Goal: Task Accomplishment & Management: Manage account settings

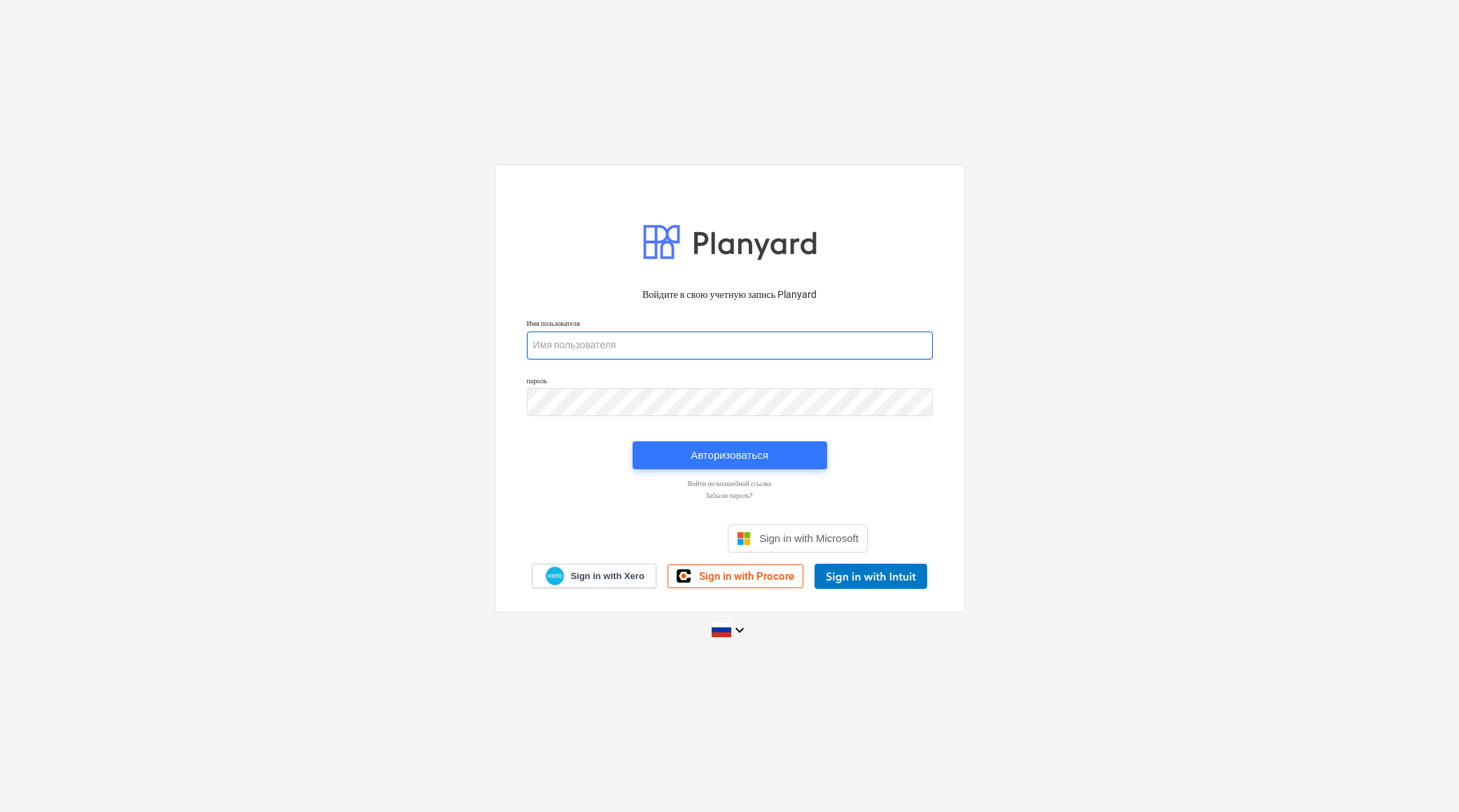
type input "[PERSON_NAME][EMAIL_ADDRESS][DOMAIN_NAME]"
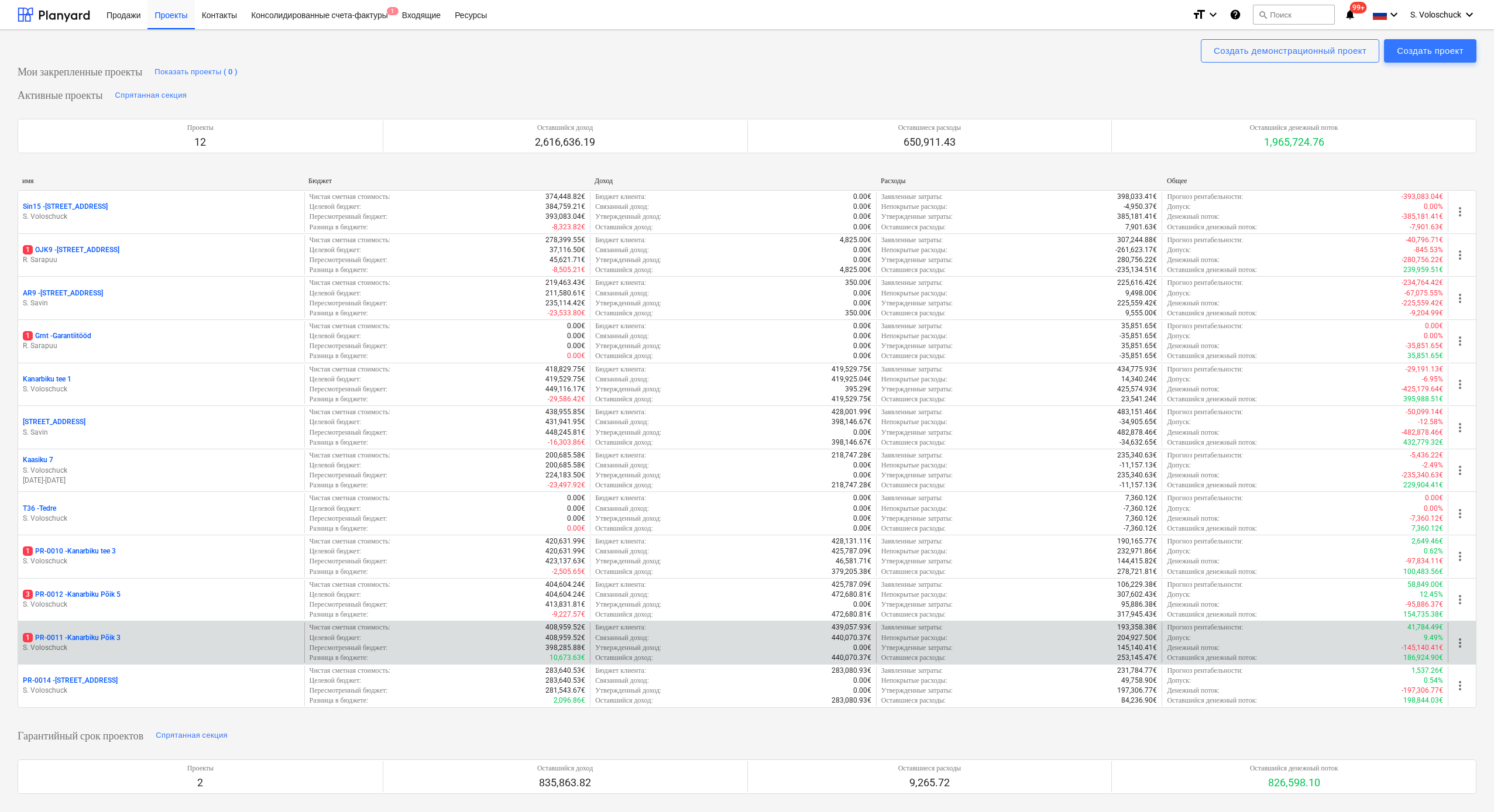
click at [143, 643] on p "S. Voloschuck" at bounding box center [161, 648] width 277 height 10
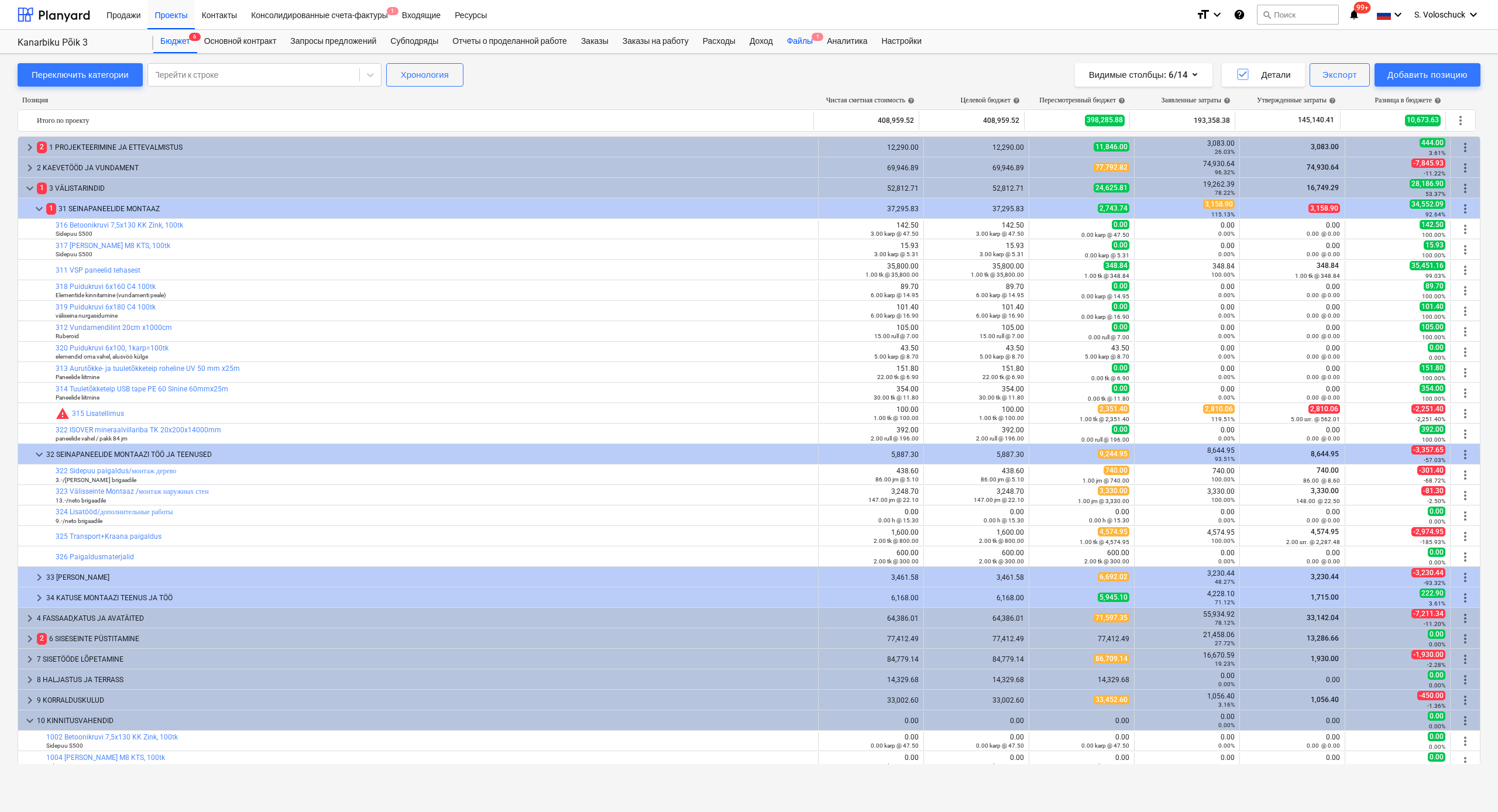
click at [816, 37] on div "Файлы 1" at bounding box center [800, 41] width 40 height 23
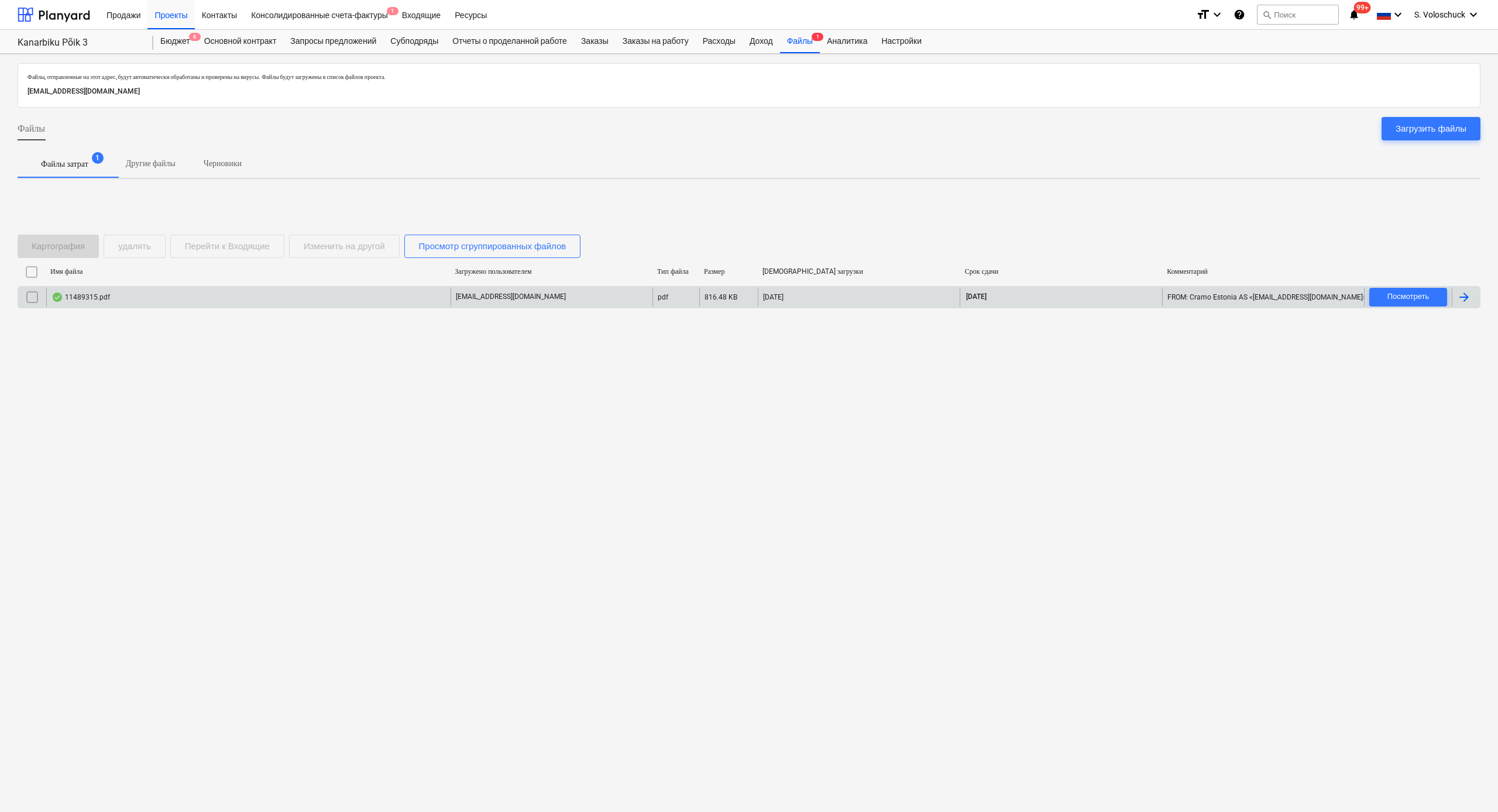
click at [554, 296] on div "[EMAIL_ADDRESS][DOMAIN_NAME]" at bounding box center [551, 297] width 202 height 19
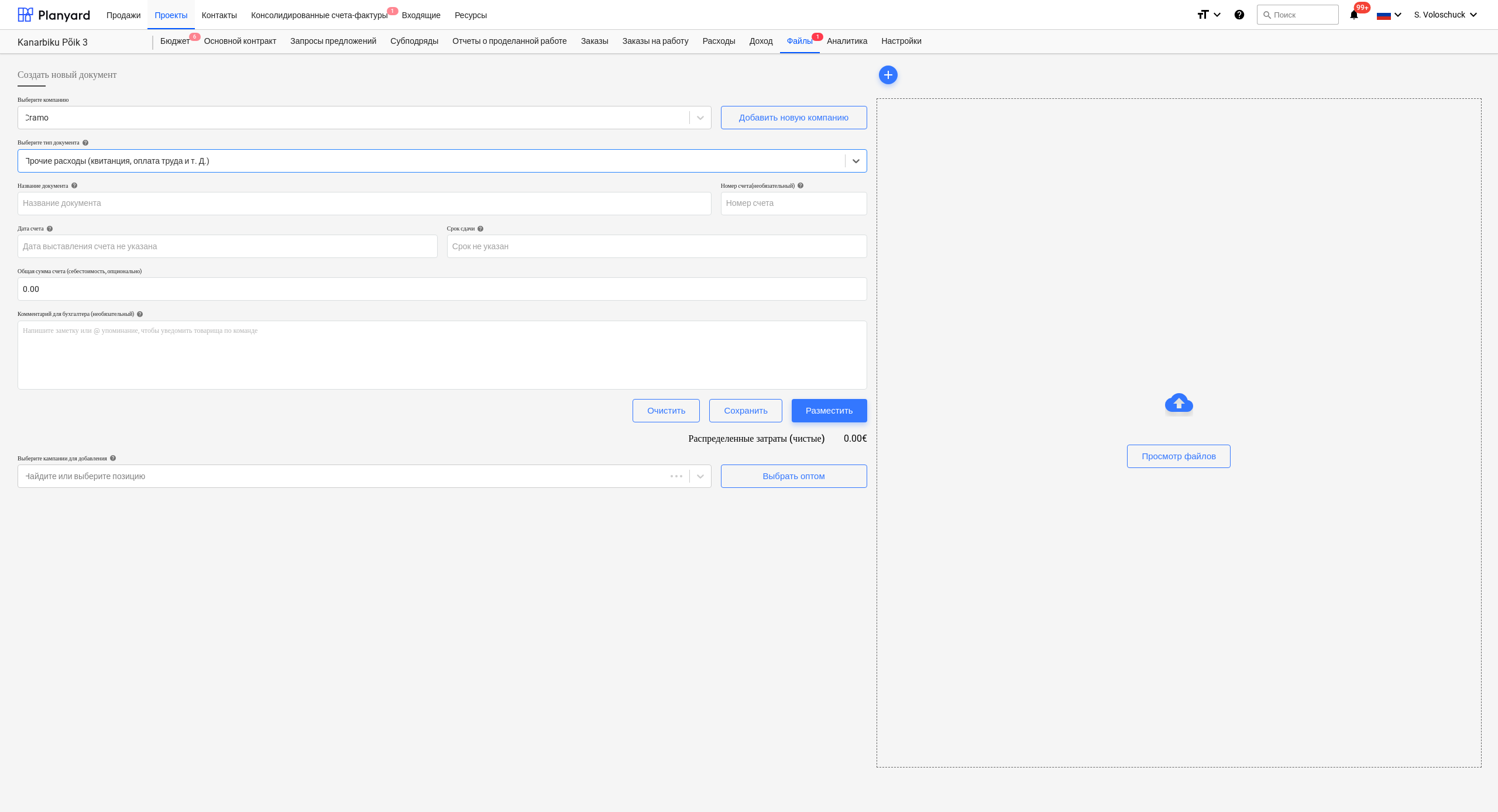
type input "11489315"
type input "[DATE]"
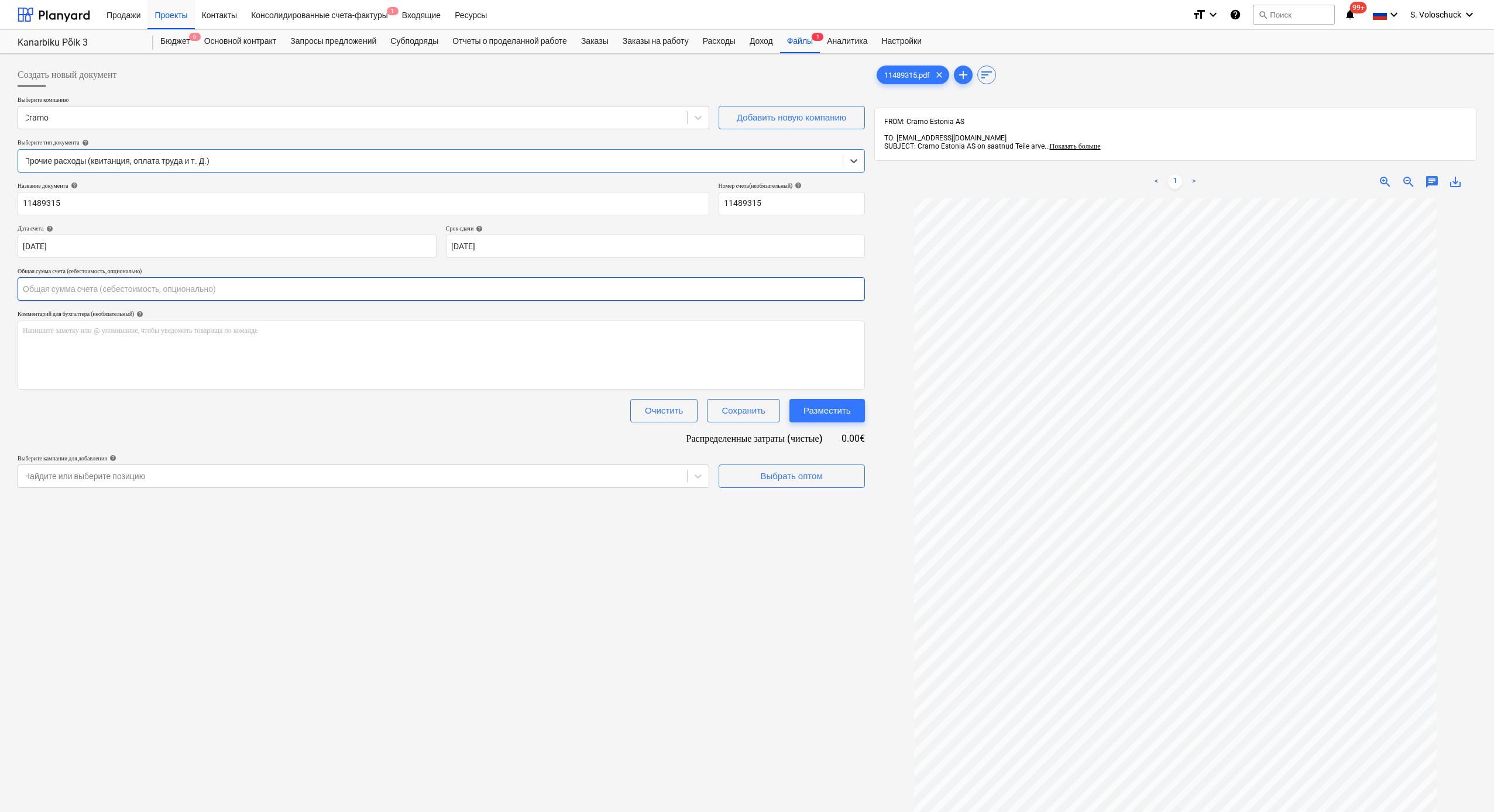
click at [196, 287] on input "text" at bounding box center [441, 289] width 847 height 23
type input "22.50"
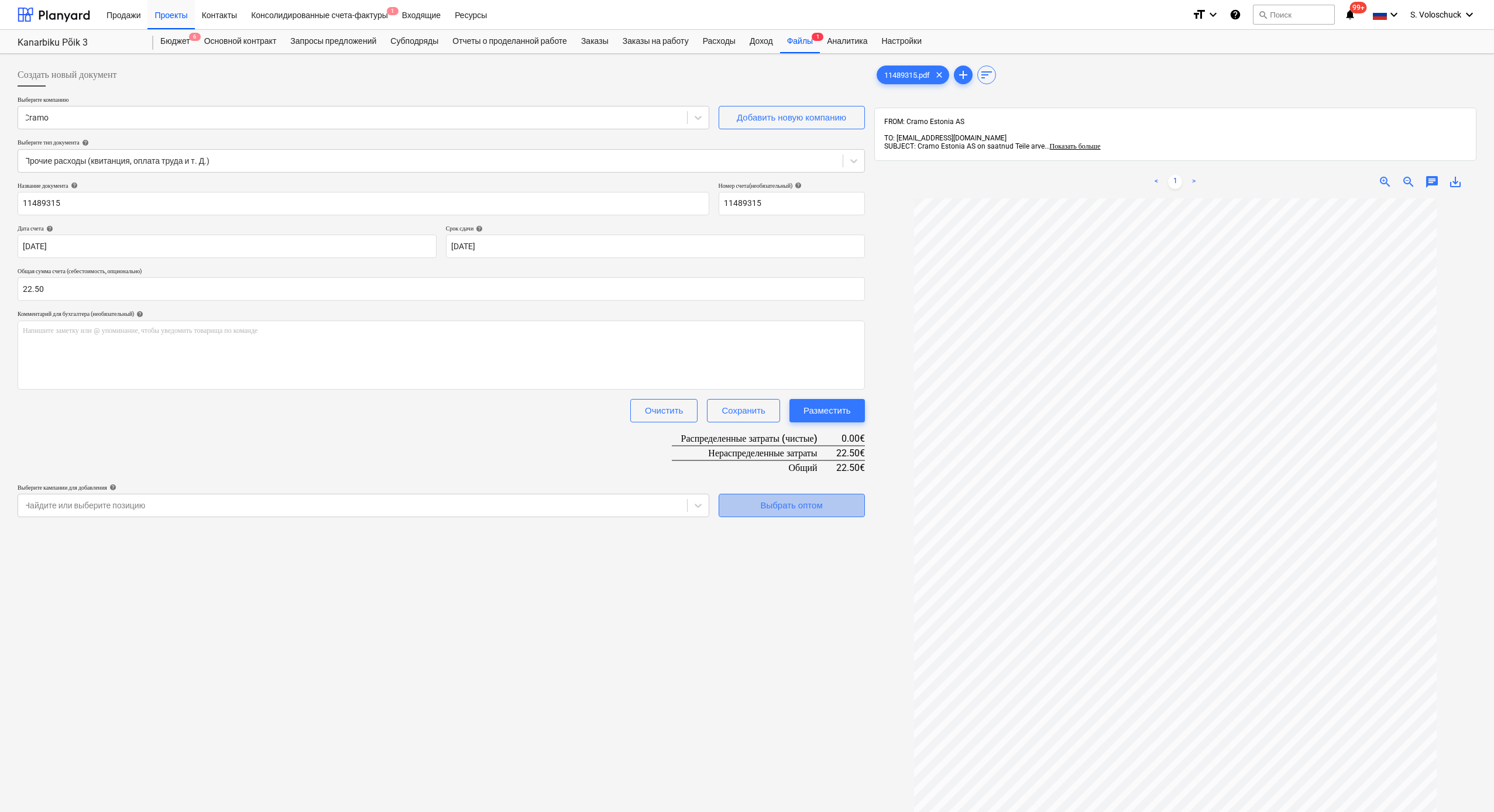
click at [754, 502] on span "Выбрать оптом" at bounding box center [792, 506] width 117 height 15
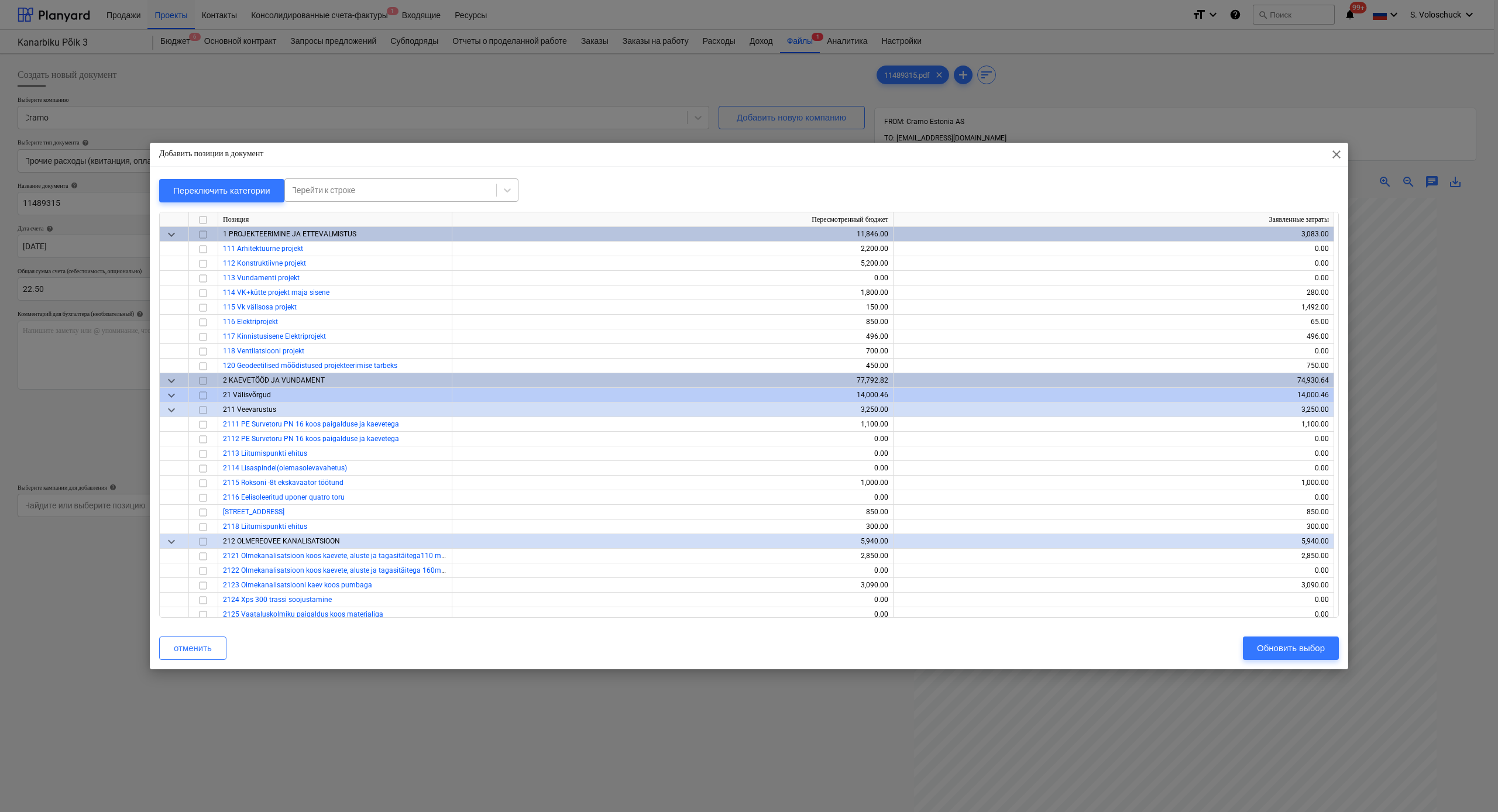
click at [438, 185] on div at bounding box center [390, 190] width 199 height 12
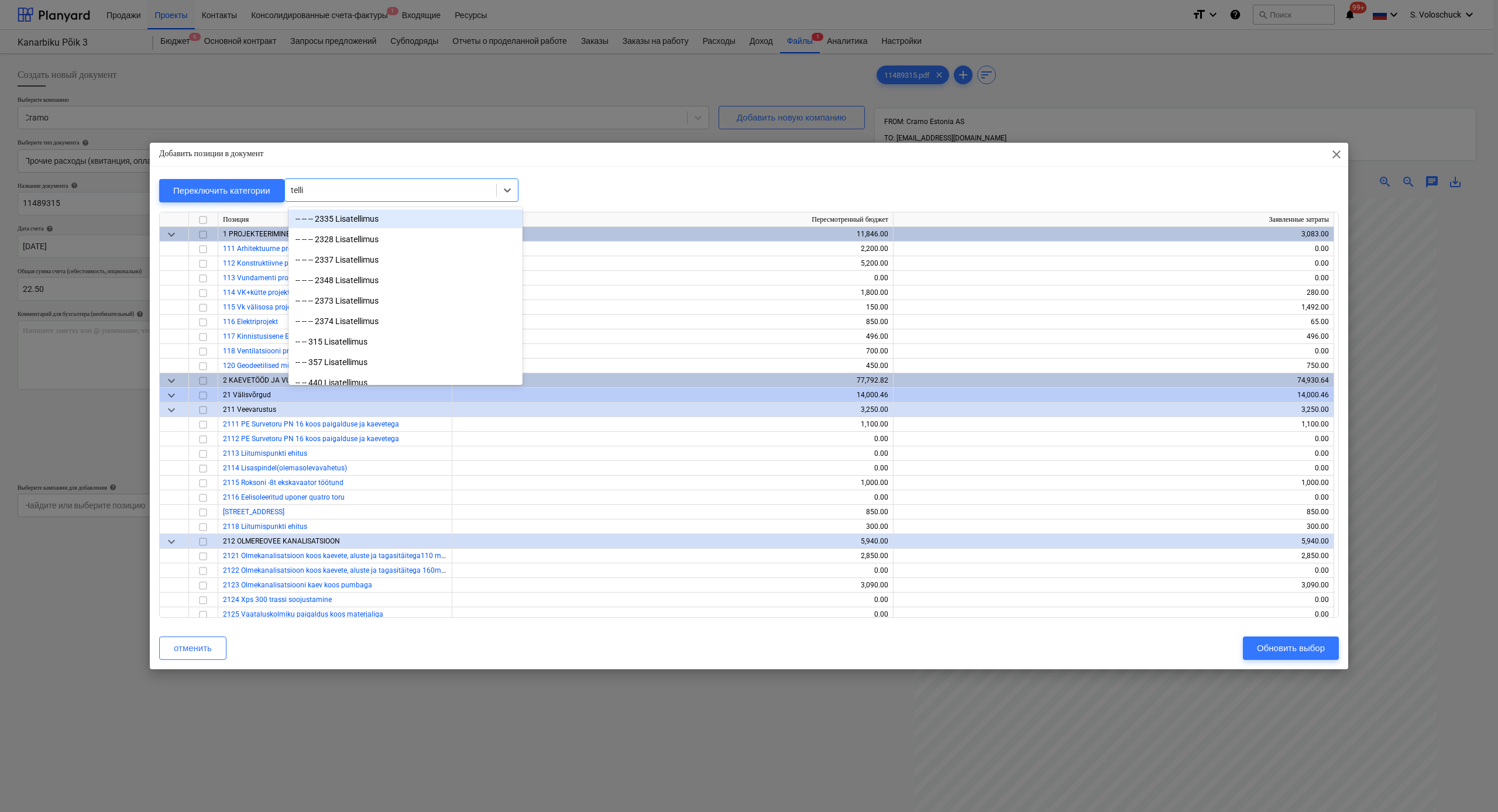
type input "tellin"
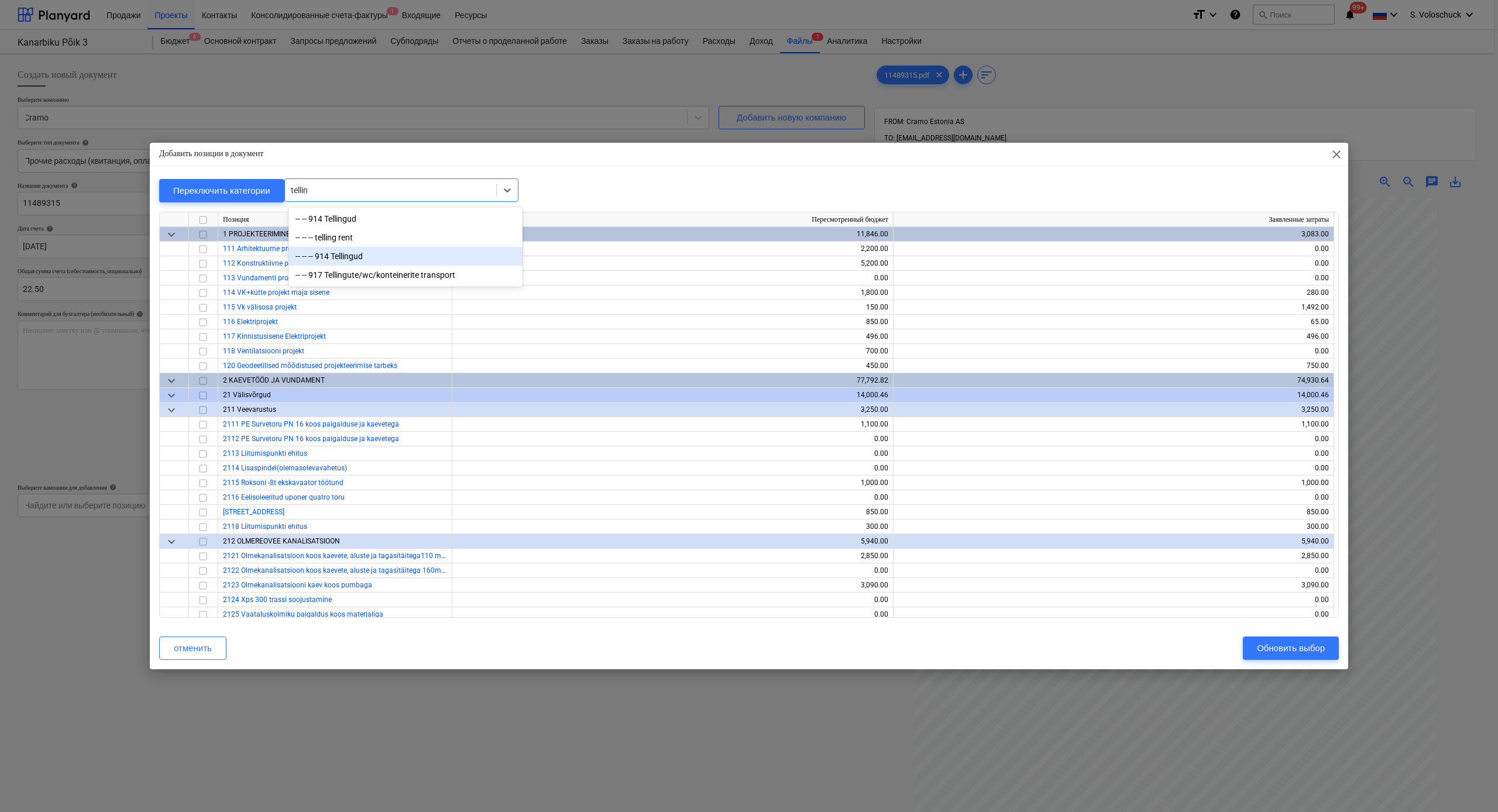
click at [343, 257] on div "-- -- -- 914 Tellingud" at bounding box center [405, 257] width 234 height 19
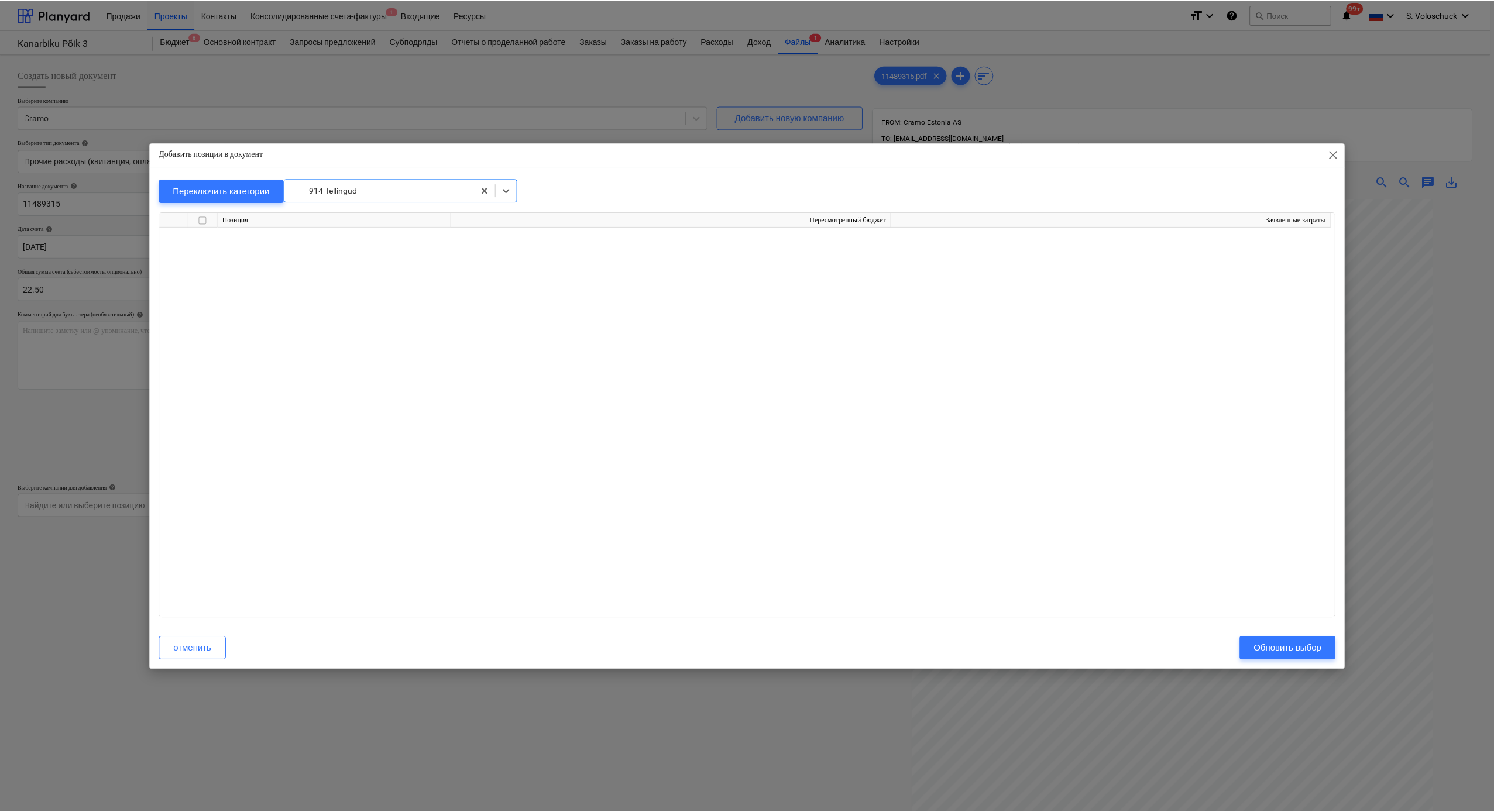
scroll to position [9739, 0]
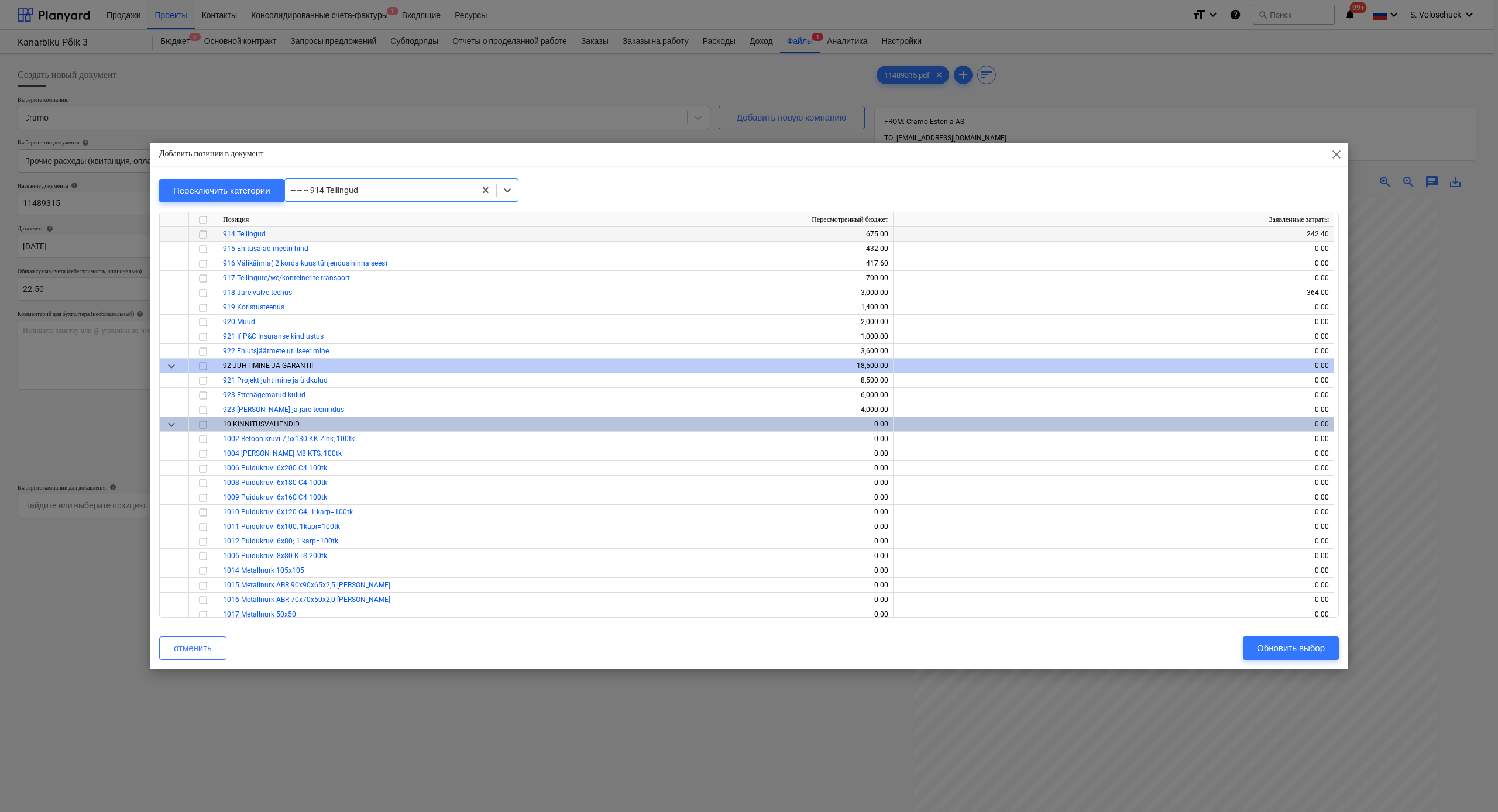
click at [206, 234] on input "checkbox" at bounding box center [203, 235] width 14 height 14
click at [1220, 649] on div "Обновить выбор" at bounding box center [1291, 648] width 68 height 15
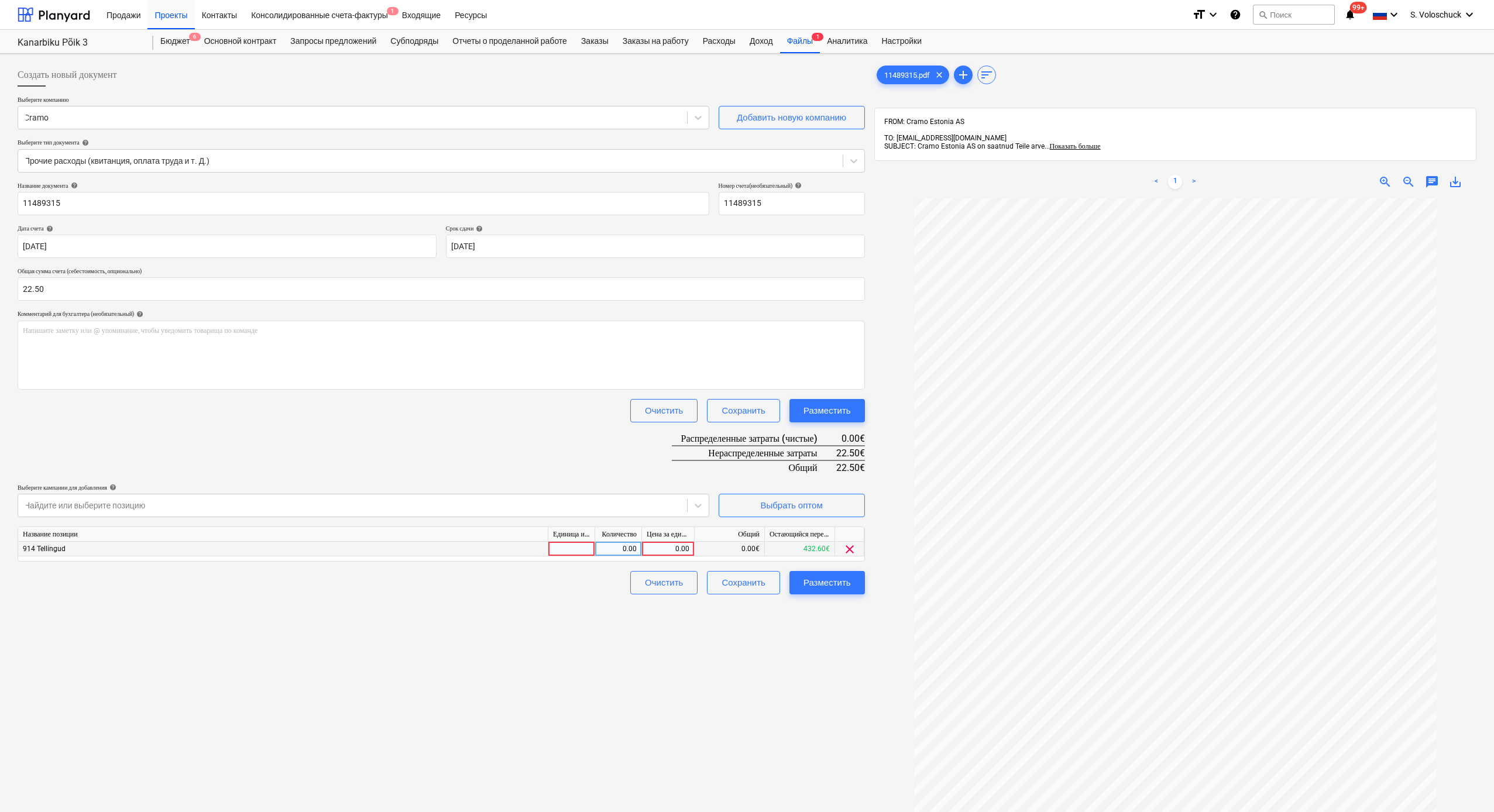
click at [651, 545] on div "0.00" at bounding box center [668, 548] width 43 height 14
type input "22.5"
click at [794, 655] on div "Создать новый документ Выберите компанию Cramo Добавить новую компанию Выберите…" at bounding box center [441, 520] width 856 height 924
click at [843, 586] on div "Разместить" at bounding box center [827, 583] width 47 height 15
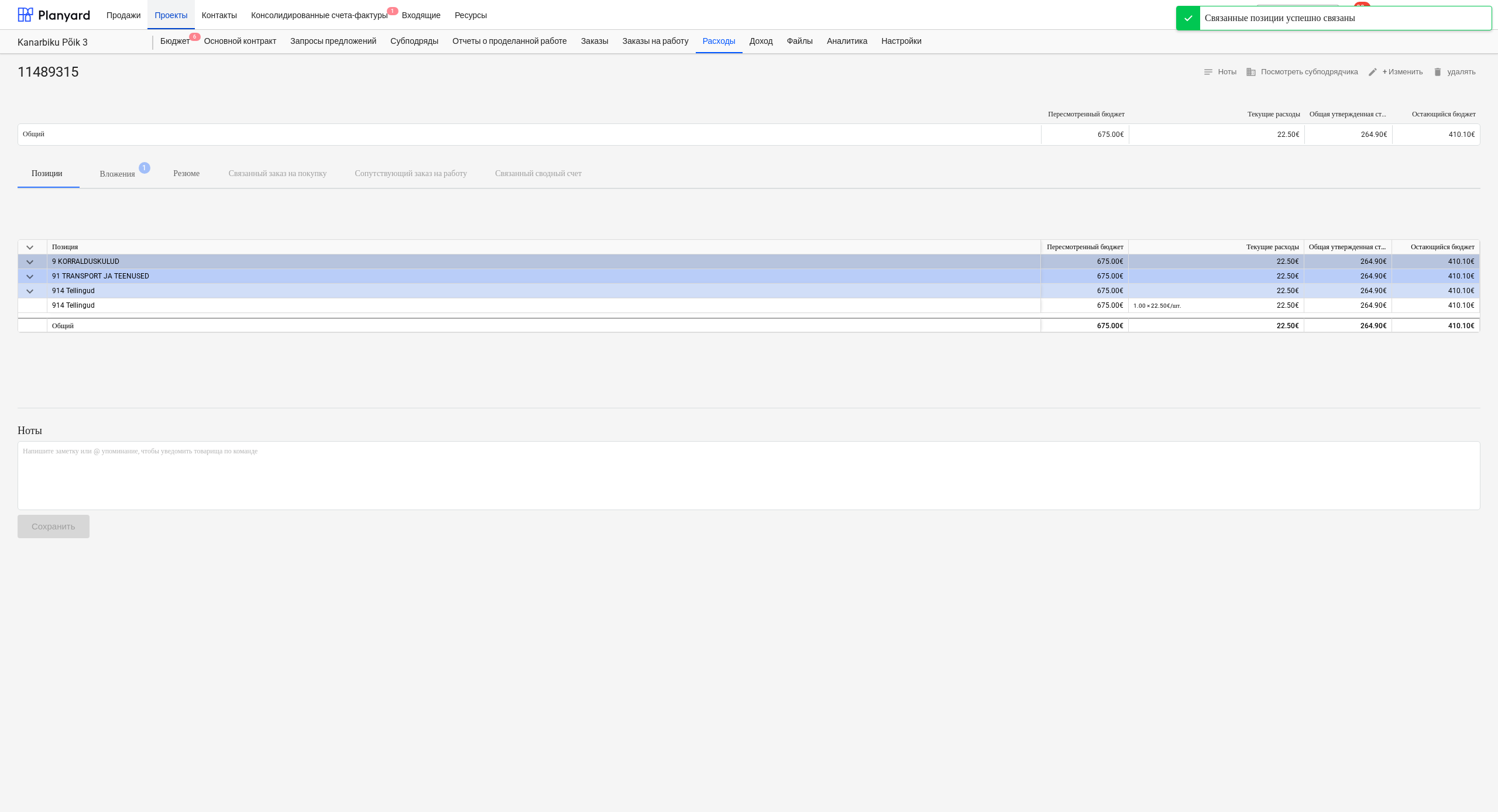
click at [167, 16] on div "Проекты" at bounding box center [171, 14] width 47 height 30
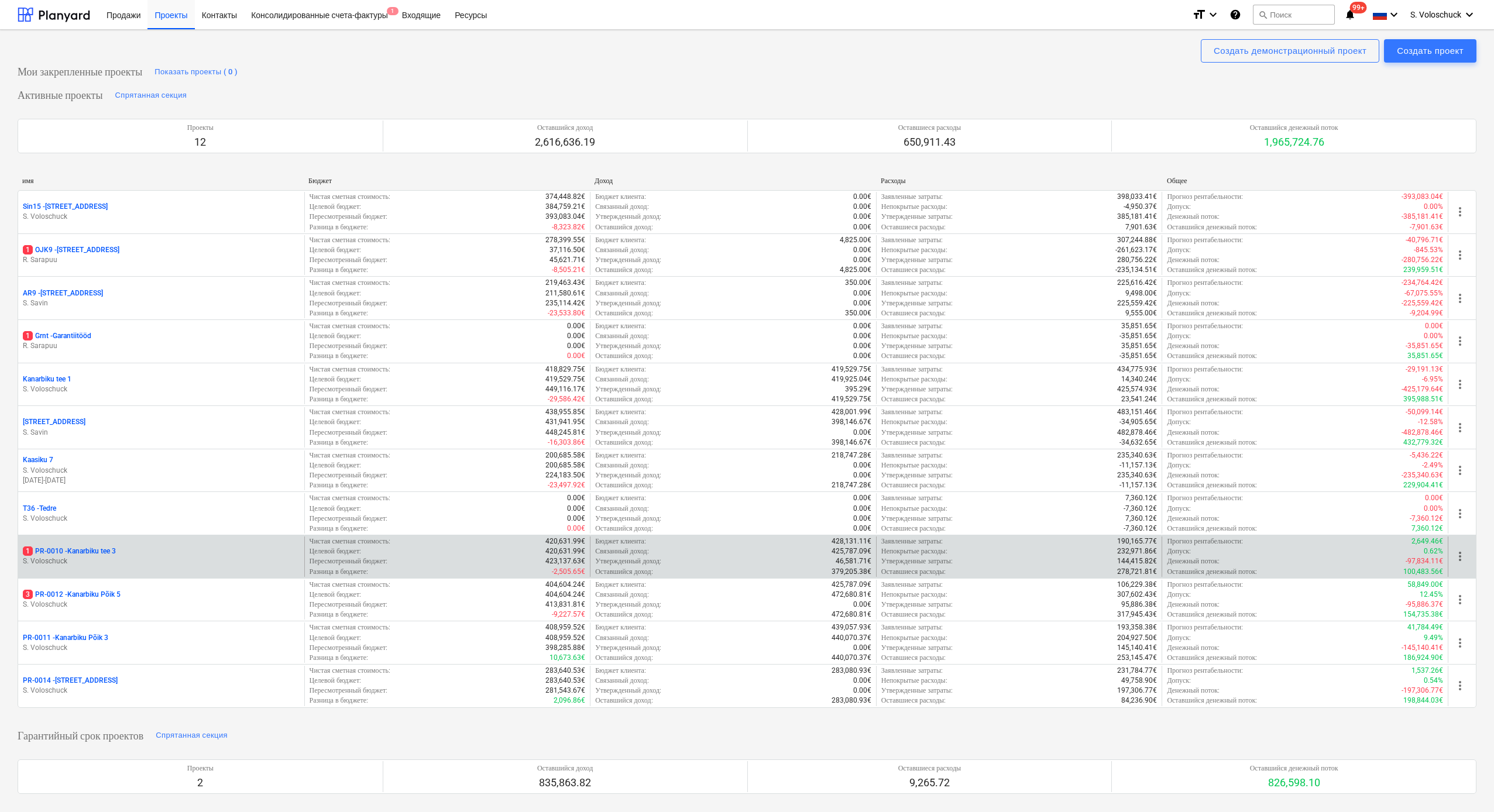
click at [216, 552] on div "1 PR-0010 - [GEOGRAPHIC_DATA] tee 3" at bounding box center [161, 552] width 277 height 10
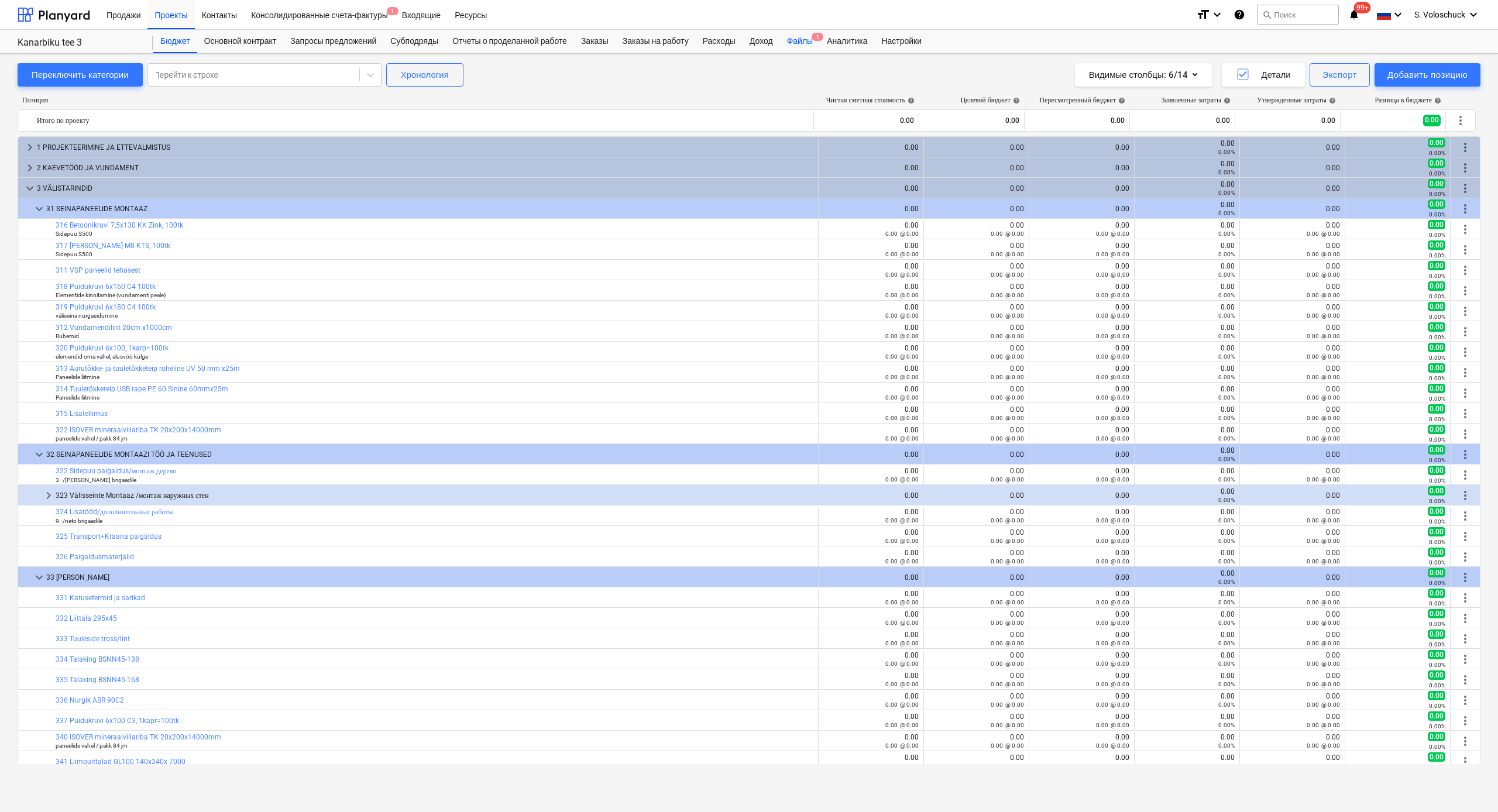
click at [815, 40] on div "Файлы 1" at bounding box center [800, 41] width 40 height 23
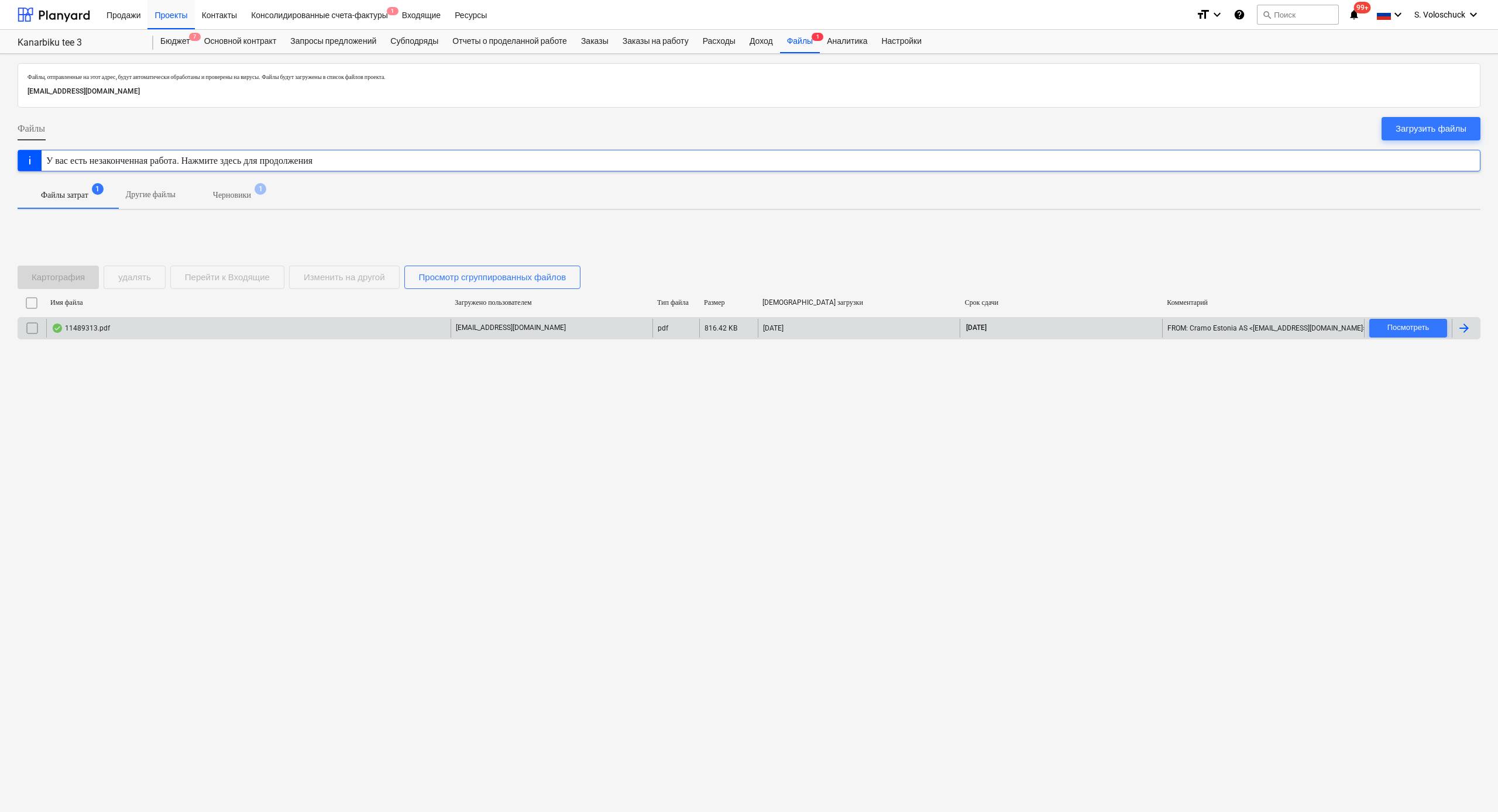
click at [247, 330] on div "11489313.pdf" at bounding box center [248, 328] width 404 height 19
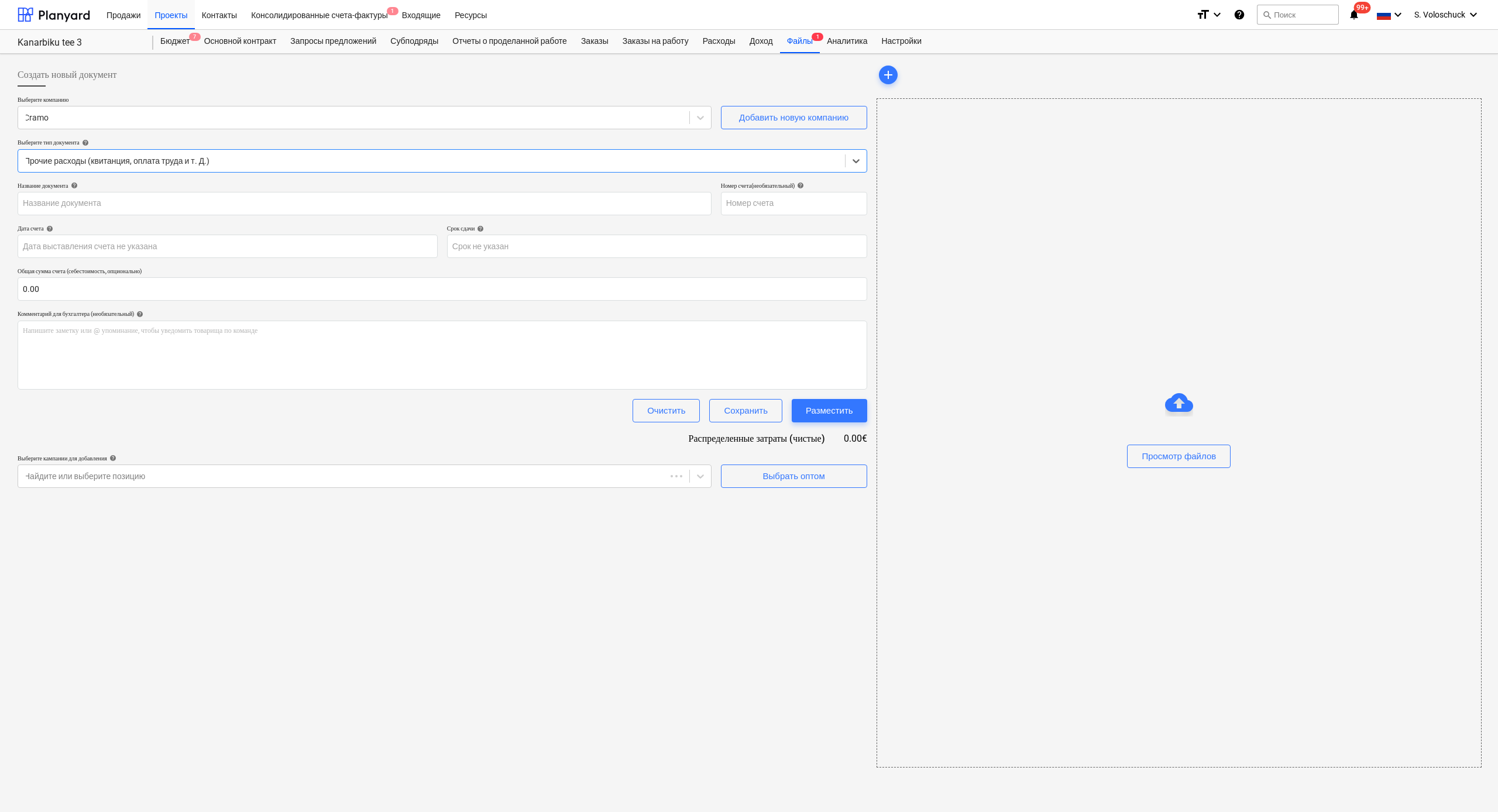
type input "11489313"
type input "[DATE]"
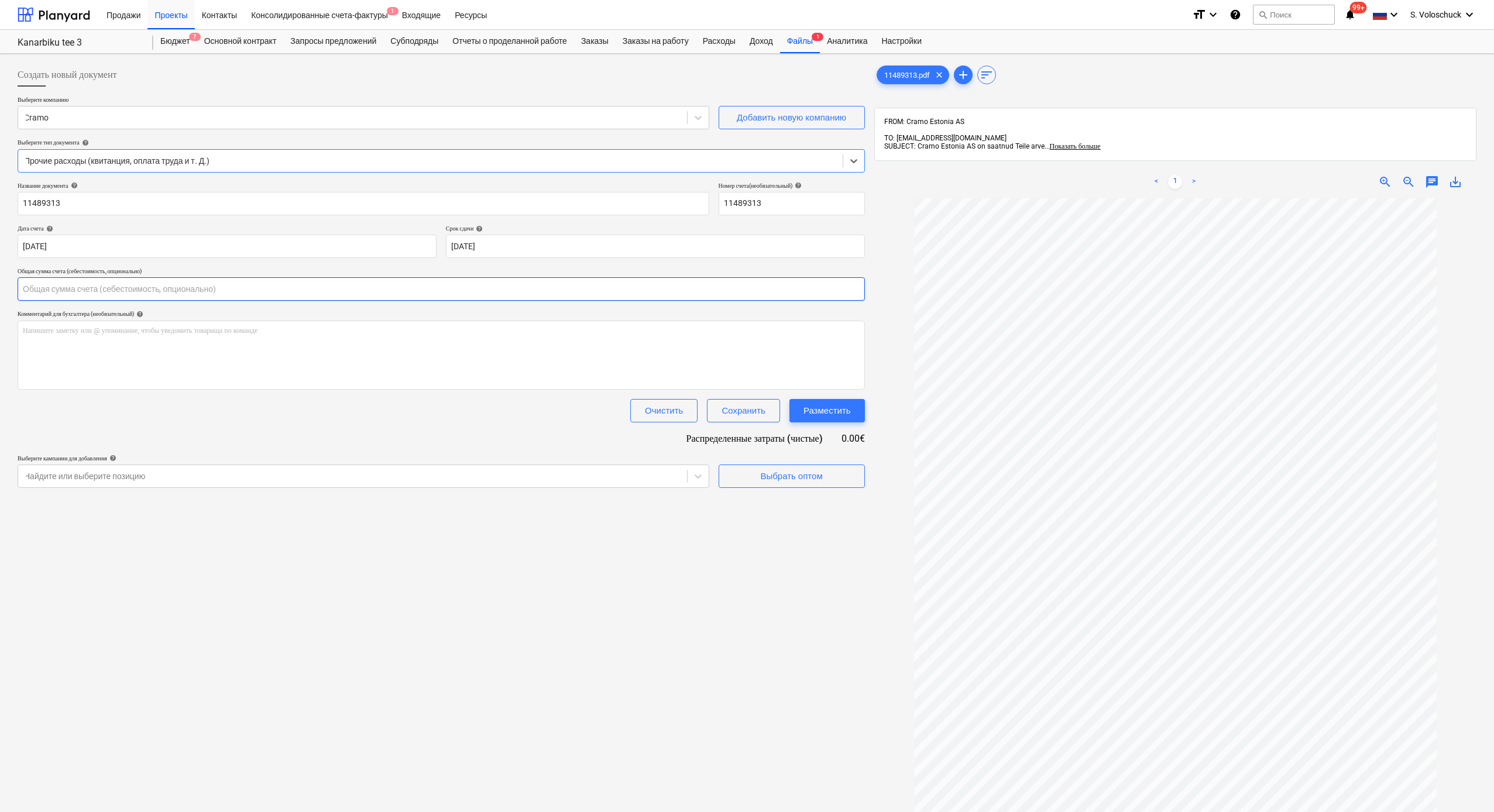
click at [91, 289] on input "text" at bounding box center [441, 289] width 847 height 23
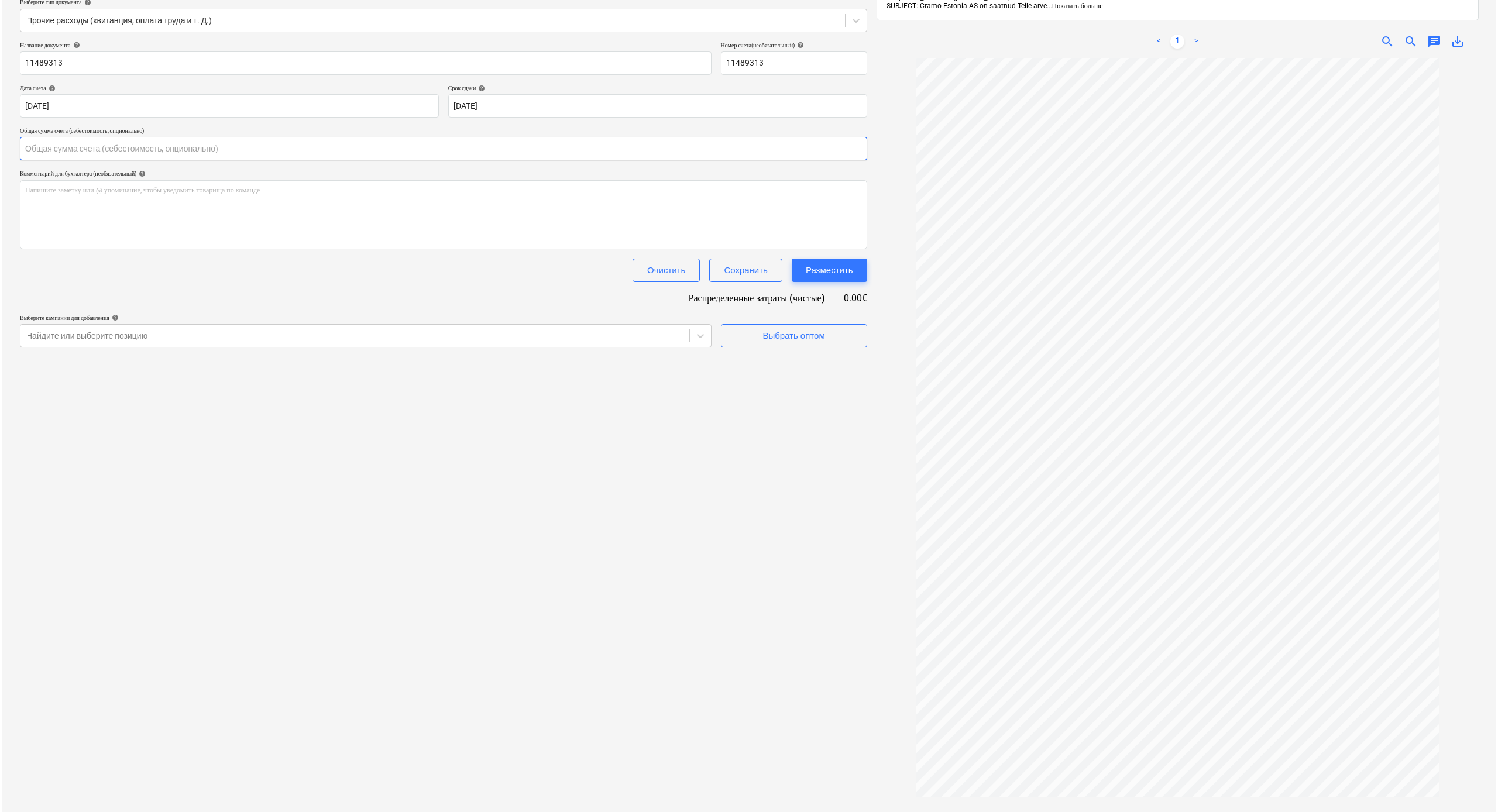
scroll to position [49, 0]
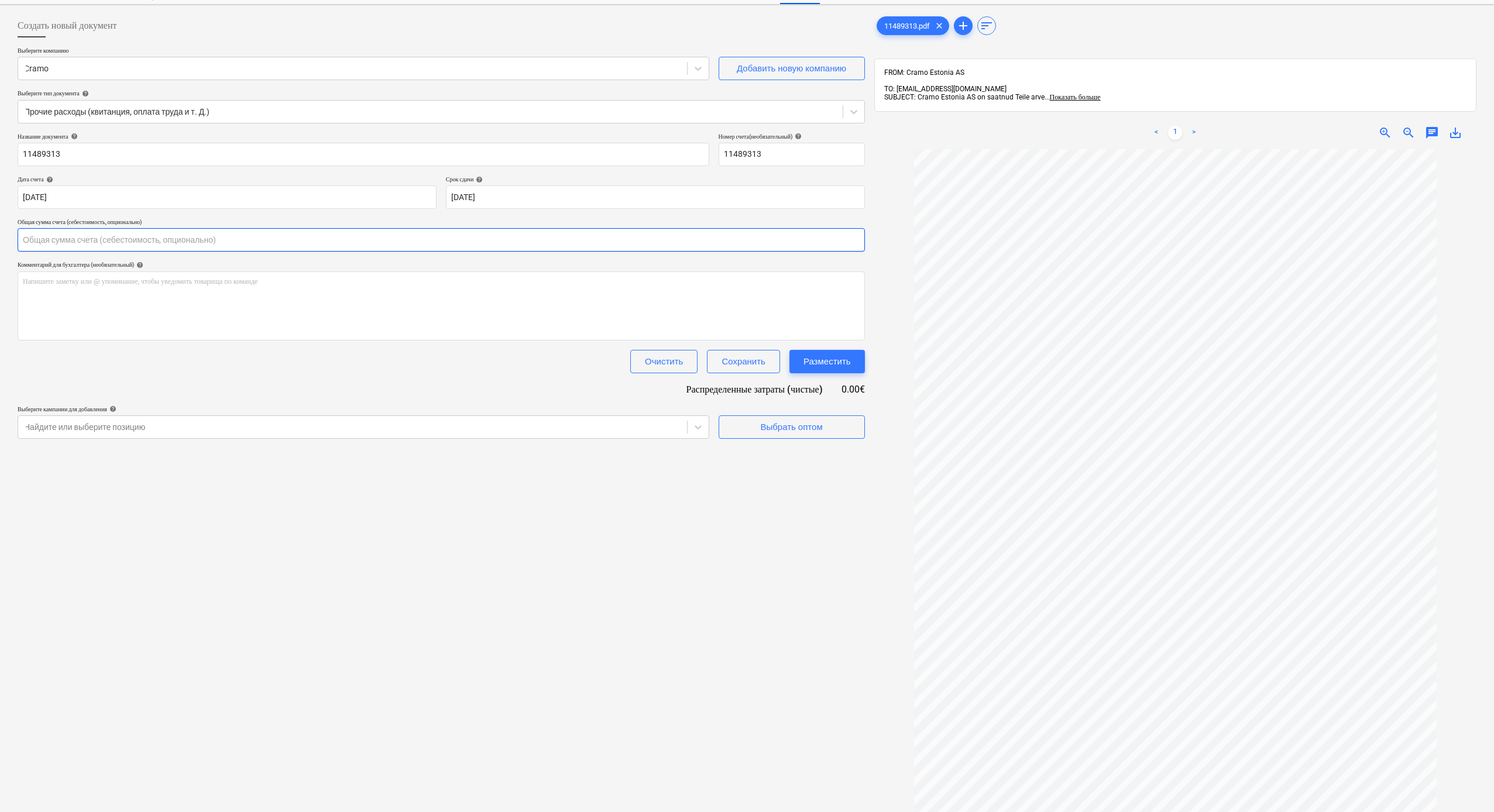
type input "5"
type input "357.00"
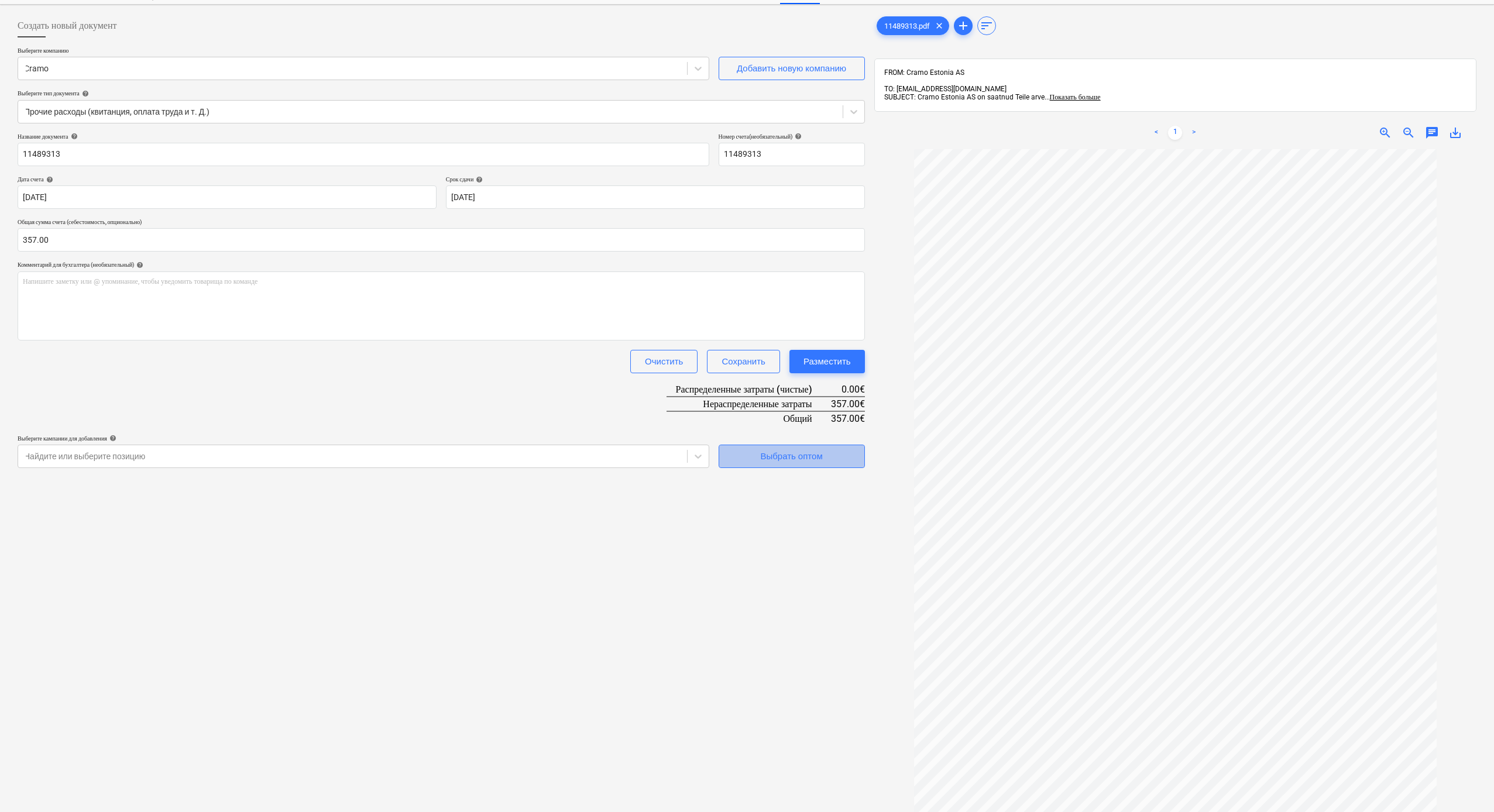
click at [798, 450] on div "Выбрать оптом" at bounding box center [791, 456] width 62 height 15
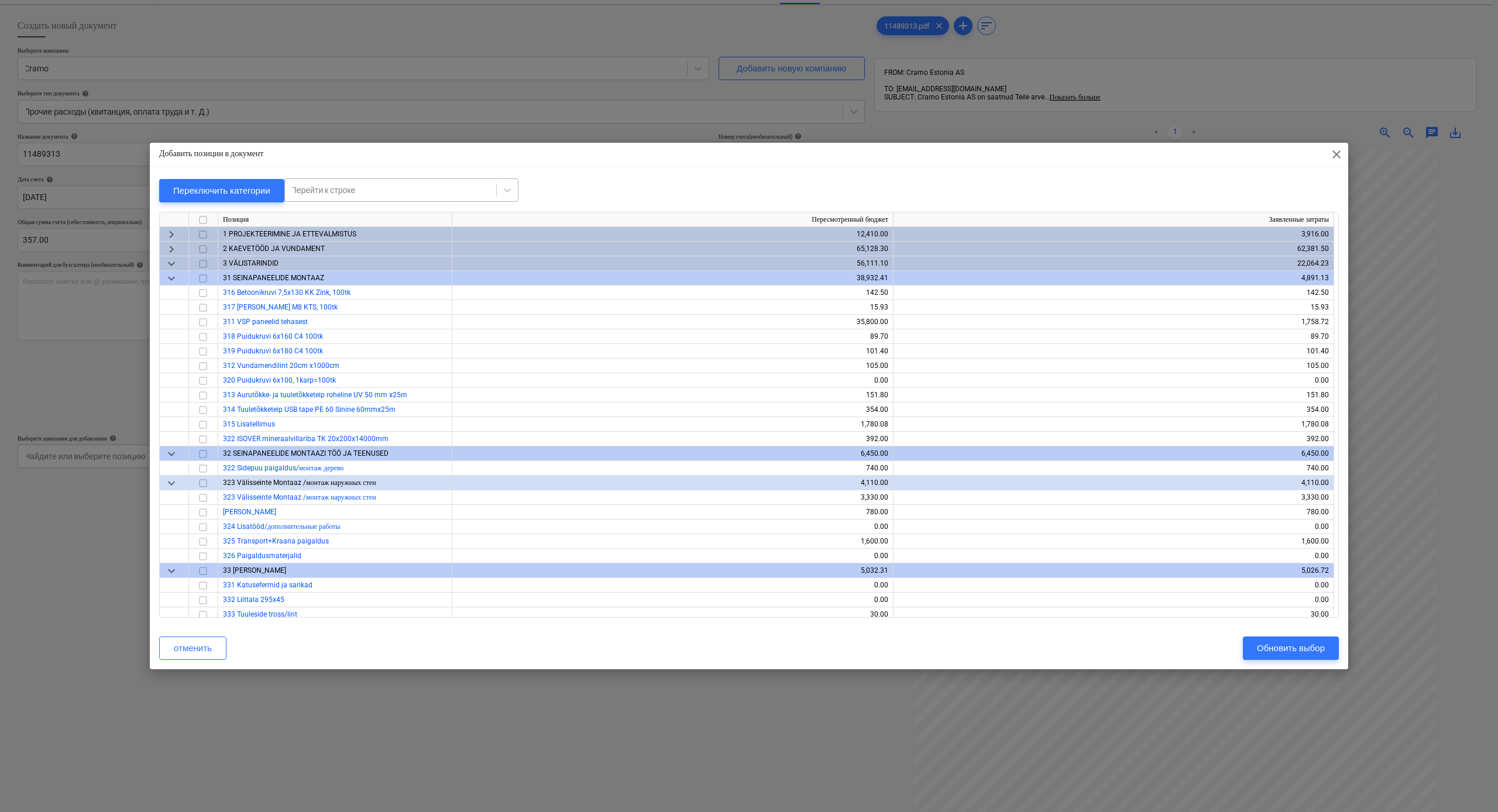
click at [341, 191] on div "Перейти к строке" at bounding box center [390, 190] width 199 height 9
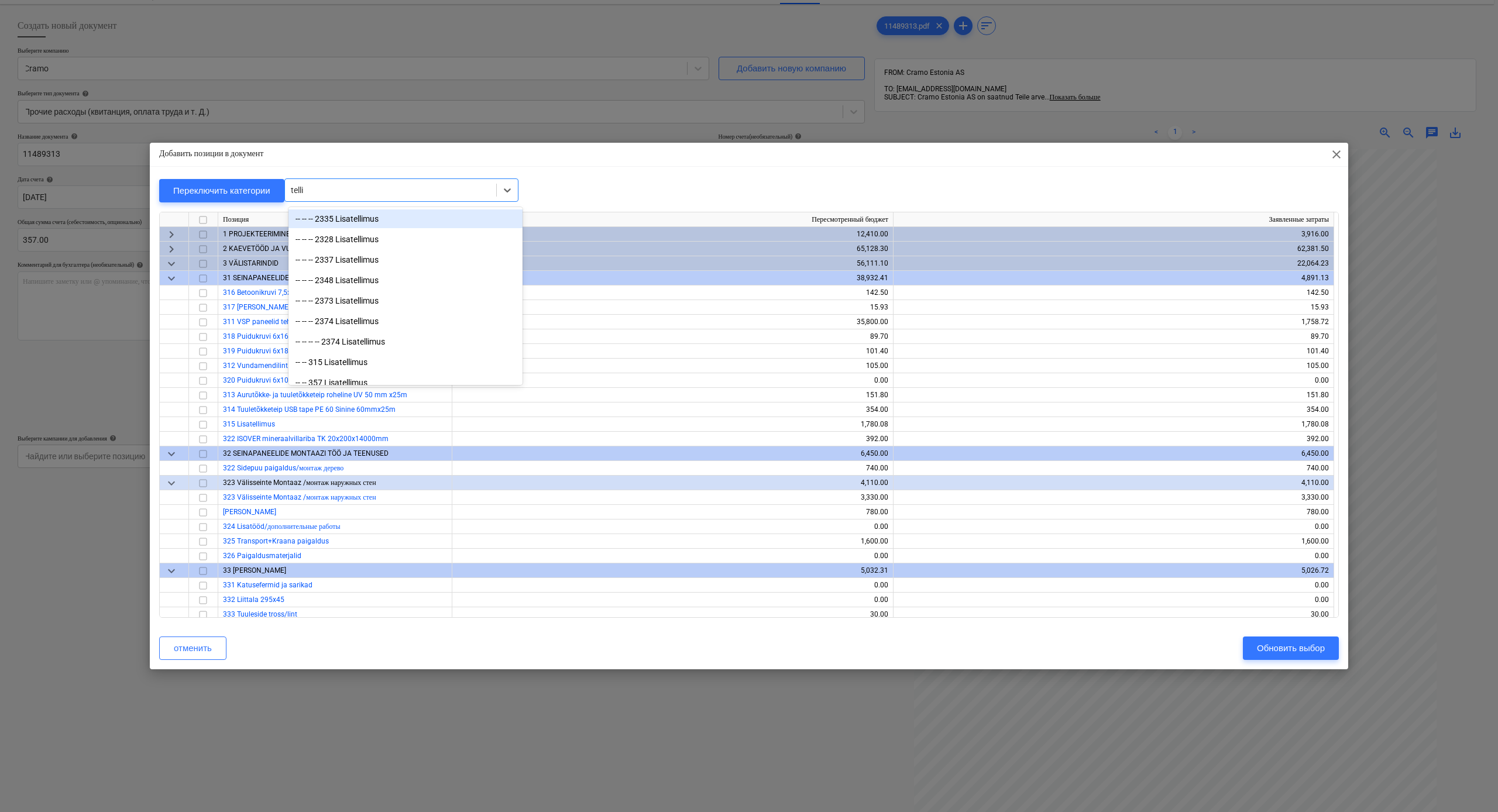
type input "tellin"
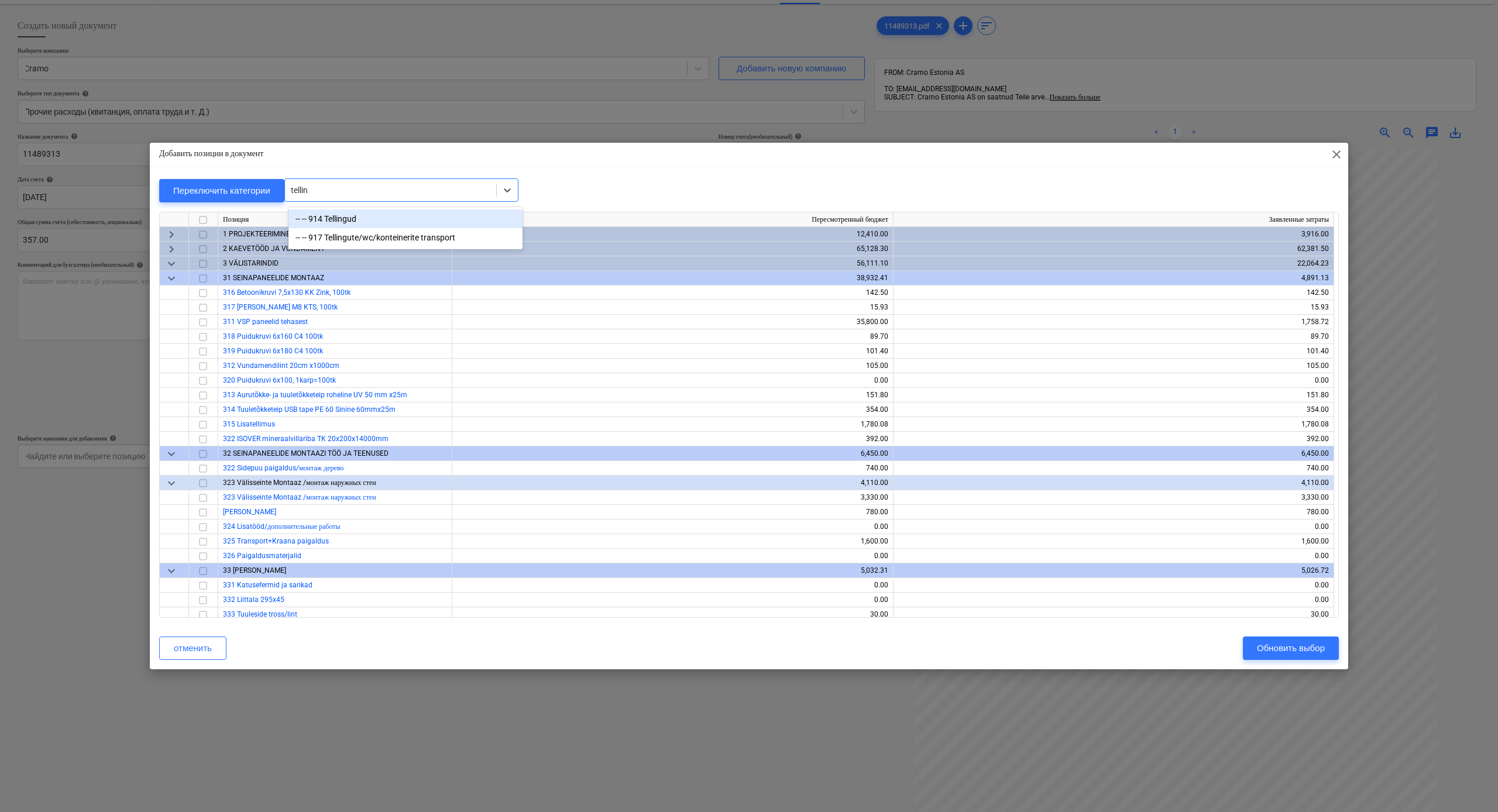
click at [322, 222] on div "-- -- 914 Tellingud" at bounding box center [405, 219] width 234 height 19
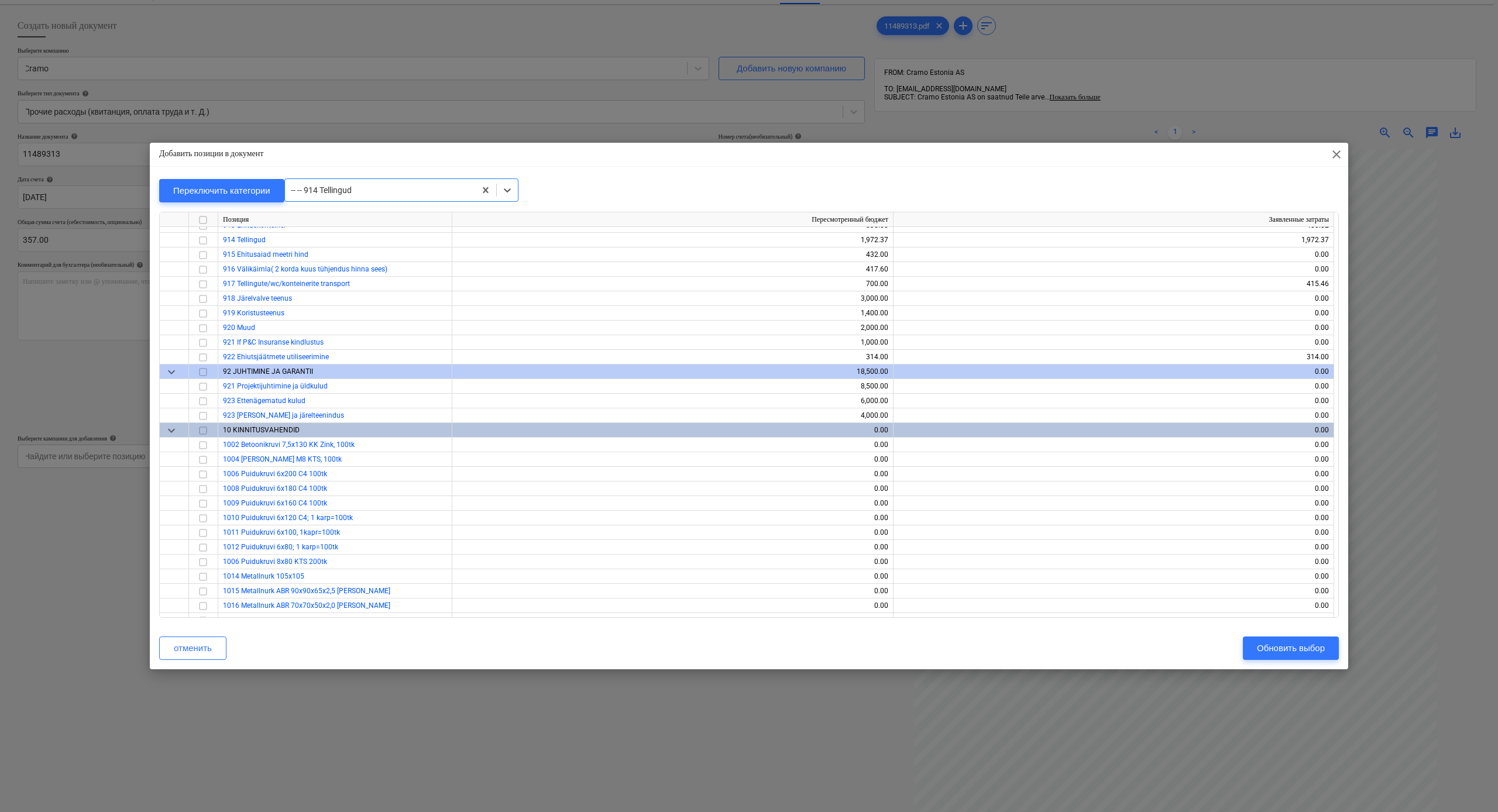
scroll to position [9915, 0]
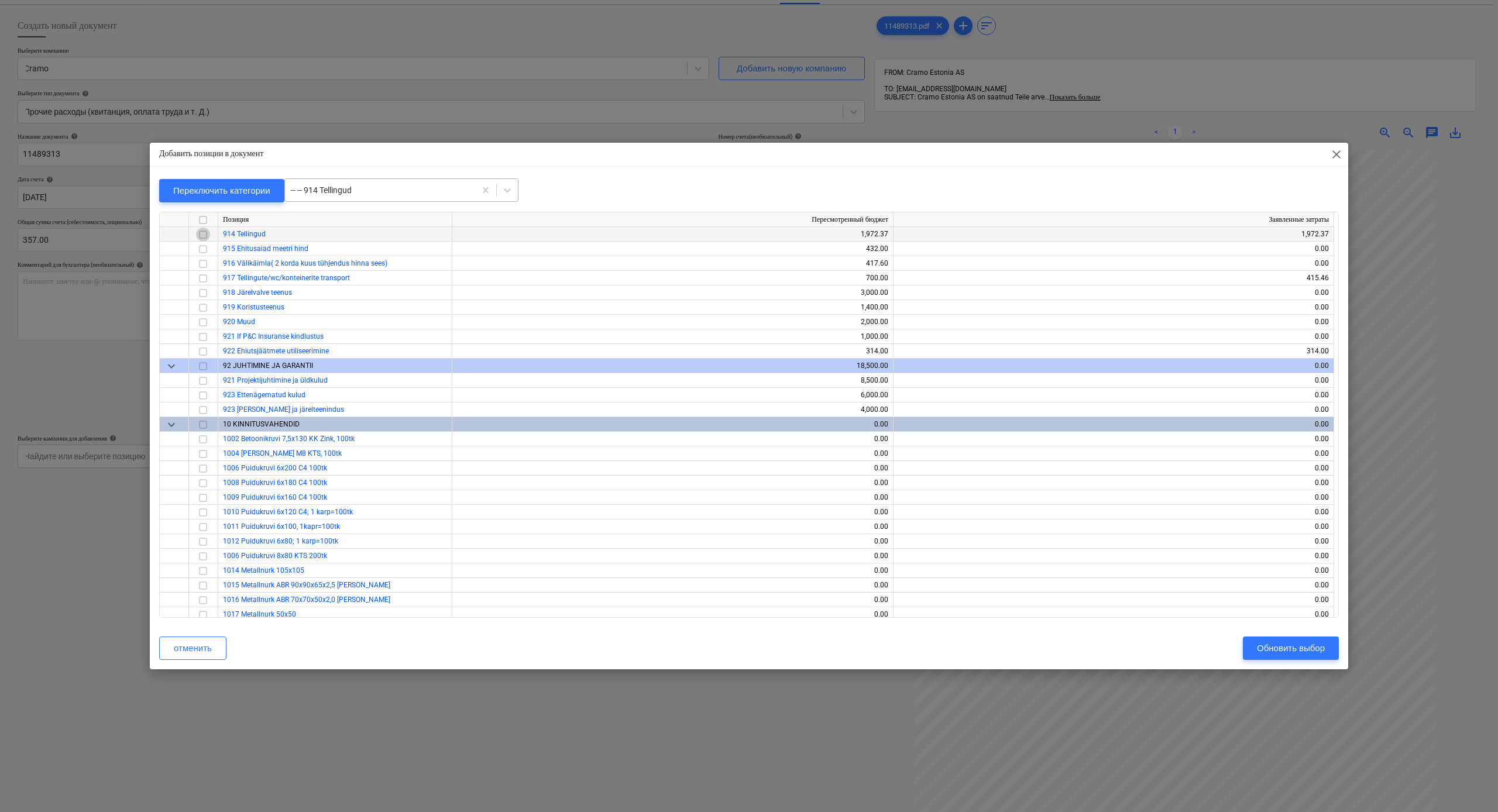
click at [205, 235] on input "checkbox" at bounding box center [203, 235] width 14 height 14
click at [1220, 649] on div "Обновить выбор" at bounding box center [1291, 648] width 68 height 15
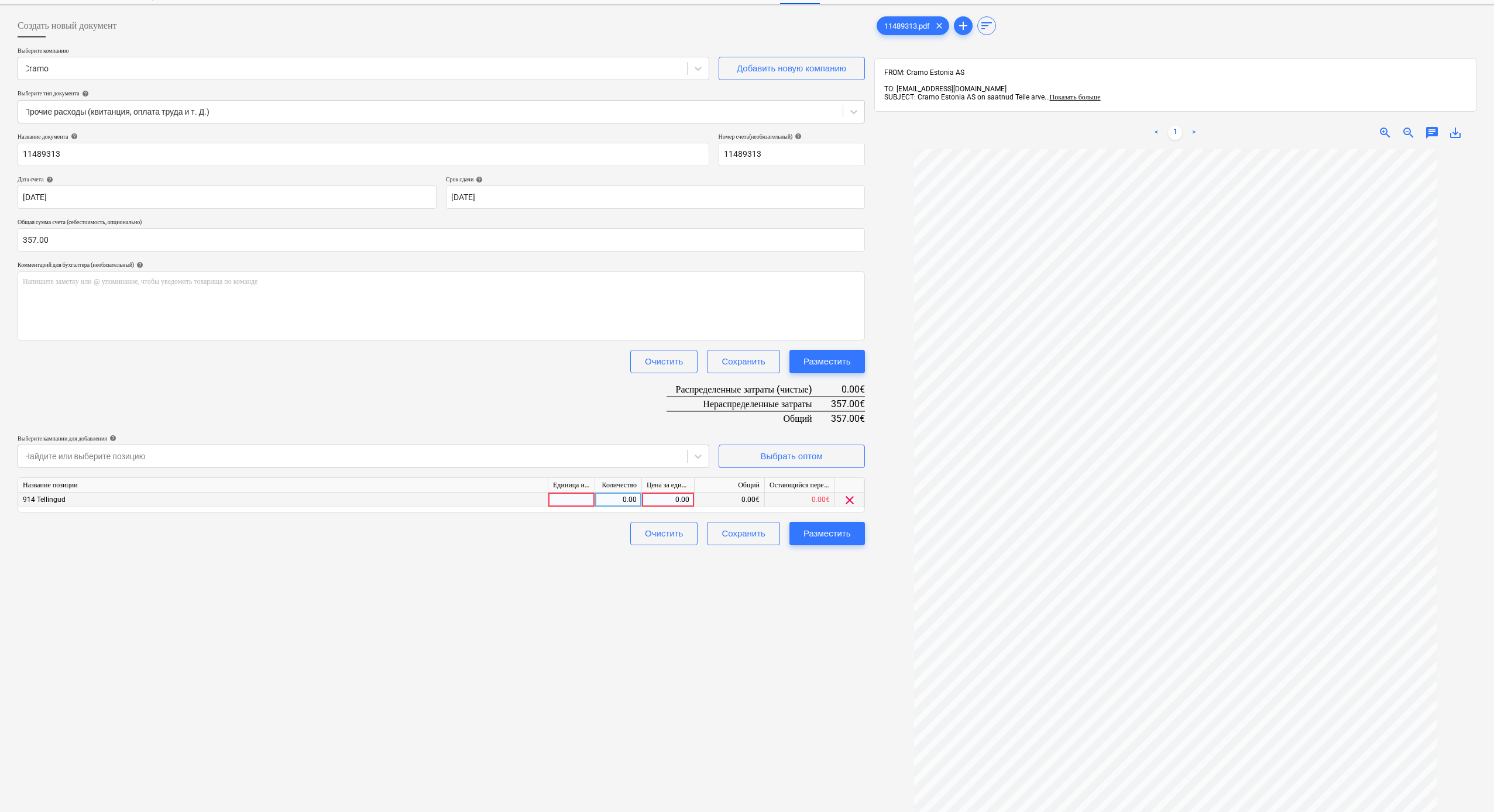
click at [661, 498] on div "0.00" at bounding box center [668, 499] width 43 height 14
type input "357"
click at [696, 636] on div "Создать новый документ Выберите компанию Cramo Добавить новую компанию Выберите…" at bounding box center [441, 471] width 856 height 924
click at [839, 538] on div "Разместить" at bounding box center [827, 533] width 47 height 15
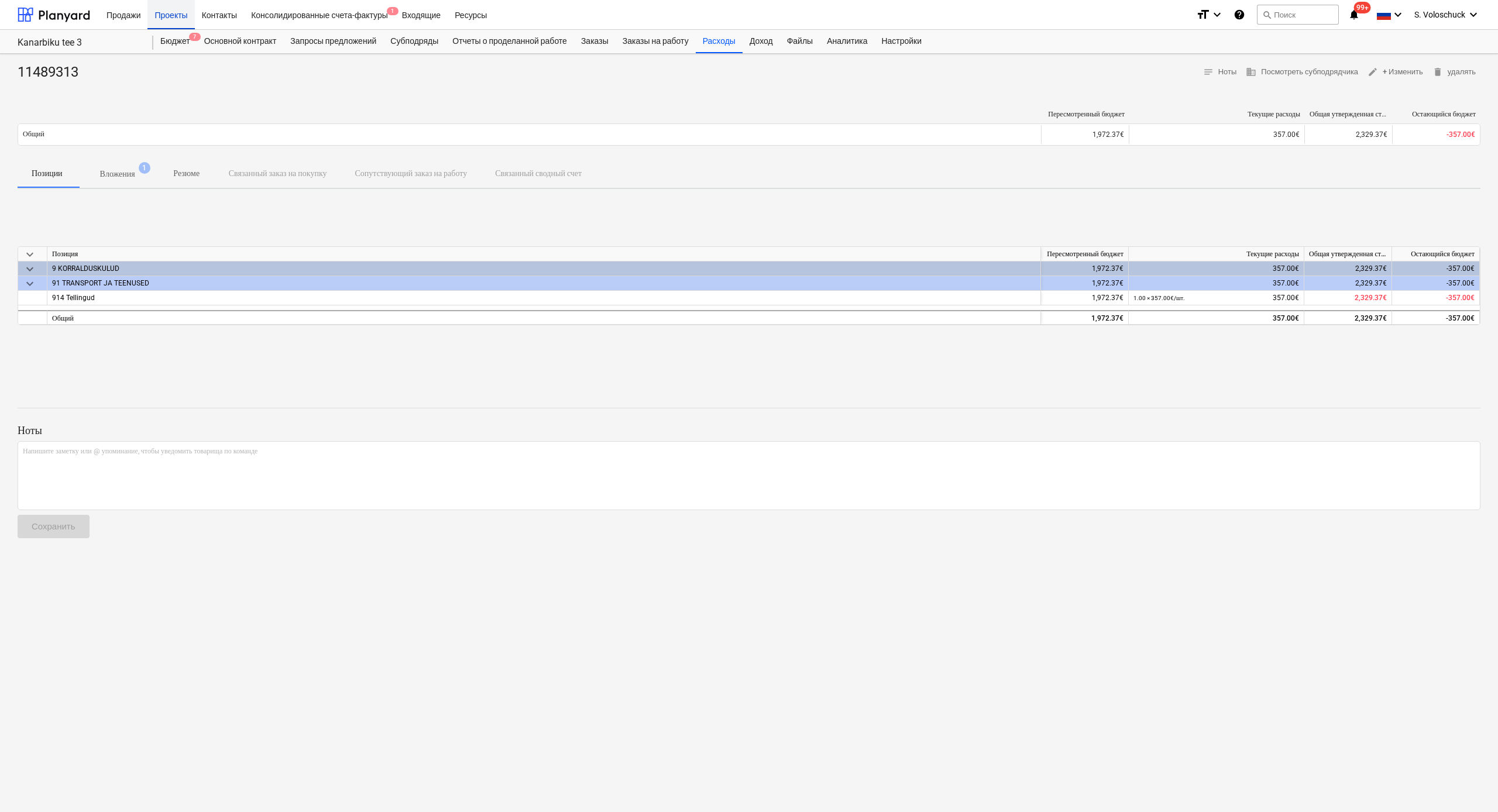
click at [168, 19] on div "Проекты" at bounding box center [171, 14] width 47 height 30
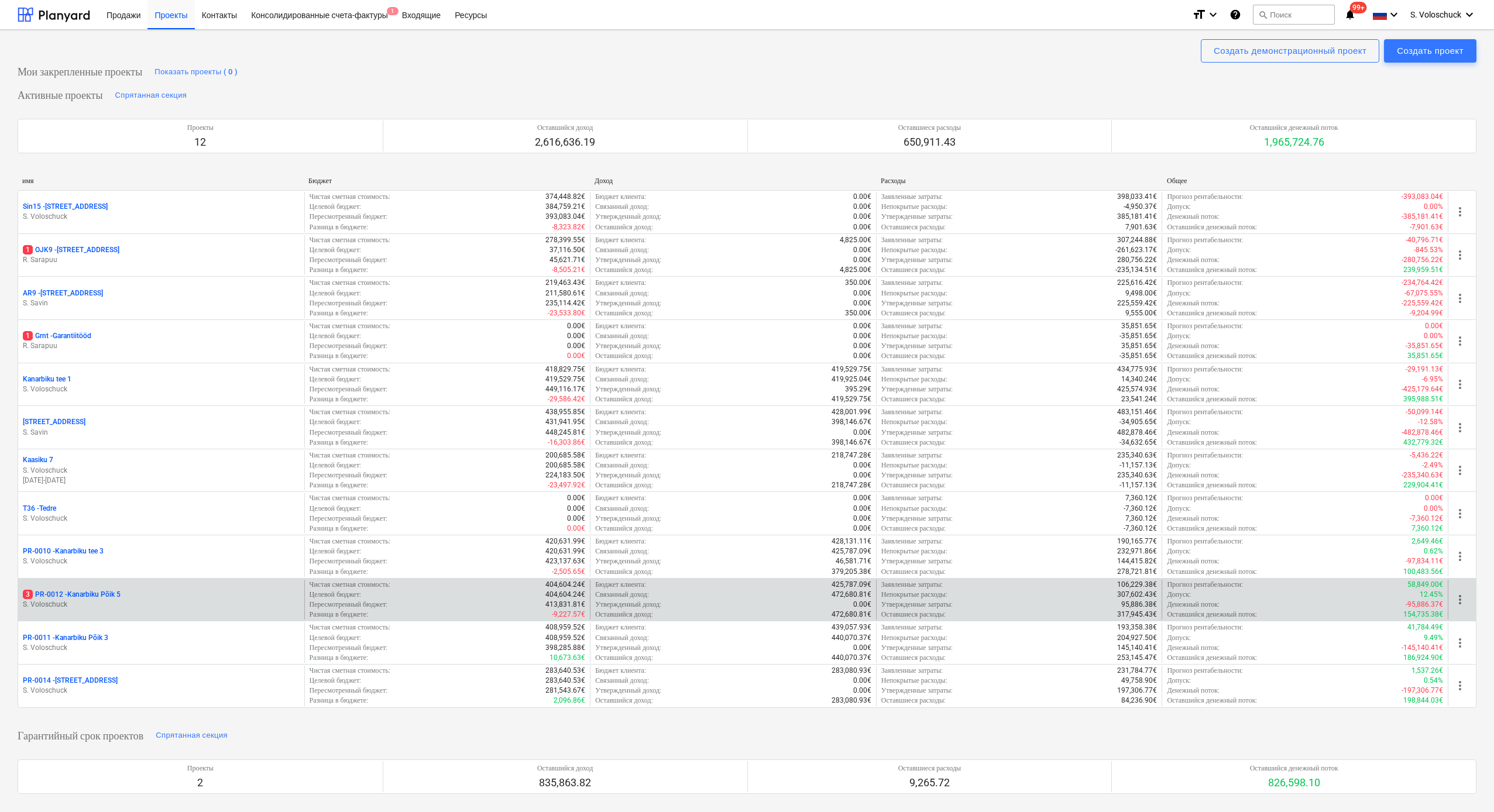
click at [125, 591] on div "3 PR-0012 - Kanarbiku Põik 5" at bounding box center [161, 594] width 277 height 10
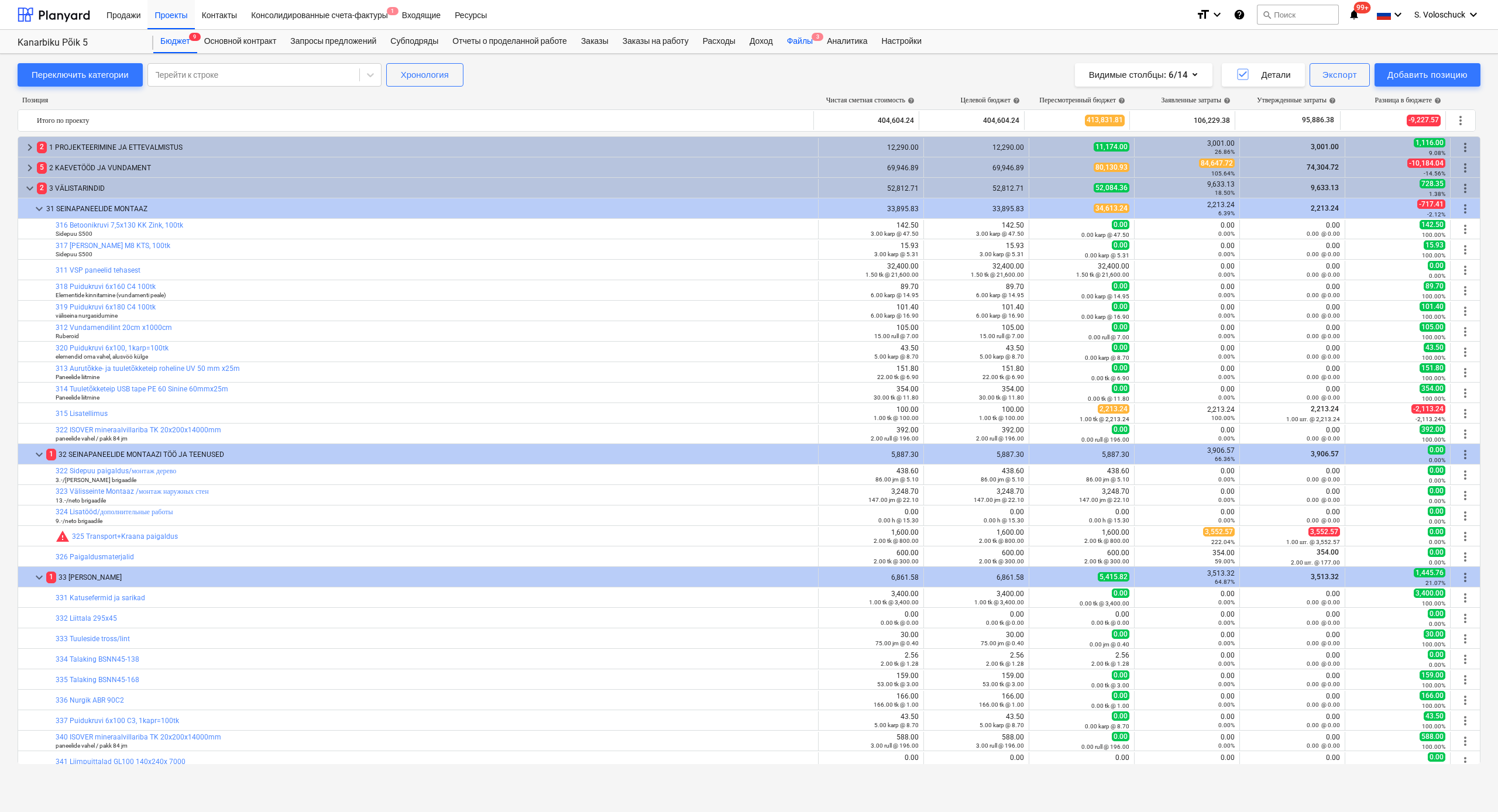
click at [817, 41] on div "Файлы 3" at bounding box center [800, 41] width 40 height 23
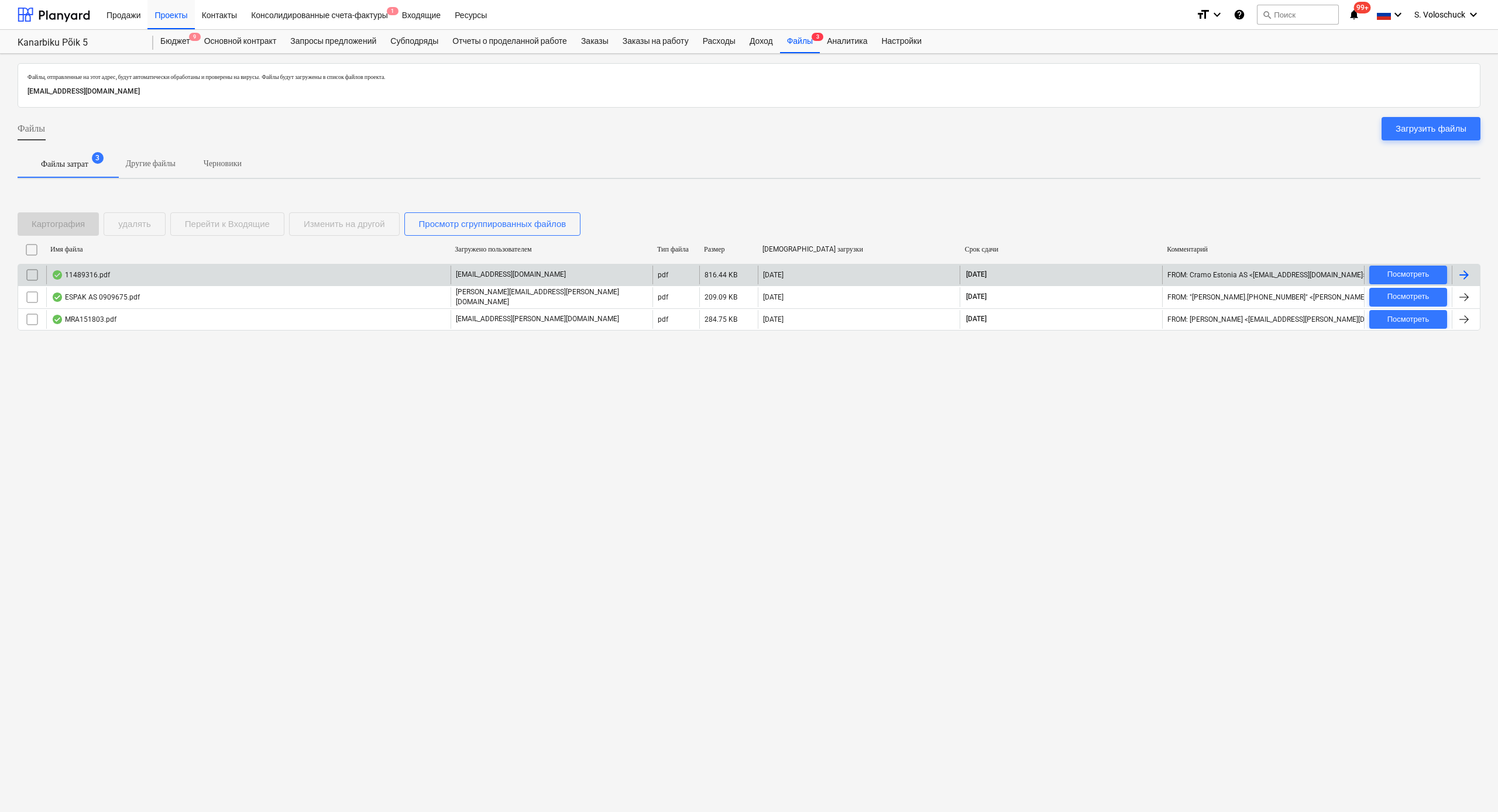
click at [126, 271] on div "11489316.pdf" at bounding box center [248, 275] width 404 height 19
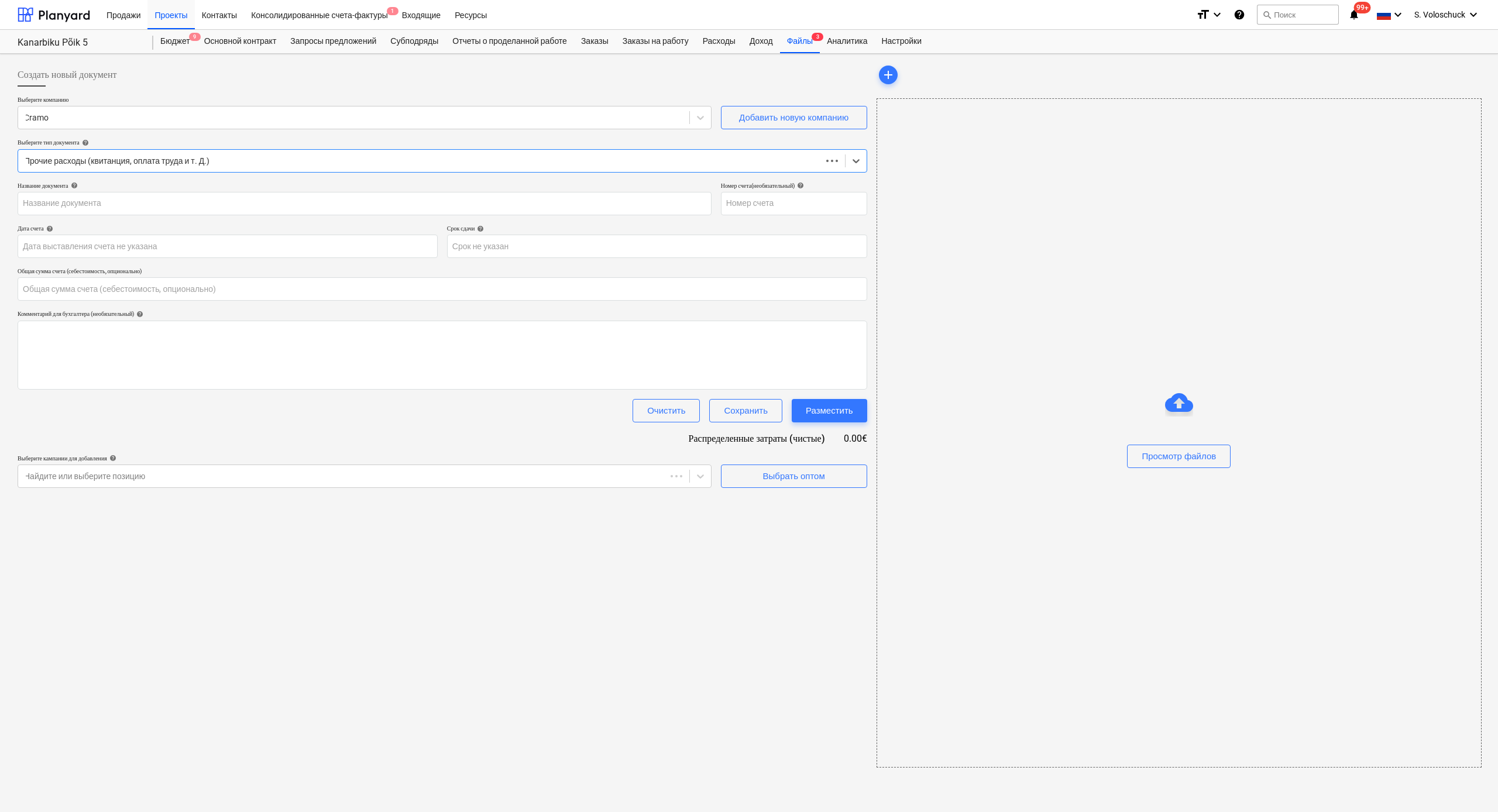
type input "0.00"
type input "11489316"
type input "[DATE]"
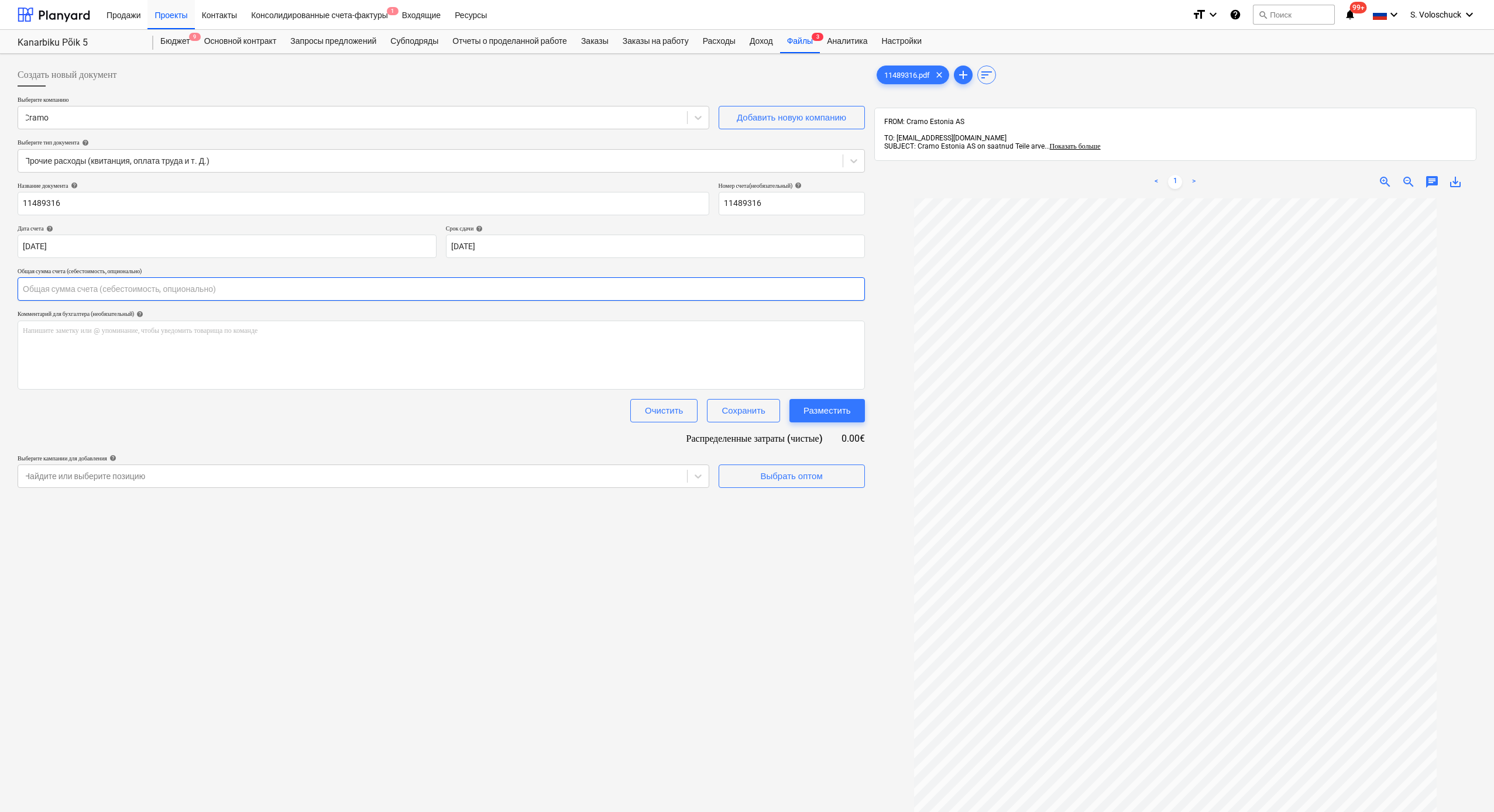
click at [62, 294] on input "text" at bounding box center [441, 289] width 847 height 23
type input "171.44"
click at [598, 623] on div "Создать новый документ Выберите компанию Cramo Добавить новую компанию Выберите…" at bounding box center [441, 520] width 856 height 924
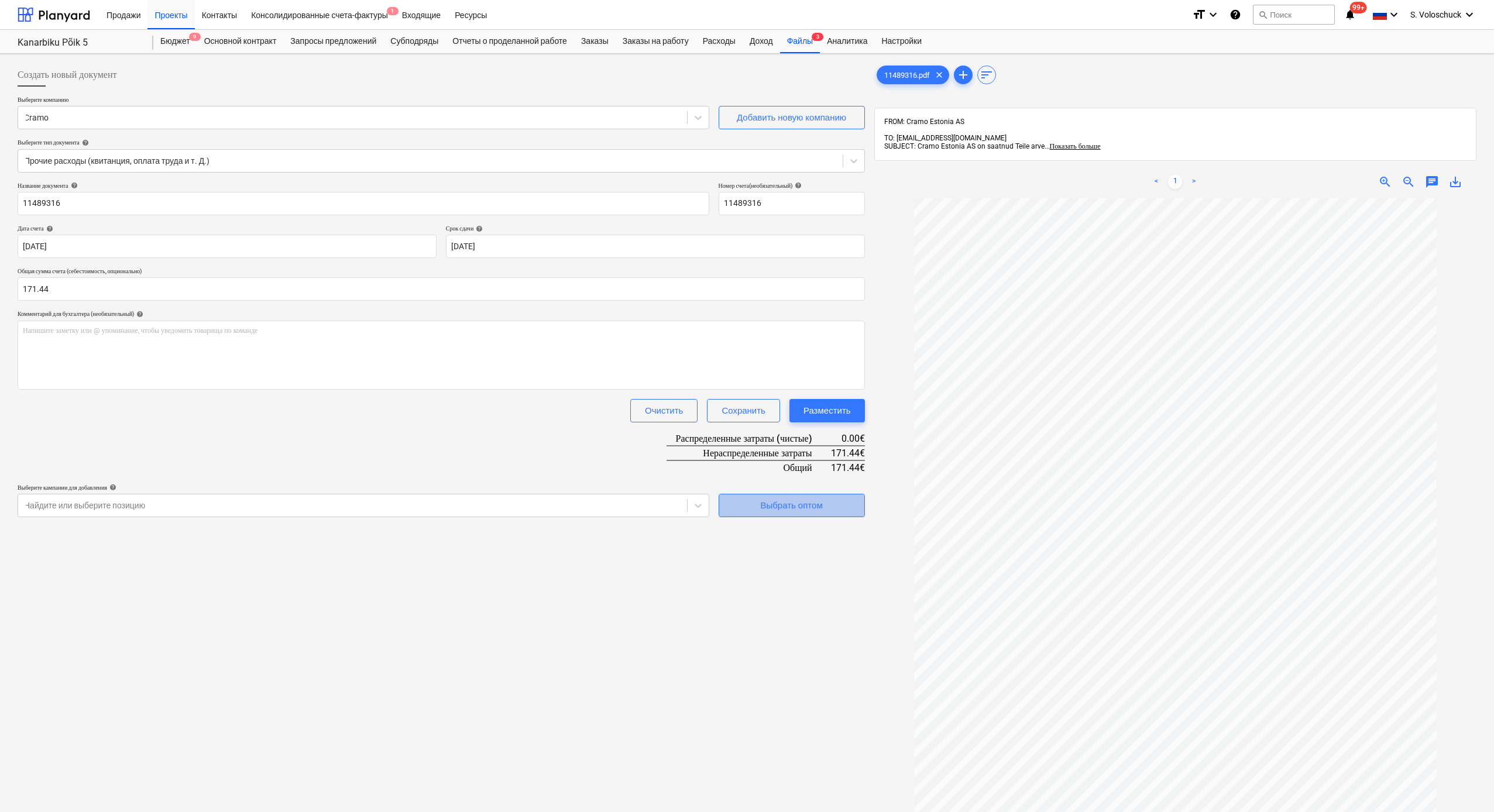
click at [815, 508] on div "Выбрать оптом" at bounding box center [791, 506] width 62 height 15
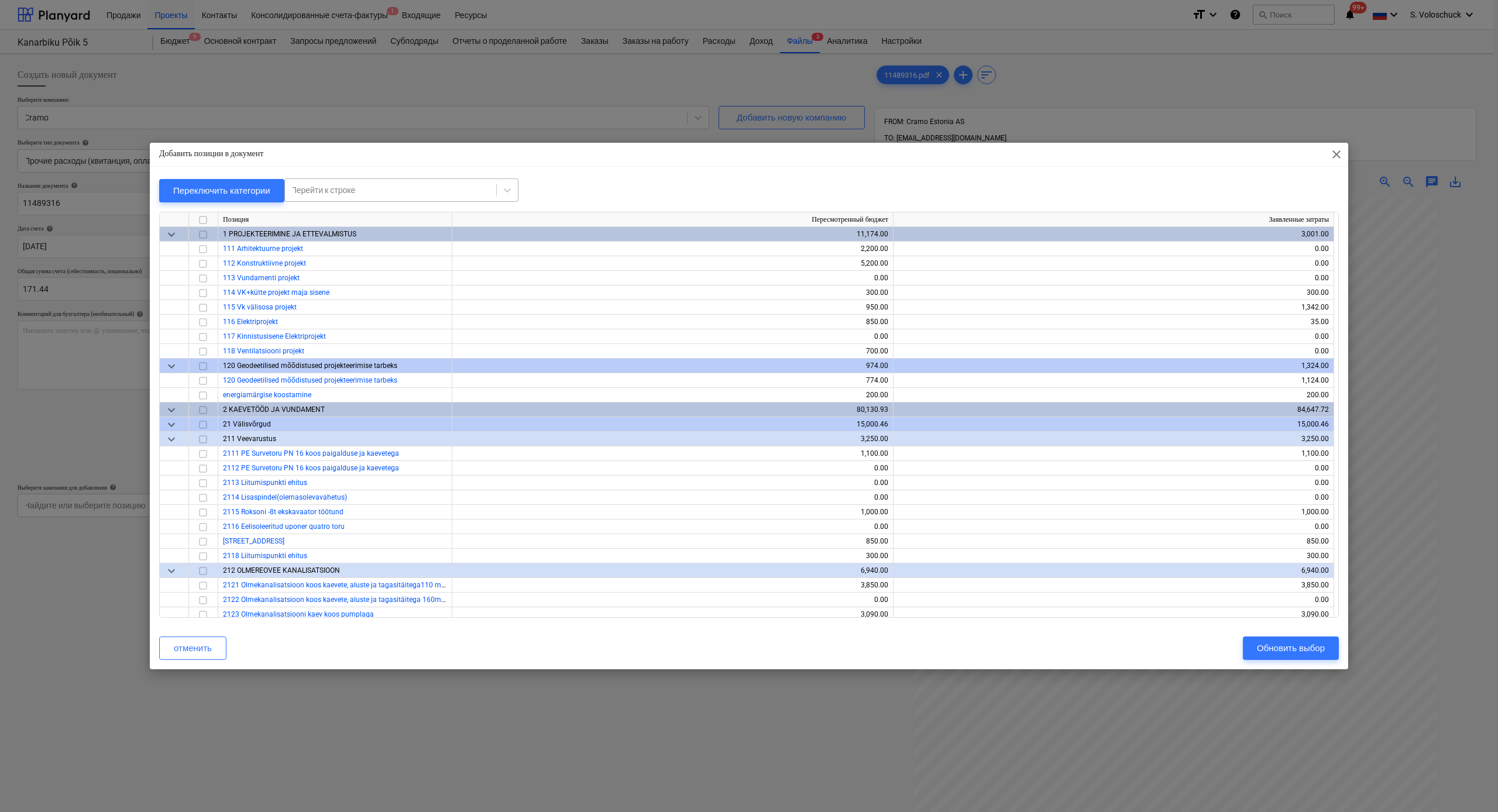
click at [438, 182] on div "Перейти к строке" at bounding box center [390, 190] width 211 height 16
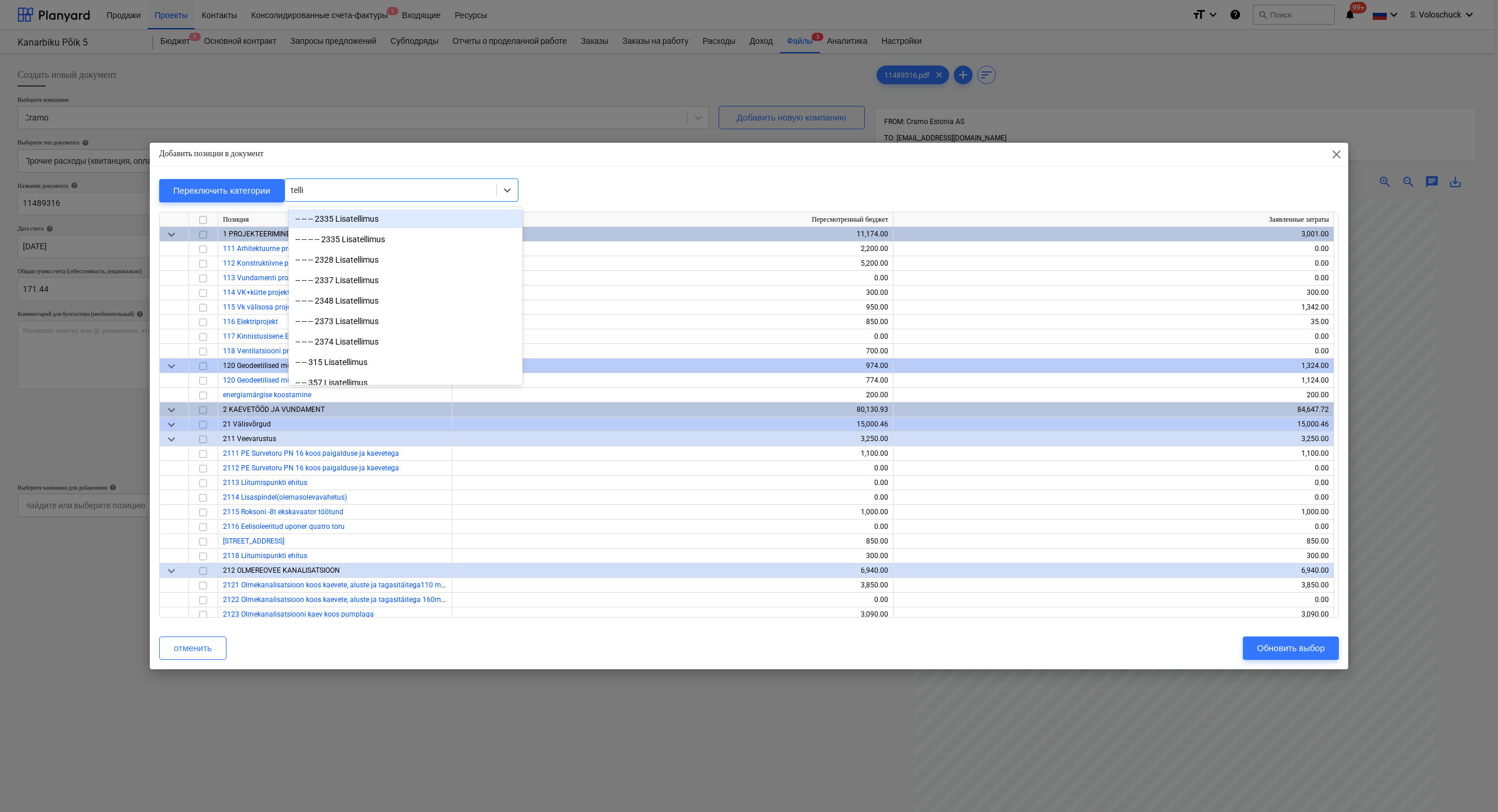
type input "tellin"
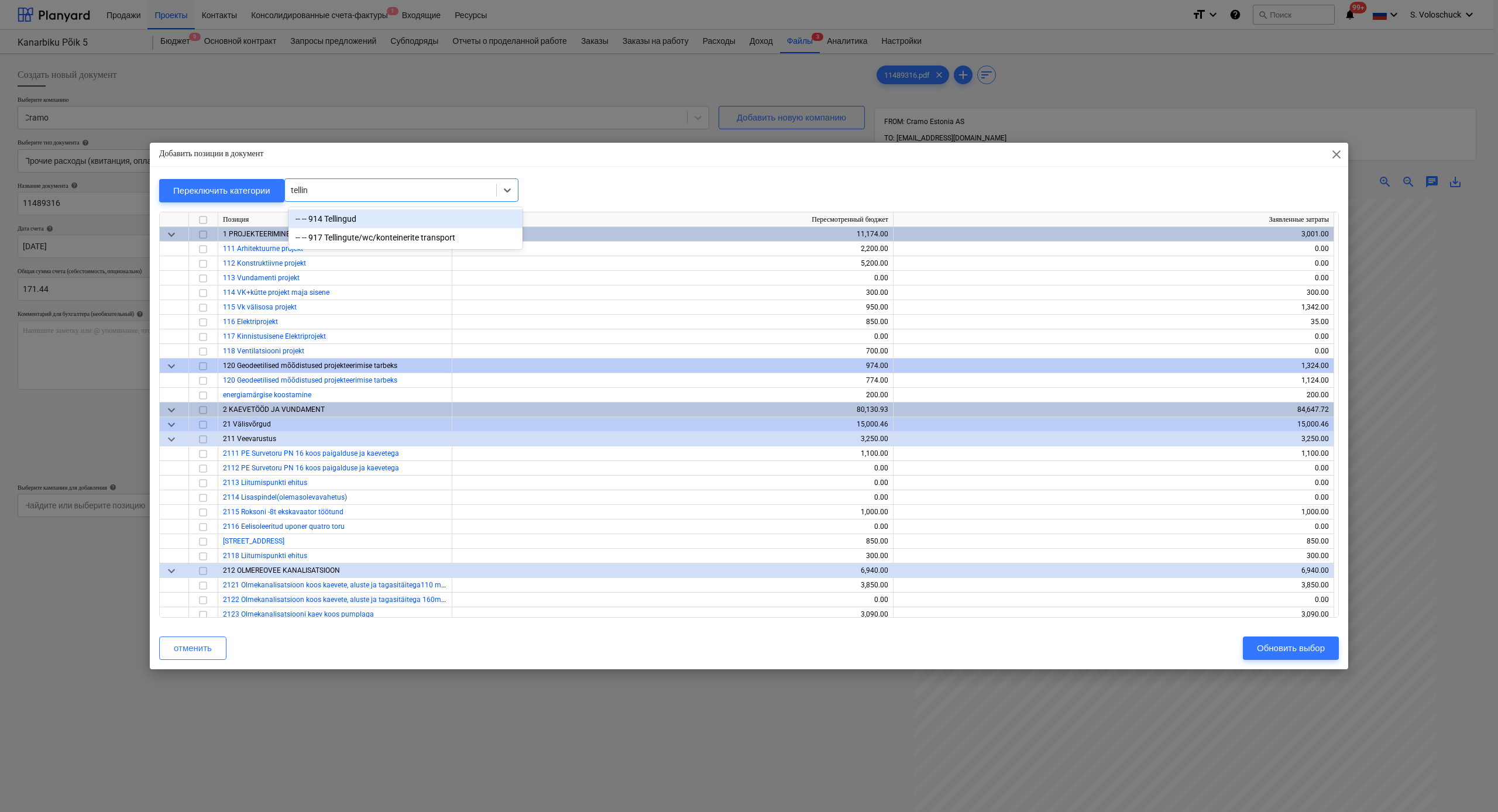
click at [388, 223] on div "-- -- 914 Tellingud" at bounding box center [405, 219] width 234 height 19
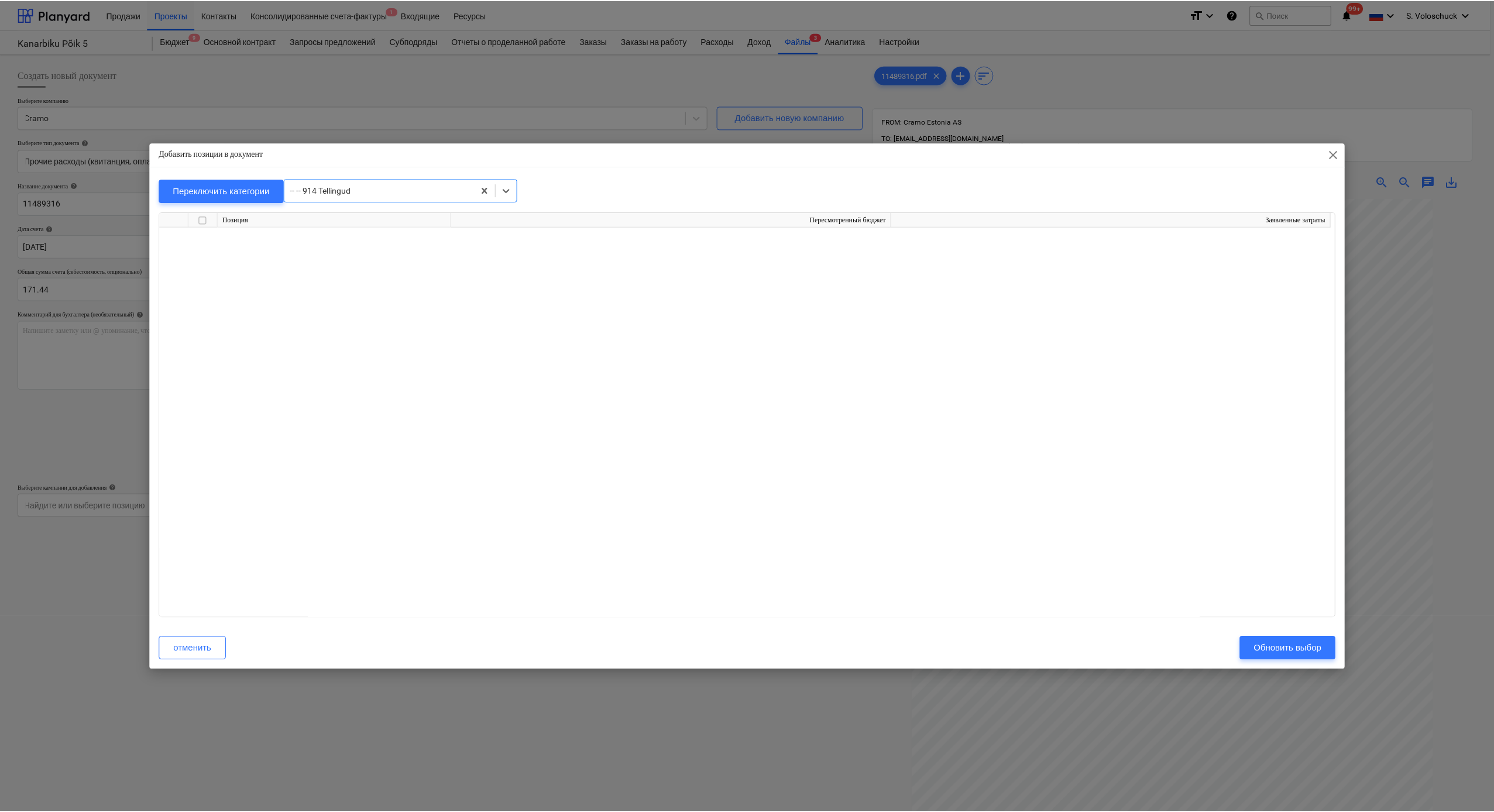
scroll to position [9739, 0]
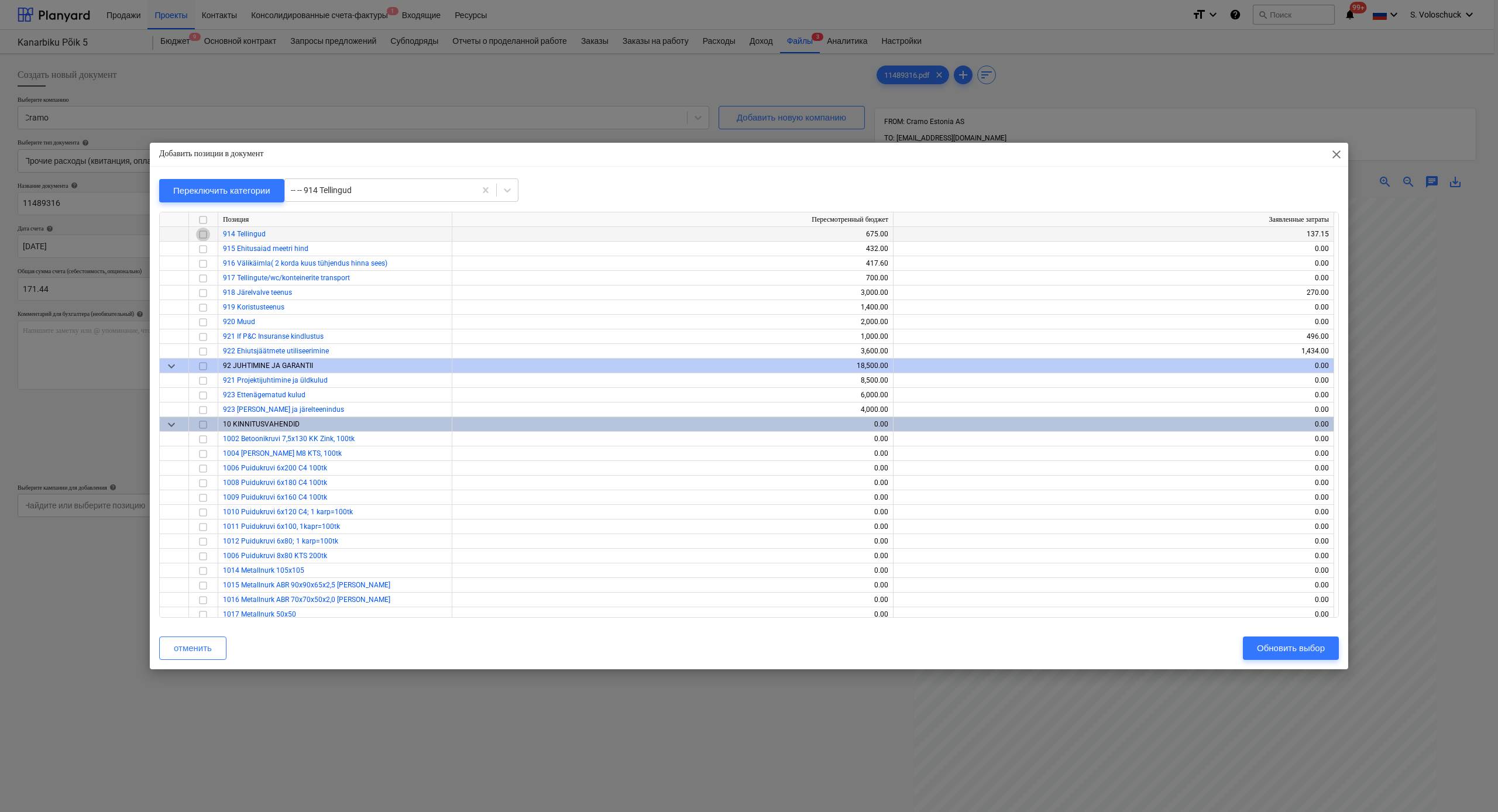
click at [205, 235] on input "checkbox" at bounding box center [203, 235] width 14 height 14
click at [1220, 644] on div "Обновить выбор" at bounding box center [1291, 648] width 68 height 15
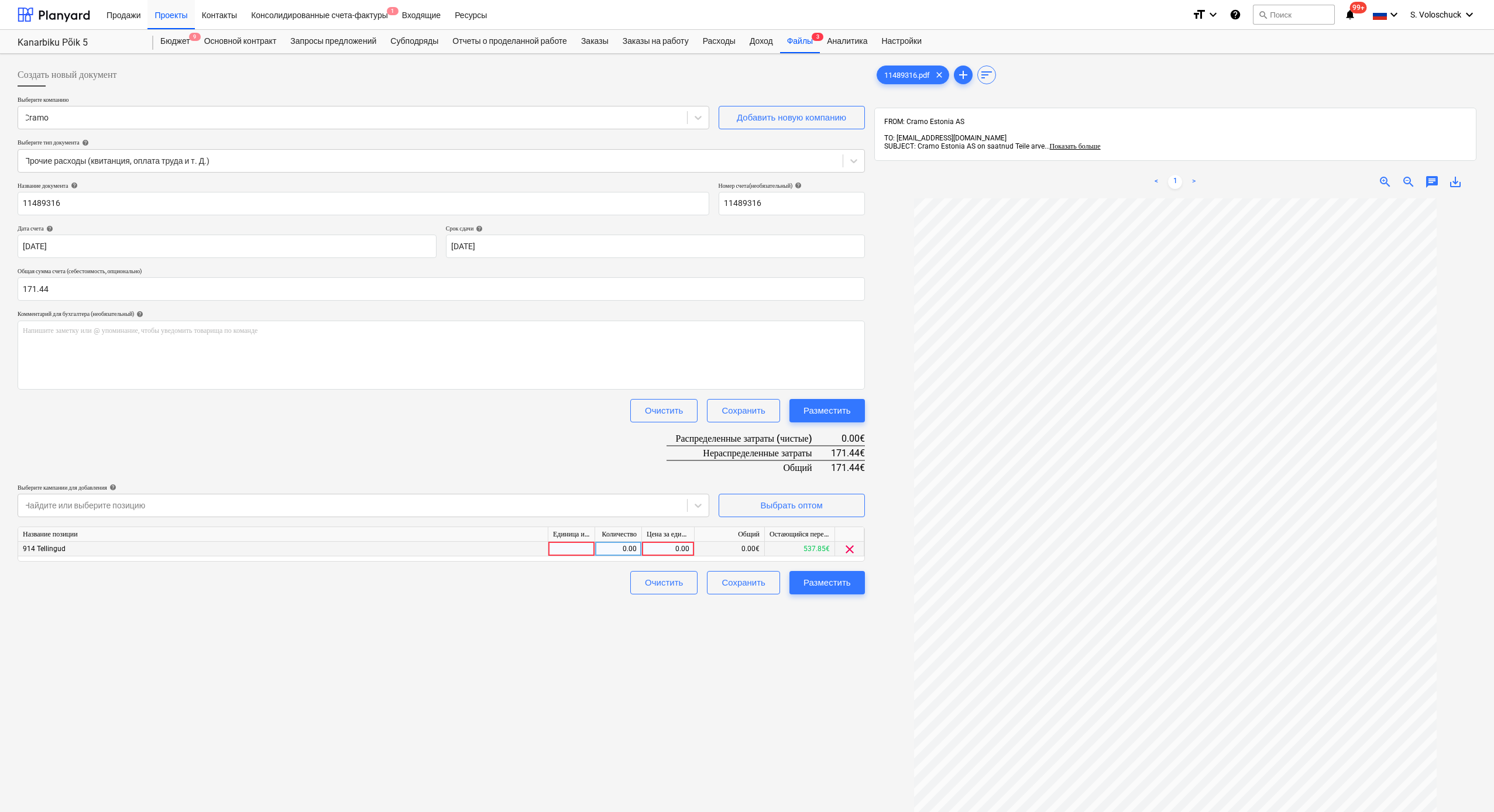
click at [661, 550] on div "0.00" at bounding box center [668, 548] width 43 height 14
type input "171.44"
click at [853, 571] on button "Разместить" at bounding box center [827, 583] width 76 height 23
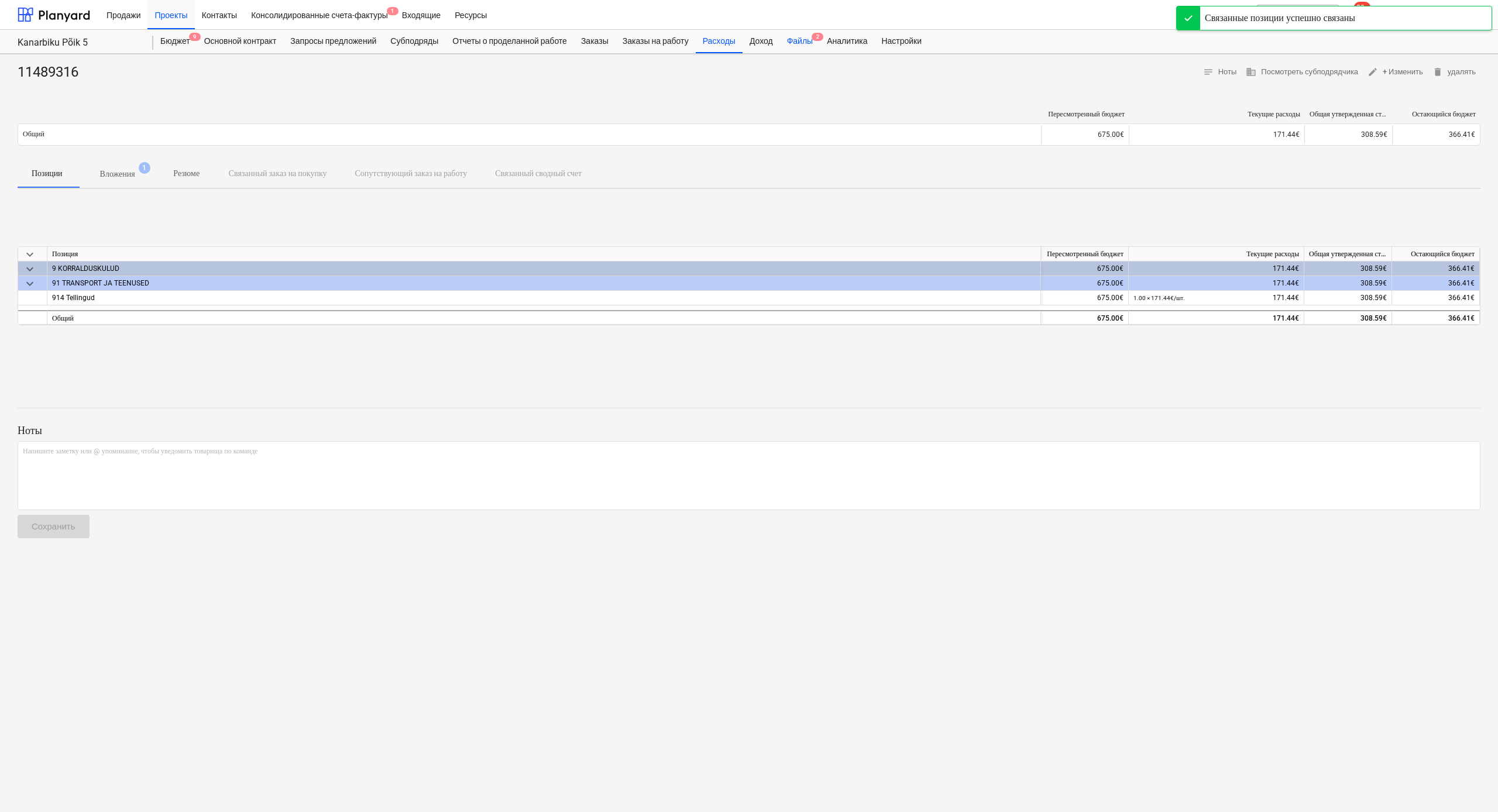
click at [820, 44] on div "Файлы 2" at bounding box center [800, 41] width 40 height 23
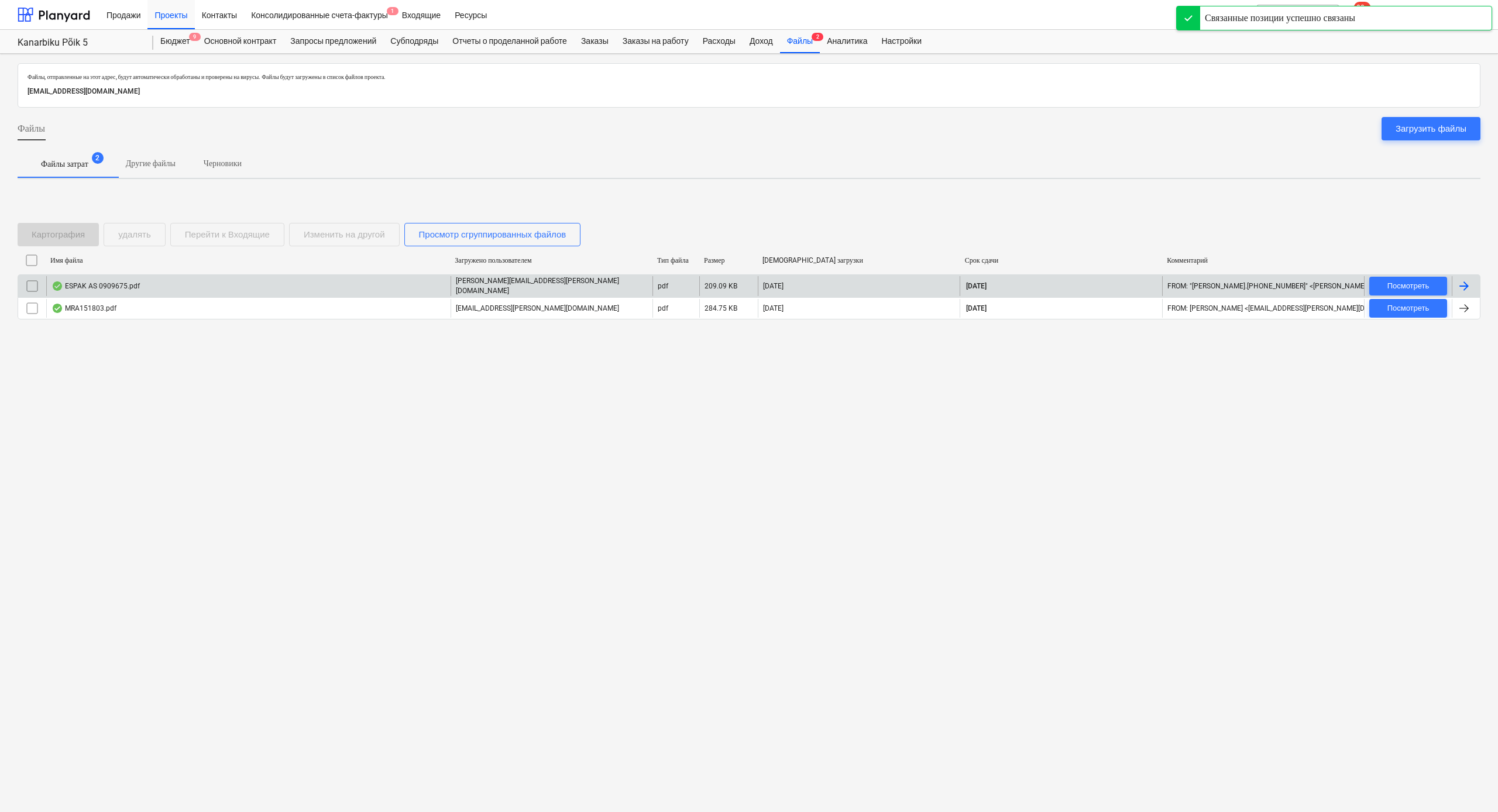
click at [110, 282] on div "ESPAK AS 0909675.pdf" at bounding box center [96, 286] width 88 height 9
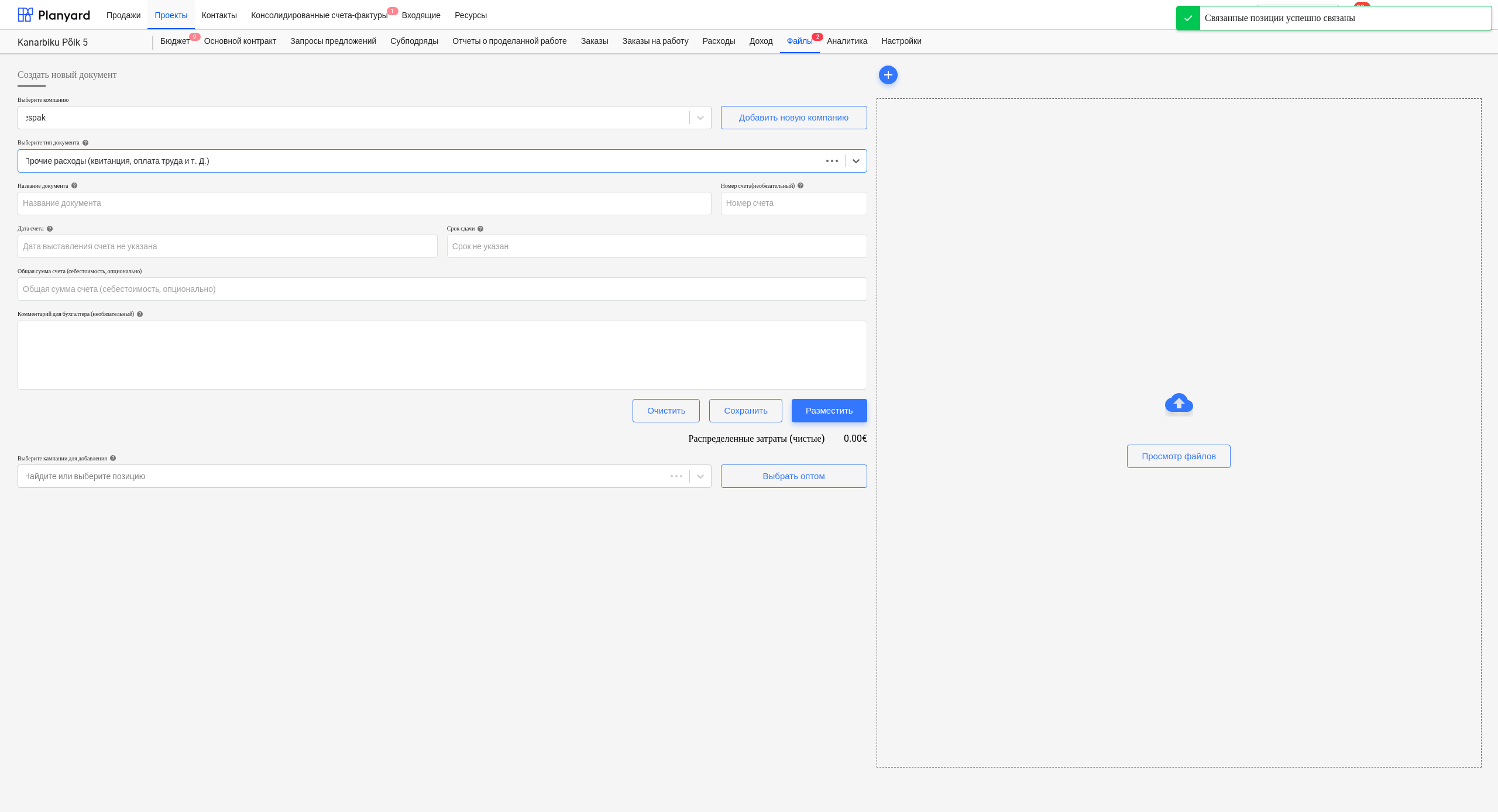
type input "0.00"
type input "0909675"
type input "[DATE]"
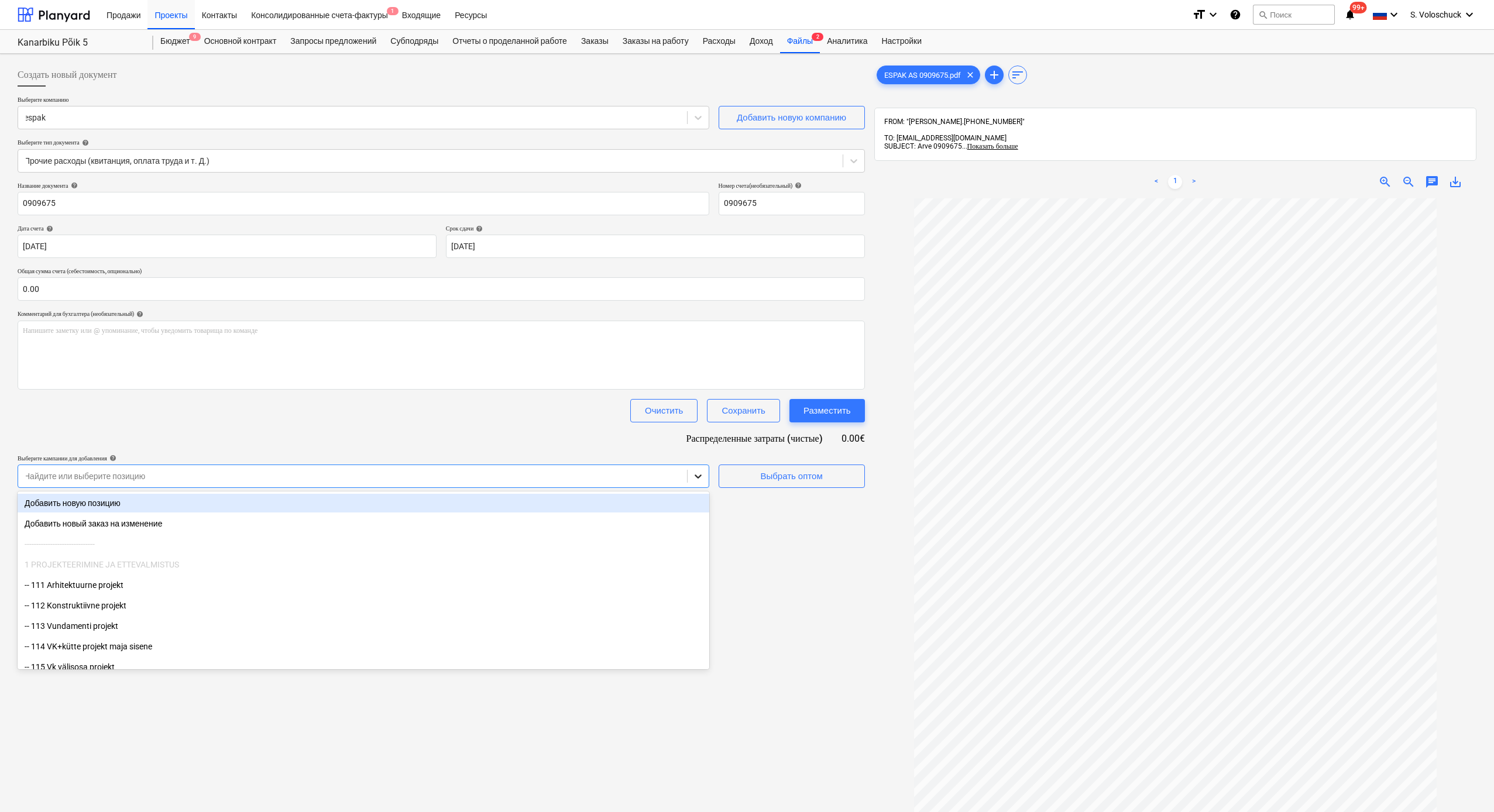
click at [701, 472] on icon at bounding box center [698, 476] width 12 height 12
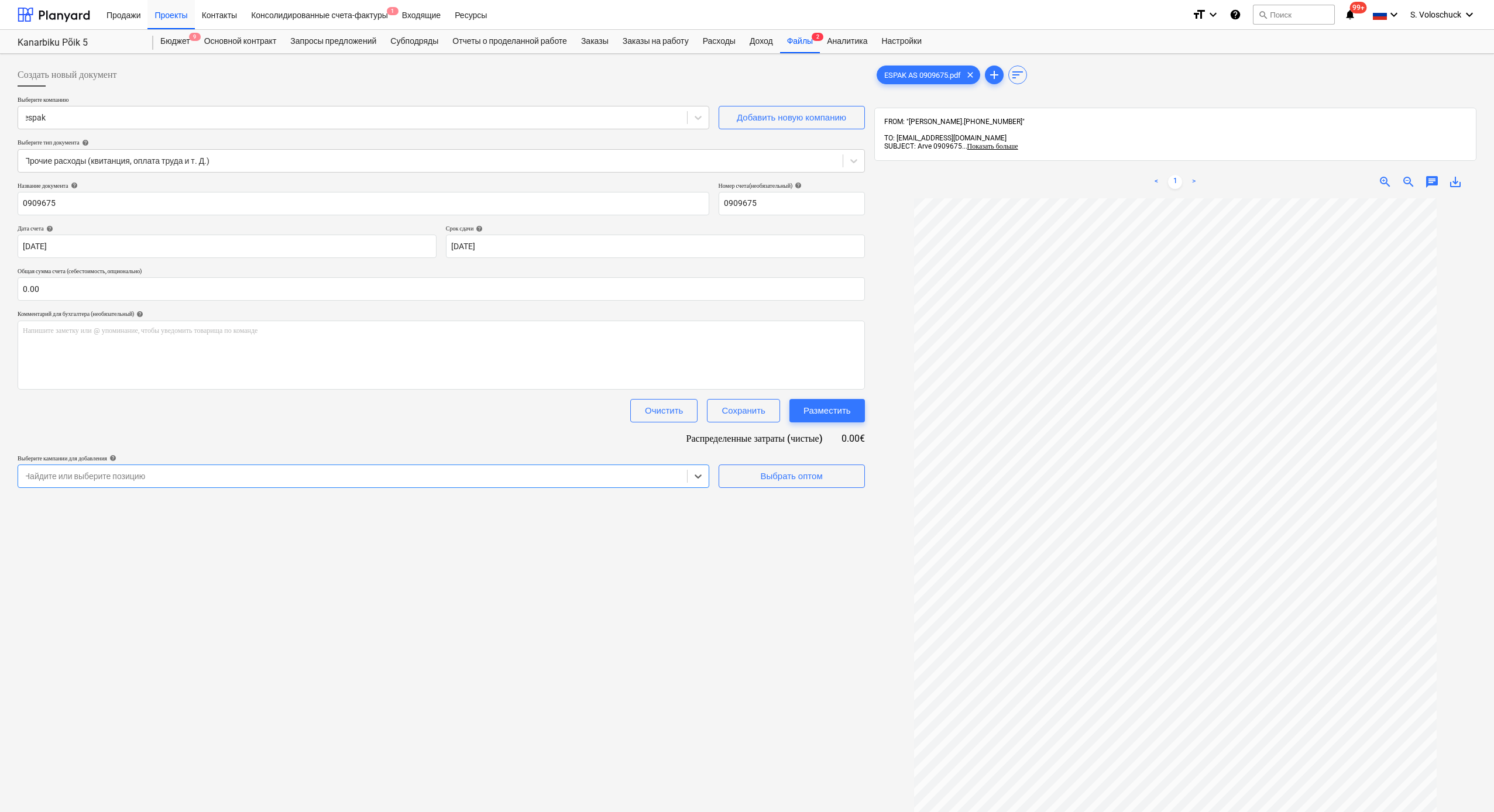
click at [446, 476] on div at bounding box center [353, 476] width 657 height 12
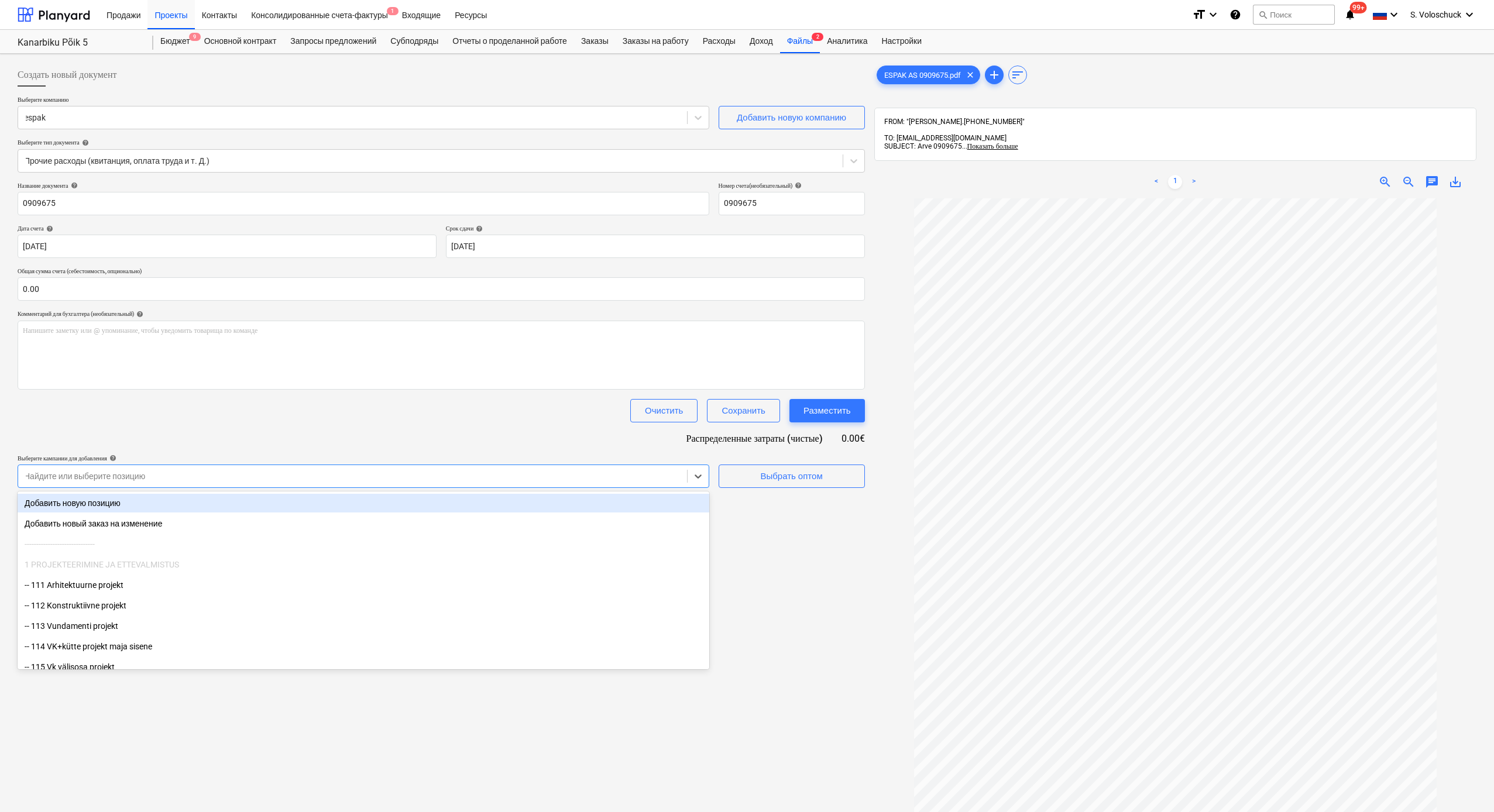
click at [446, 476] on div at bounding box center [353, 476] width 657 height 12
click at [487, 506] on div "Добавить новую позицию" at bounding box center [363, 503] width 692 height 19
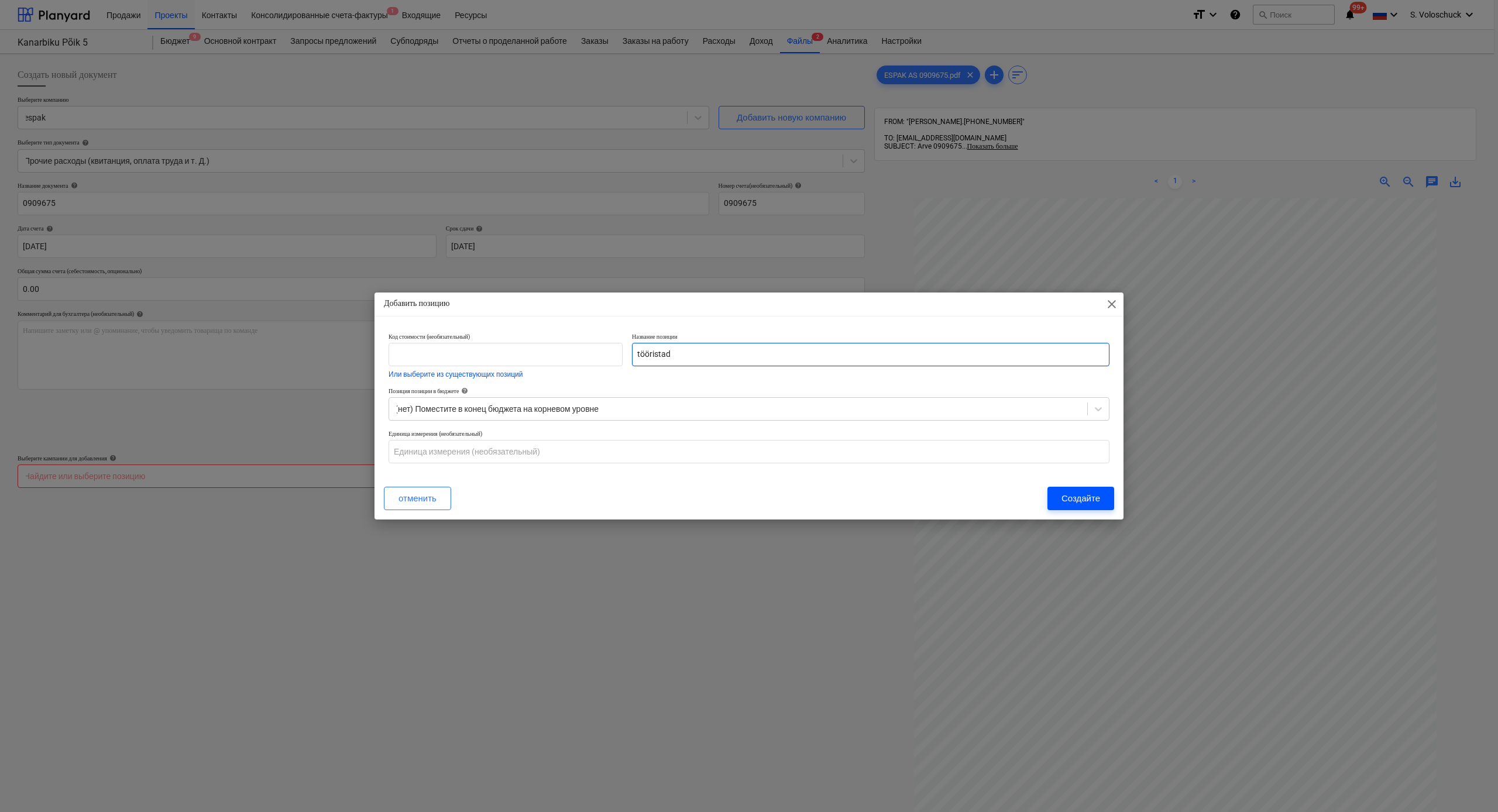
type input "tööristad"
click at [1072, 496] on div "Создайте" at bounding box center [1080, 498] width 38 height 15
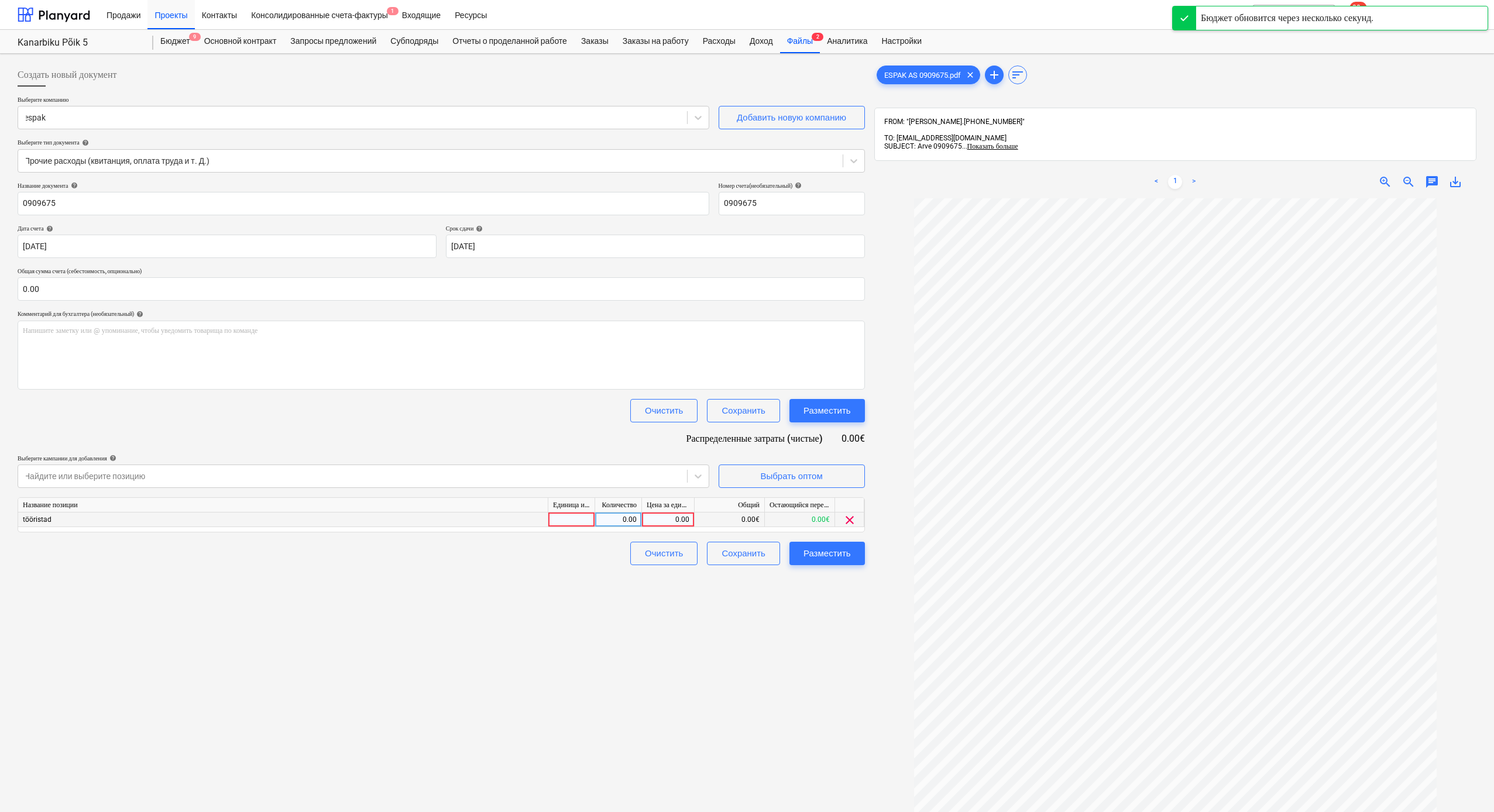
click at [668, 519] on div "0.00" at bounding box center [668, 519] width 43 height 14
type input "599.79"
click at [772, 634] on div "Создать новый документ Выберите компанию espak Добавить новую компанию Выберите…" at bounding box center [441, 520] width 856 height 924
click at [123, 288] on input "text" at bounding box center [441, 289] width 847 height 23
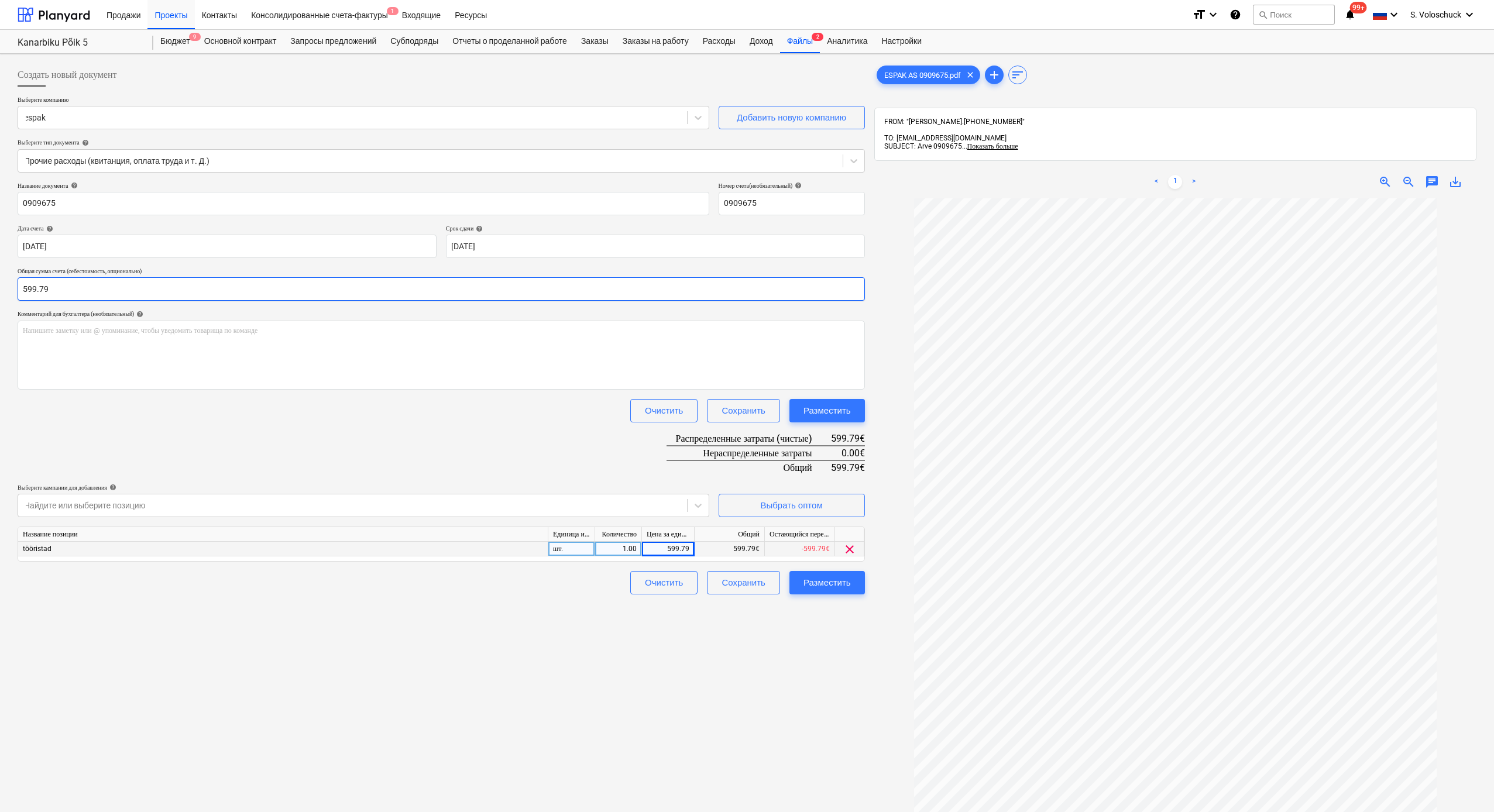
type input "599.79"
click at [848, 630] on div "Создать новый документ Выберите компанию espak Добавить новую компанию Выберите…" at bounding box center [441, 520] width 856 height 924
click at [849, 588] on div "Разместить" at bounding box center [827, 583] width 47 height 15
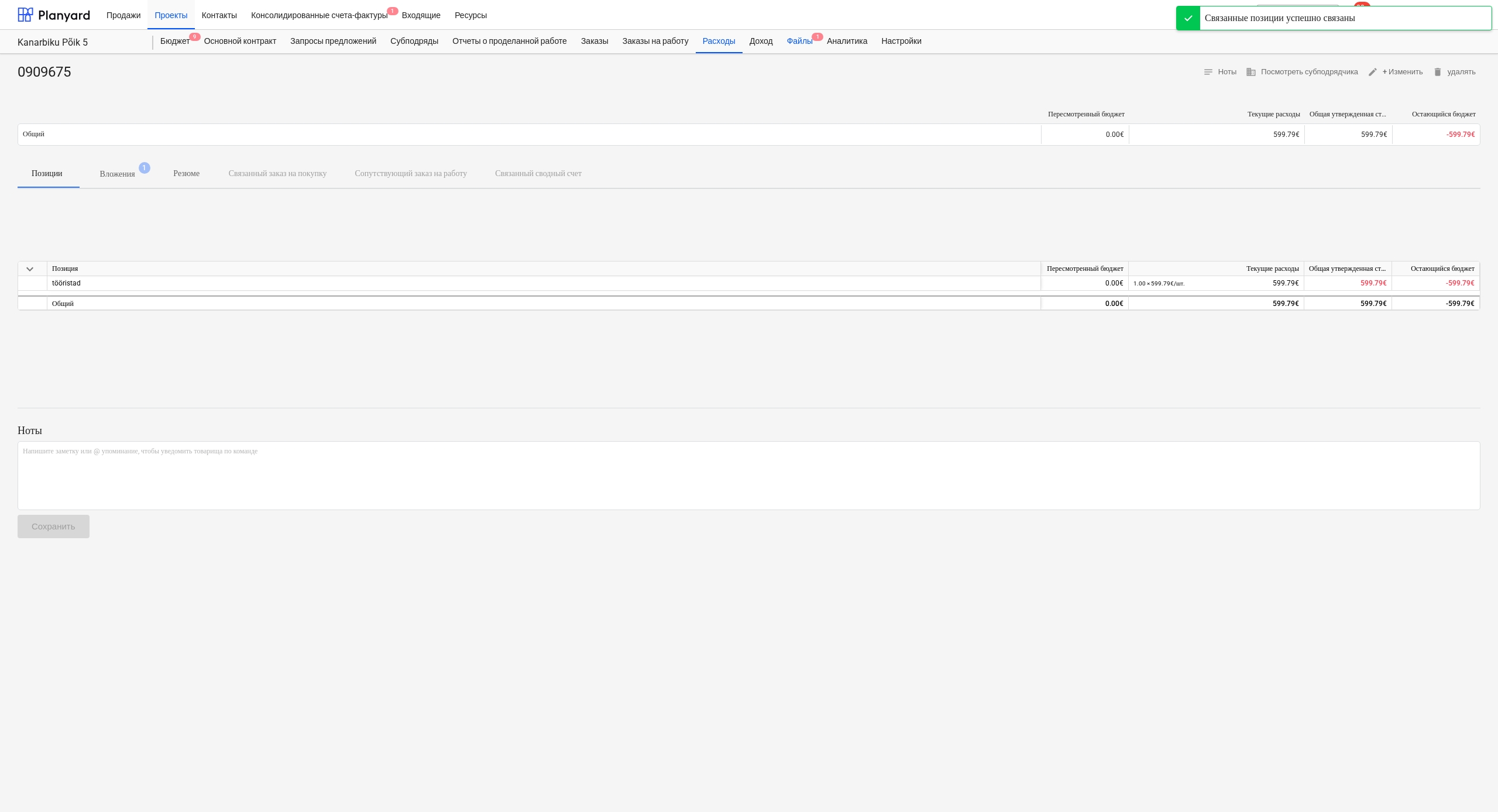
click at [810, 44] on div "Файлы 1" at bounding box center [800, 41] width 40 height 23
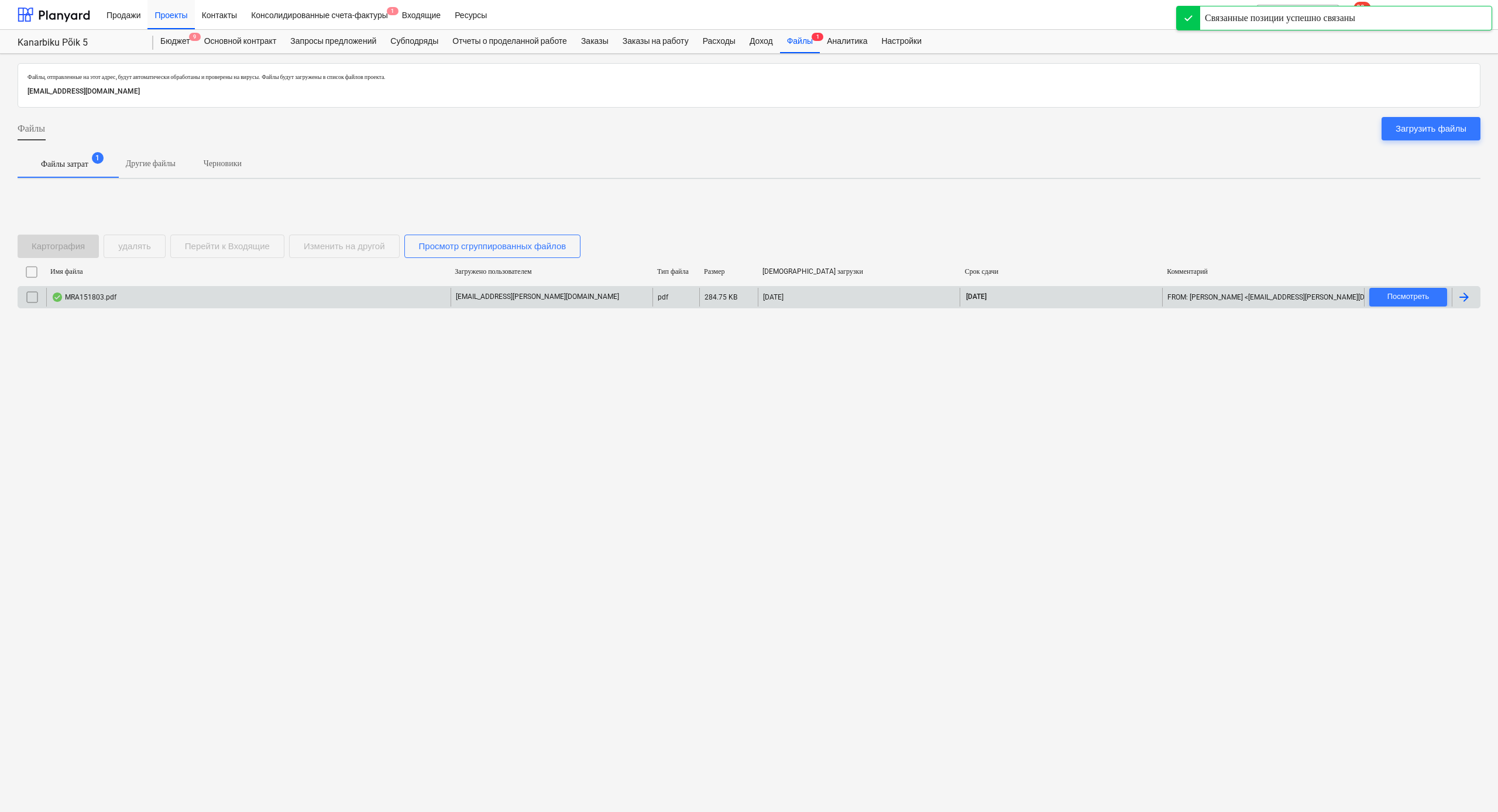
click at [262, 293] on div "MRA151803.pdf" at bounding box center [248, 297] width 404 height 19
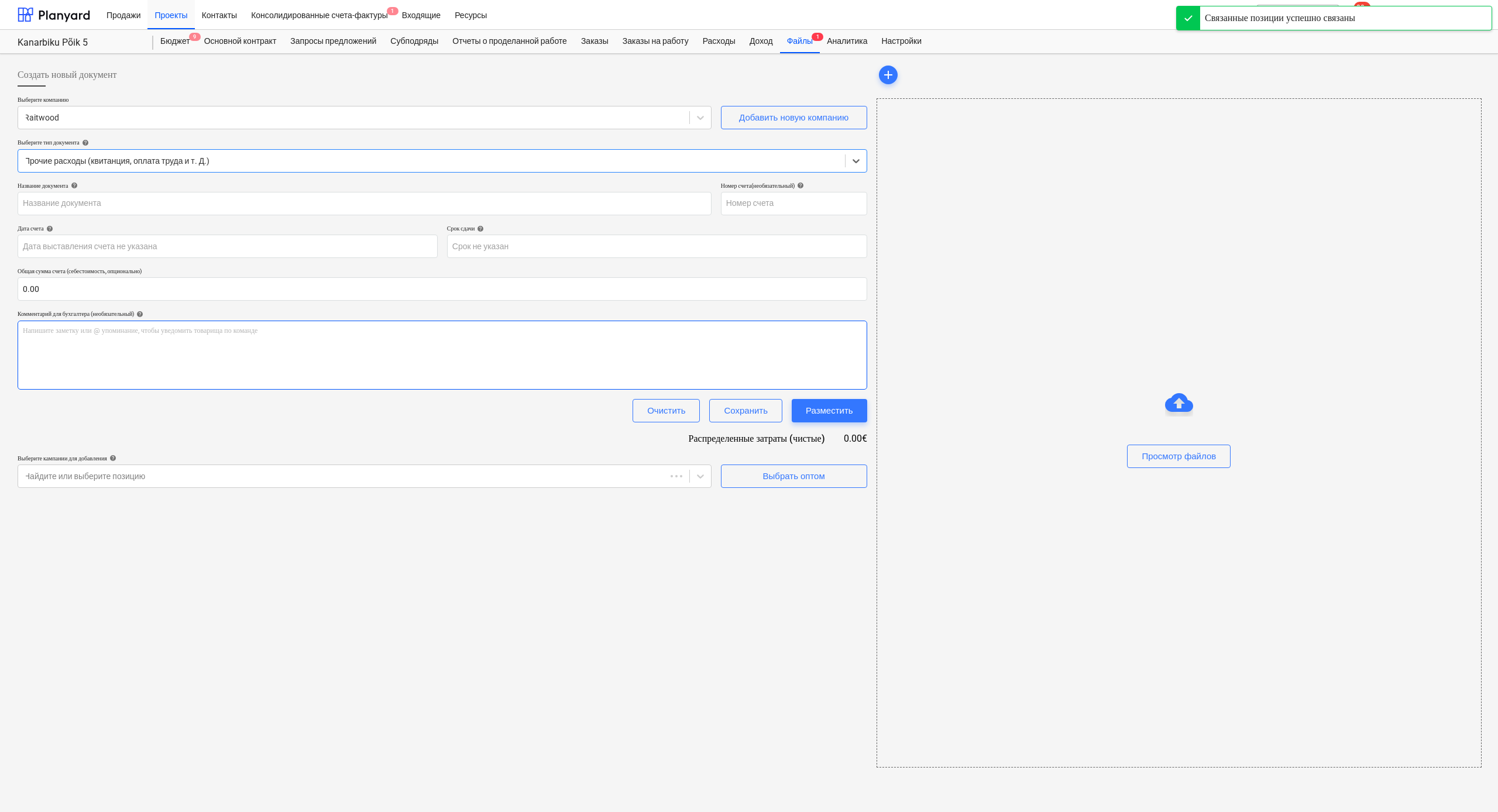
type input "MRA151803"
type input "[DATE]"
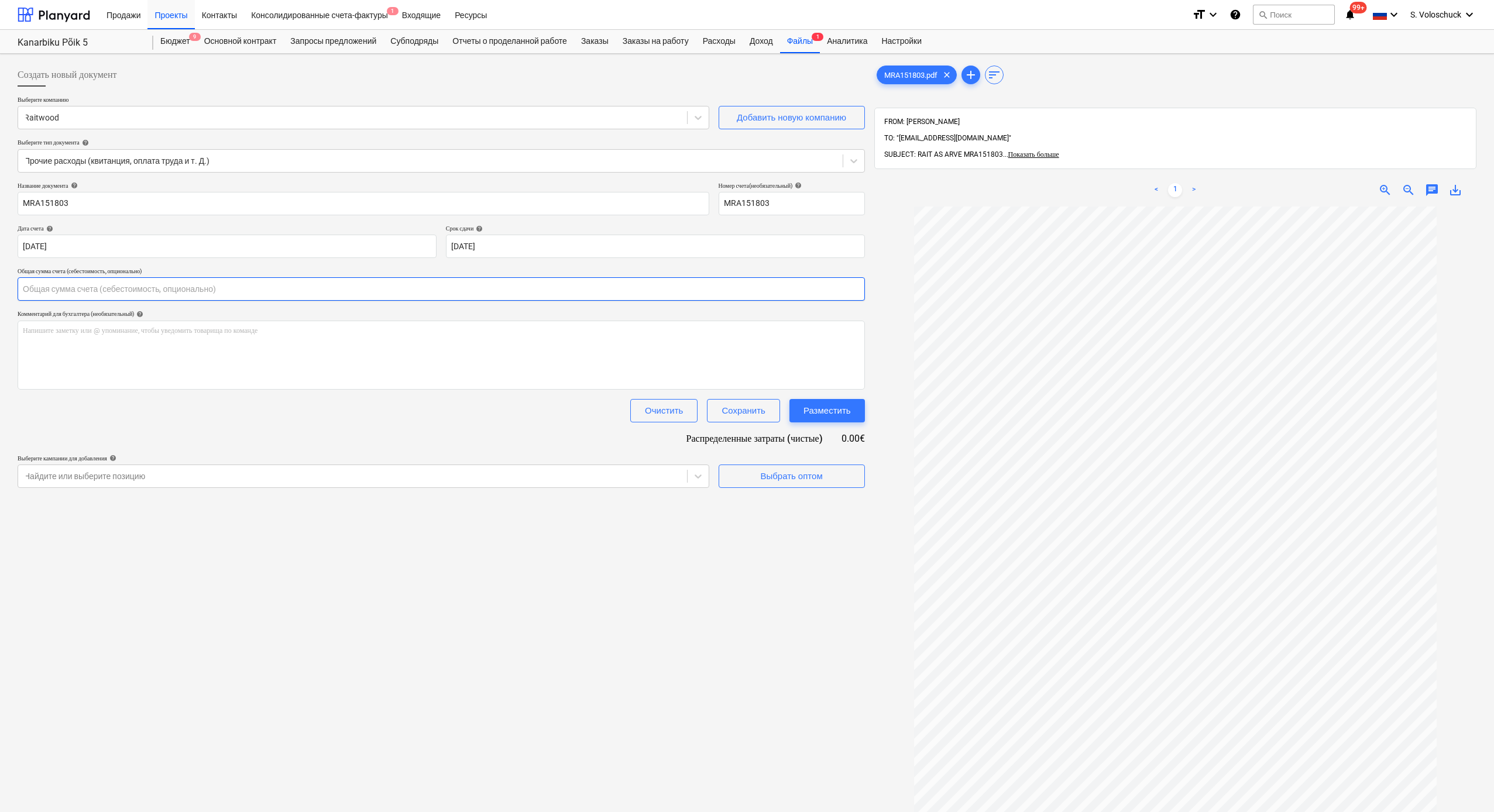
click at [296, 295] on input "text" at bounding box center [441, 289] width 847 height 23
type input "3,017.10"
click at [817, 608] on div "Создать новый документ Выберите компанию Raitwood Добавить новую компанию Выбер…" at bounding box center [441, 525] width 856 height 932
click at [802, 505] on div "Выбрать оптом" at bounding box center [791, 506] width 62 height 15
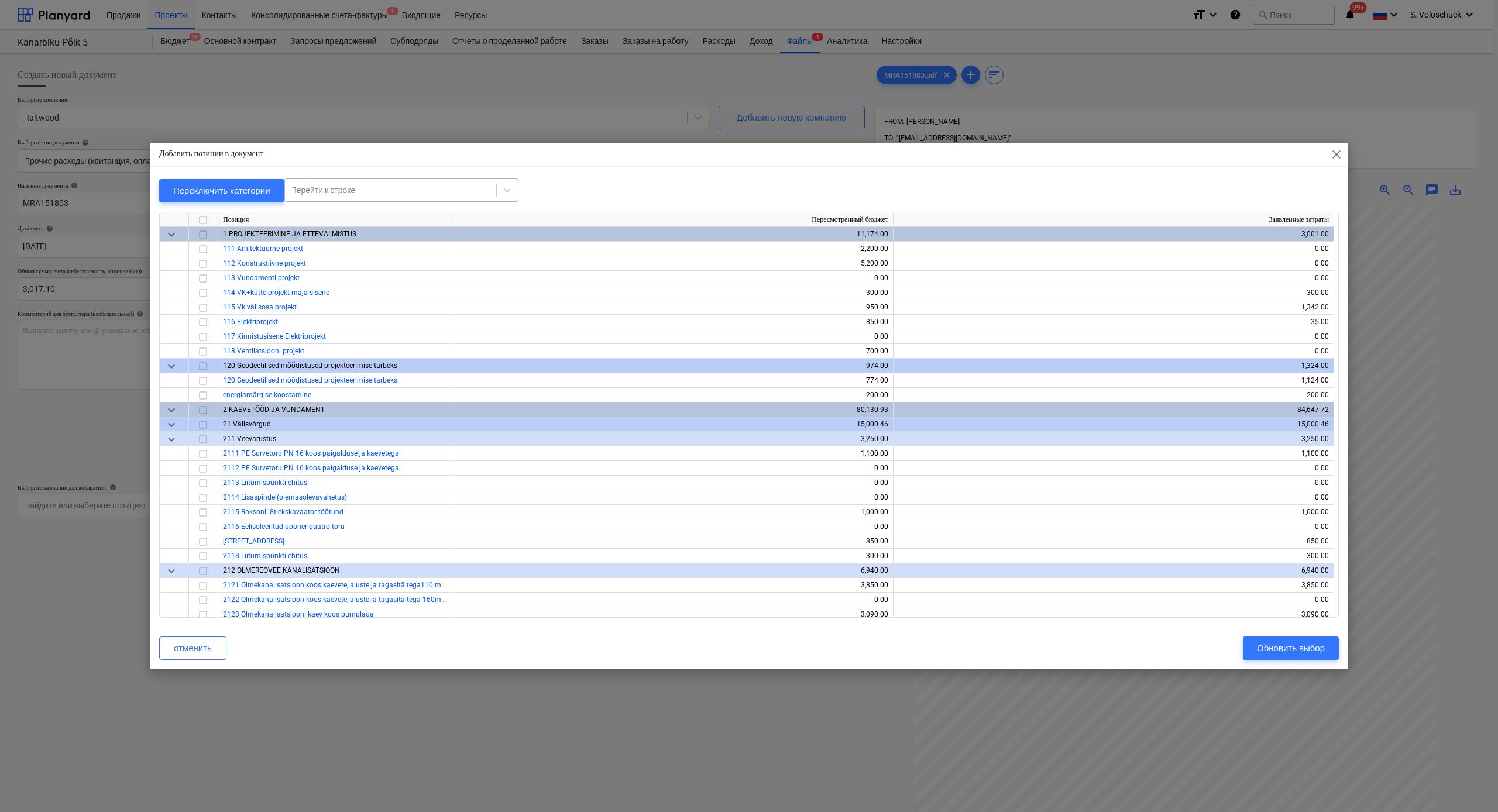
click at [380, 190] on div at bounding box center [390, 190] width 199 height 12
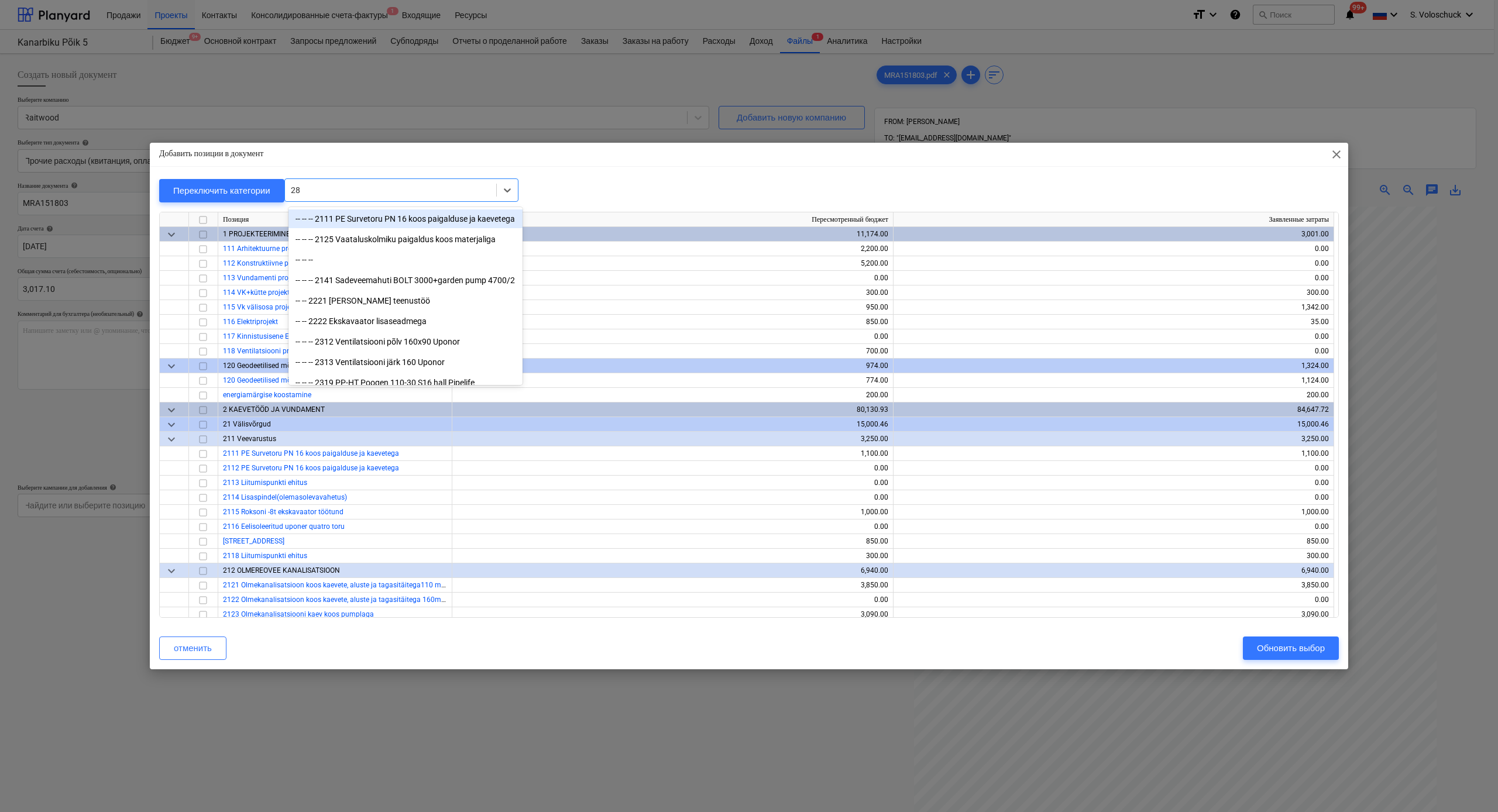
type input "28x"
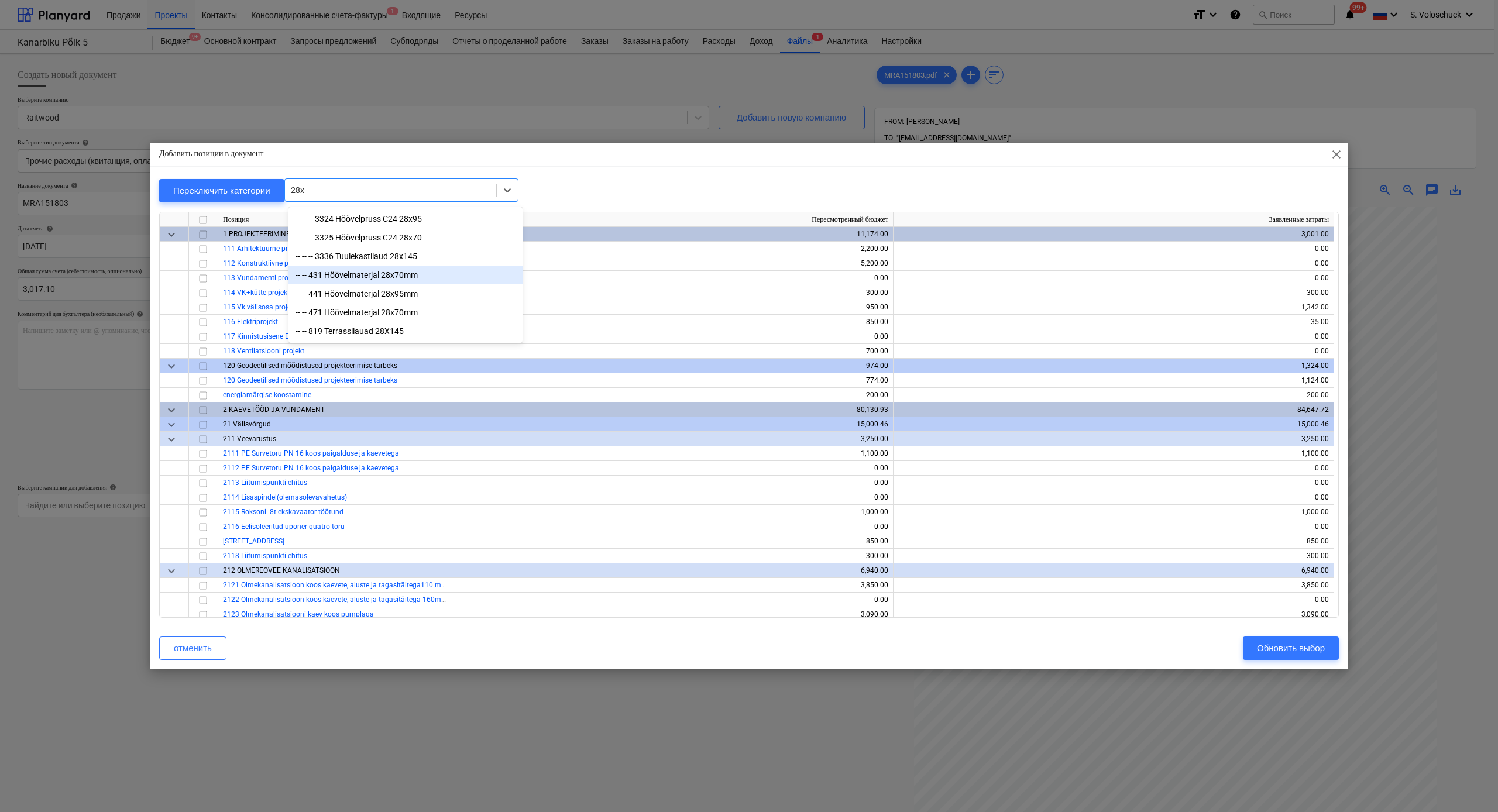
click at [363, 277] on div "-- -- 431 Höövelmaterjal 28x70mm" at bounding box center [405, 275] width 234 height 19
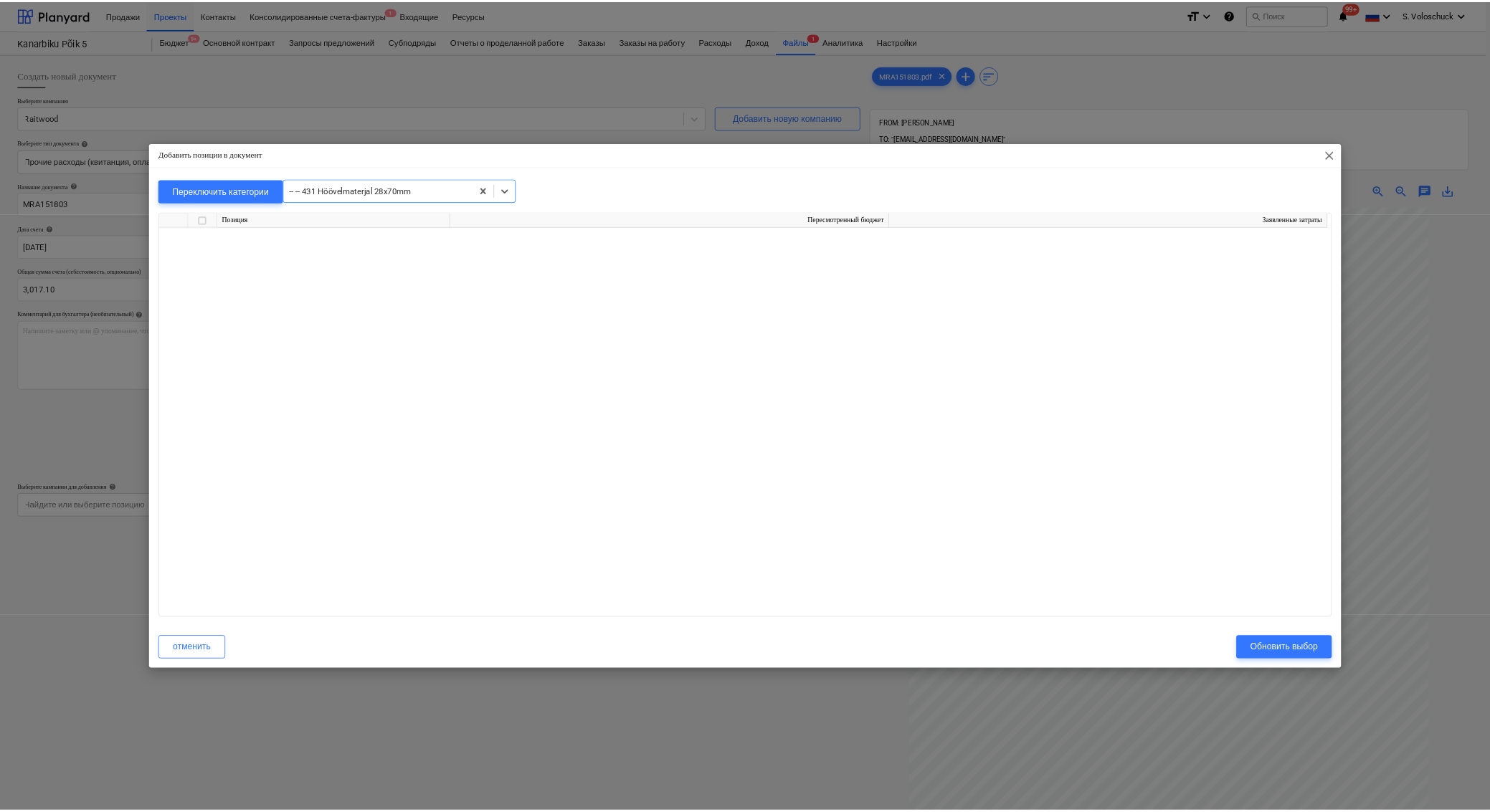
scroll to position [4408, 0]
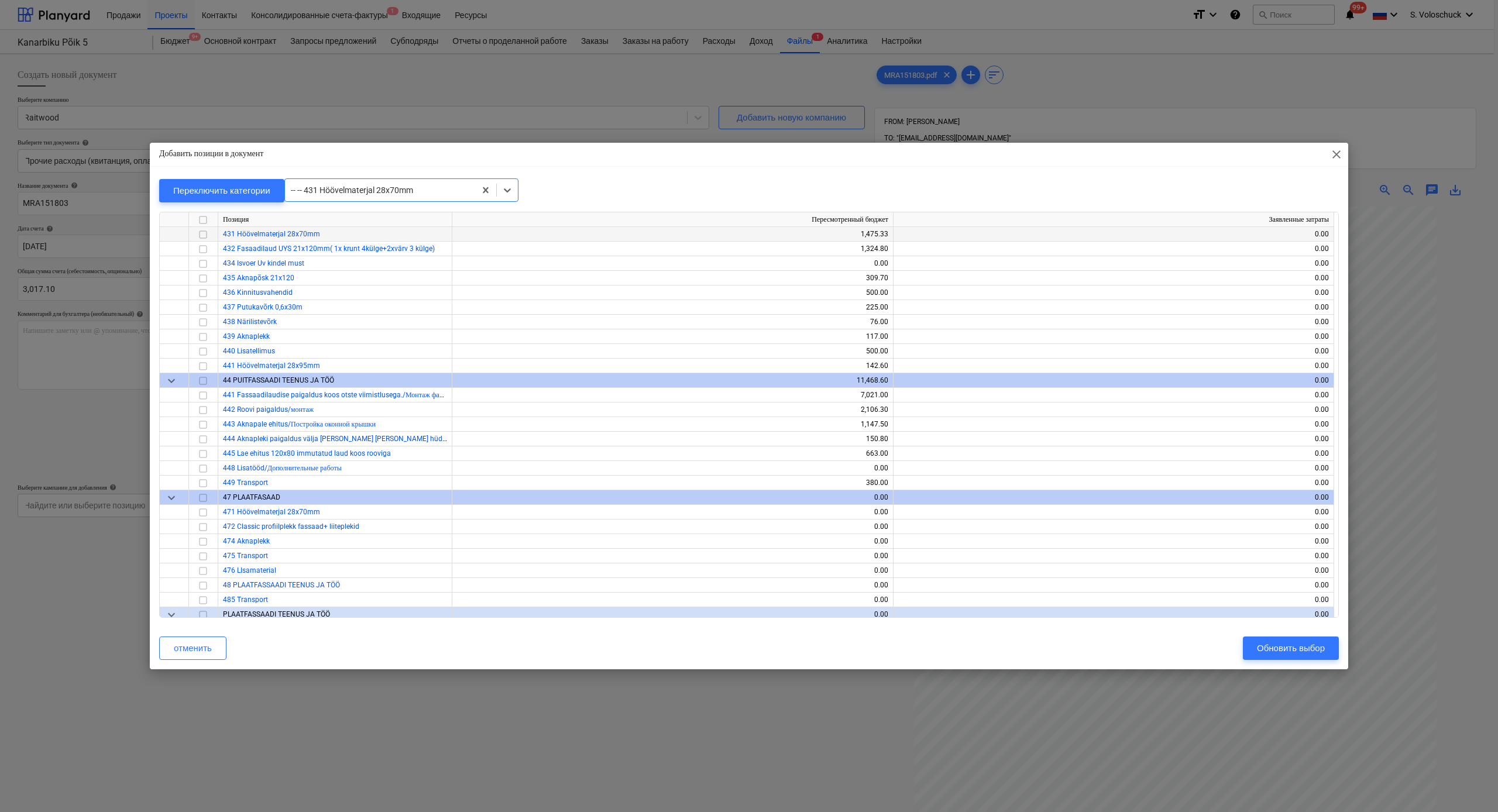
click at [204, 233] on input "checkbox" at bounding box center [203, 235] width 14 height 14
click at [1220, 659] on button "Обновить выбор" at bounding box center [1291, 647] width 96 height 23
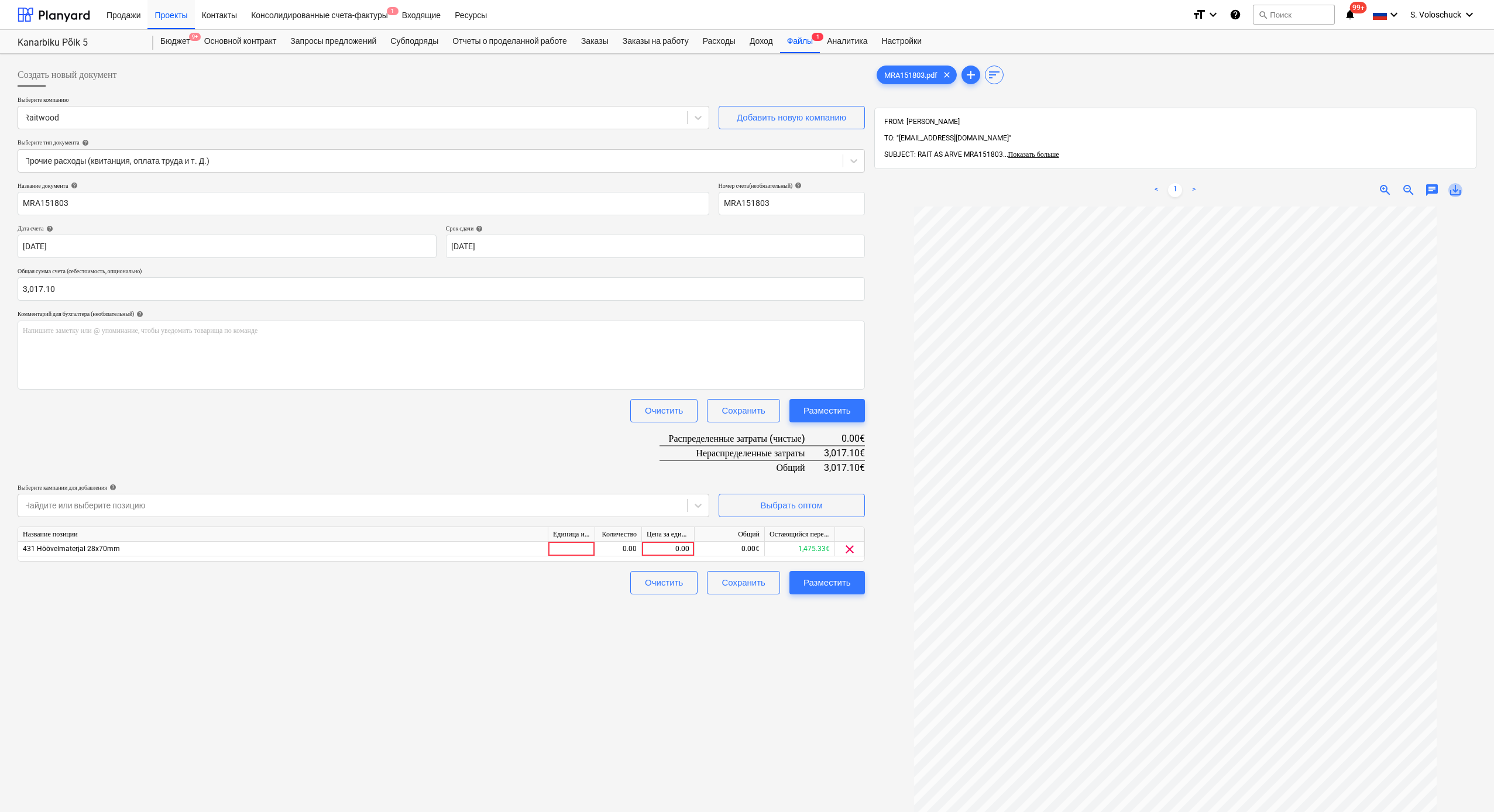
click at [1220, 183] on span "save_alt" at bounding box center [1455, 190] width 14 height 14
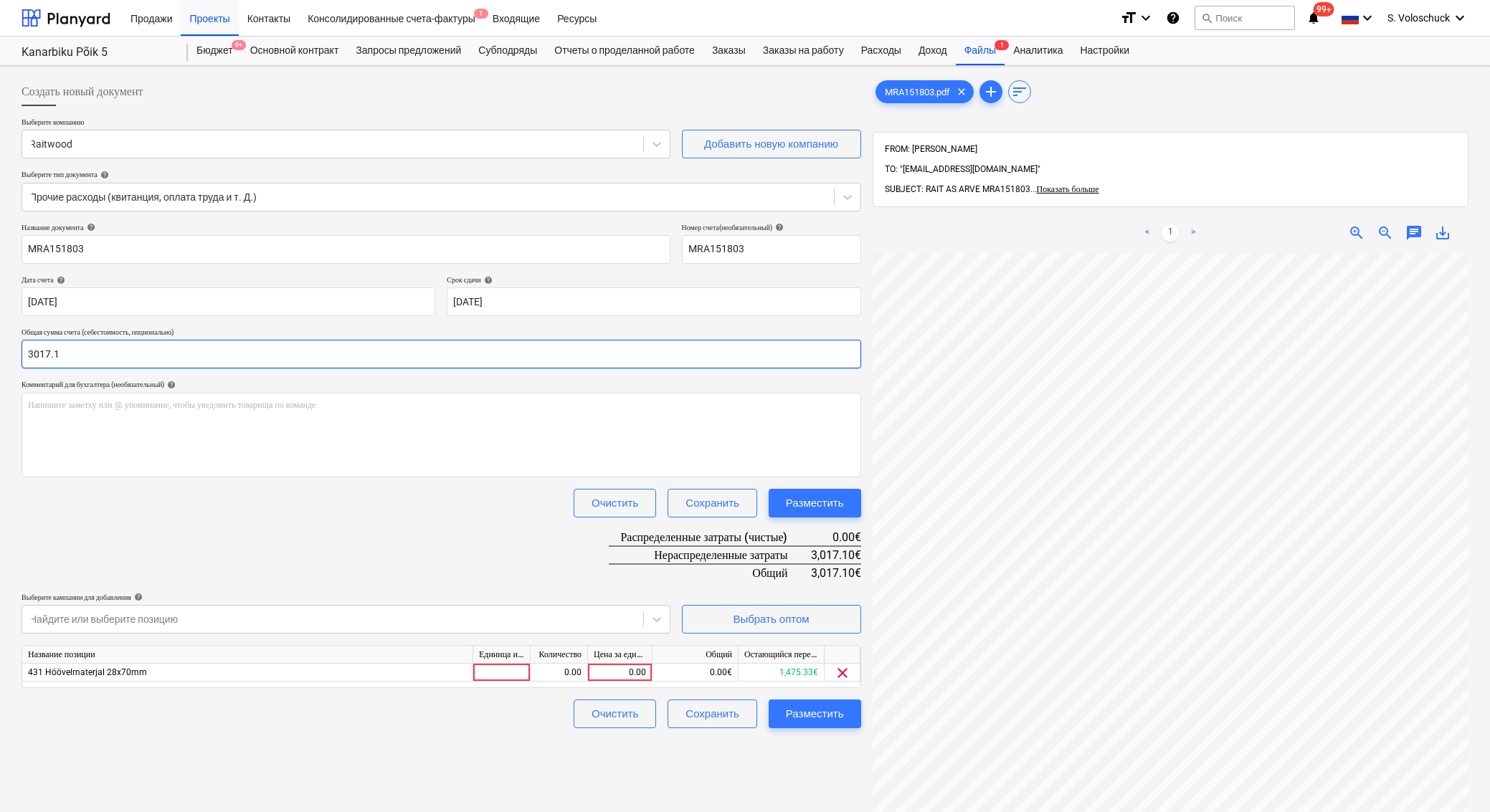
click at [97, 356] on input "3017.1" at bounding box center [441, 354] width 839 height 29
type input "3"
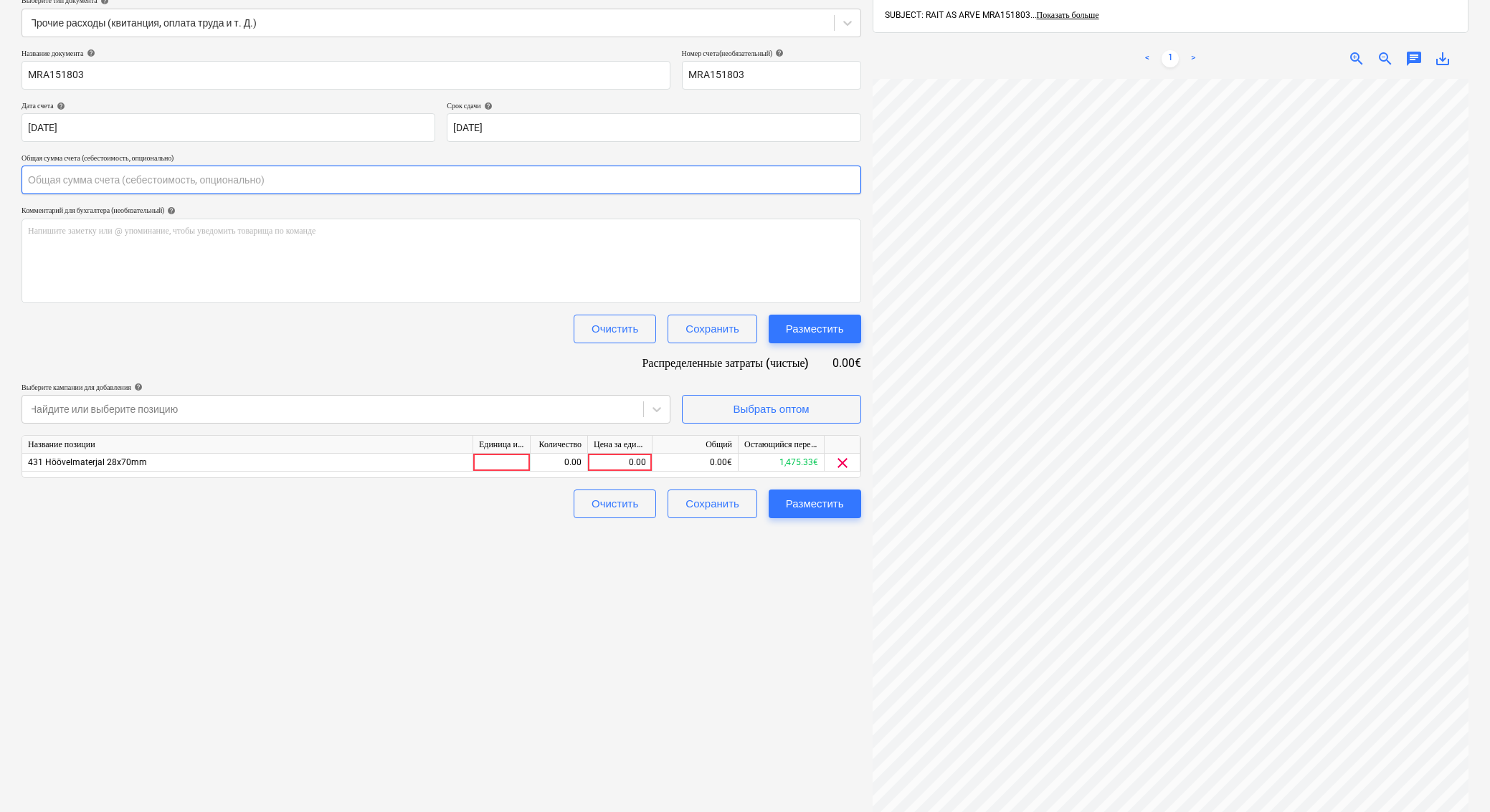
scroll to position [74, 0]
type input "0.00"
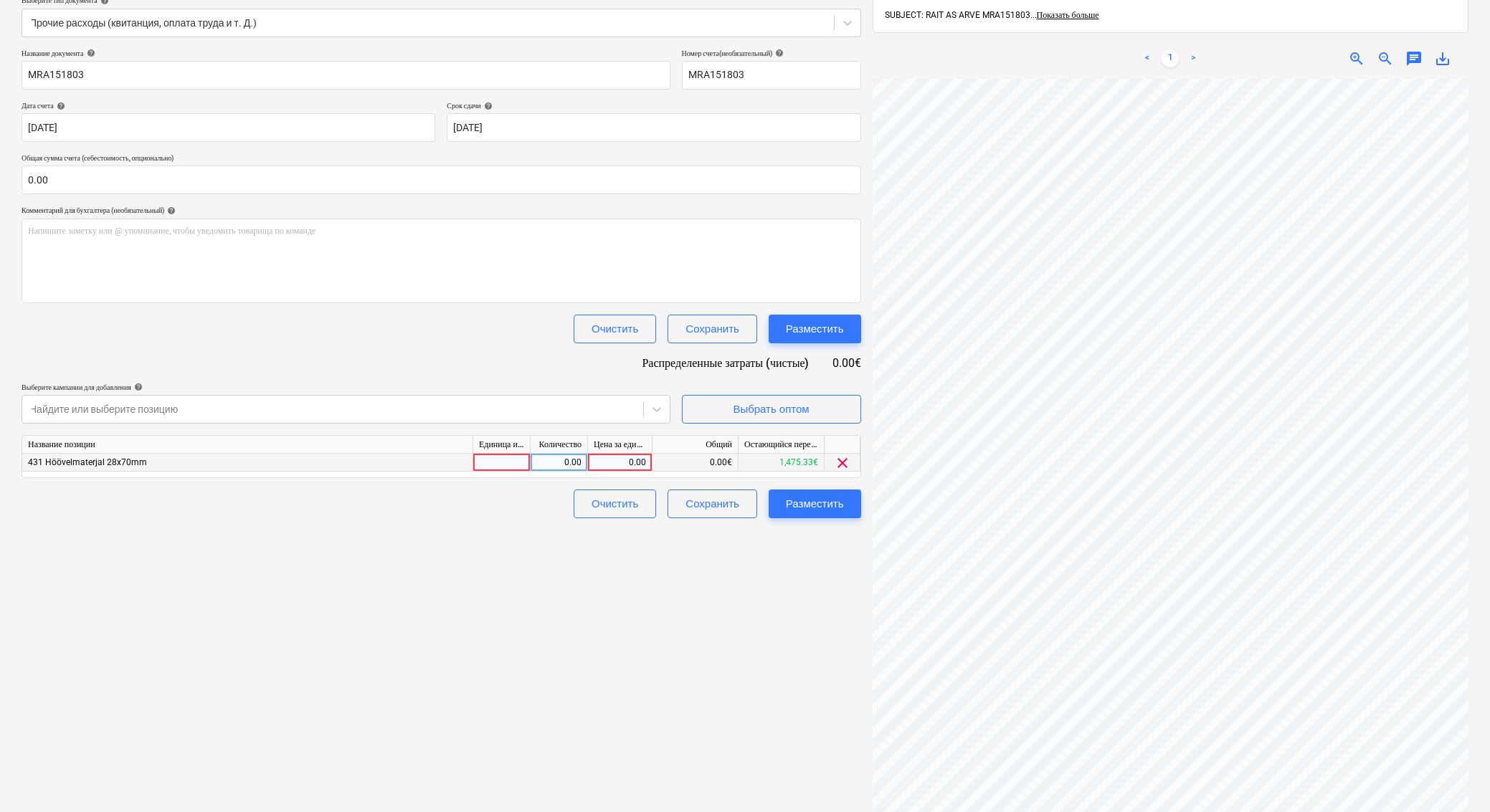
click at [617, 462] on div "0.00" at bounding box center [620, 462] width 53 height 18
type input "1508.55"
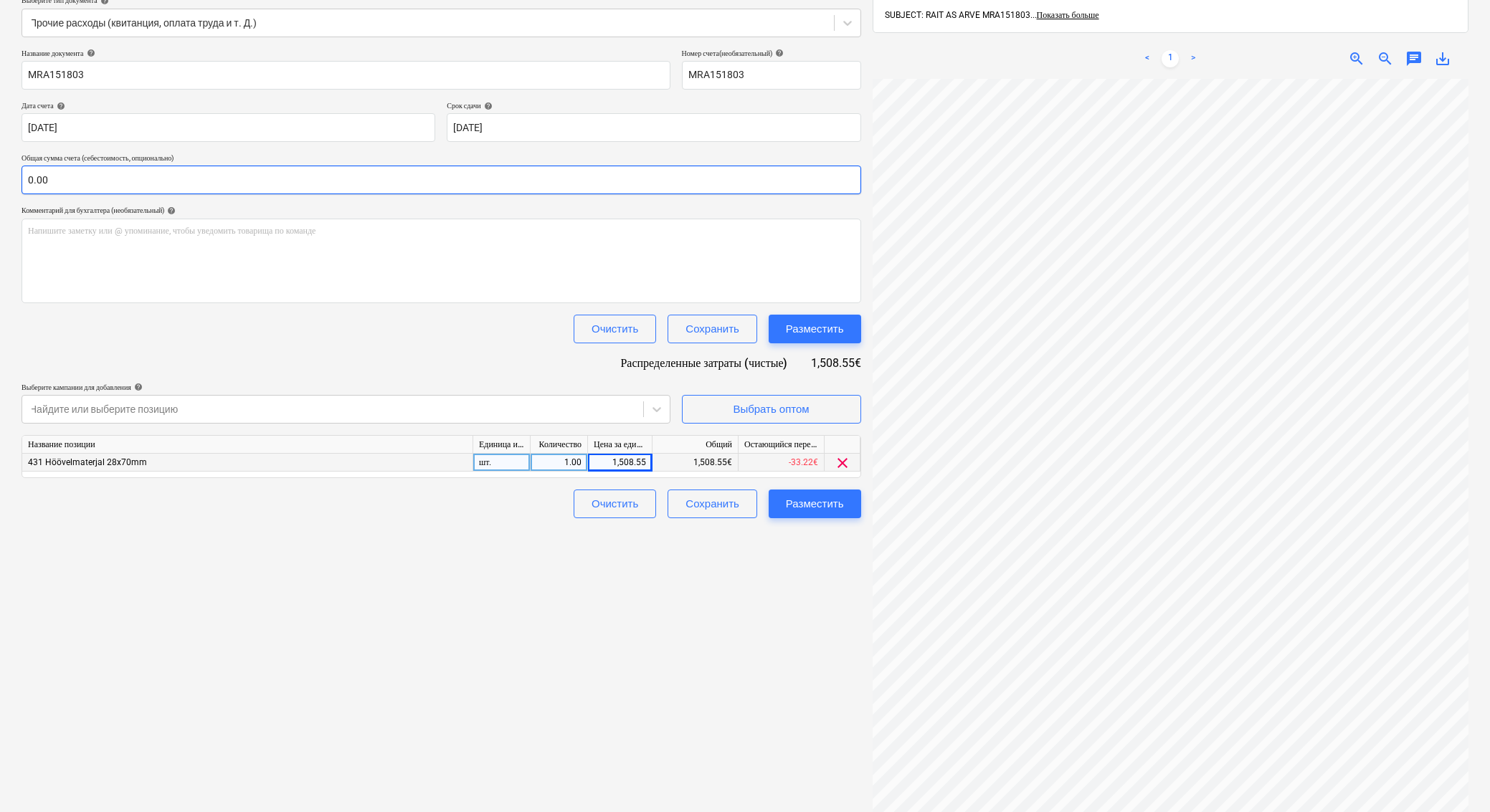
click at [188, 178] on input "0.00" at bounding box center [441, 179] width 839 height 29
click at [188, 178] on input "text" at bounding box center [441, 179] width 839 height 29
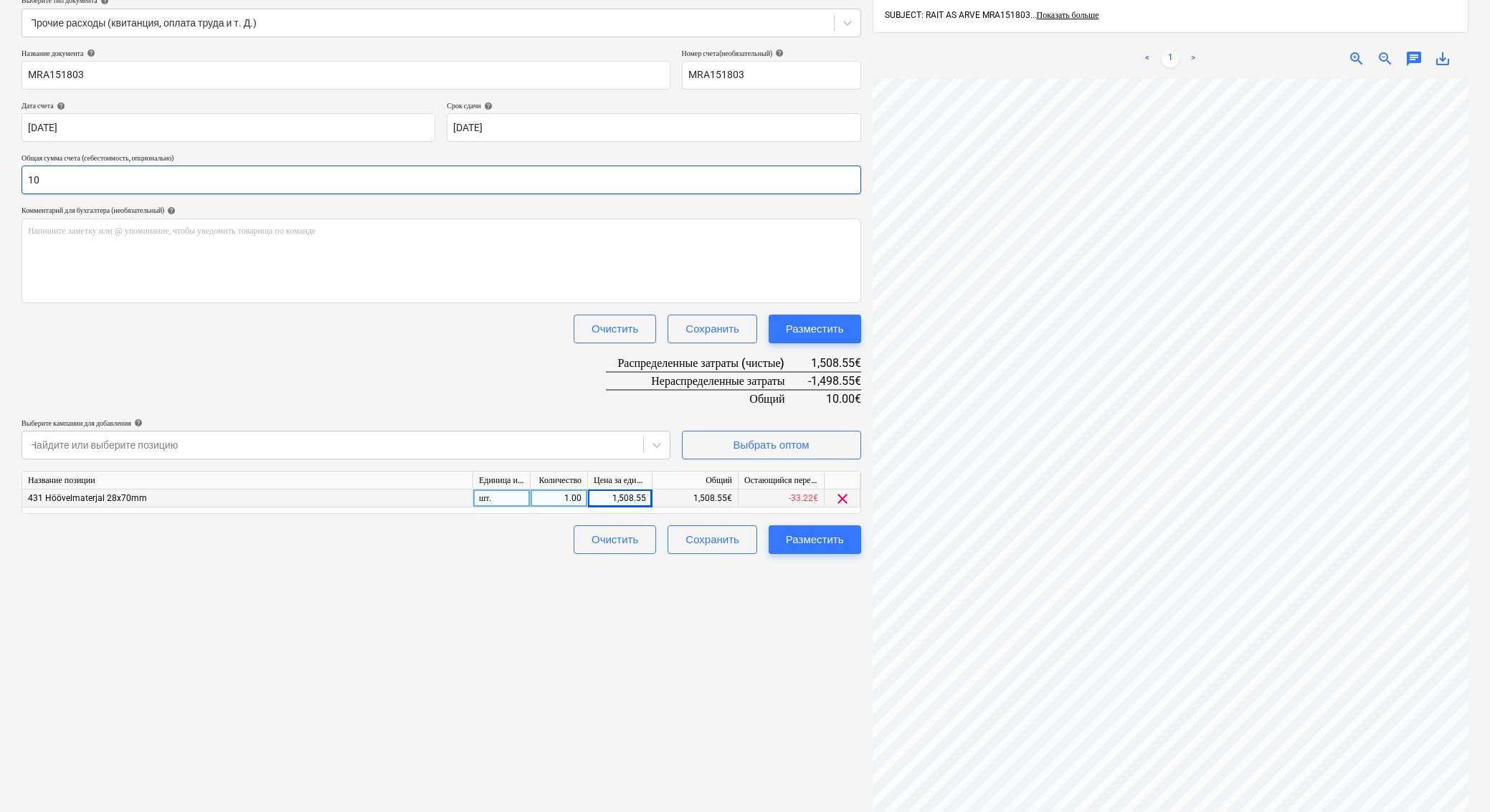
type input "1"
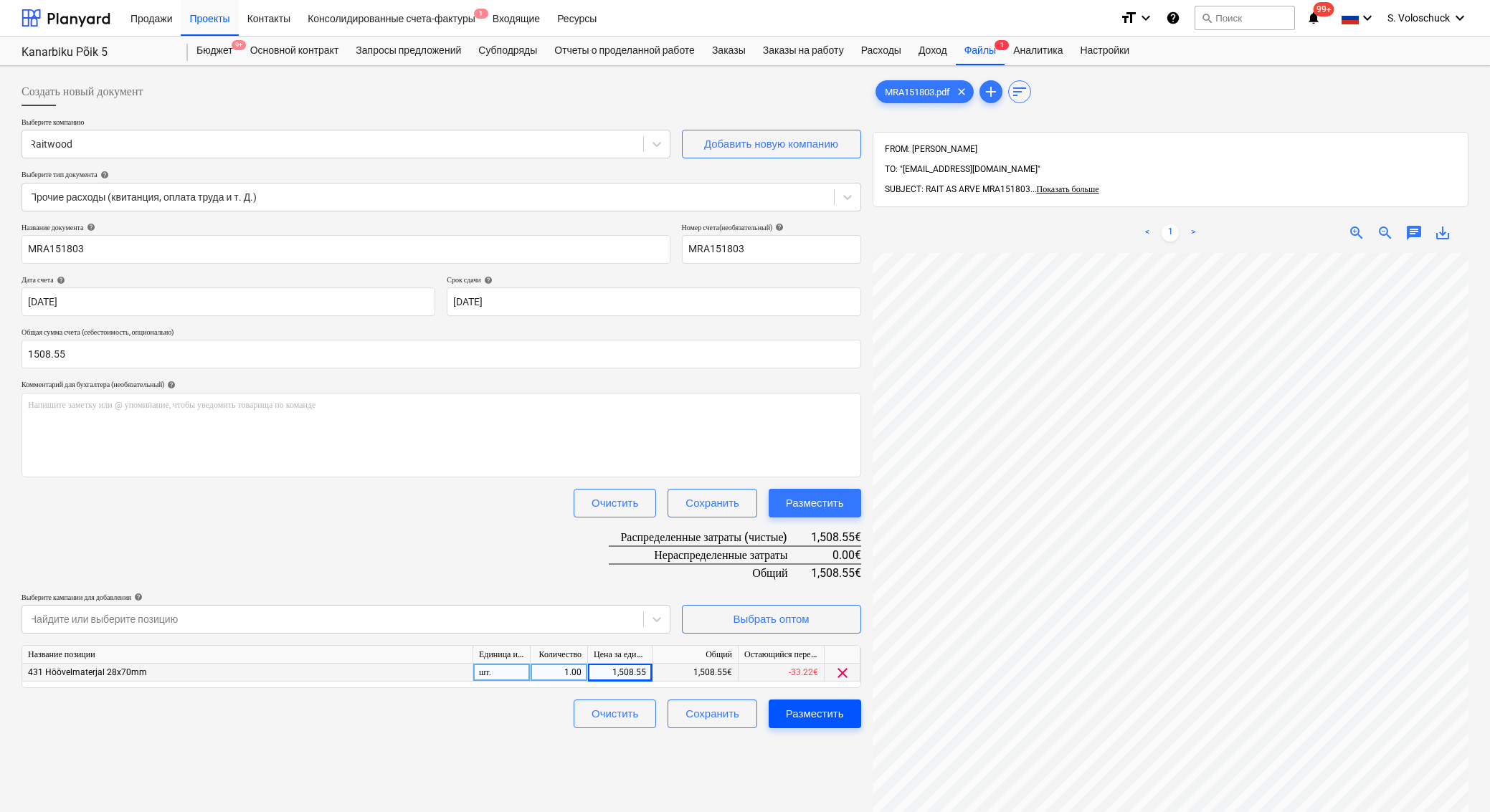
type input "1,508.55"
click at [805, 708] on div "Разместить" at bounding box center [815, 714] width 58 height 19
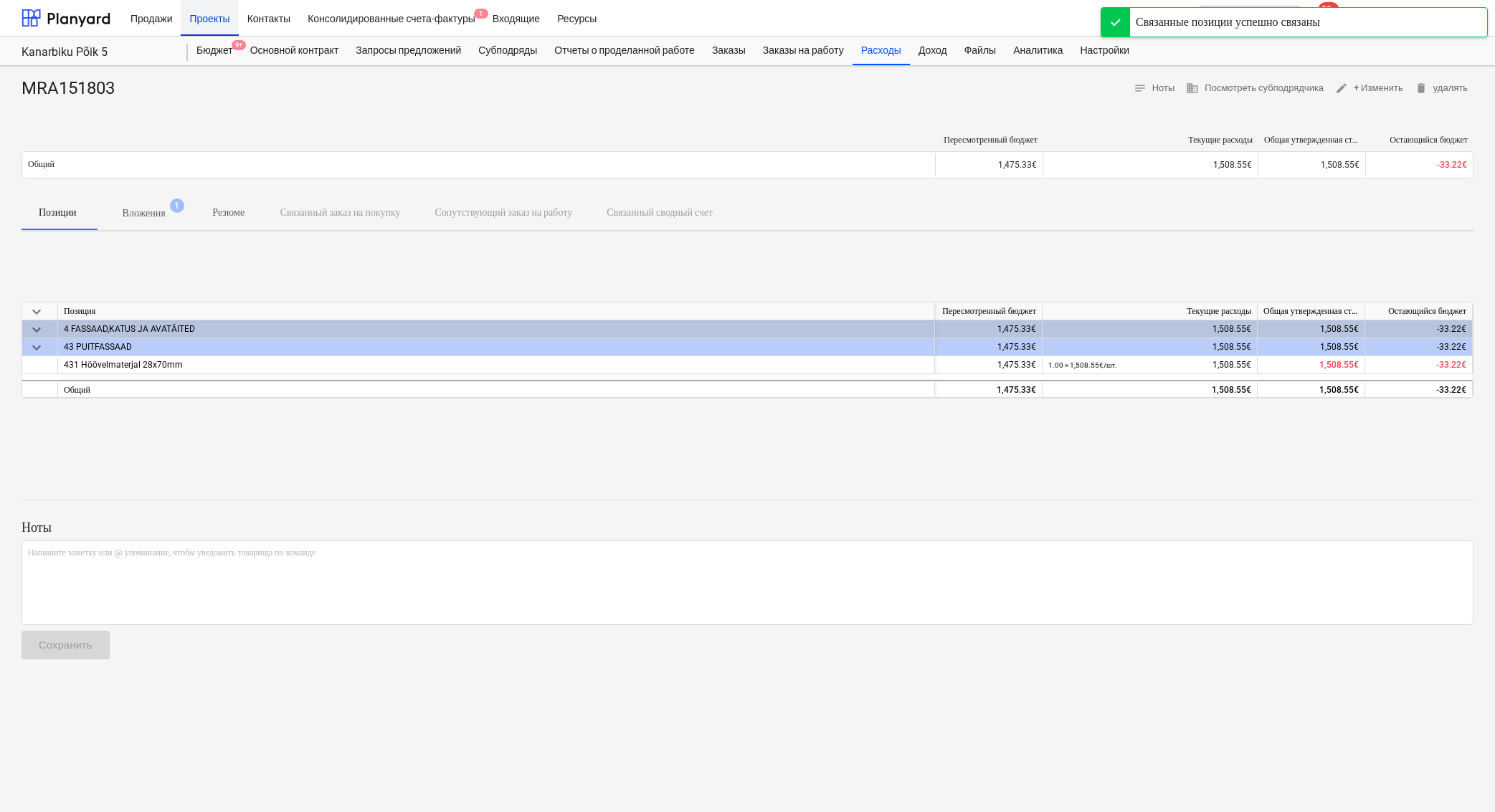
click at [215, 18] on div "Проекты" at bounding box center [209, 17] width 57 height 36
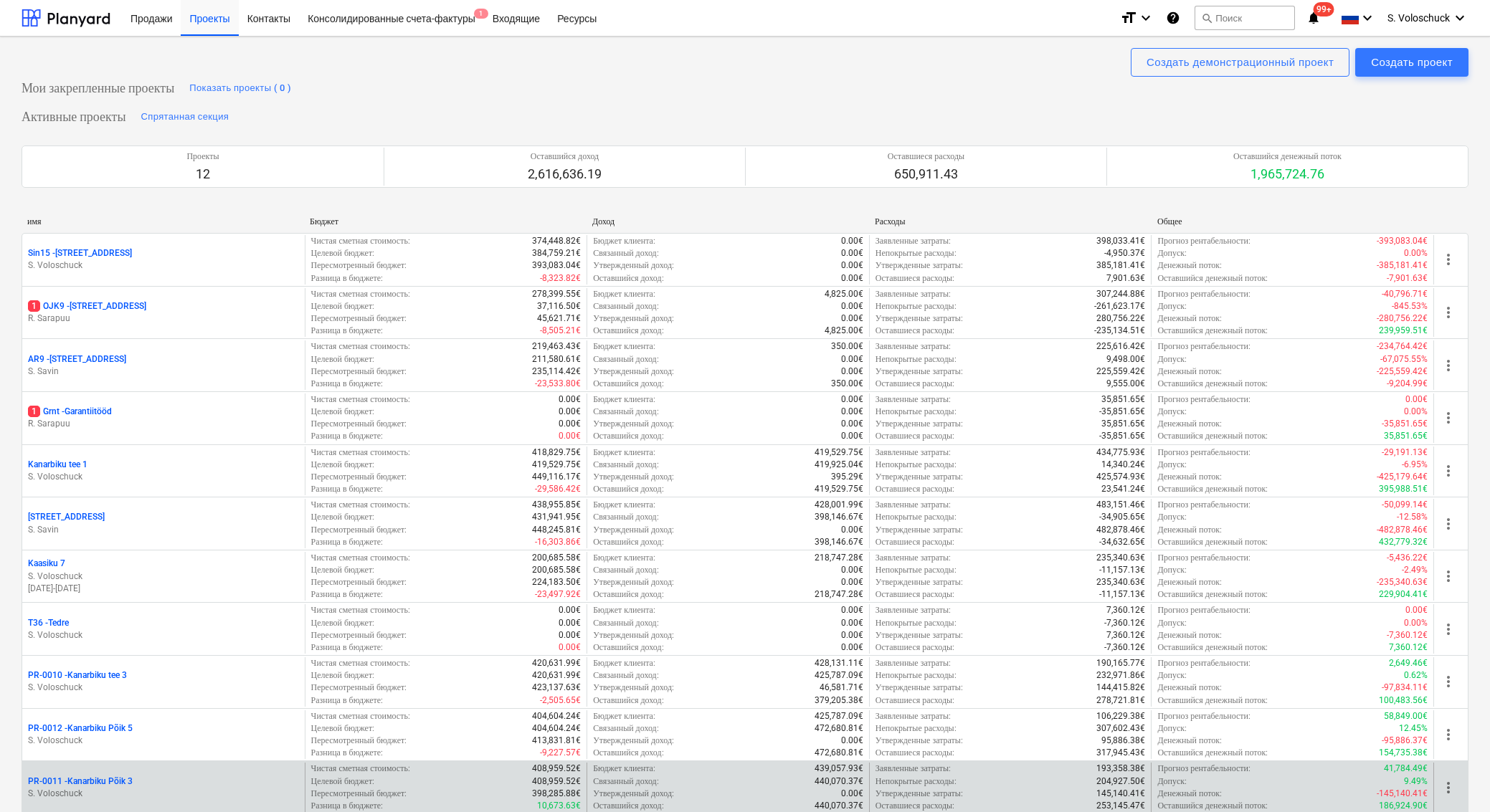
click at [196, 780] on div "PR-0011 - Kanarbiku Põik 3" at bounding box center [163, 782] width 271 height 12
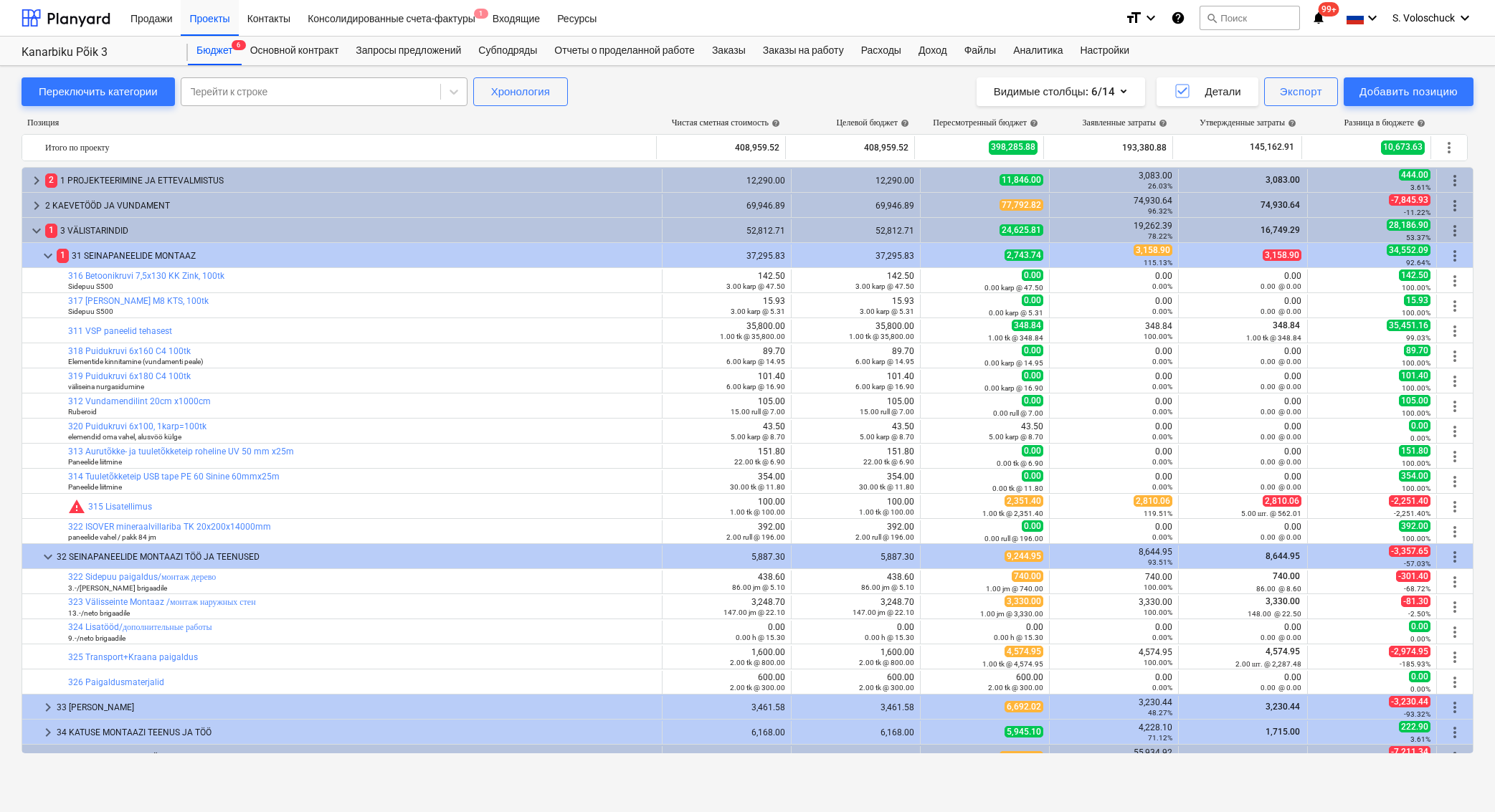
click at [321, 94] on div at bounding box center [311, 91] width 244 height 15
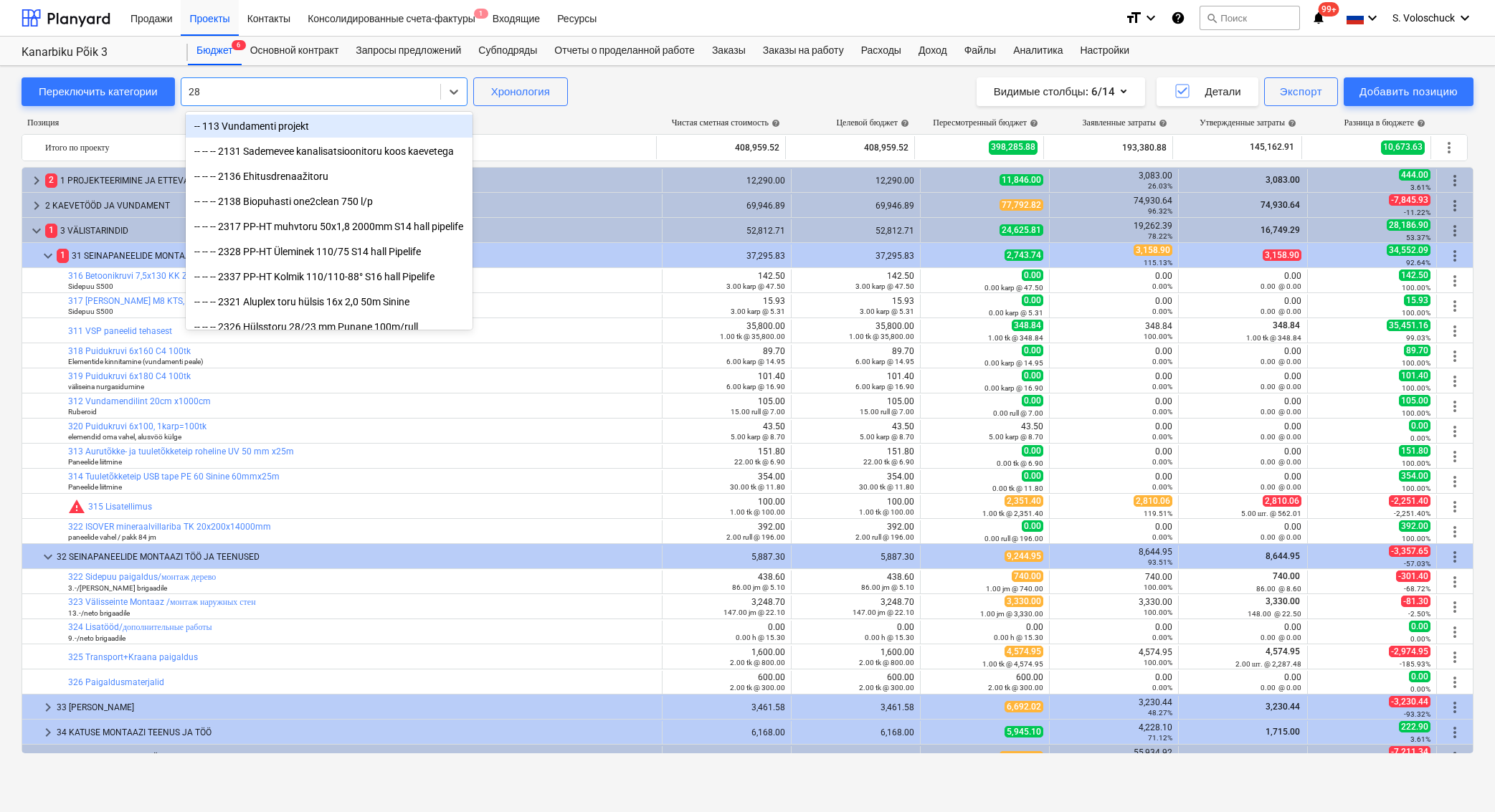
type input "28x"
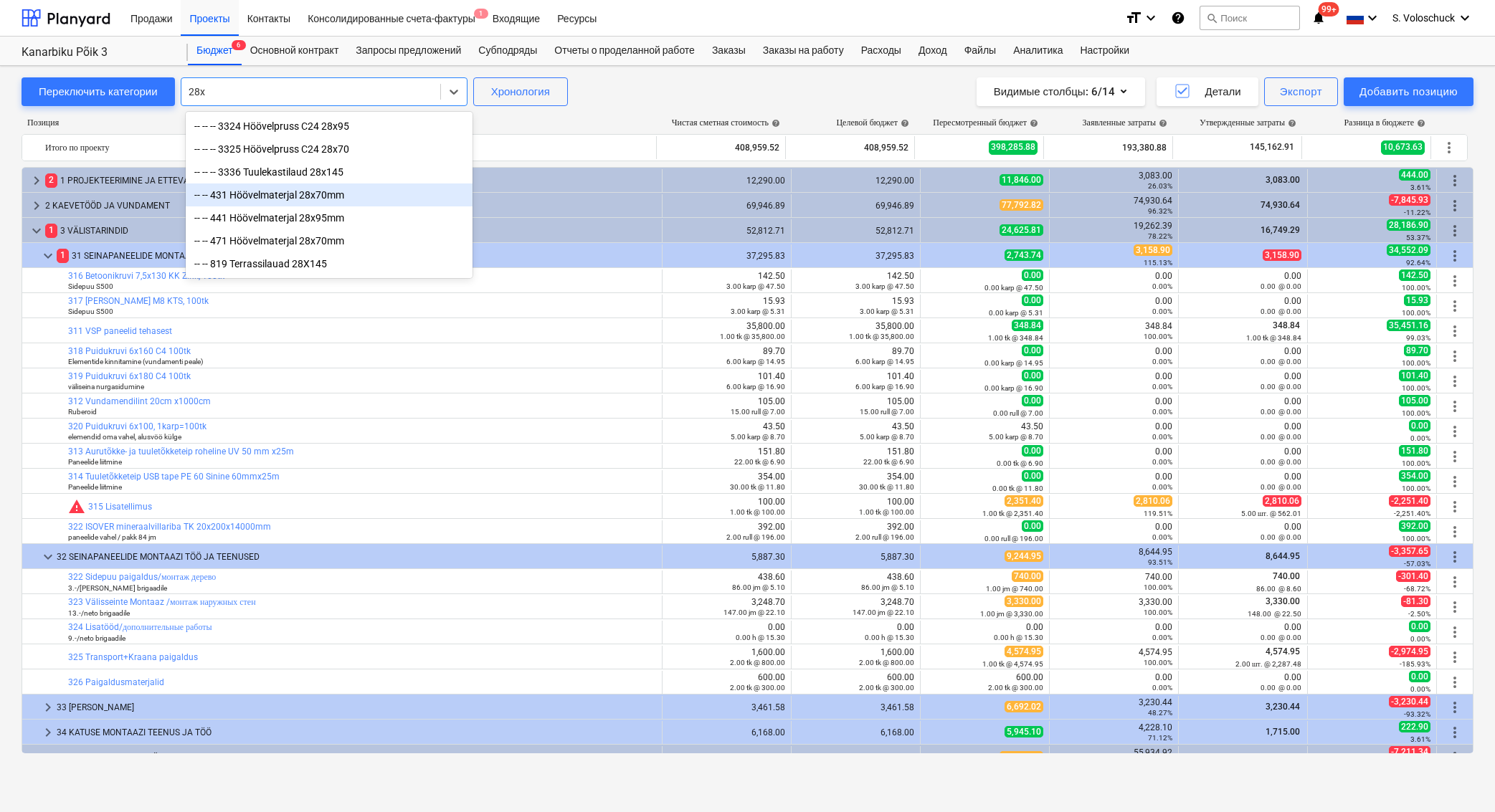
click at [318, 198] on div "-- -- 431 Höövelmaterjal 28x70mm" at bounding box center [328, 195] width 287 height 23
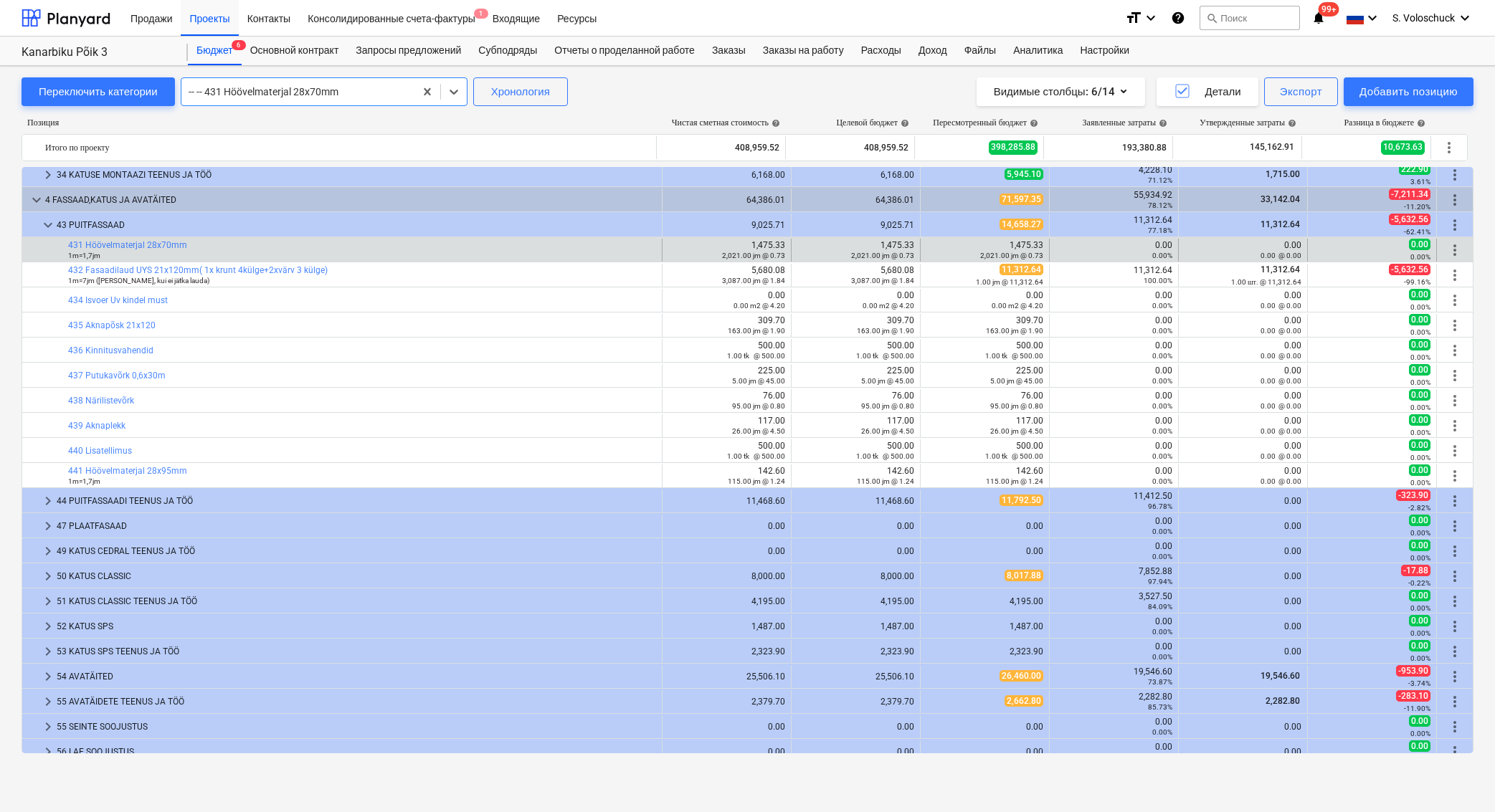
scroll to position [539, 0]
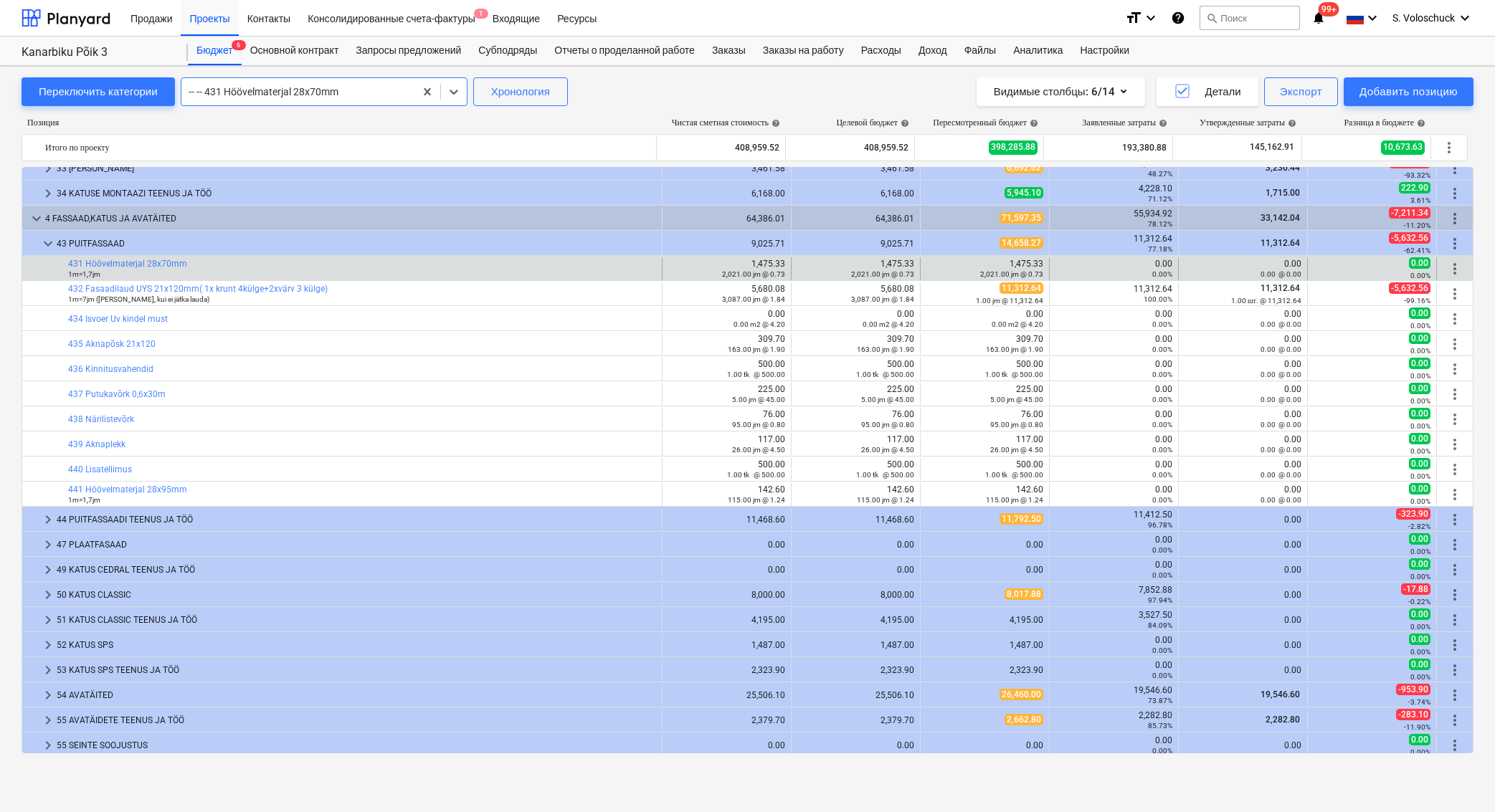
click at [127, 128] on div "Позиция Чистая сметная стоимость help Целевой бюджет help Пересмотренный бюджет…" at bounding box center [747, 125] width 1452 height 16
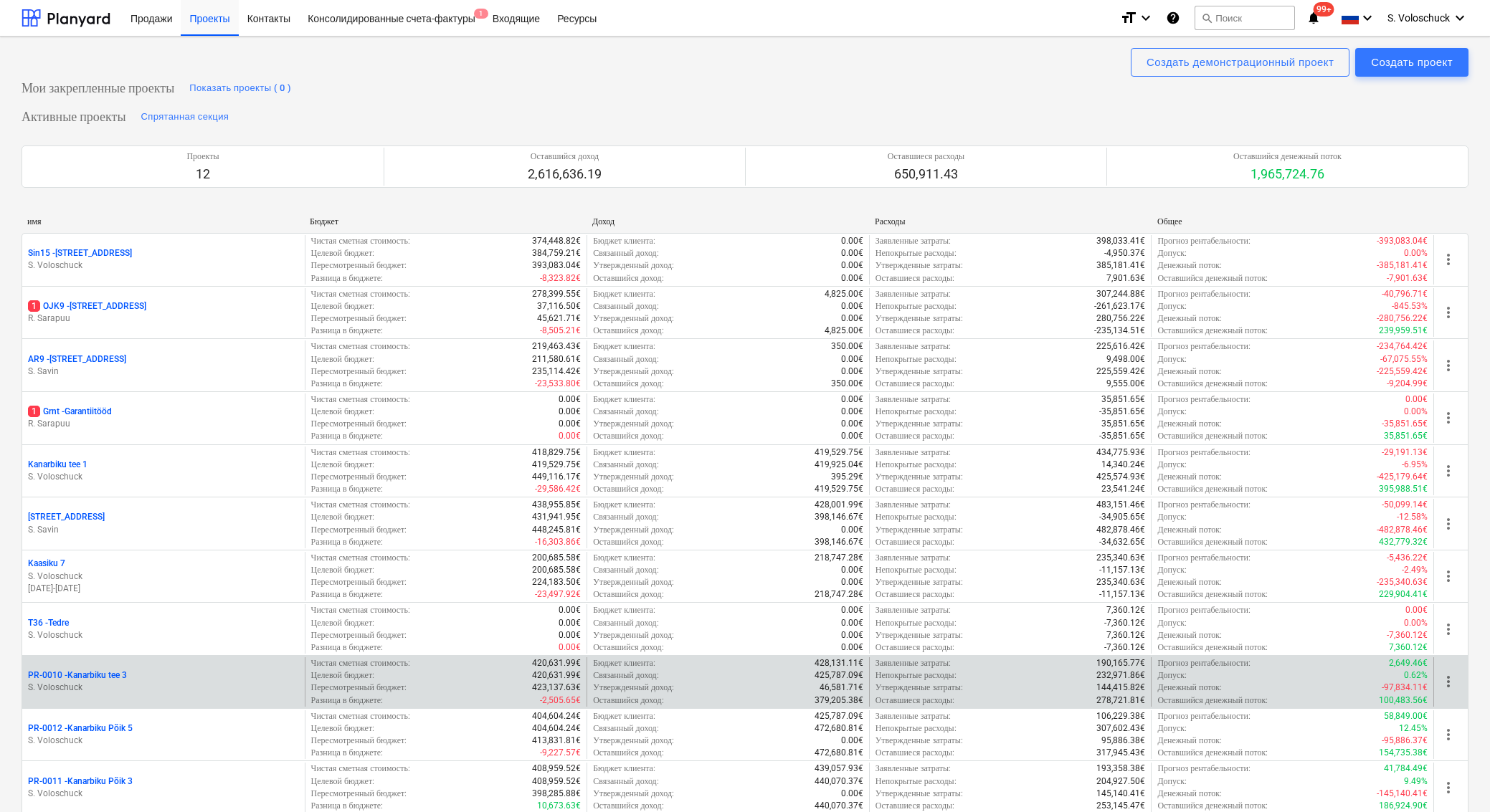
click at [196, 676] on div "PR-0010 - [GEOGRAPHIC_DATA] tee 3" at bounding box center [163, 676] width 271 height 12
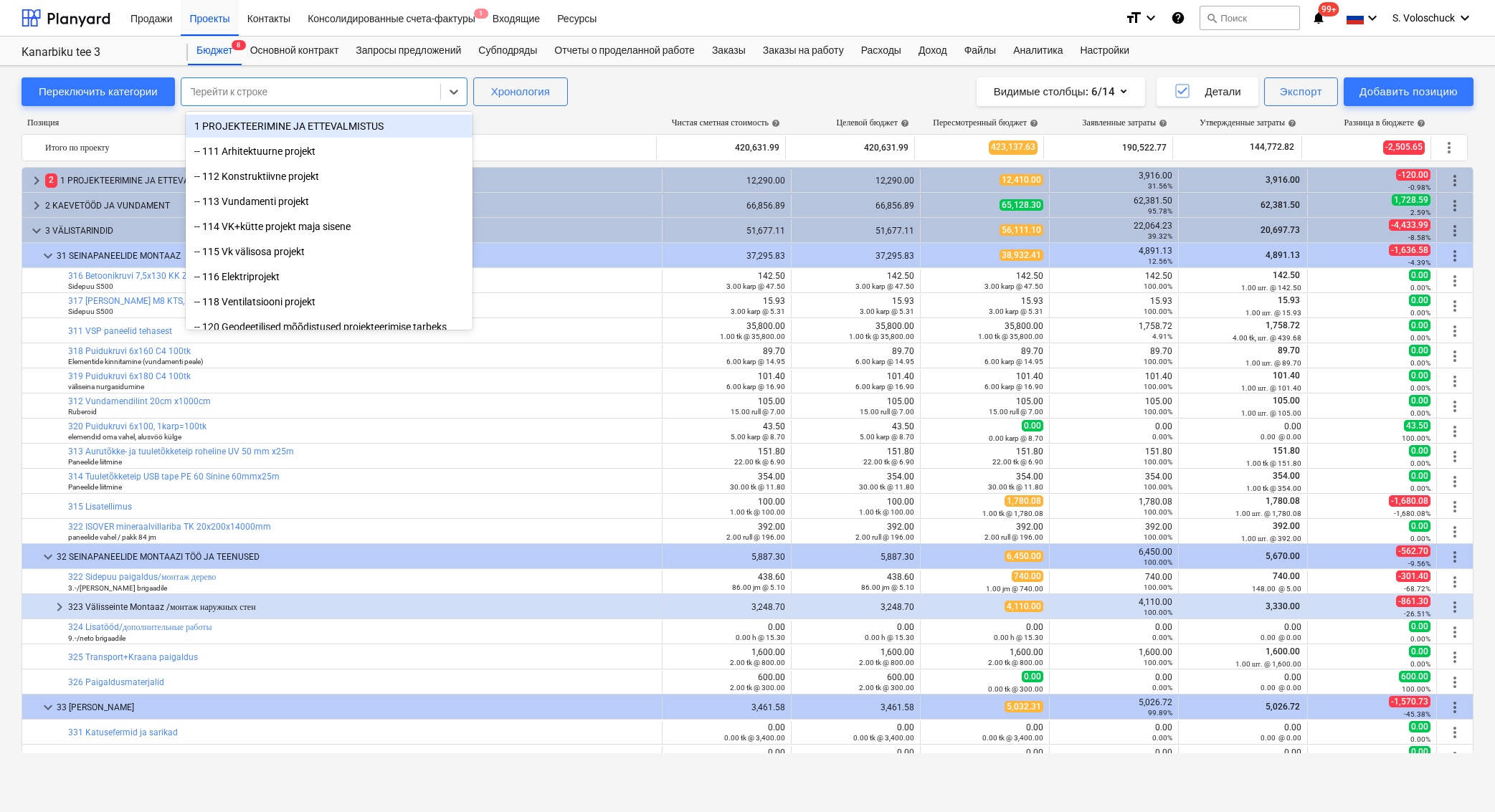
click at [382, 87] on div at bounding box center [311, 91] width 244 height 15
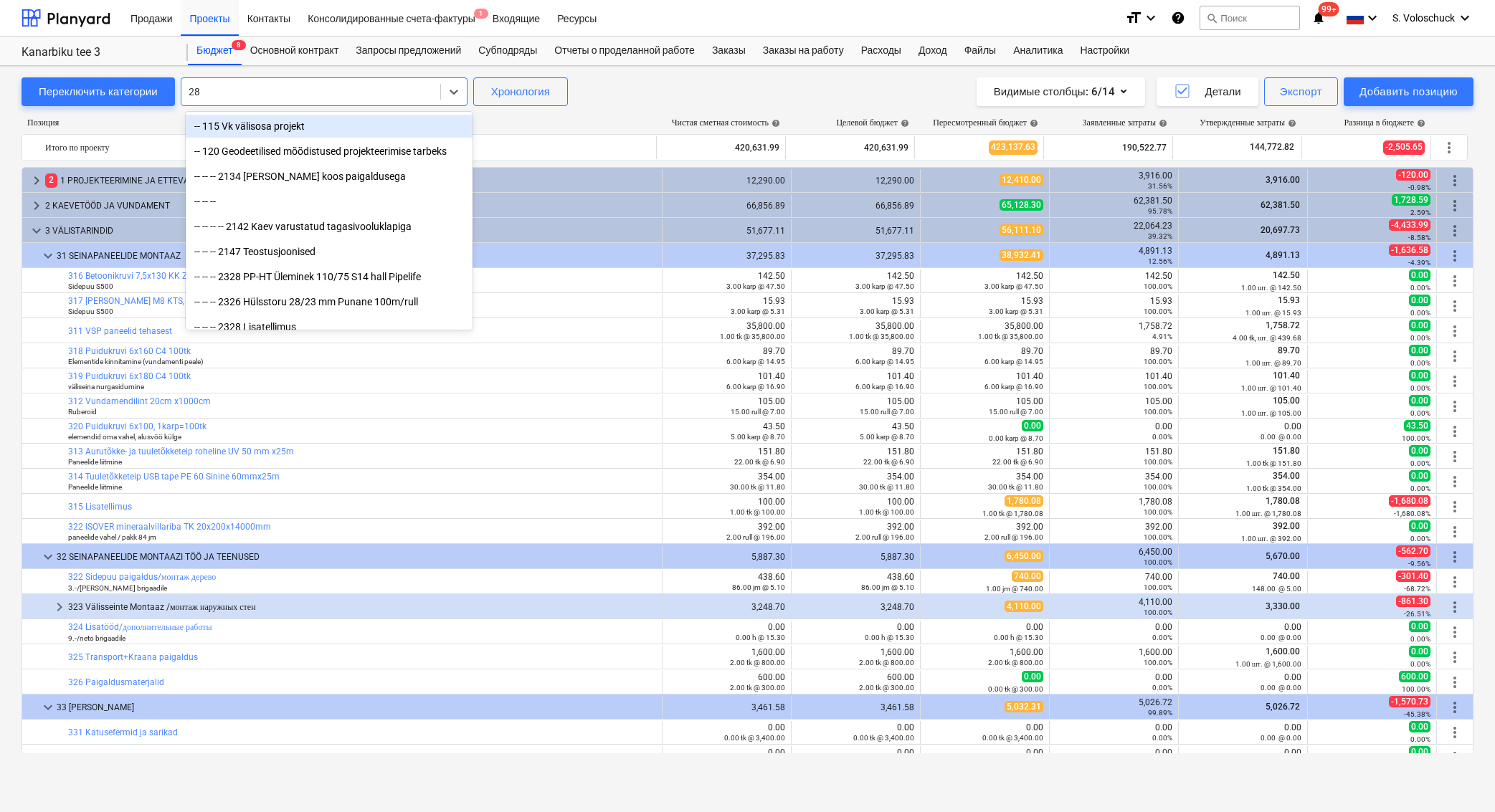
type input "28x"
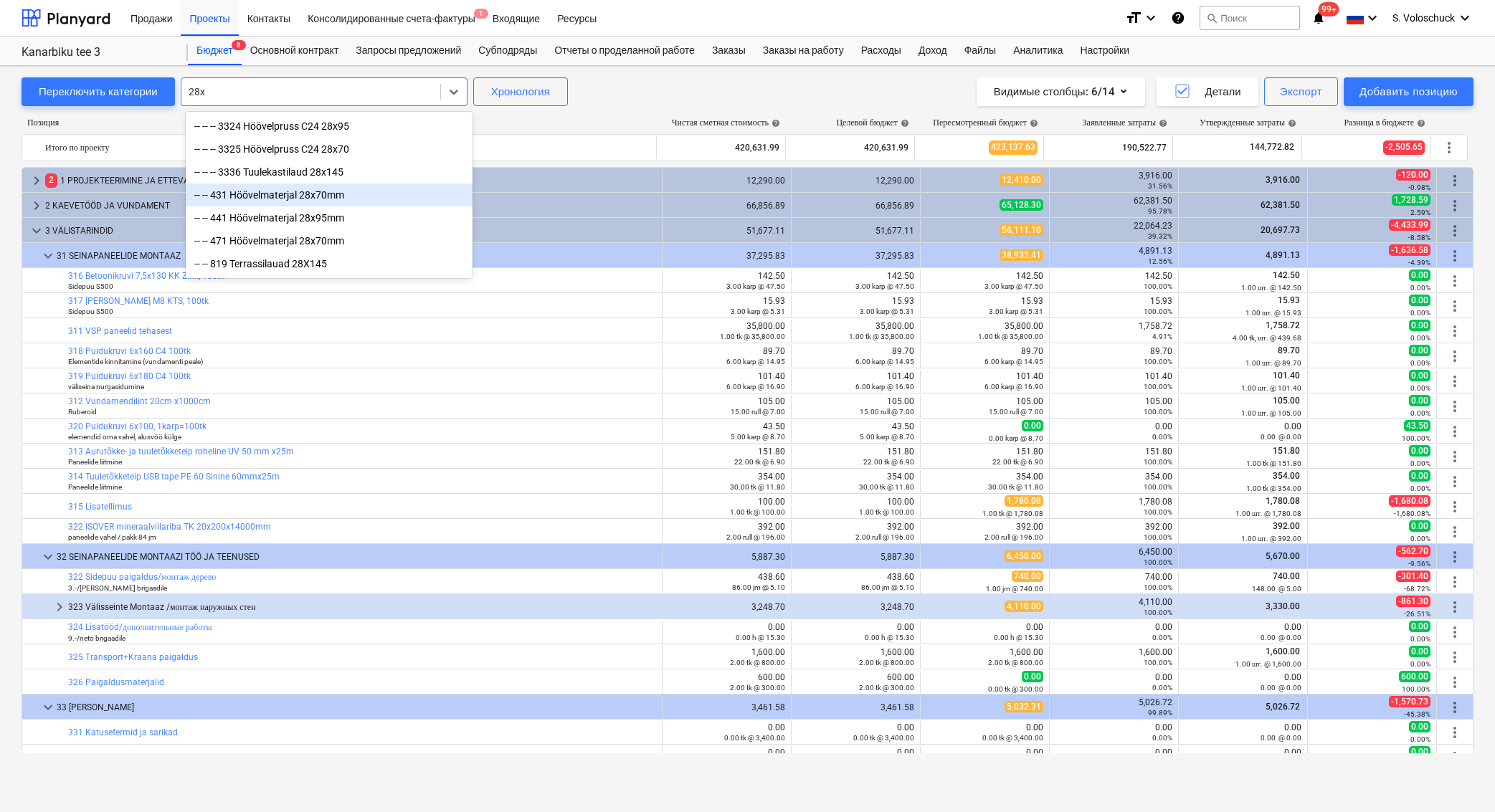
click at [321, 195] on div "-- -- 431 Höövelmaterjal 28x70mm" at bounding box center [328, 195] width 287 height 23
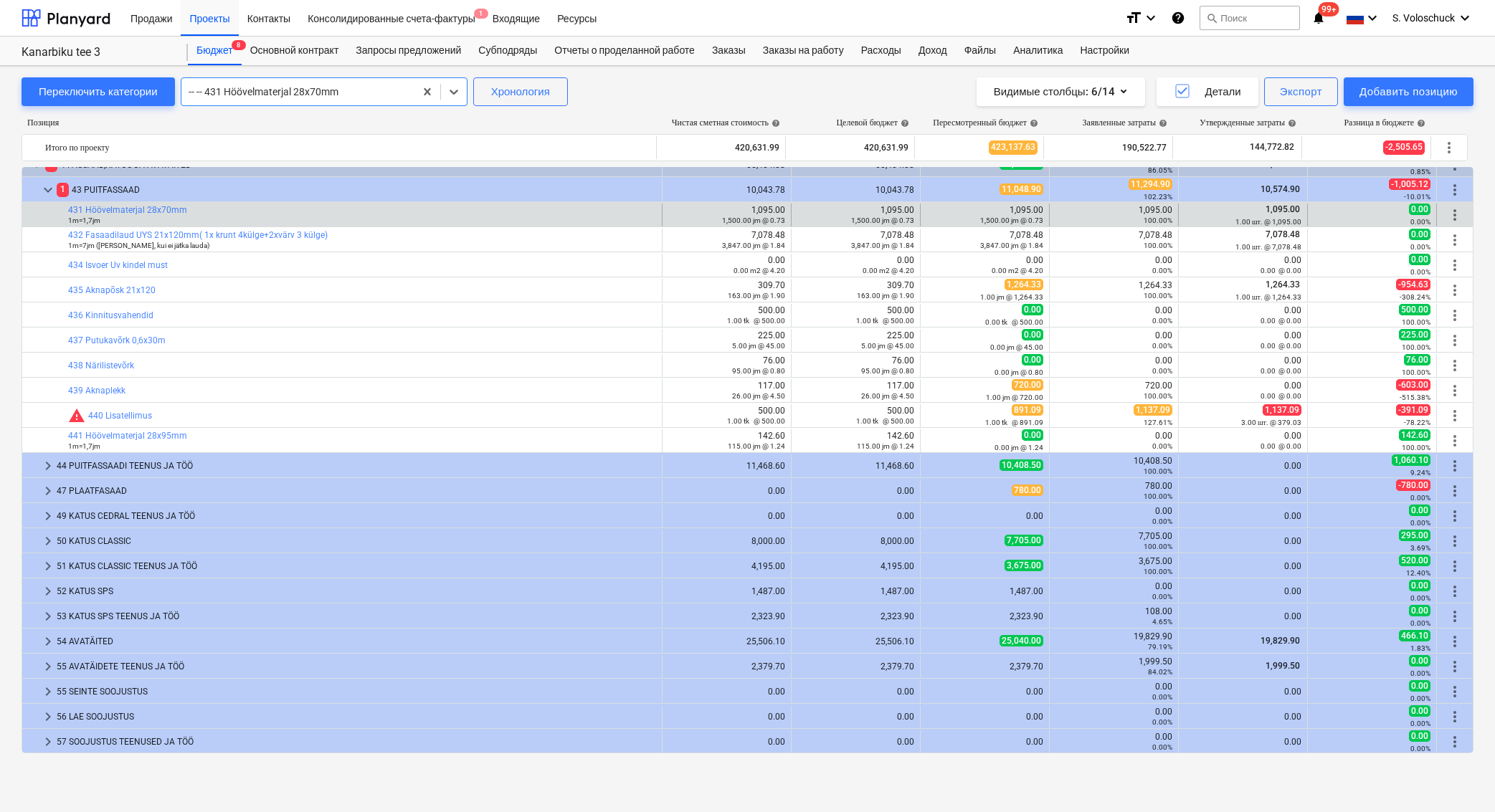
scroll to position [1270, 0]
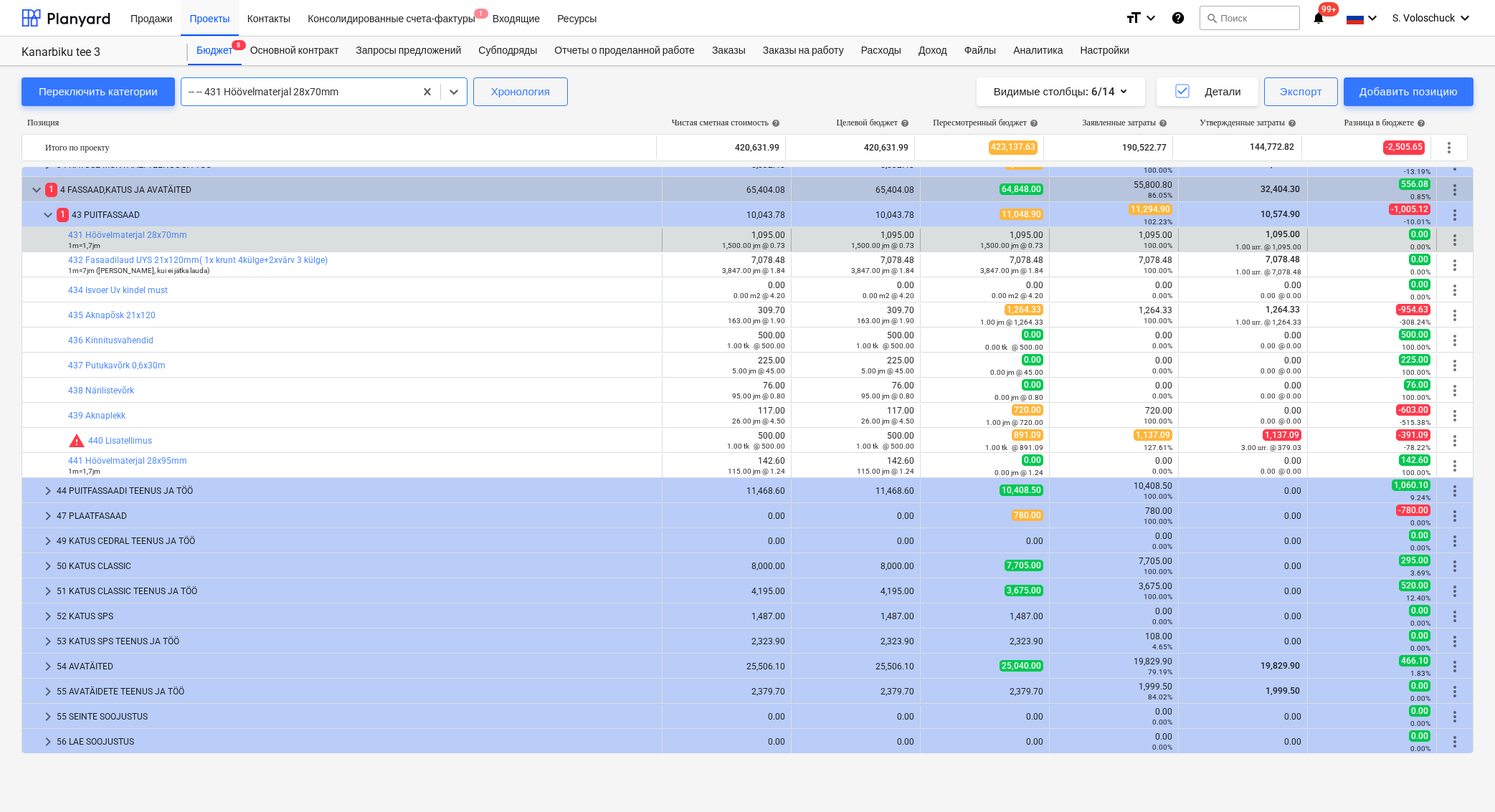
click at [295, 87] on div "-- -- 431 Höövelmaterjal 28x70mm" at bounding box center [297, 91] width 219 height 12
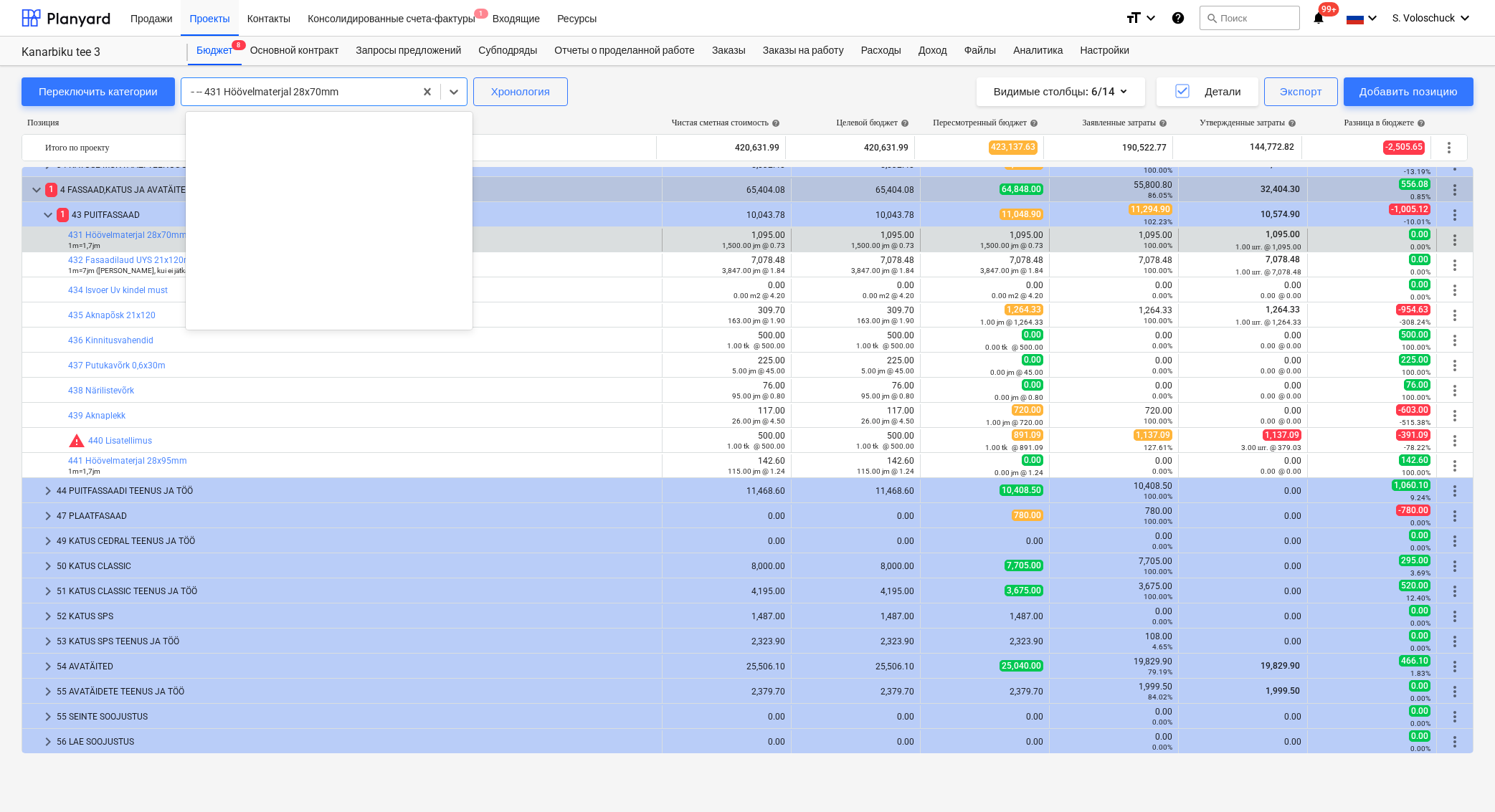
scroll to position [6348, 0]
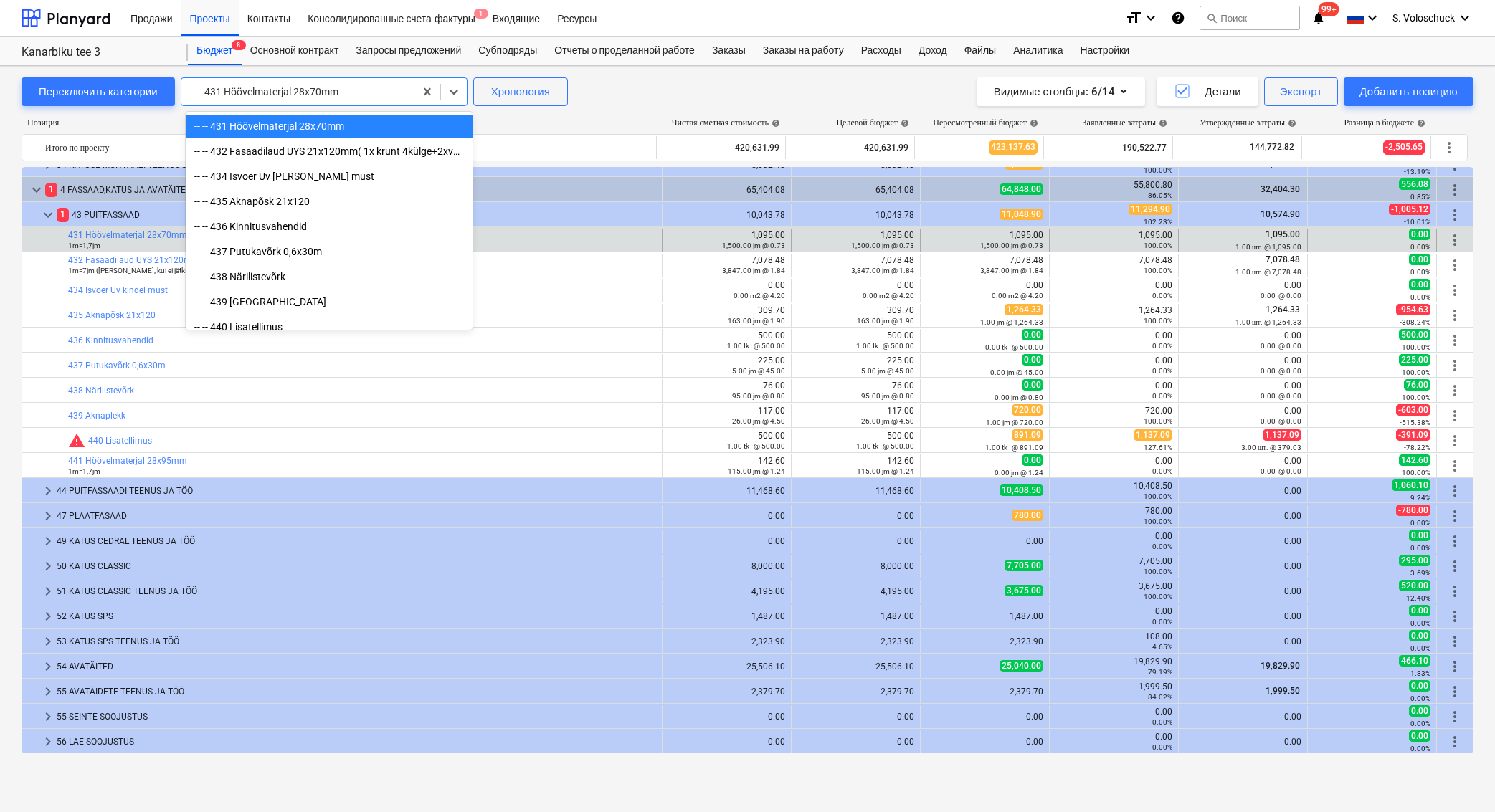
click at [297, 90] on div "-- -- 431 Höövelmaterjal 28x70mm" at bounding box center [297, 91] width 219 height 12
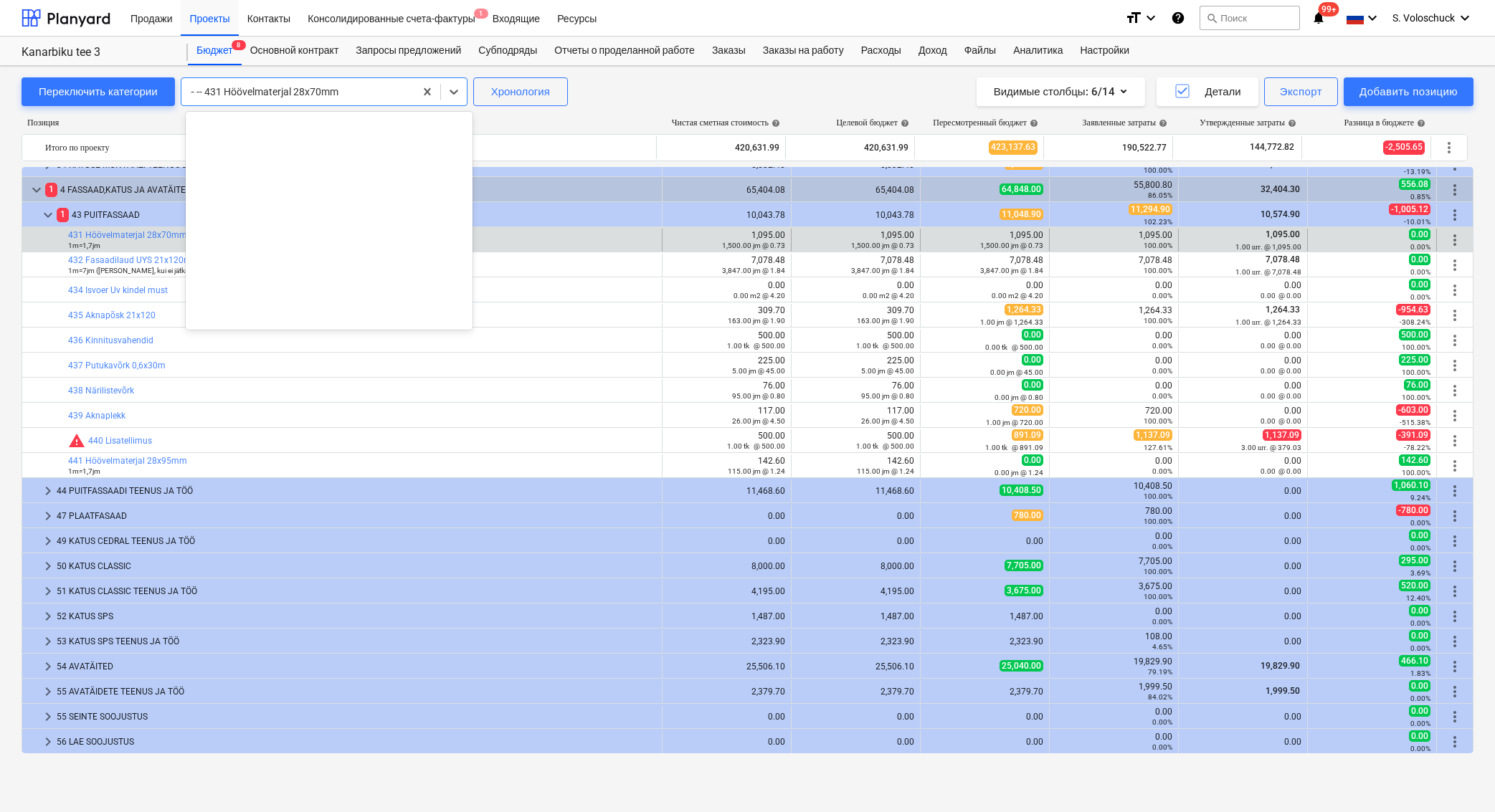
click at [374, 91] on div at bounding box center [297, 91] width 219 height 15
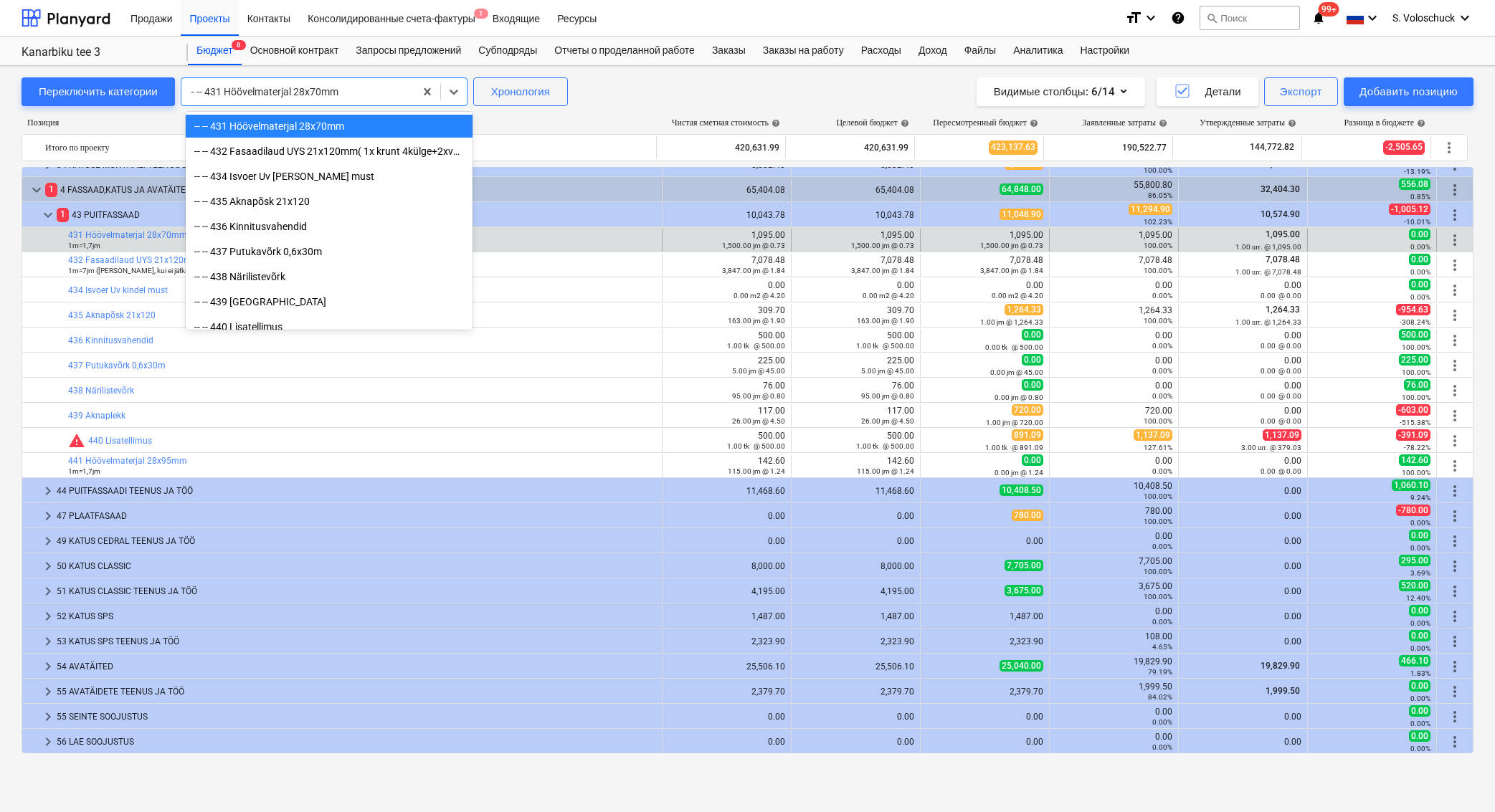
click at [375, 84] on div "-- -- 431 Höövelmaterjal 28x70mm" at bounding box center [298, 92] width 233 height 20
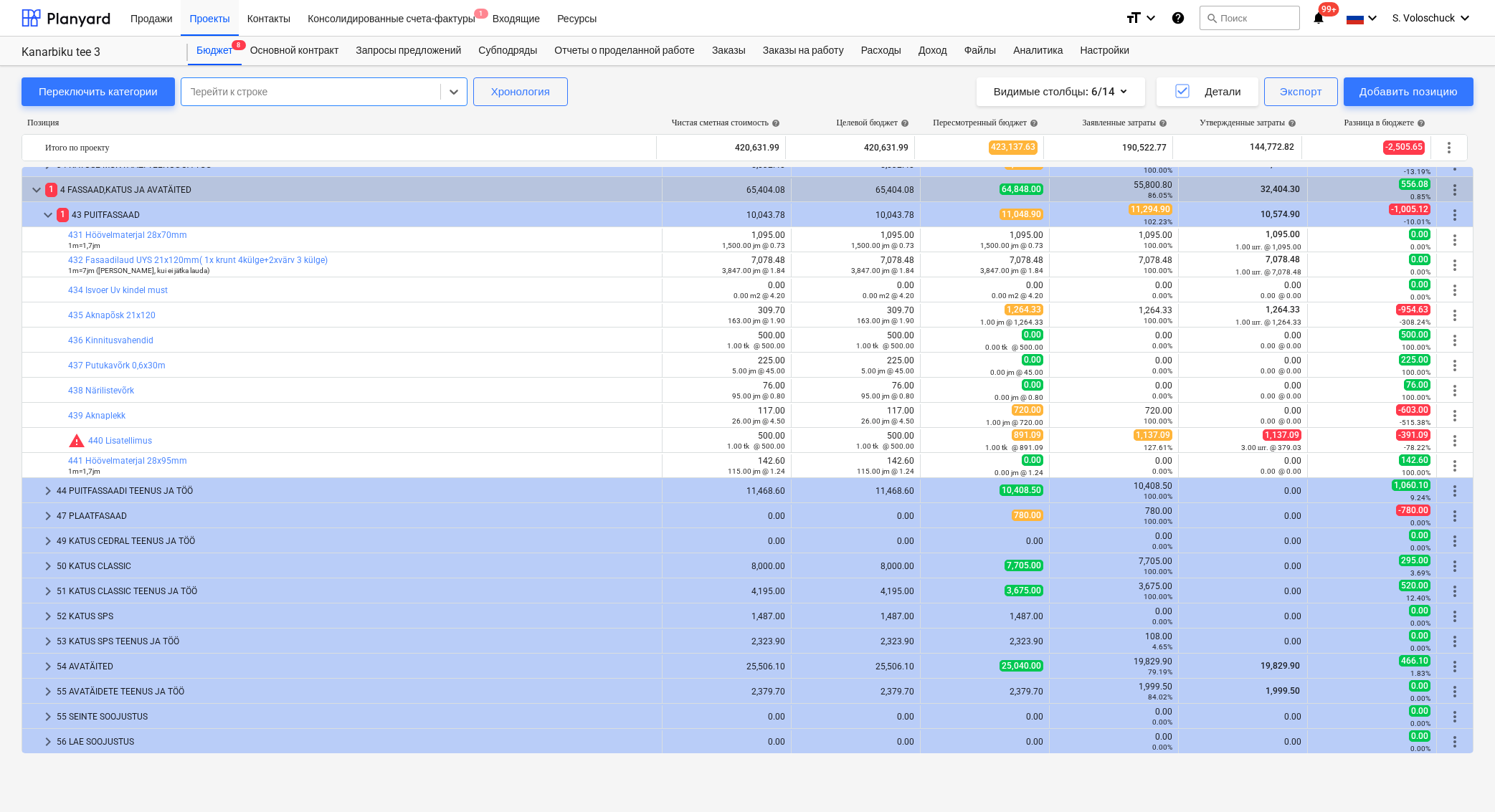
click at [367, 94] on div at bounding box center [311, 91] width 244 height 15
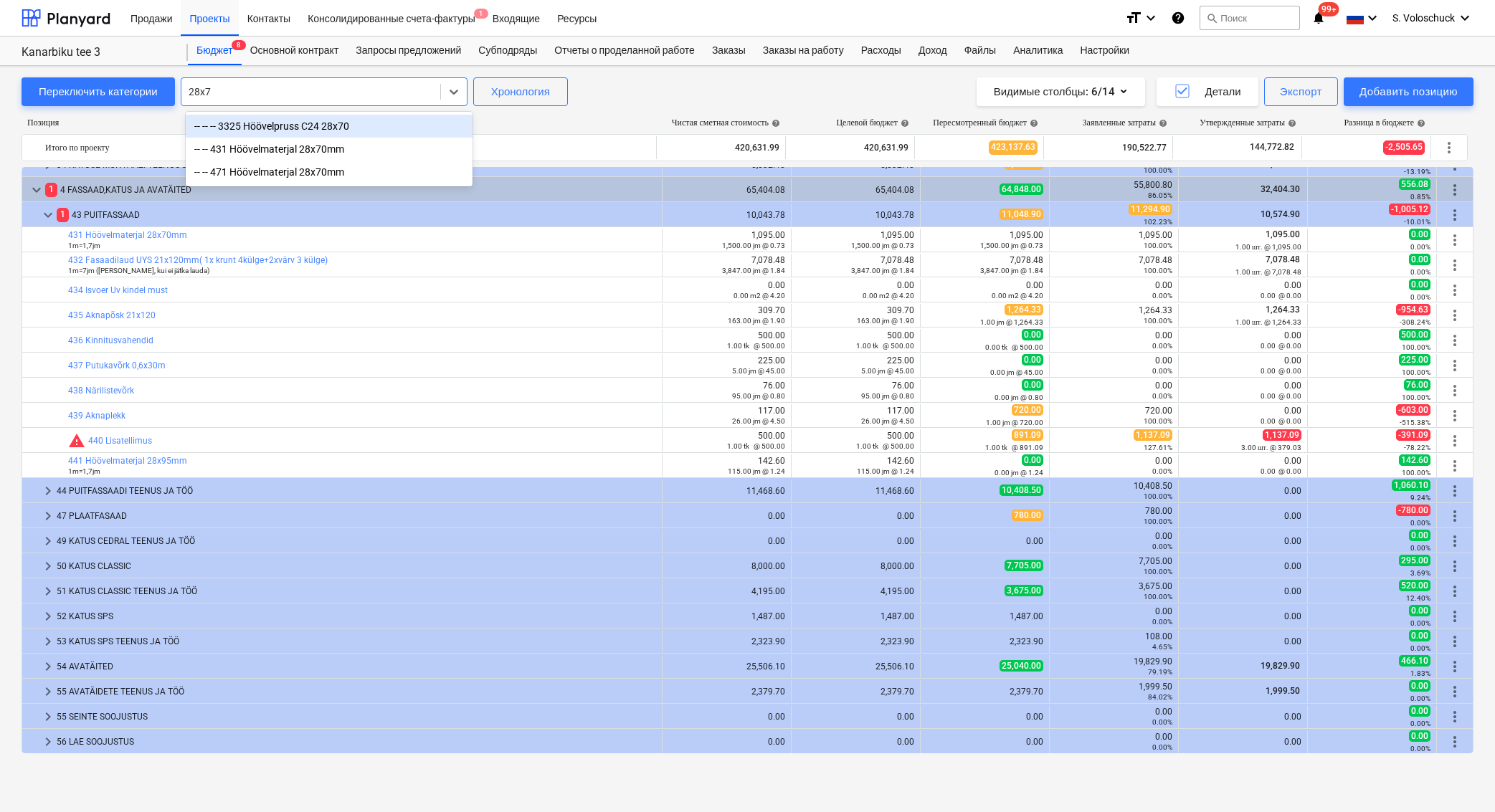
type input "28x70"
click at [358, 129] on div "-- -- -- 3325 Höövelpruss C24 28x70" at bounding box center [328, 126] width 287 height 23
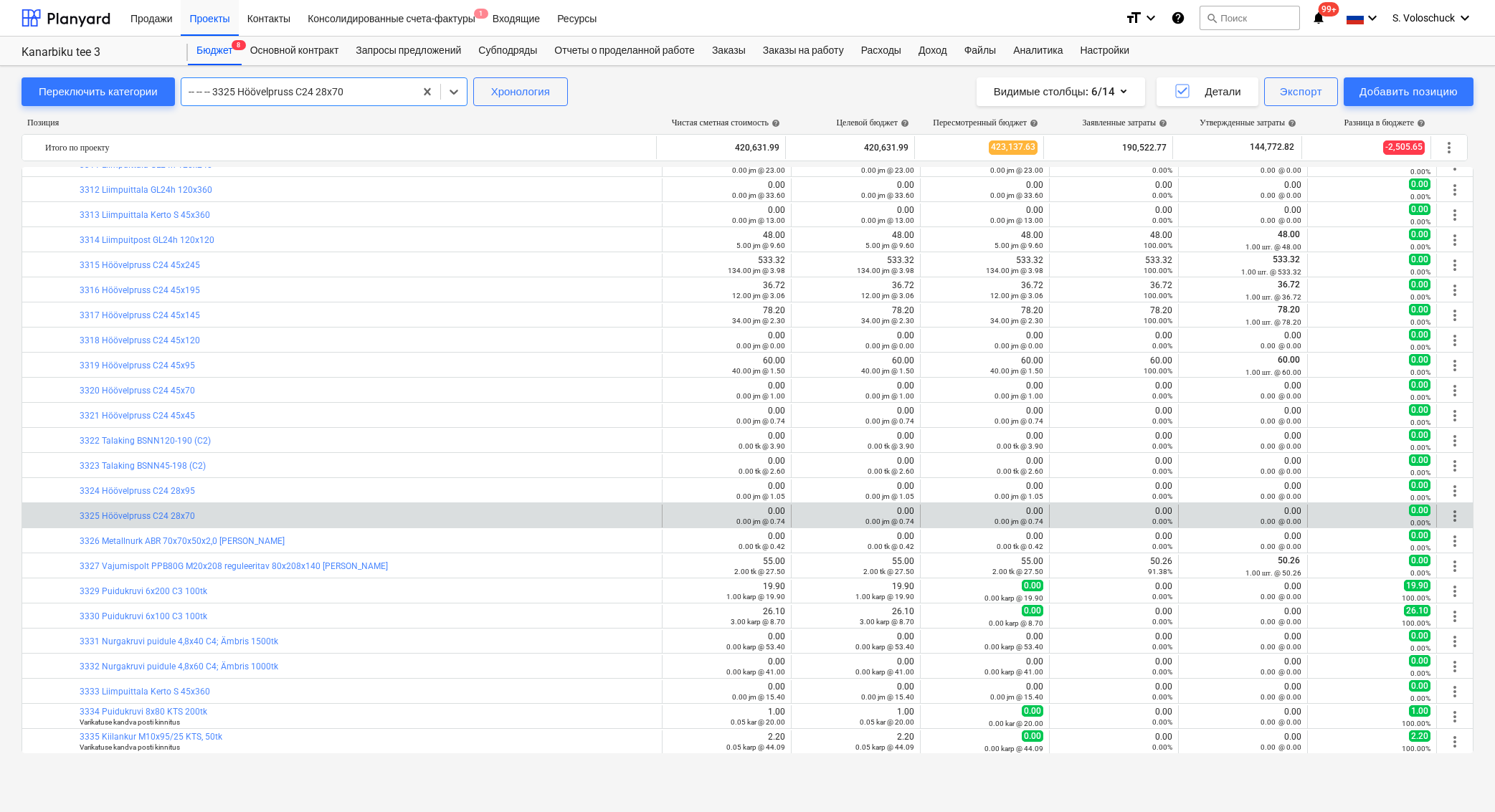
scroll to position [1605, 0]
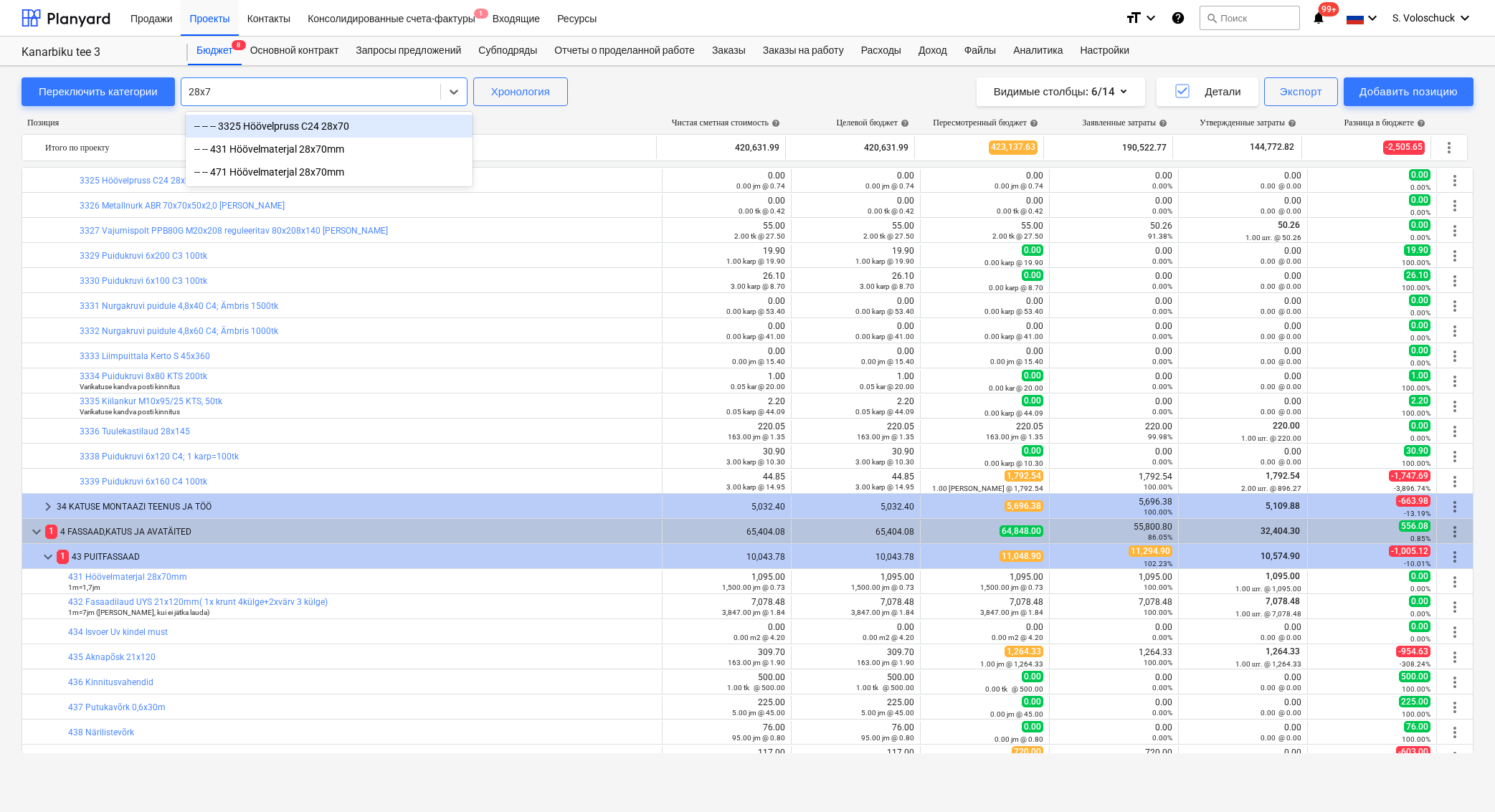
type input "28x70"
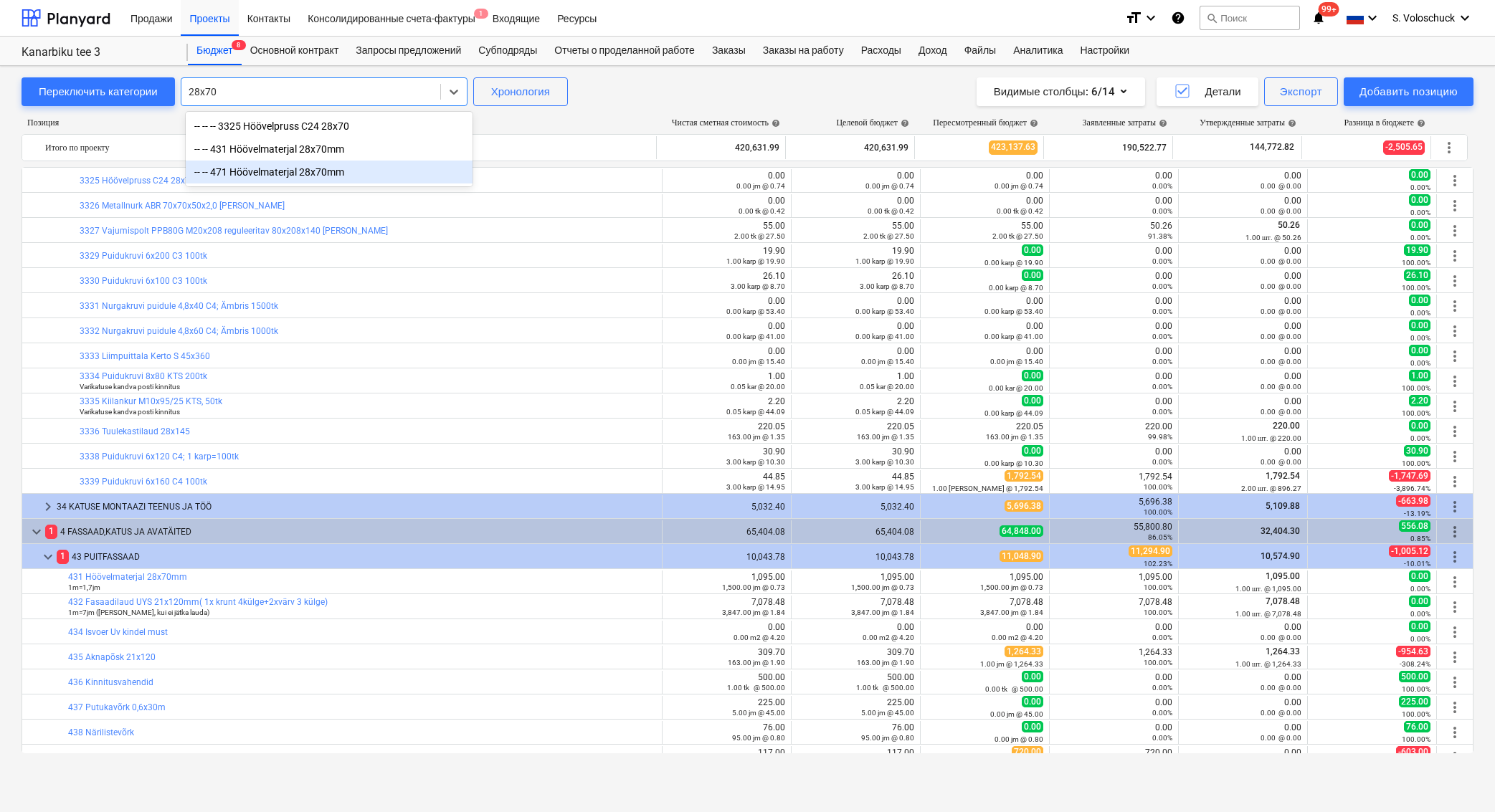
click at [403, 171] on div "-- -- 471 Höövelmaterjal 28x70mm" at bounding box center [328, 172] width 287 height 23
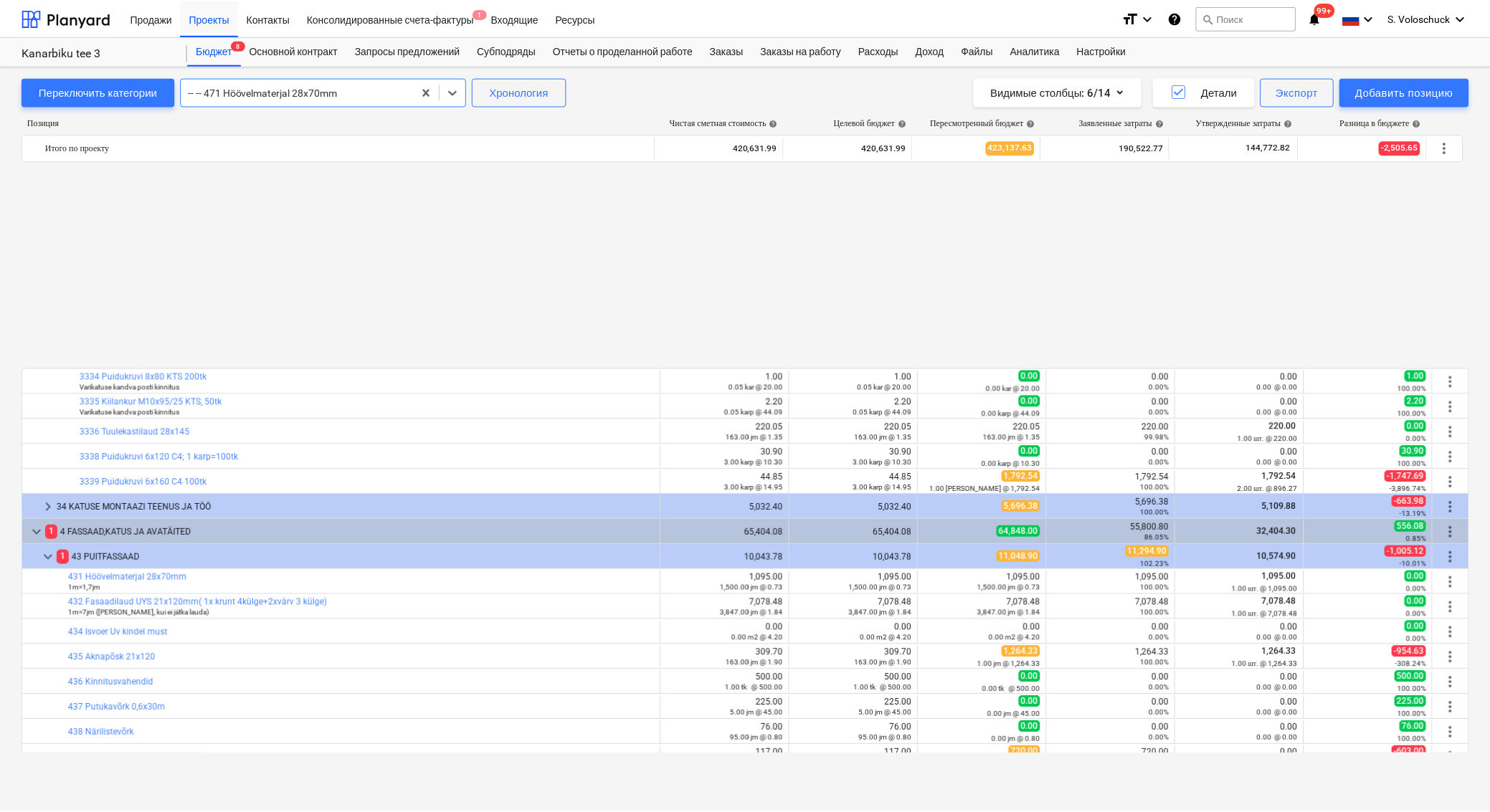
scroll to position [2309, 0]
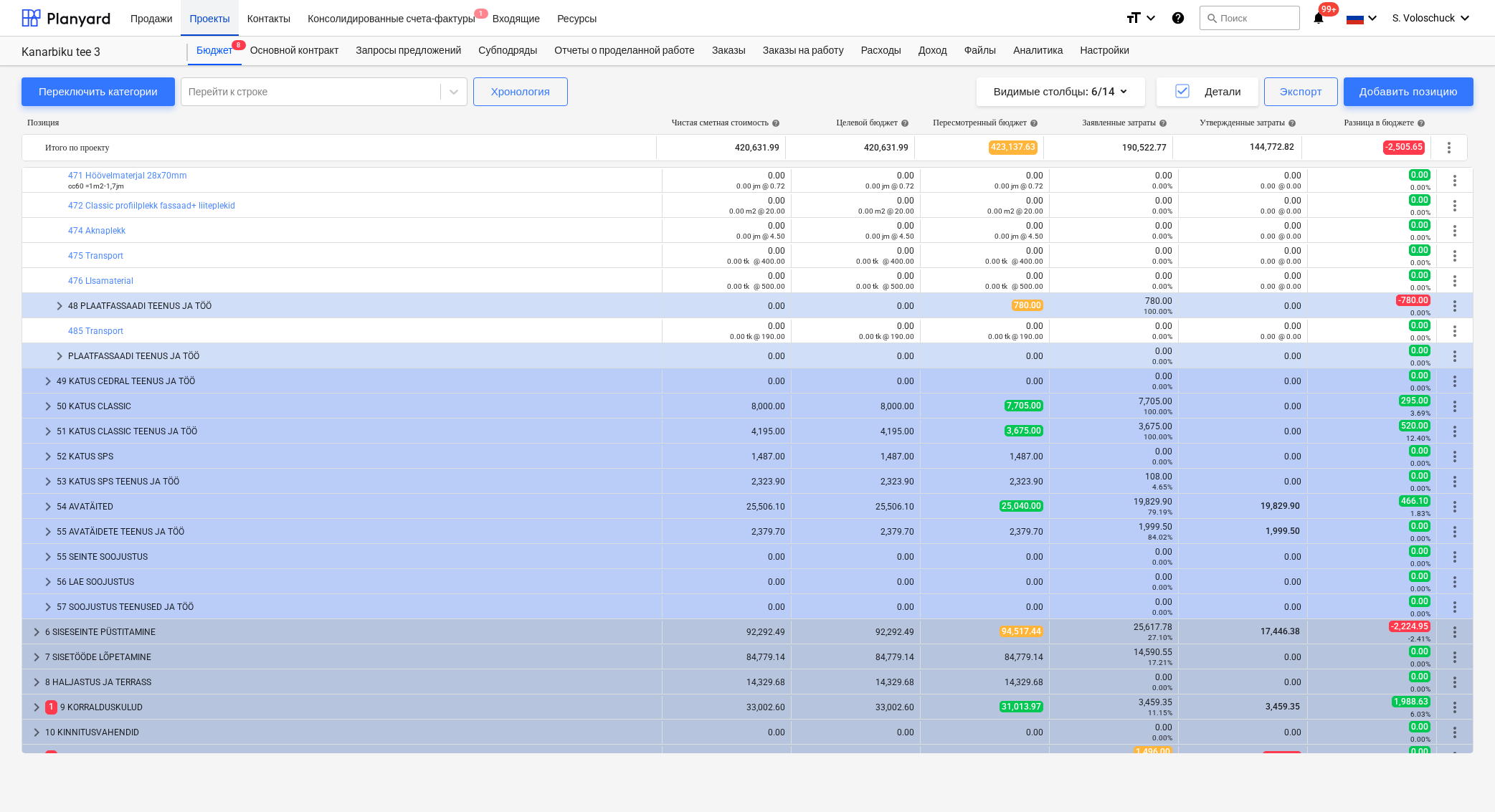
click at [211, 24] on div "Проекты" at bounding box center [209, 17] width 57 height 36
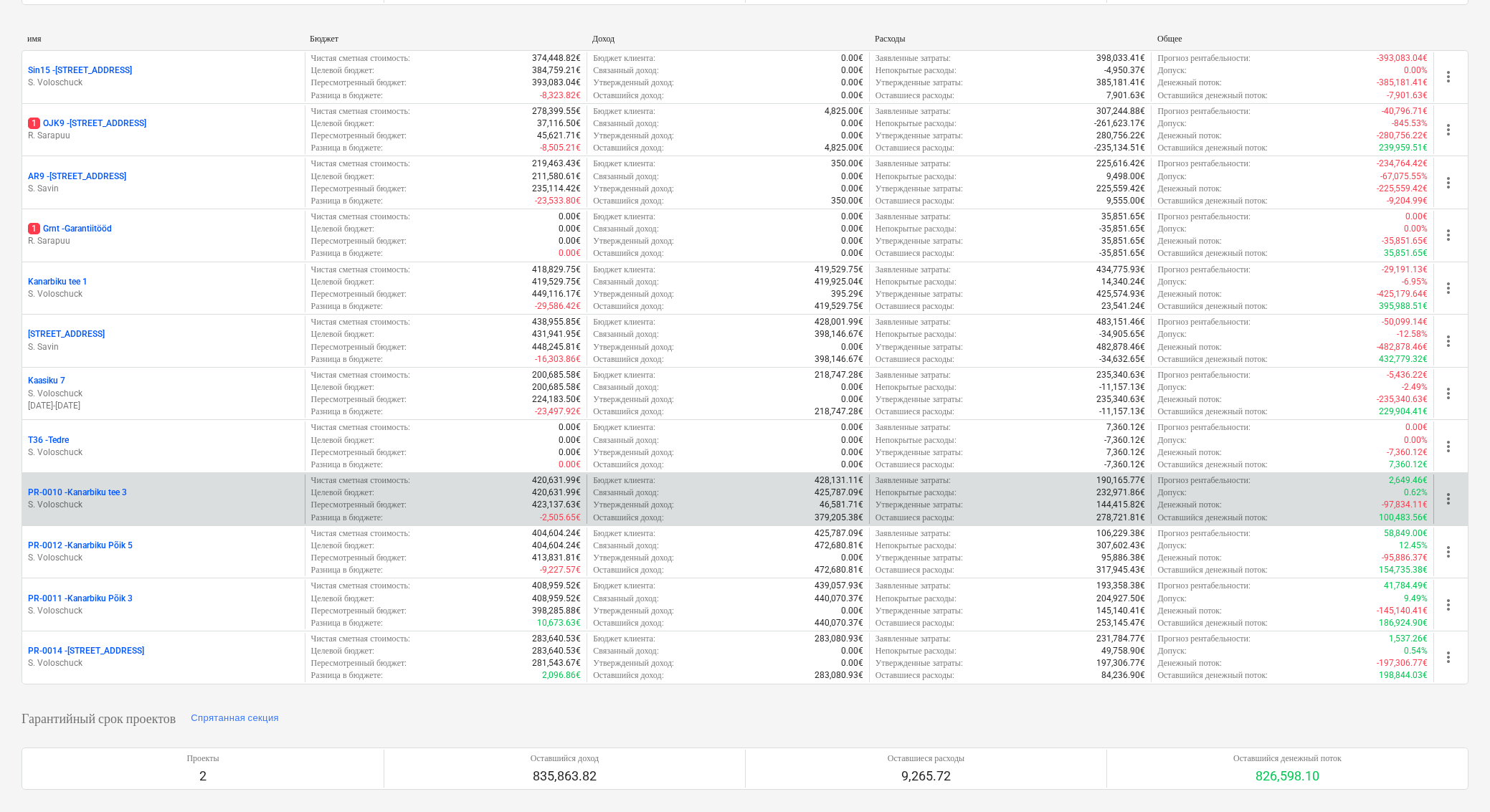
scroll to position [243, 0]
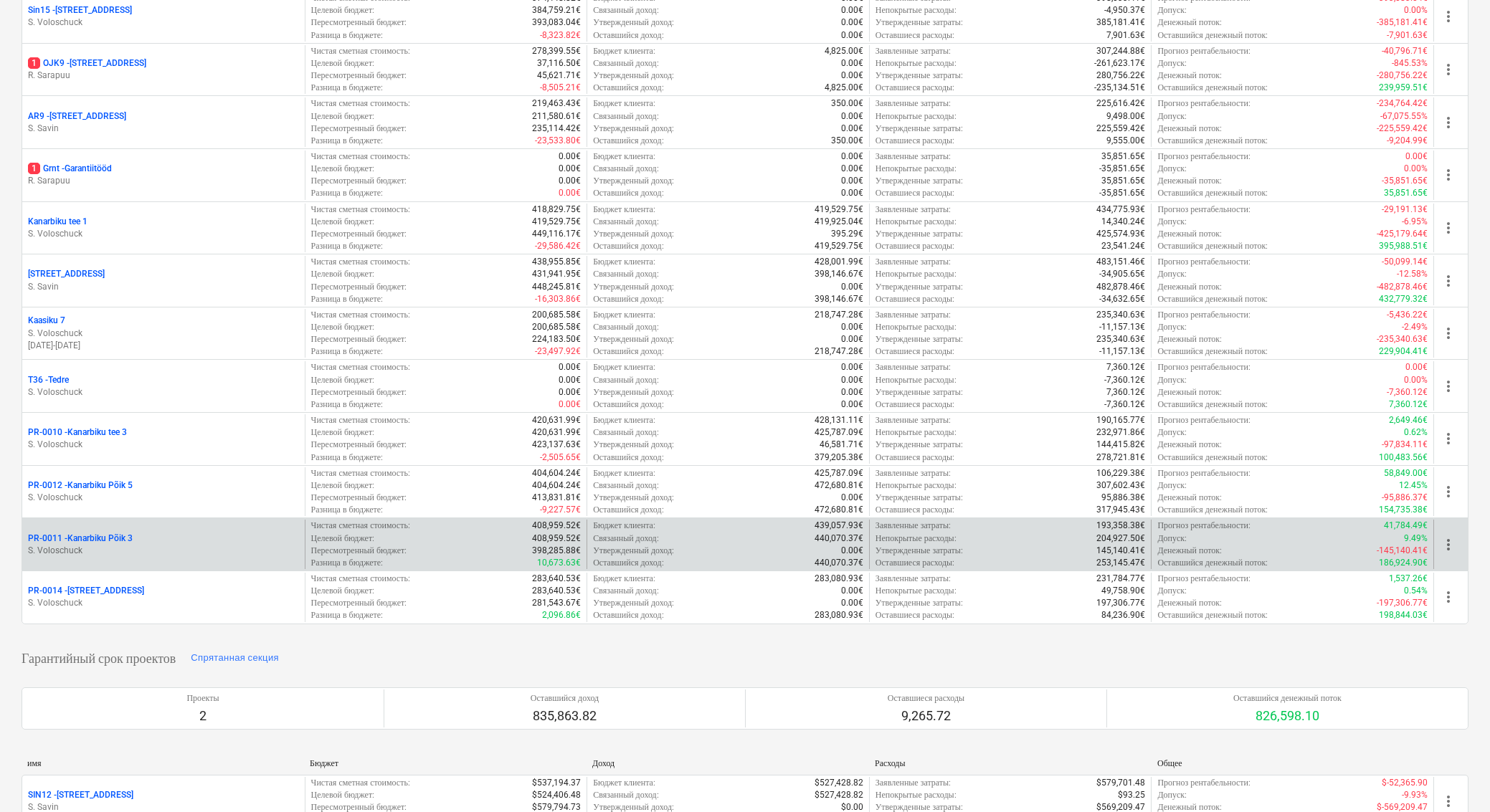
click at [151, 545] on p "S. Voloschuck" at bounding box center [163, 551] width 271 height 12
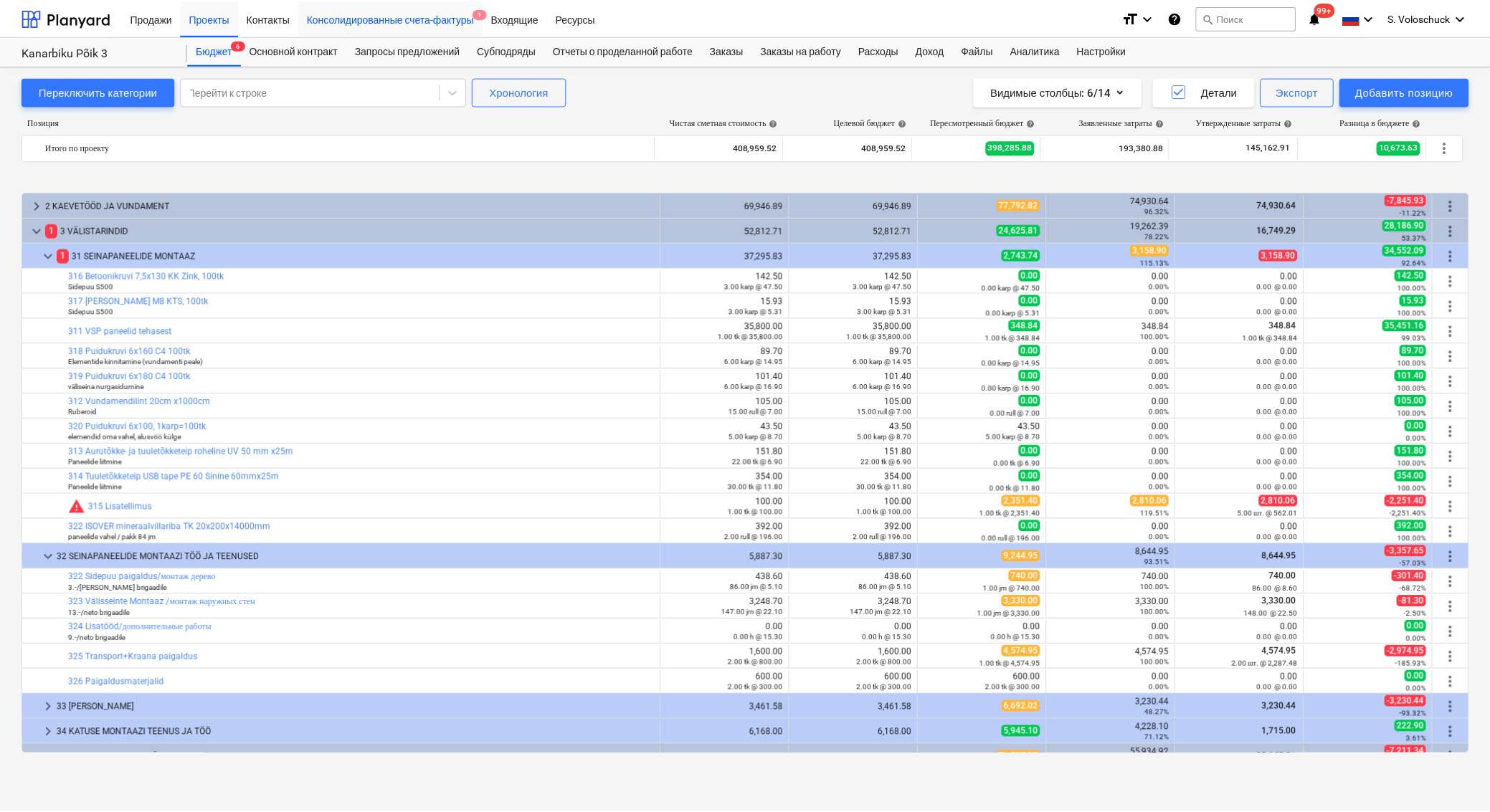
scroll to position [539, 0]
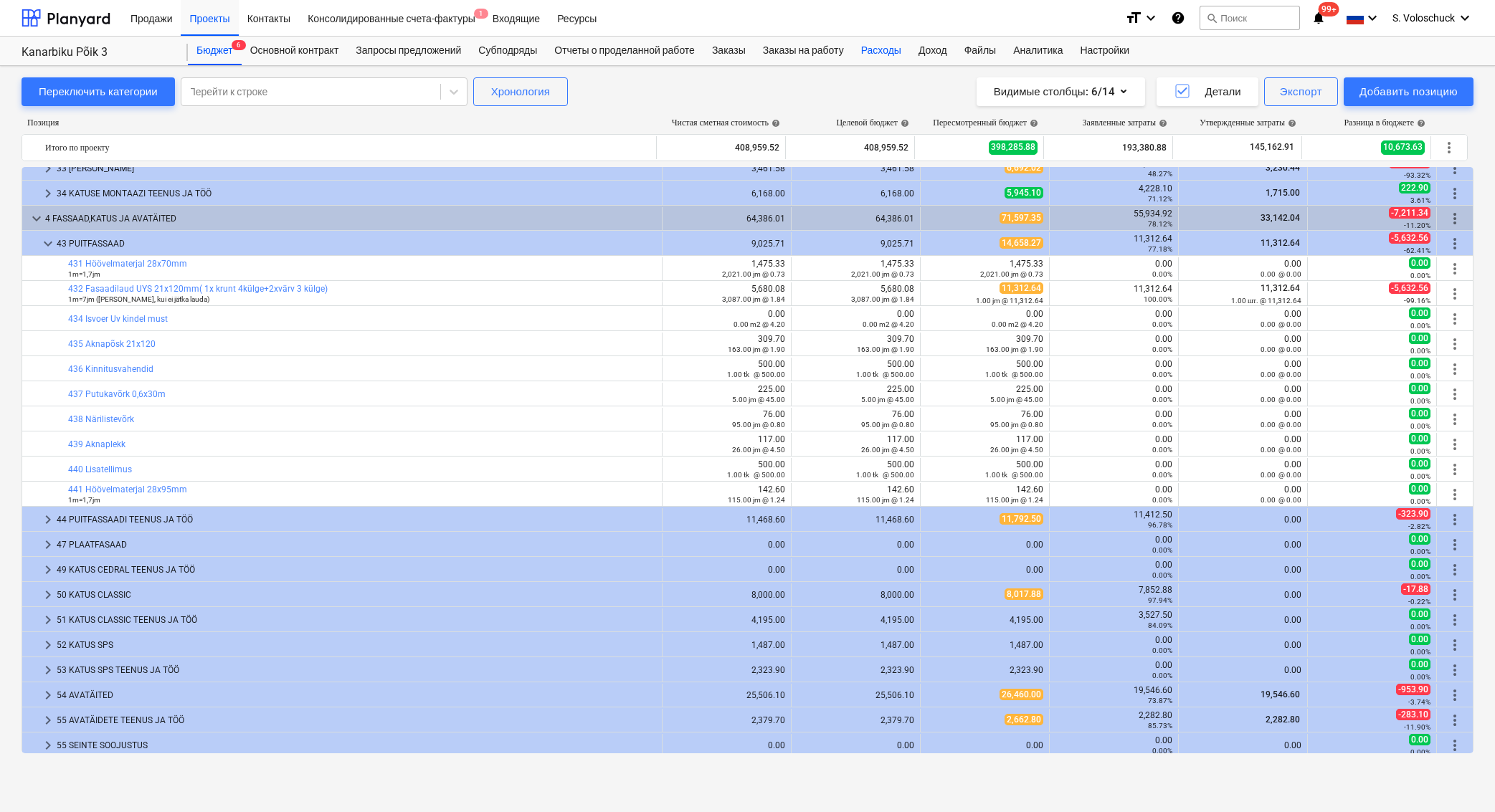
click at [902, 54] on div "Расходы" at bounding box center [881, 50] width 57 height 29
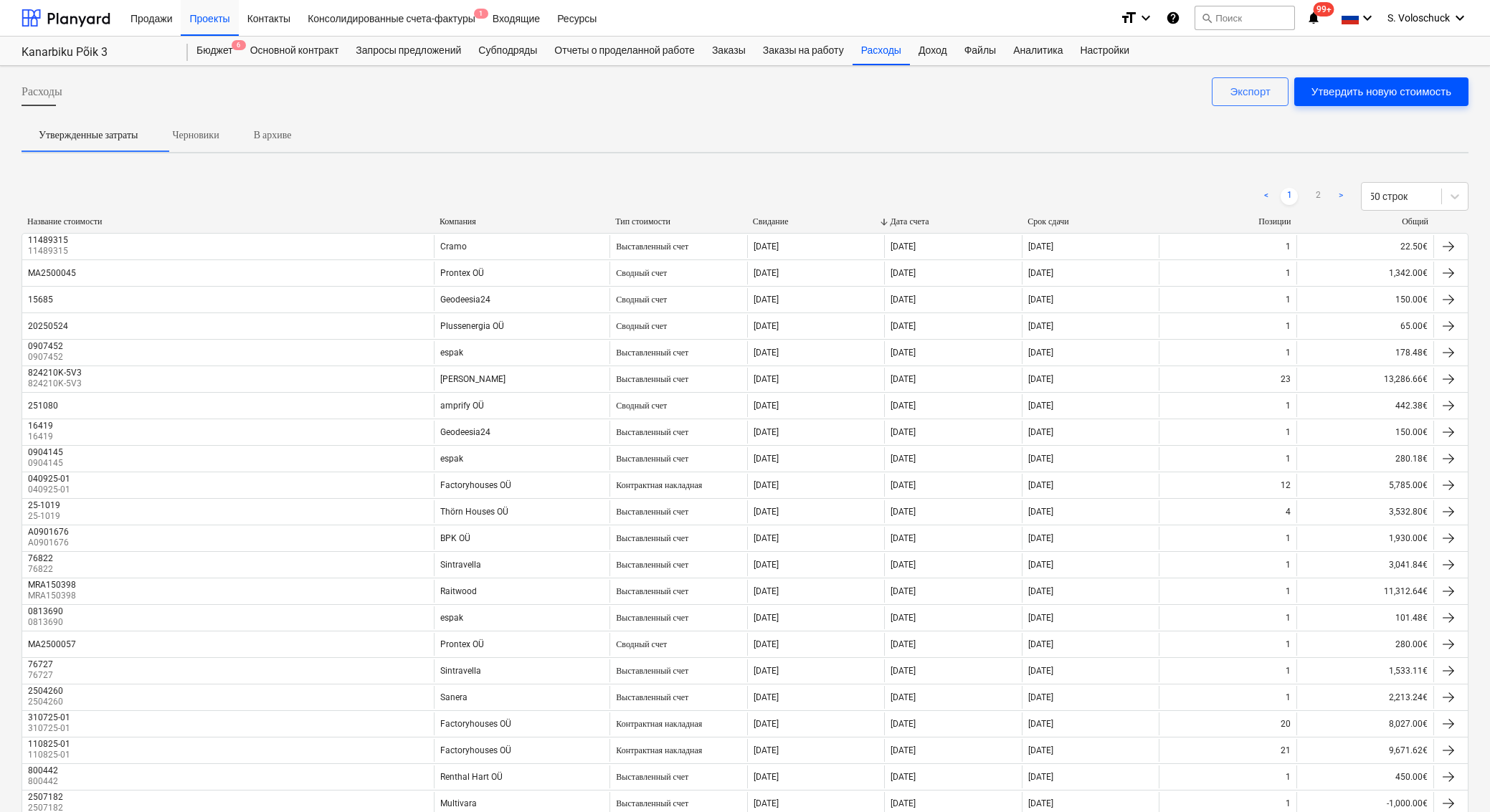
click at [1332, 93] on div "Утвердить новую стоимость" at bounding box center [1381, 92] width 140 height 19
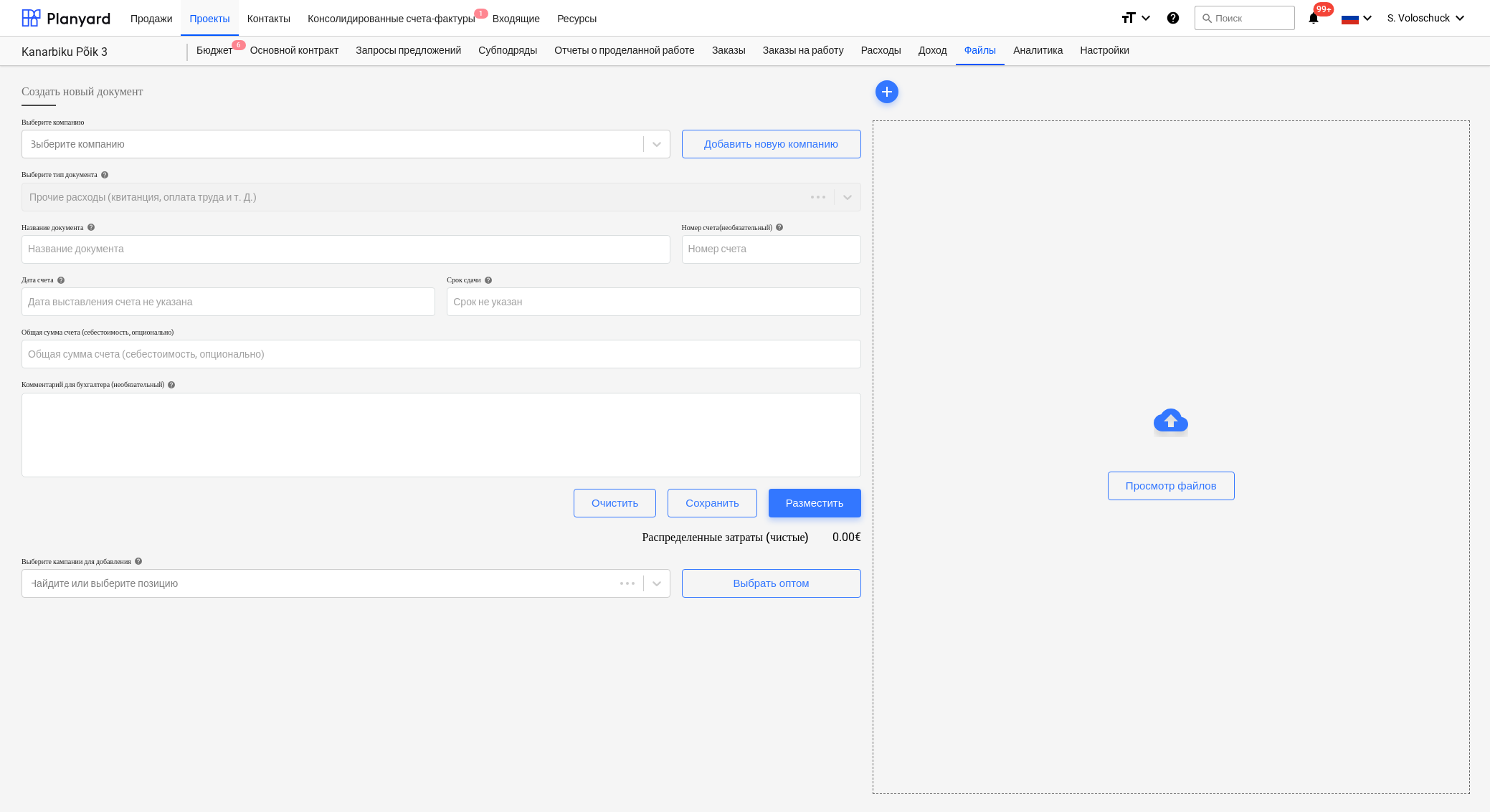
type input "0.00"
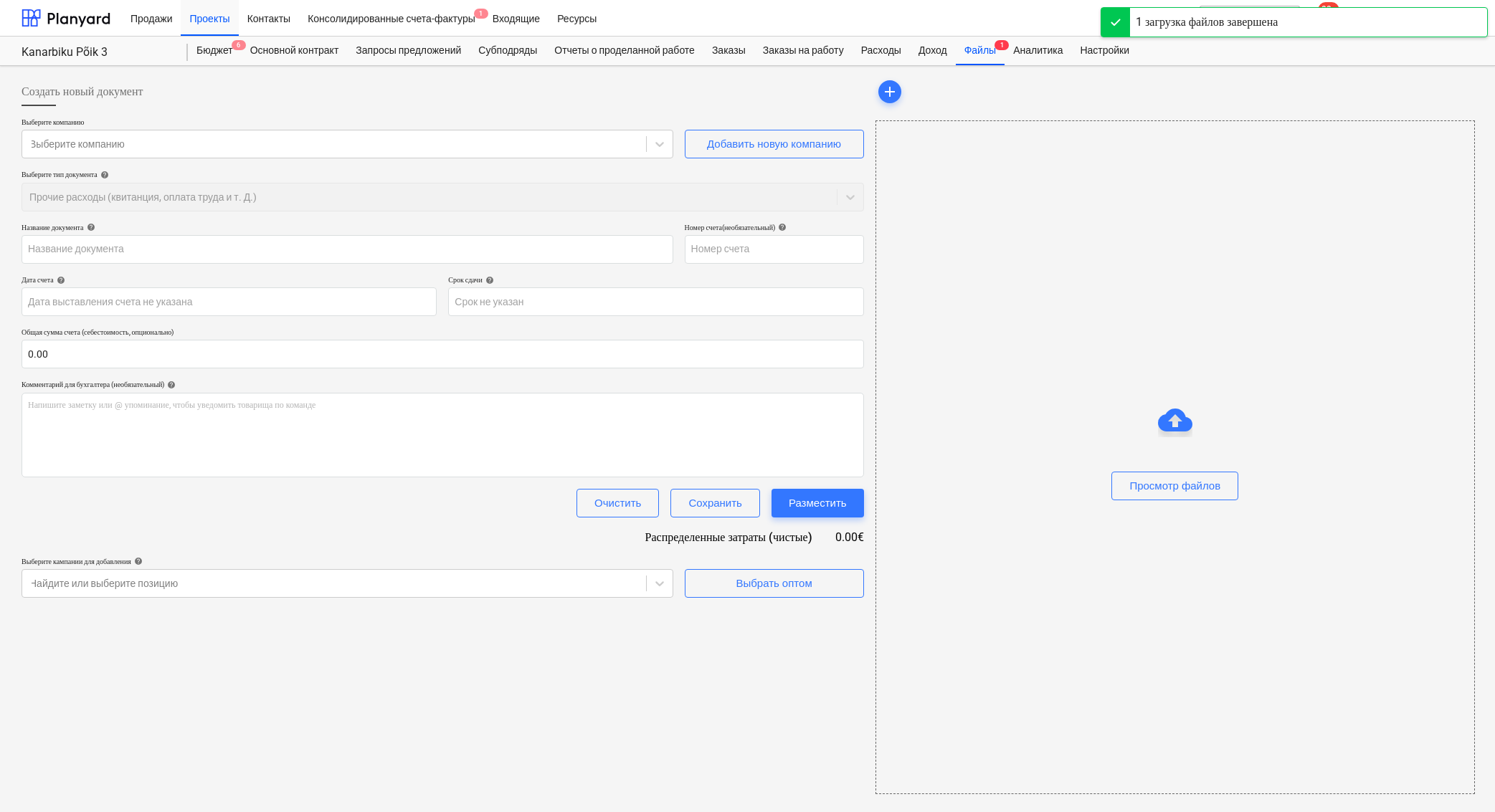
type input "MRA151803.pdf"
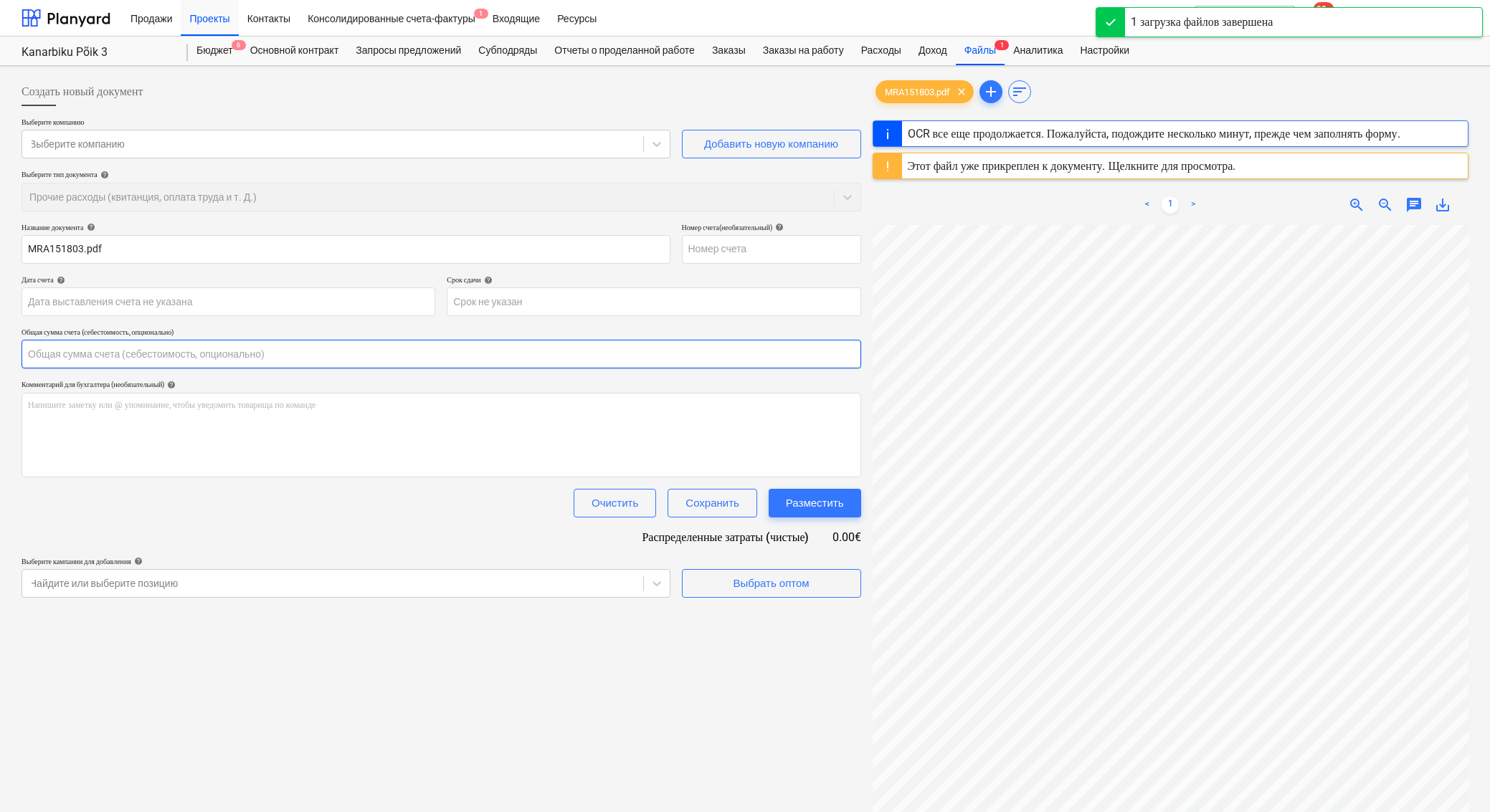
click at [597, 360] on input "text" at bounding box center [441, 354] width 839 height 29
type input "MRA151803"
type input "[DATE]"
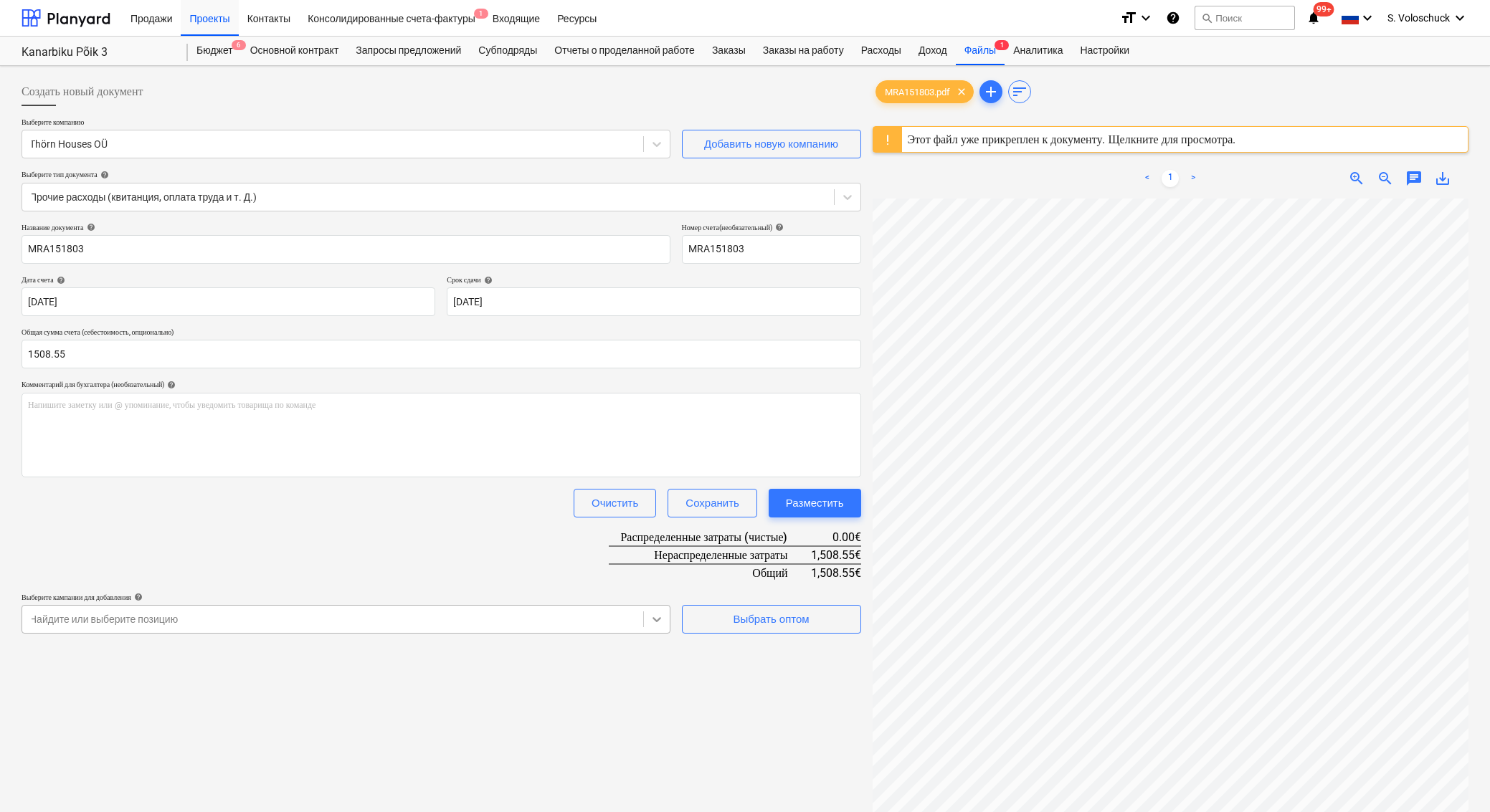
type input "1,508.55"
click at [656, 619] on body "Продажи Проекты Контакты Консолидированные счета-фактуры 1 Входящие Ресурсы for…" at bounding box center [745, 406] width 1490 height 812
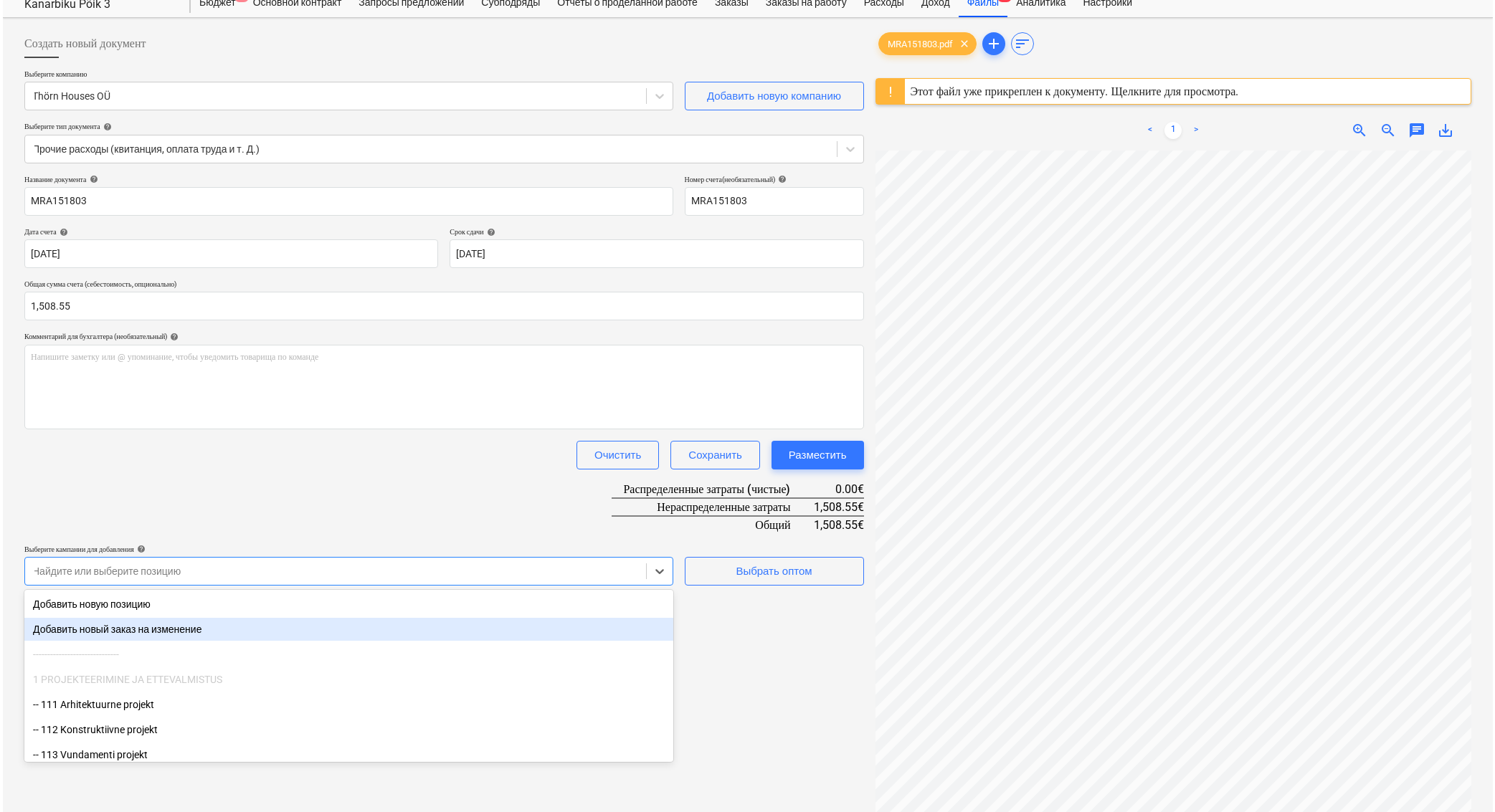
scroll to position [49, 0]
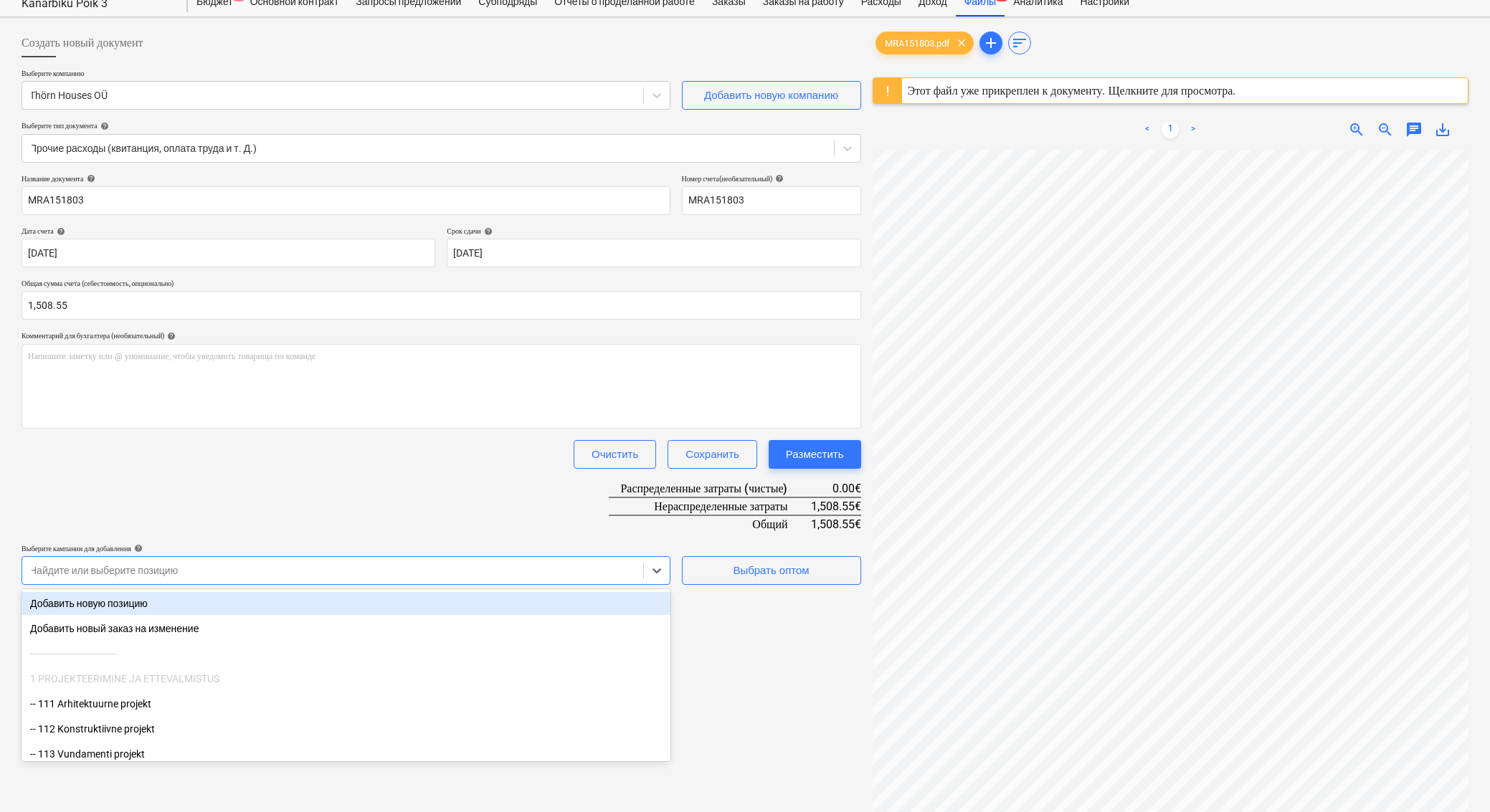
click at [481, 606] on div "Добавить новую позицию" at bounding box center [346, 603] width 649 height 23
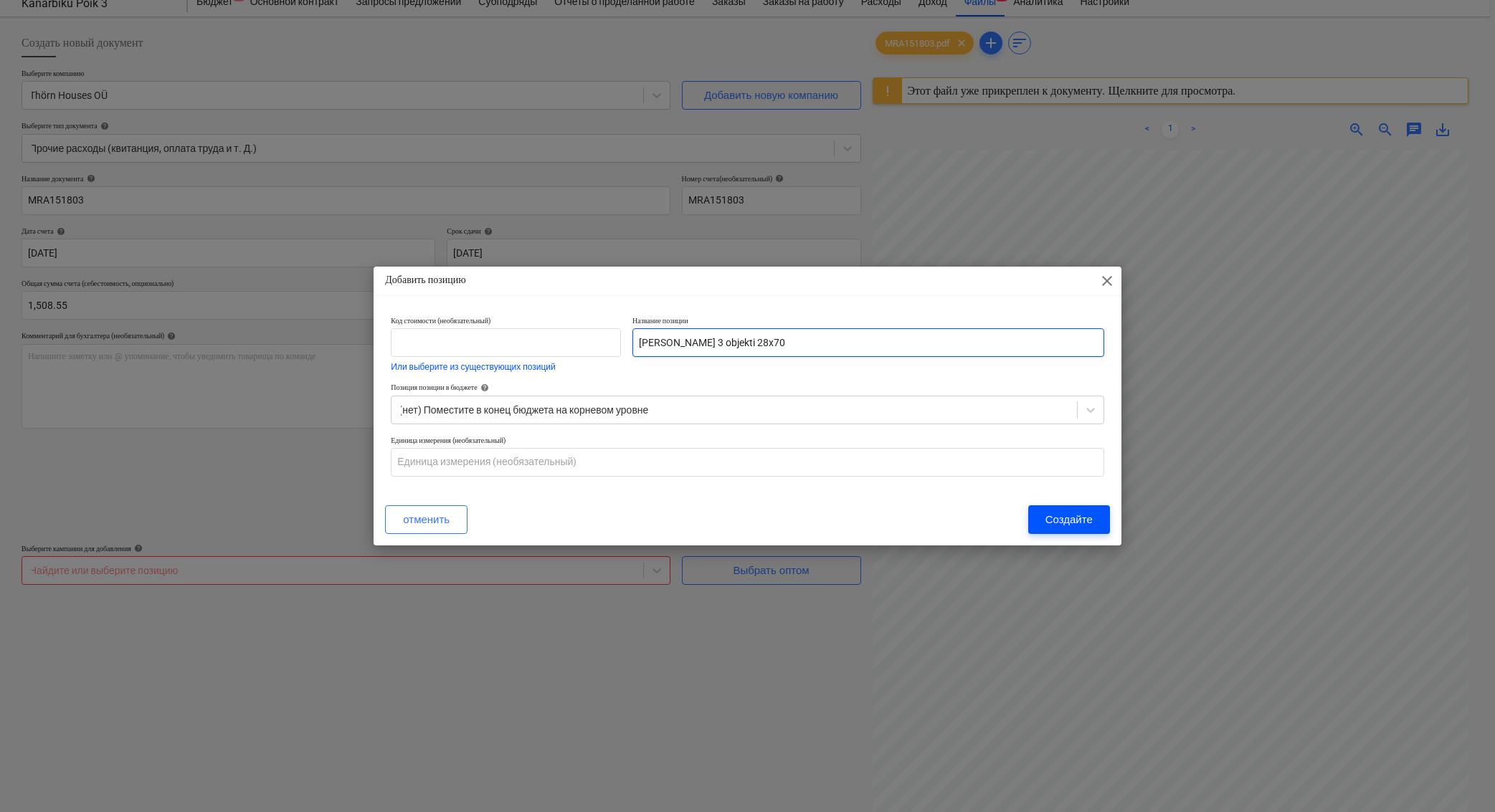
type input "[PERSON_NAME] 3 objekti 28x70"
click at [1075, 525] on div "Создайте" at bounding box center [1069, 520] width 47 height 19
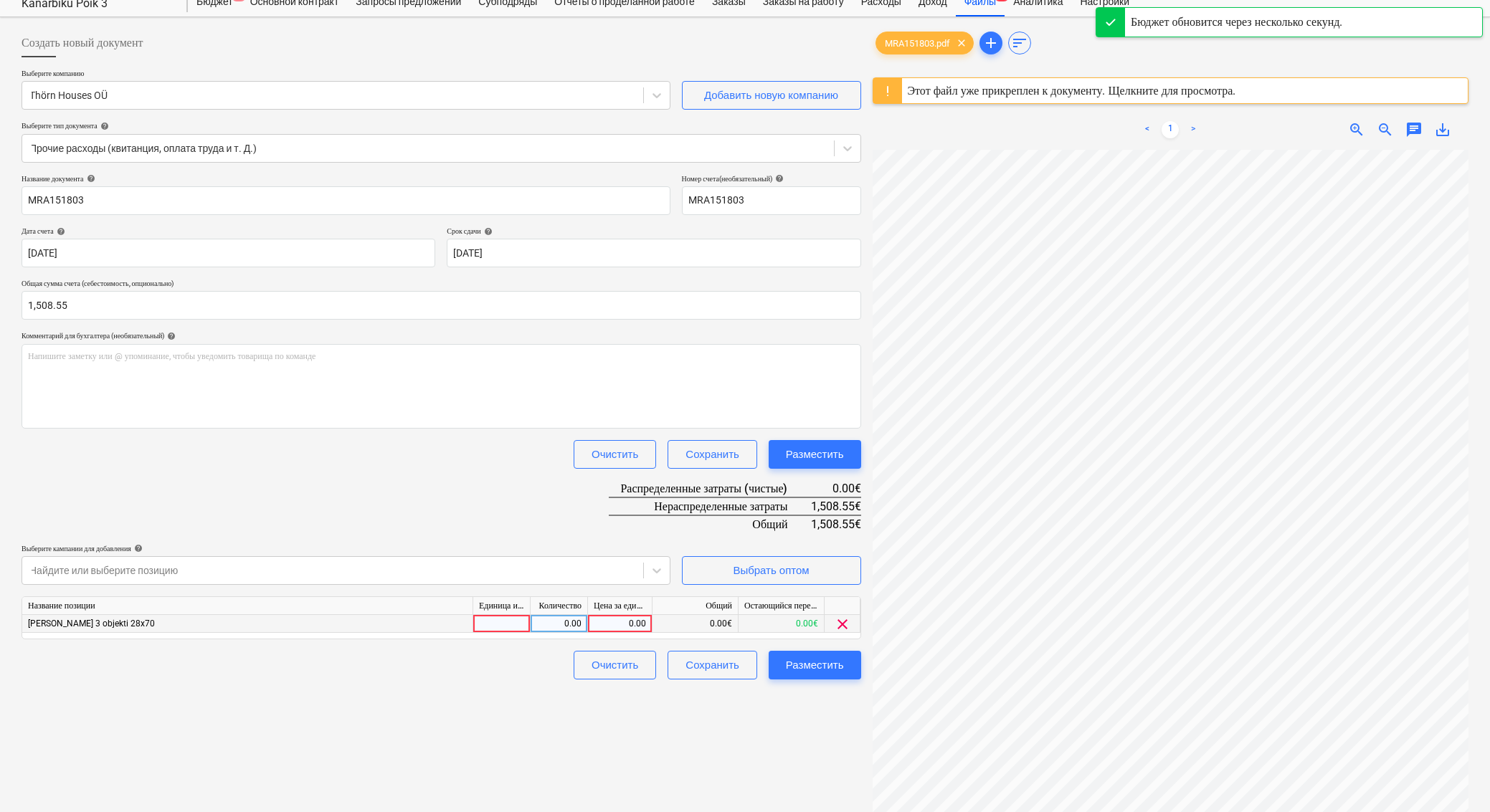
click at [623, 624] on div "0.00" at bounding box center [620, 623] width 53 height 18
type input "1508.55"
click at [824, 727] on div "Создать новый документ Выберите компанию Thörn Houses OÜ Добавить новую компани…" at bounding box center [441, 475] width 851 height 905
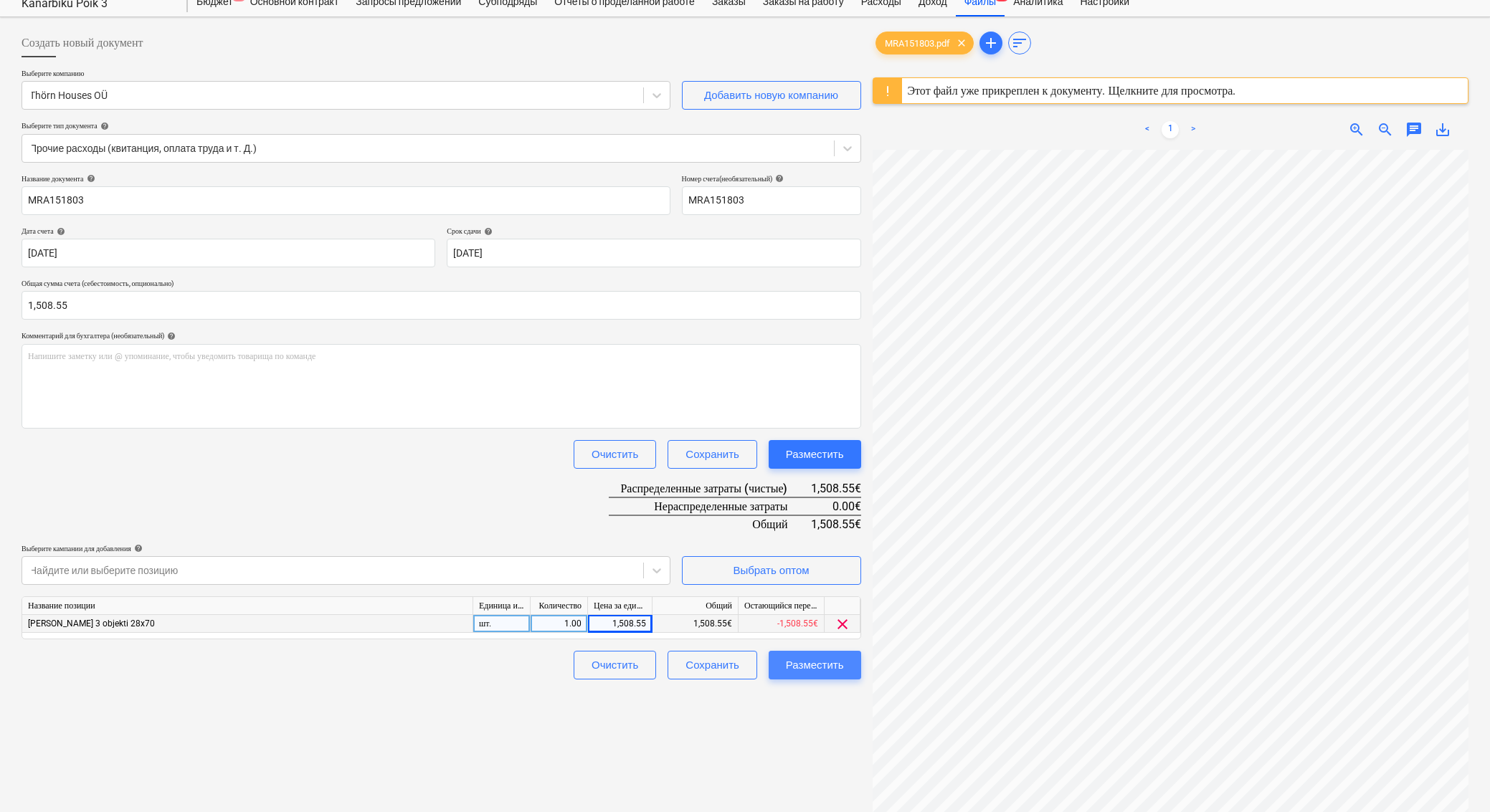
click at [819, 663] on div "Разместить" at bounding box center [815, 665] width 58 height 19
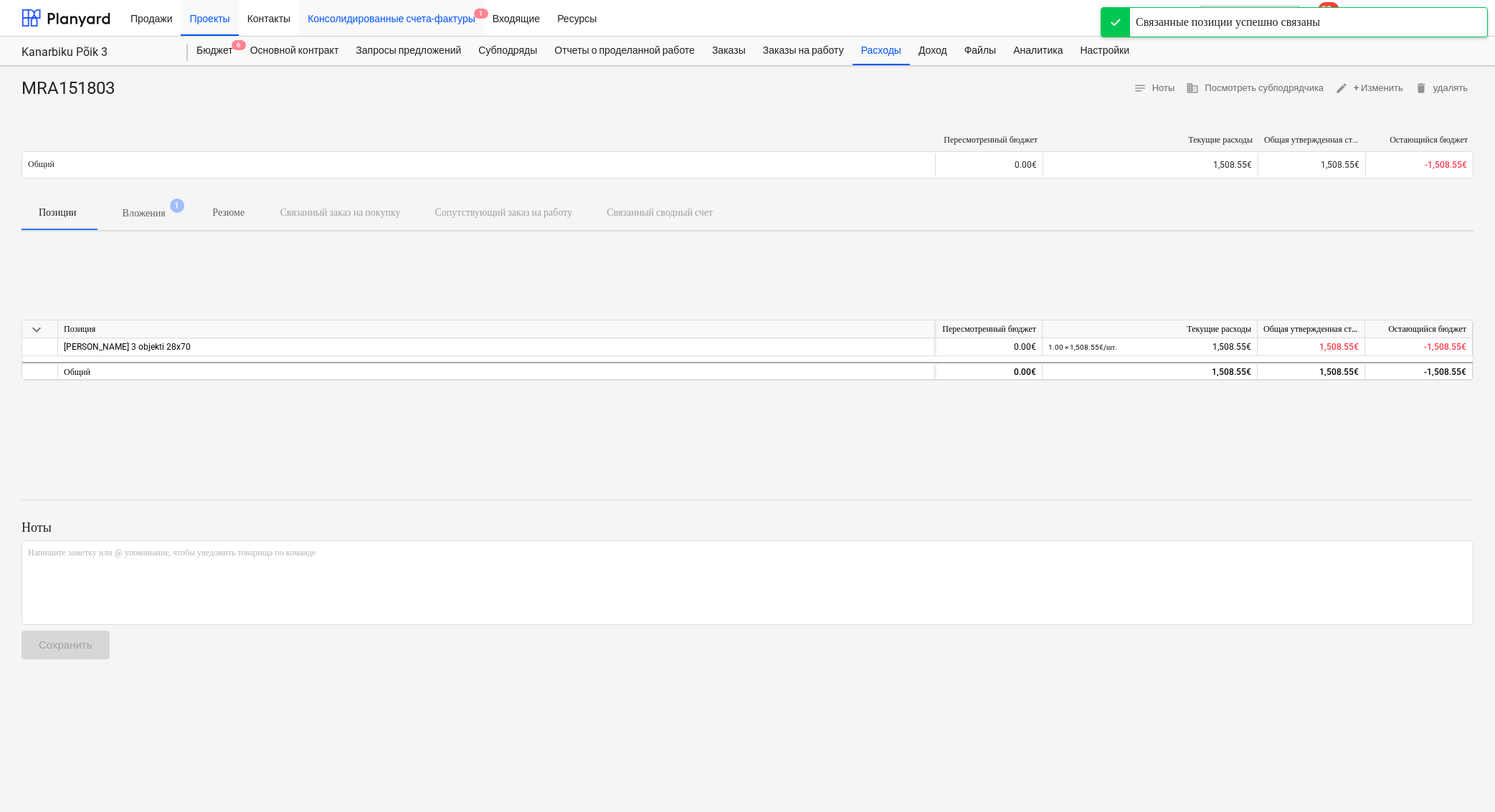
click at [440, 22] on div "Консолидированные счета-фактуры 1" at bounding box center [391, 17] width 185 height 36
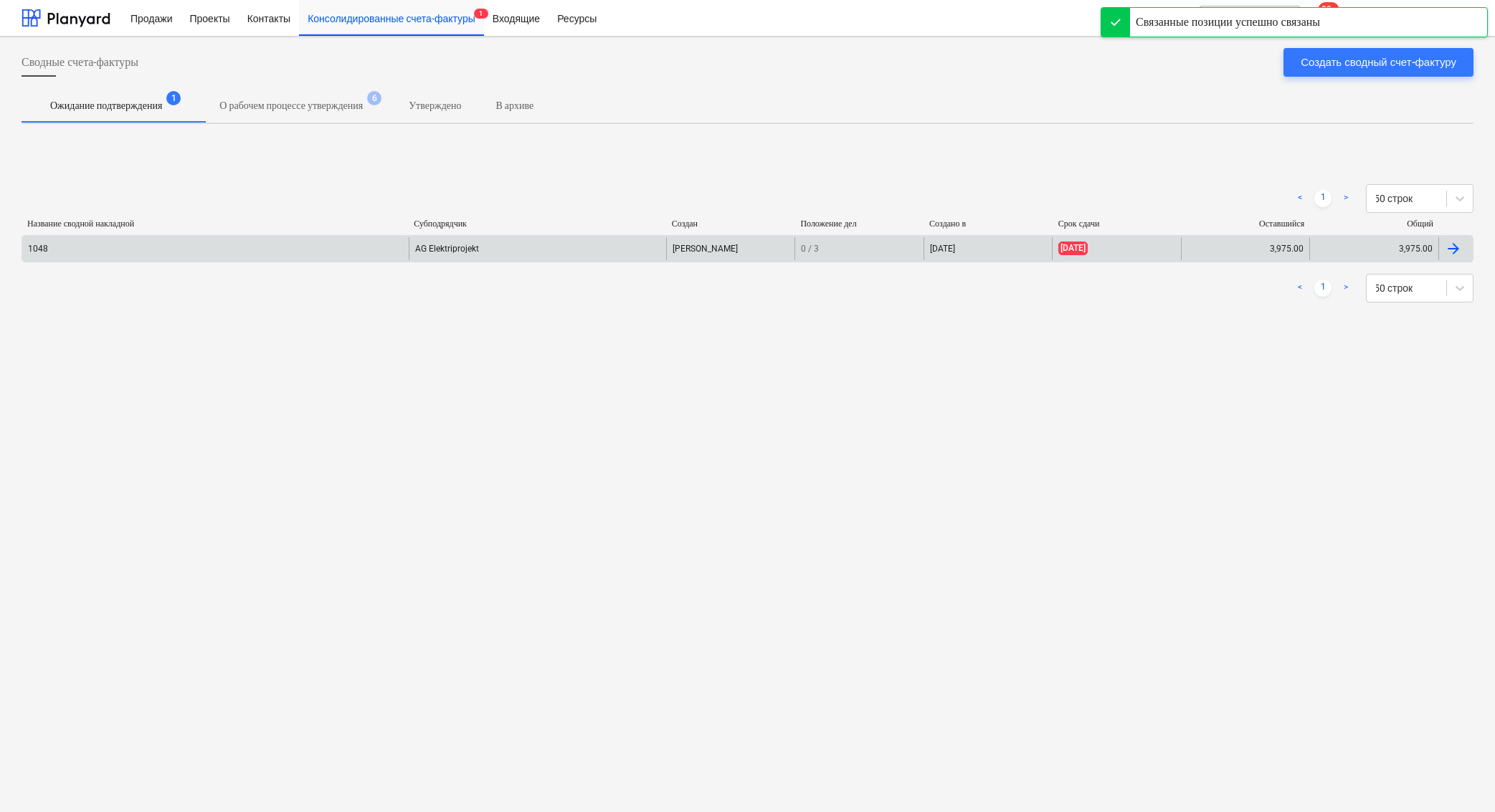
click at [446, 243] on div "AG Elektriprojekt" at bounding box center [537, 249] width 257 height 23
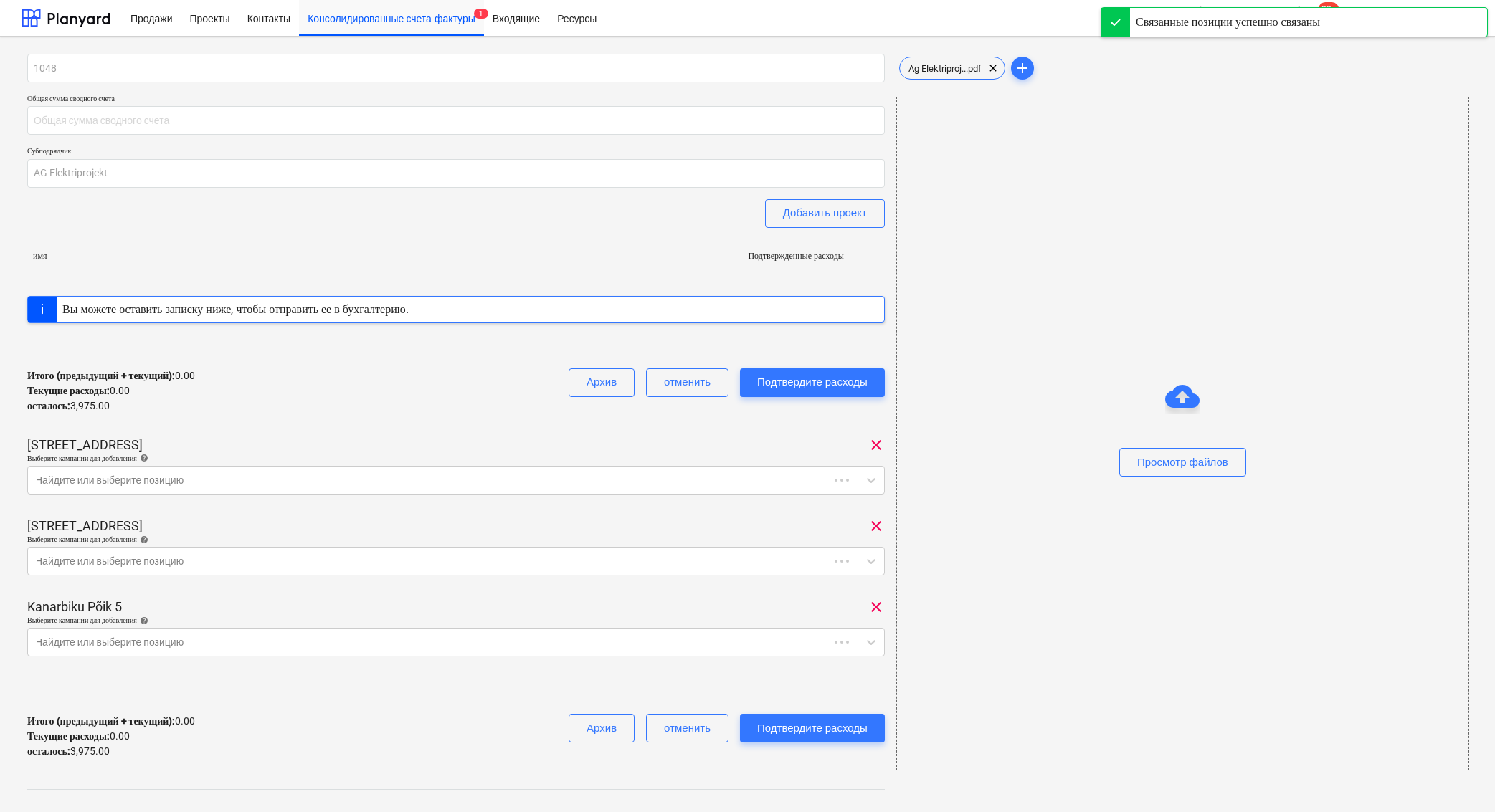
type input "3,975.00"
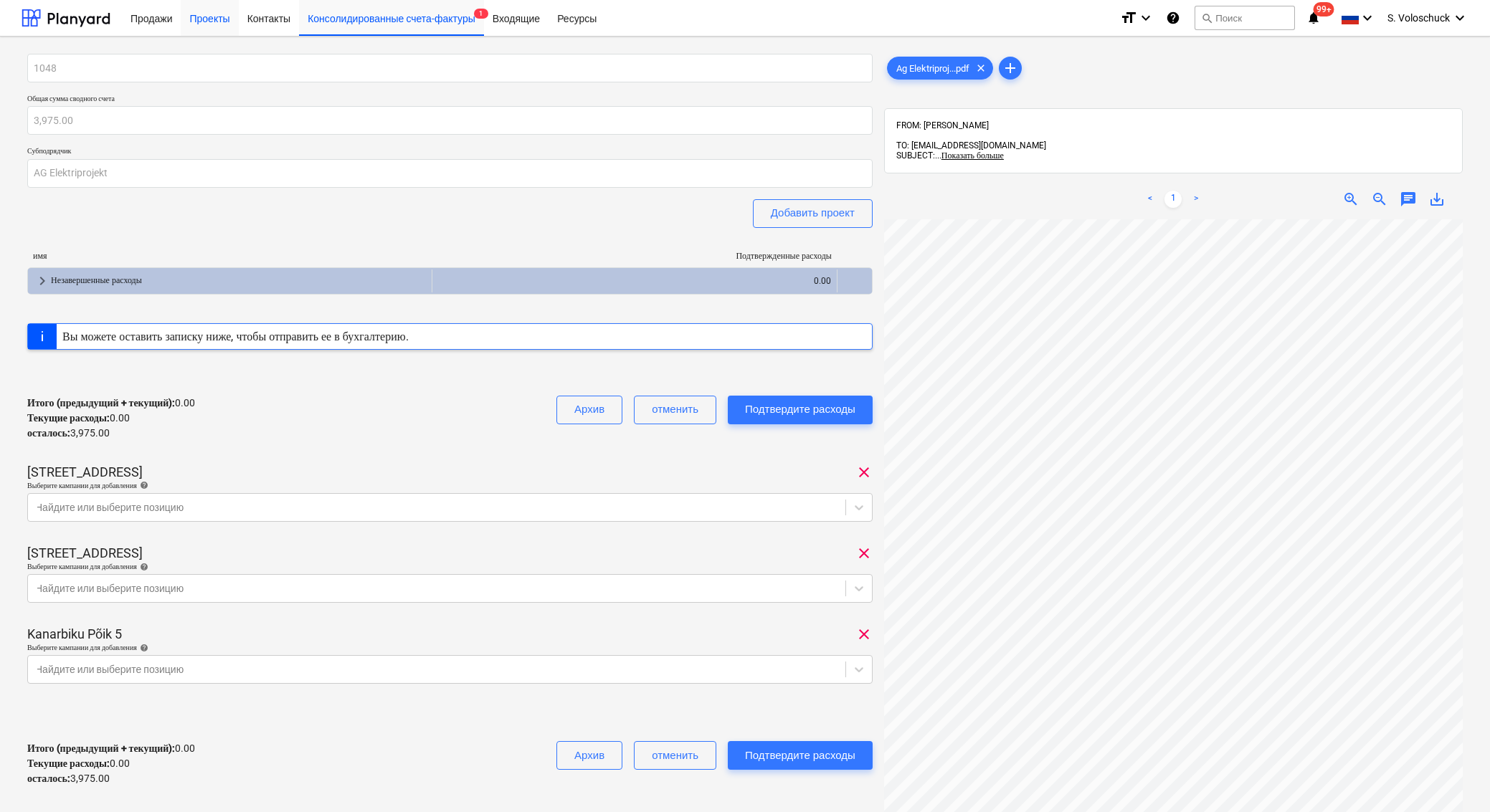
click at [221, 23] on div "Проекты" at bounding box center [209, 17] width 57 height 36
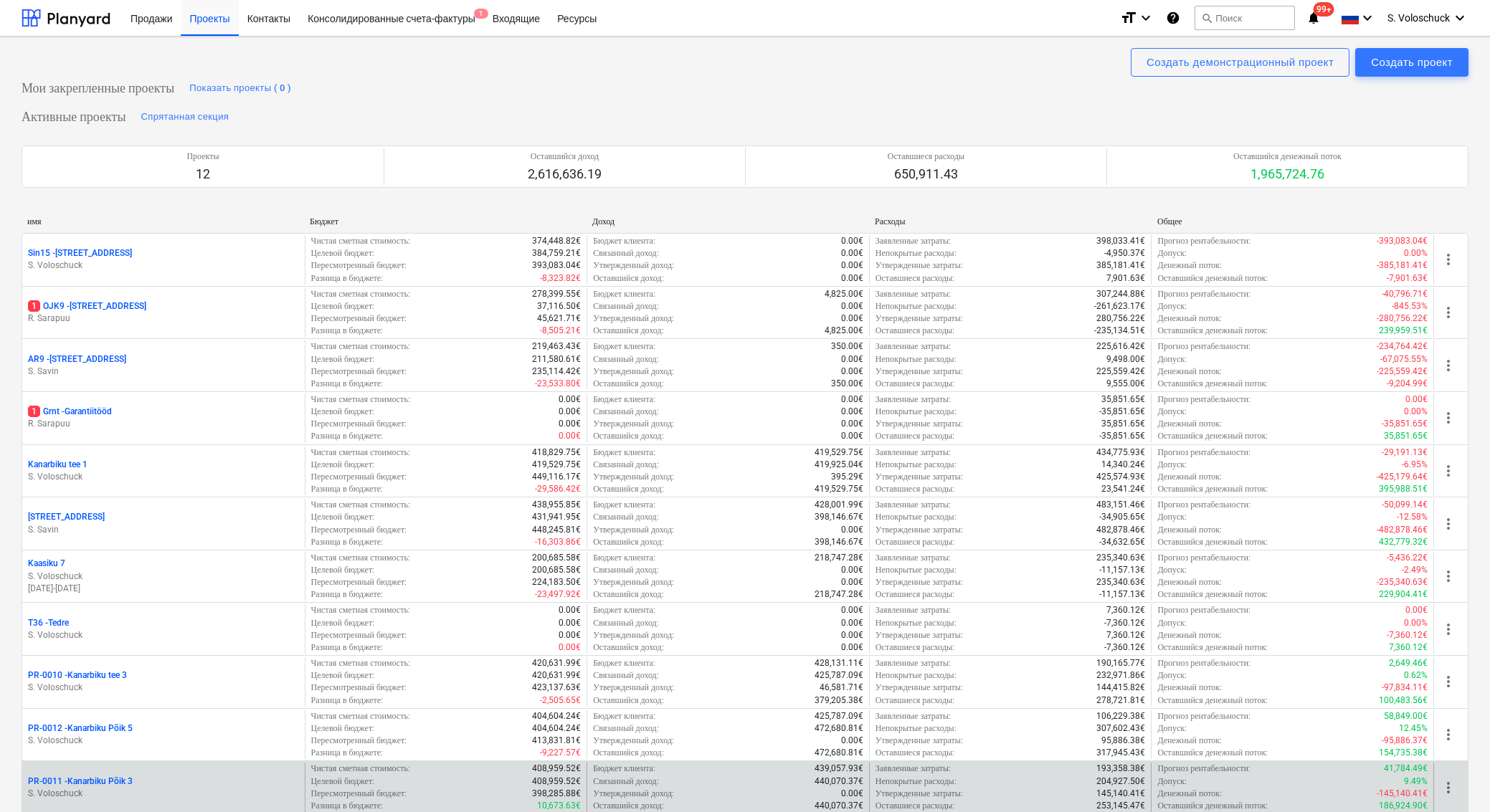
click at [170, 776] on div "PR-0011 - Kanarbiku Põik 3" at bounding box center [163, 782] width 271 height 12
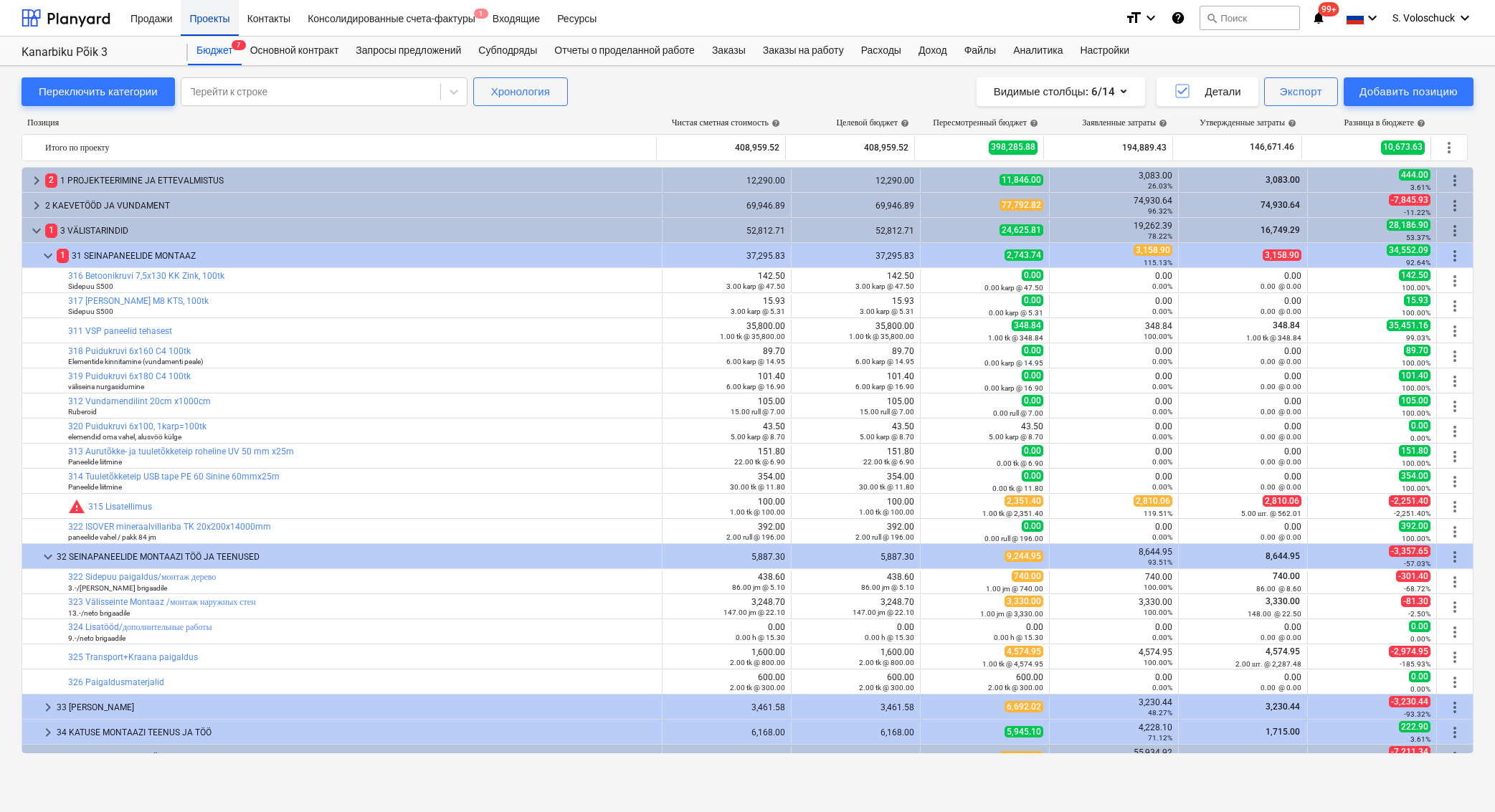
click at [209, 15] on div "Проекты" at bounding box center [209, 17] width 57 height 36
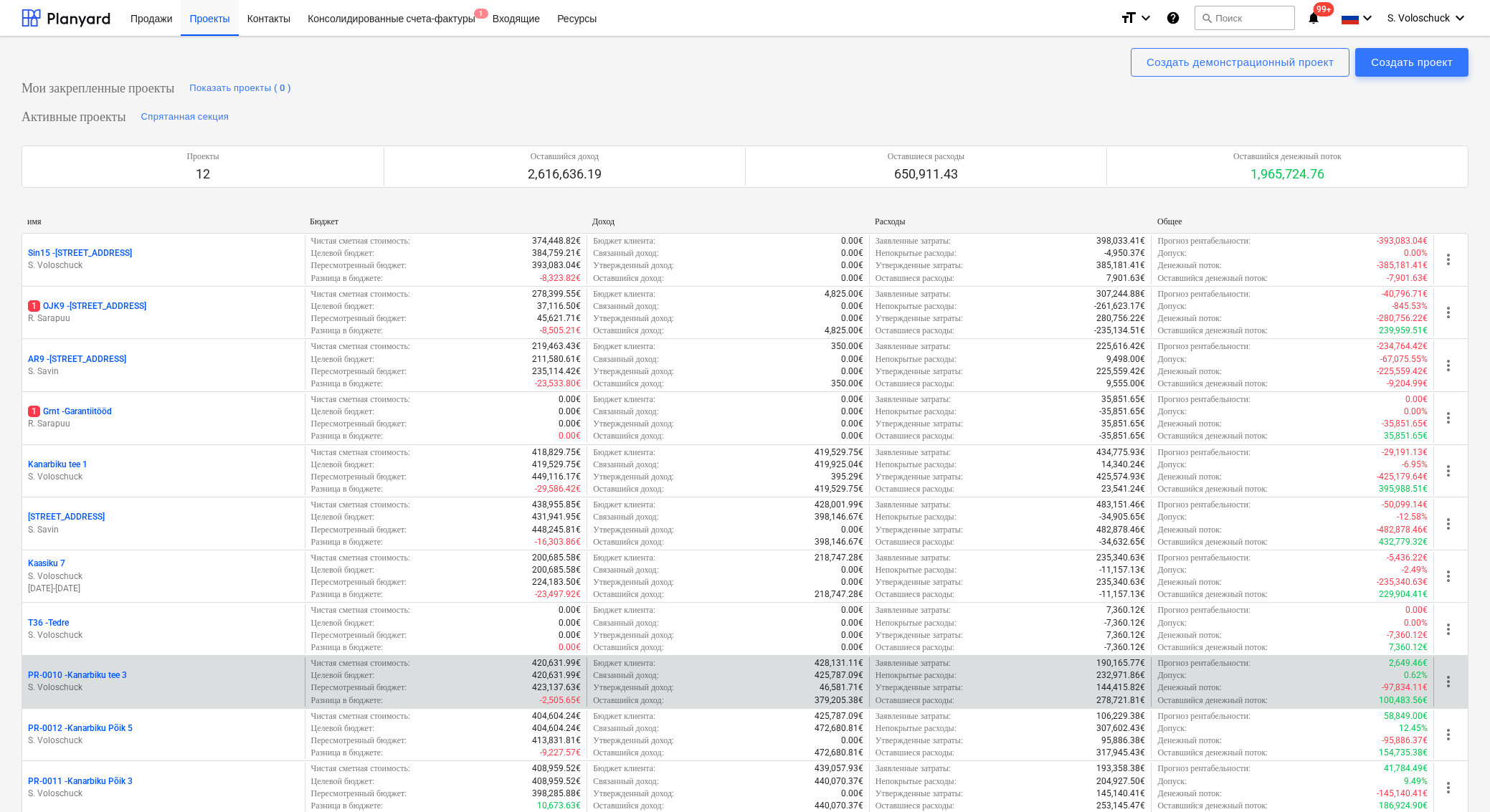
click at [196, 670] on div "PR-0010 - [GEOGRAPHIC_DATA] tee 3" at bounding box center [163, 676] width 271 height 12
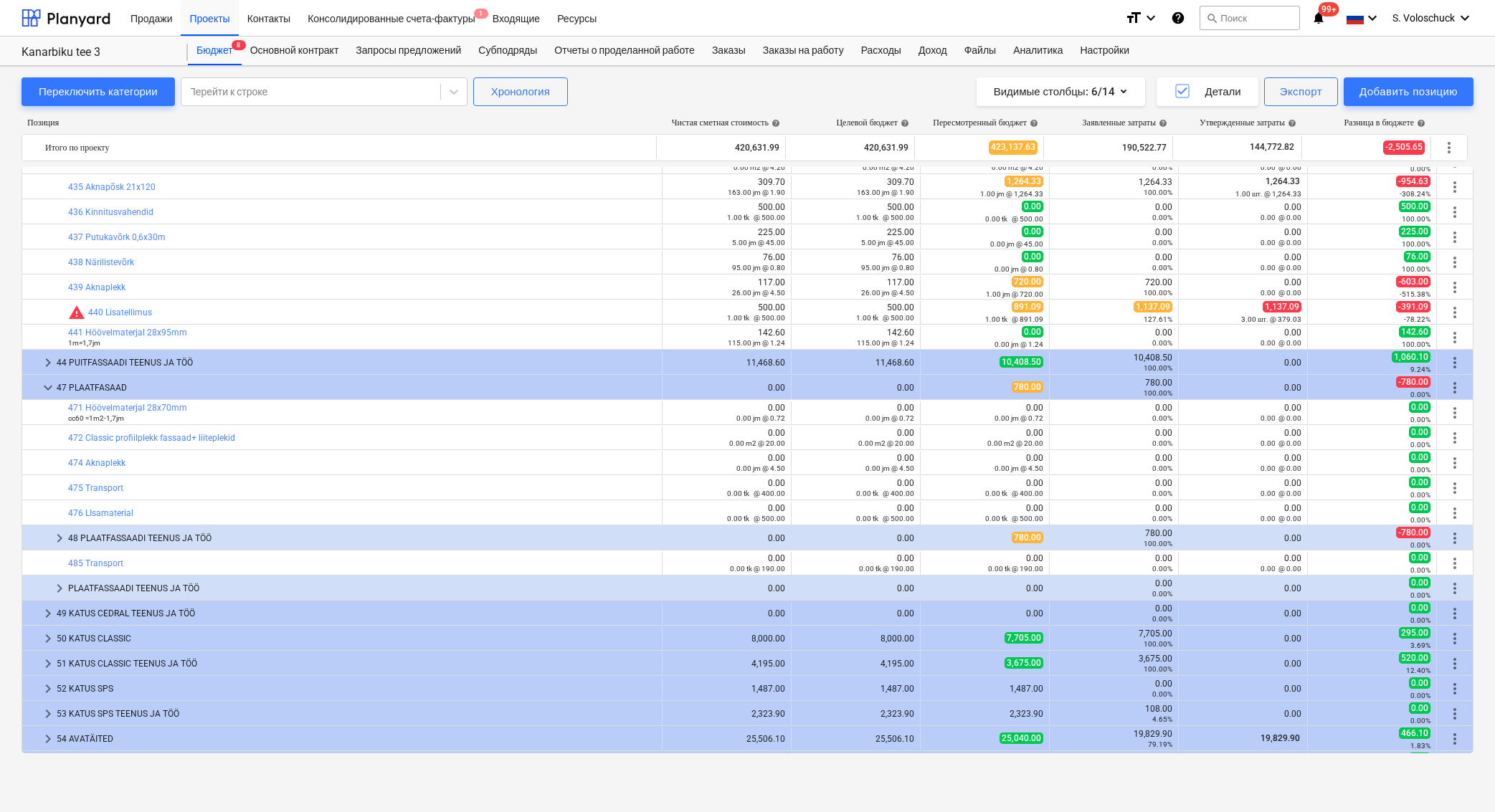
scroll to position [2079, 0]
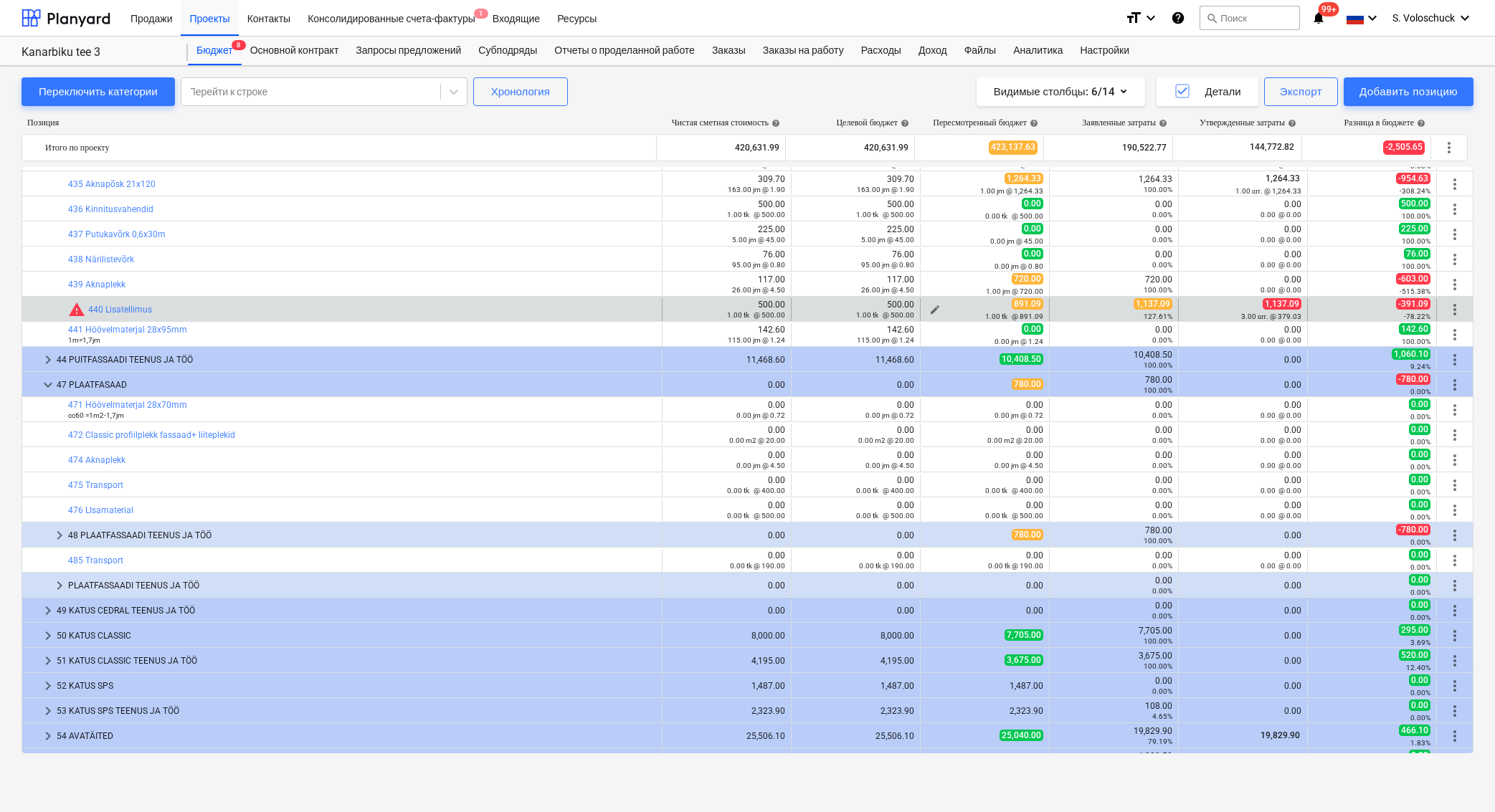
click at [929, 304] on span "edit" at bounding box center [934, 309] width 12 height 12
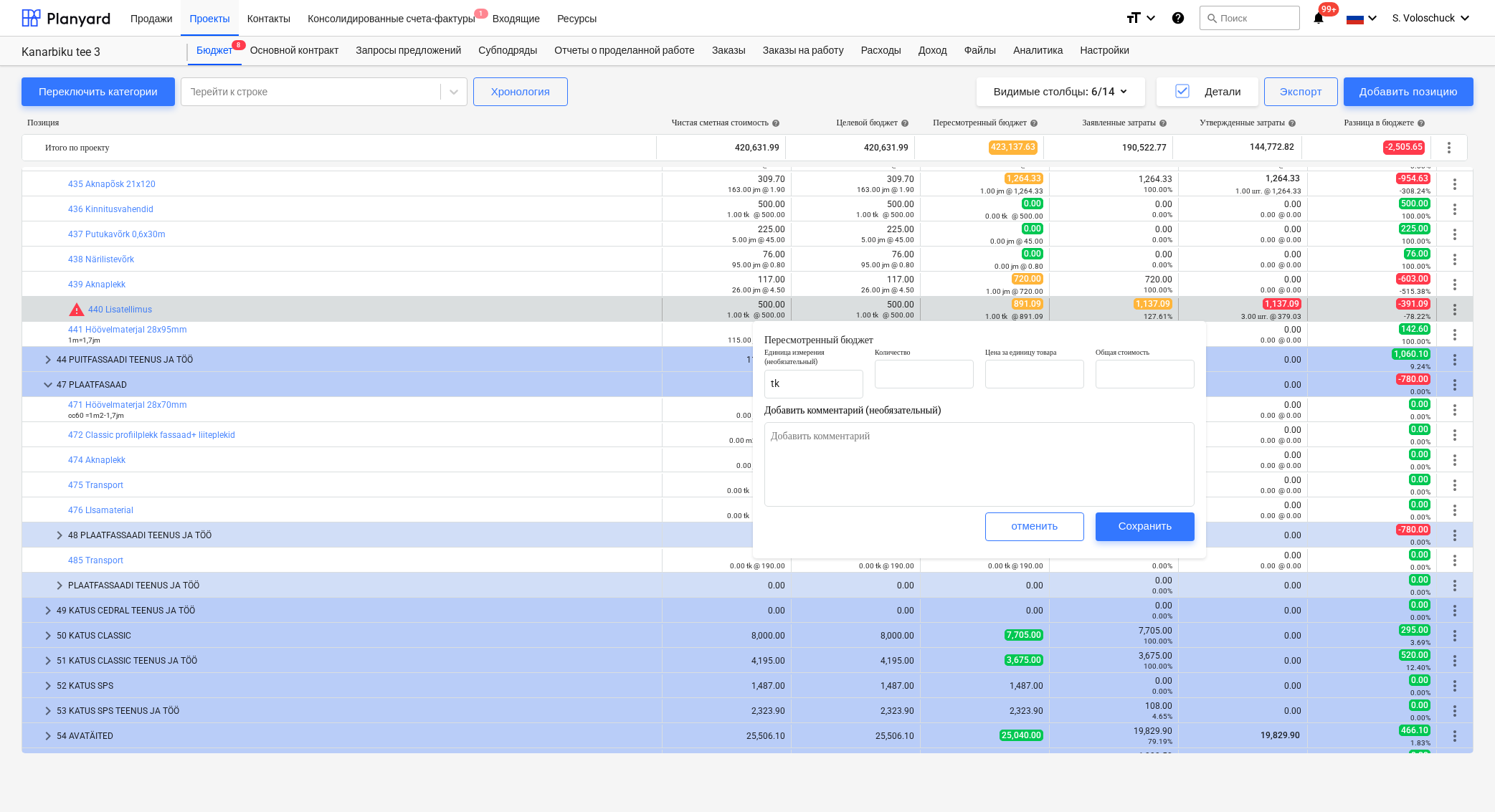
type input "1.00"
type input "891.09"
type textarea "x"
click at [1052, 373] on input "891.09" at bounding box center [1035, 374] width 99 height 29
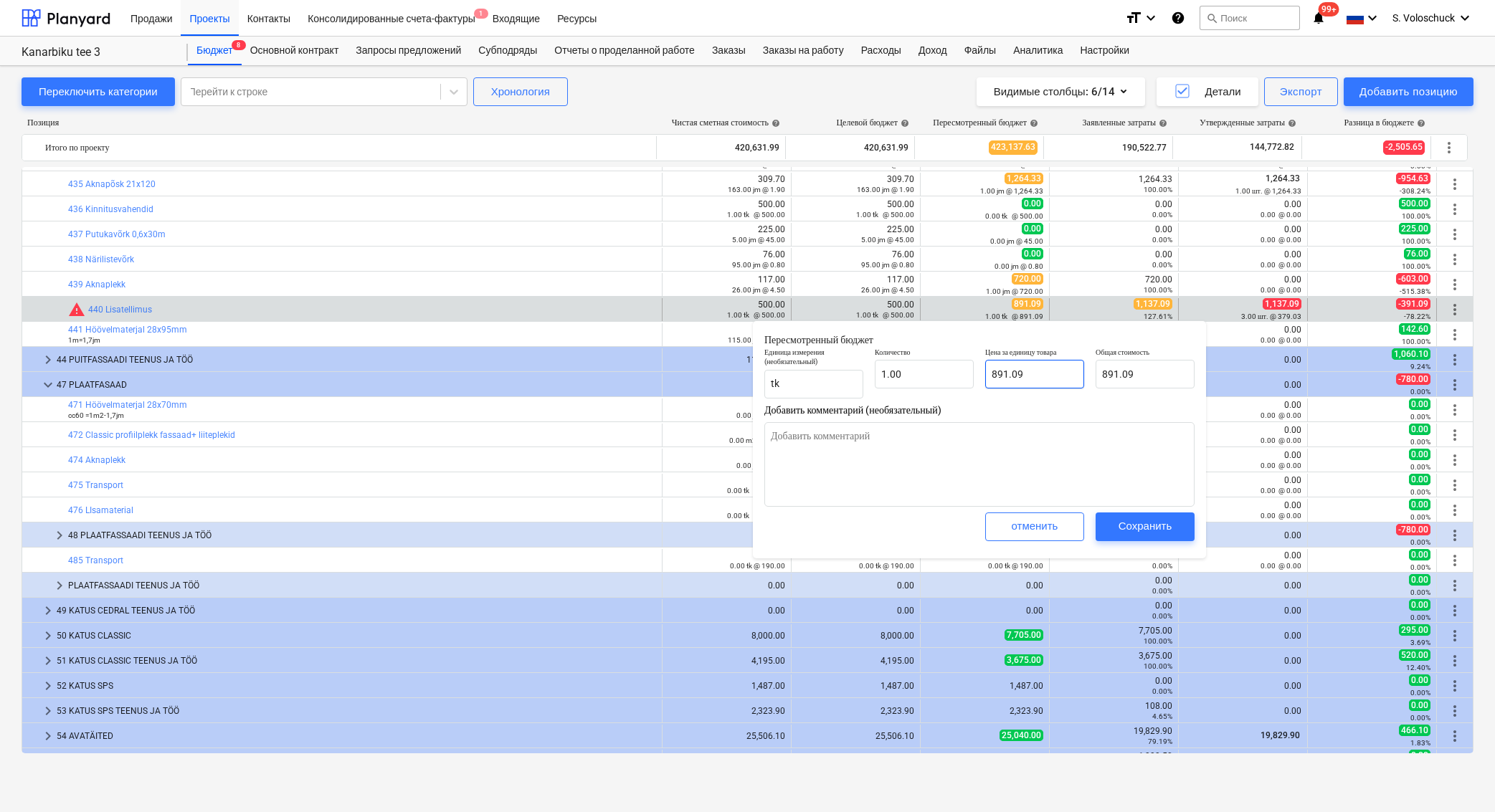
type input "891.0"
type textarea "x"
type input "891.00"
type input "891."
type textarea "x"
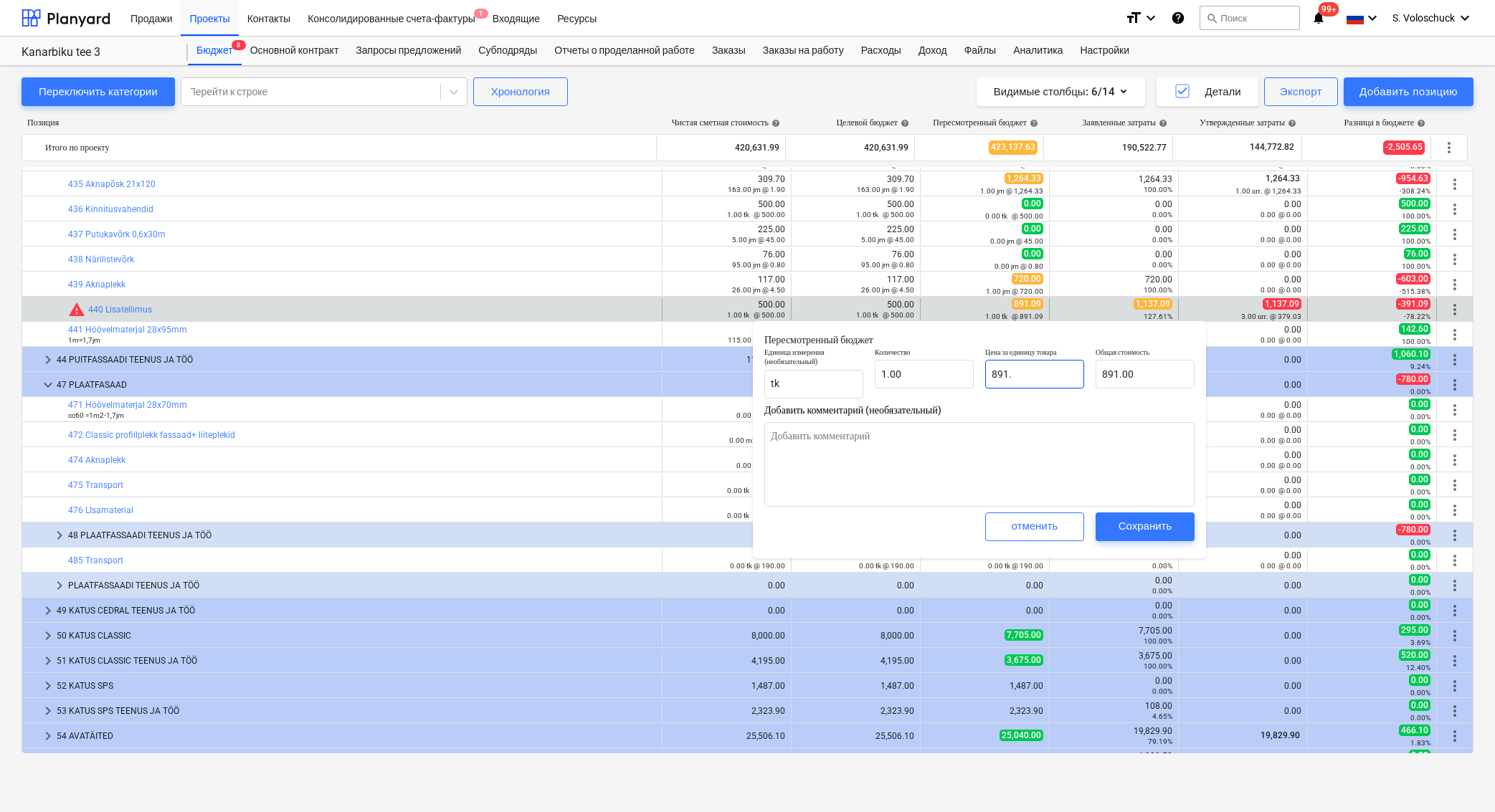
type input "891"
type textarea "x"
type input "89"
type textarea "x"
type input "89.00"
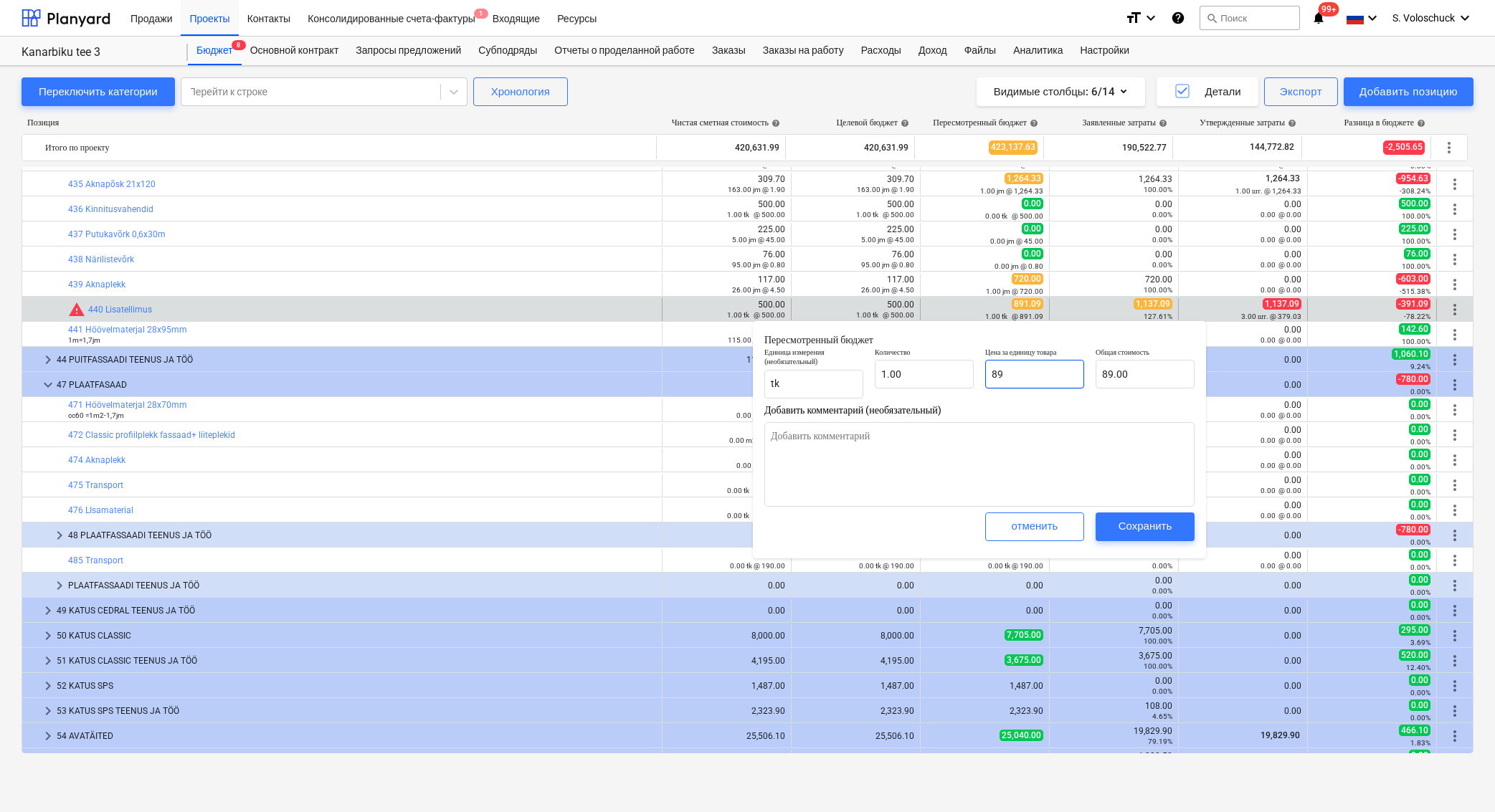
type input "8"
type textarea "x"
type input "8.00"
type textarea "x"
type input "0.00"
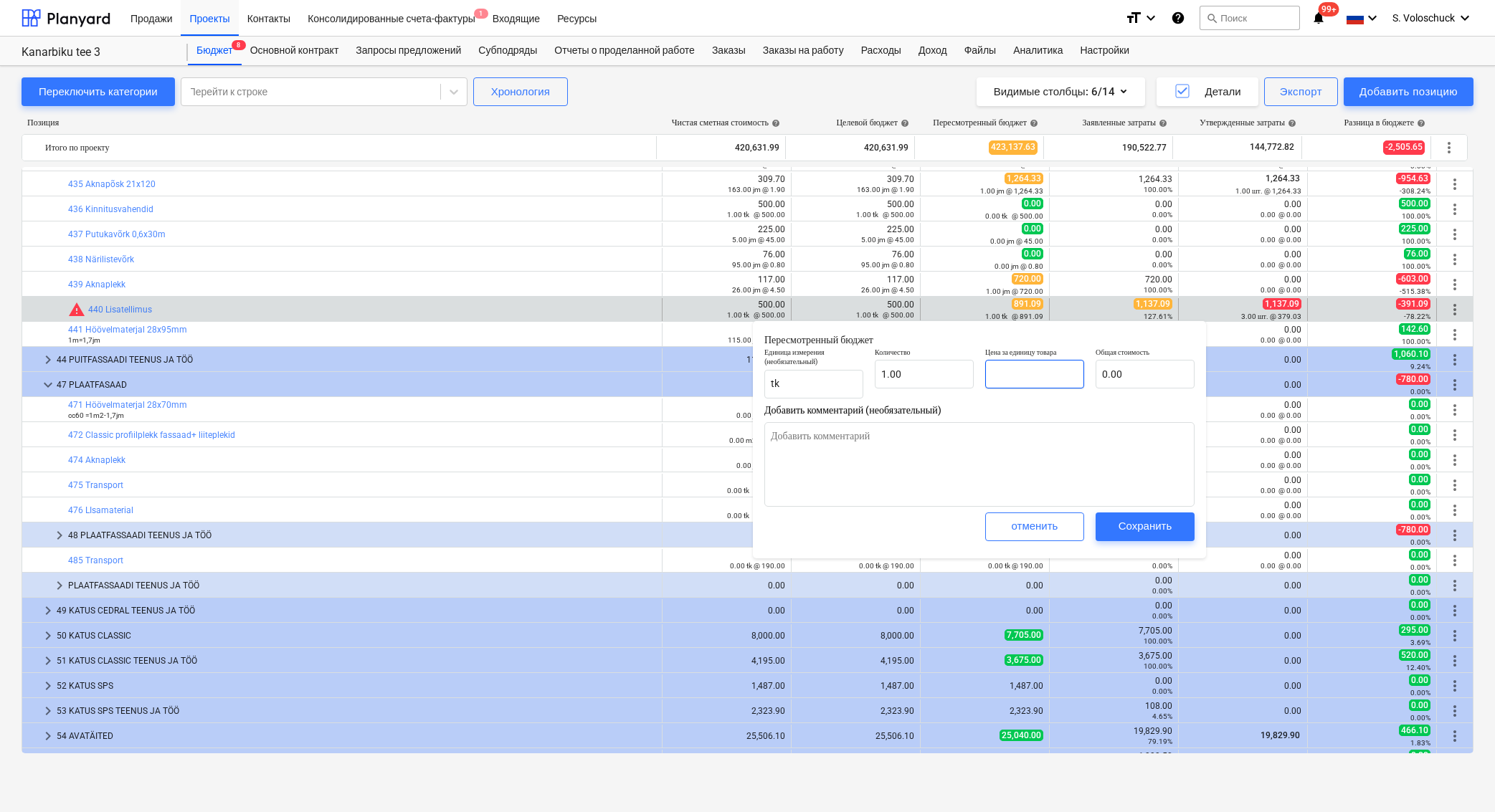
type input "1"
type textarea "x"
type input "1.00"
type input "11"
type textarea "x"
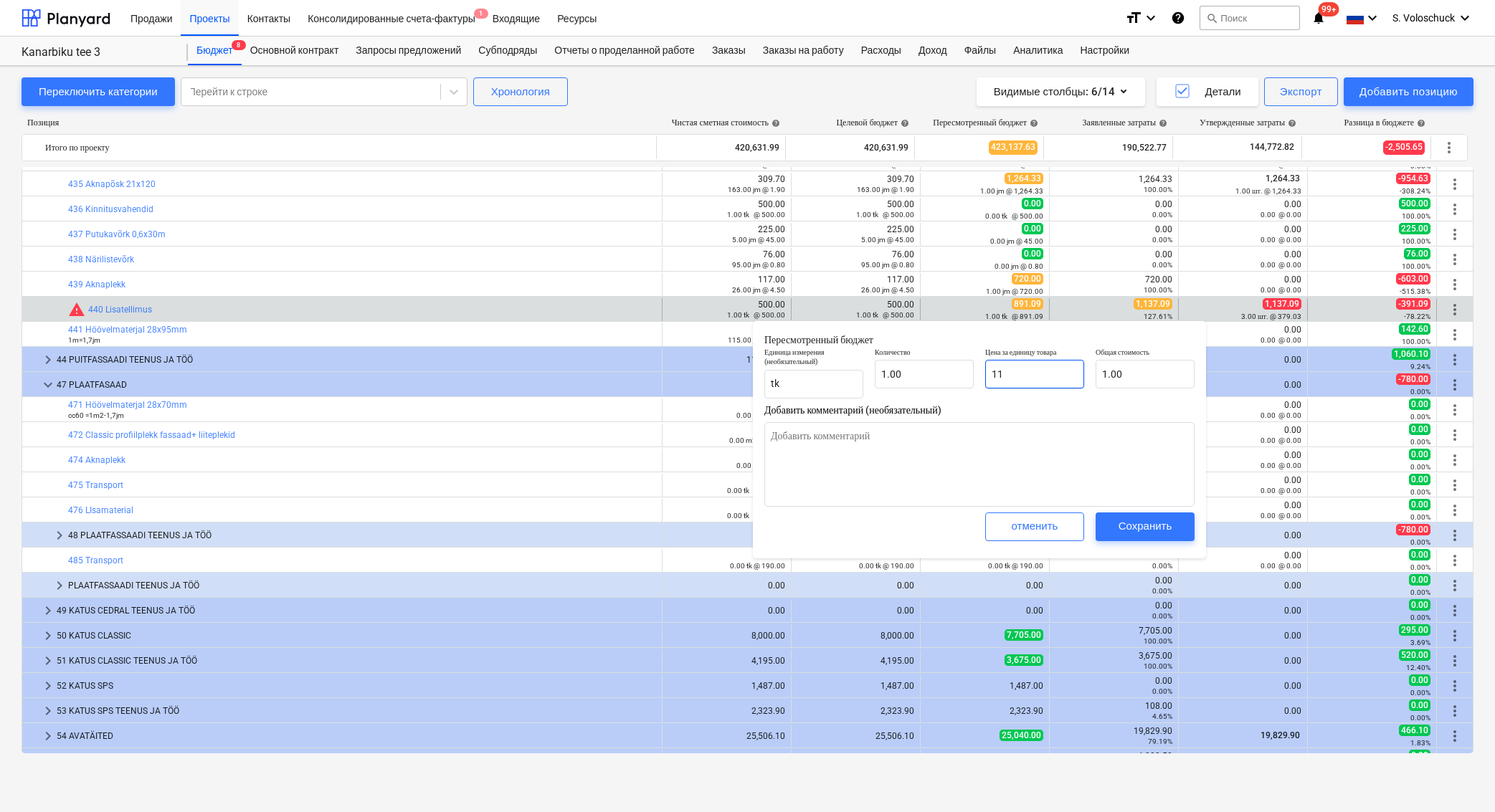
type input "11.00"
type input "113"
type textarea "x"
type input "113.00"
type input "1137"
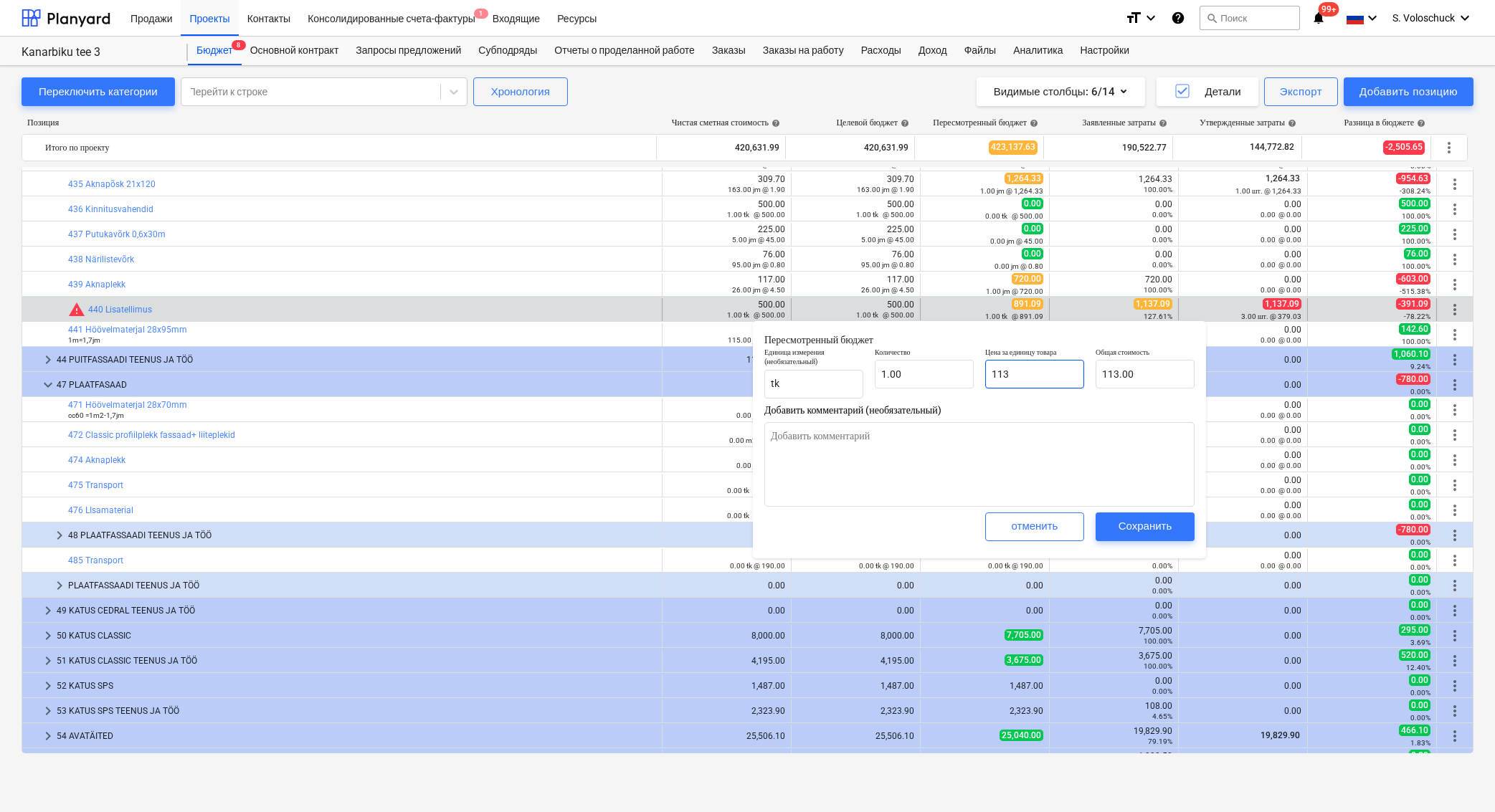
type textarea "x"
type input "1,137.00"
type input "1137."
type textarea "x"
type input "1137.0"
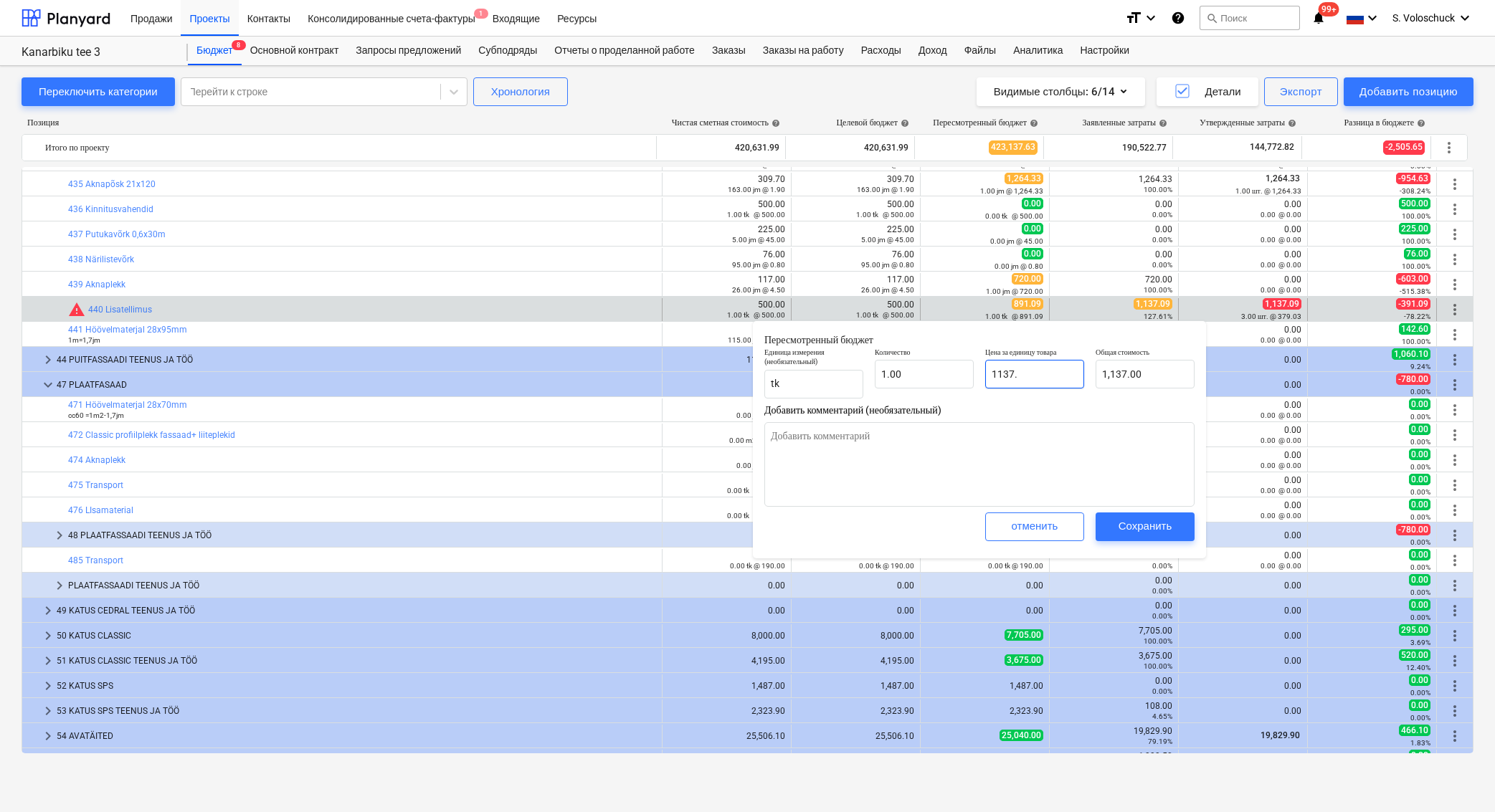
type textarea "x"
type input "1137.09"
type textarea "x"
type input "1,137.09"
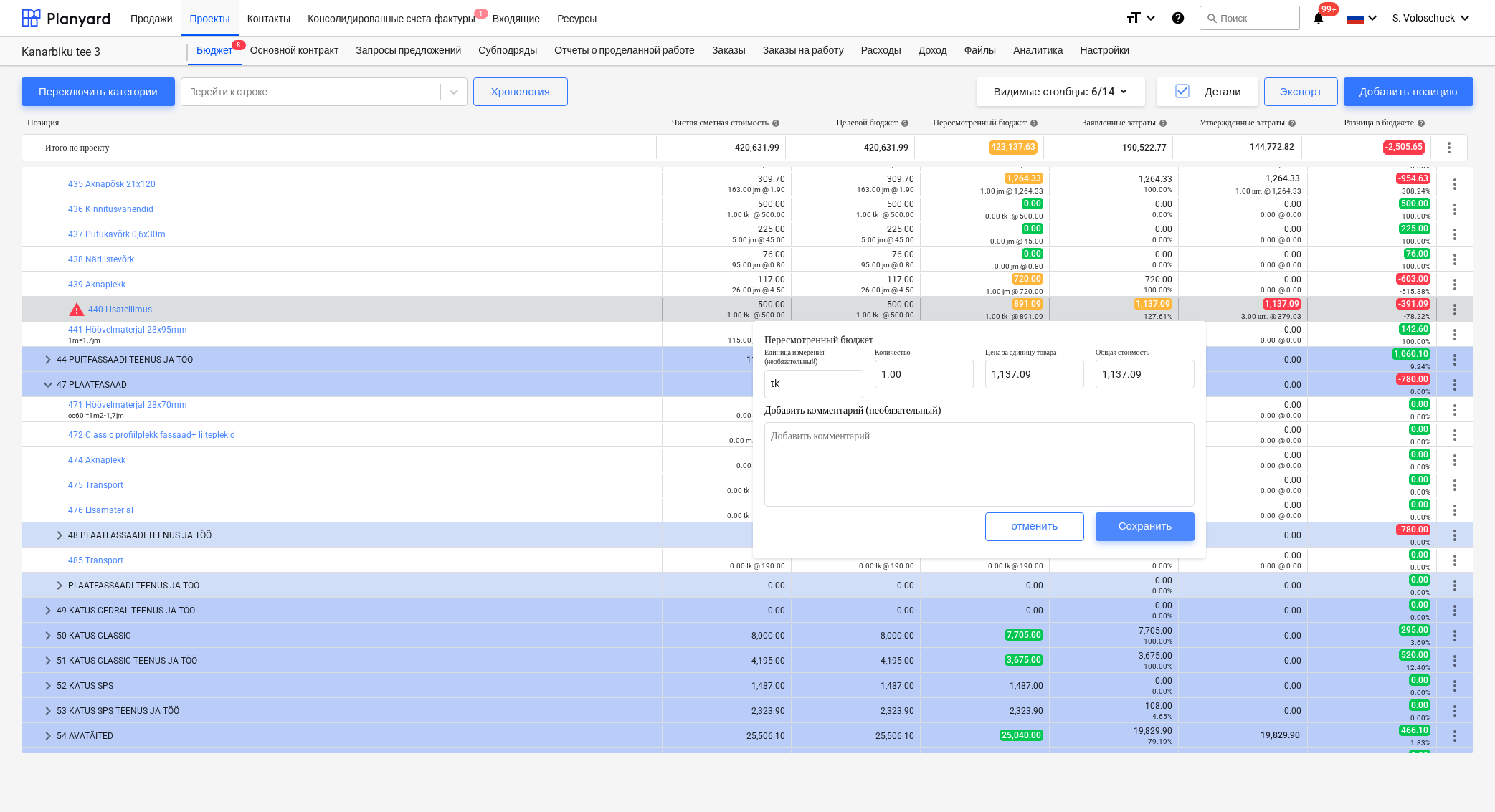
click at [1147, 533] on div "Сохранить" at bounding box center [1145, 526] width 54 height 19
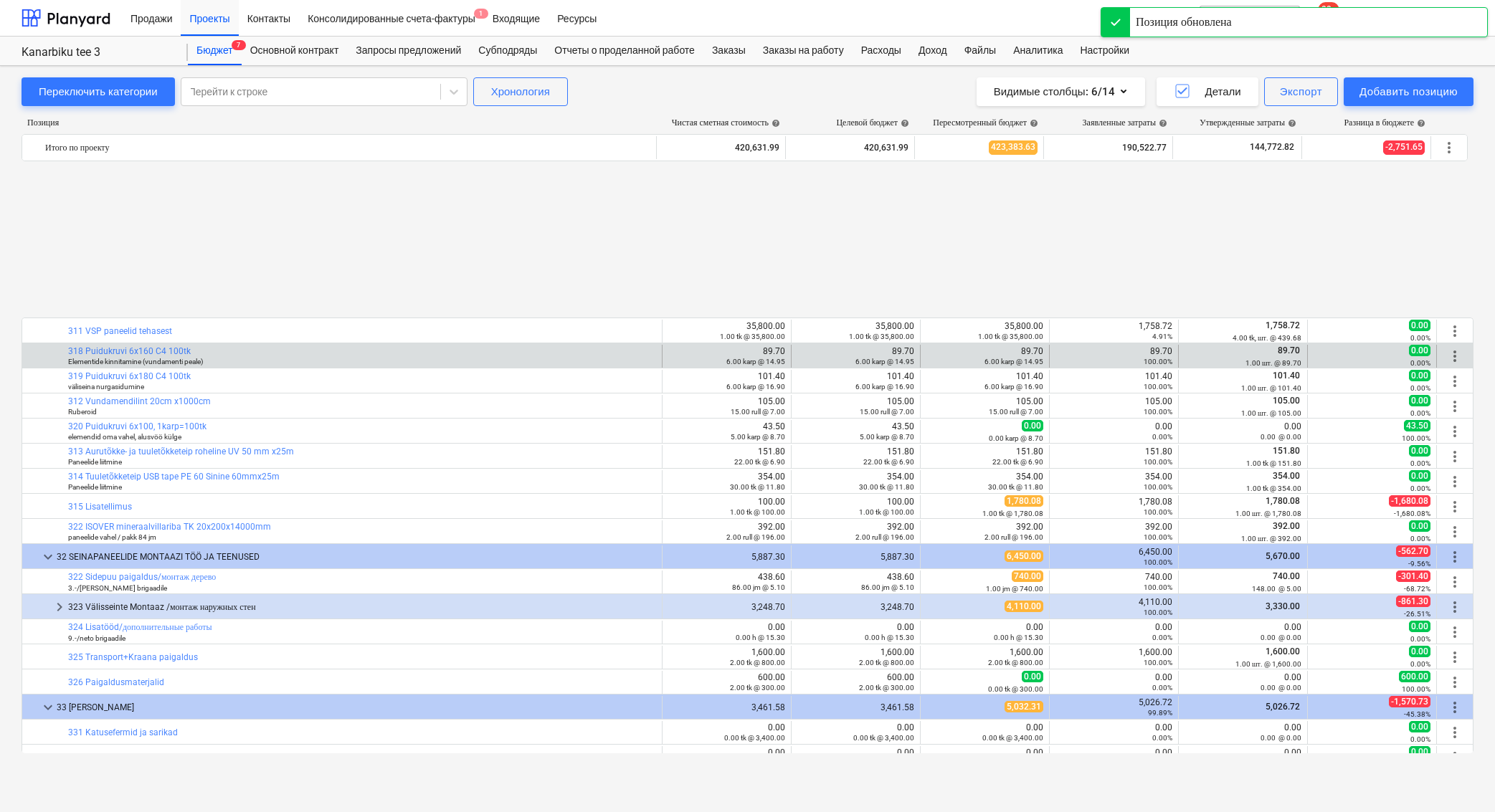
scroll to position [0, 0]
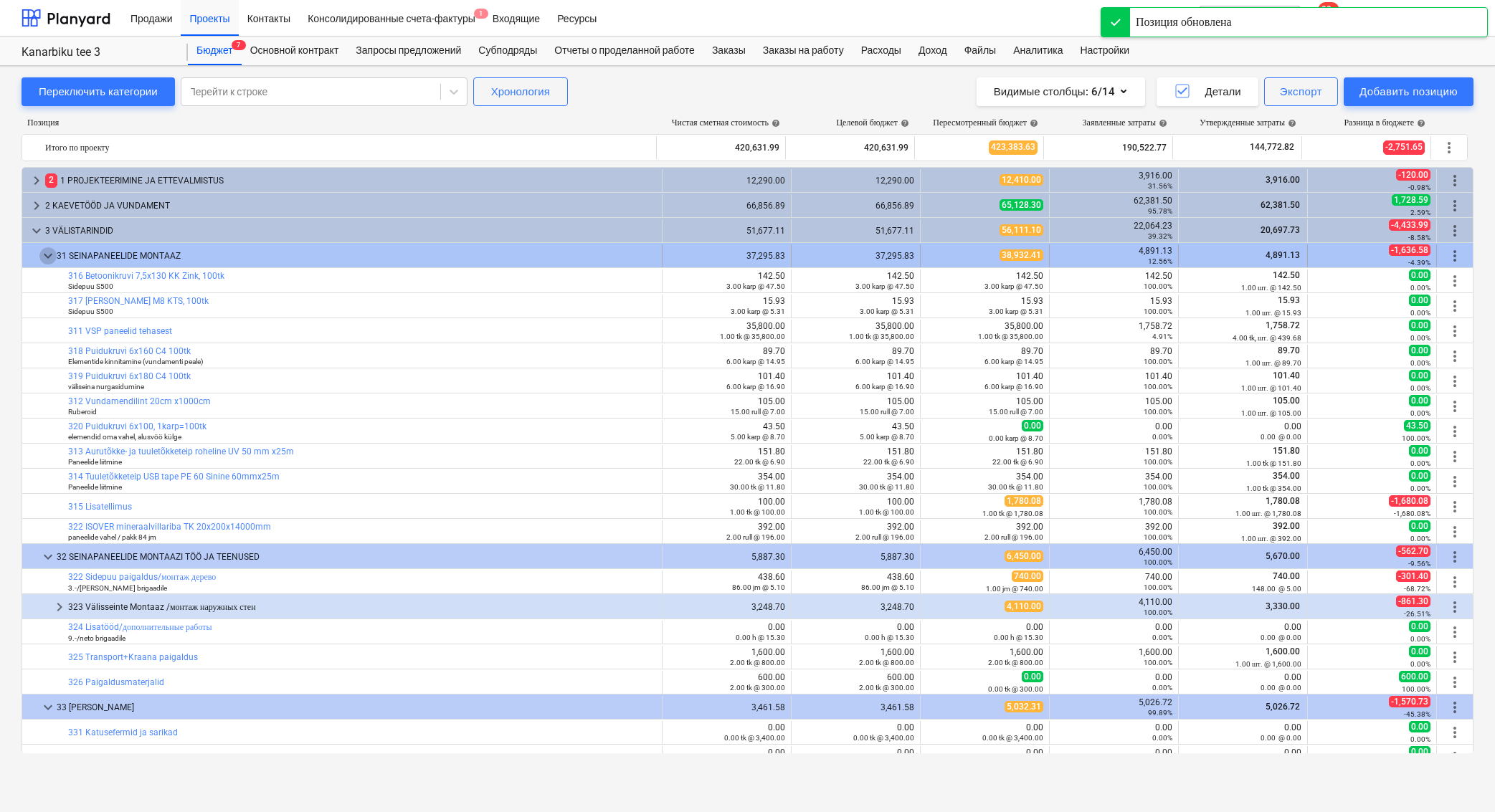
click at [41, 255] on span "keyboard_arrow_down" at bounding box center [48, 256] width 17 height 17
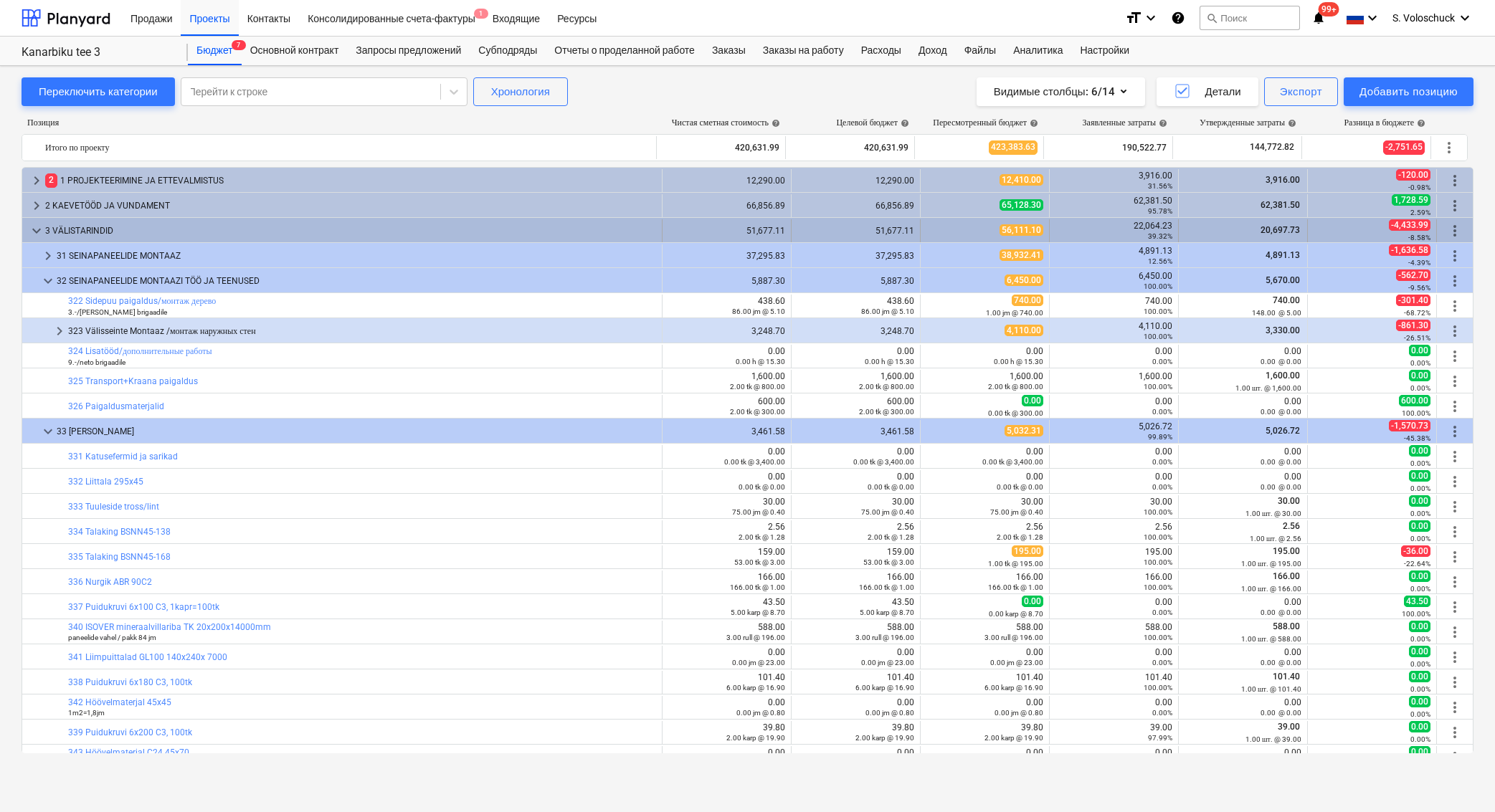
click at [32, 227] on span "keyboard_arrow_down" at bounding box center [36, 231] width 17 height 17
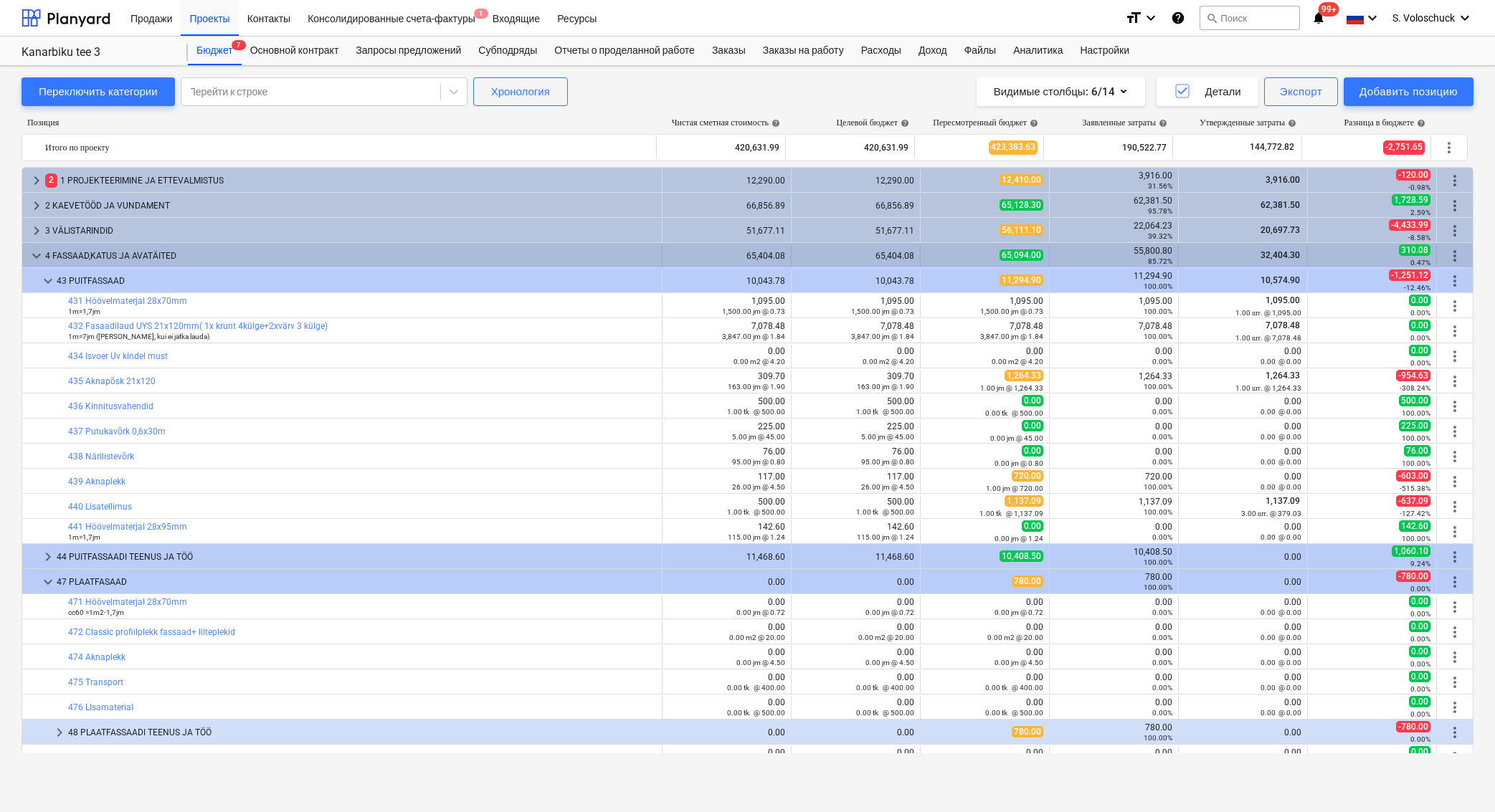
click at [35, 253] on span "keyboard_arrow_down" at bounding box center [36, 256] width 17 height 17
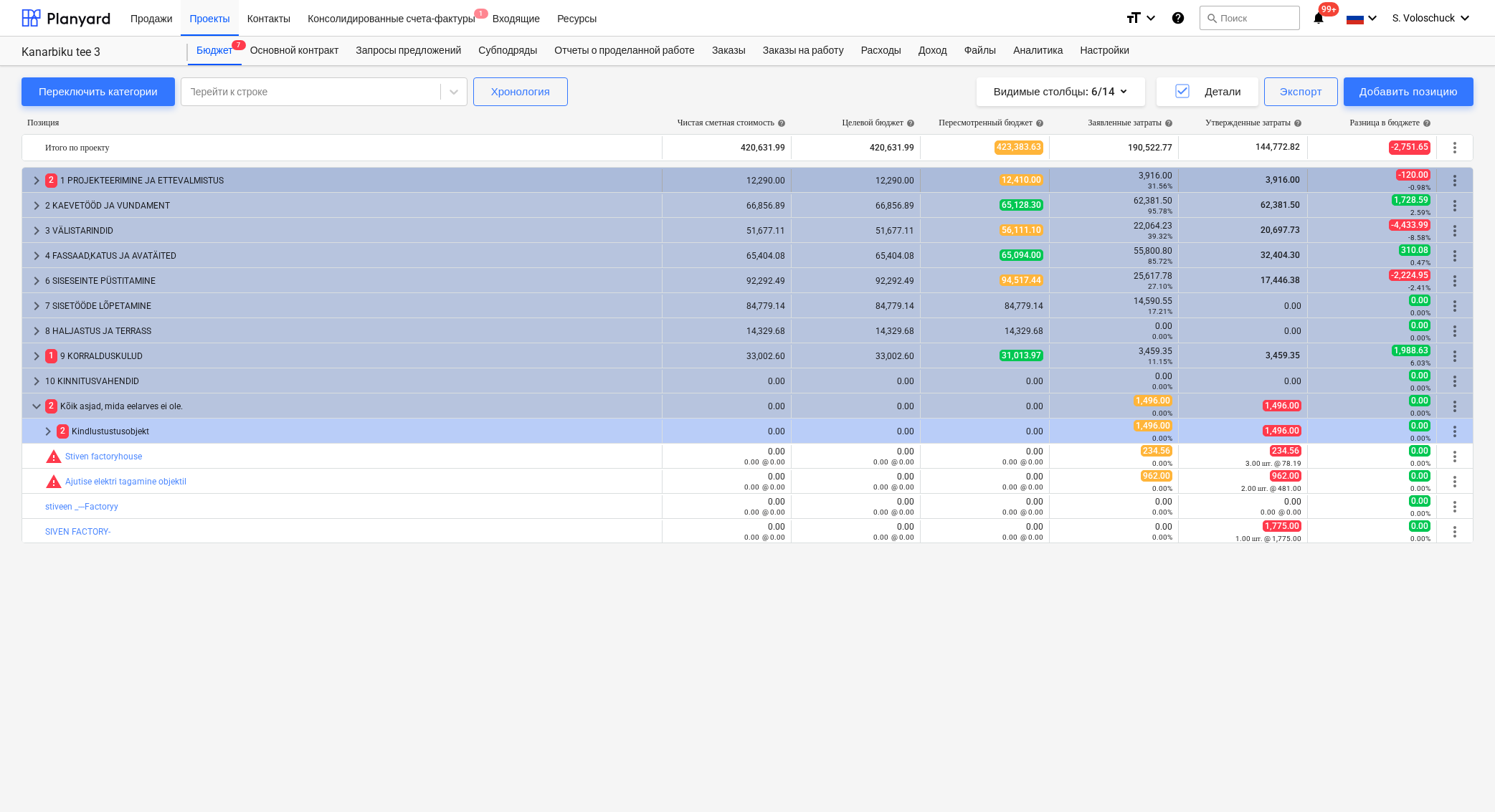
click at [32, 176] on span "keyboard_arrow_right" at bounding box center [36, 181] width 17 height 17
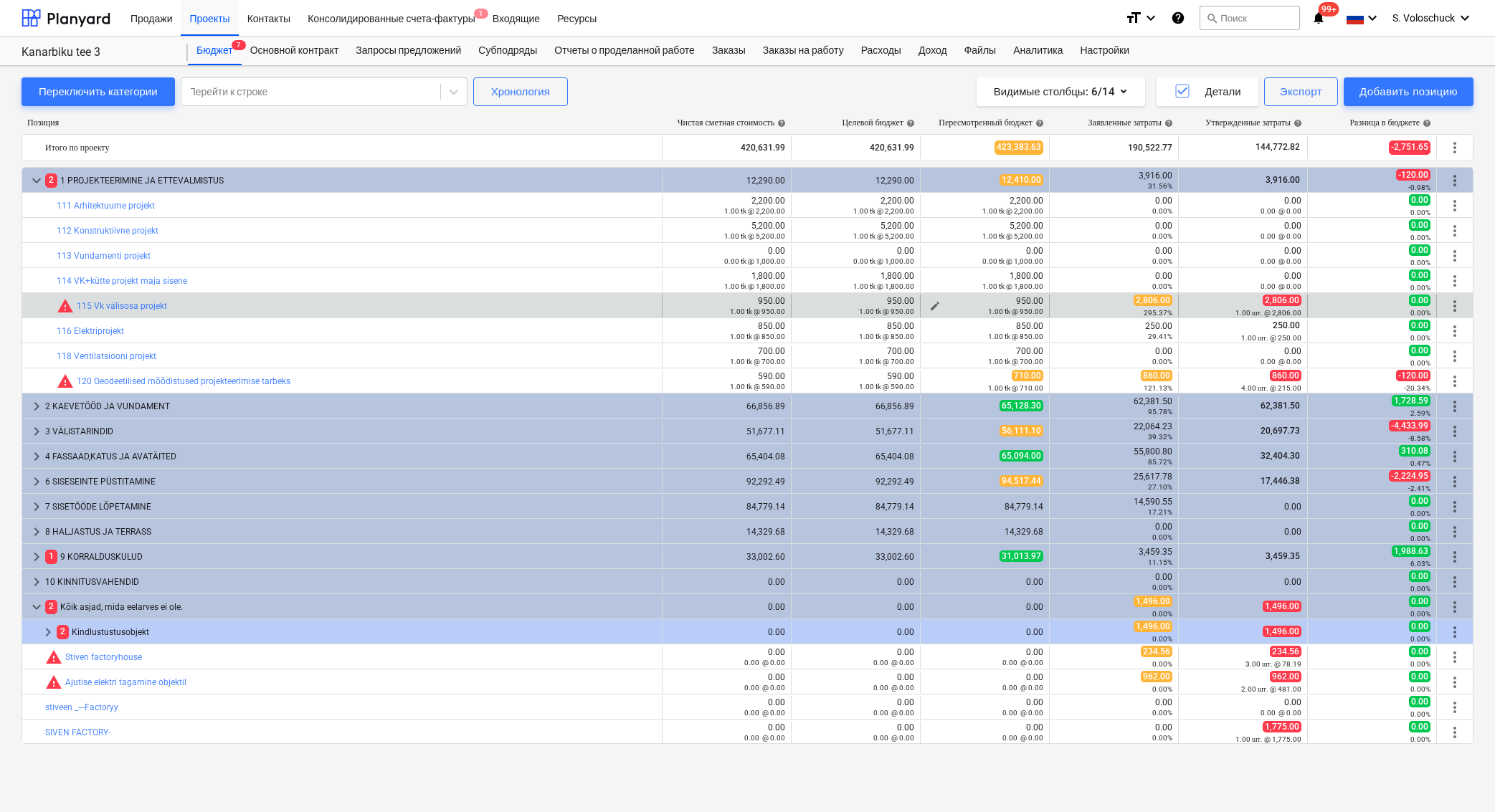
click at [933, 306] on div "1.00 tk @ 950.00" at bounding box center [984, 311] width 117 height 10
click at [936, 301] on span "edit" at bounding box center [934, 306] width 12 height 12
type textarea "x"
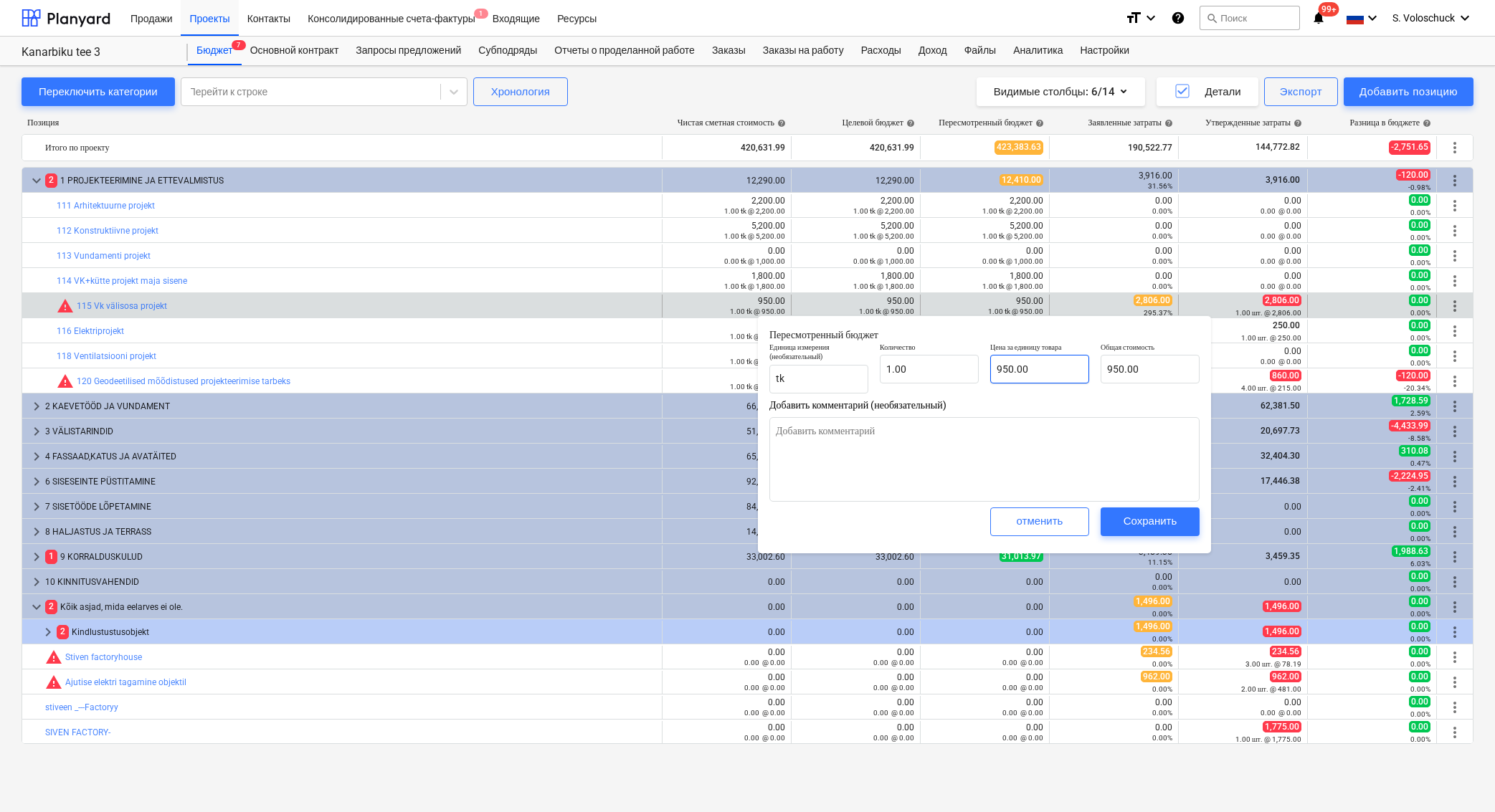
type input "950"
click at [1028, 368] on input "950" at bounding box center [1039, 369] width 99 height 29
type textarea "x"
type input "95"
type input "95.00"
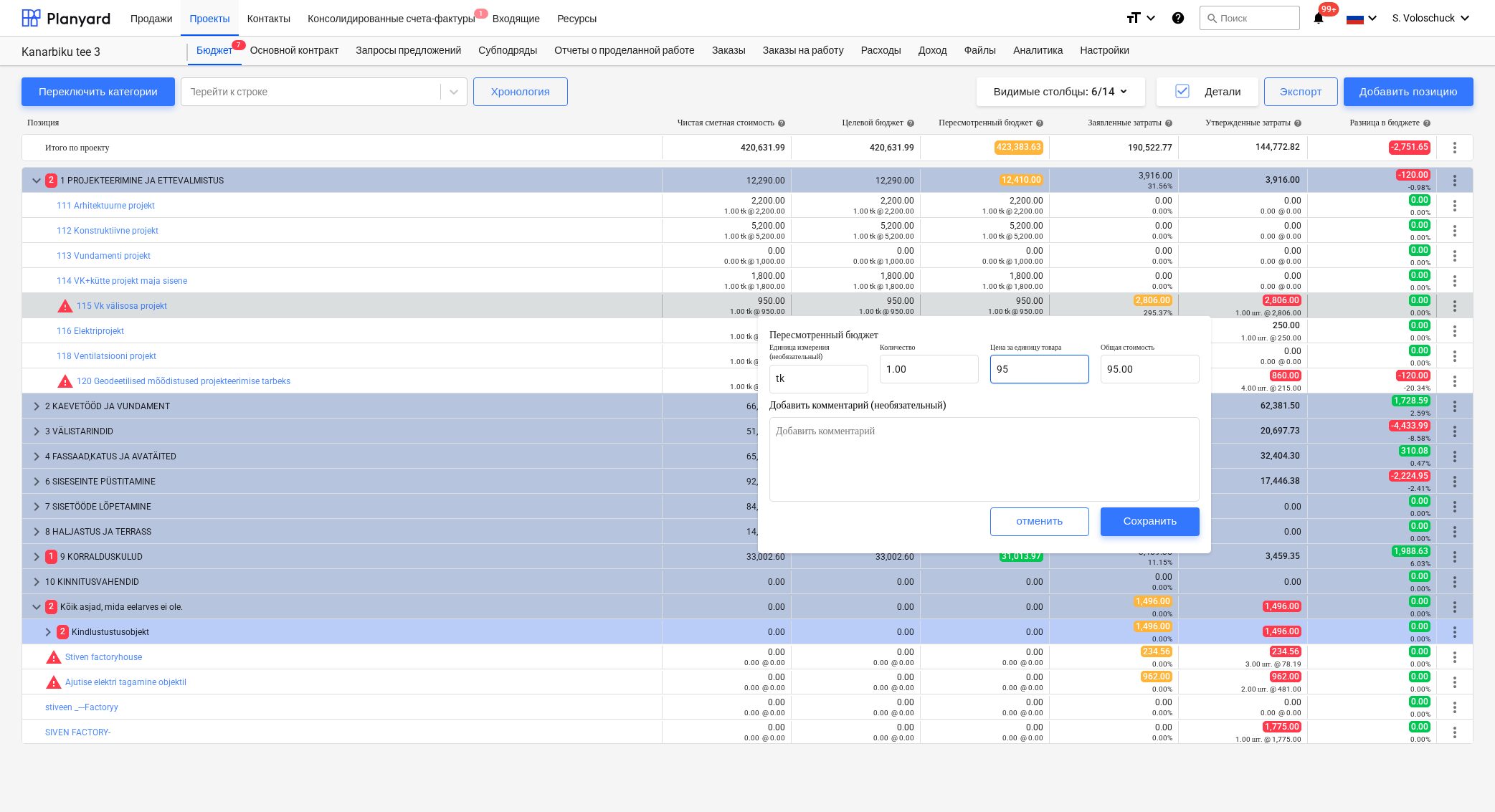
type textarea "x"
type input "9"
type input "9.00"
type textarea "x"
type input "0.00"
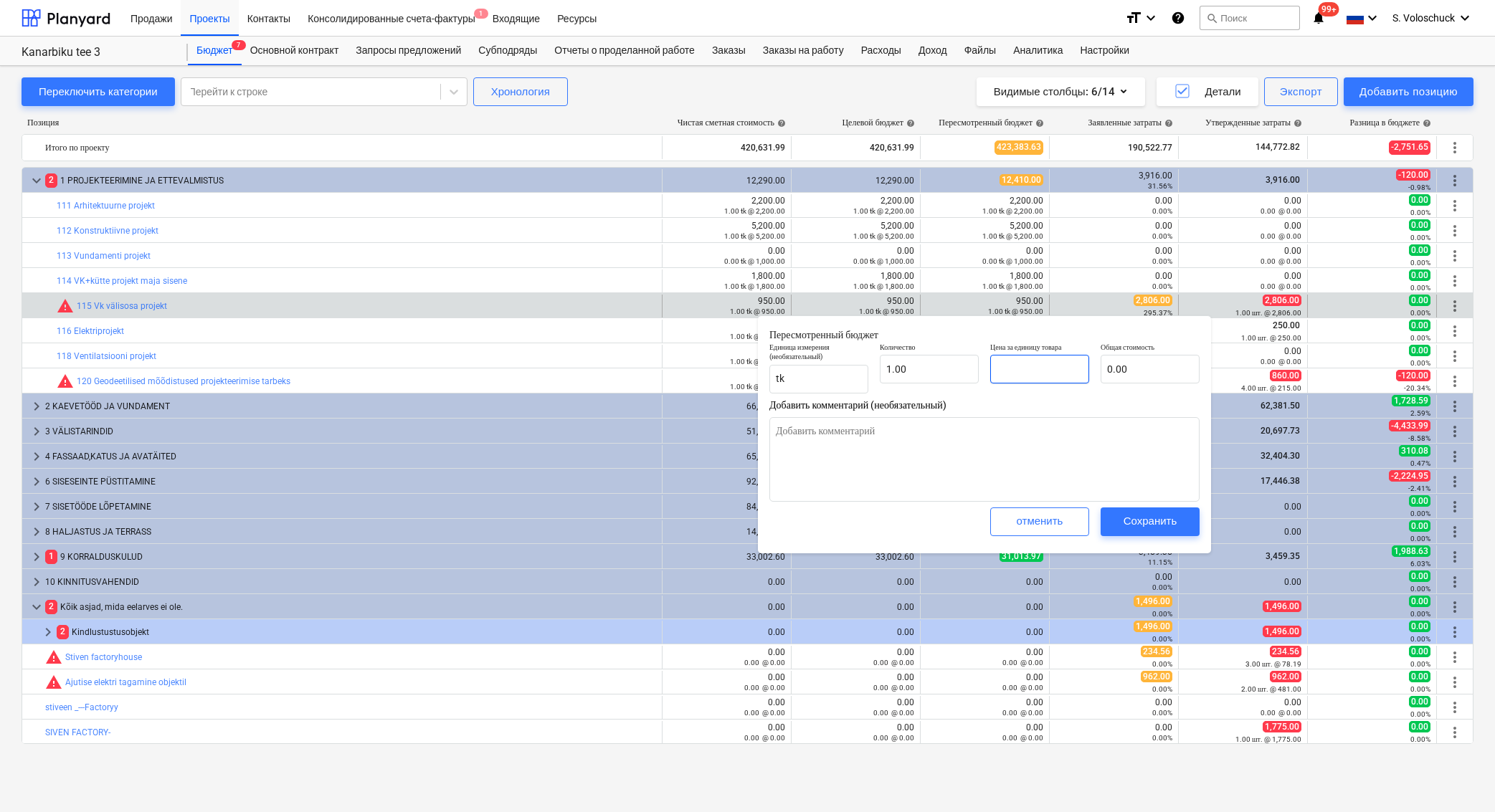
type textarea "x"
type input "2"
type input "2.00"
type textarea "x"
type input "28"
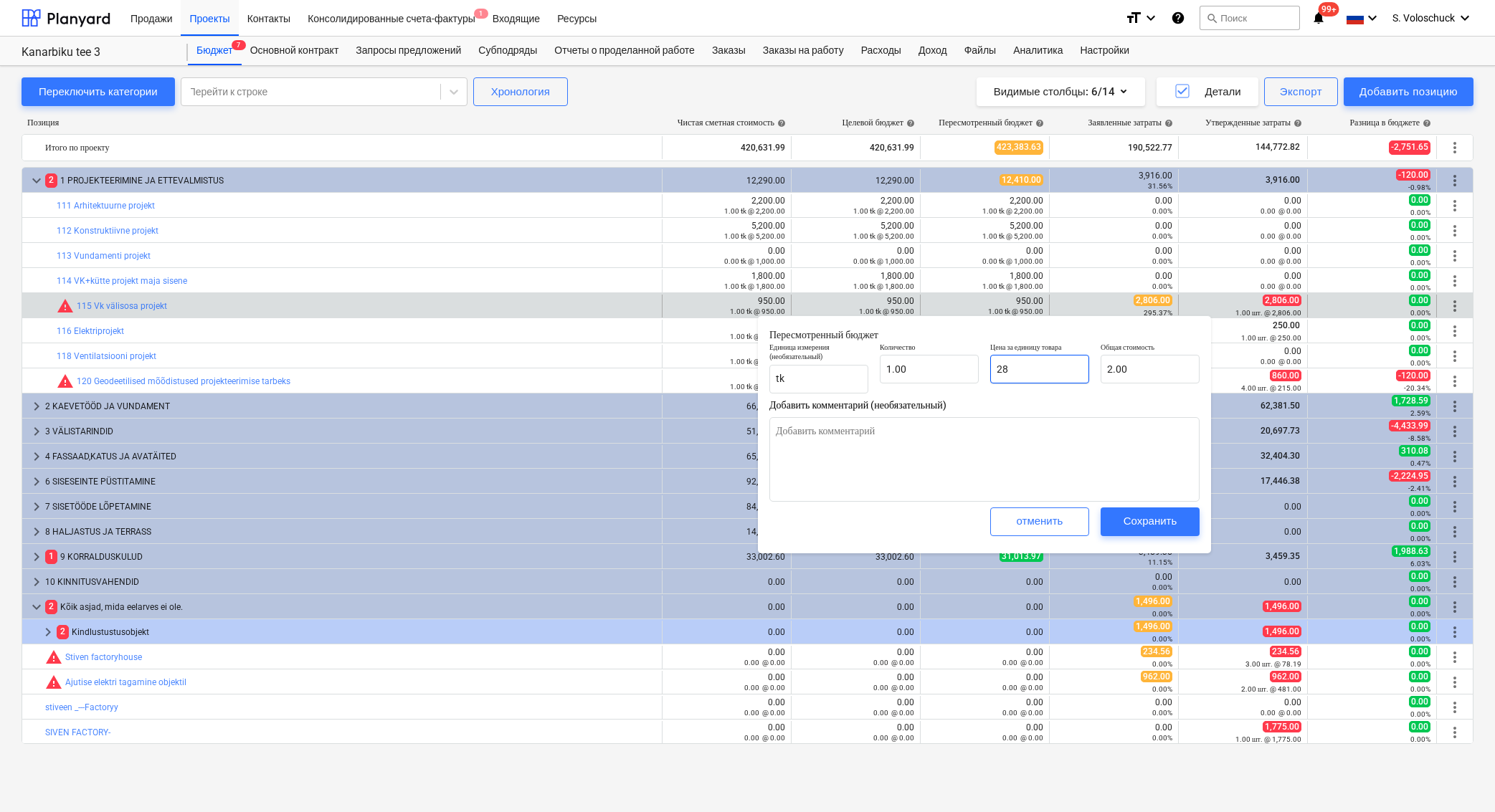
type input "28.00"
type textarea "x"
type input "280"
type input "280.00"
type textarea "x"
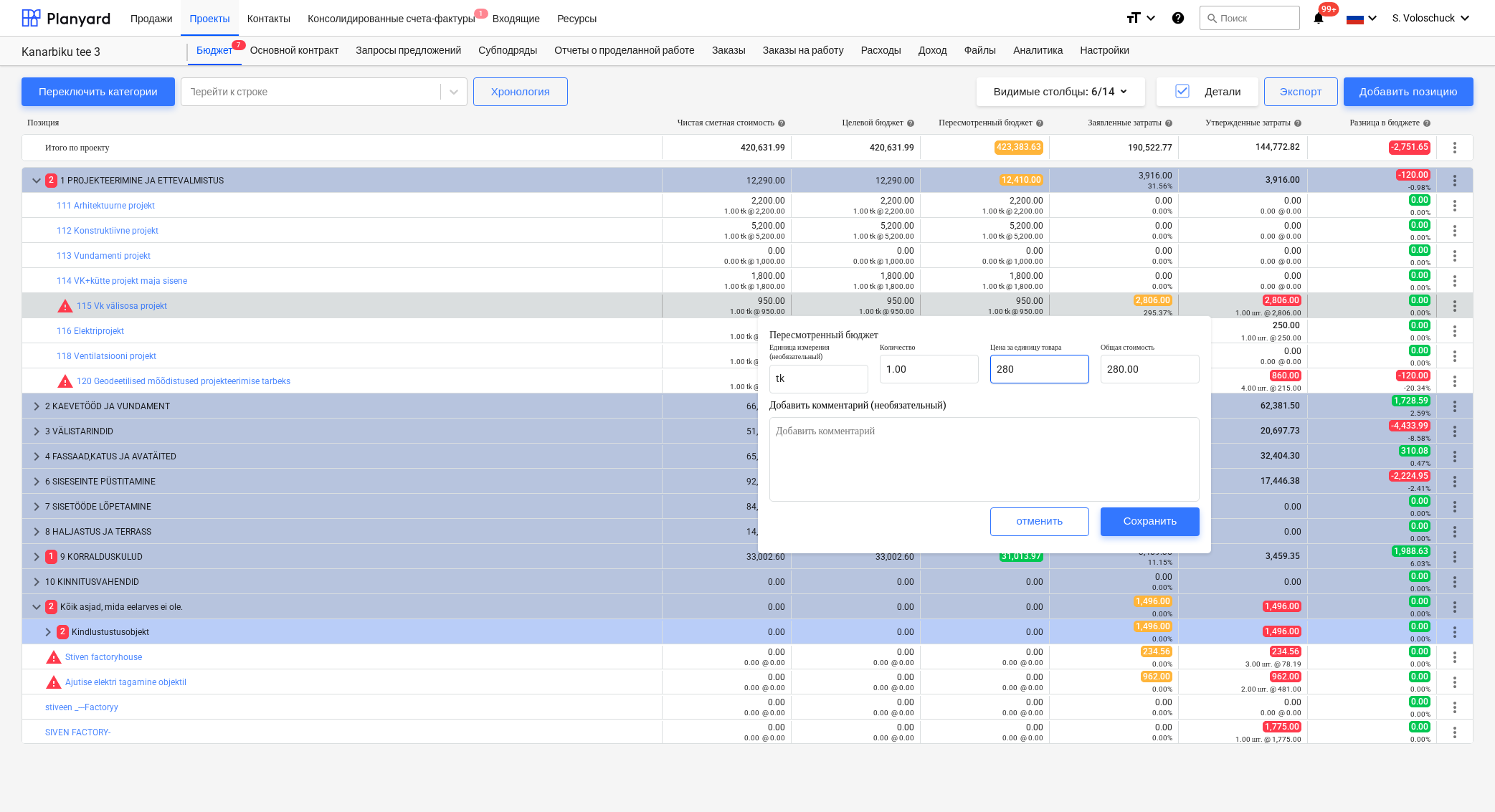
type input "2806"
type input "2,806.00"
type input "2806"
type textarea "x"
type input "2,806.00"
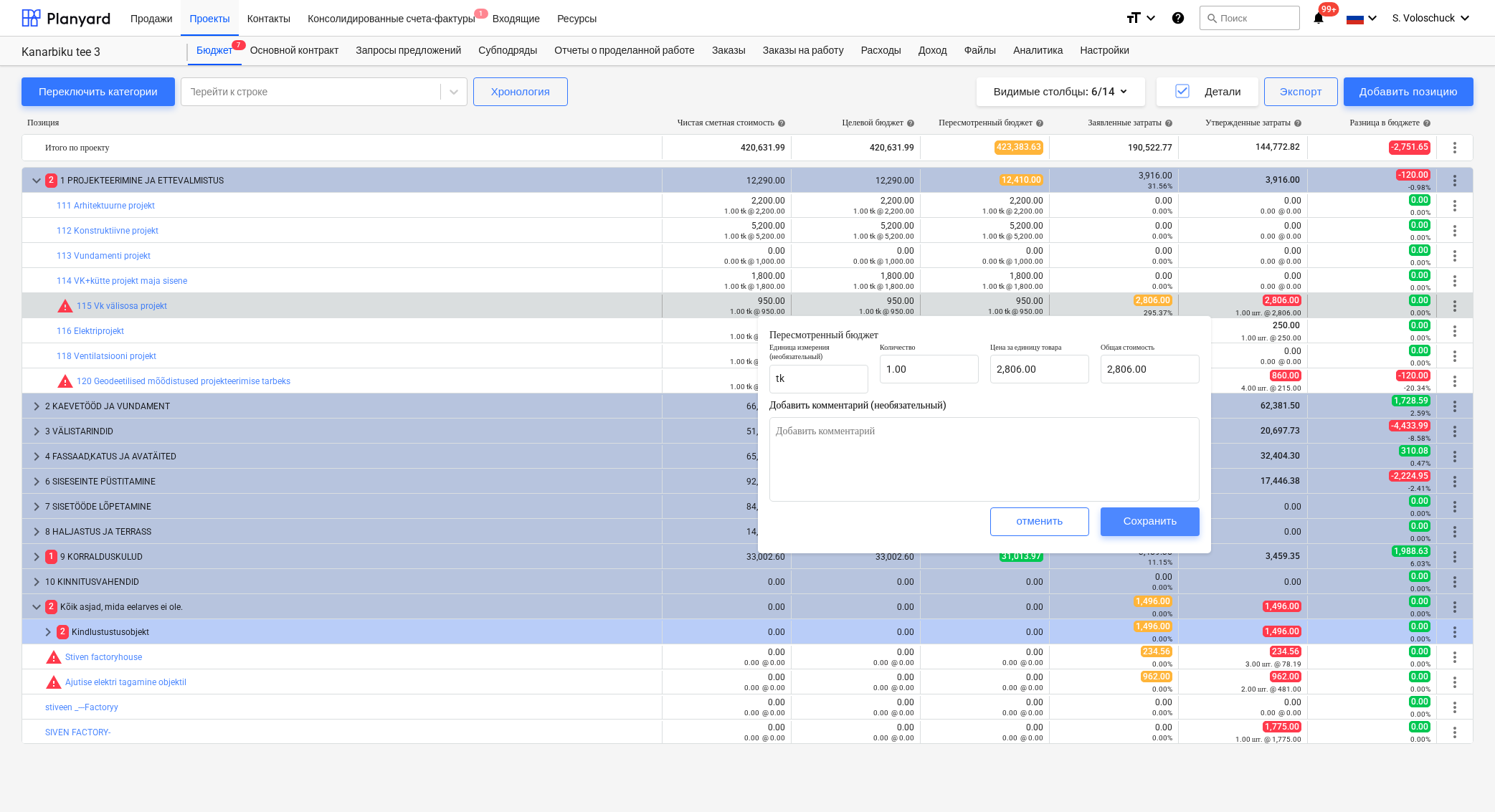
click at [1142, 524] on div "Сохранить" at bounding box center [1150, 521] width 54 height 19
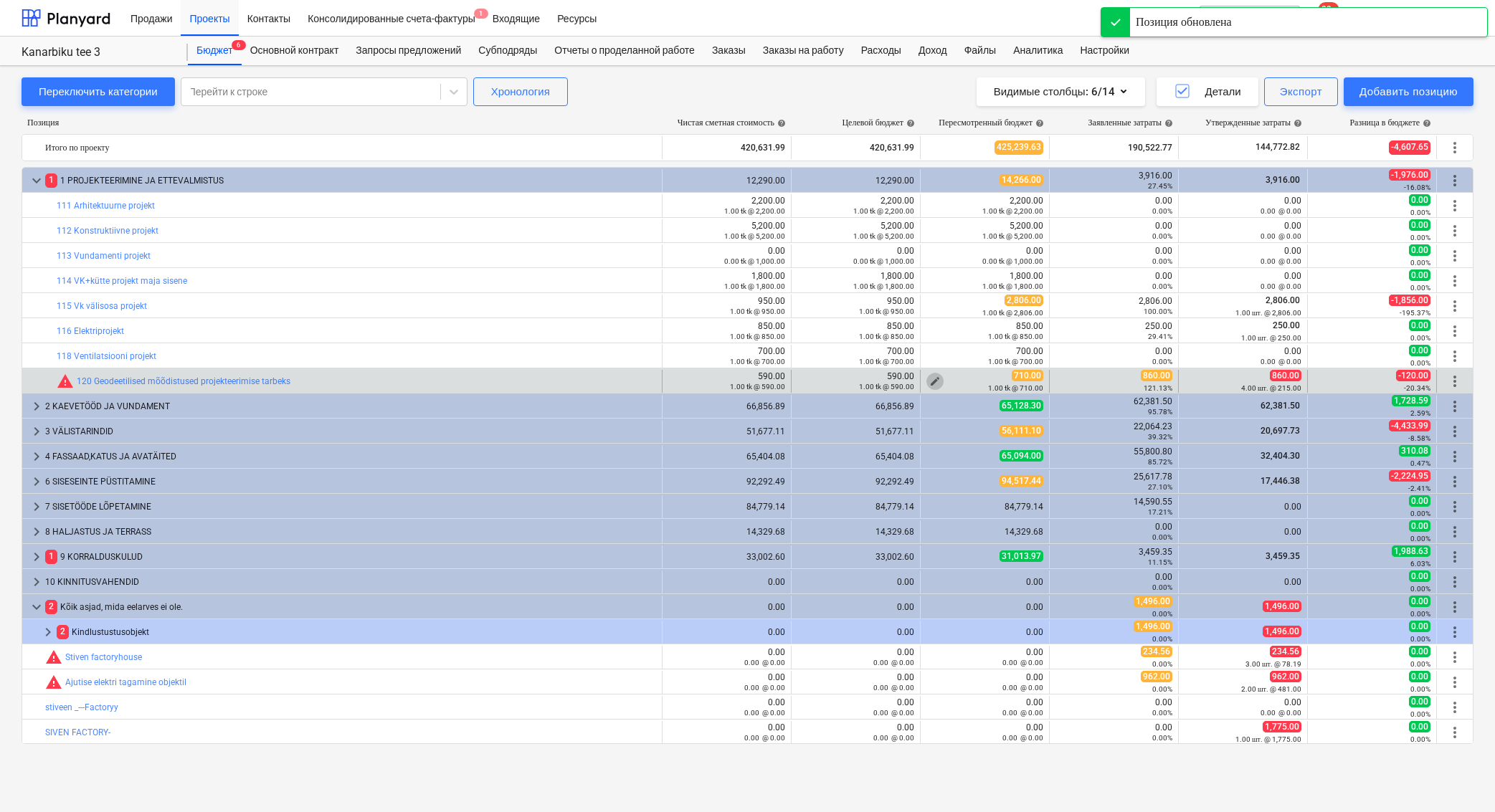
click at [938, 377] on span "edit" at bounding box center [934, 381] width 12 height 12
type textarea "x"
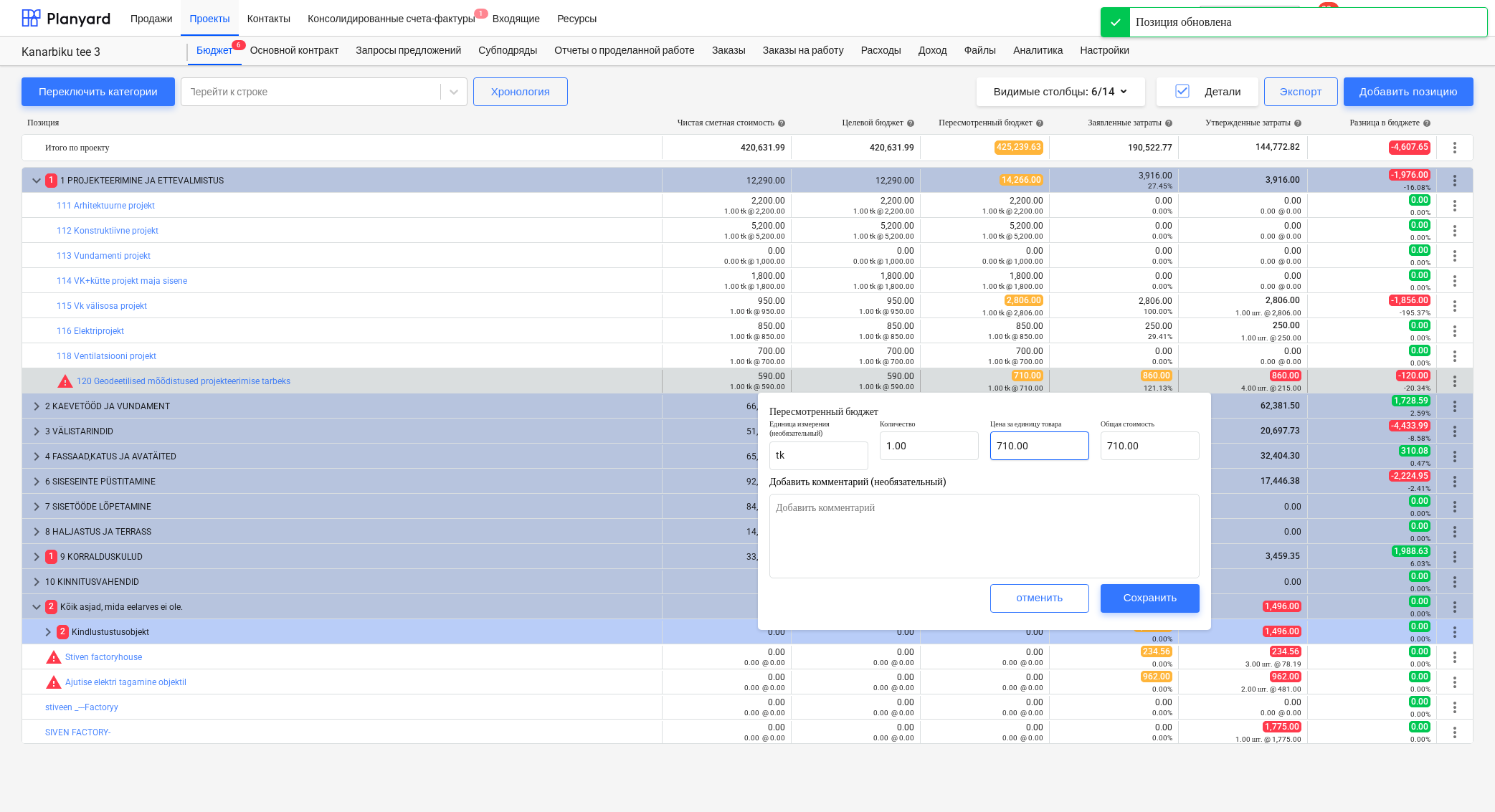
type input "710"
click at [1029, 449] on input "710" at bounding box center [1039, 446] width 99 height 29
type textarea "x"
type input "71"
type input "71.00"
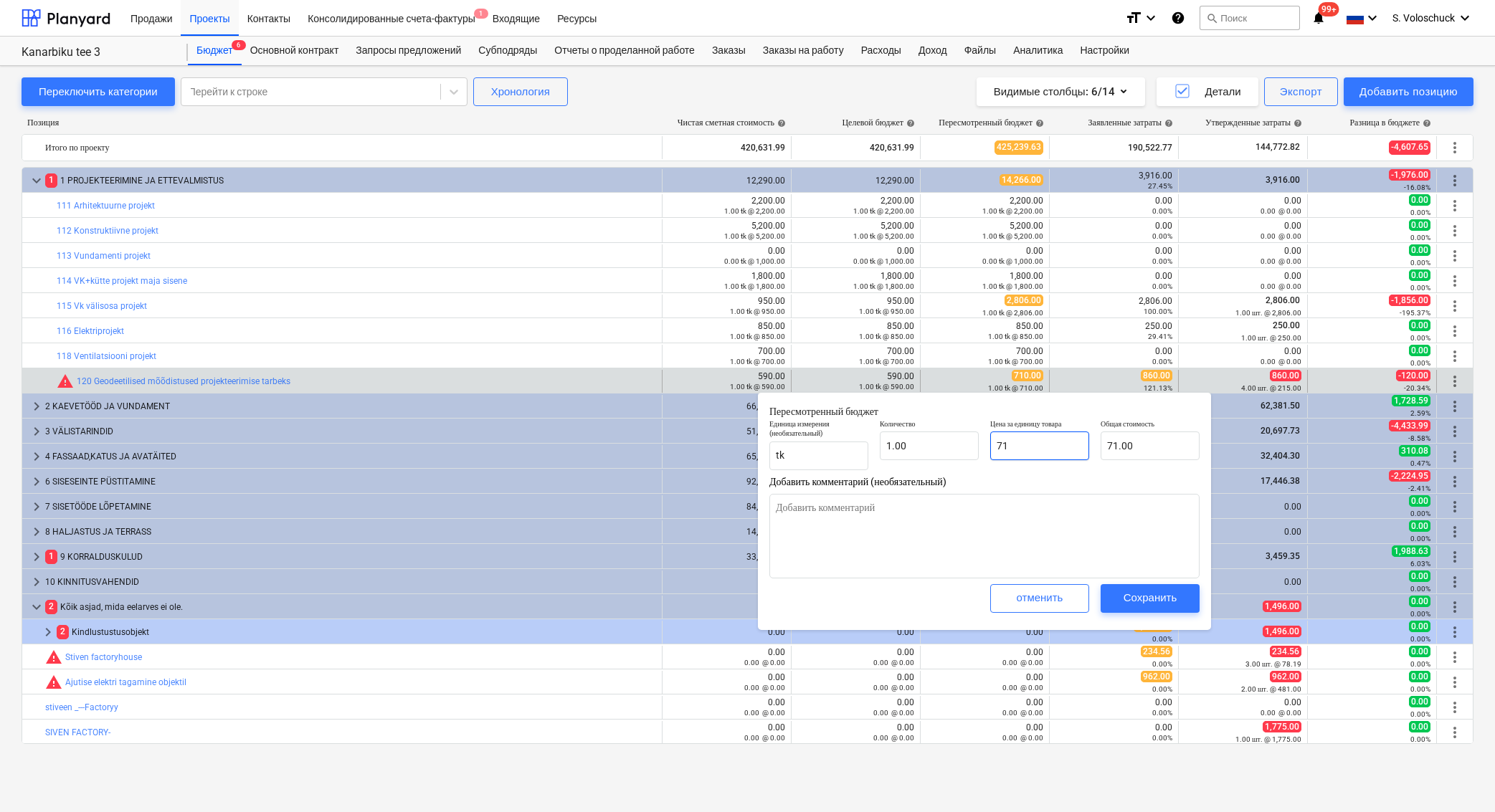
type textarea "x"
type input "7"
type input "7.00"
type textarea "x"
type input "0.00"
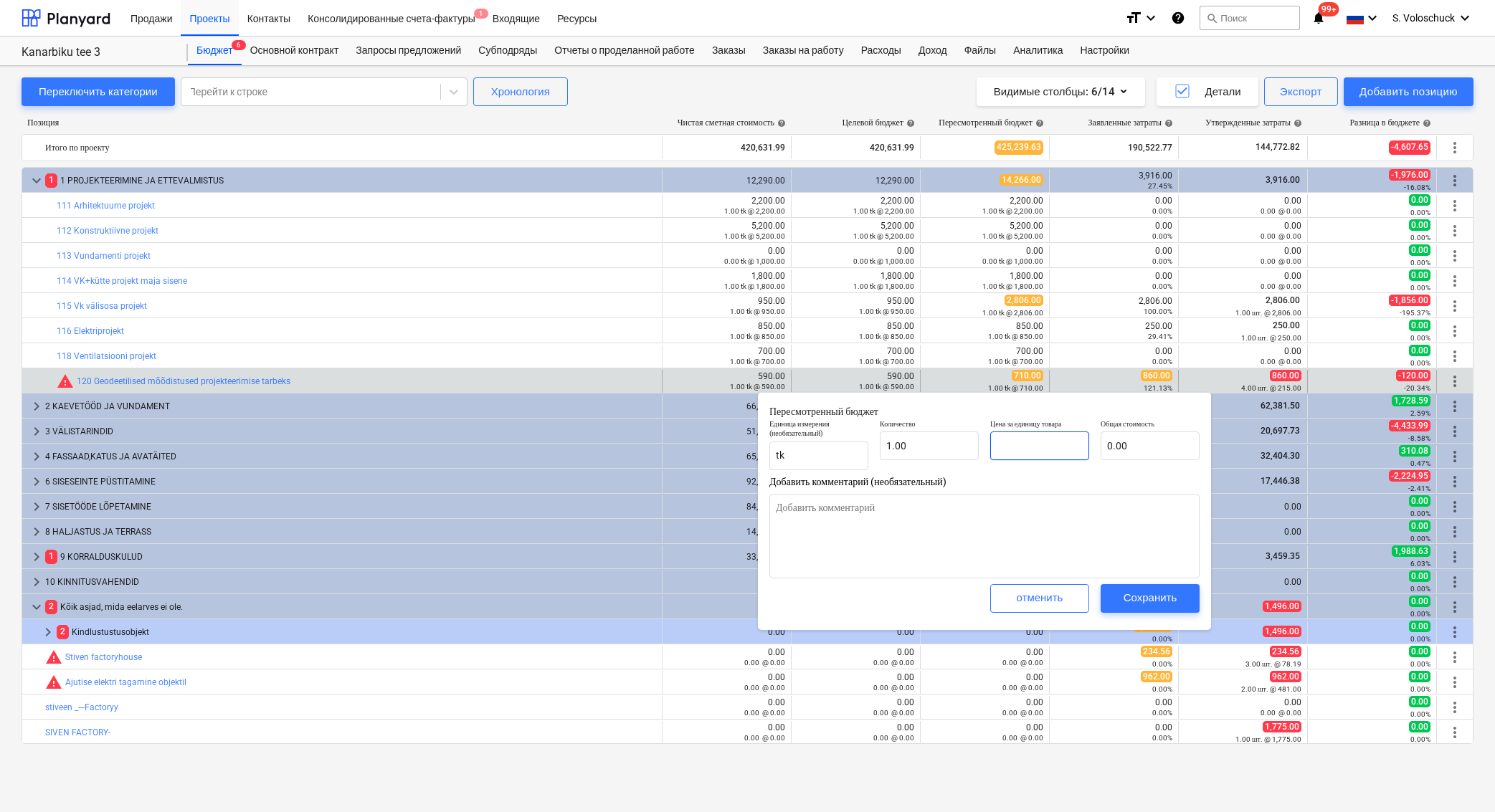
type textarea "x"
type input "8"
type input "8.00"
type textarea "x"
type input "86"
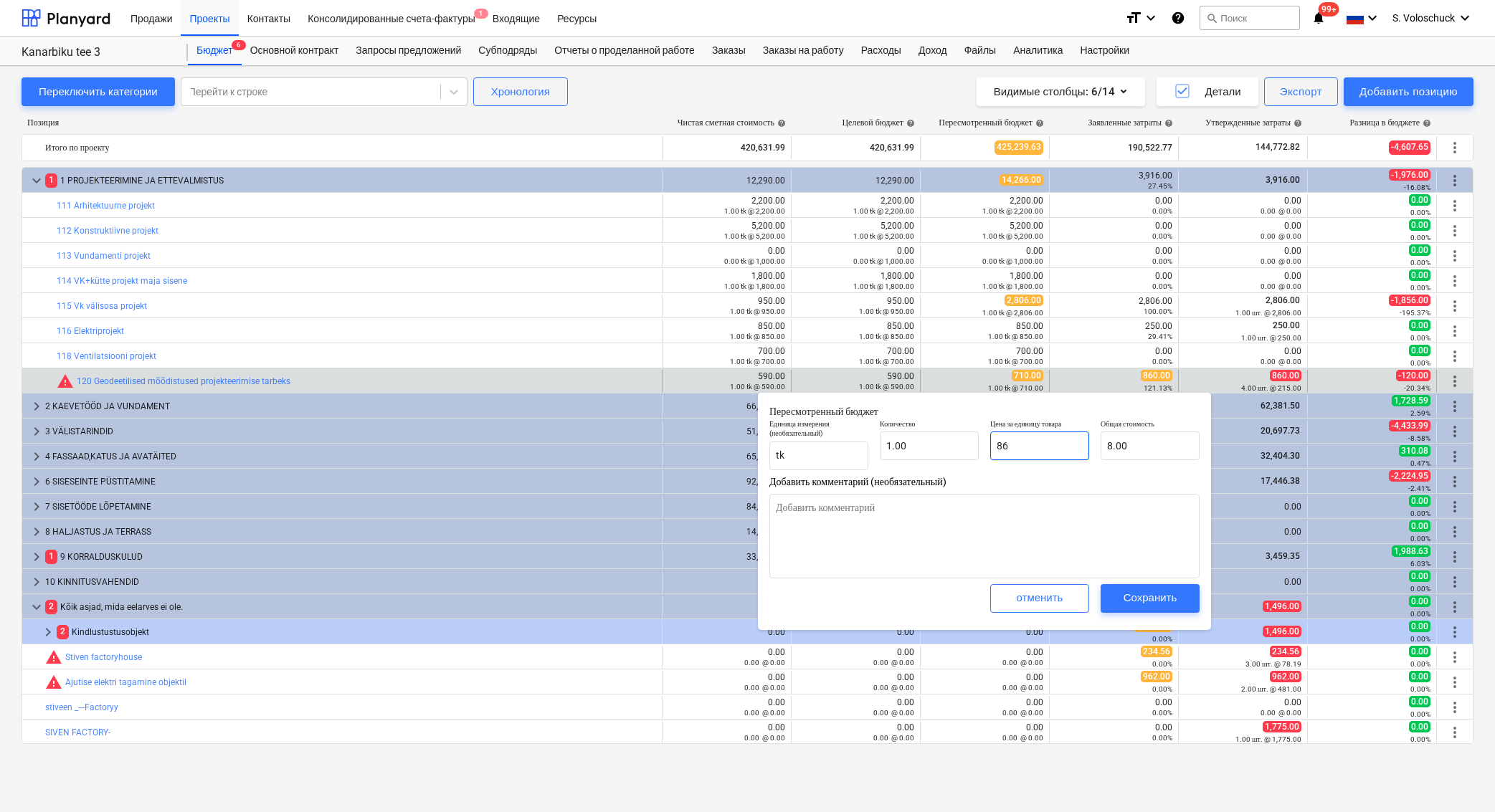
type input "86.00"
type textarea "x"
type input "860"
type input "860.00"
click at [1166, 591] on div "Сохранить" at bounding box center [1150, 598] width 54 height 19
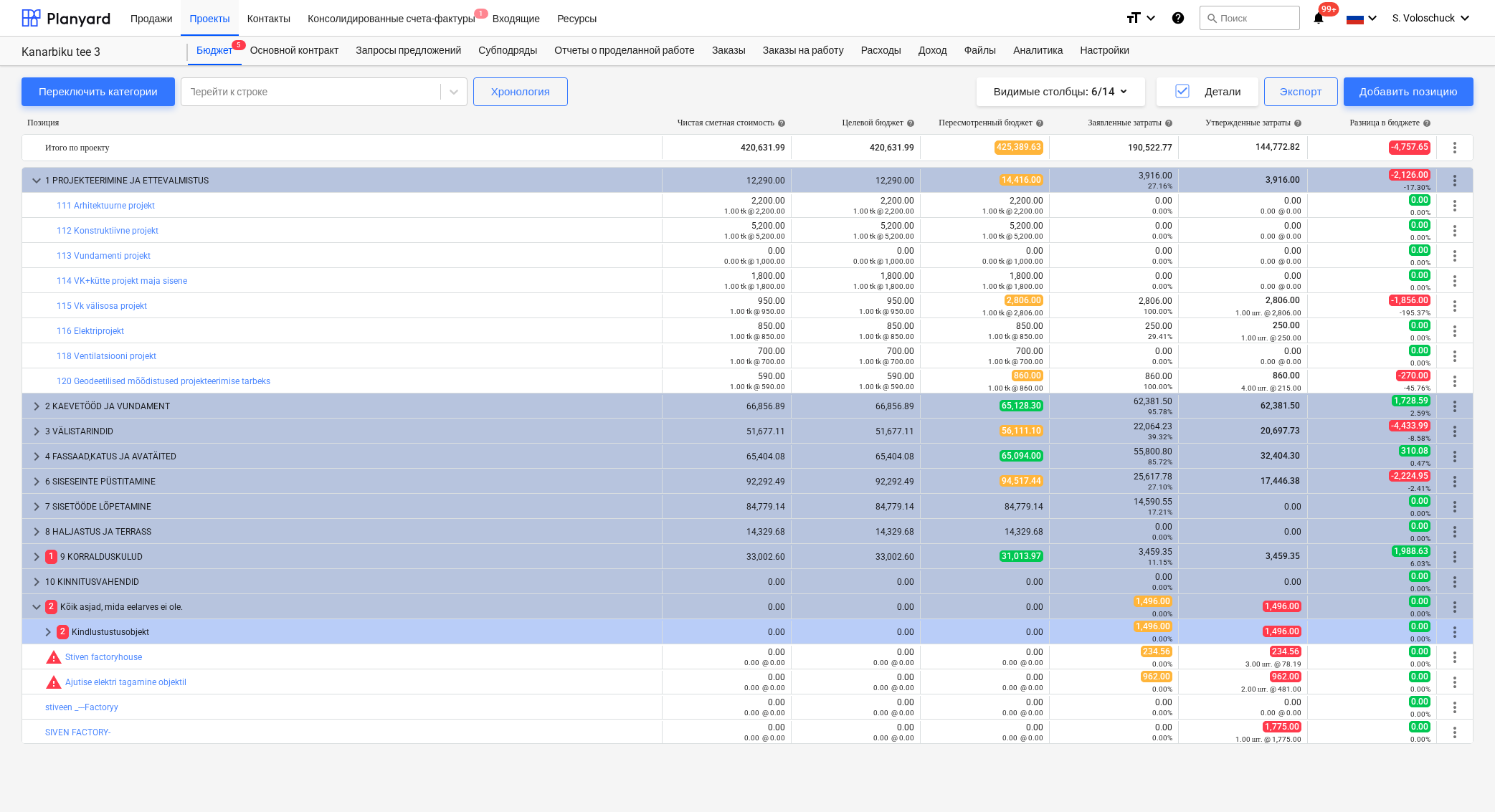
type textarea "x"
type input "1.00"
type input "860.00"
click at [39, 182] on span "keyboard_arrow_down" at bounding box center [36, 181] width 17 height 17
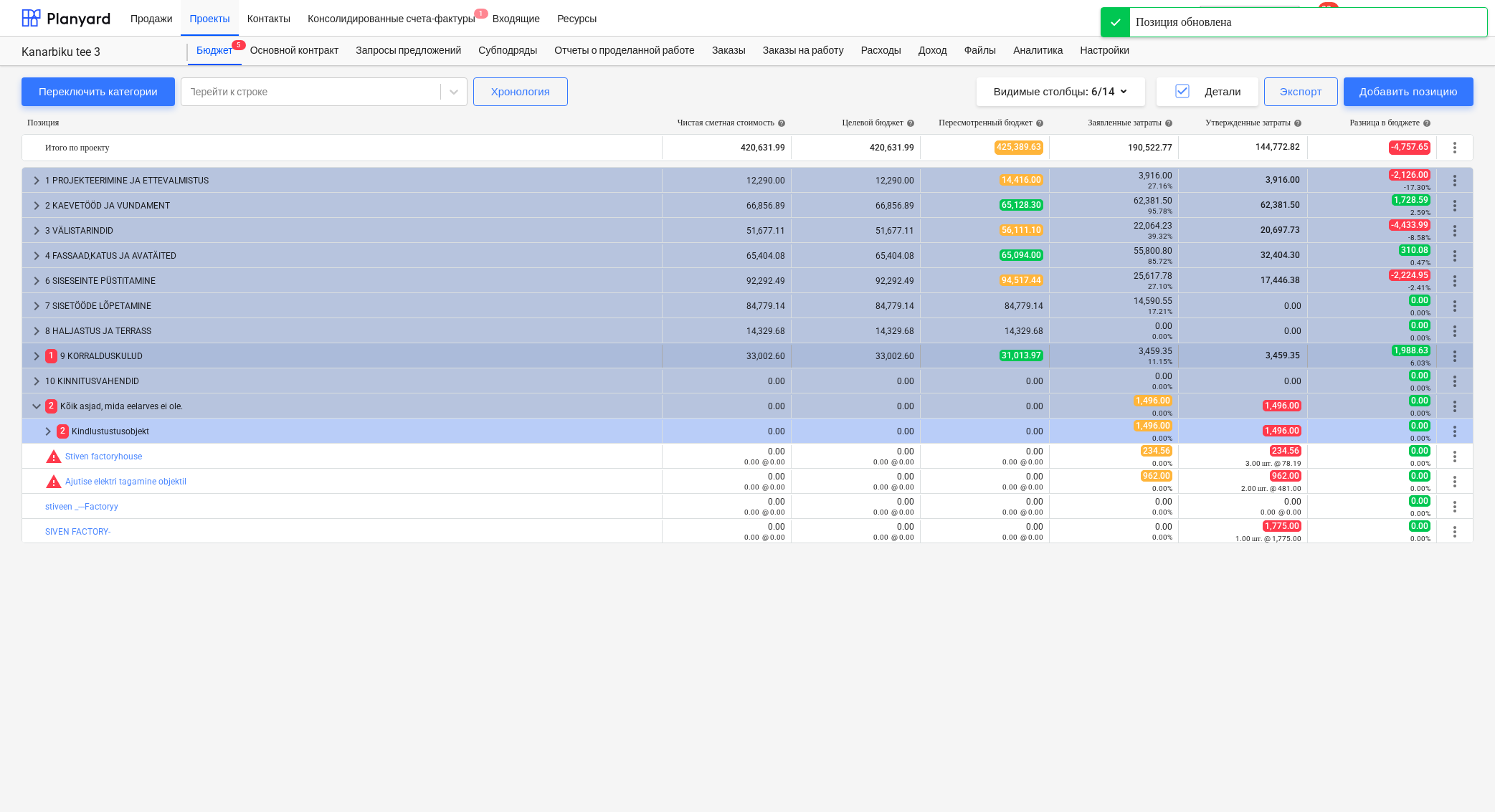
click at [38, 355] on span "keyboard_arrow_right" at bounding box center [36, 356] width 17 height 17
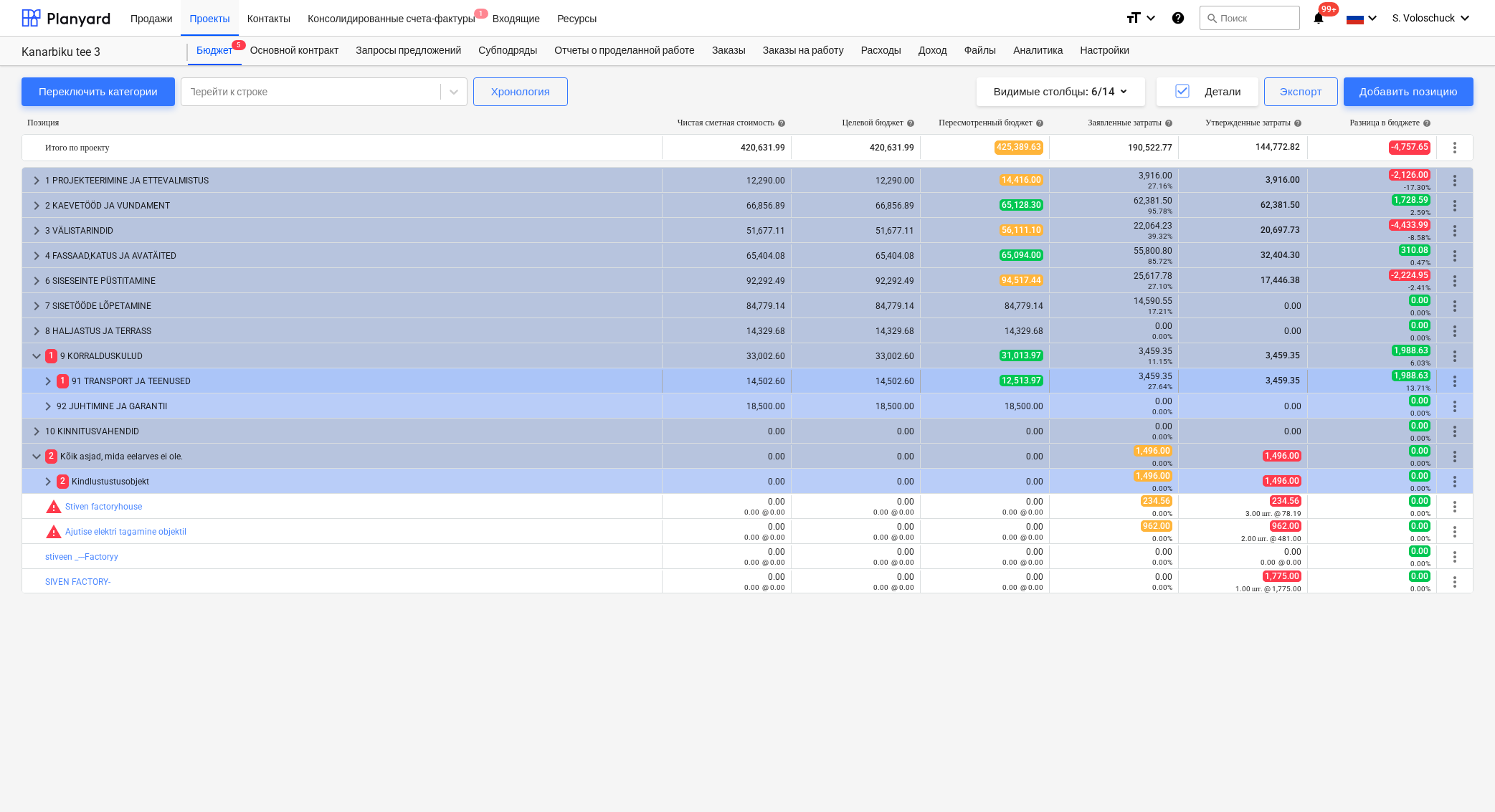
click at [45, 382] on span "keyboard_arrow_right" at bounding box center [48, 381] width 17 height 17
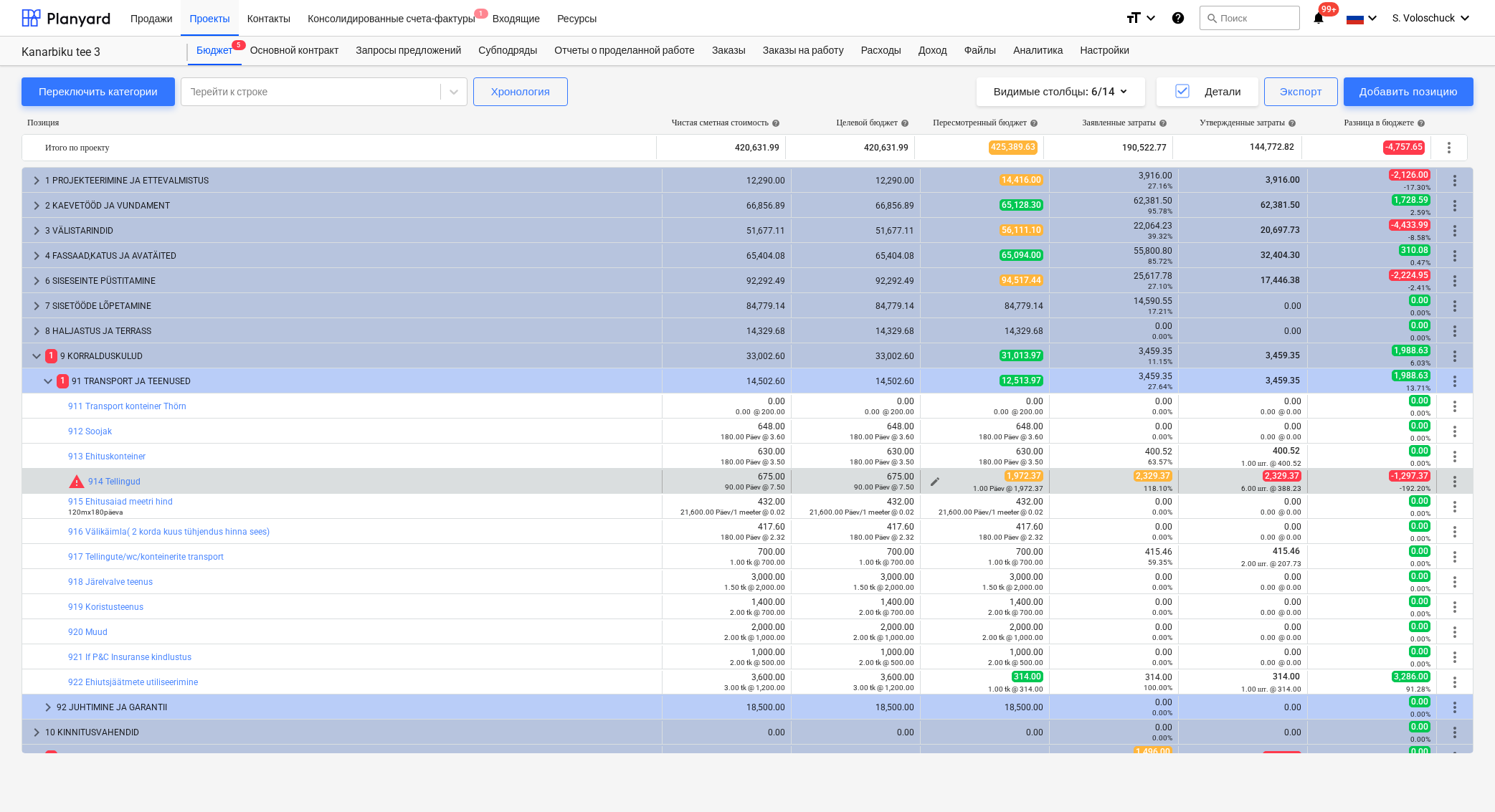
click at [929, 481] on span "edit" at bounding box center [934, 481] width 12 height 12
type textarea "x"
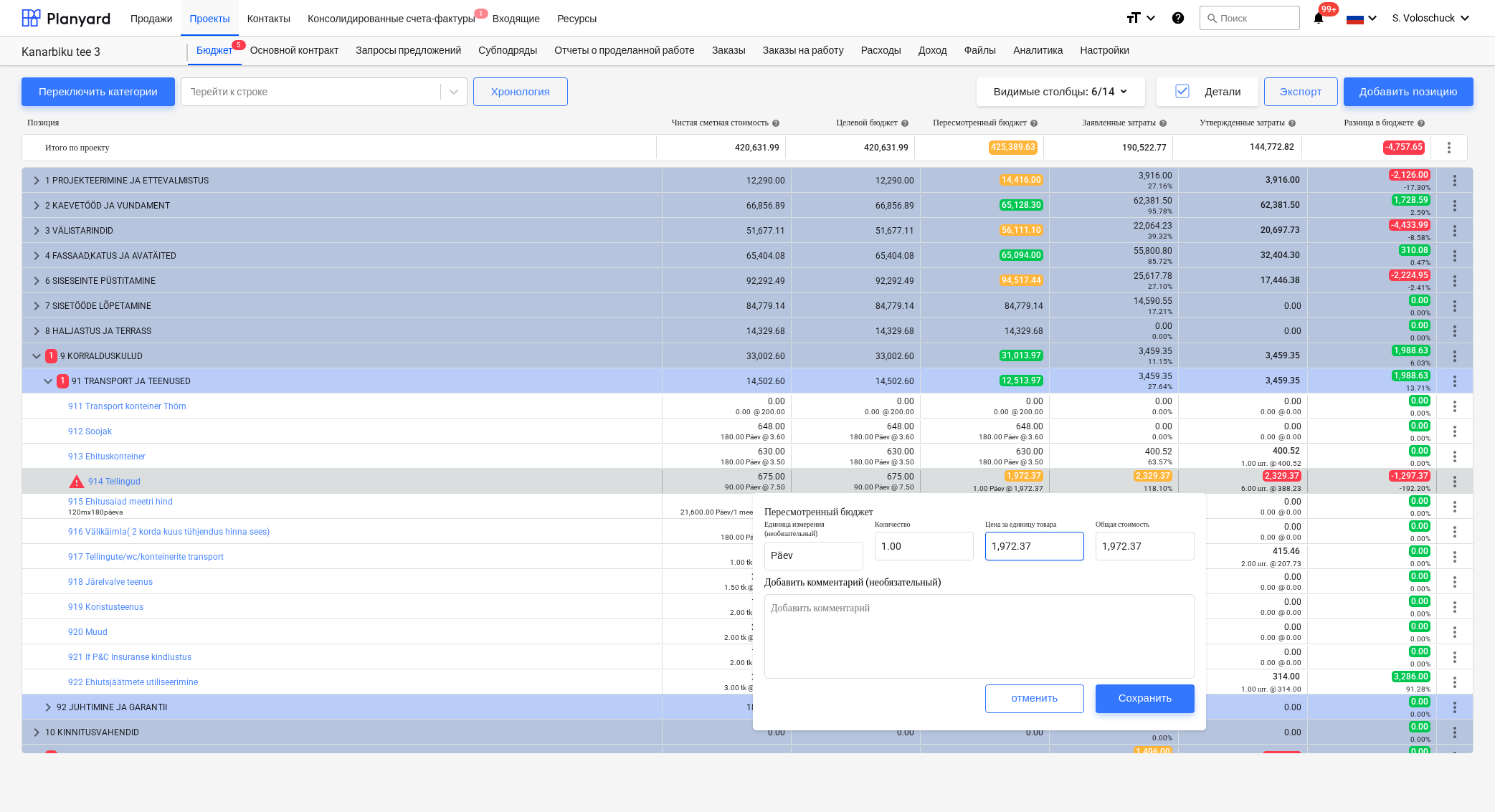
type input "1972.37"
click at [1062, 552] on input "1972.37" at bounding box center [1035, 545] width 99 height 29
type textarea "x"
type input "1972.3"
type input "1,972.30"
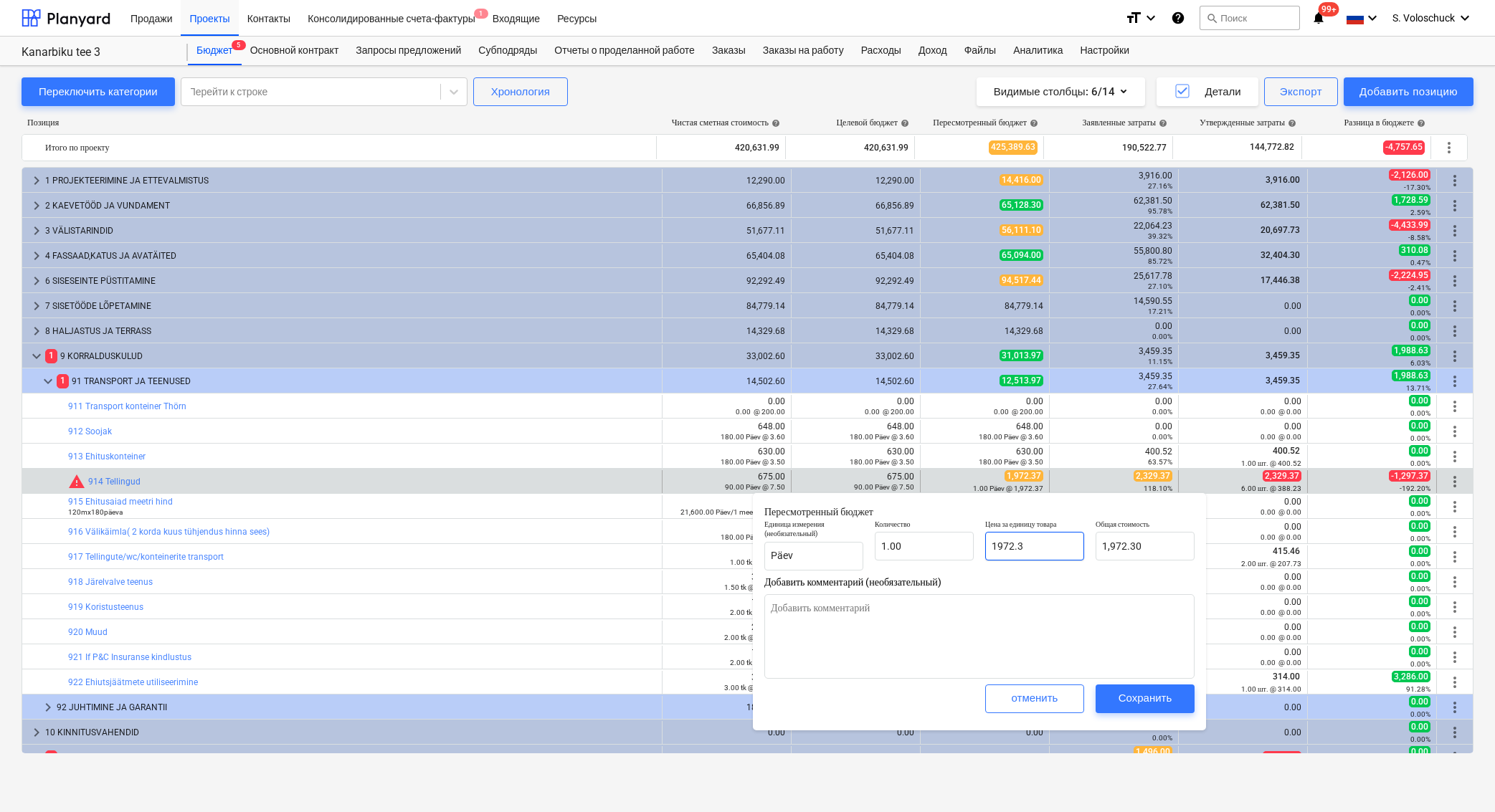
type textarea "x"
type input "1972."
type input "1,972.00"
type textarea "x"
type input "1972"
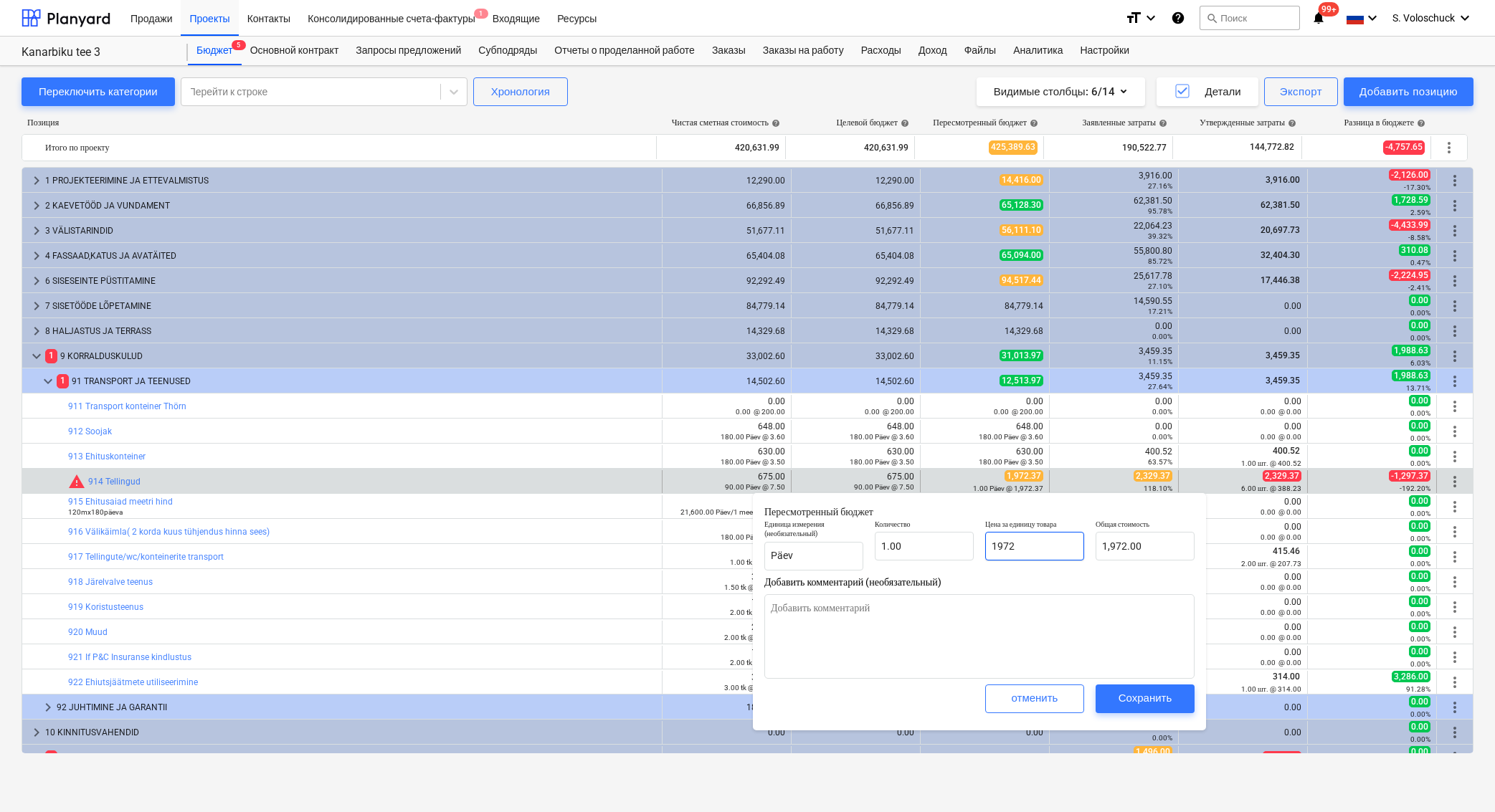
type textarea "x"
type input "197"
type input "197.00"
type textarea "x"
type input "19"
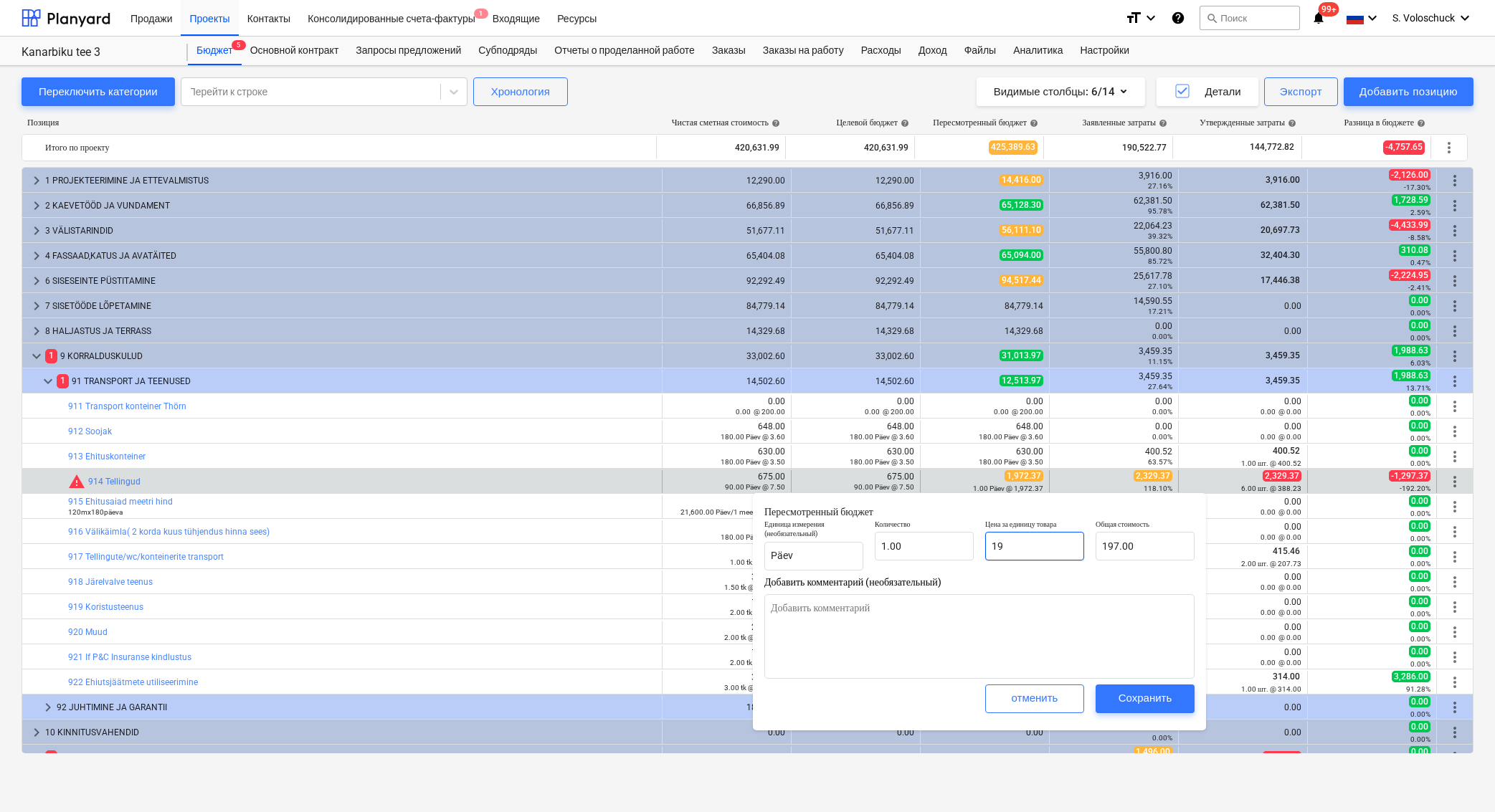
type input "19.00"
type textarea "x"
type input "1"
type input "1.00"
type textarea "x"
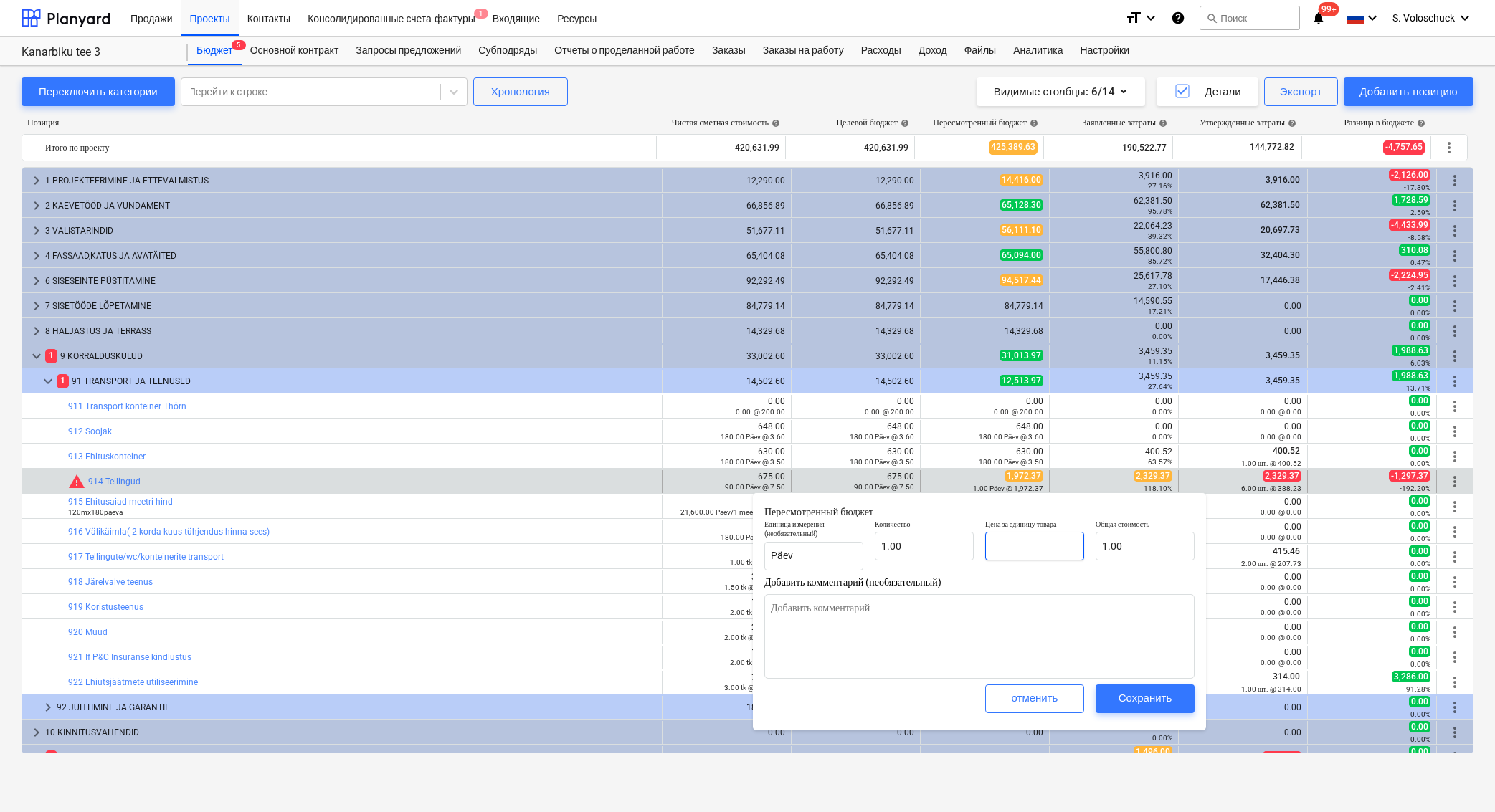
type input "0.00"
type textarea "x"
type input "2"
type input "2.00"
type textarea "x"
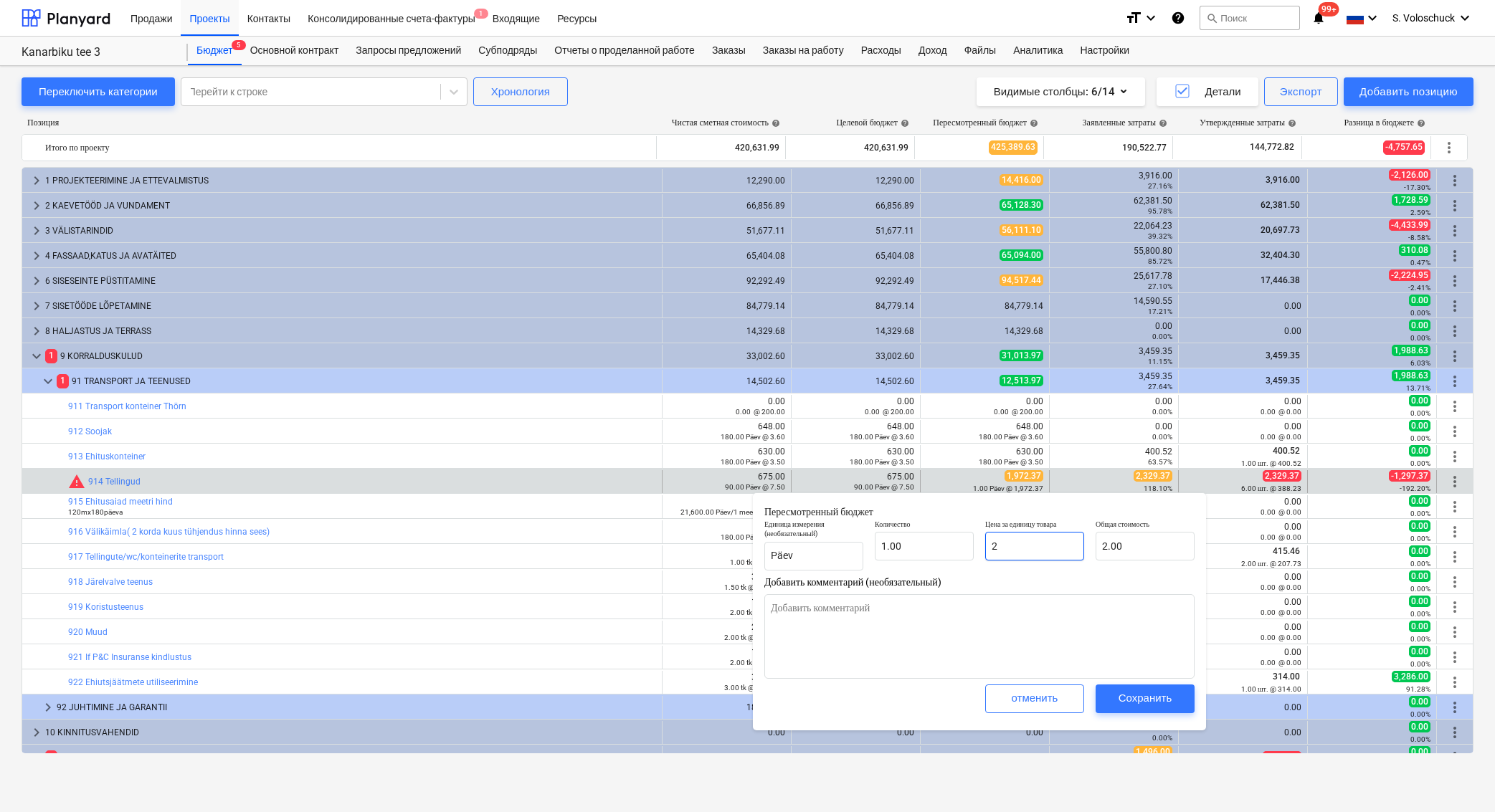
type input "23"
type input "23.00"
type textarea "x"
type input "232"
type input "232.00"
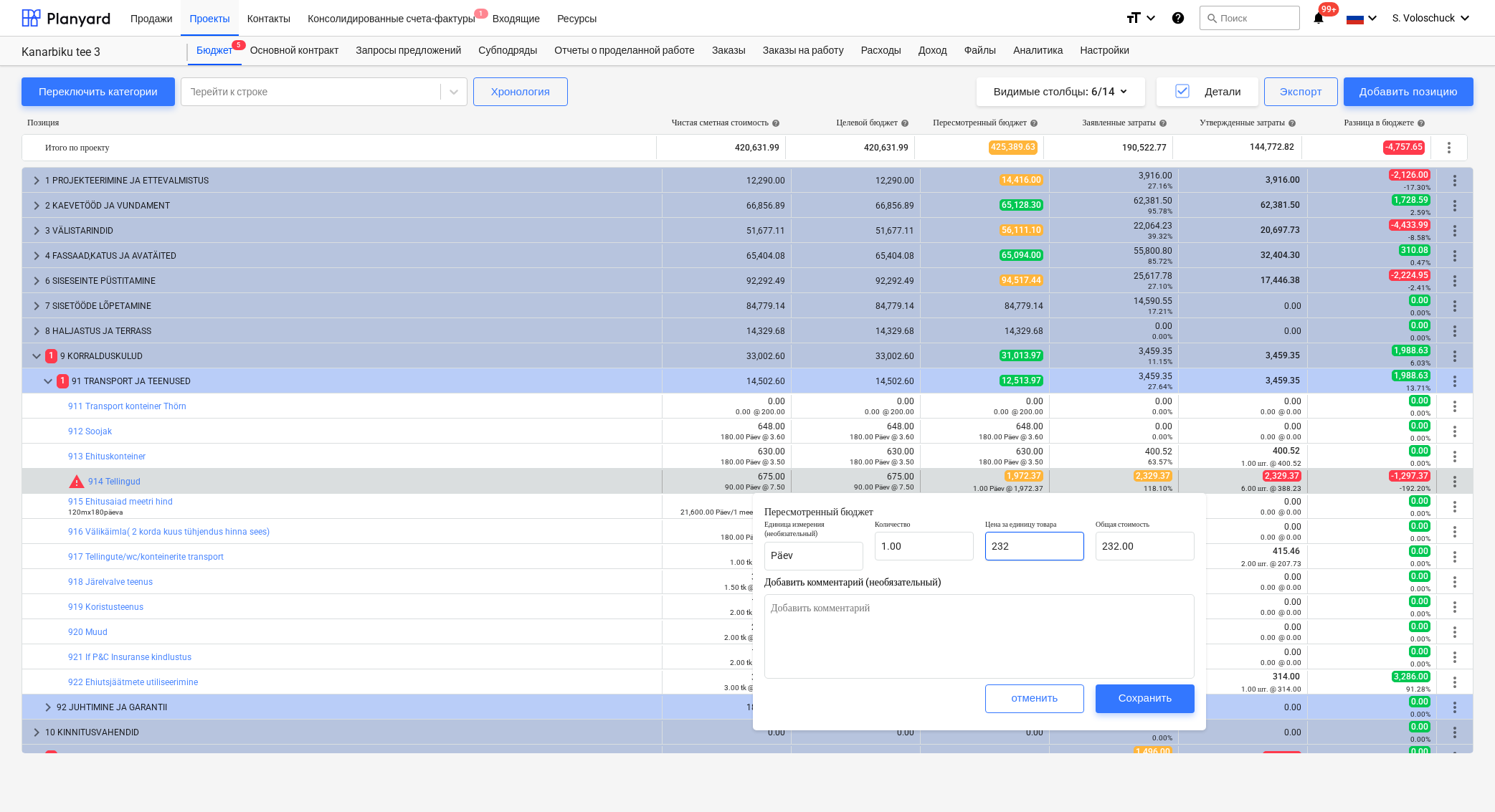
type textarea "x"
type input "2329"
type input "2,329.00"
type textarea "x"
type input "2329."
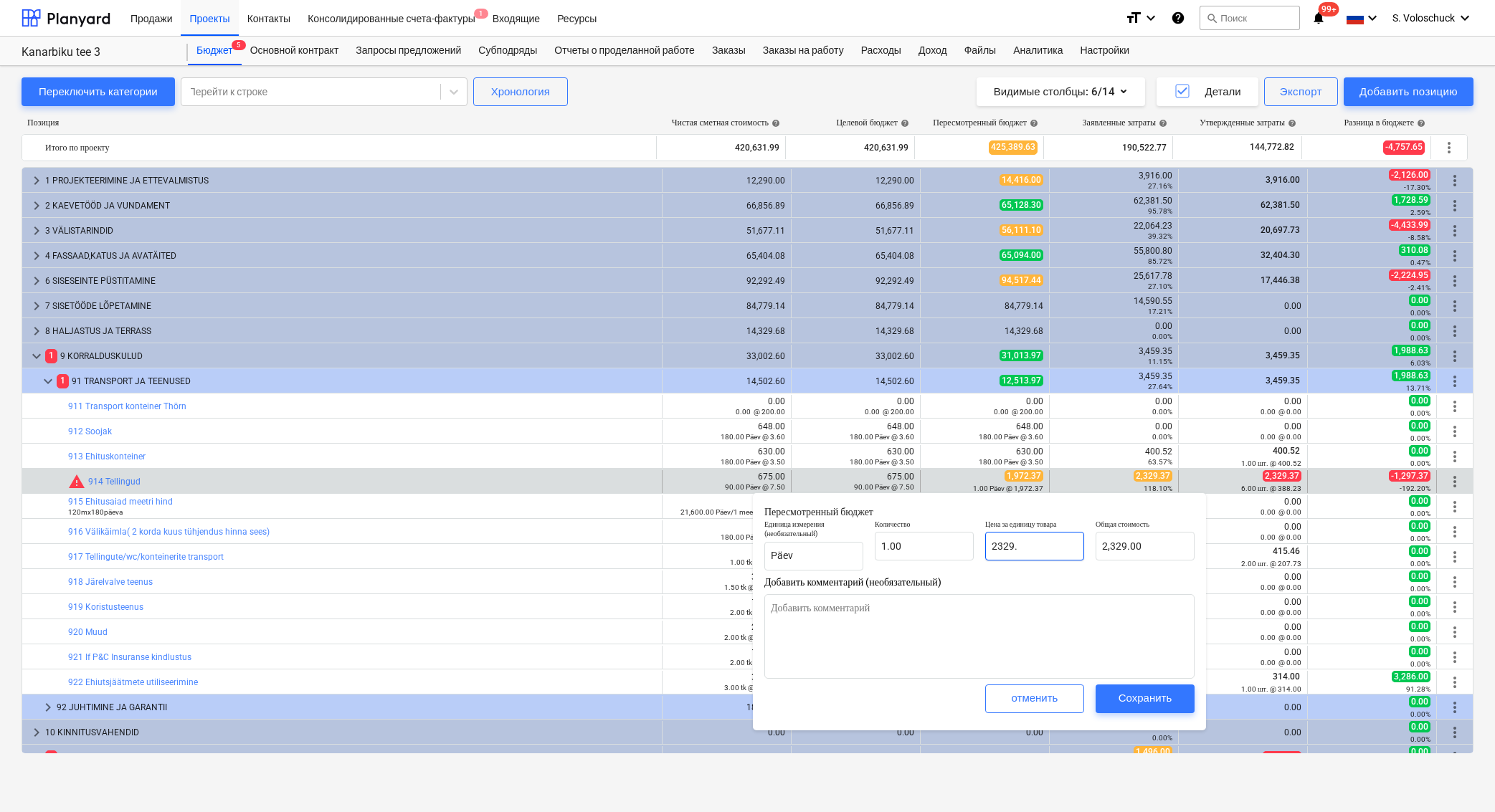
type textarea "x"
type input "2329.3"
type input "2,329.30"
type textarea "x"
type input "2329.37"
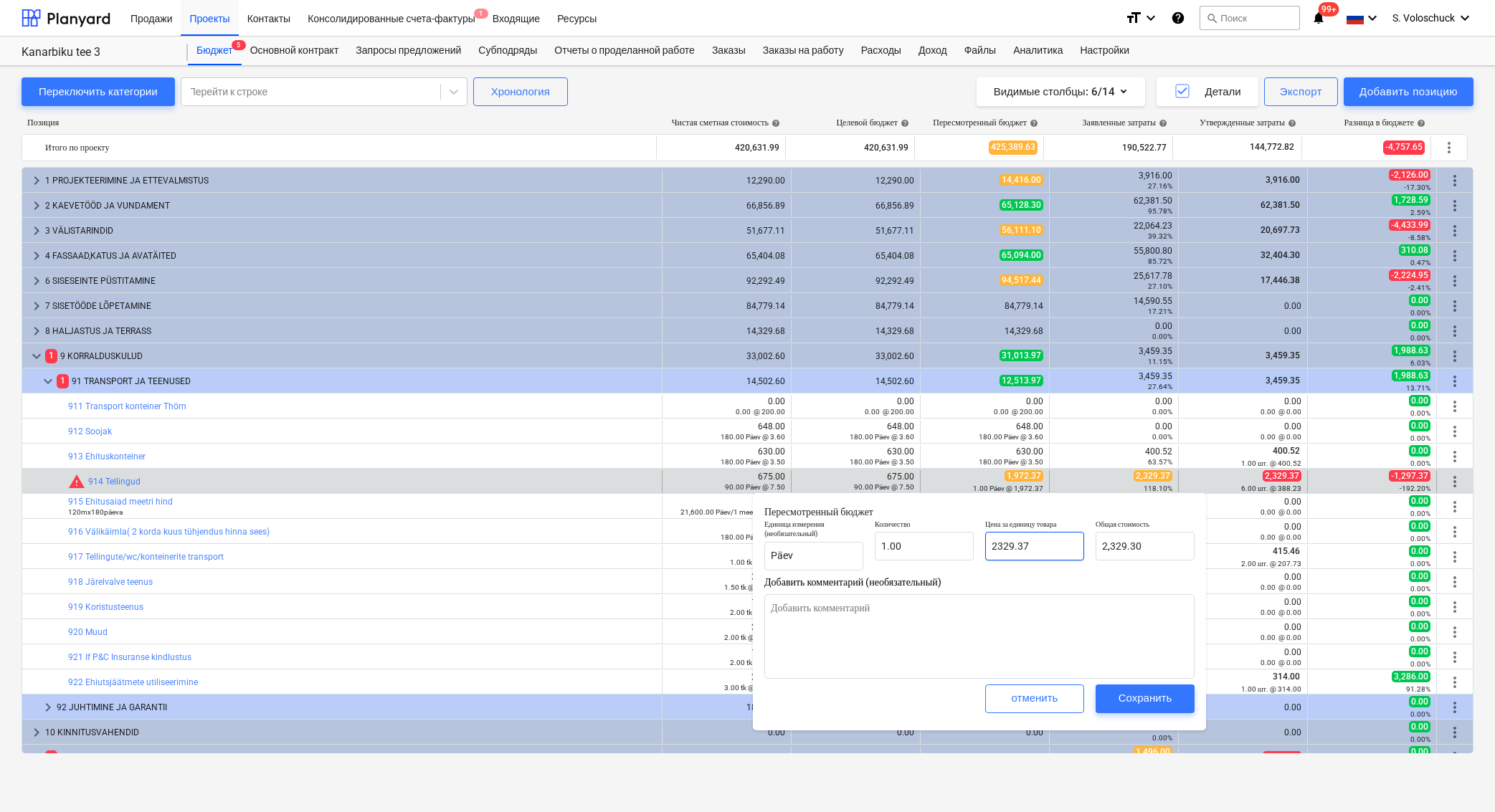
type input "2,329.37"
type input "2329.37"
type textarea "x"
type input "2,329.37"
click at [1159, 700] on div "Сохранить" at bounding box center [1145, 698] width 54 height 19
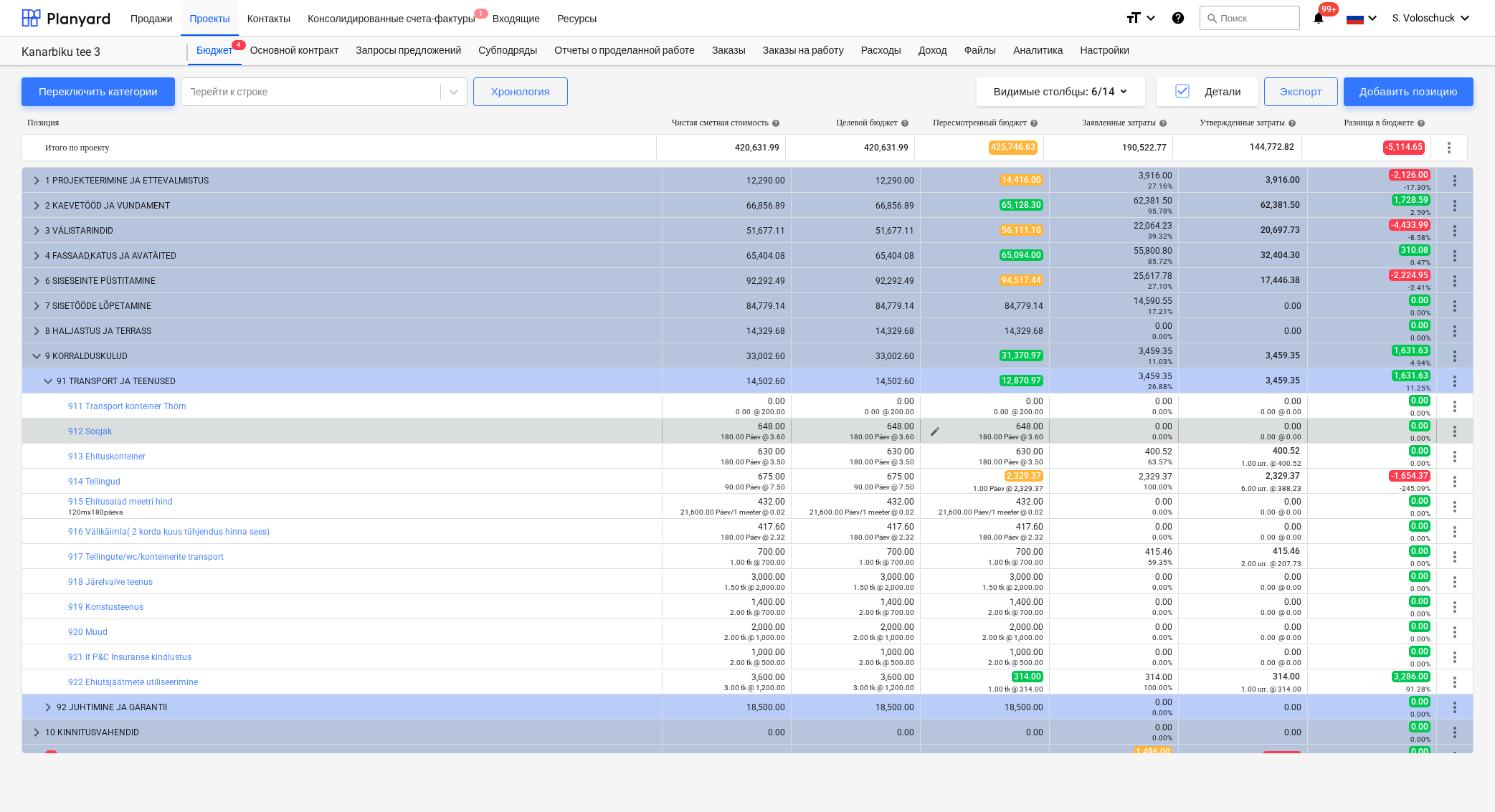
click at [930, 428] on span "edit" at bounding box center [934, 431] width 12 height 12
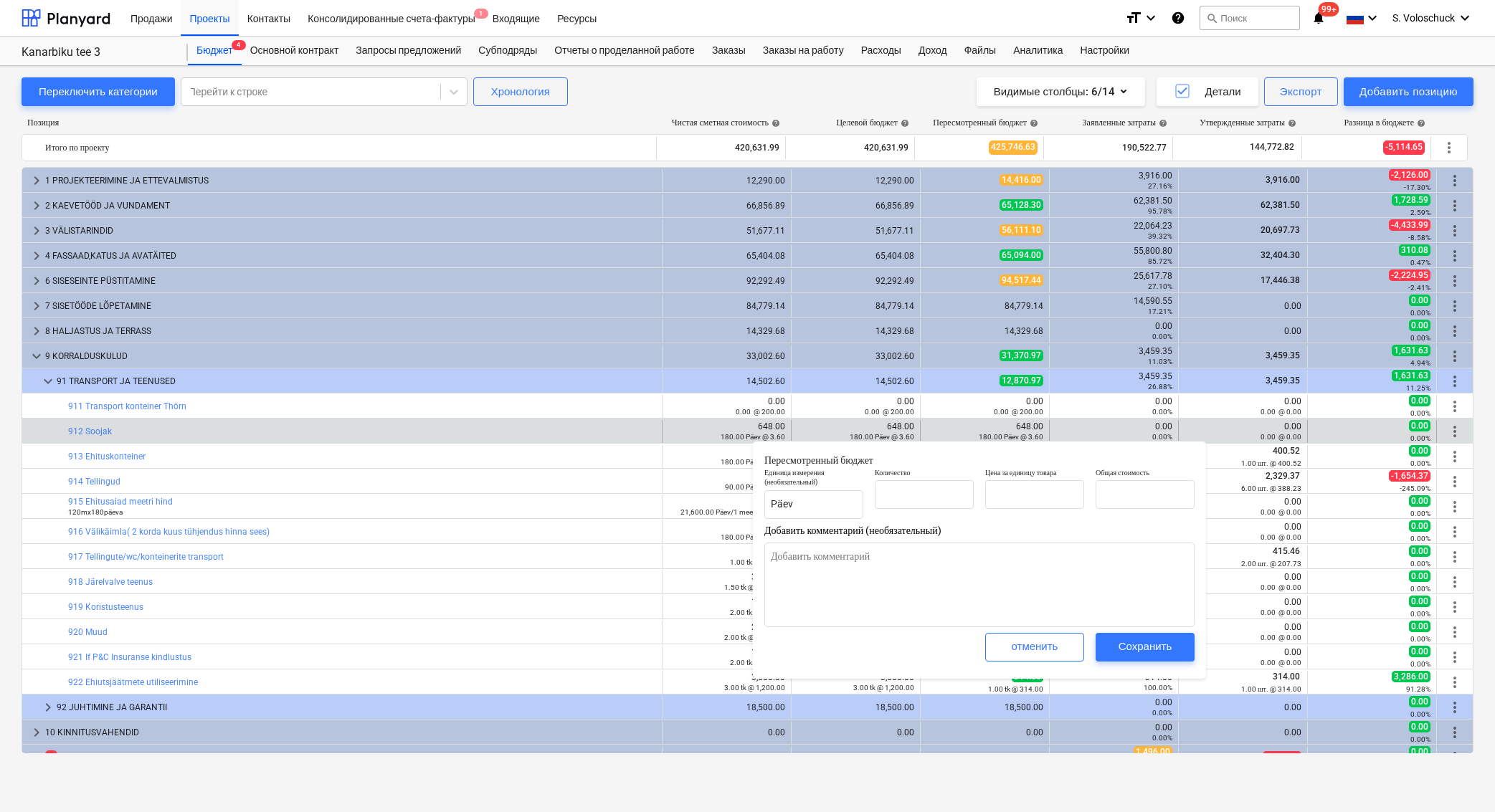
type textarea "x"
click at [947, 495] on input "180" at bounding box center [924, 494] width 99 height 29
click at [949, 495] on input "180" at bounding box center [924, 494] width 99 height 29
click at [1138, 647] on div "Сохранить" at bounding box center [1145, 647] width 54 height 19
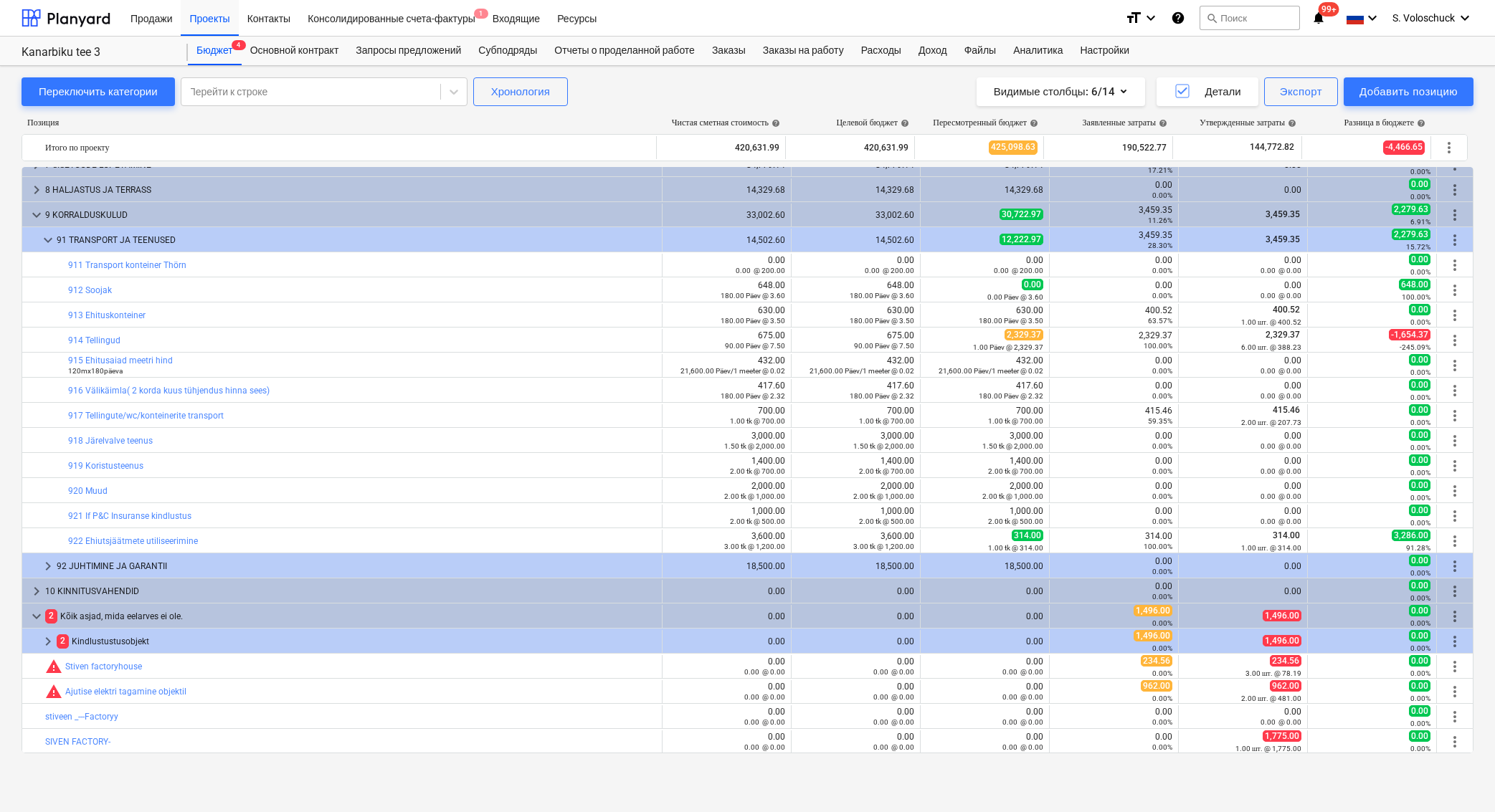
scroll to position [29, 0]
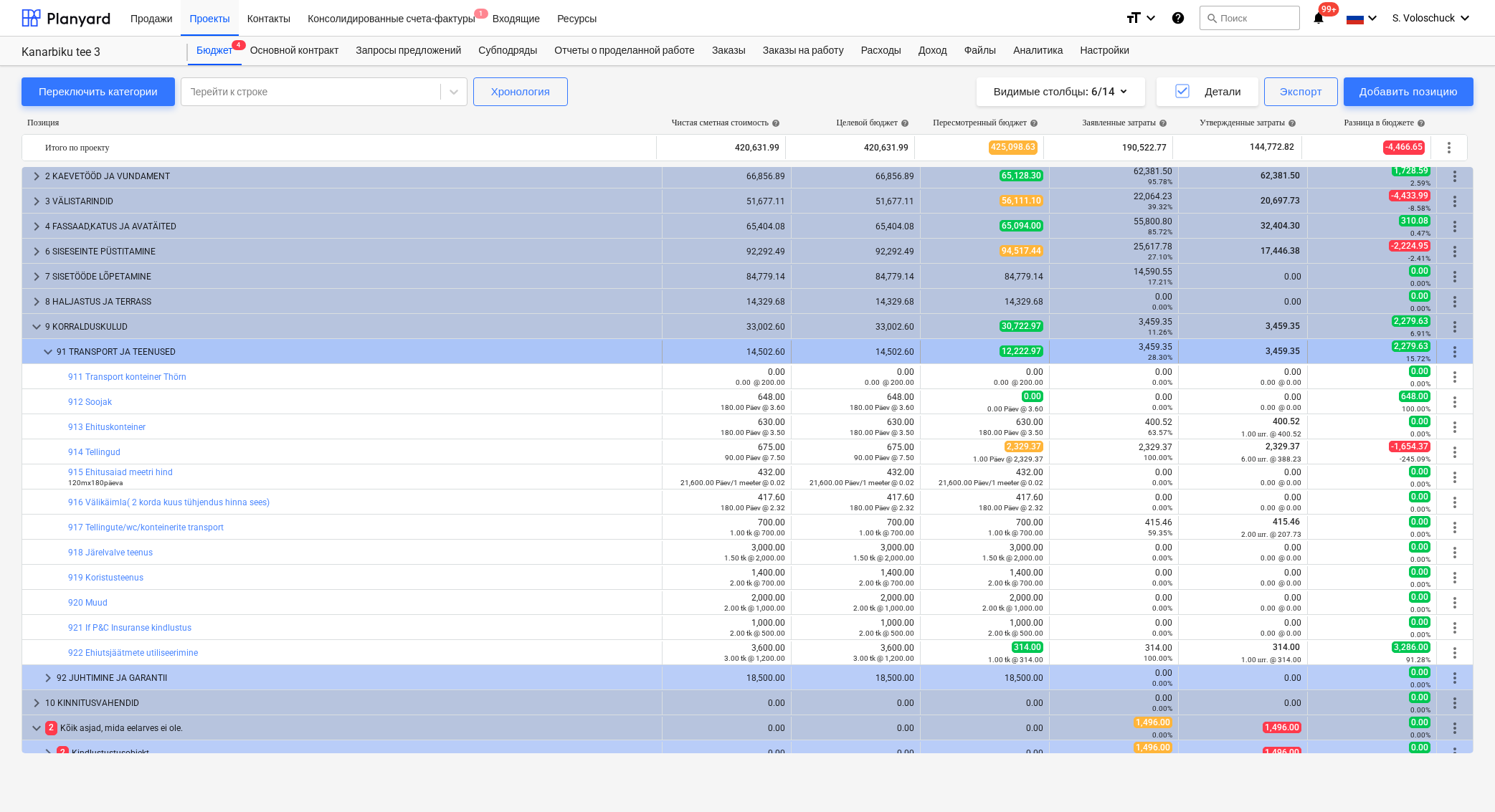
click at [53, 352] on span "keyboard_arrow_down" at bounding box center [48, 352] width 17 height 17
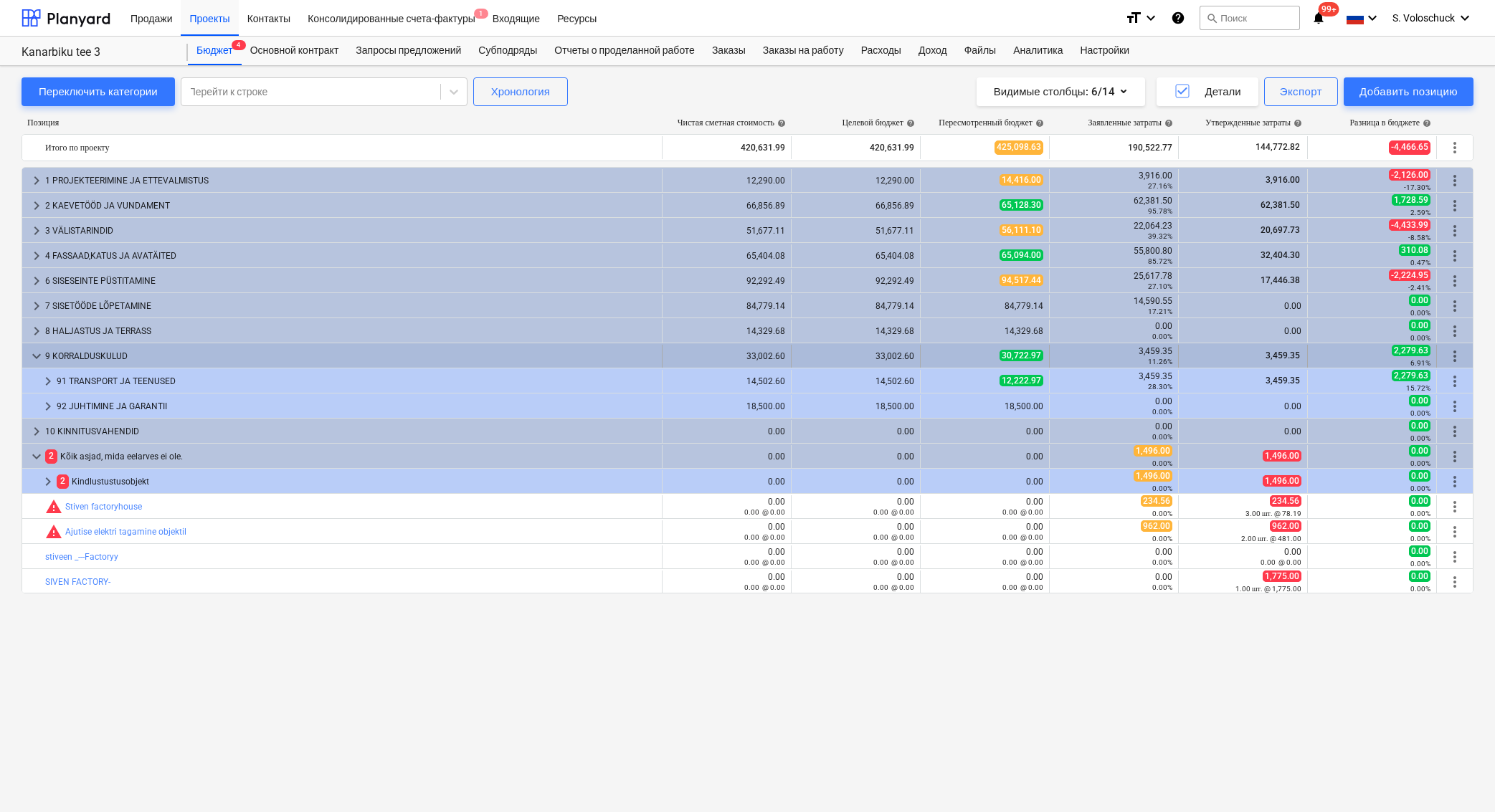
scroll to position [0, 0]
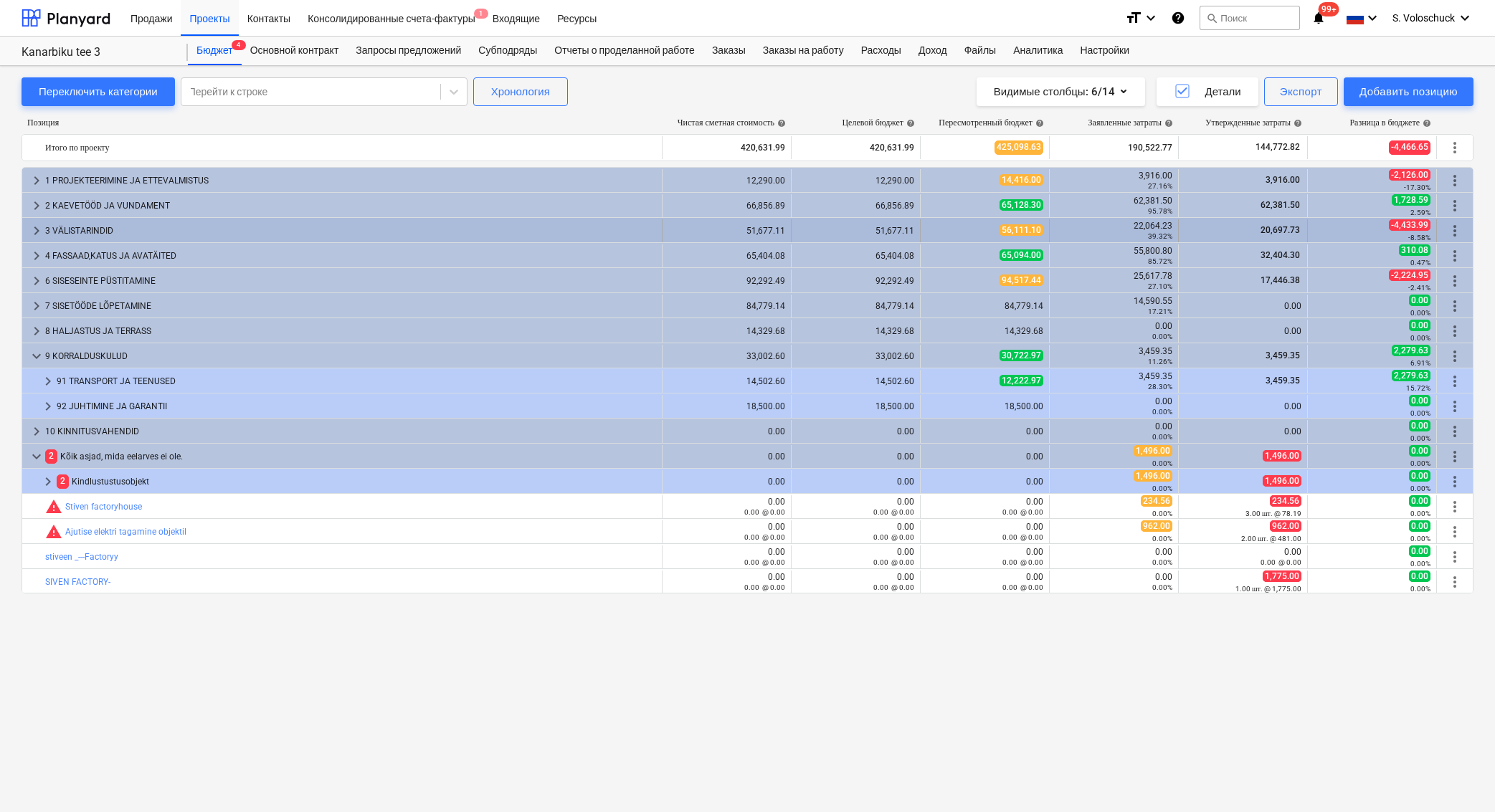
click at [39, 229] on span "keyboard_arrow_right" at bounding box center [36, 231] width 17 height 17
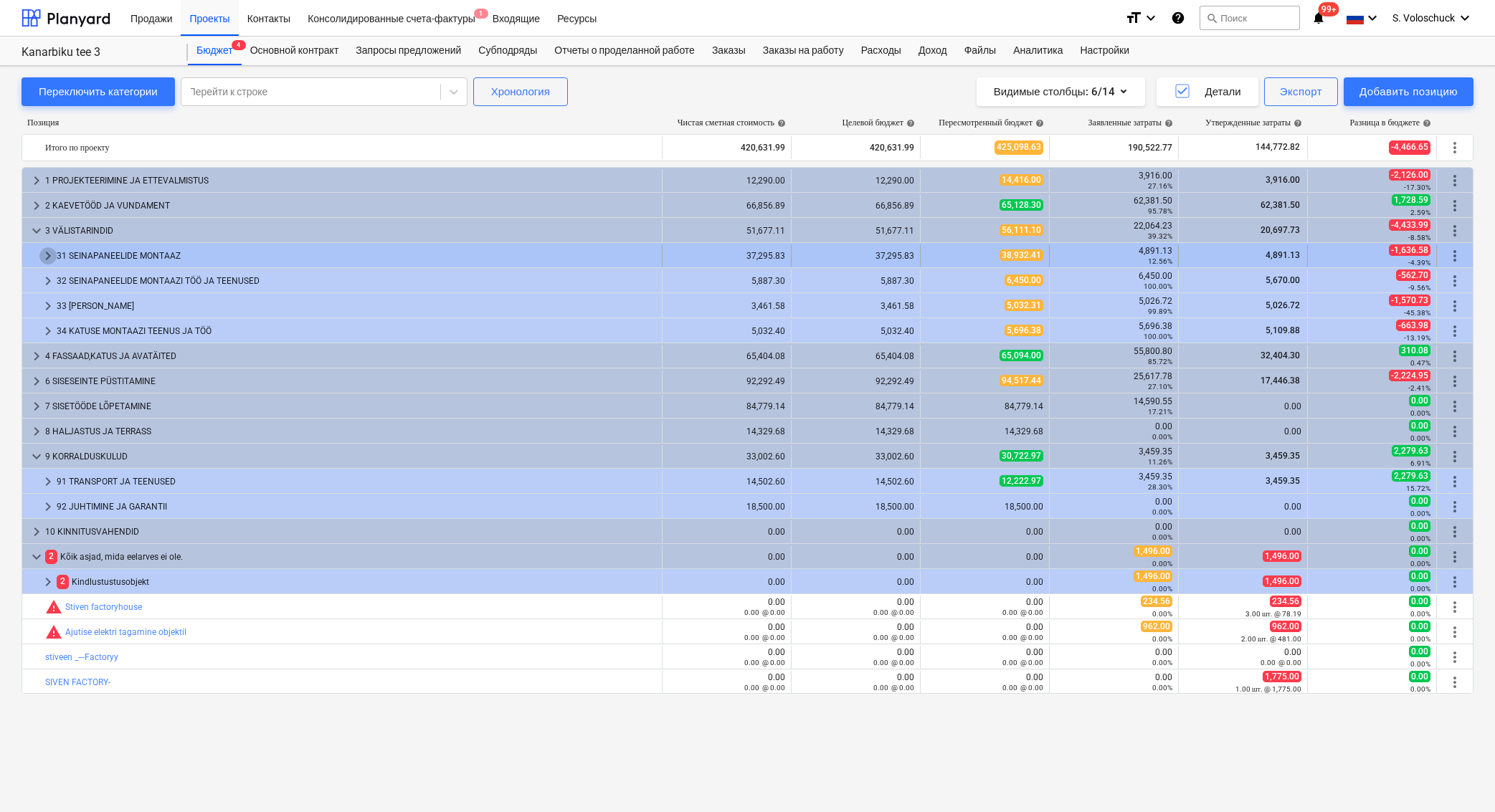
click at [51, 253] on span "keyboard_arrow_right" at bounding box center [48, 256] width 17 height 17
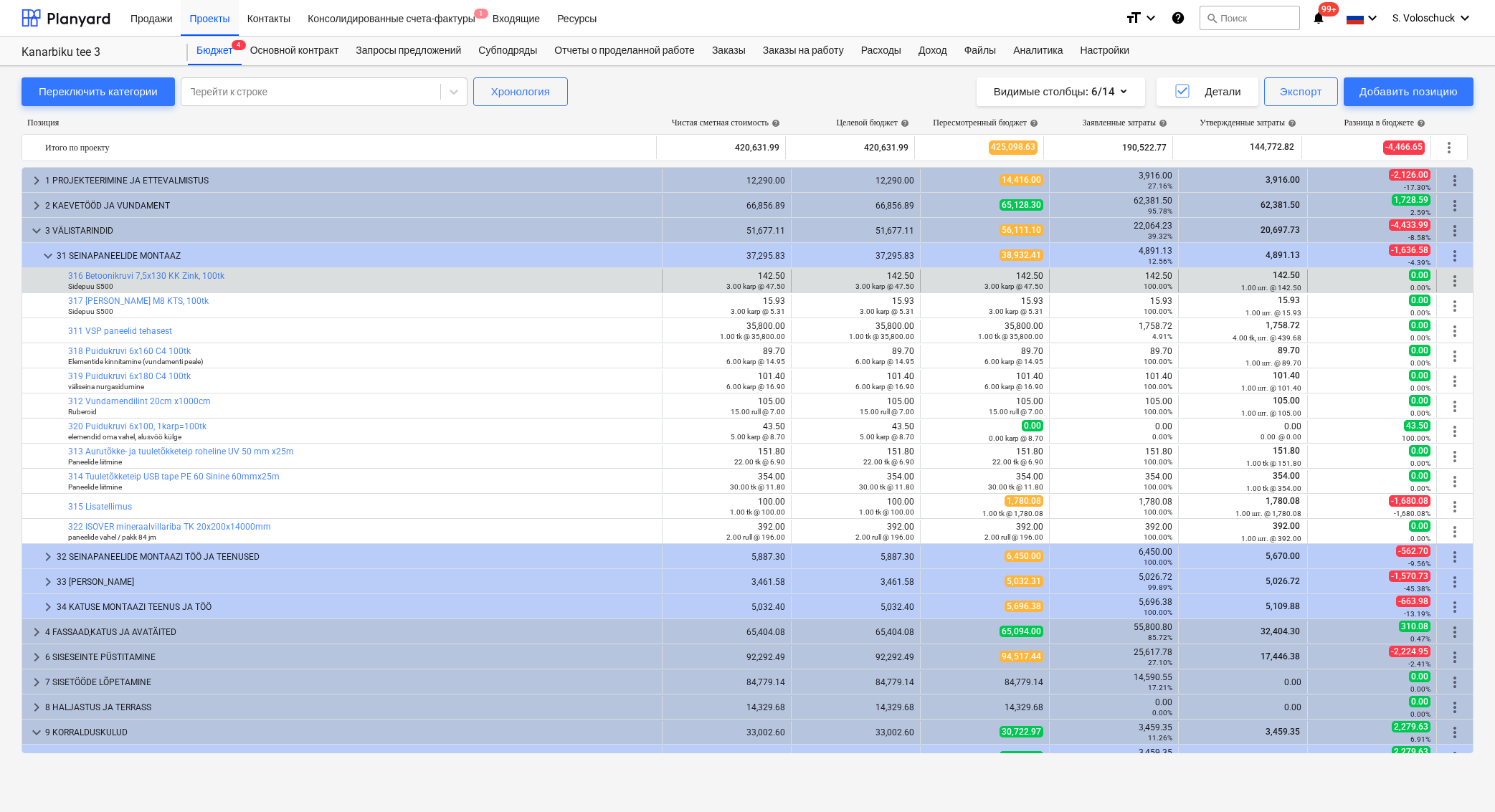
click at [920, 276] on div "edit 142.50 3.00 [PERSON_NAME] @ 47.50" at bounding box center [984, 281] width 129 height 23
click at [933, 277] on span "edit" at bounding box center [934, 280] width 12 height 12
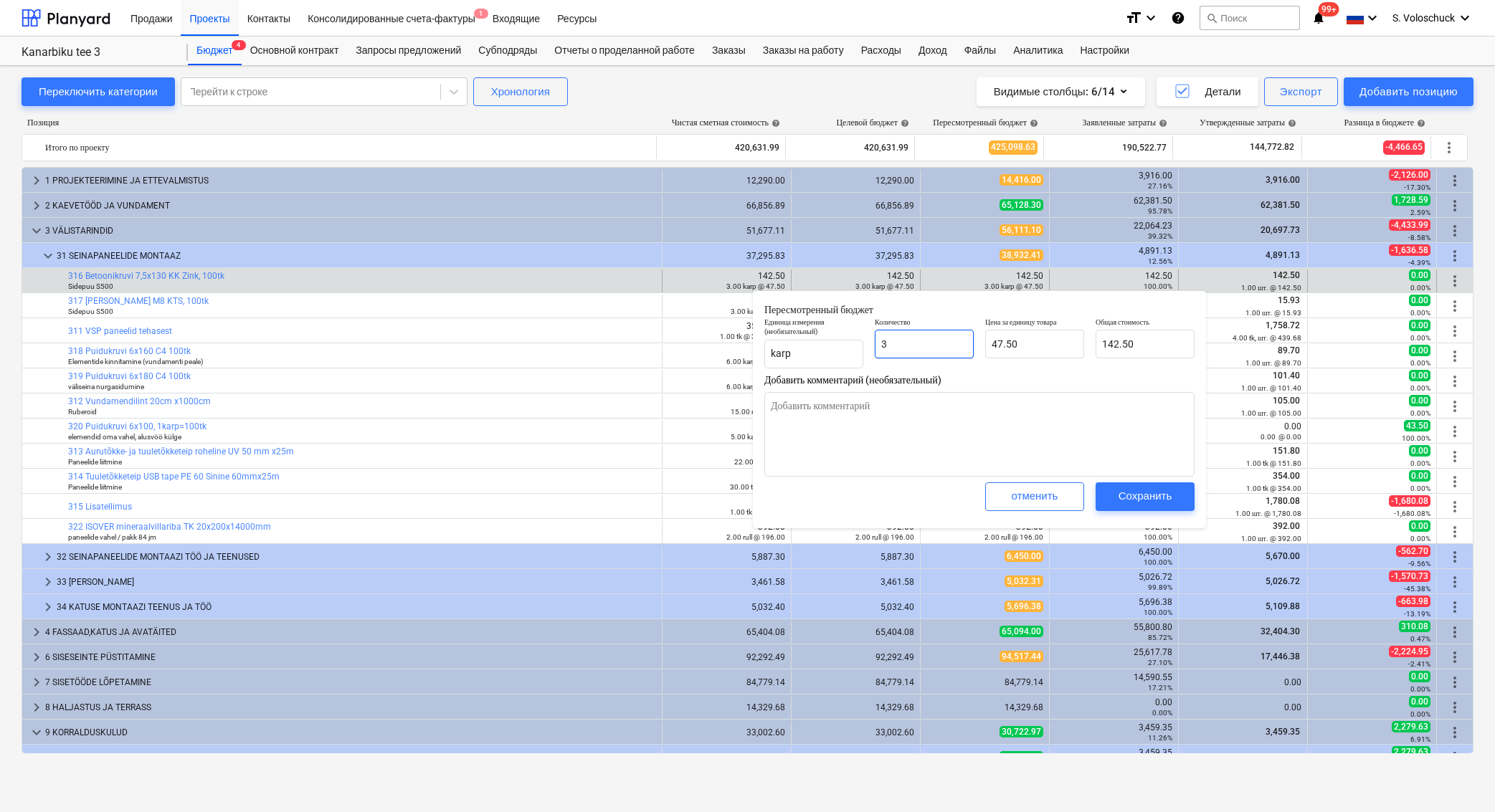
click at [929, 344] on input "3" at bounding box center [924, 344] width 99 height 29
click at [1127, 493] on div "Сохранить" at bounding box center [1145, 496] width 54 height 19
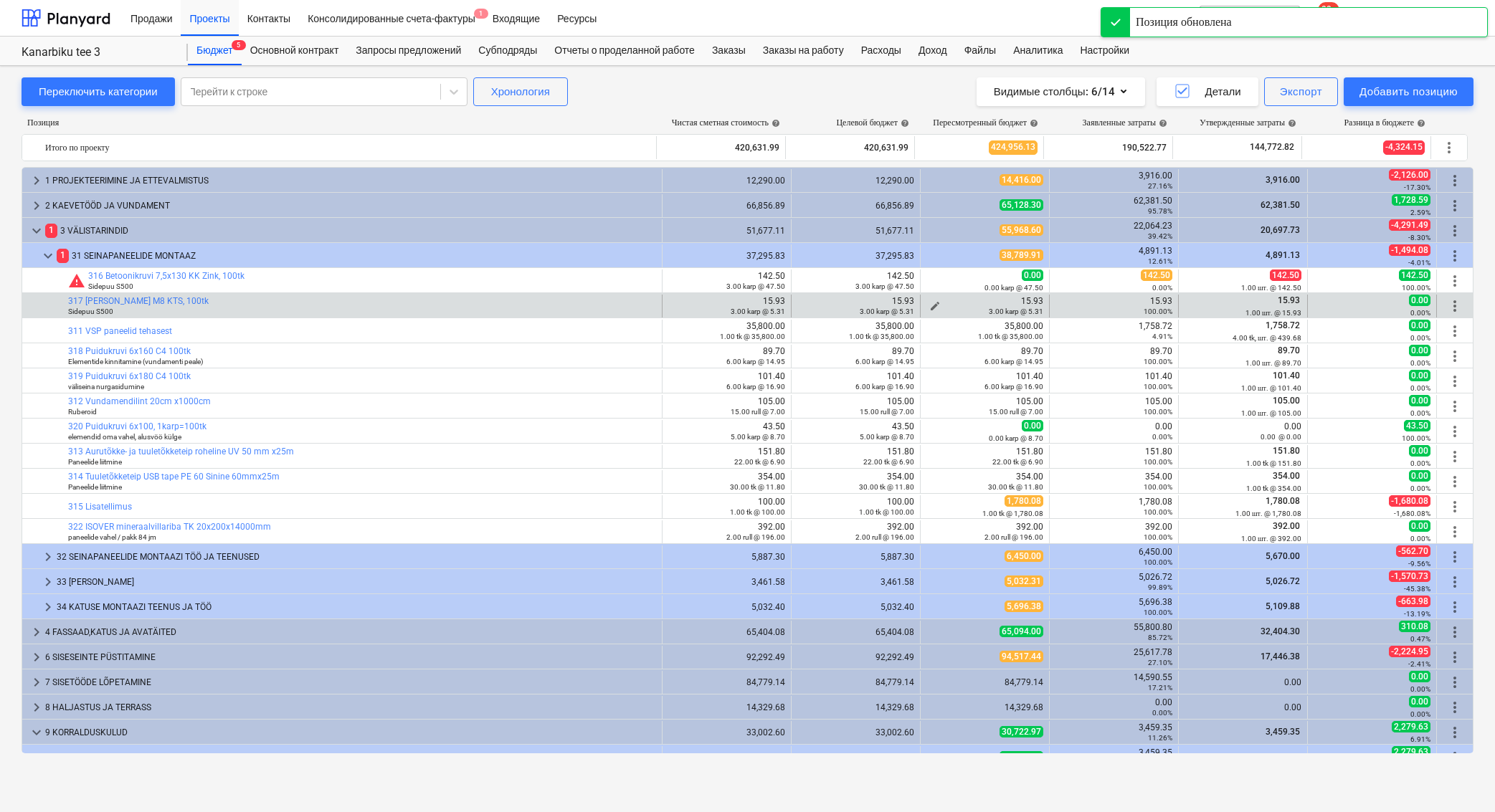
click at [929, 301] on span "edit" at bounding box center [934, 306] width 12 height 12
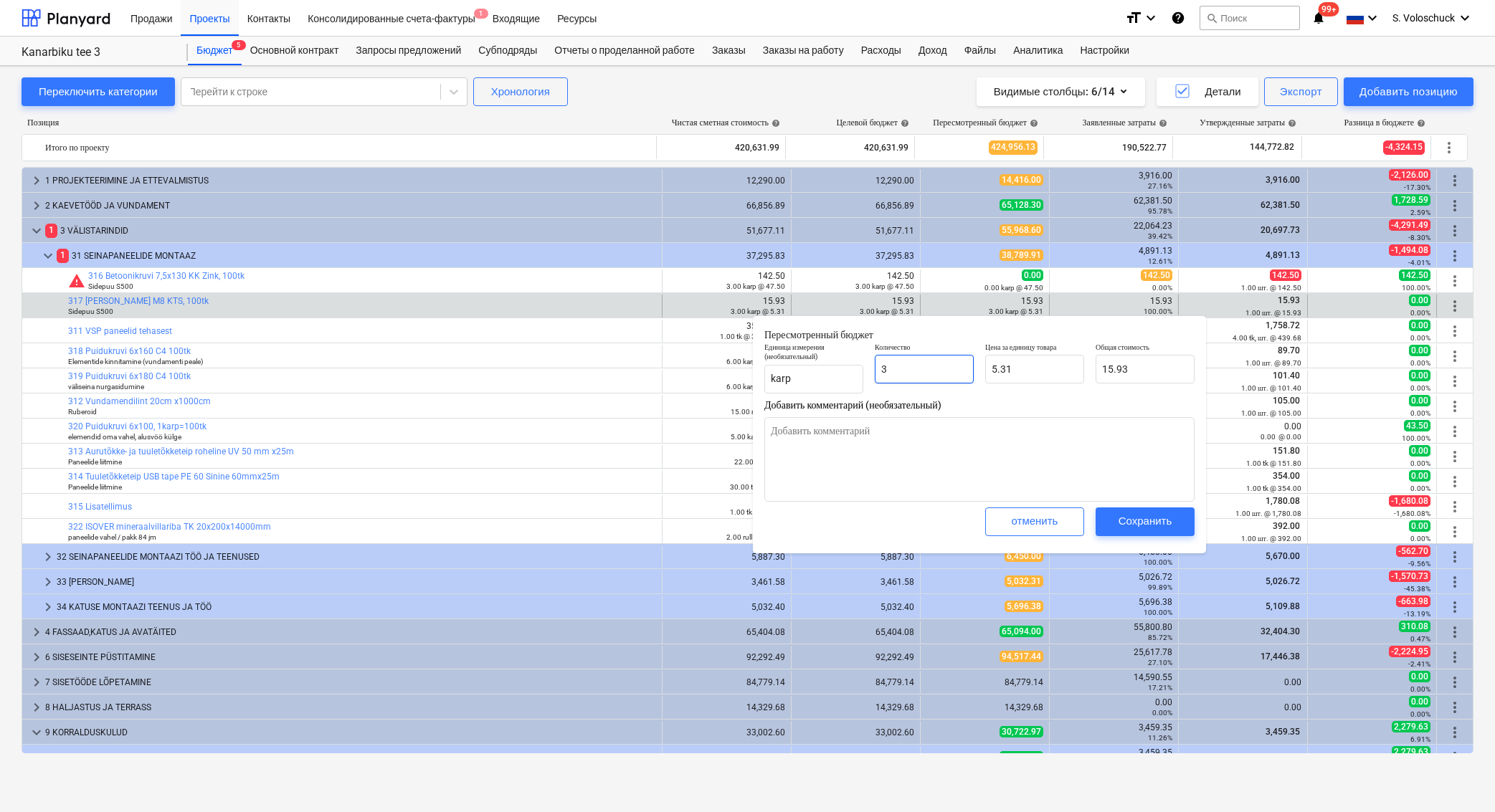
click at [951, 365] on input "3" at bounding box center [924, 369] width 99 height 29
click at [1151, 524] on div "Сохранить" at bounding box center [1145, 521] width 54 height 19
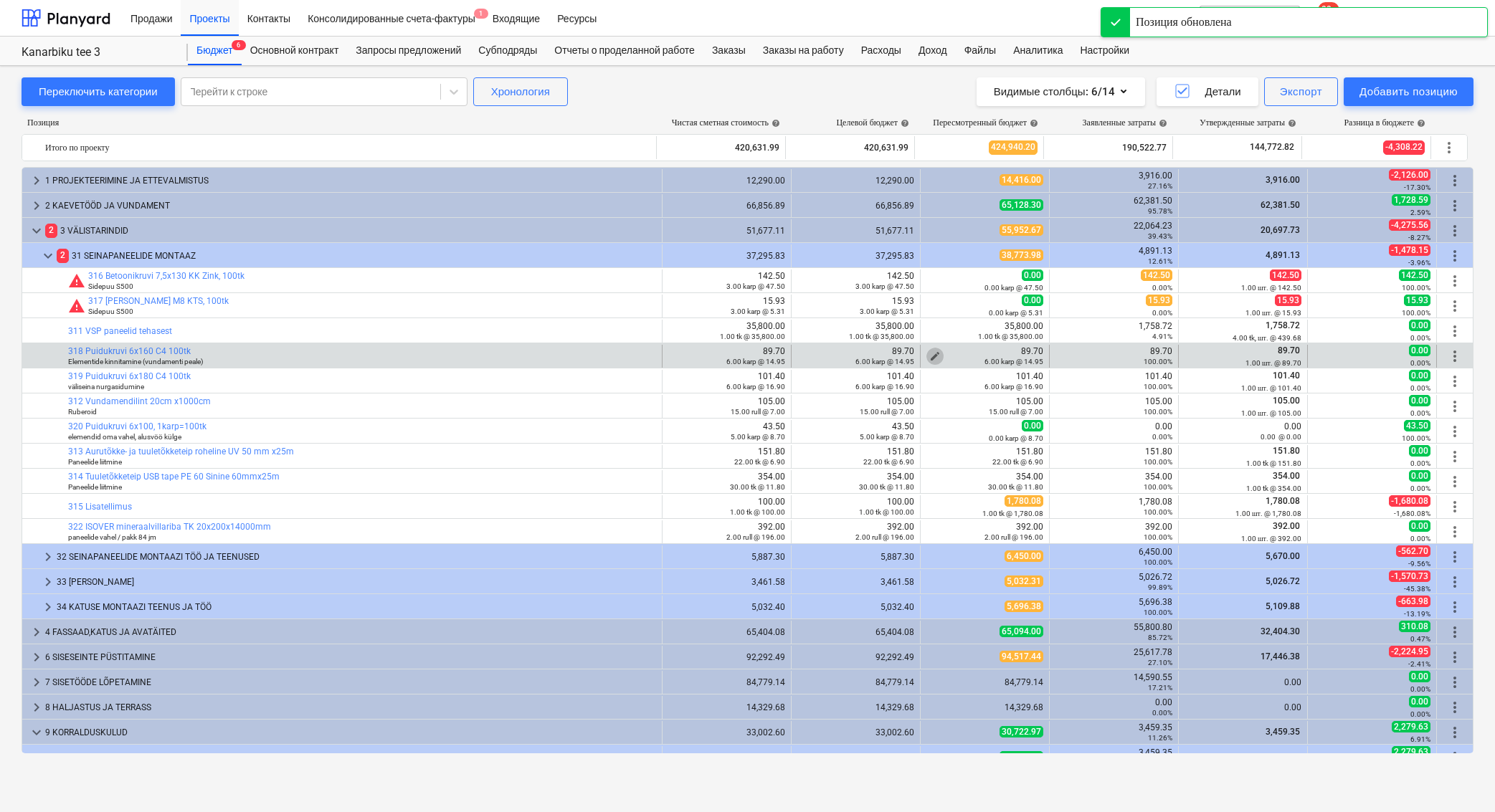
click at [929, 352] on span "edit" at bounding box center [934, 356] width 12 height 12
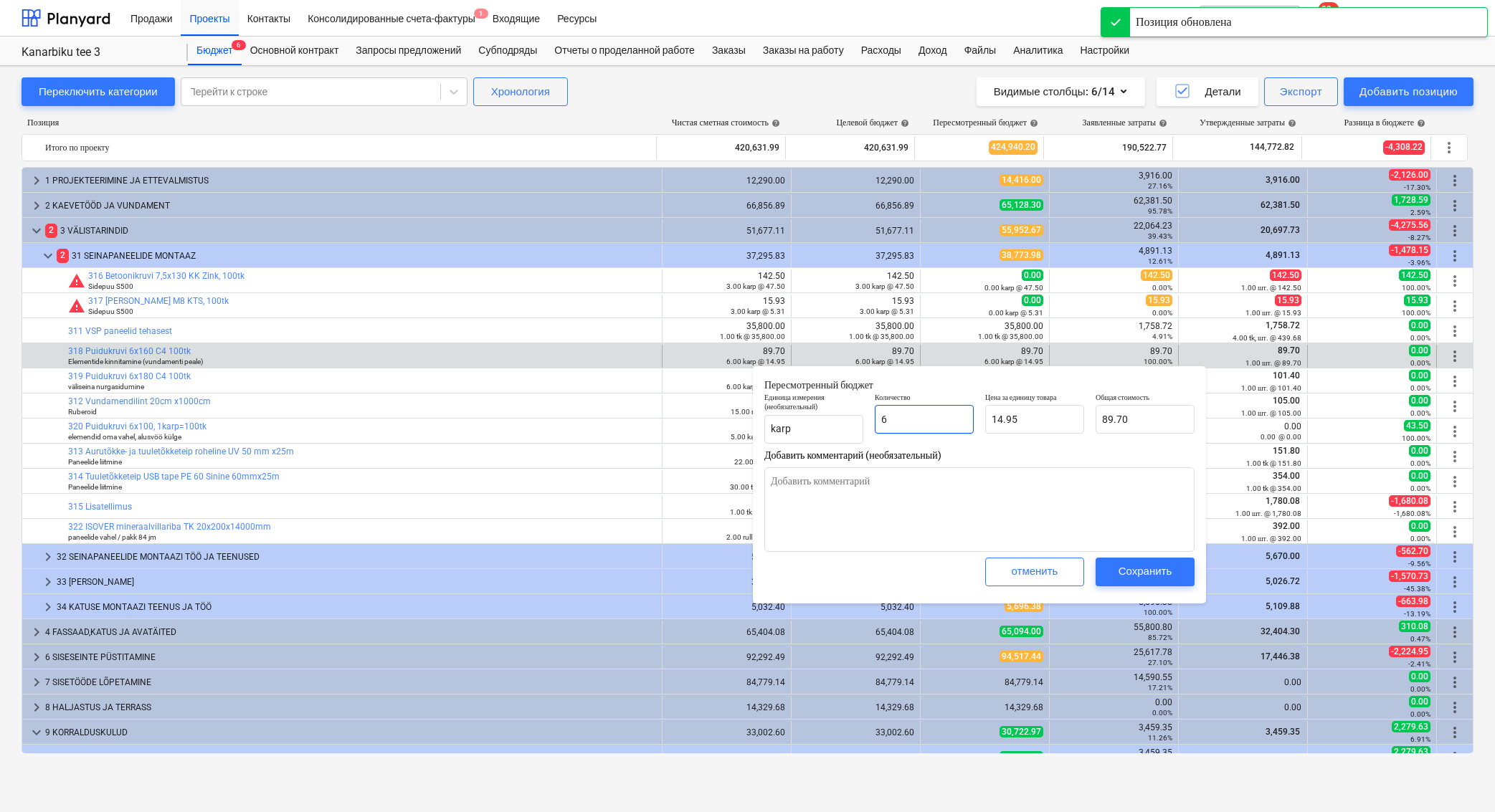
click at [955, 425] on input "6" at bounding box center [924, 419] width 99 height 29
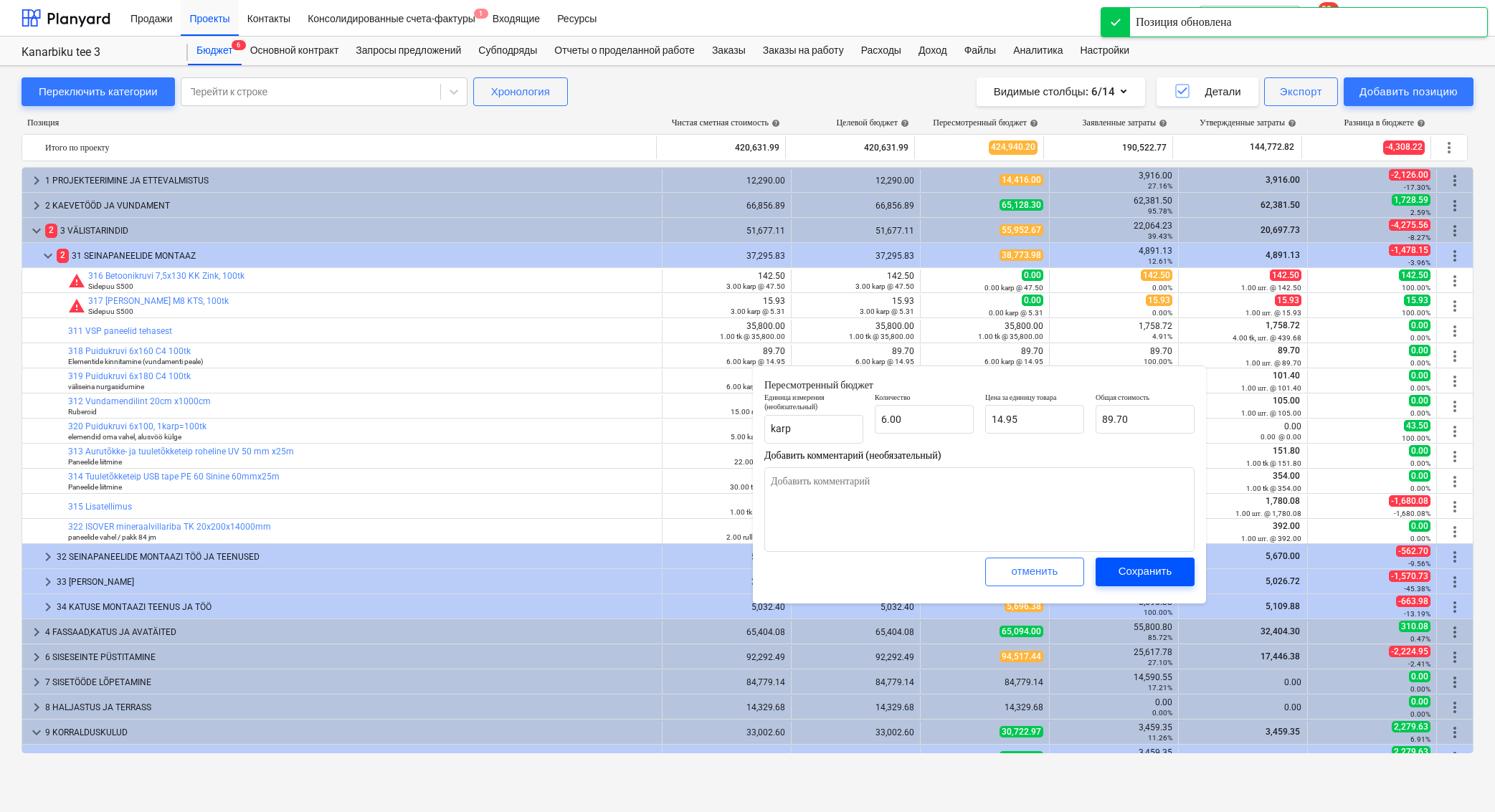
click at [1145, 571] on div "Сохранить" at bounding box center [1145, 571] width 54 height 19
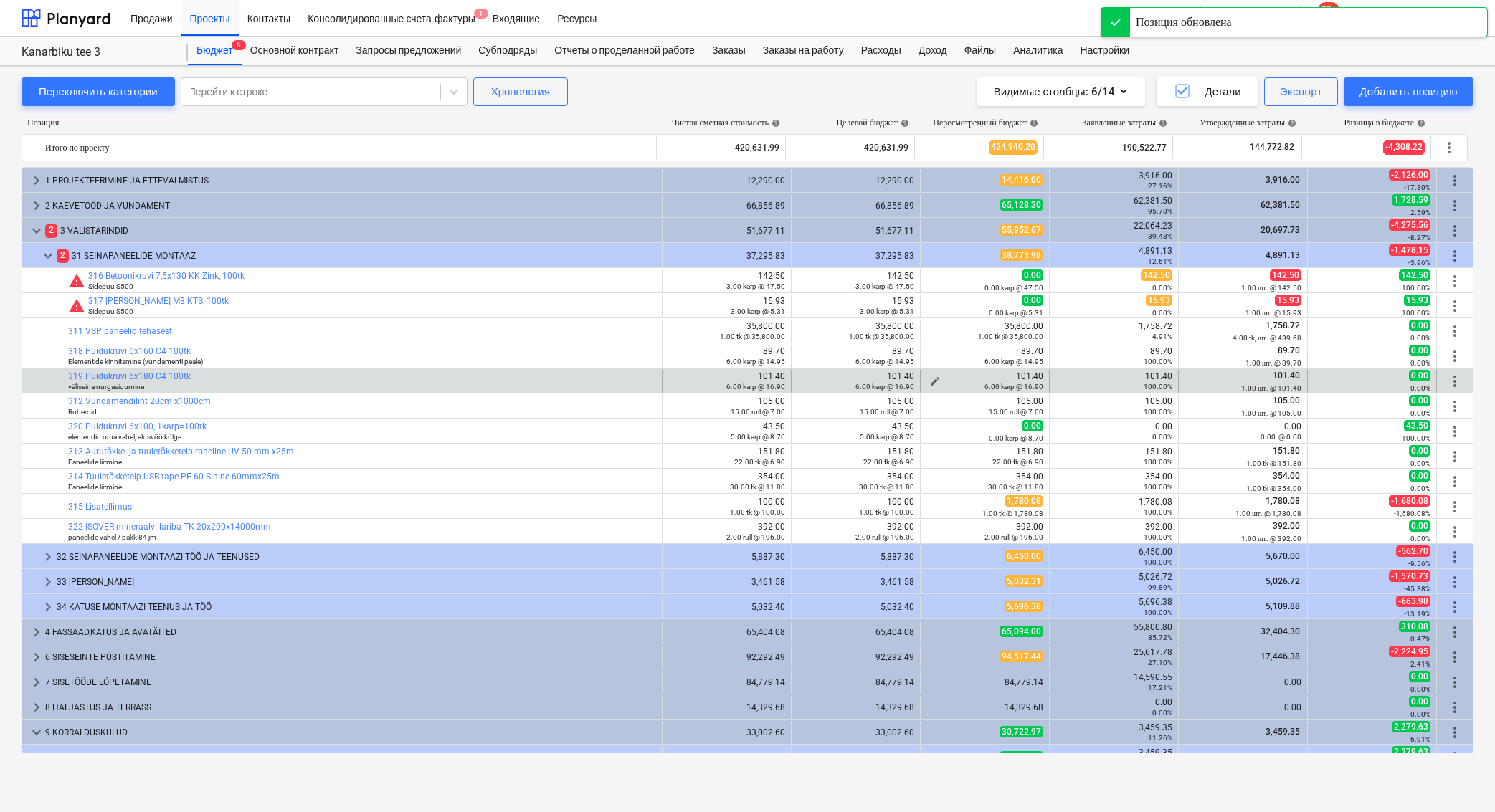
click at [932, 382] on div "6.00 karp @ 16.90" at bounding box center [984, 386] width 117 height 10
click at [930, 379] on span "edit" at bounding box center [934, 381] width 12 height 12
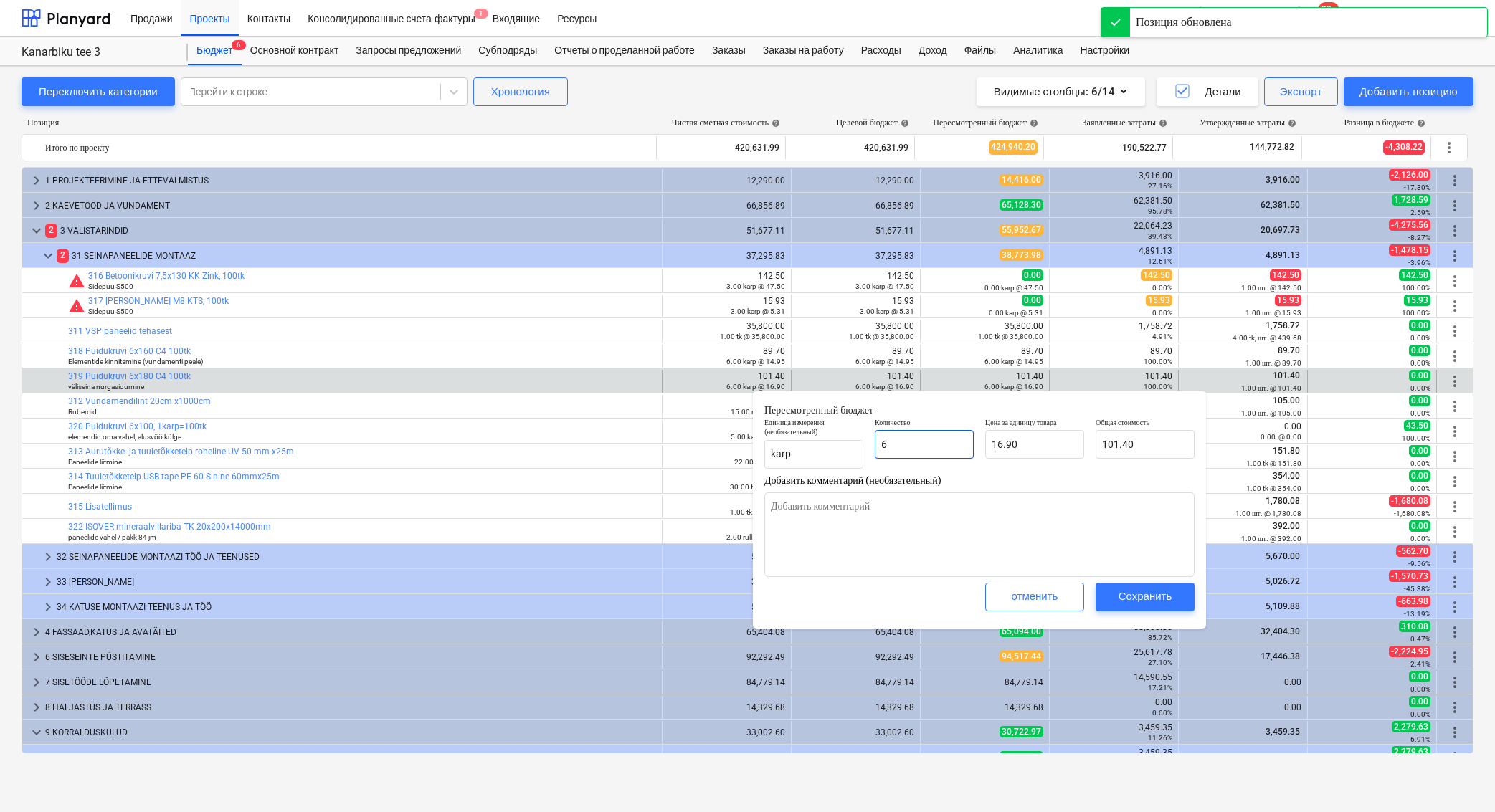
click at [929, 450] on input "6" at bounding box center [924, 444] width 99 height 29
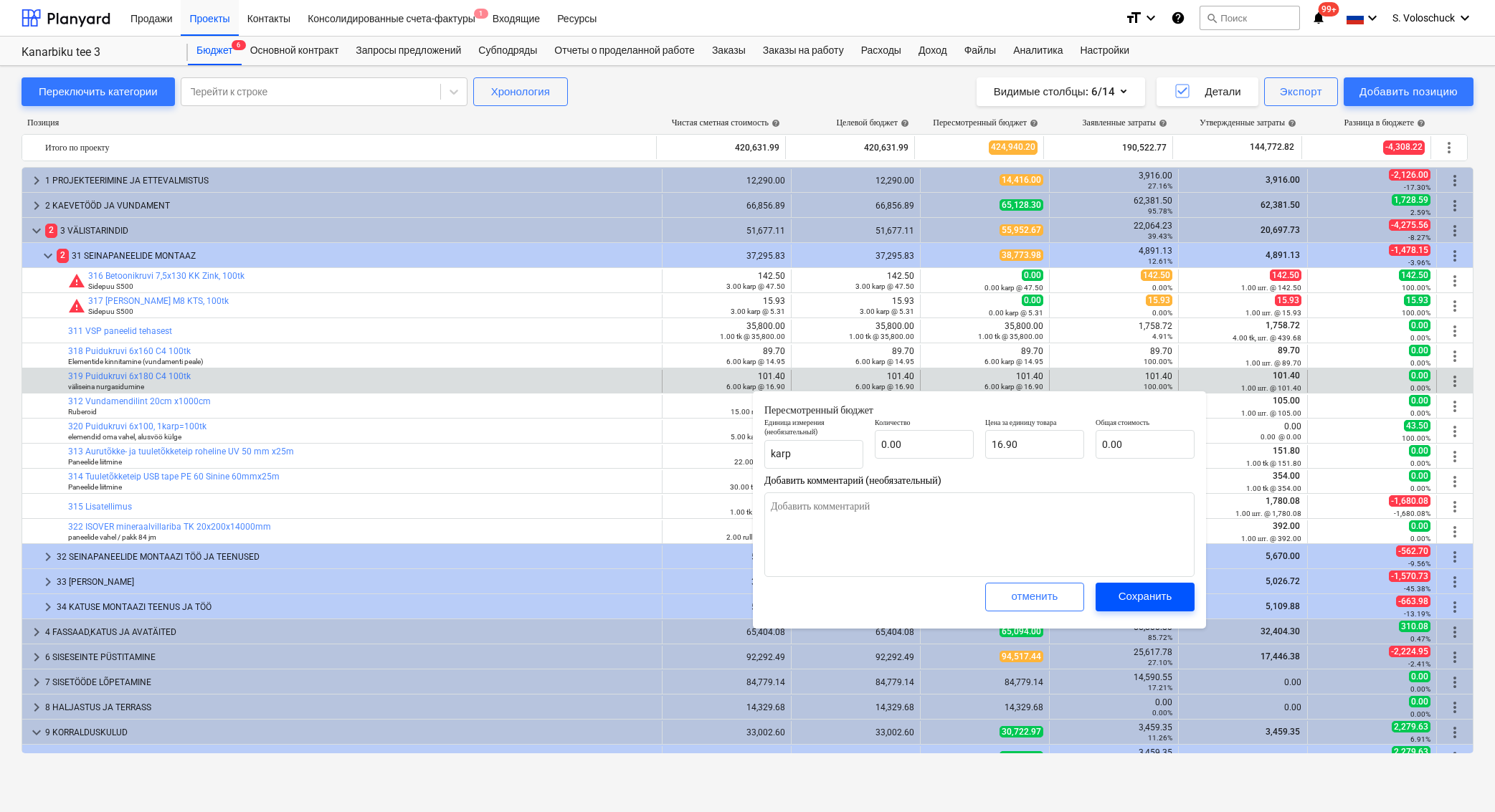
click at [1126, 593] on div "Сохранить" at bounding box center [1145, 596] width 54 height 19
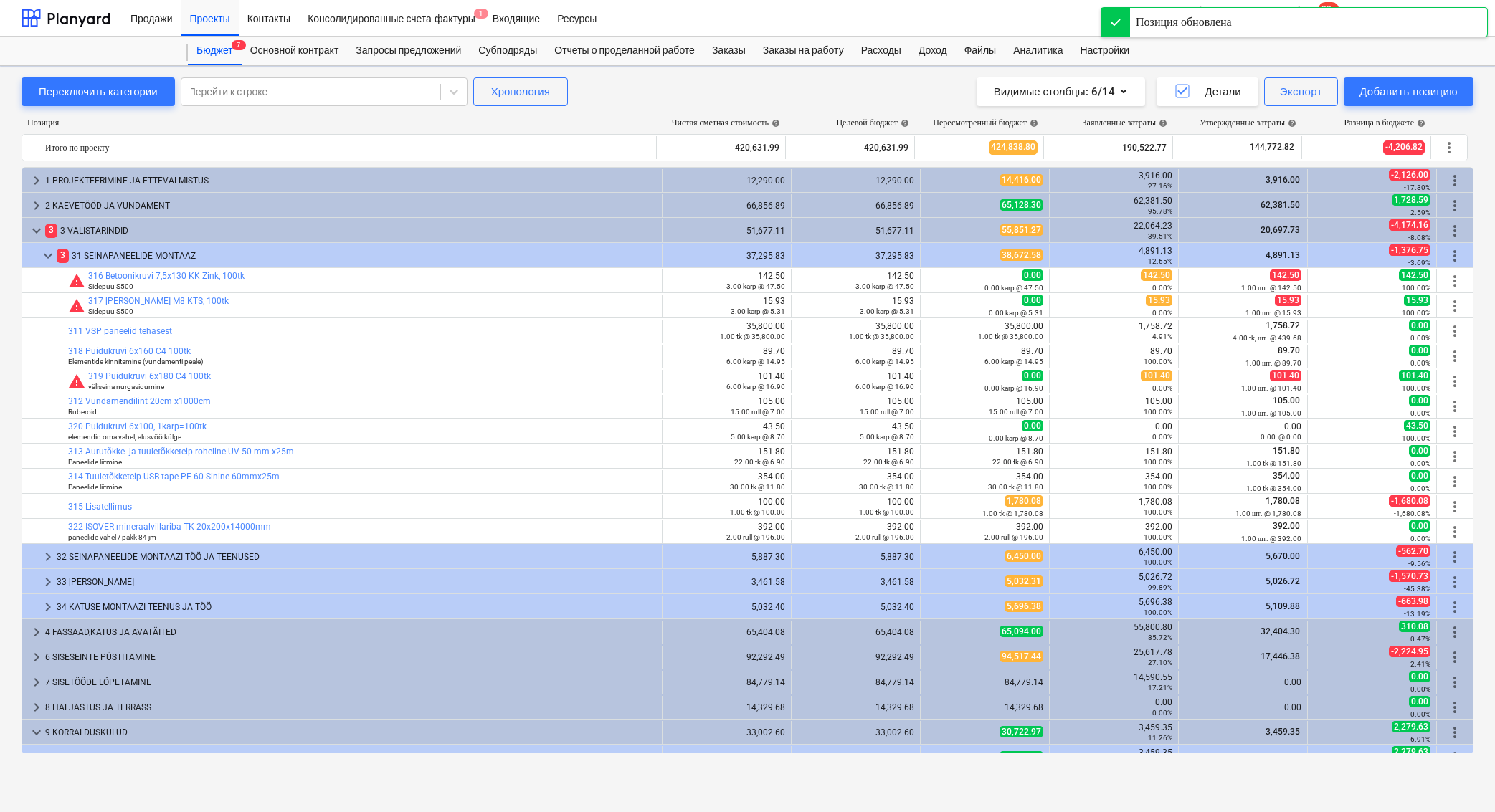
click at [929, 405] on span "edit" at bounding box center [934, 406] width 12 height 12
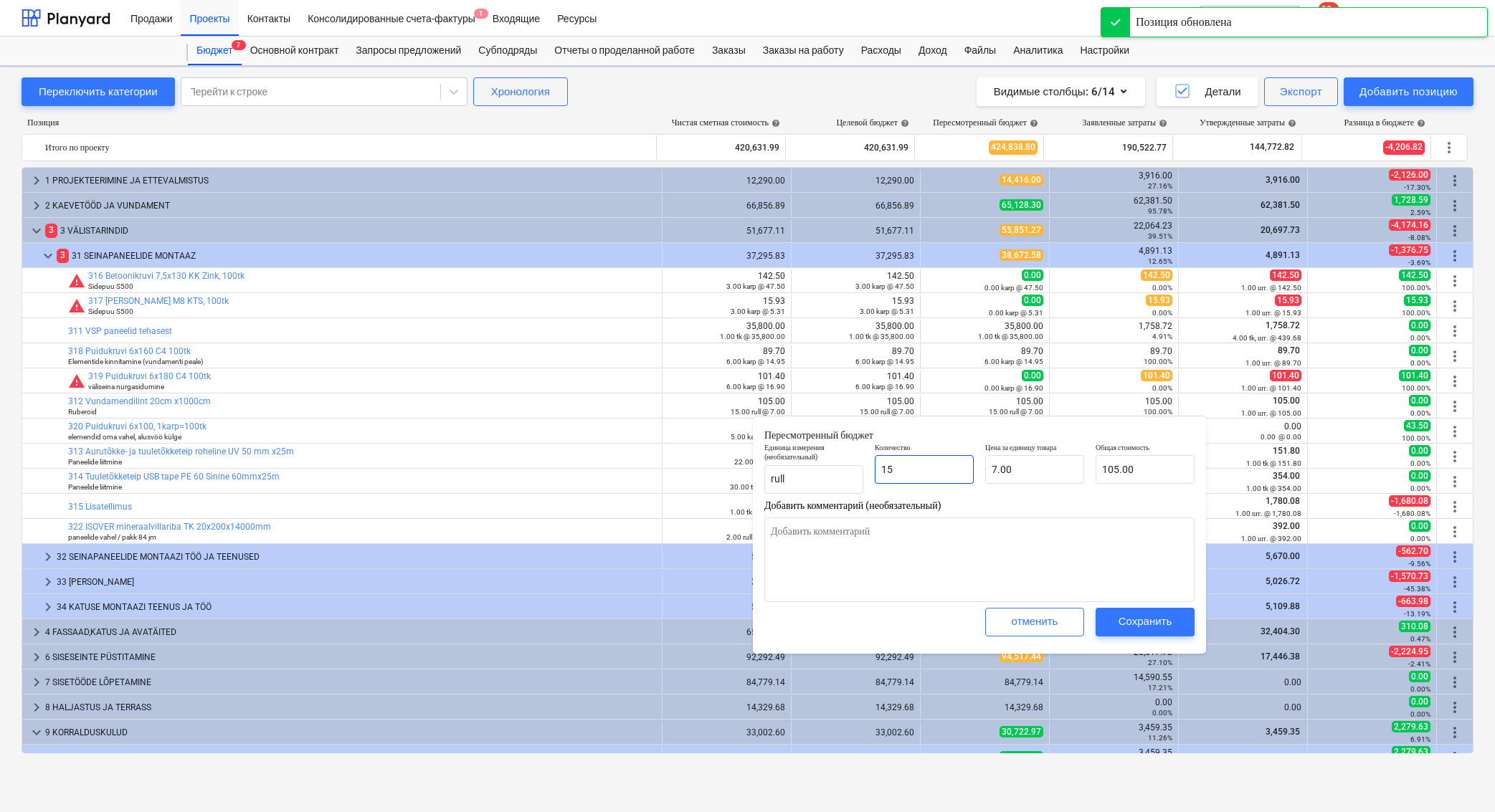
click at [929, 464] on input "15" at bounding box center [924, 469] width 99 height 29
click at [928, 463] on input "15" at bounding box center [924, 469] width 99 height 29
click at [927, 464] on input "15" at bounding box center [924, 469] width 99 height 29
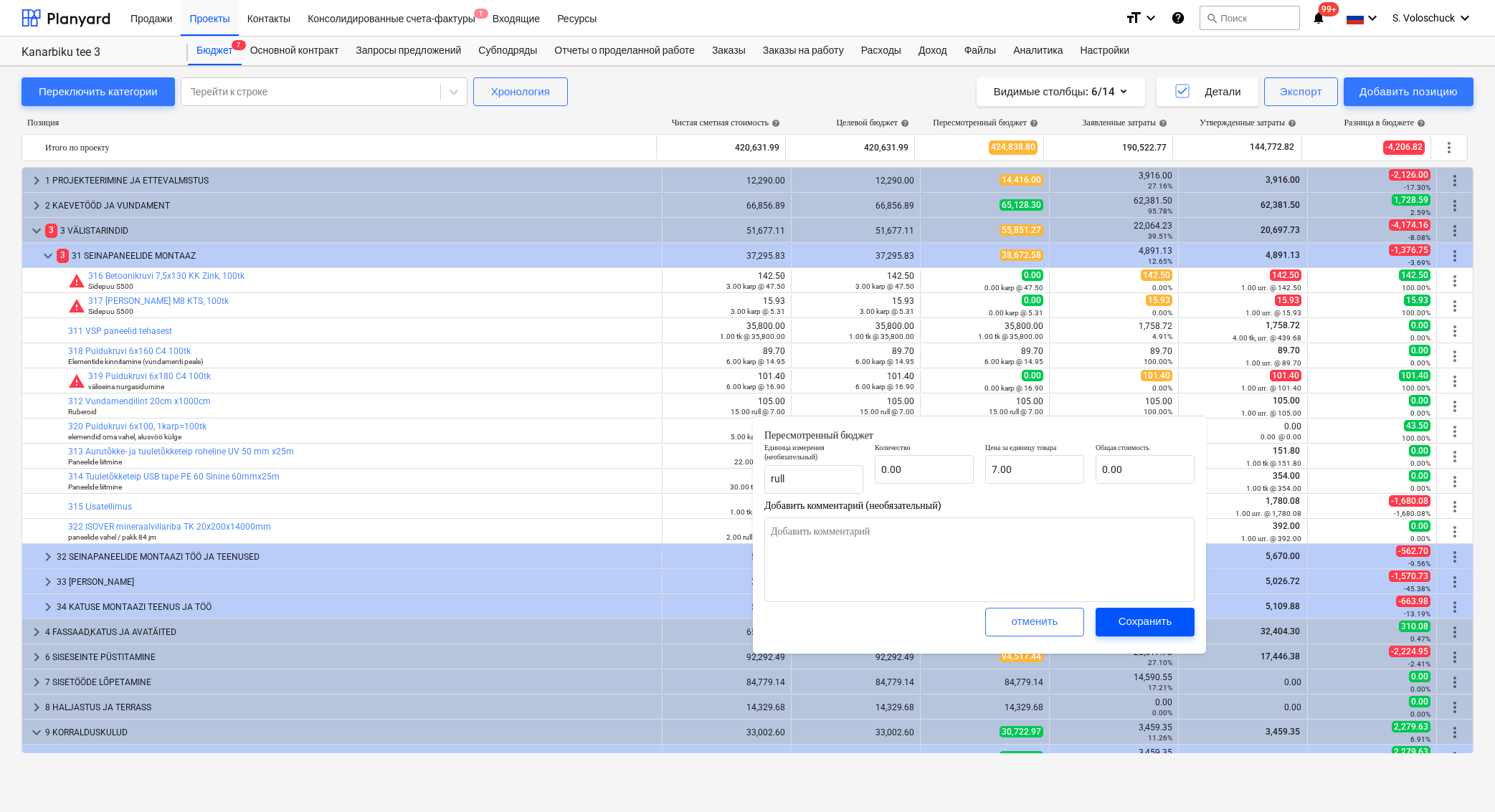
click at [1133, 619] on div "Сохранить" at bounding box center [1145, 621] width 54 height 19
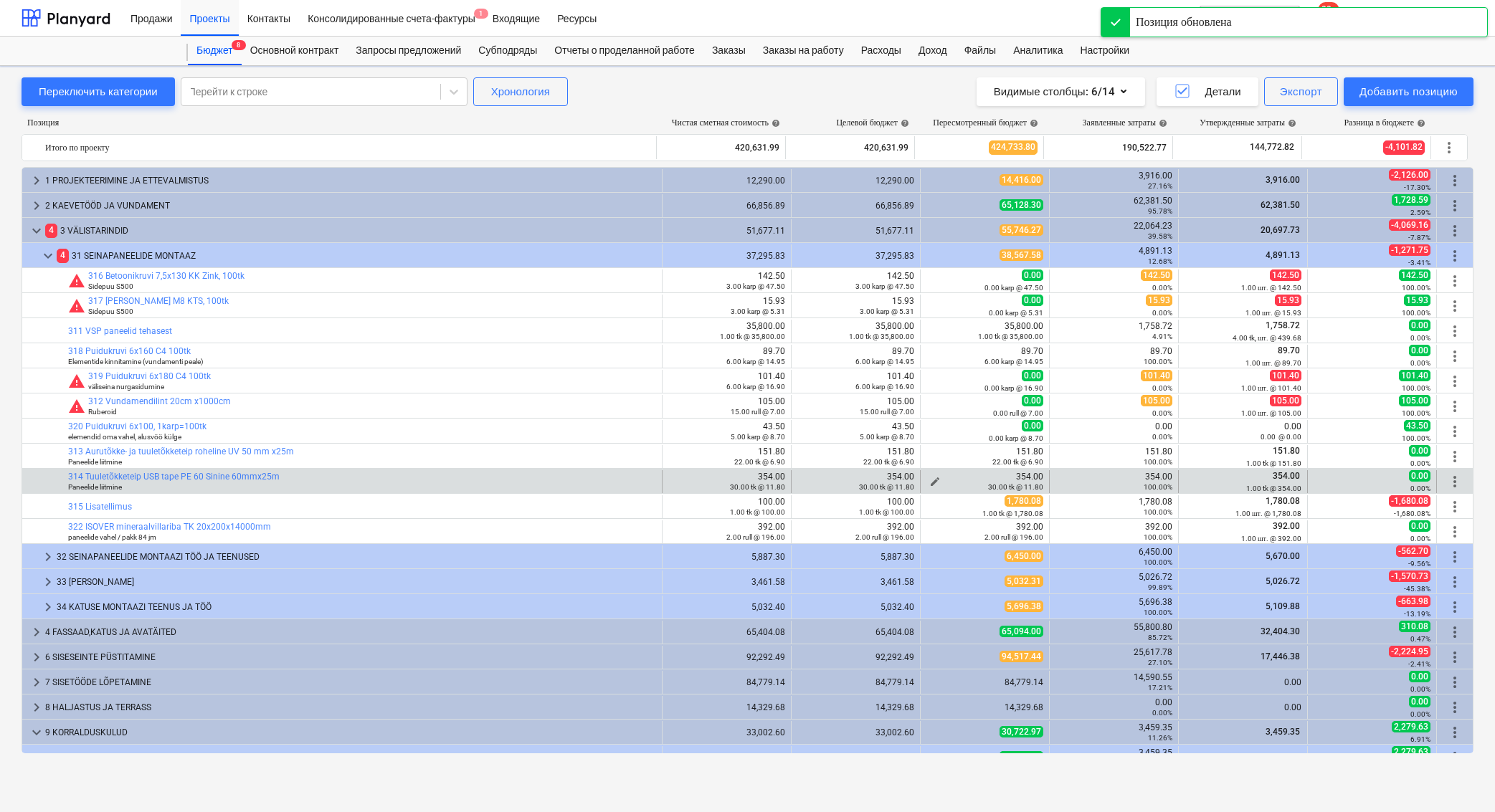
click at [932, 477] on span "edit" at bounding box center [934, 481] width 12 height 12
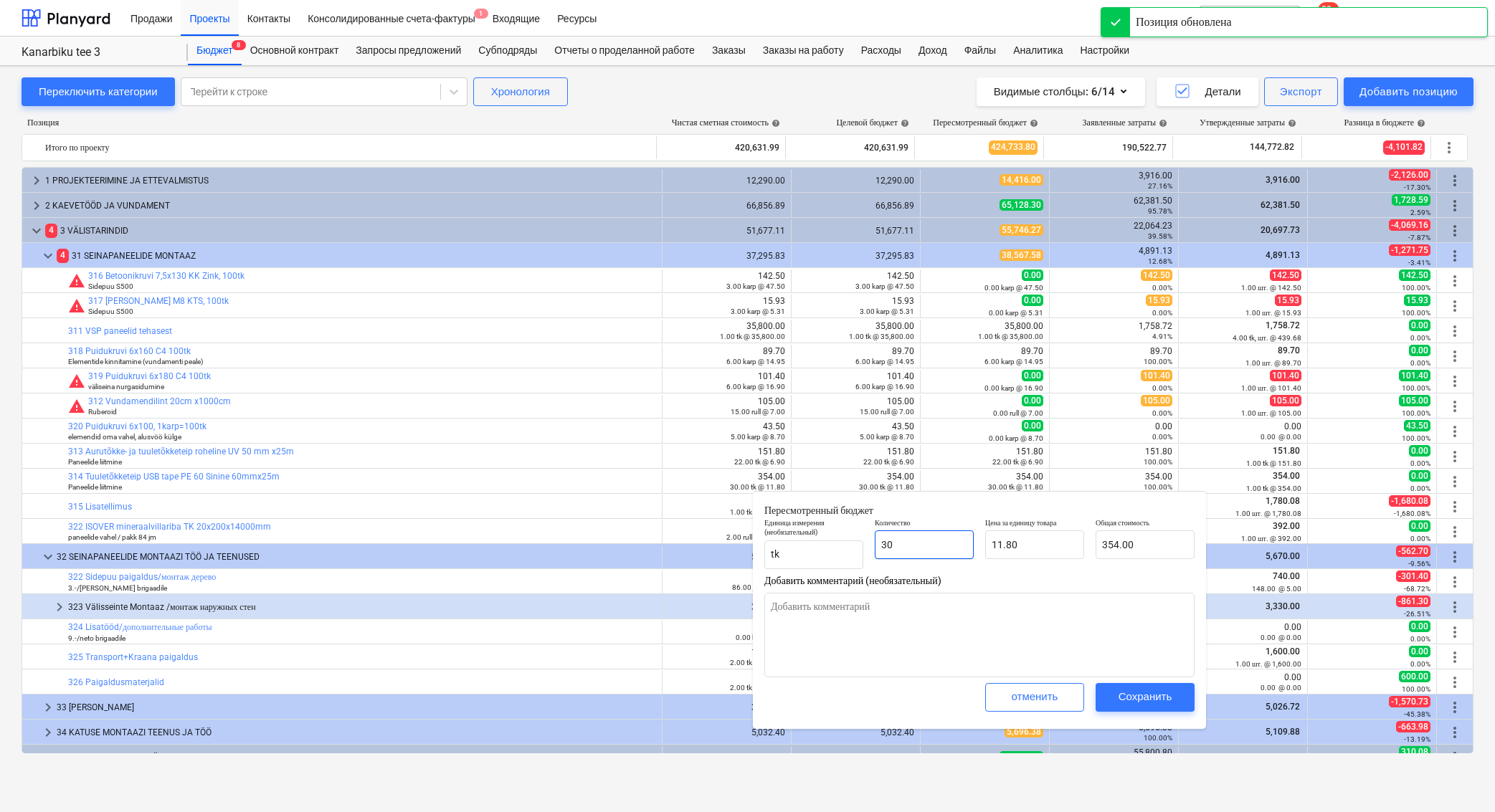
click at [919, 547] on input "30" at bounding box center [924, 545] width 99 height 29
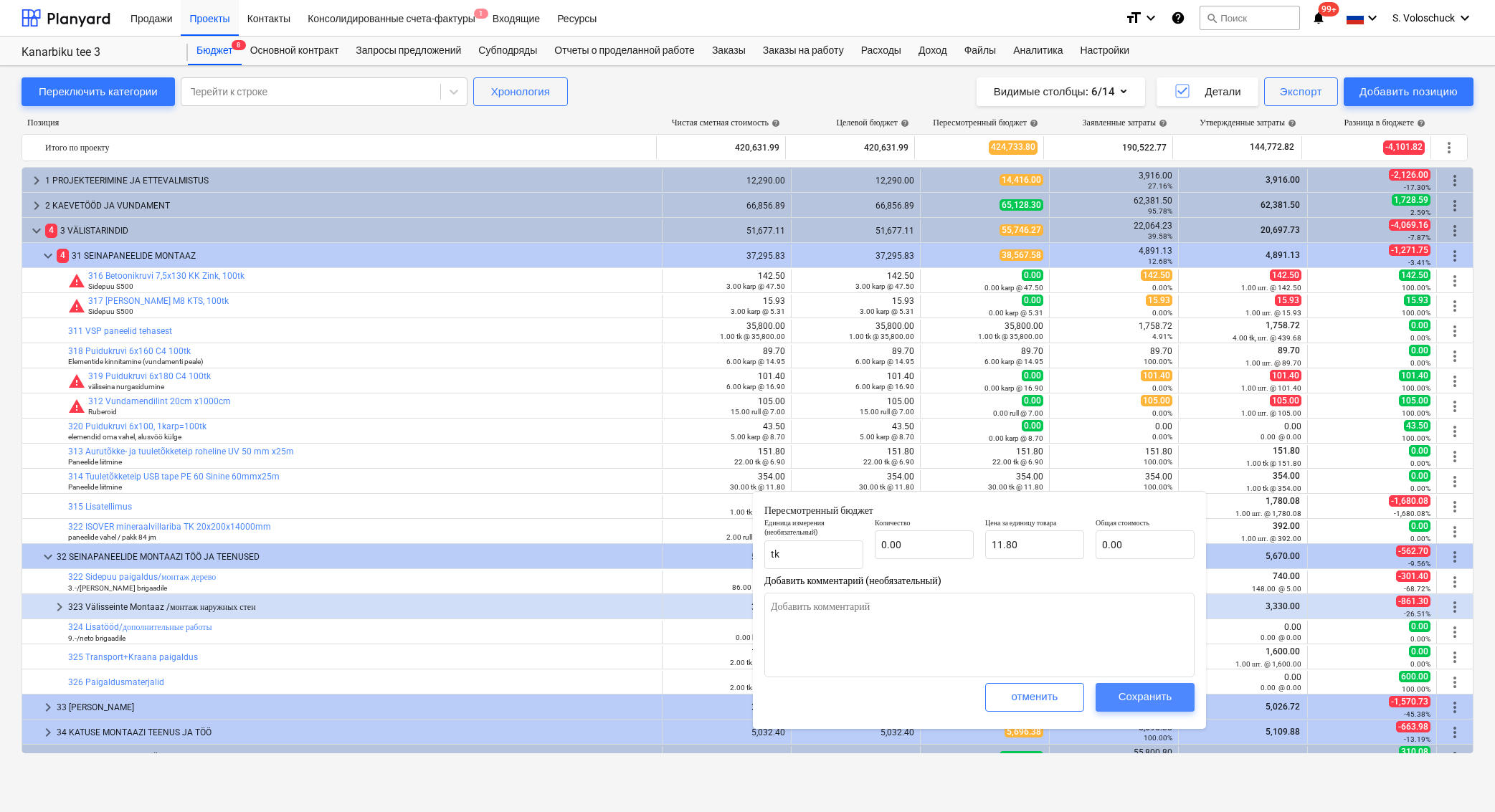
click at [1149, 691] on div "Сохранить" at bounding box center [1145, 697] width 54 height 19
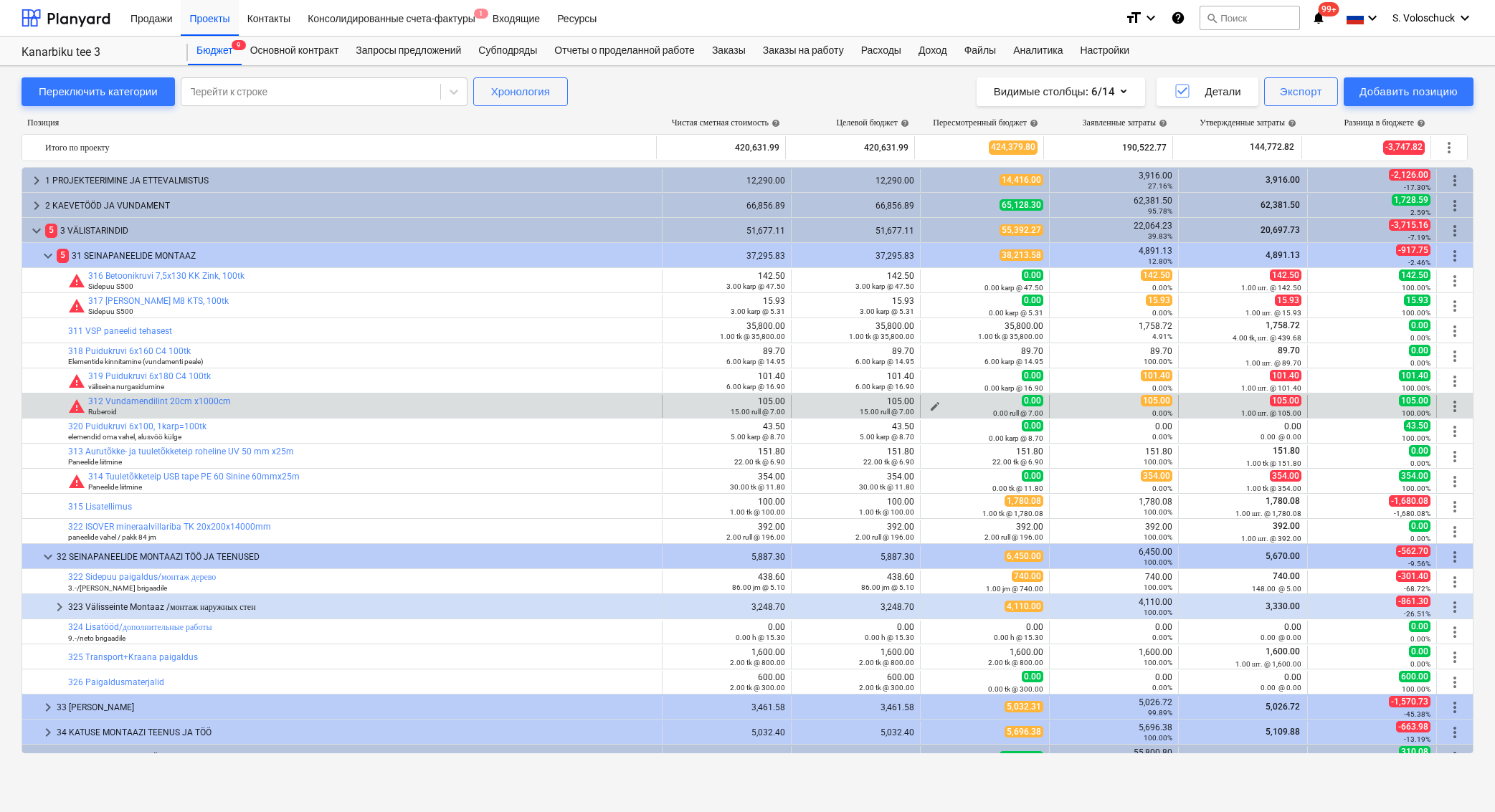
click at [929, 401] on span "edit" at bounding box center [934, 406] width 12 height 12
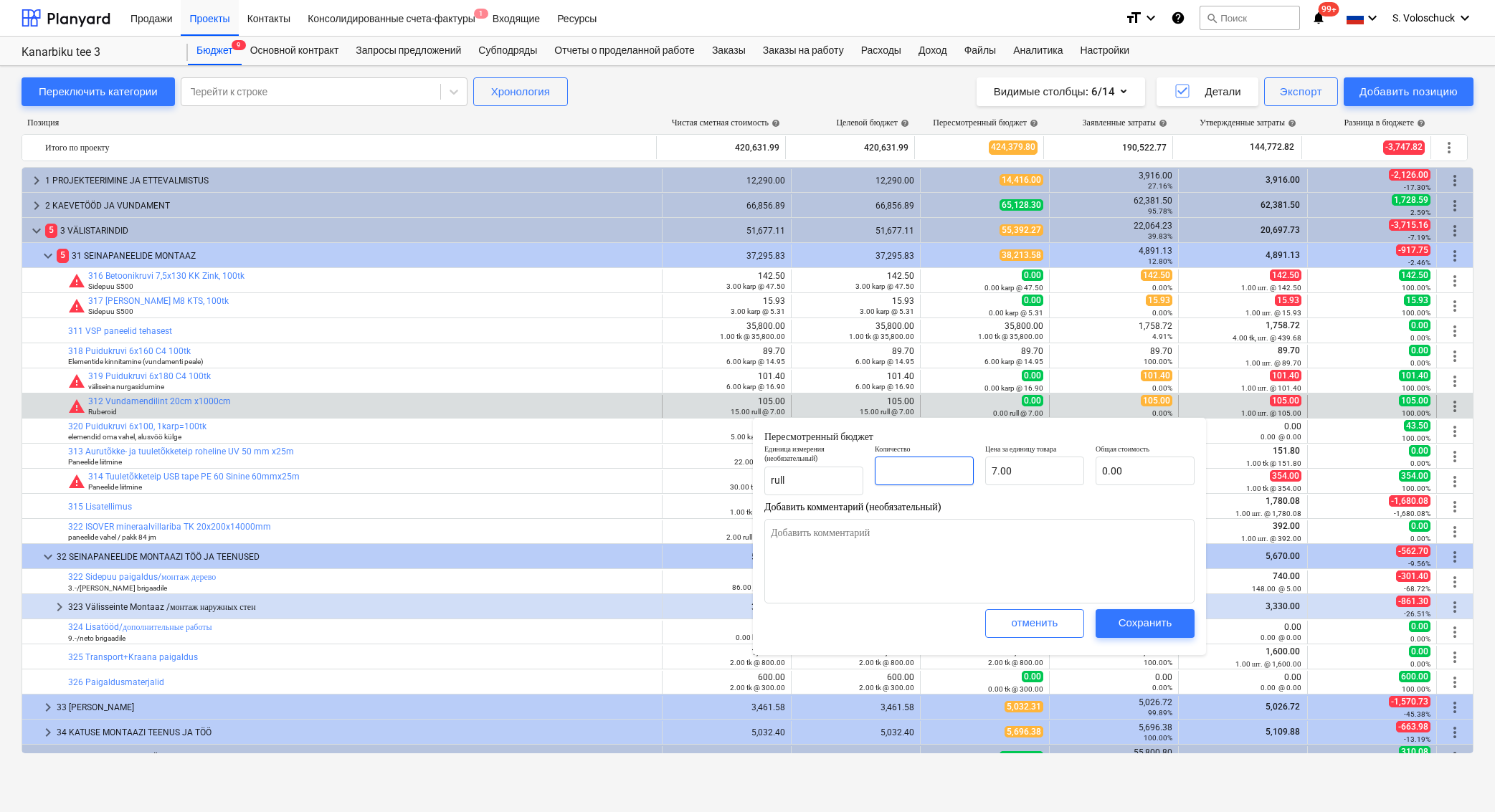
click at [929, 472] on input "text" at bounding box center [924, 471] width 99 height 29
click at [1027, 467] on input "7" at bounding box center [1035, 471] width 99 height 29
click at [1143, 611] on button "Сохранить" at bounding box center [1145, 623] width 99 height 29
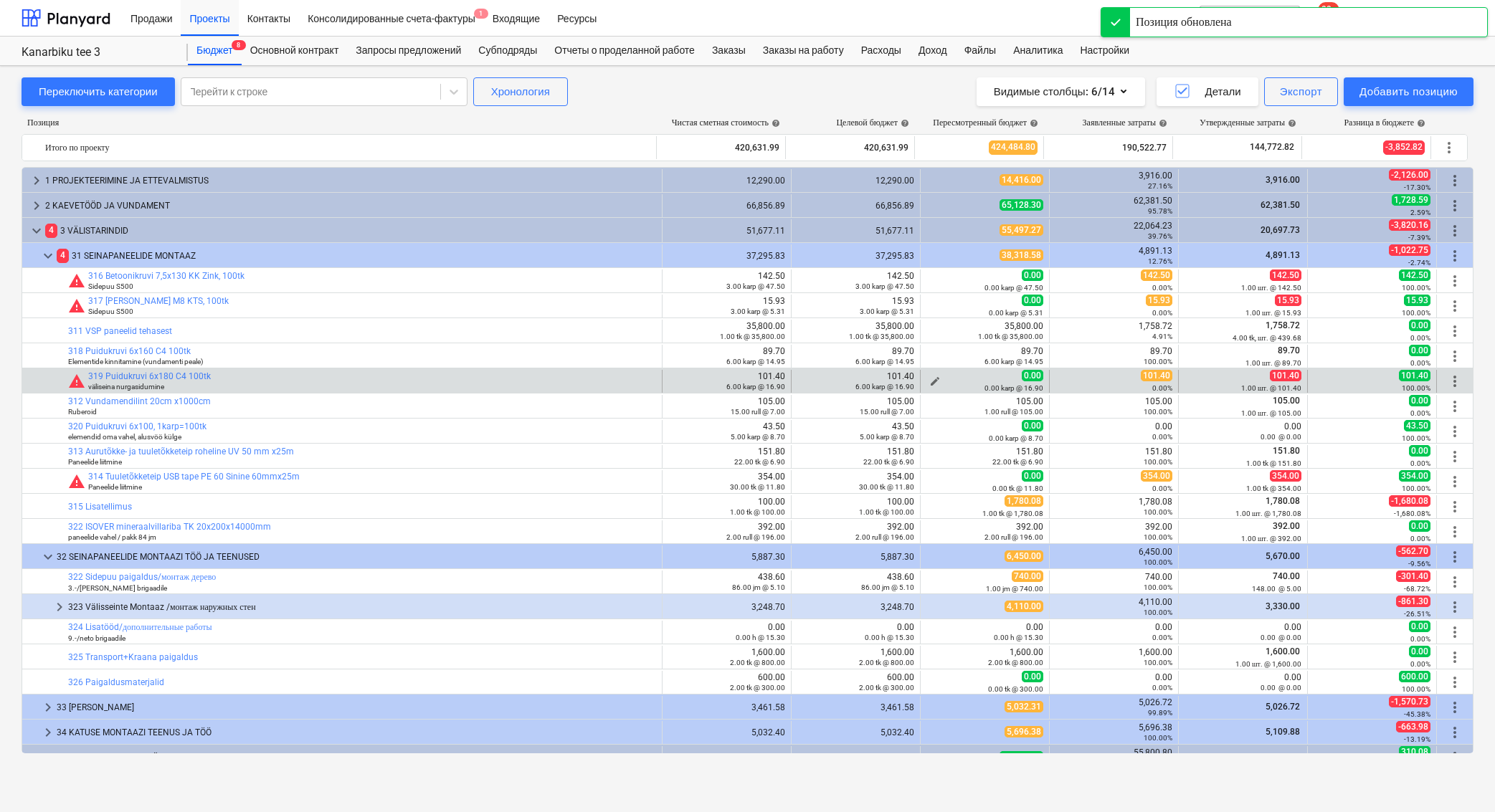
click at [929, 378] on span "edit" at bounding box center [934, 381] width 12 height 12
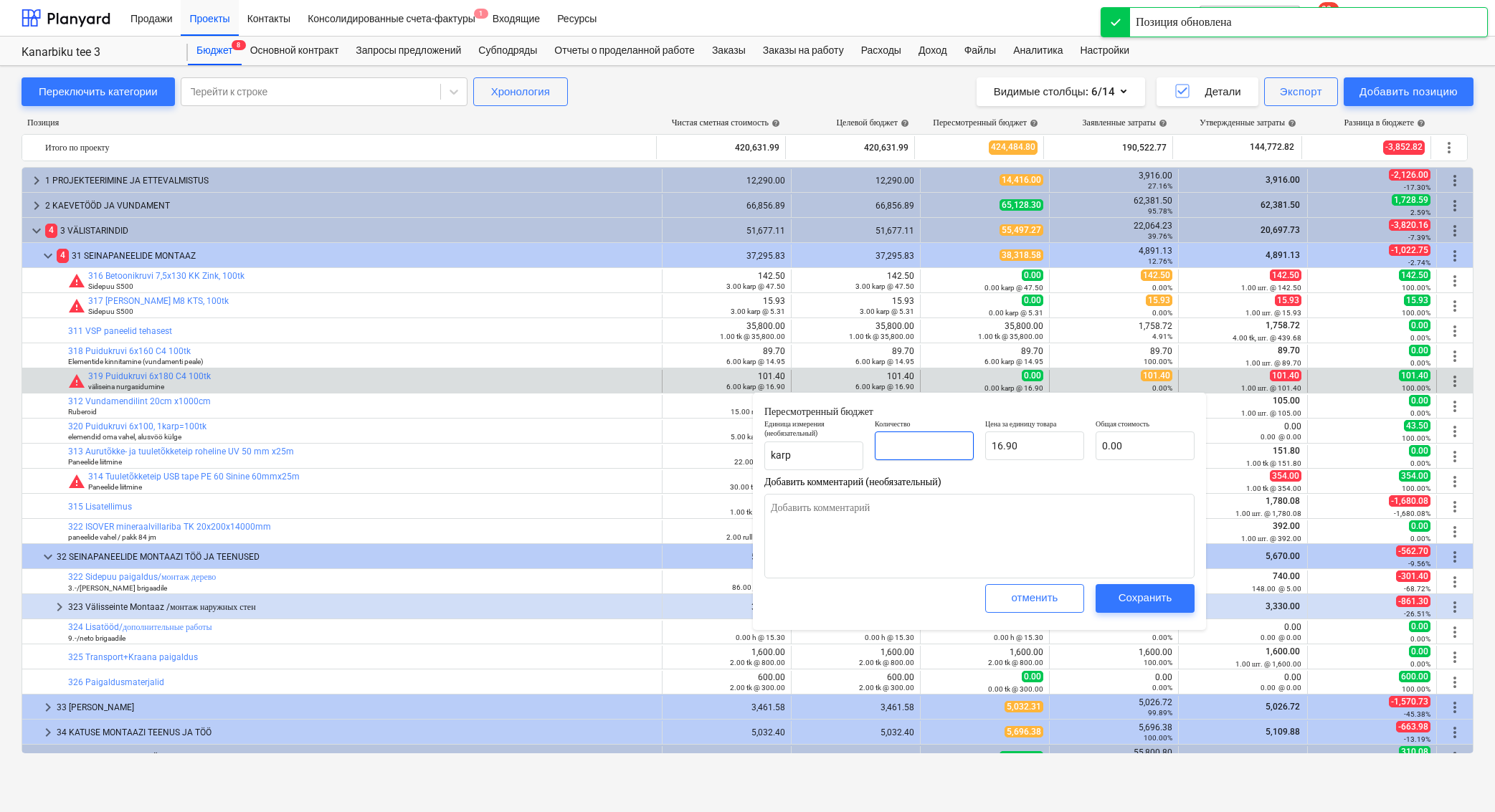
click at [943, 452] on input "text" at bounding box center [924, 446] width 99 height 29
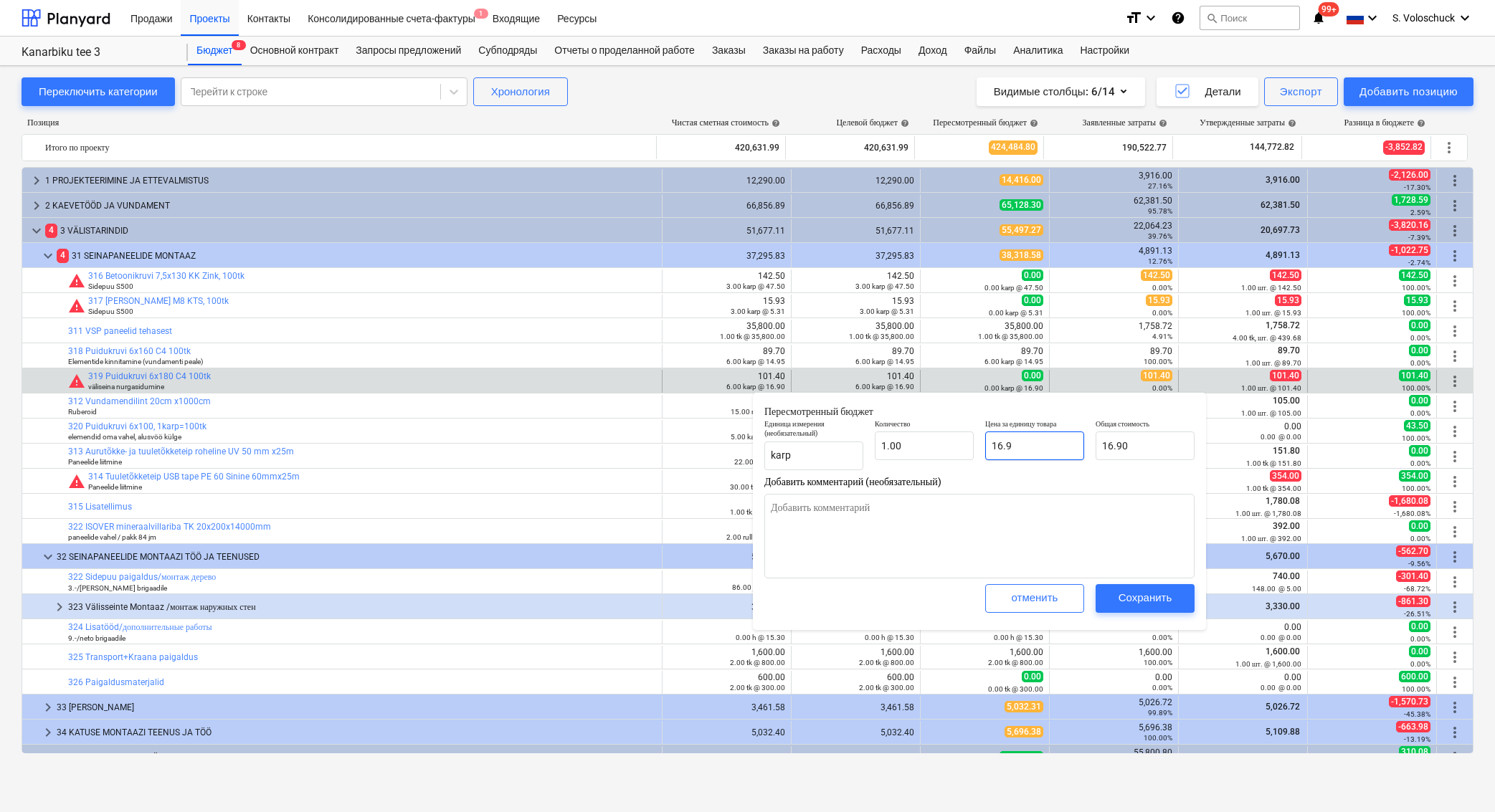
click at [1057, 447] on input "16.9" at bounding box center [1035, 446] width 99 height 29
click at [1120, 599] on div "Сохранить" at bounding box center [1145, 598] width 54 height 19
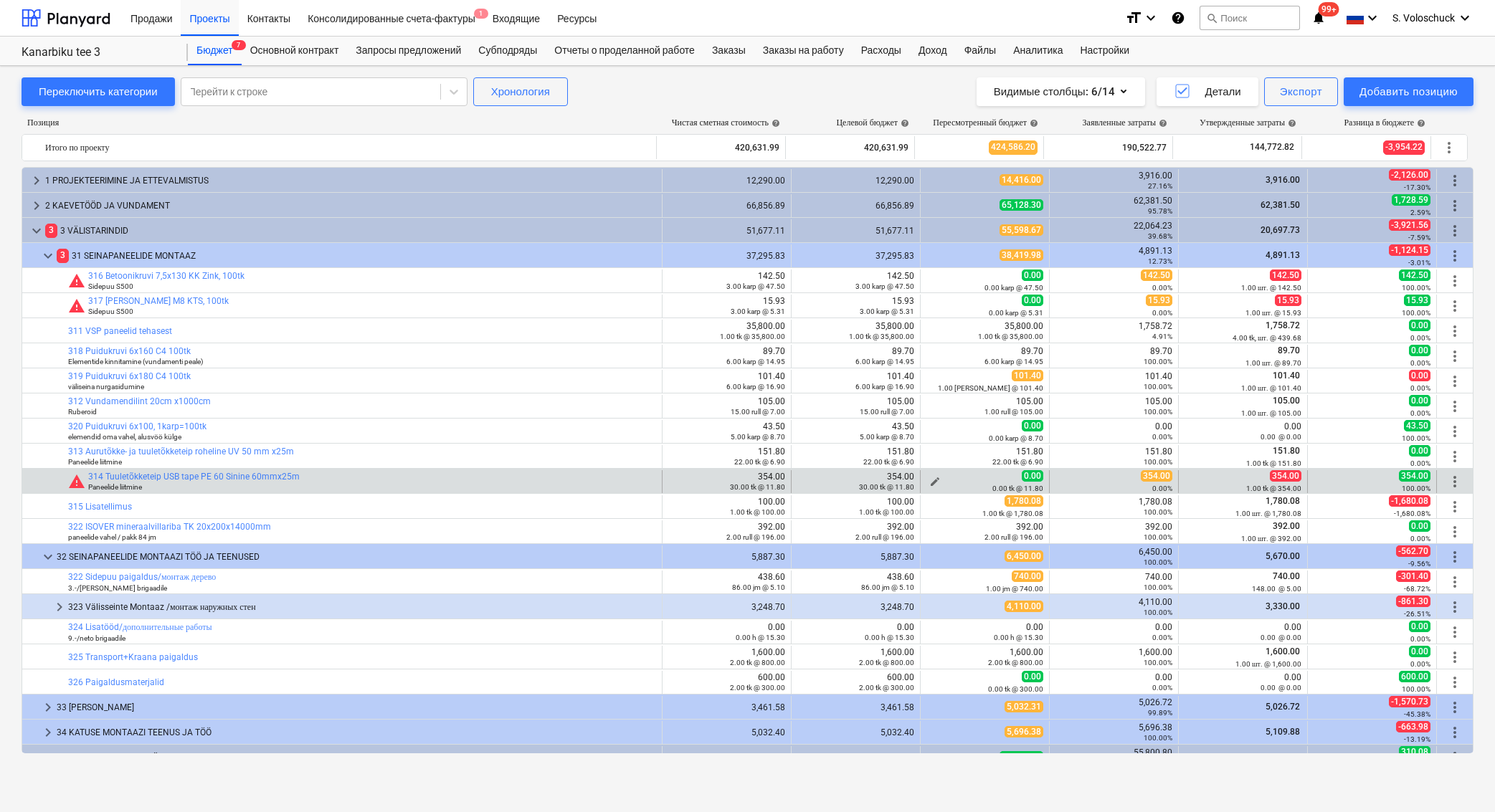
click at [935, 476] on span "edit" at bounding box center [934, 481] width 12 height 12
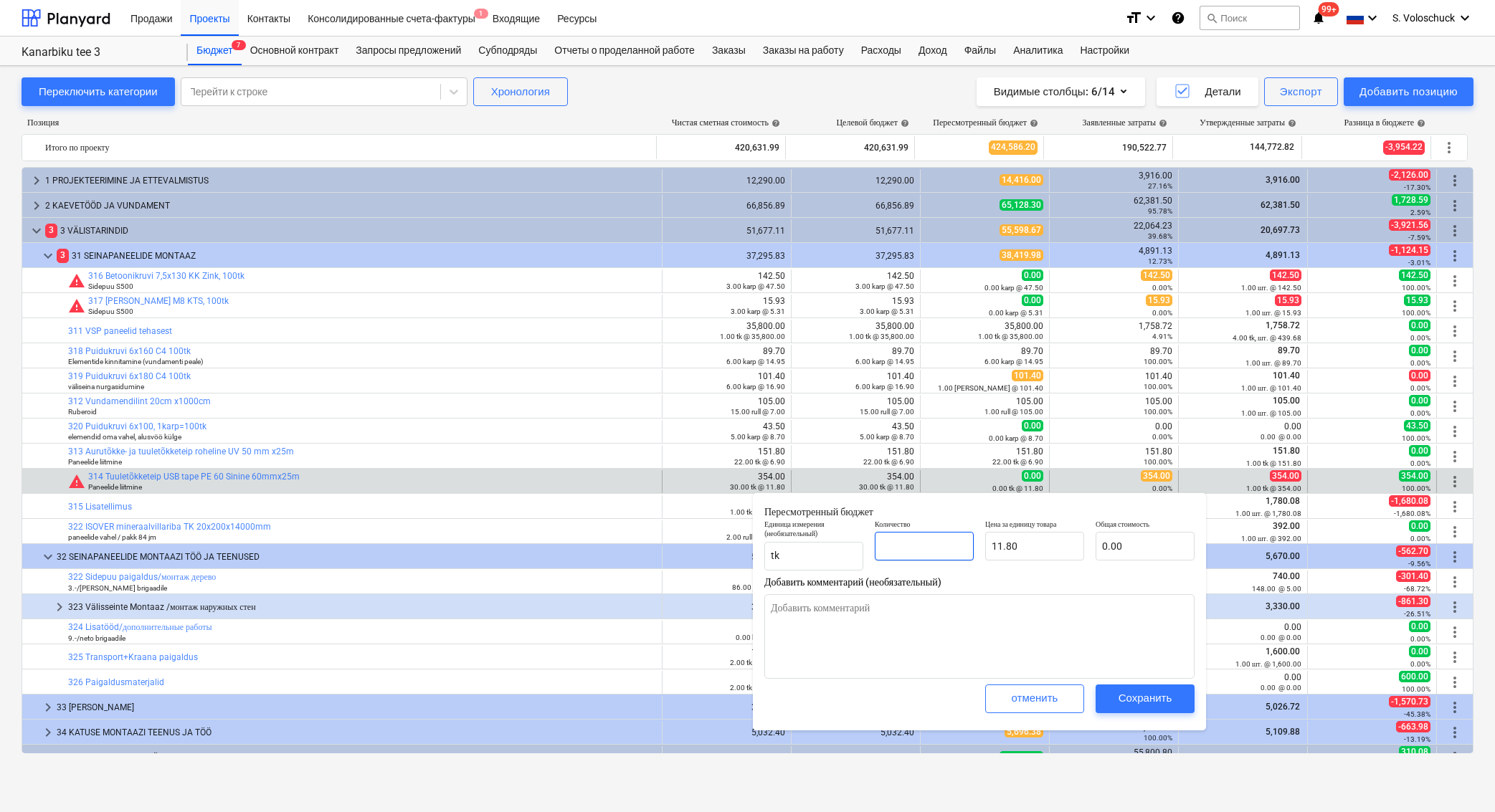
click at [929, 545] on input "text" at bounding box center [924, 545] width 99 height 29
click at [1015, 534] on input "11.8" at bounding box center [1035, 545] width 99 height 29
click at [1018, 545] on input "11.8" at bounding box center [1035, 545] width 99 height 29
click at [1132, 695] on div "Сохранить" at bounding box center [1145, 698] width 54 height 19
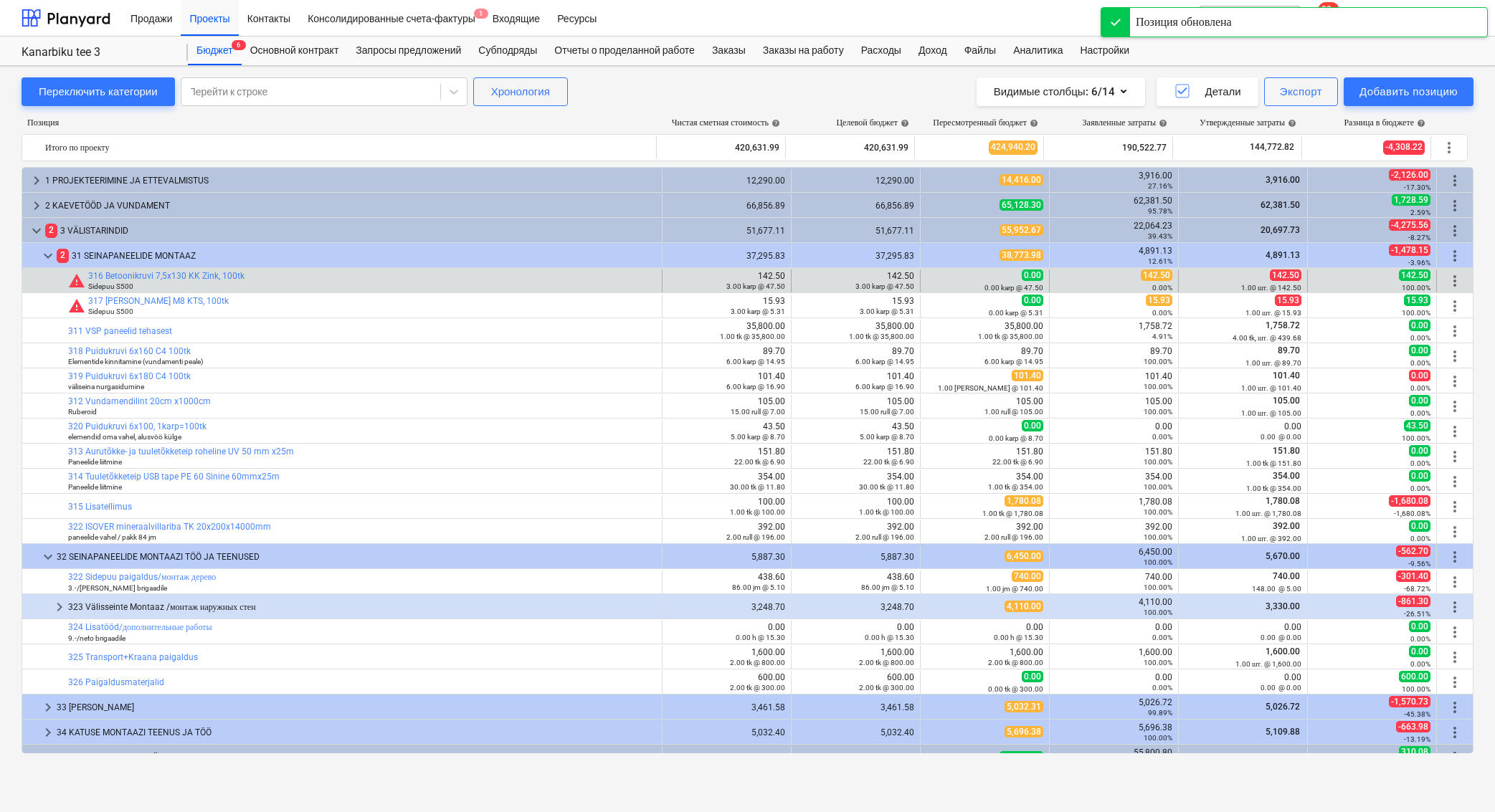
click at [920, 279] on div "edit 0.00 0.00 [PERSON_NAME] @ 47.50" at bounding box center [984, 281] width 129 height 23
click at [929, 279] on span "edit" at bounding box center [934, 280] width 12 height 12
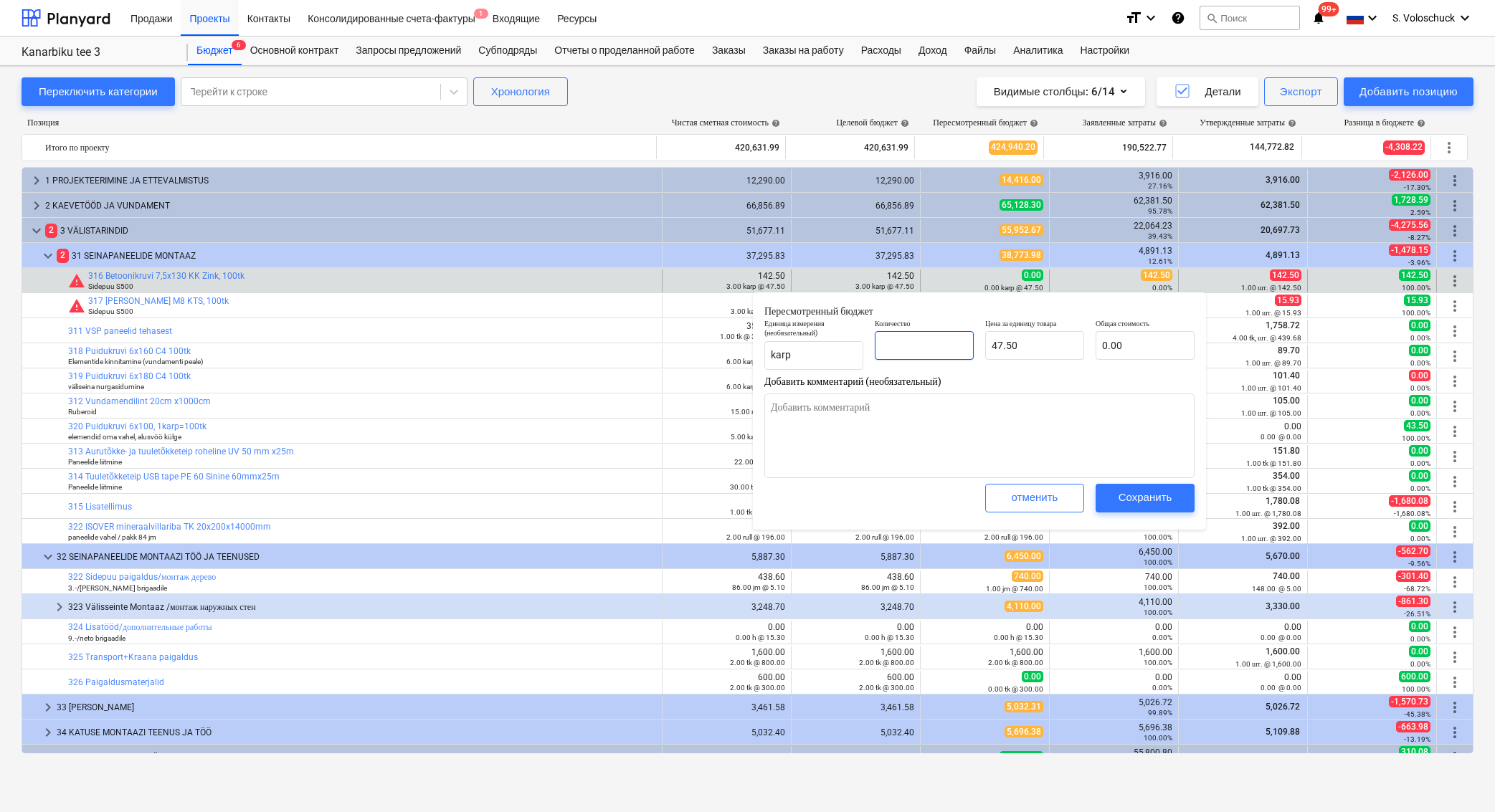
click at [915, 345] on input "text" at bounding box center [924, 345] width 99 height 29
click at [1022, 349] on input "47.5" at bounding box center [1035, 345] width 99 height 29
click at [1133, 491] on div "Сохранить" at bounding box center [1145, 498] width 54 height 19
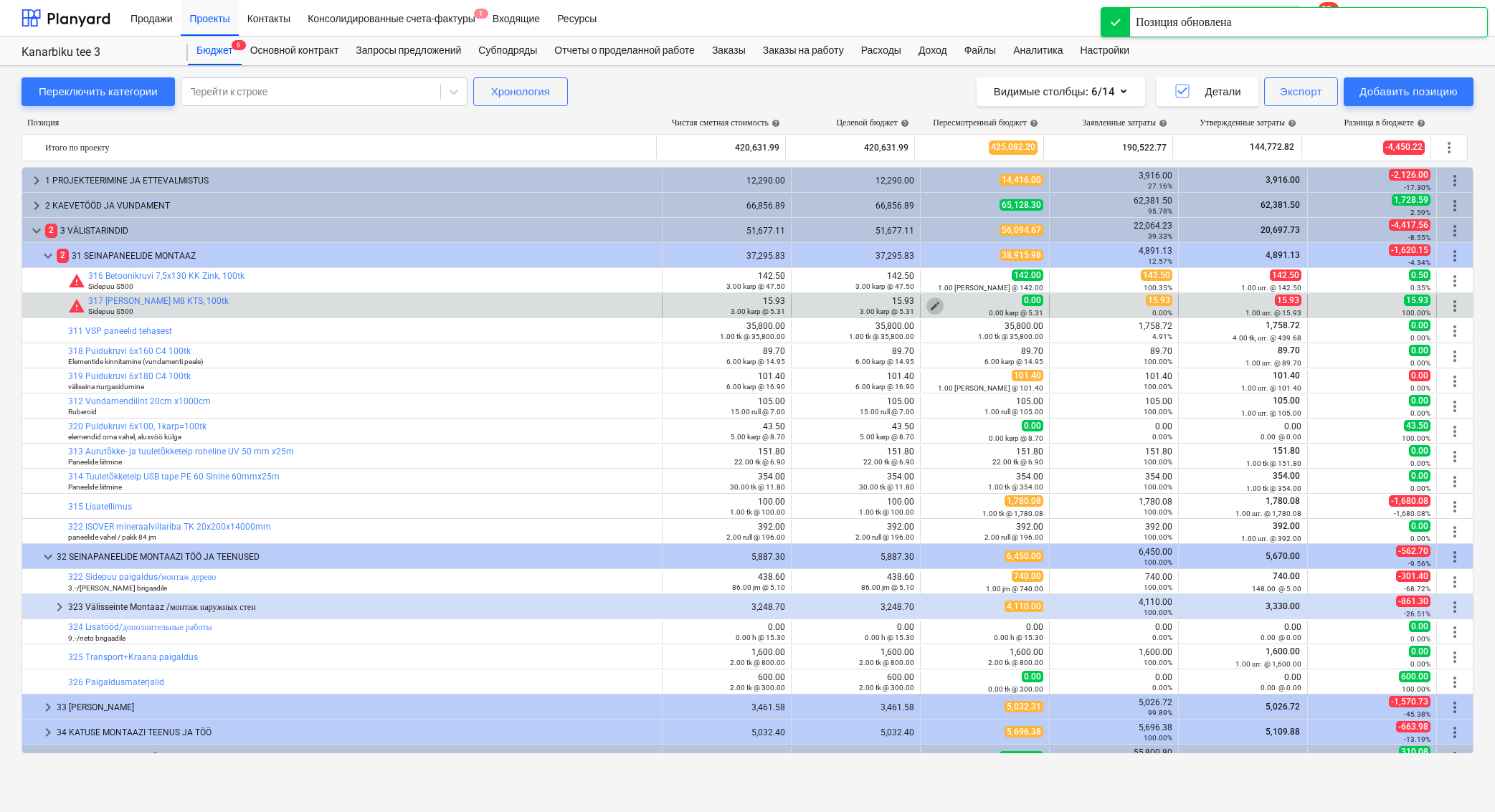
click at [930, 304] on span "edit" at bounding box center [934, 306] width 12 height 12
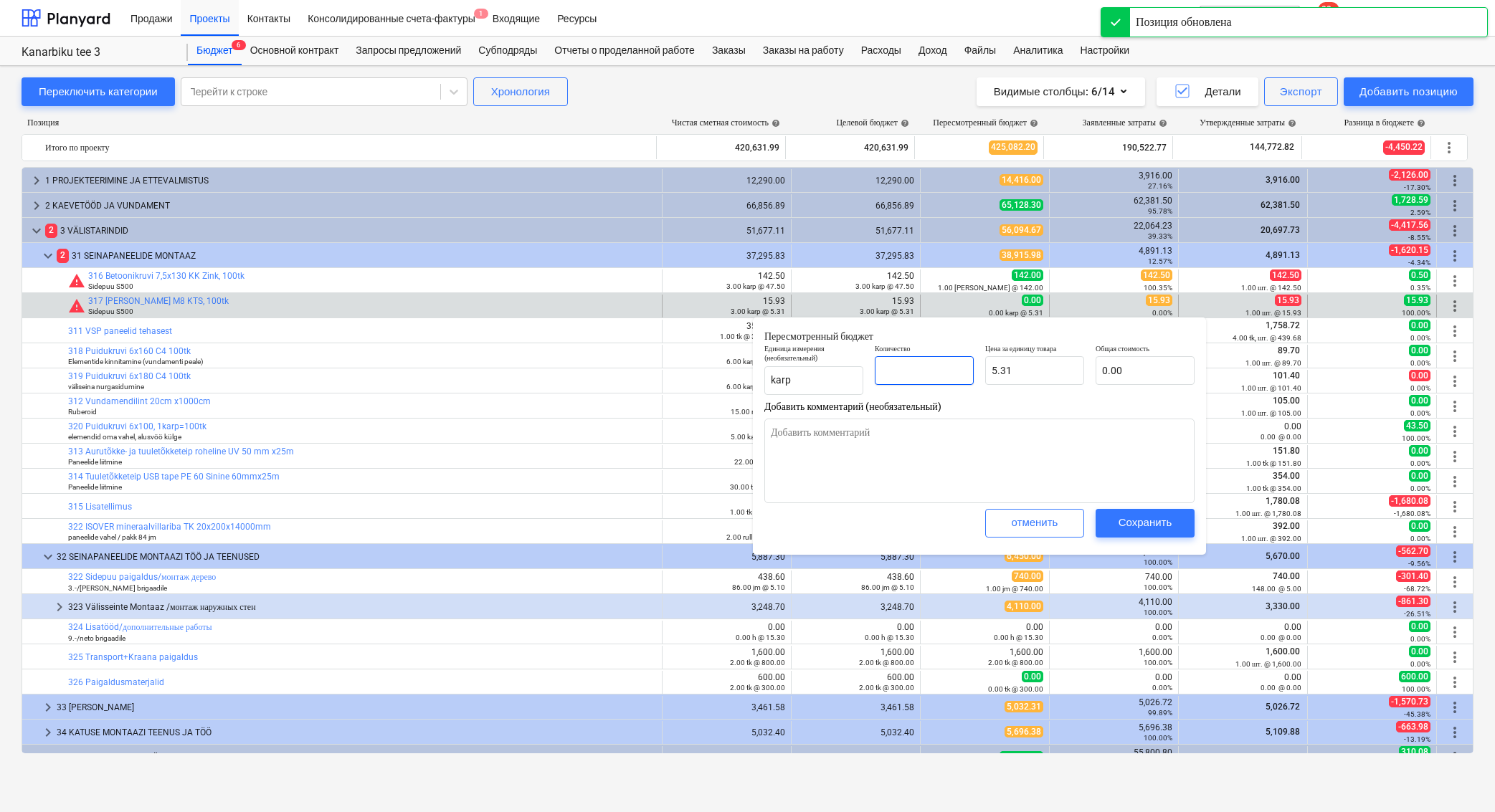
click at [953, 383] on input "text" at bounding box center [924, 370] width 99 height 29
click at [1038, 375] on input "5.31" at bounding box center [1035, 370] width 99 height 29
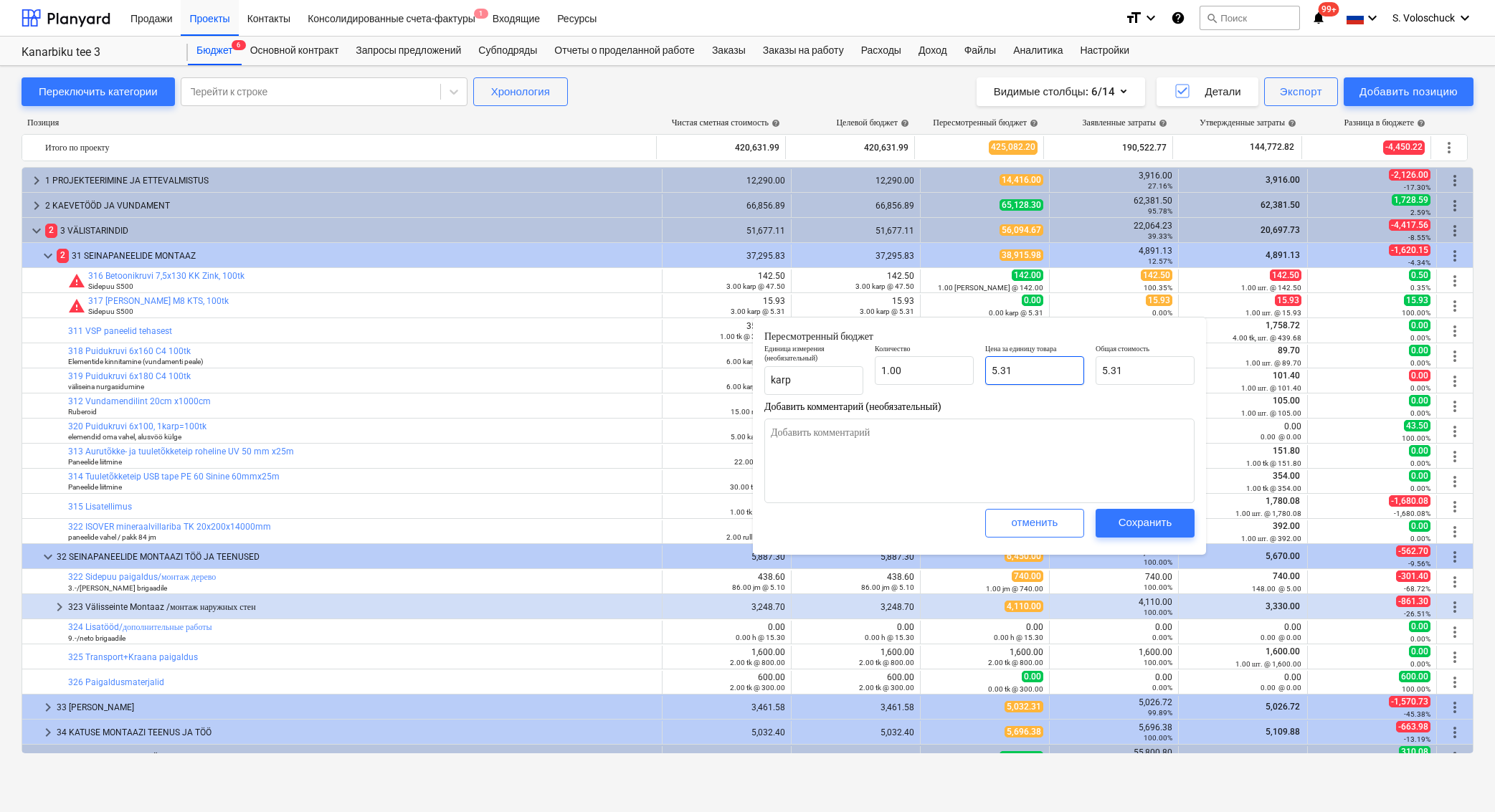
click at [1037, 374] on input "5.31" at bounding box center [1035, 370] width 99 height 29
click at [1163, 515] on div "Сохранить" at bounding box center [1145, 522] width 54 height 19
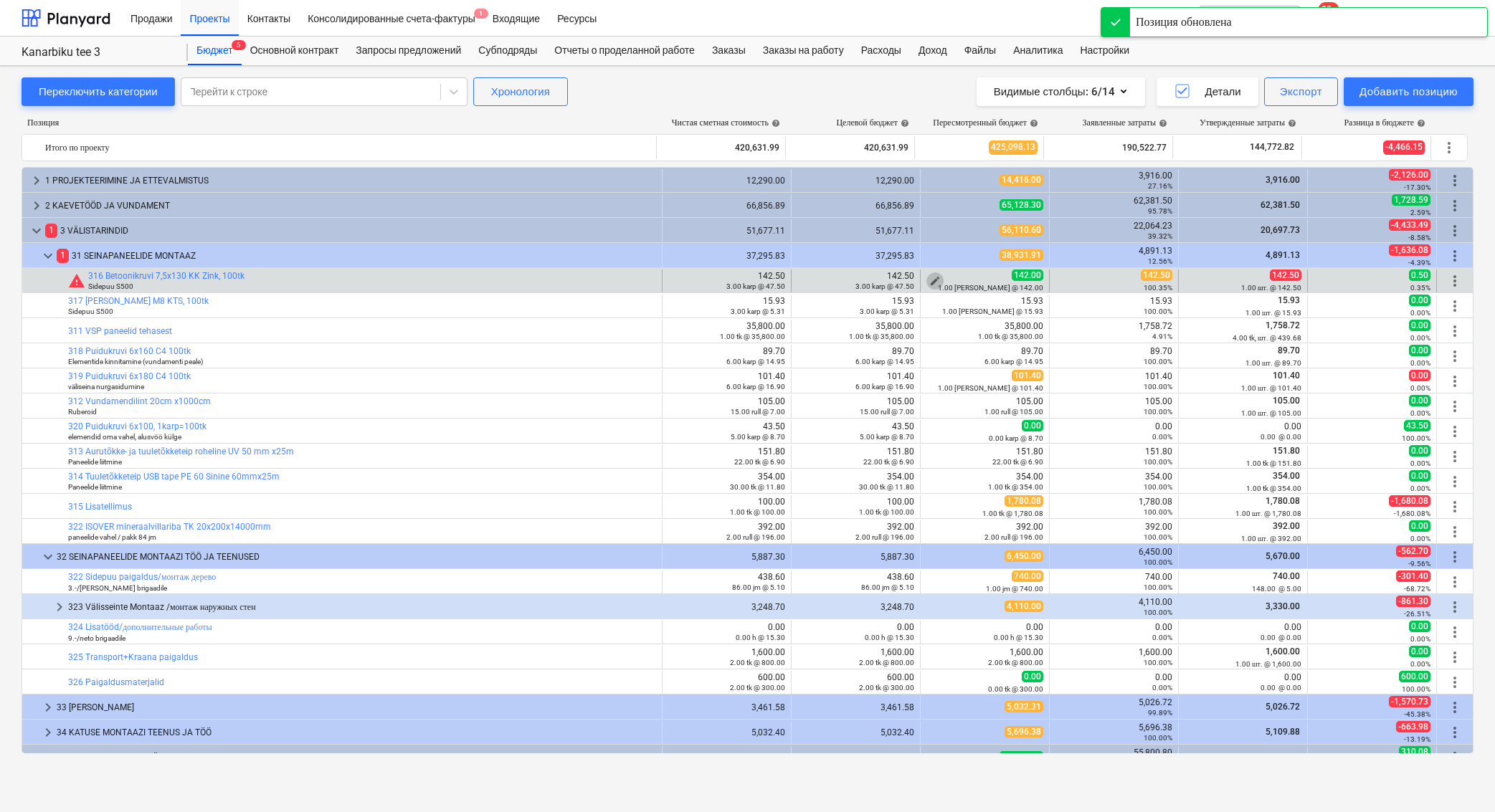
click at [932, 281] on span "edit" at bounding box center [934, 280] width 12 height 12
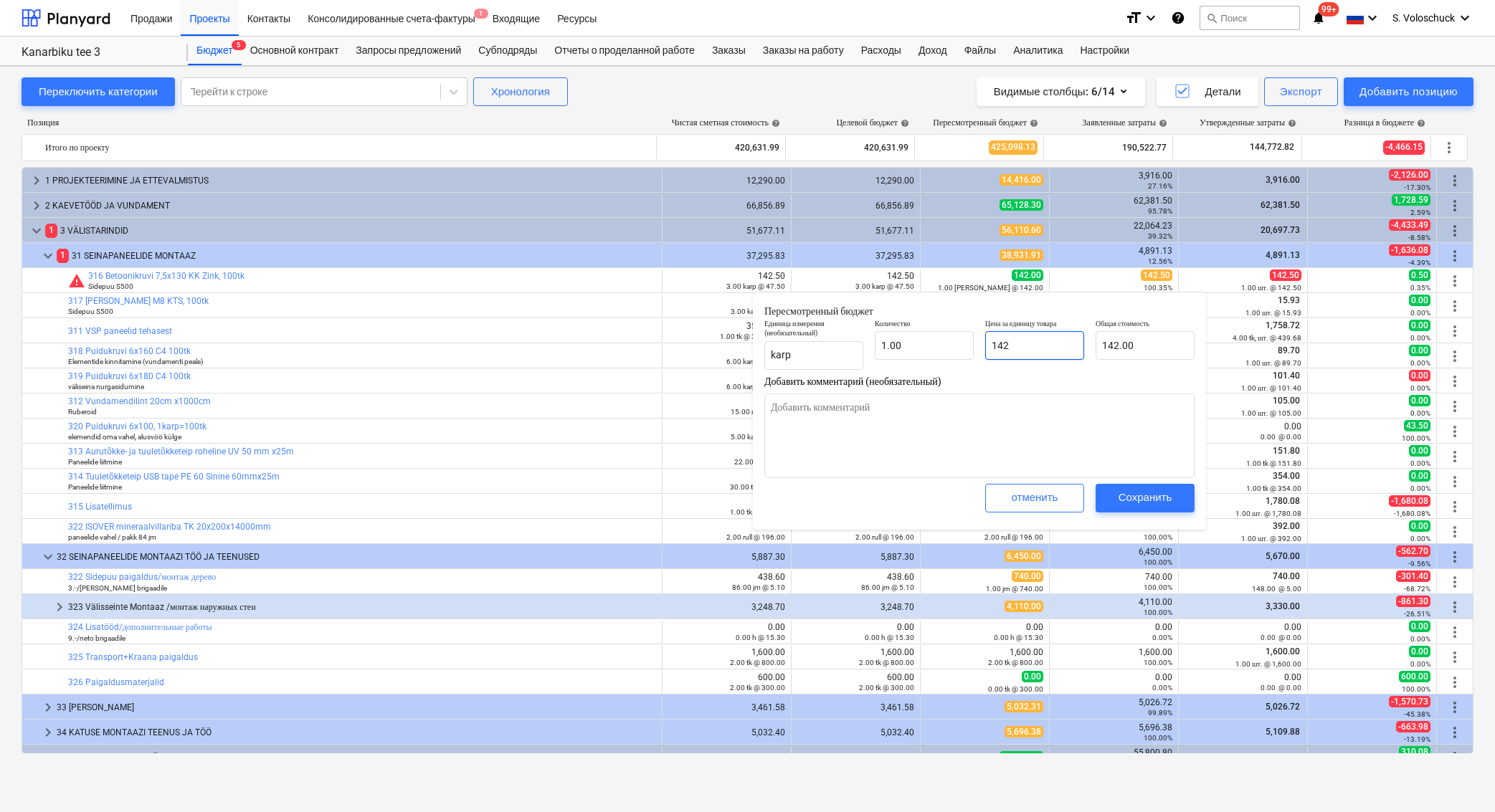
click at [1022, 348] on input "142" at bounding box center [1035, 345] width 99 height 29
click at [1167, 495] on div "Сохранить" at bounding box center [1145, 498] width 54 height 19
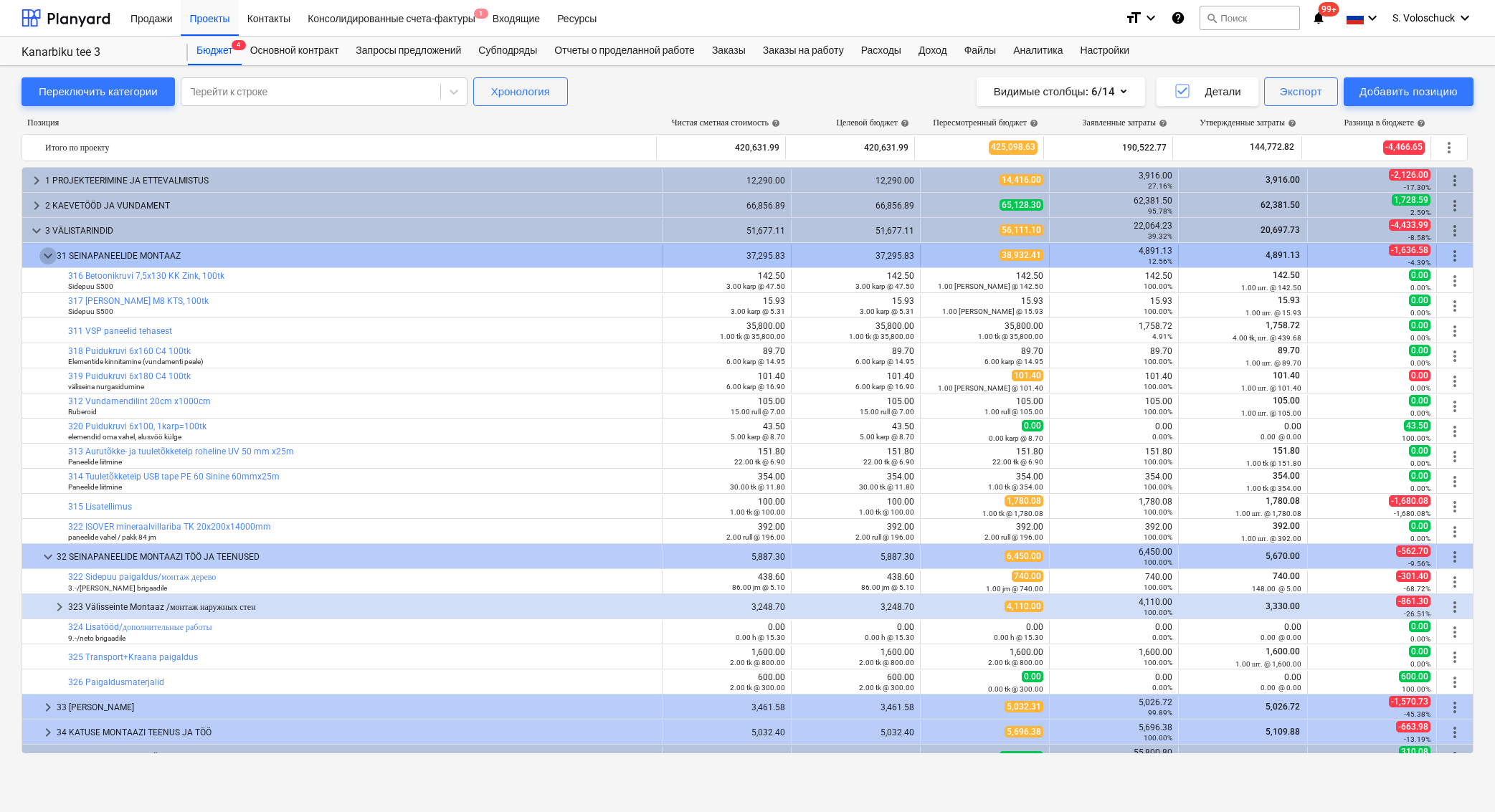
click at [50, 253] on span "keyboard_arrow_down" at bounding box center [48, 256] width 17 height 17
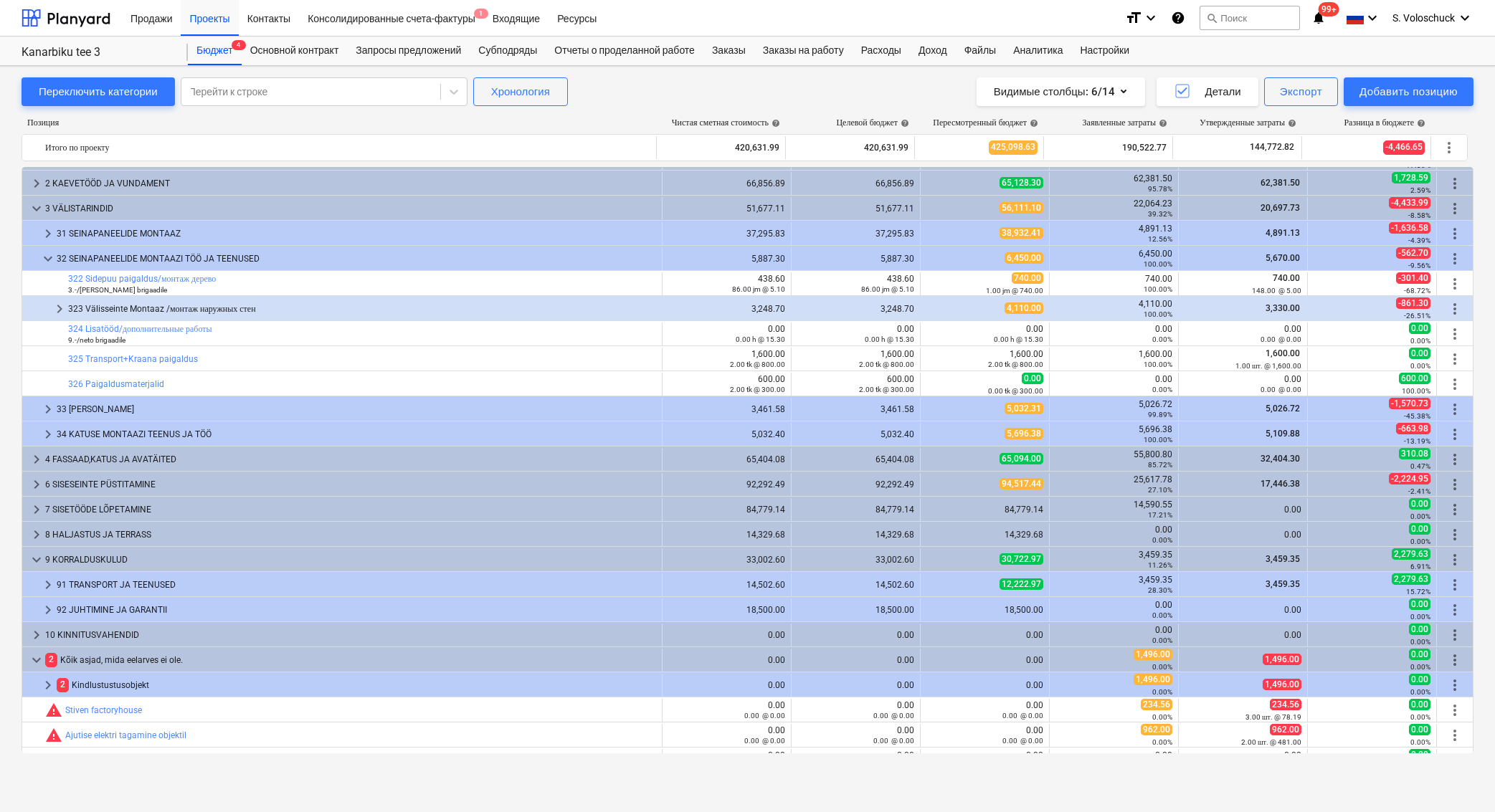
scroll to position [29, 0]
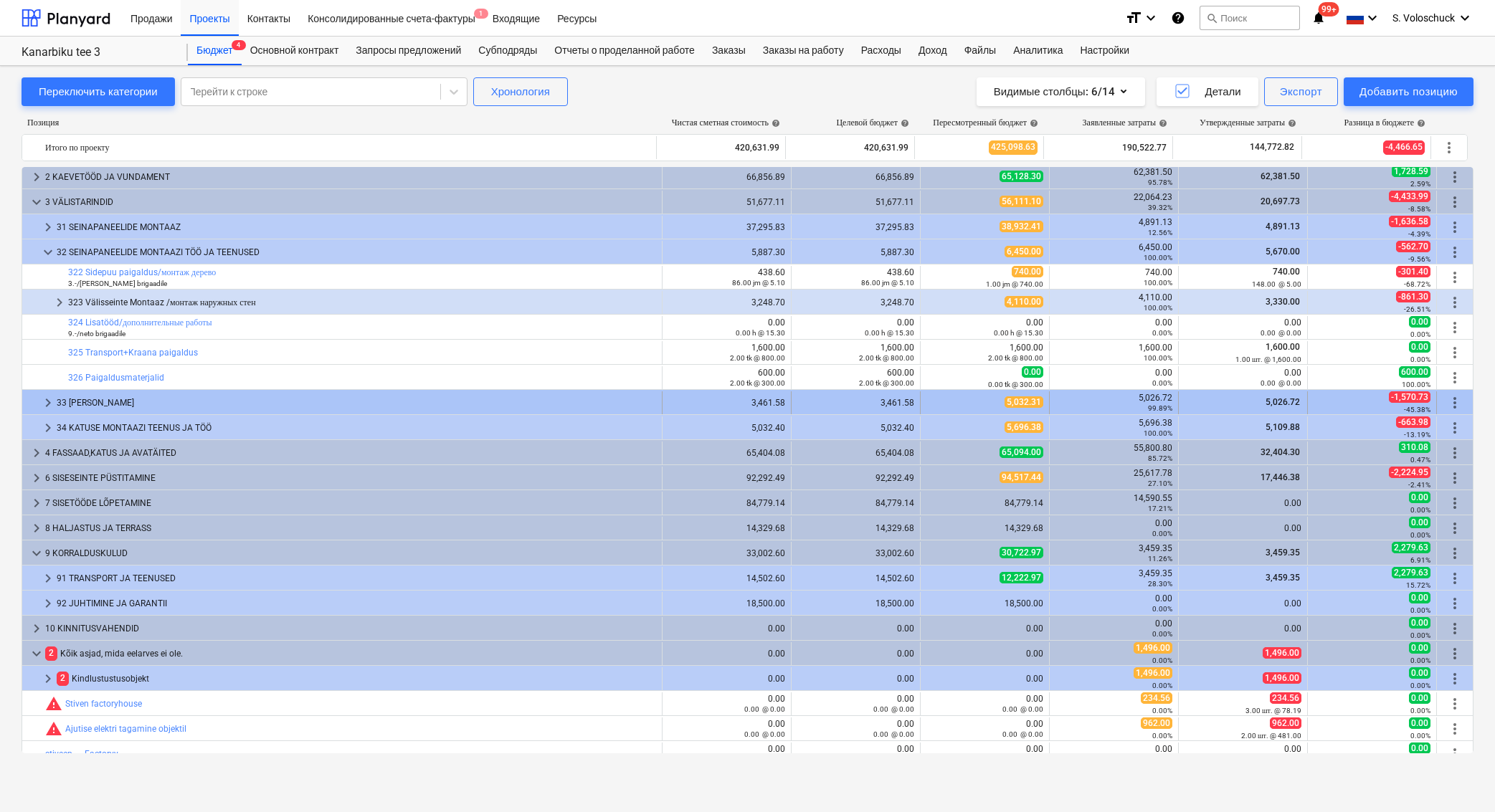
click at [47, 403] on span "keyboard_arrow_right" at bounding box center [48, 403] width 17 height 17
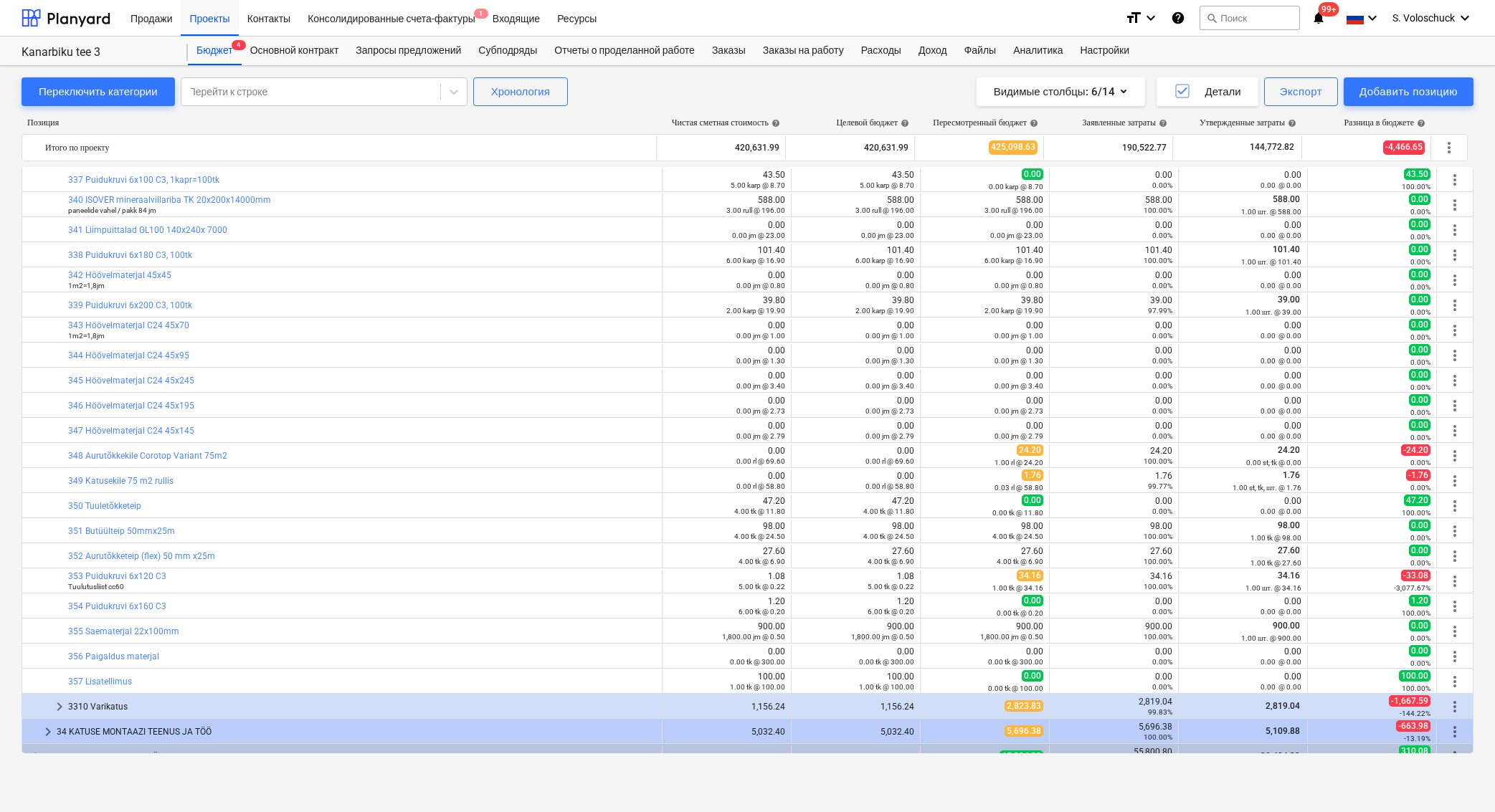
scroll to position [548, 0]
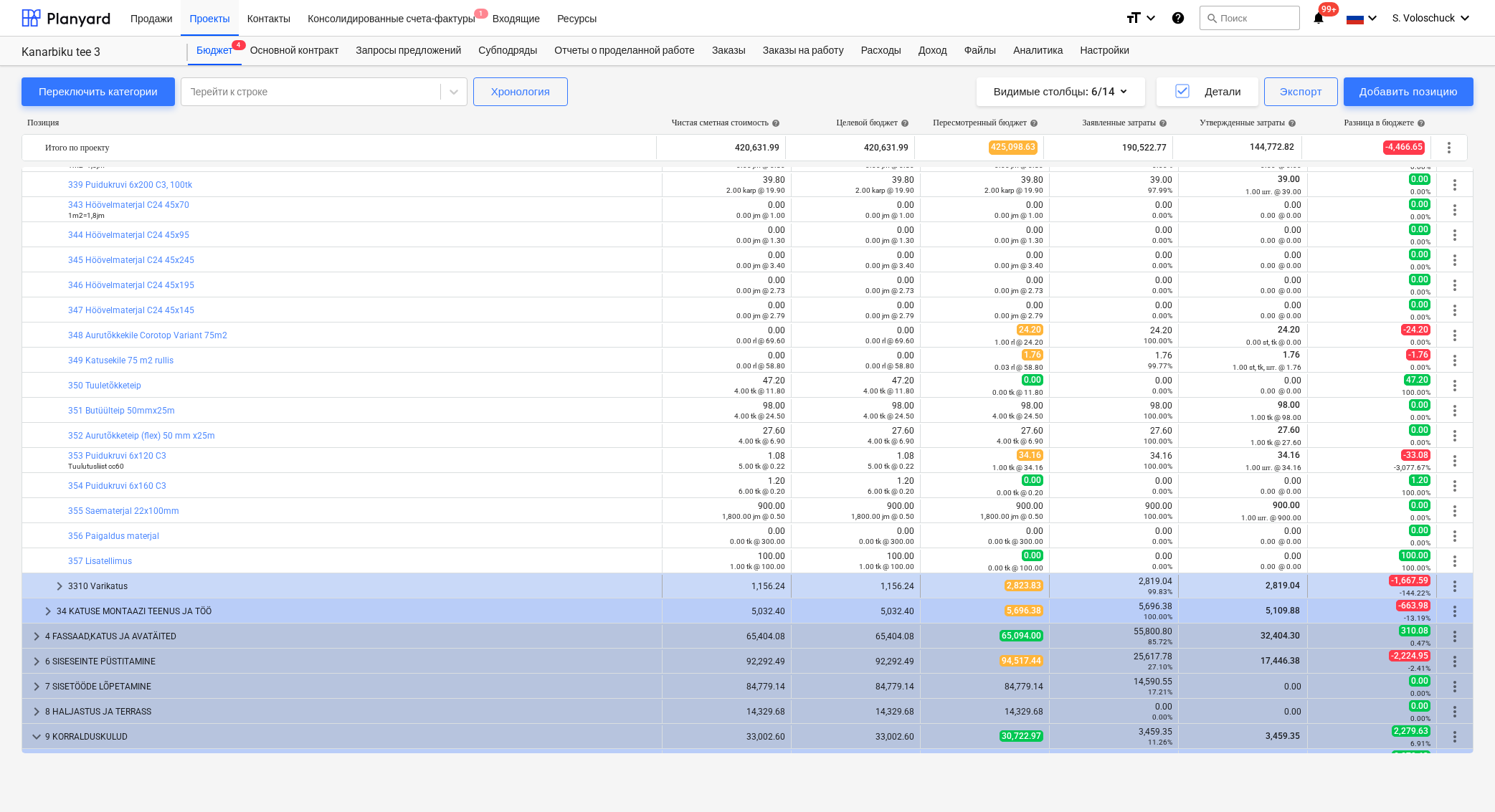
click at [63, 583] on span "keyboard_arrow_right" at bounding box center [59, 586] width 17 height 17
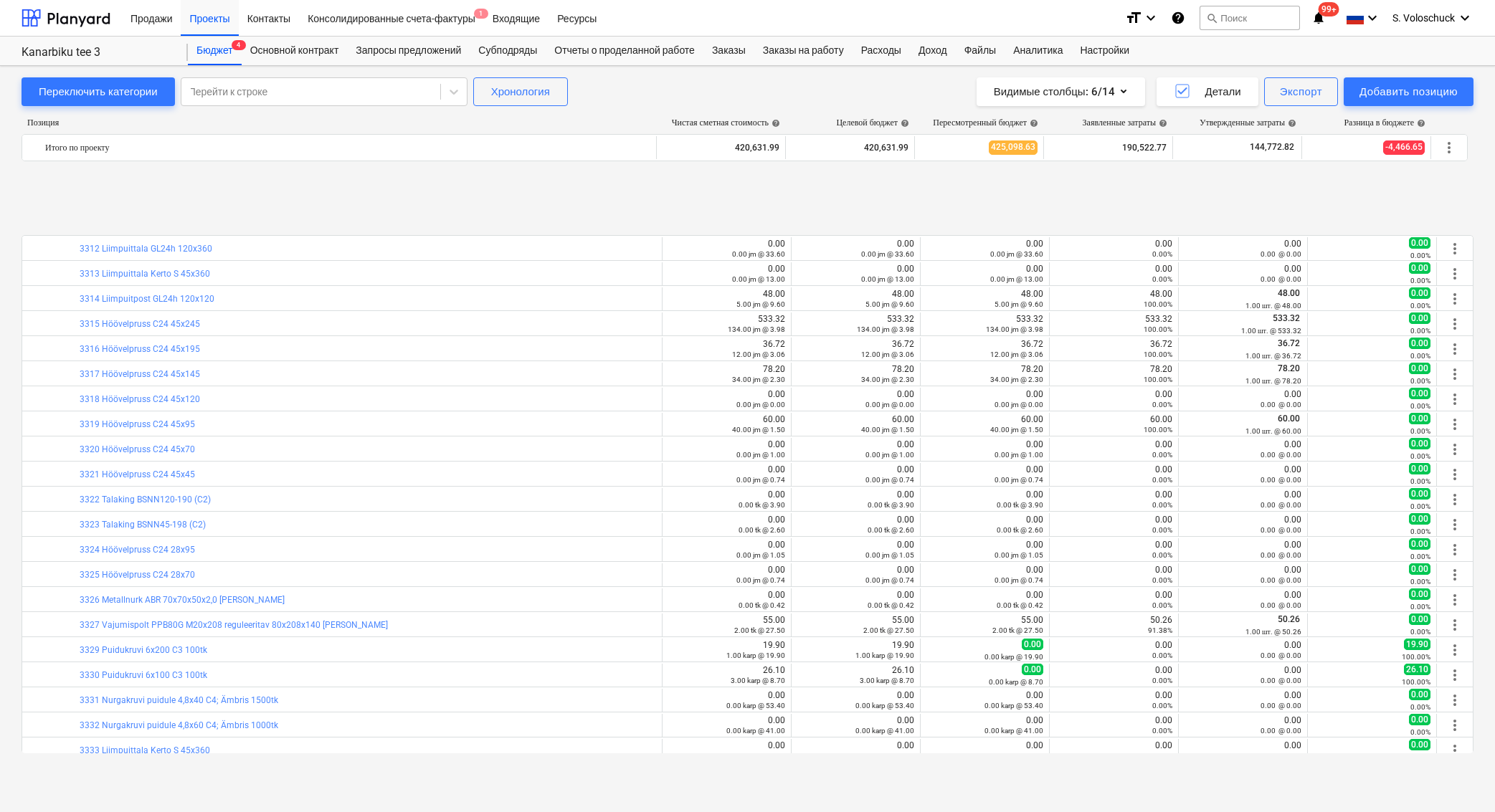
scroll to position [1237, 0]
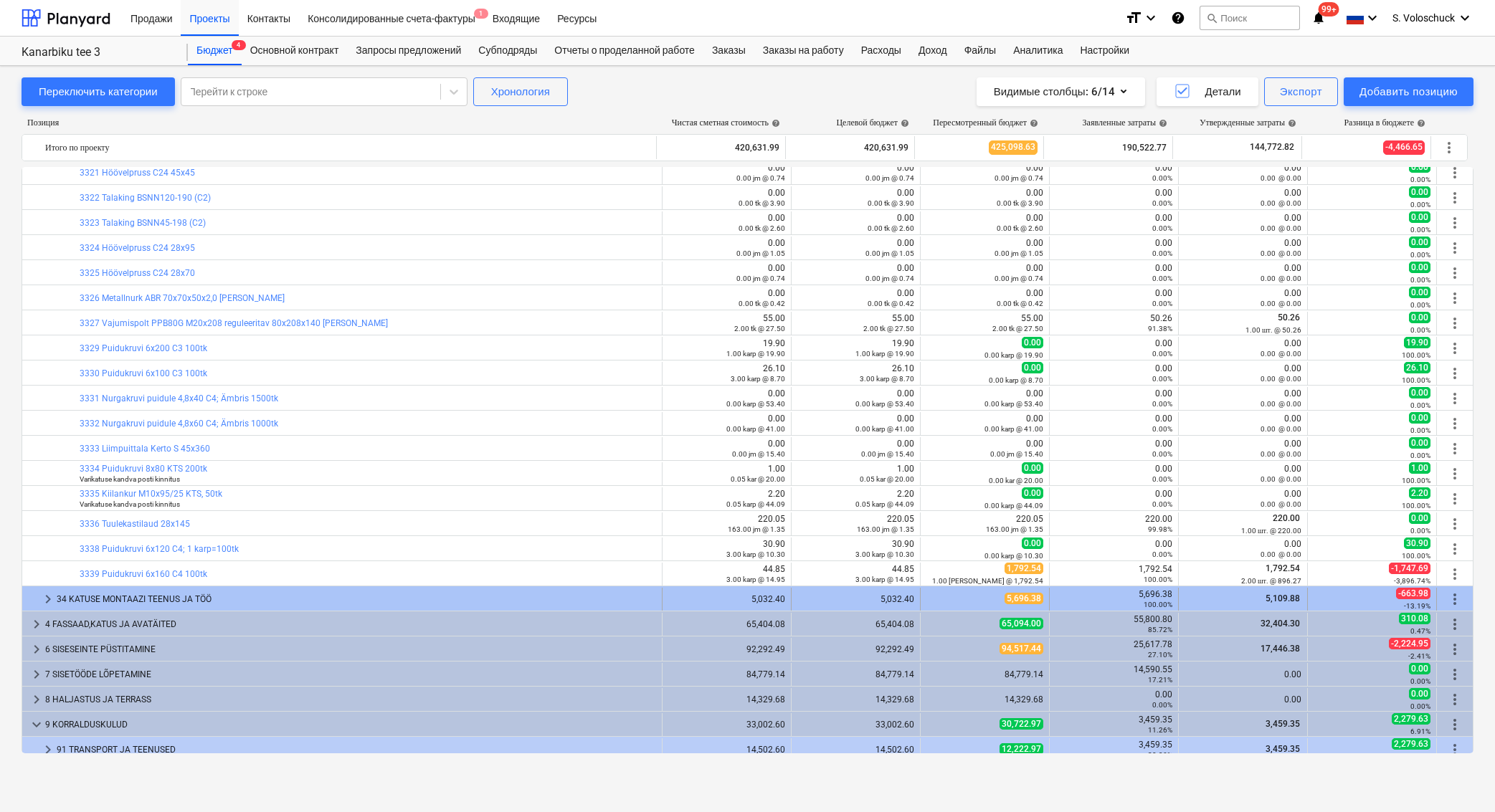
click at [50, 597] on span "keyboard_arrow_right" at bounding box center [48, 600] width 17 height 17
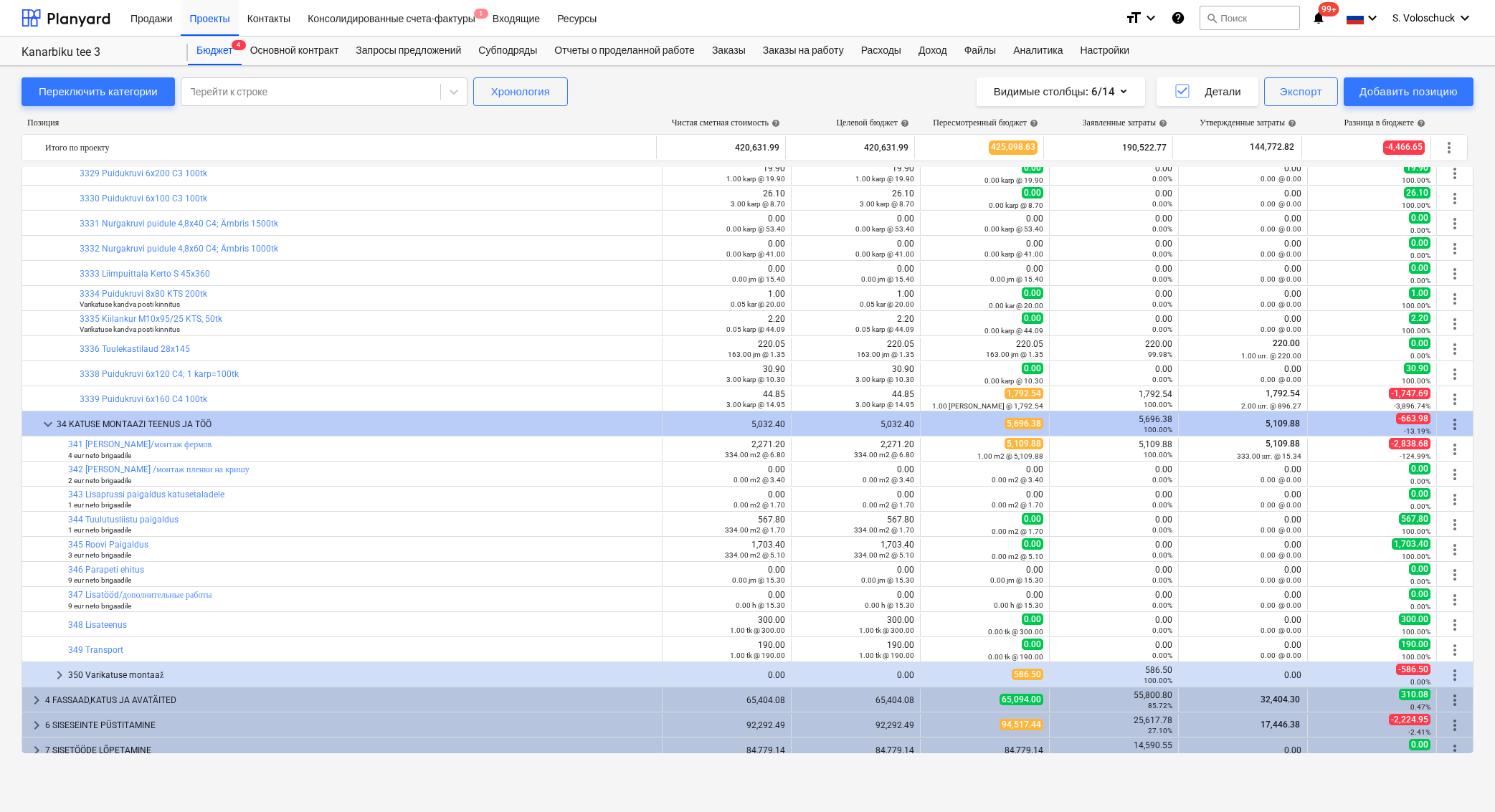
scroll to position [1569, 0]
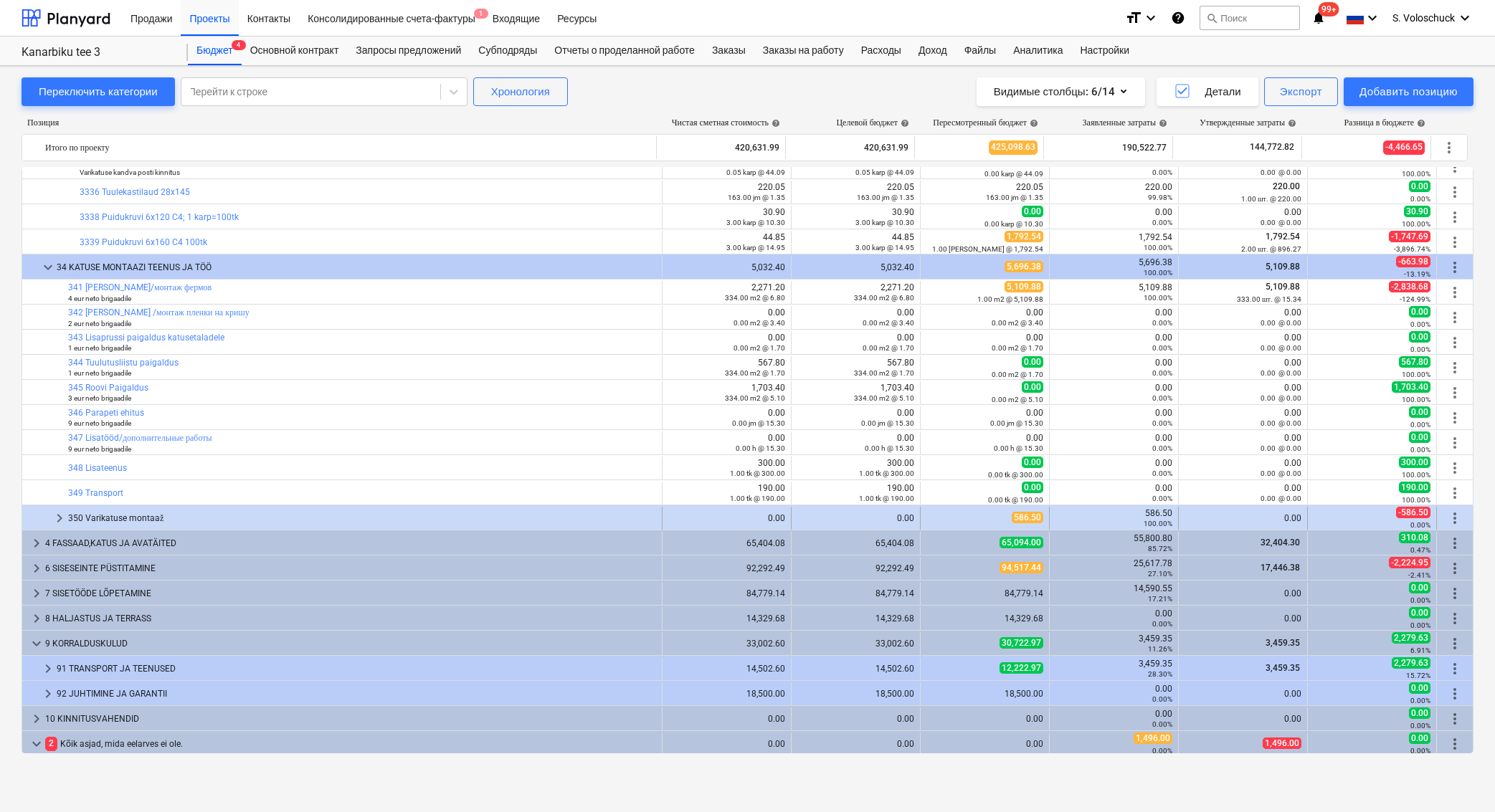
click at [56, 515] on span "keyboard_arrow_right" at bounding box center [59, 518] width 17 height 17
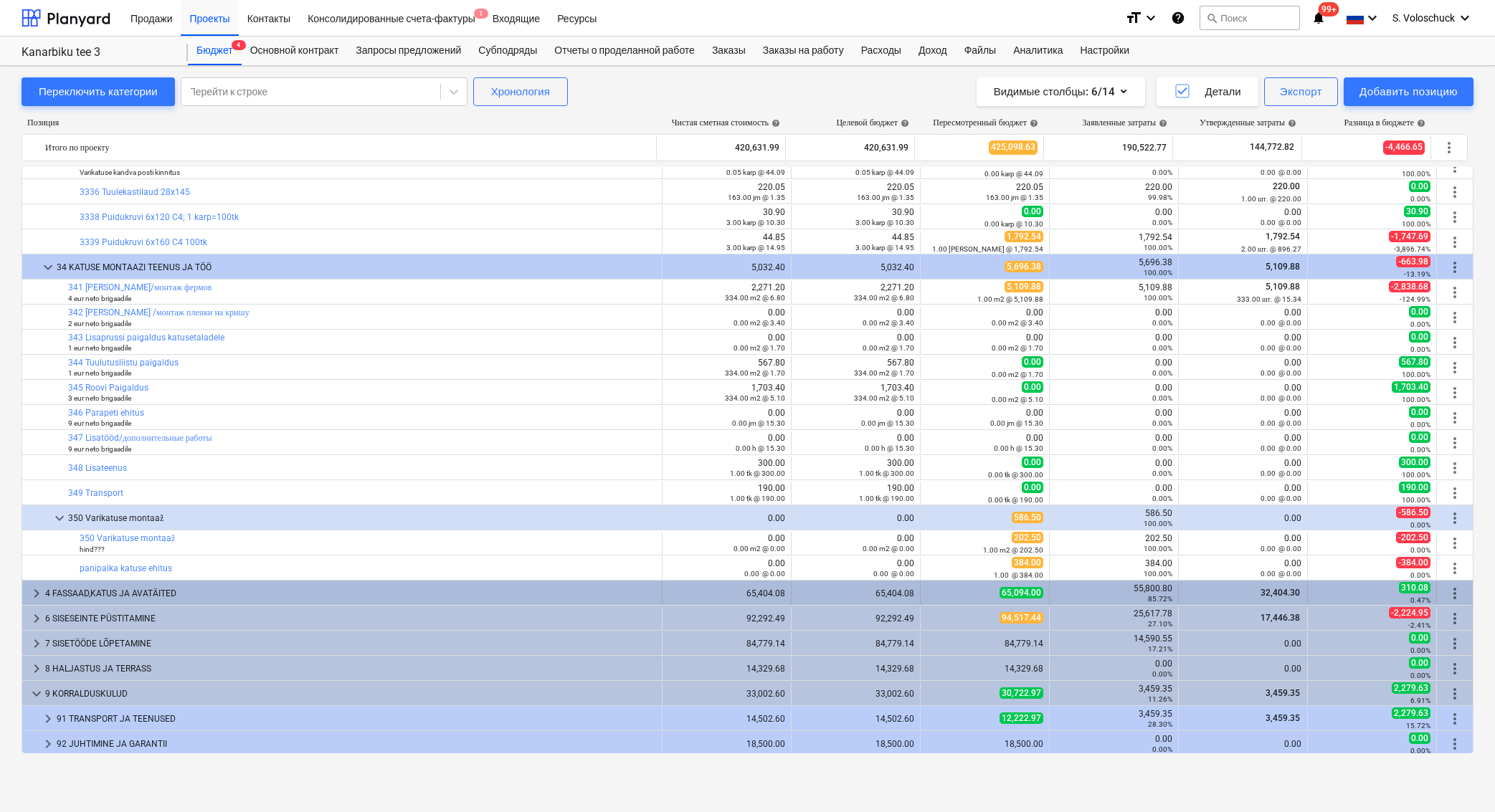
click at [41, 593] on span "keyboard_arrow_right" at bounding box center [36, 593] width 17 height 17
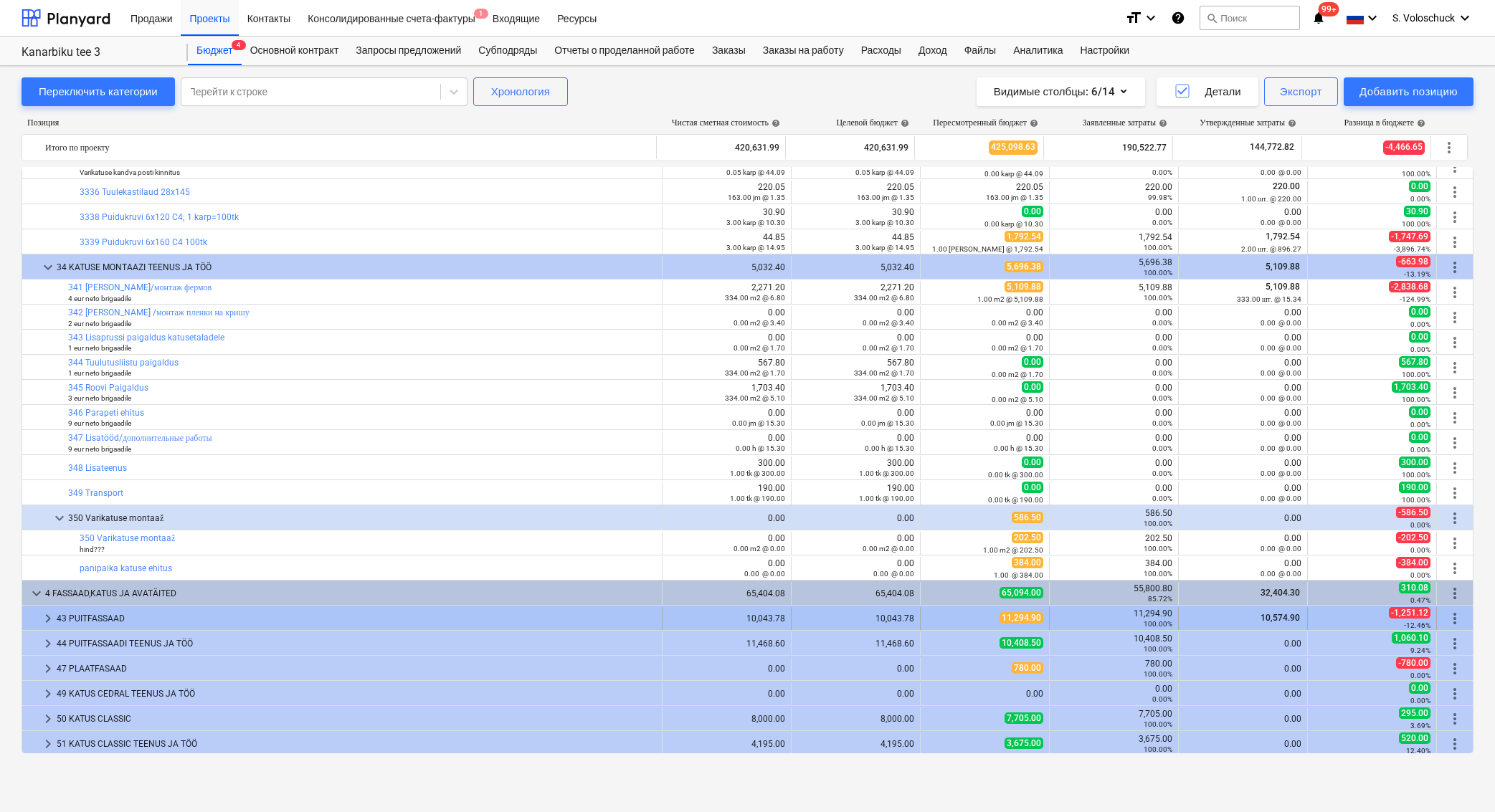
click at [45, 620] on span "keyboard_arrow_right" at bounding box center [48, 619] width 17 height 17
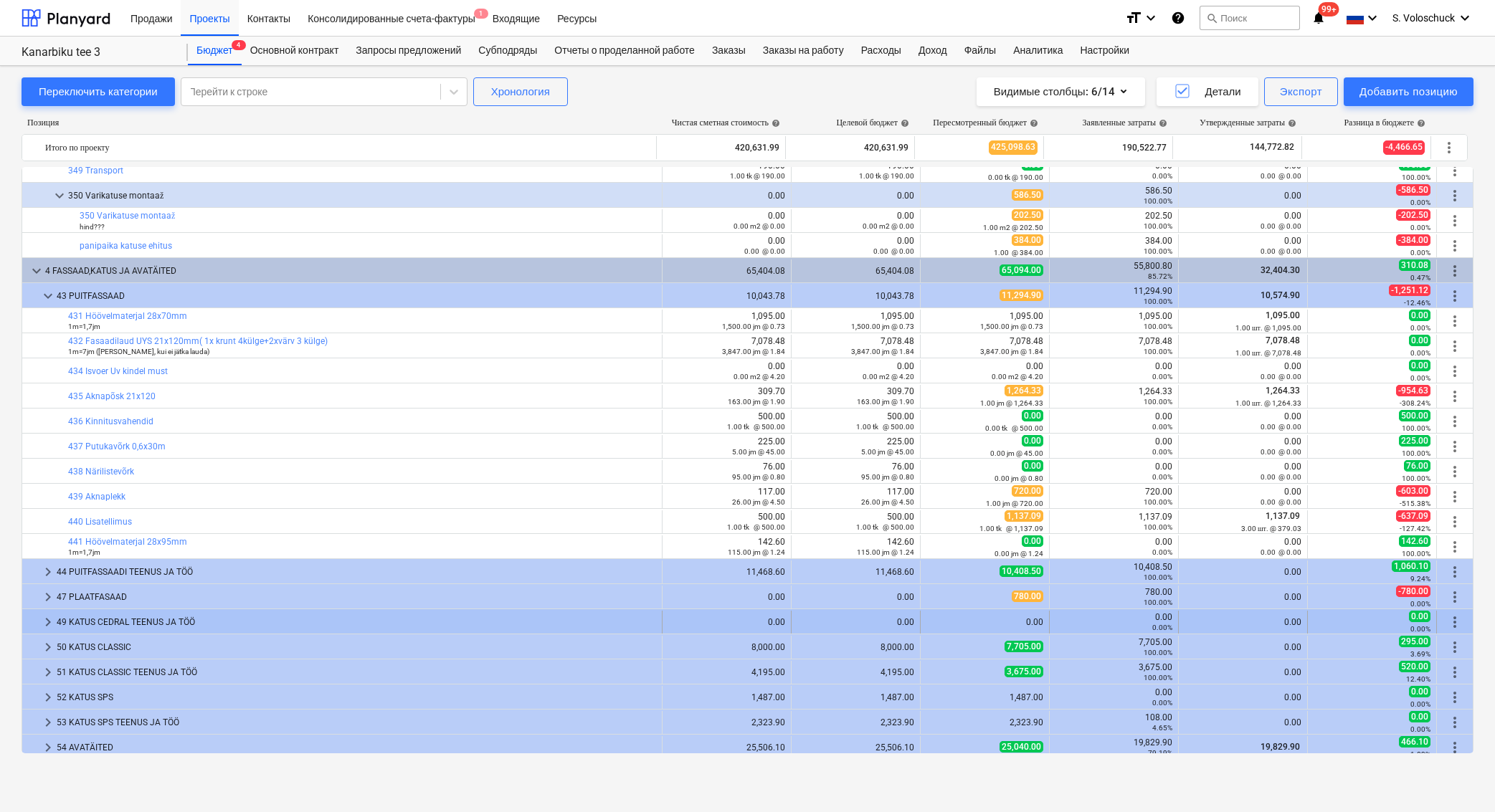
scroll to position [1916, 0]
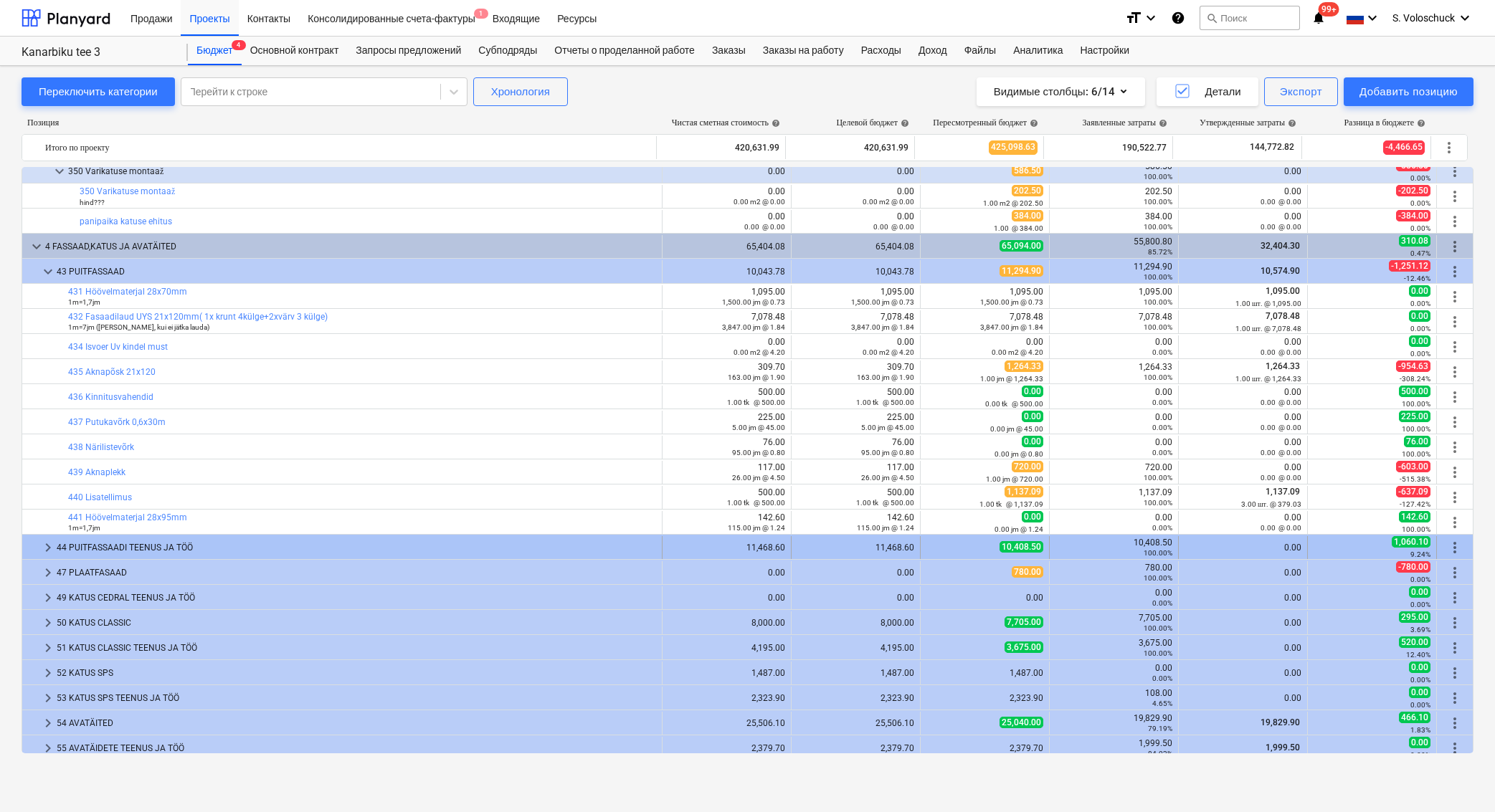
click at [50, 546] on span "keyboard_arrow_right" at bounding box center [48, 548] width 17 height 17
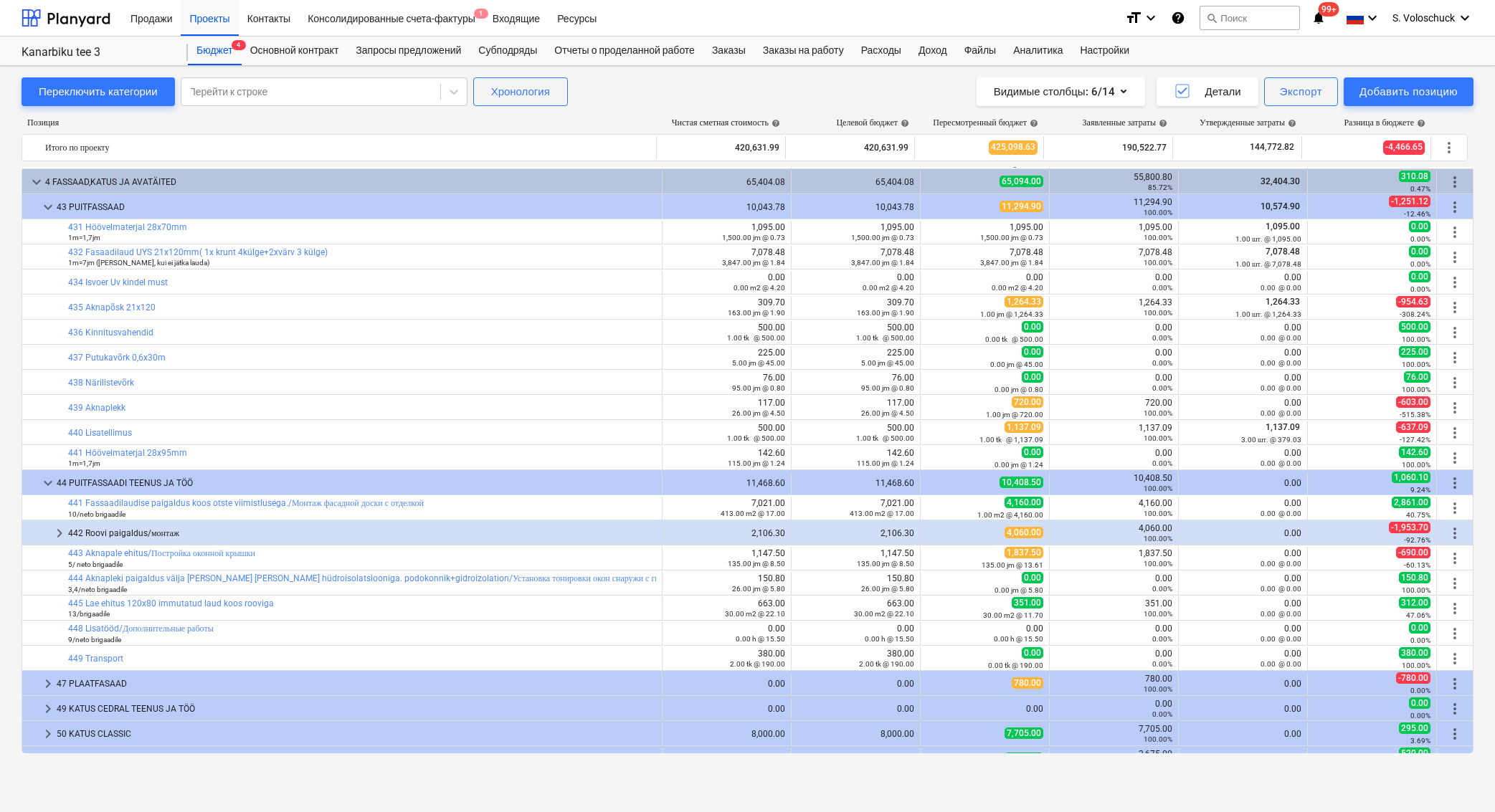
scroll to position [2119, 0]
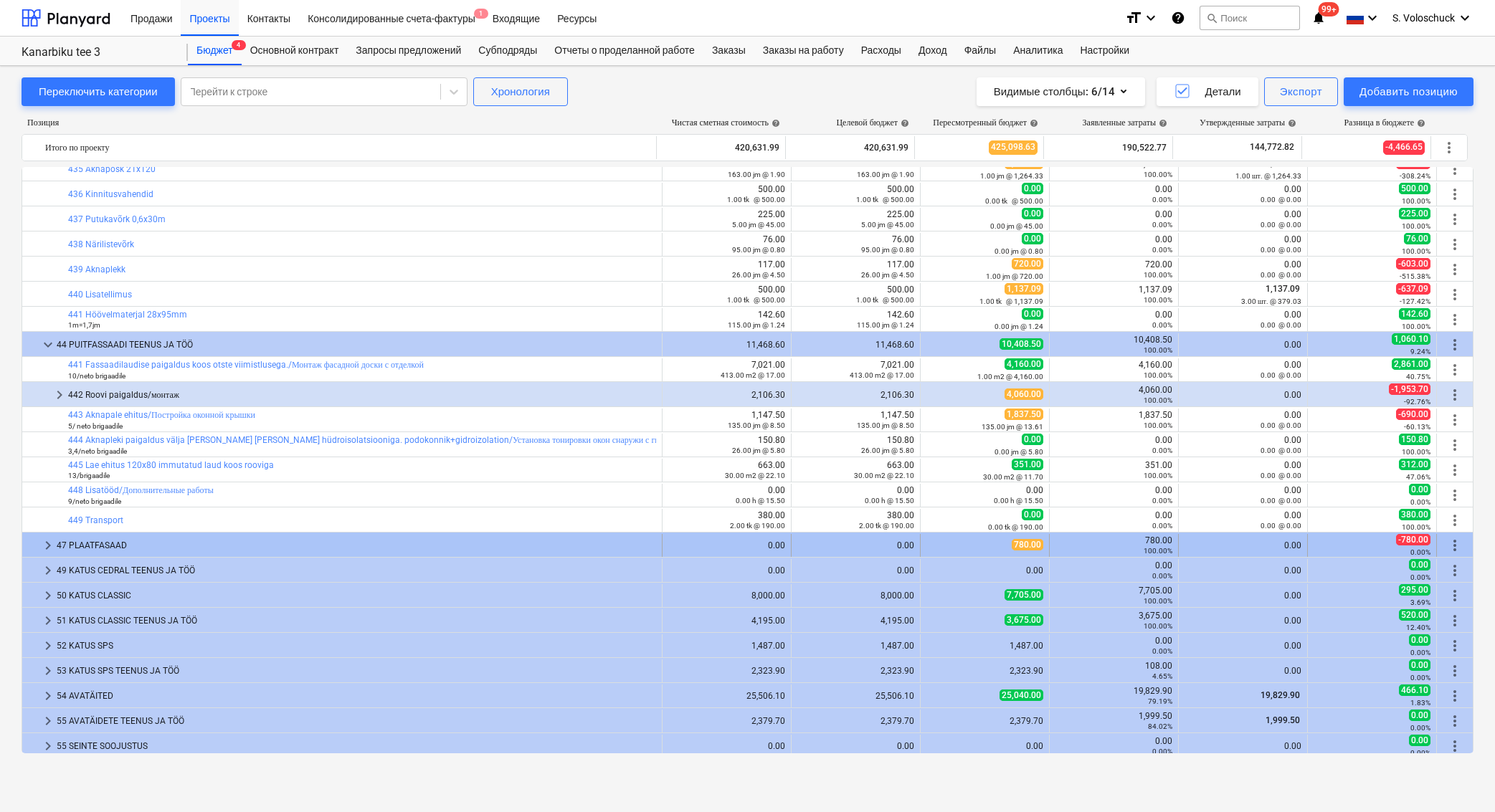
click at [50, 547] on span "keyboard_arrow_right" at bounding box center [48, 545] width 17 height 17
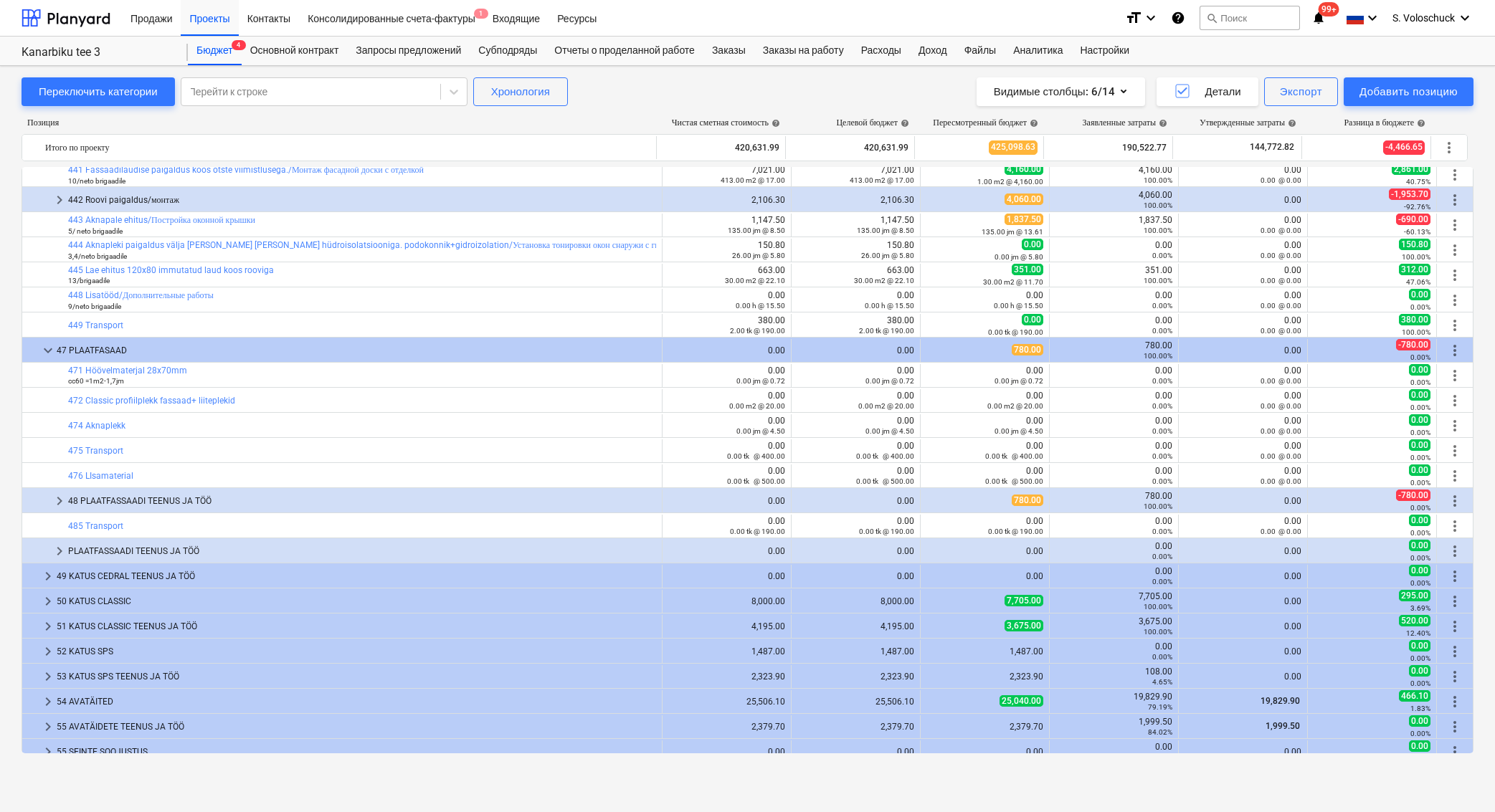
scroll to position [2317, 0]
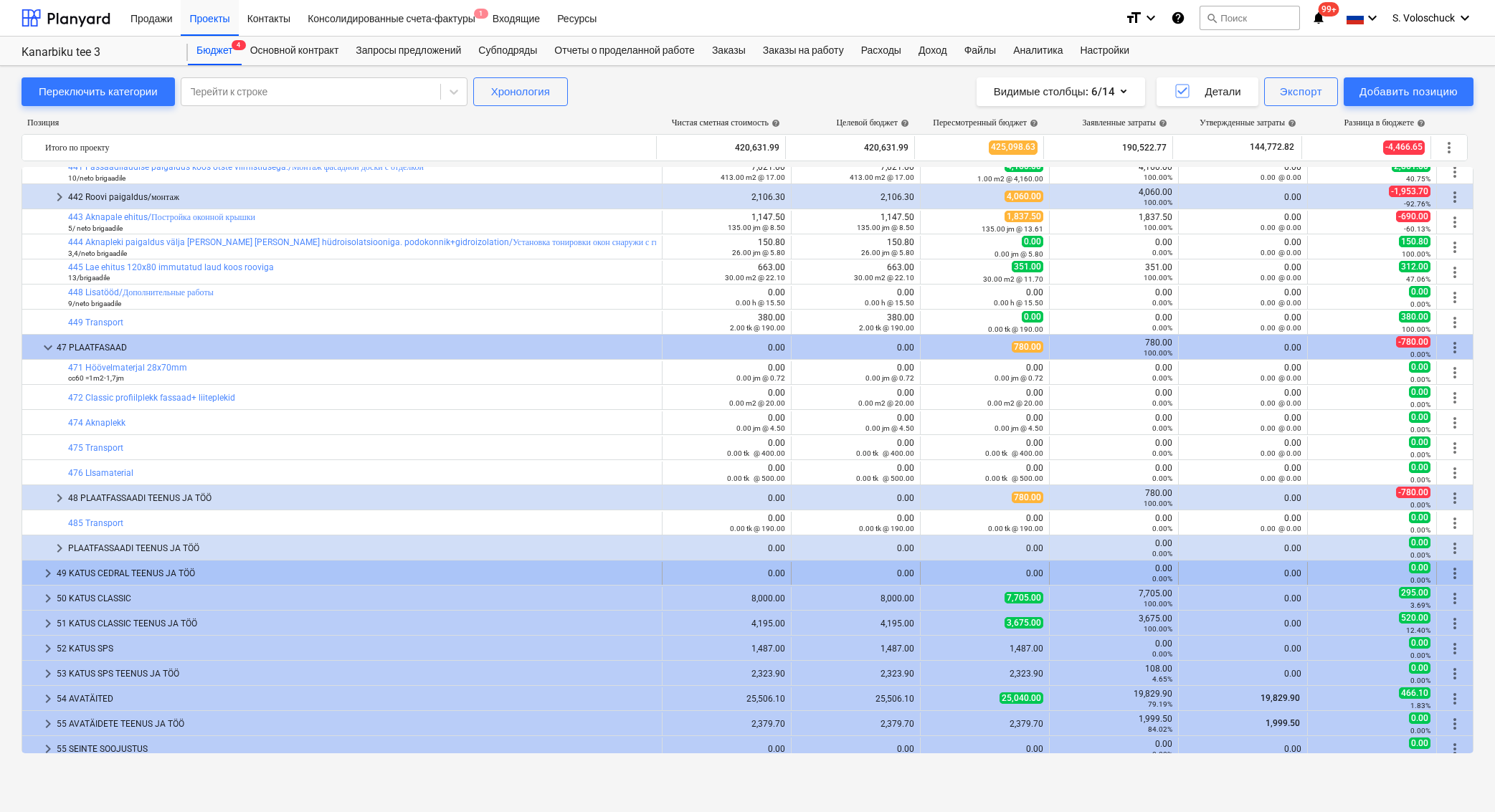
click at [41, 572] on span "keyboard_arrow_right" at bounding box center [48, 573] width 17 height 17
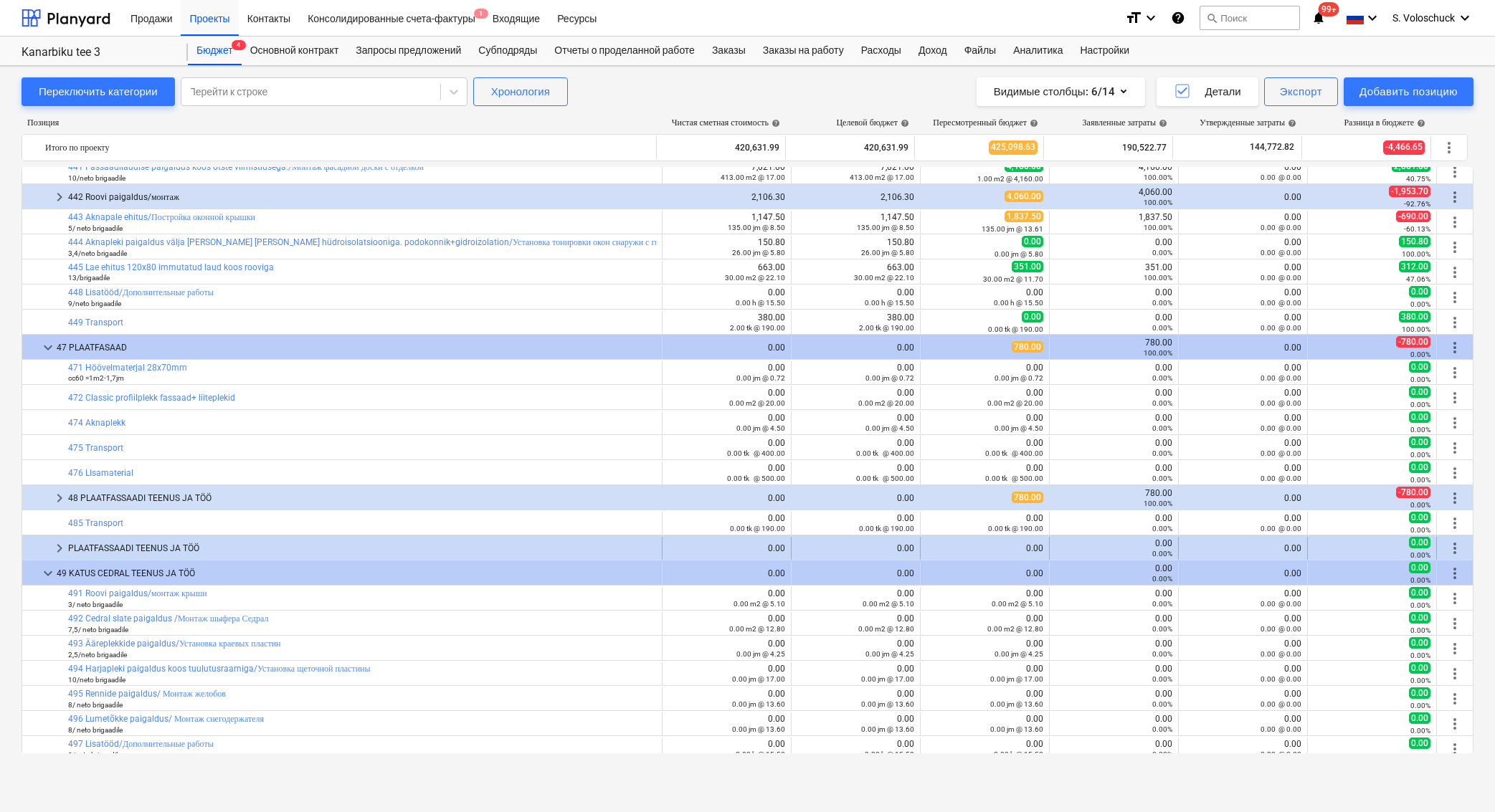
click at [56, 547] on span "keyboard_arrow_right" at bounding box center [59, 549] width 17 height 17
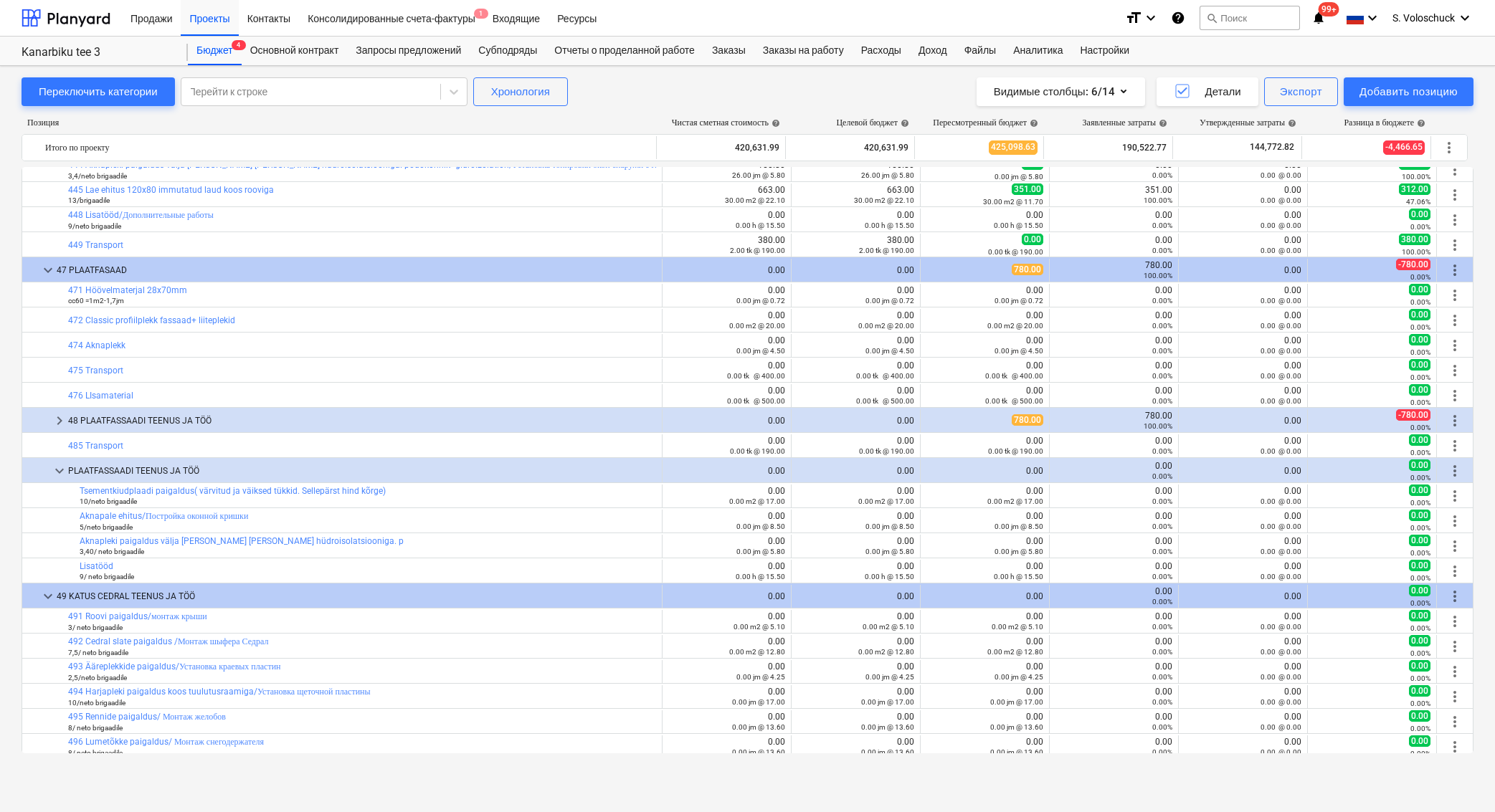
scroll to position [2605, 0]
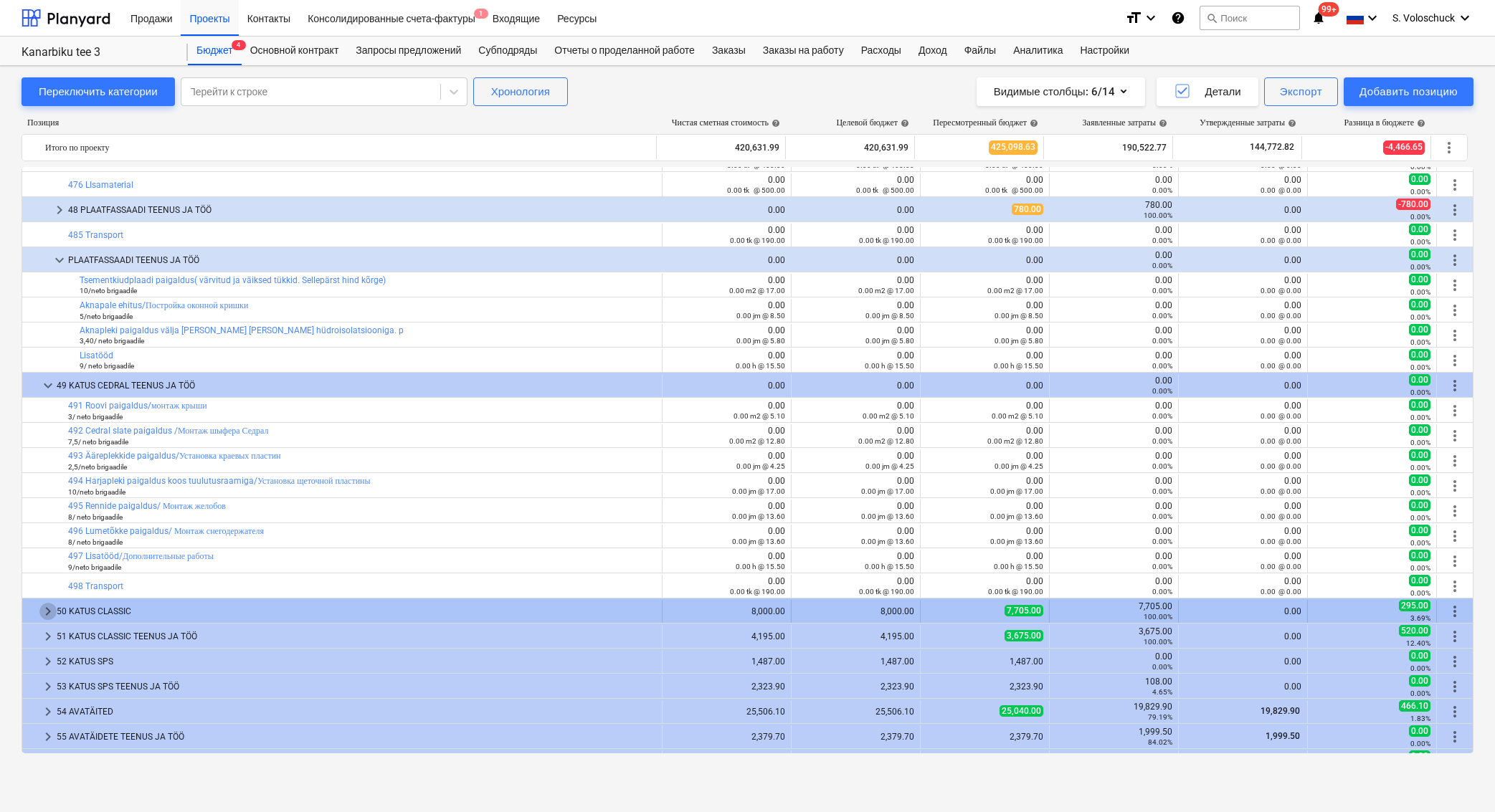
click at [44, 611] on span "keyboard_arrow_right" at bounding box center [48, 611] width 17 height 17
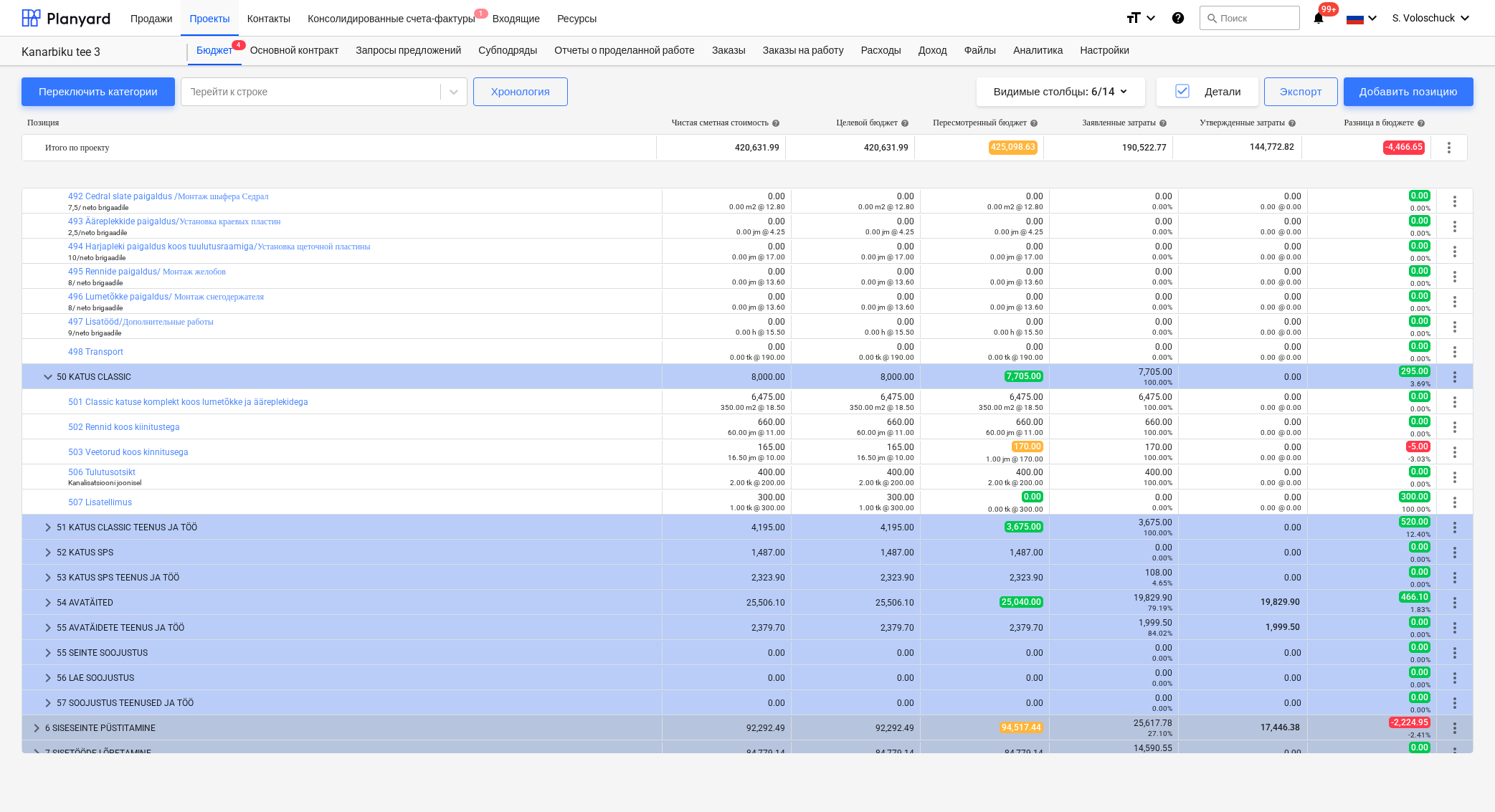
scroll to position [2886, 0]
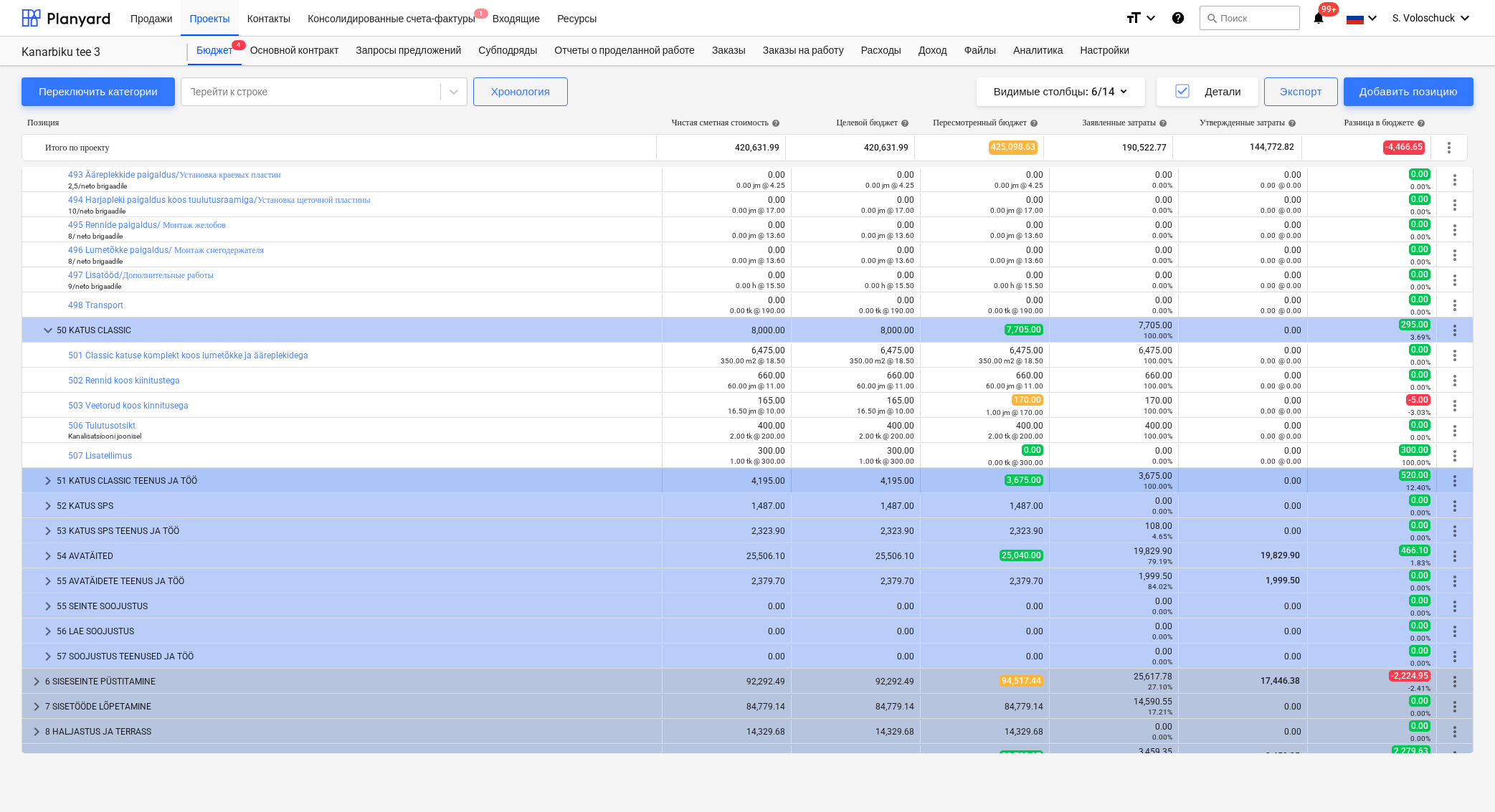
click at [43, 484] on span "keyboard_arrow_right" at bounding box center [48, 481] width 17 height 17
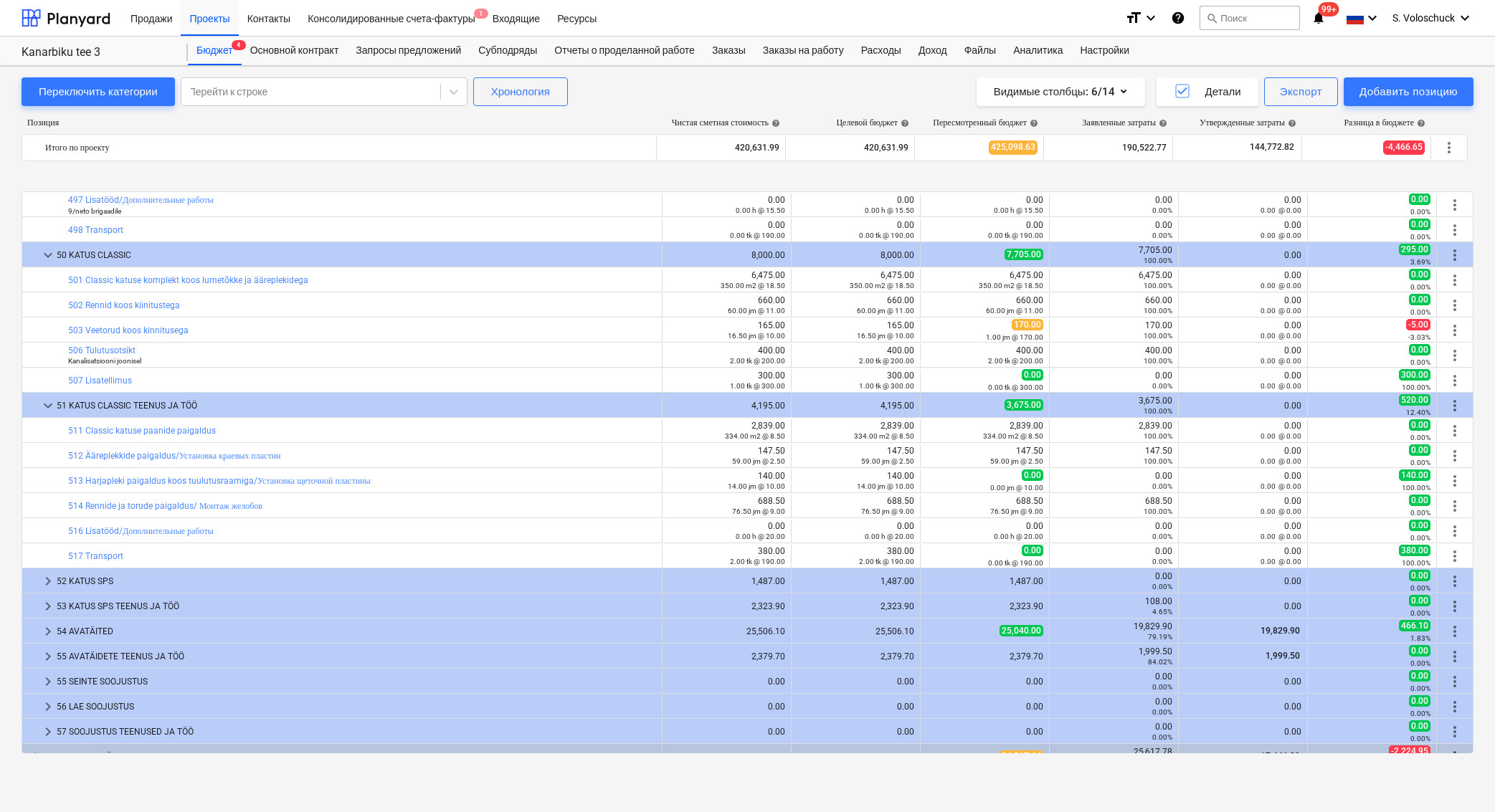
scroll to position [3012, 0]
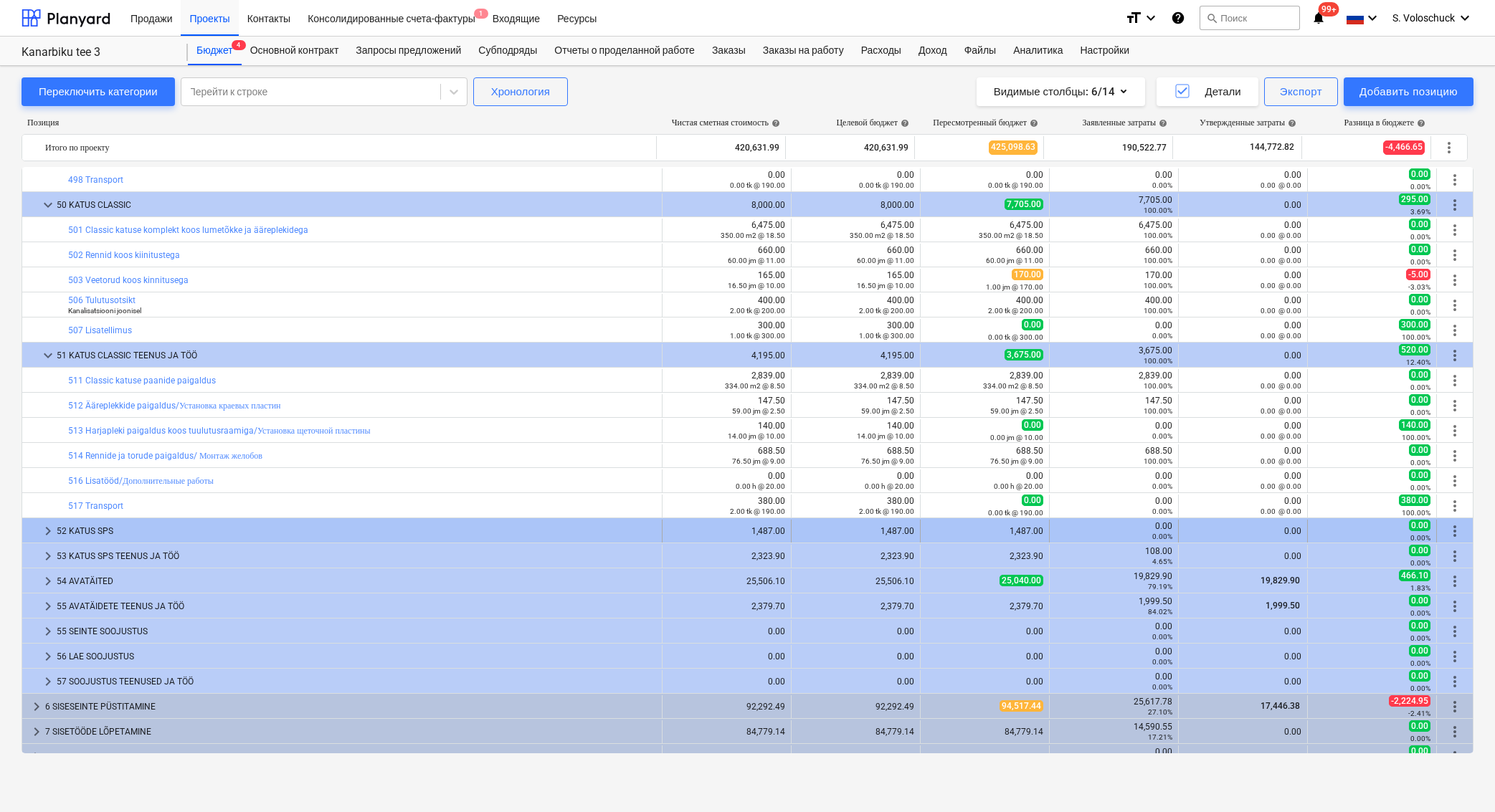
click at [45, 530] on span "keyboard_arrow_right" at bounding box center [48, 531] width 17 height 17
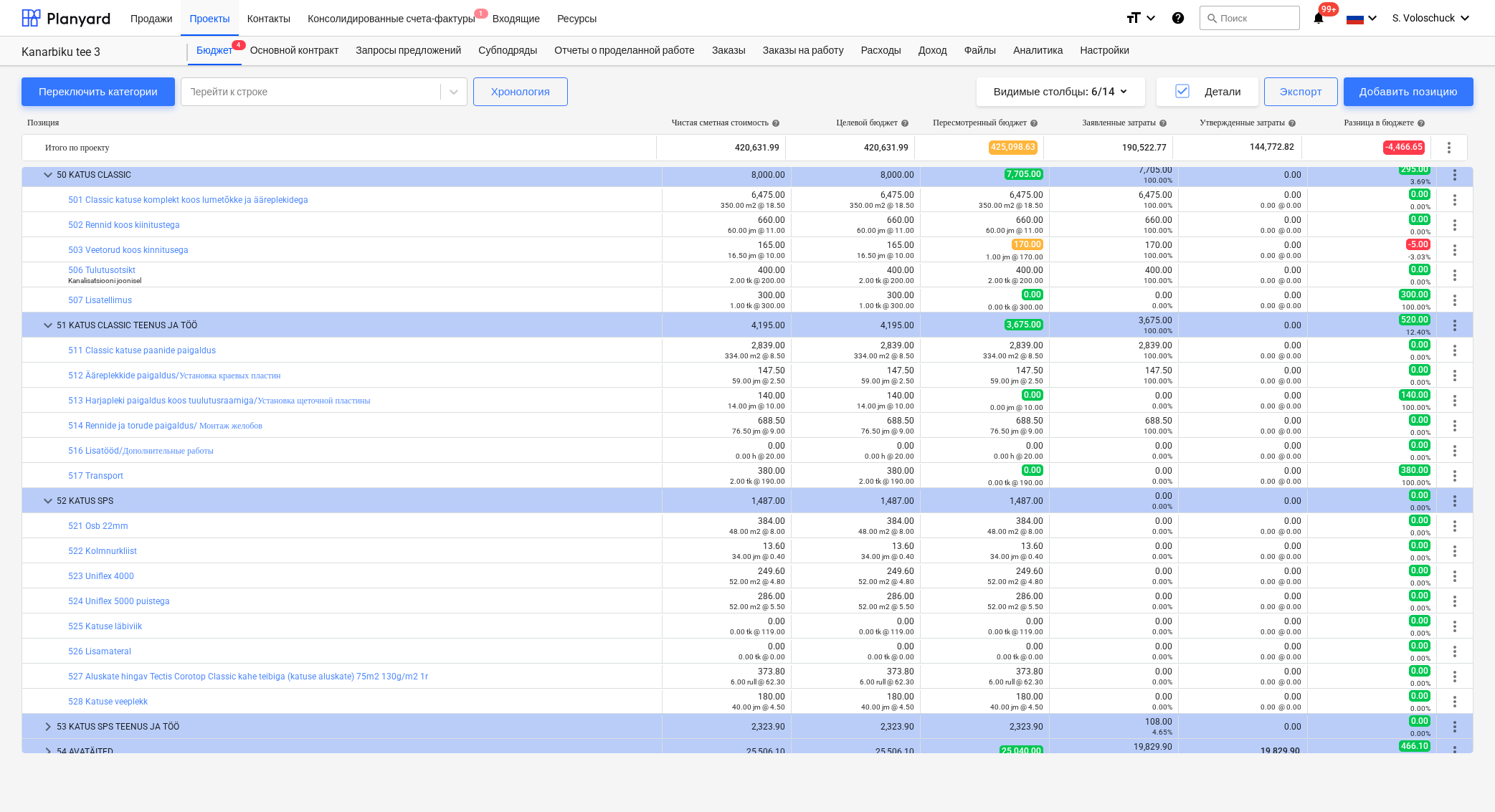
scroll to position [3478, 0]
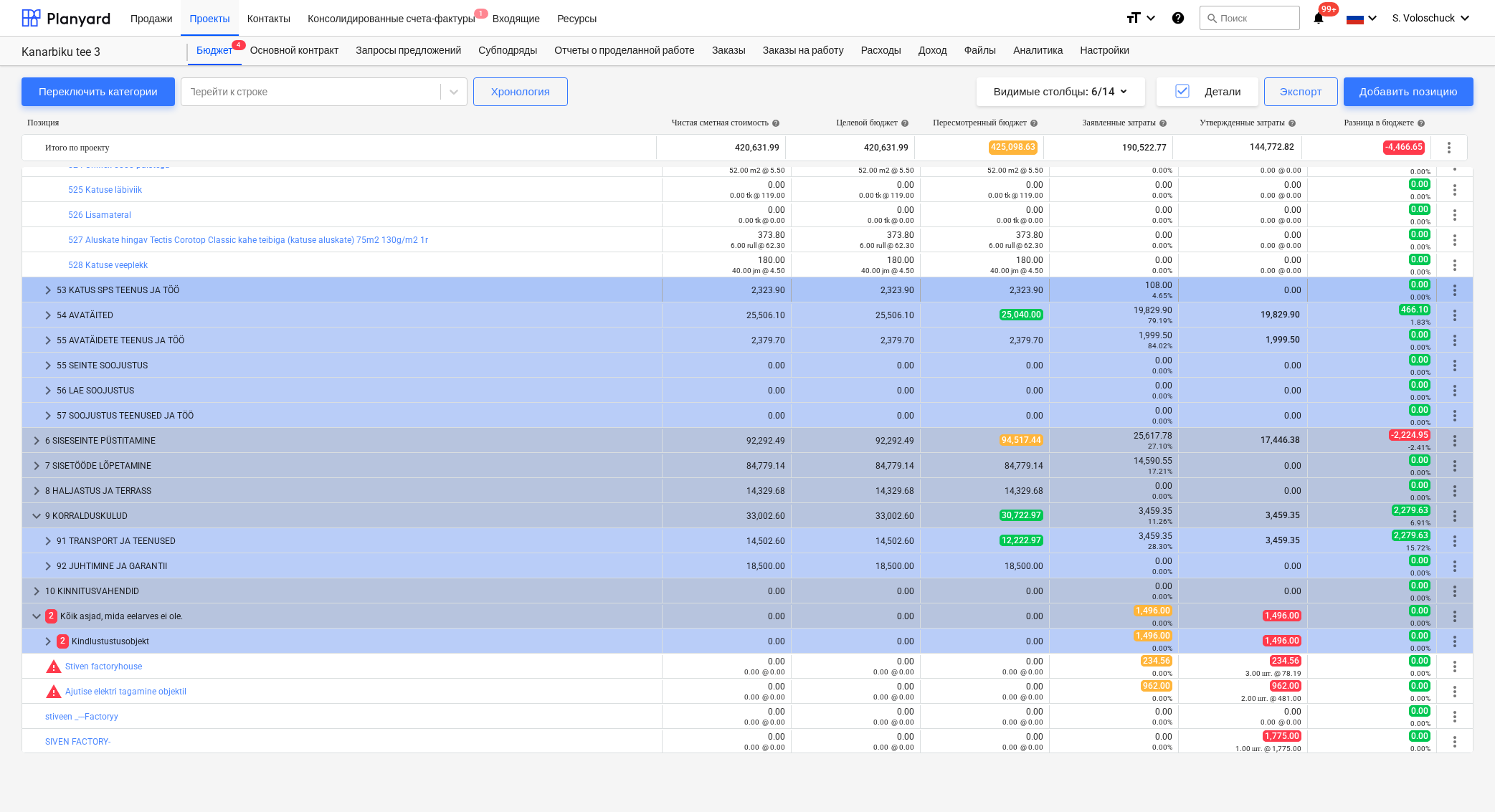
click at [40, 287] on span "keyboard_arrow_right" at bounding box center [48, 290] width 17 height 17
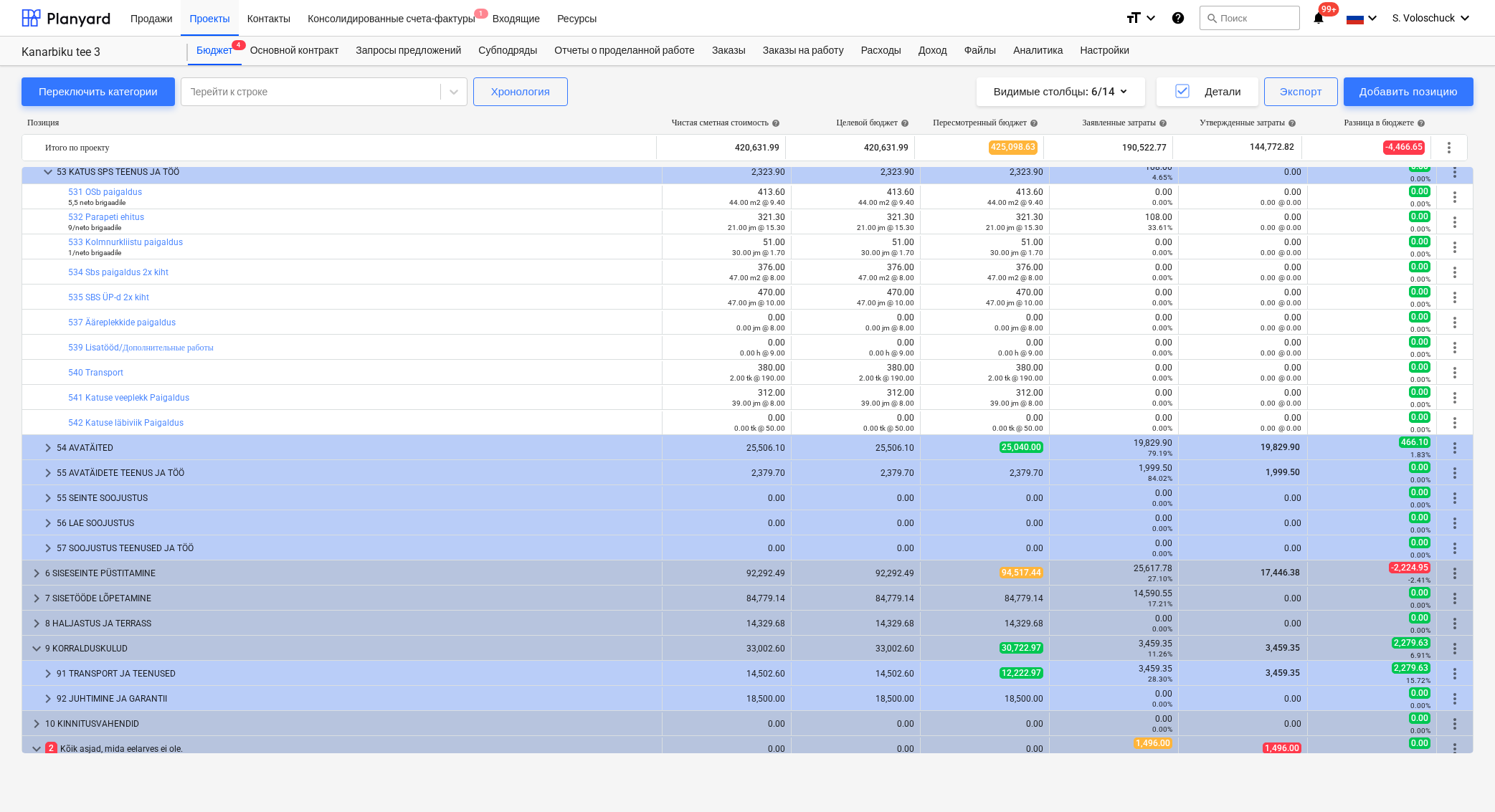
scroll to position [3649, 0]
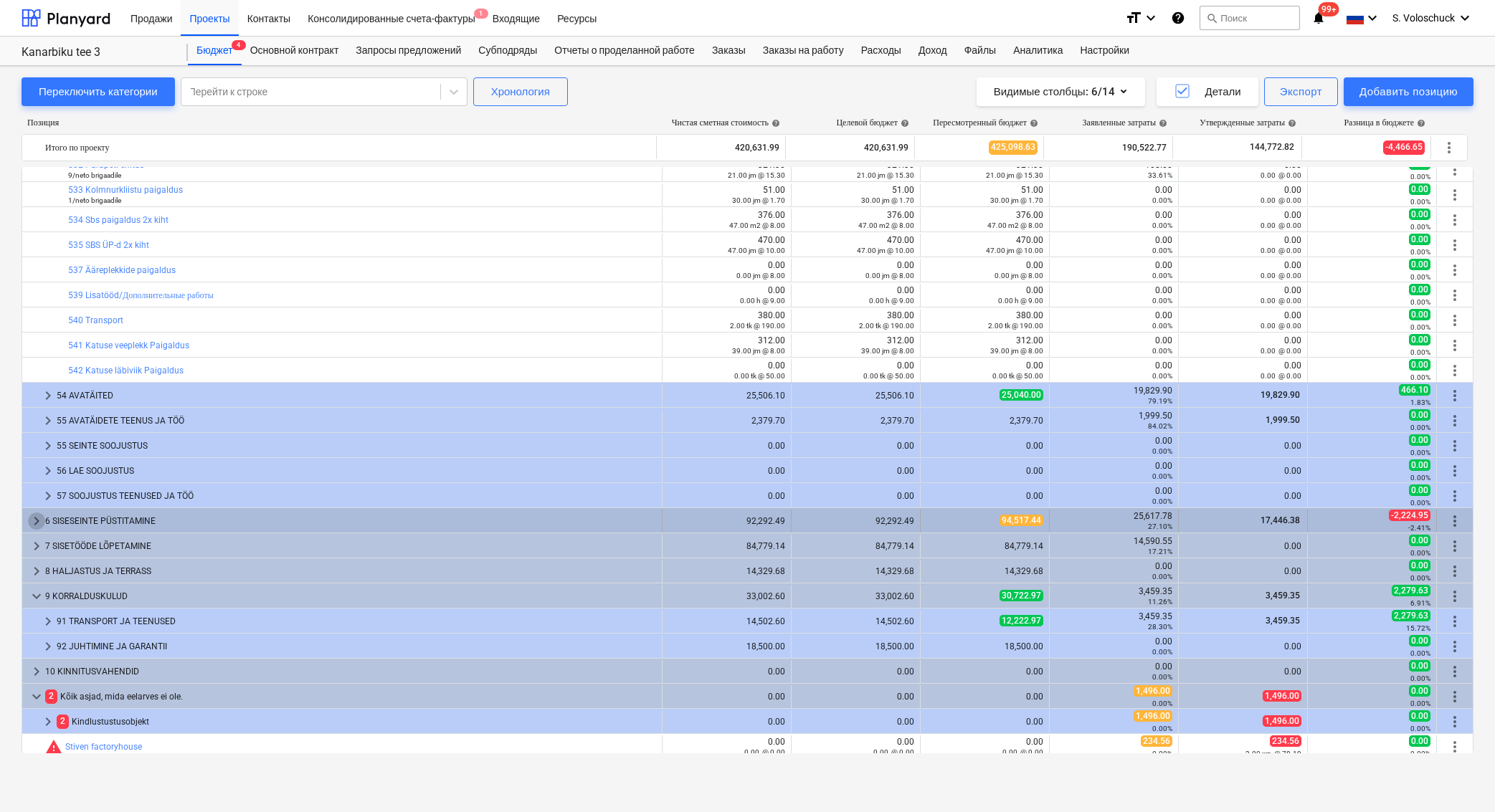
click at [39, 522] on span "keyboard_arrow_right" at bounding box center [36, 521] width 17 height 17
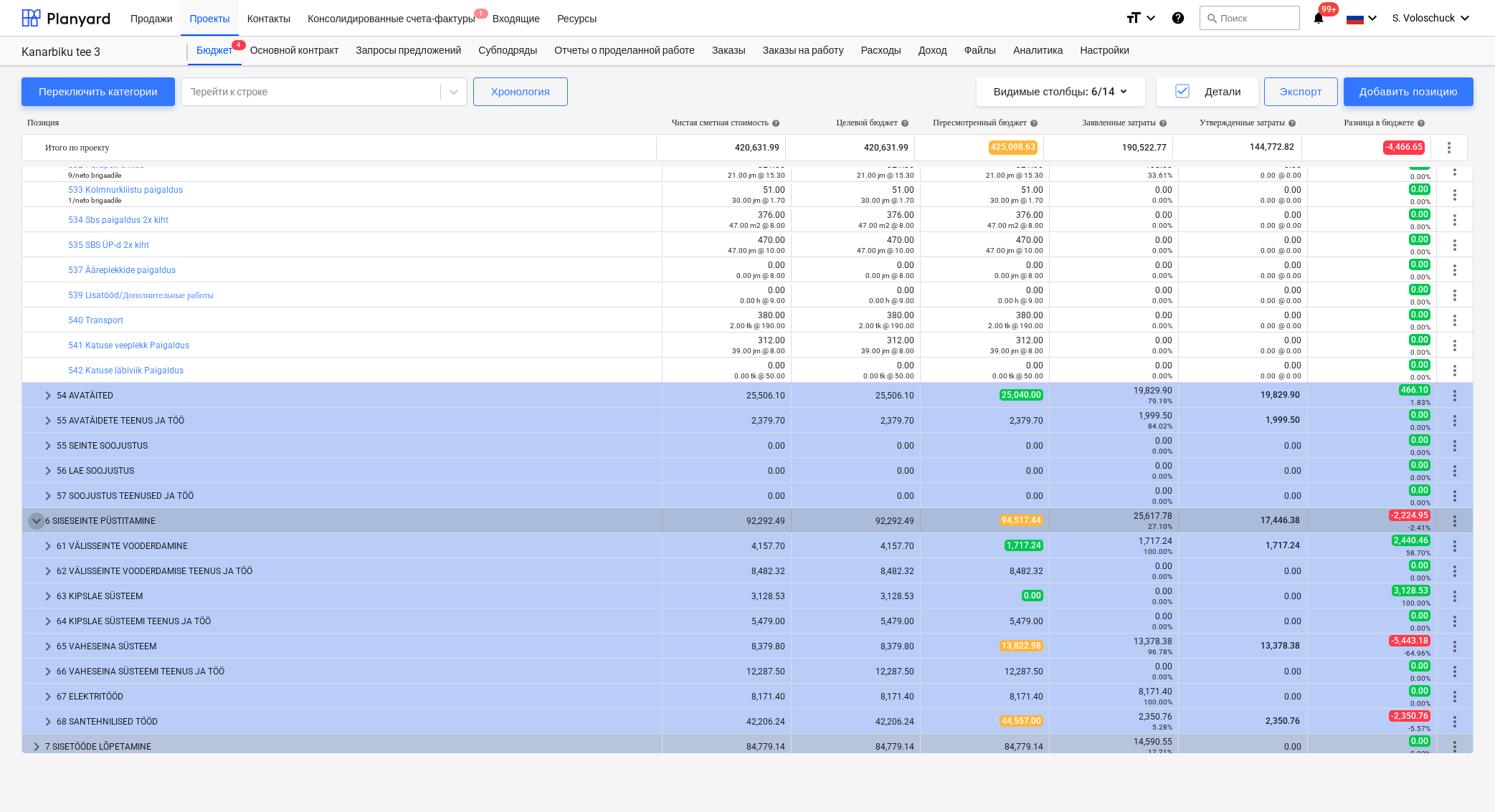
click at [36, 518] on span "keyboard_arrow_down" at bounding box center [36, 521] width 17 height 17
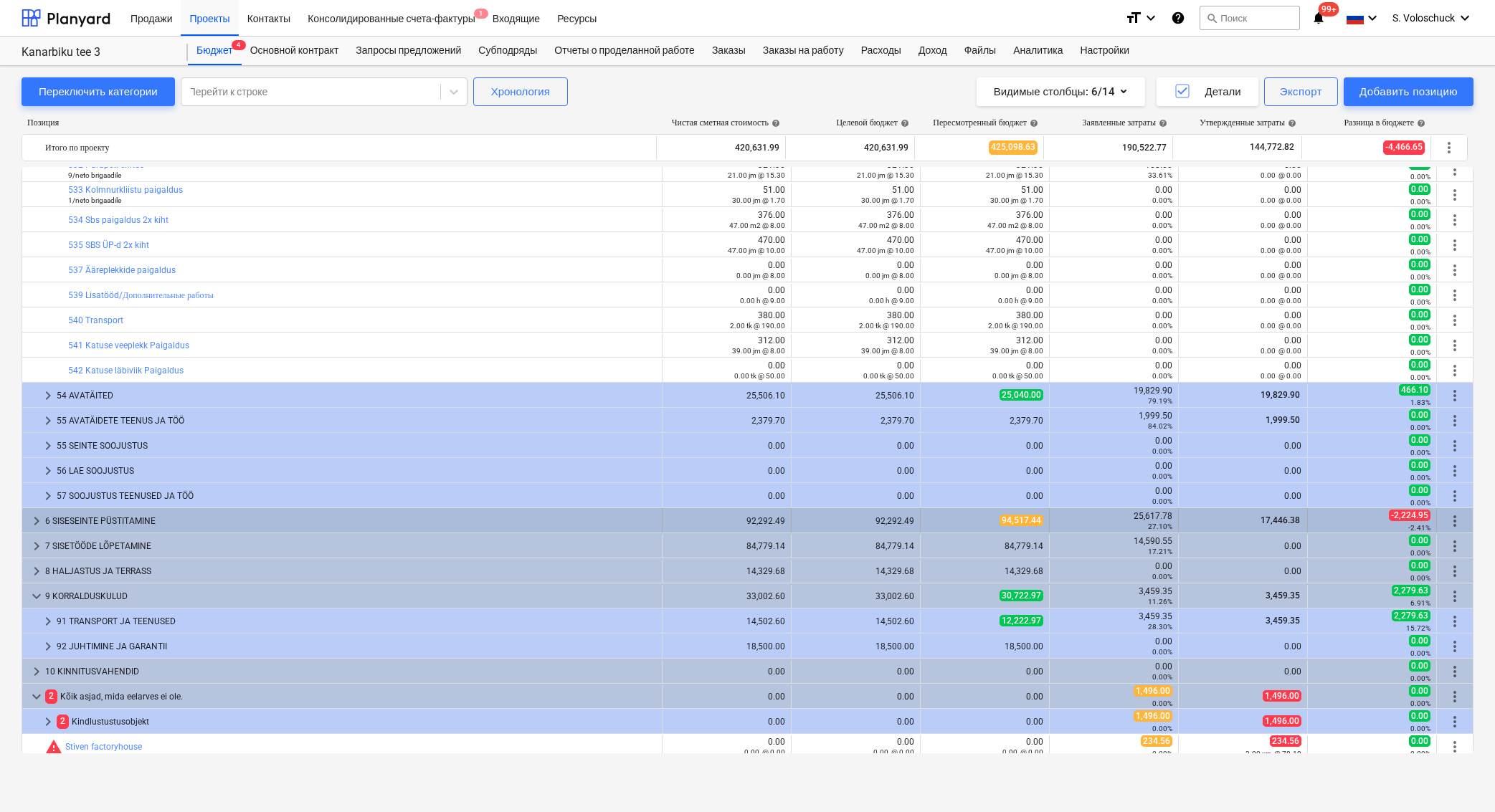
click at [36, 518] on span "keyboard_arrow_right" at bounding box center [36, 521] width 17 height 17
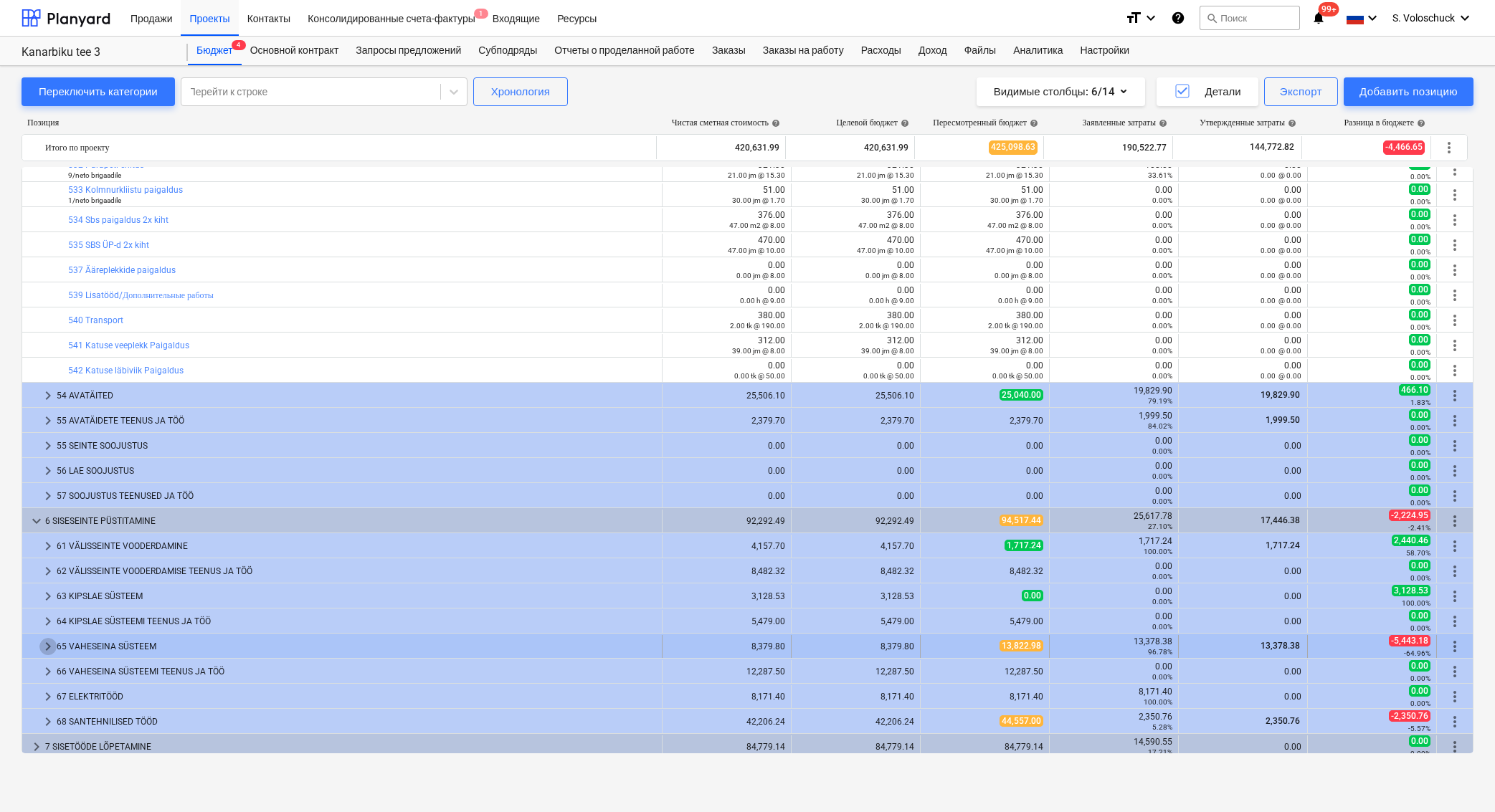
click at [52, 647] on span "keyboard_arrow_right" at bounding box center [48, 647] width 17 height 17
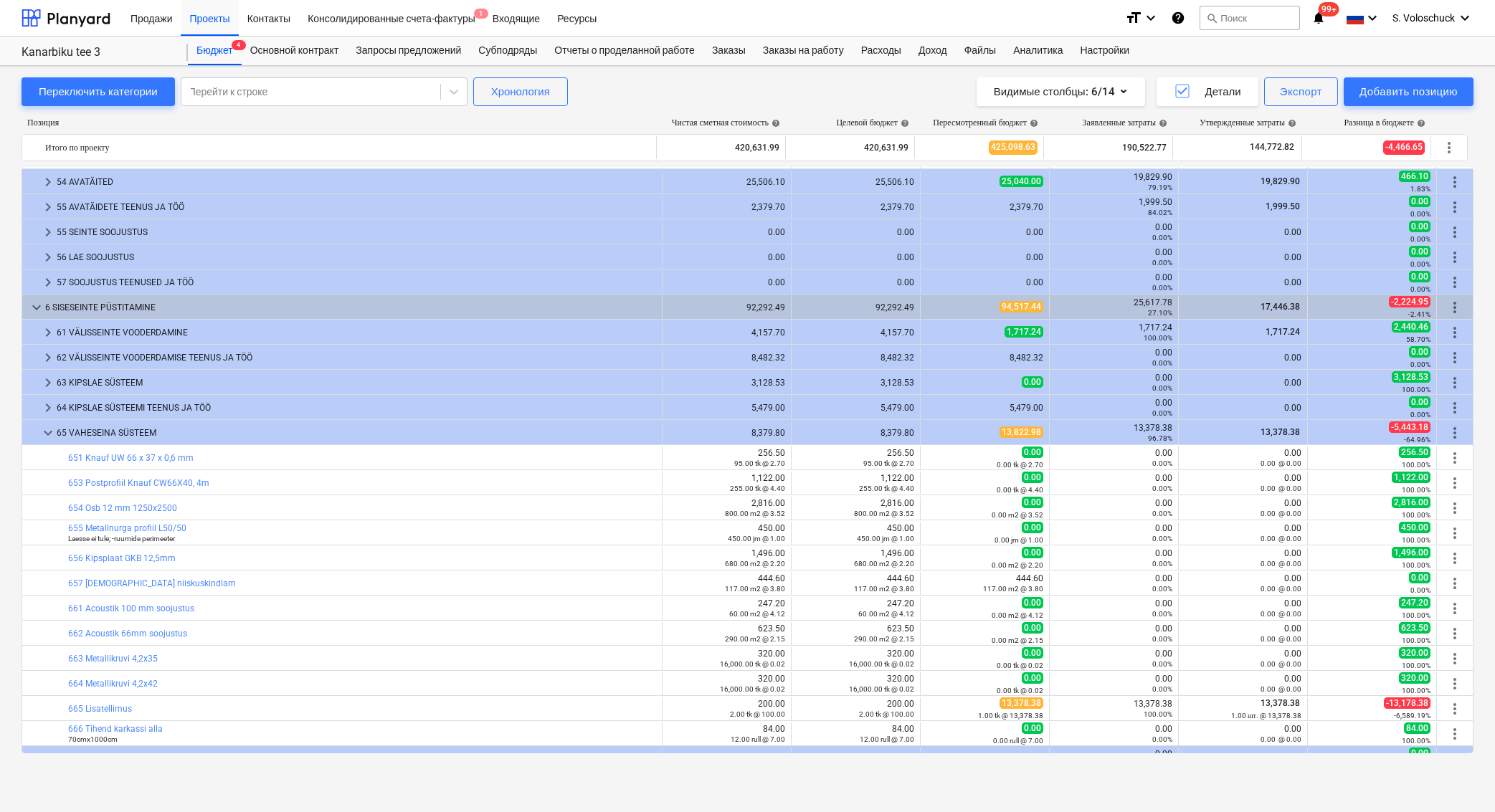
scroll to position [3868, 0]
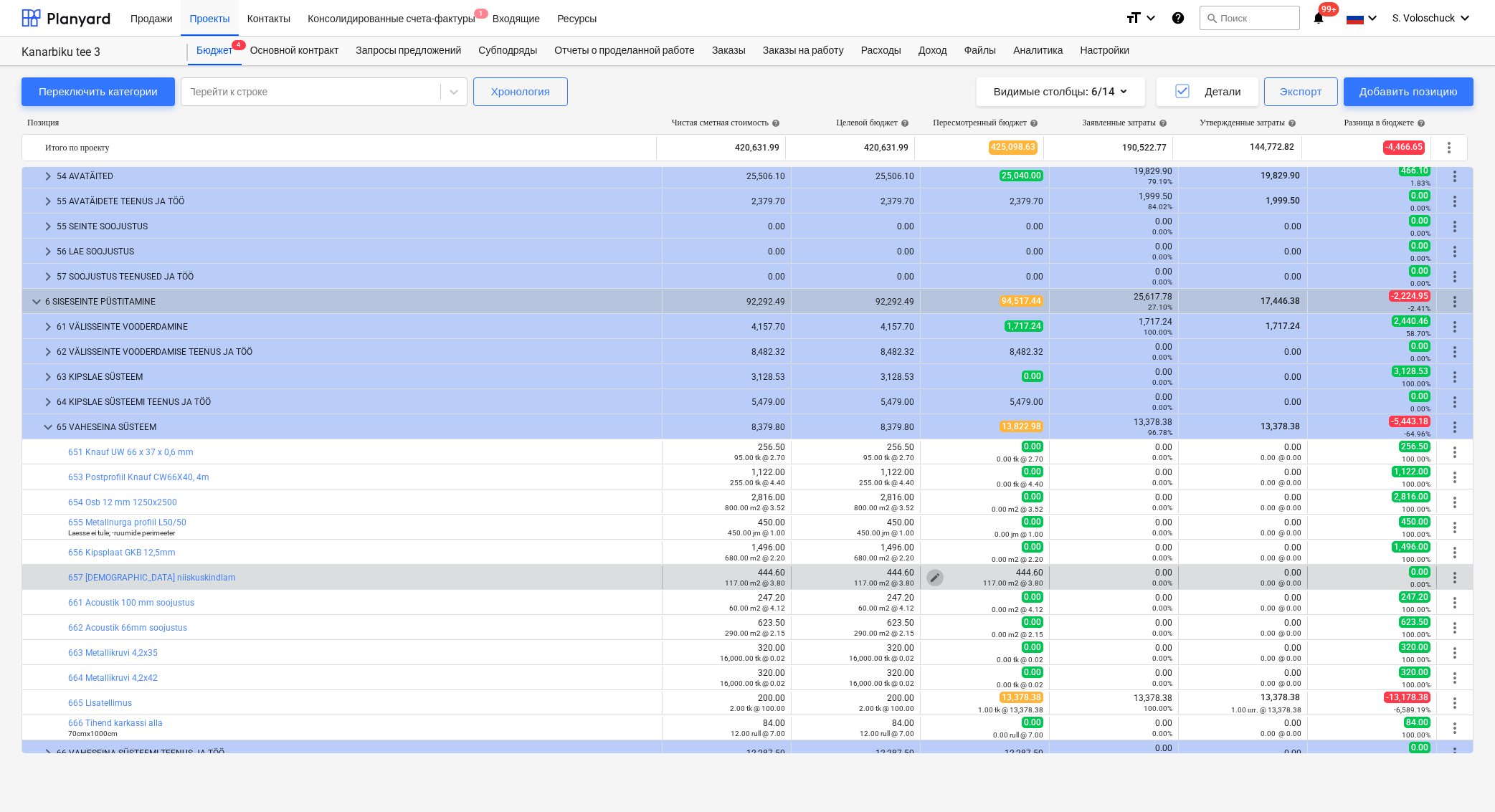
click at [929, 573] on span "edit" at bounding box center [934, 577] width 12 height 12
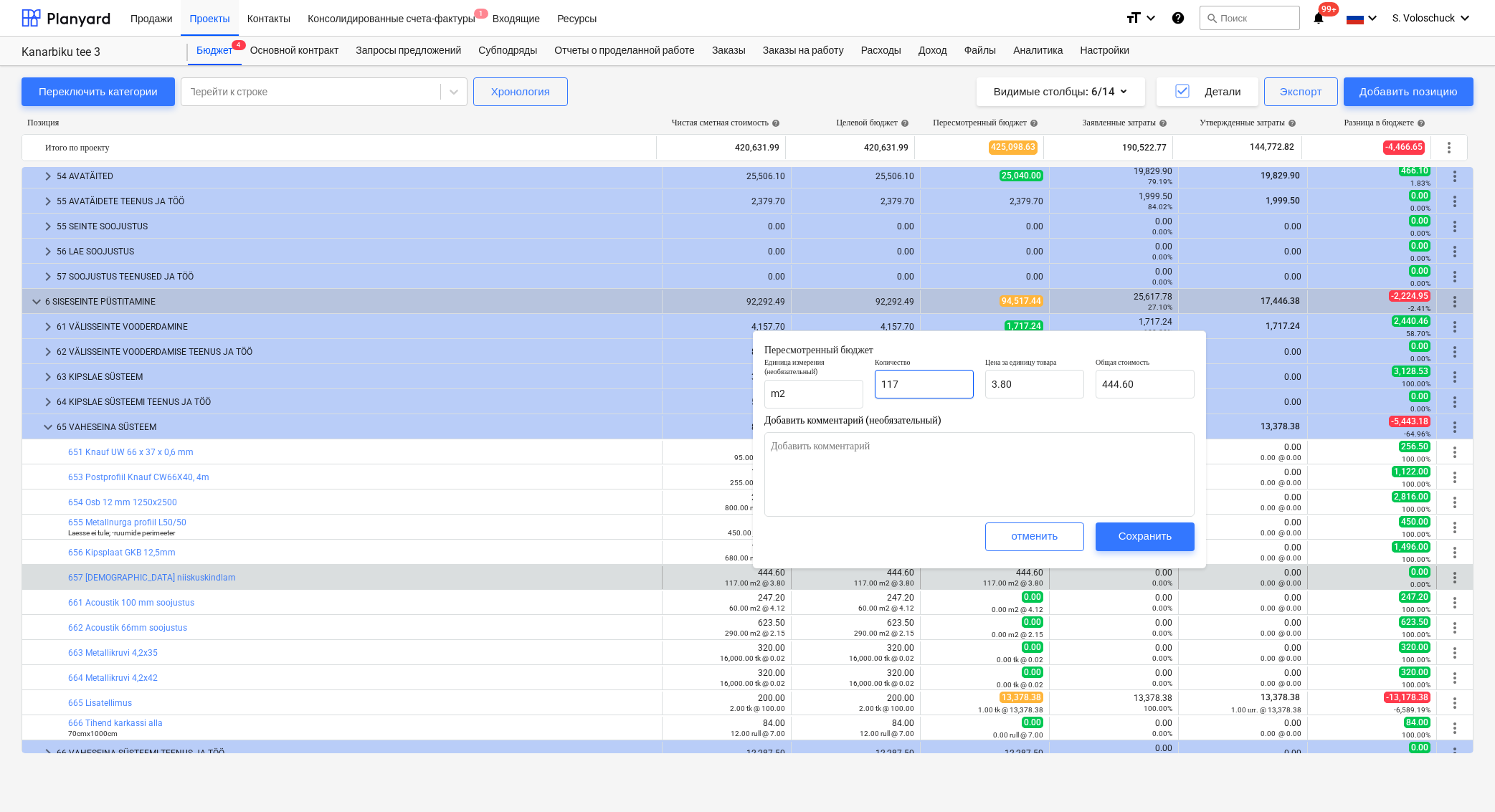
click at [957, 389] on input "117" at bounding box center [924, 384] width 99 height 29
click at [1144, 530] on div "Сохранить" at bounding box center [1145, 536] width 54 height 19
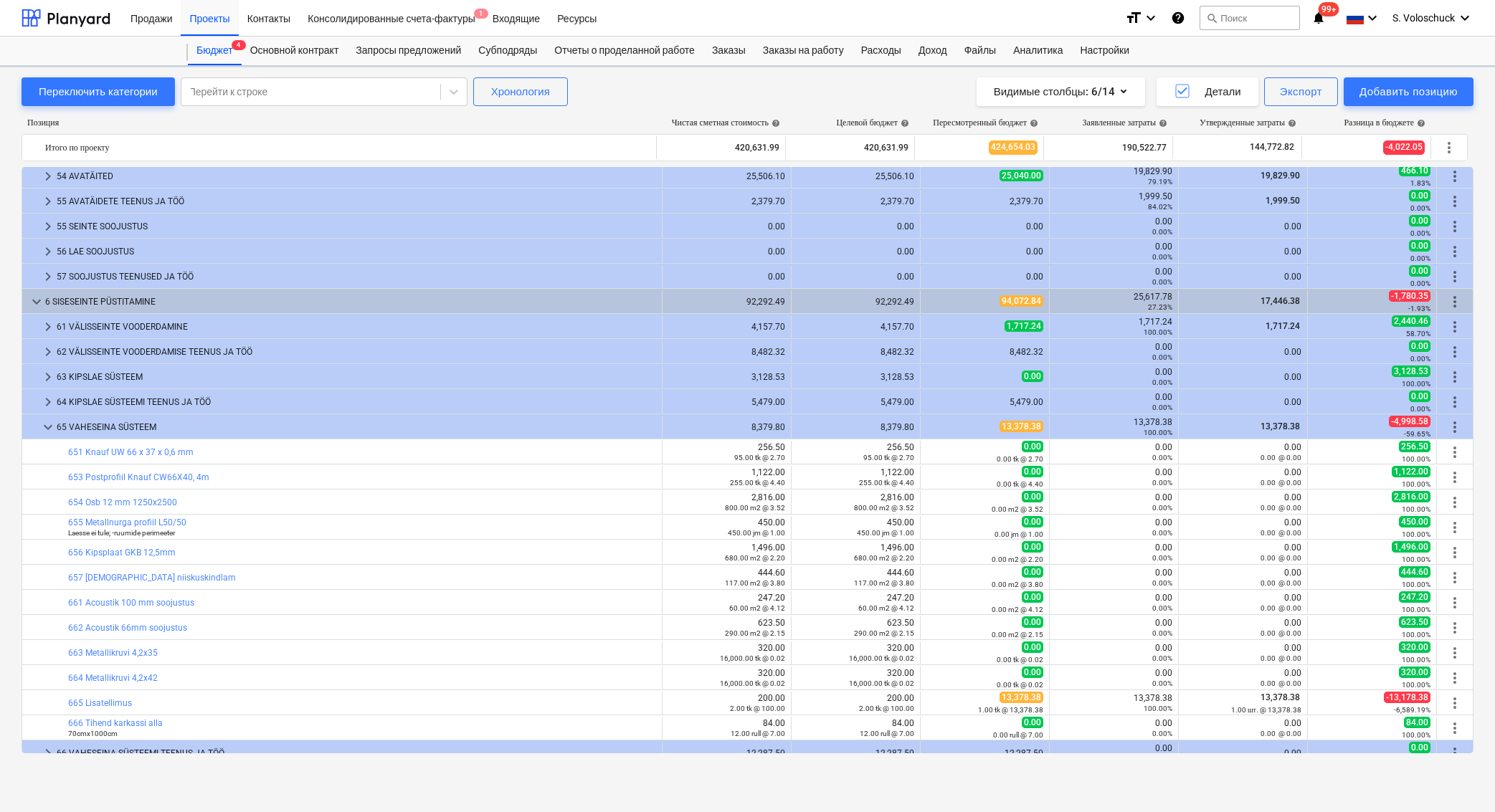
click at [1078, 620] on div "0.00 0.00%" at bounding box center [1113, 628] width 117 height 20
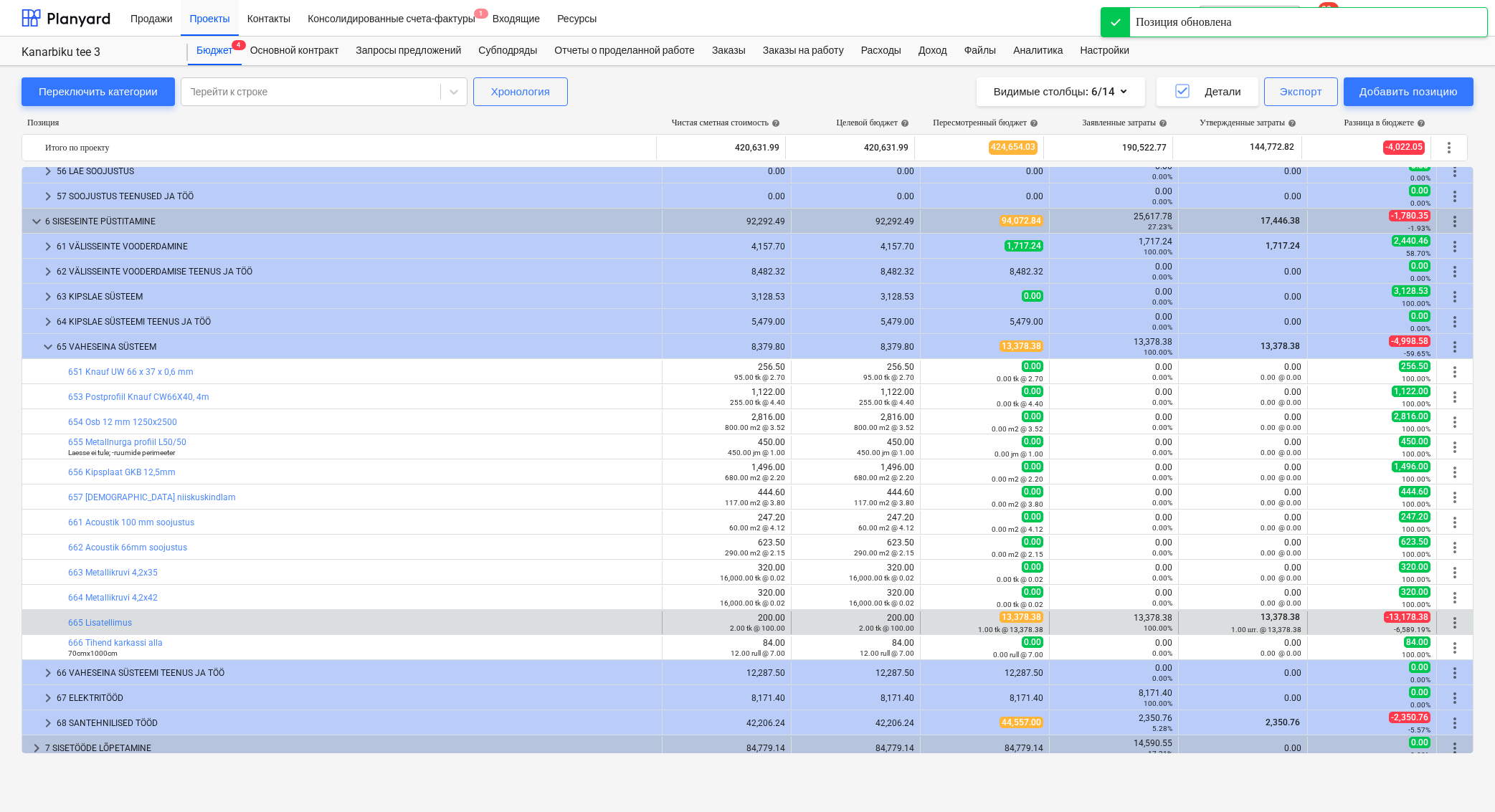
scroll to position [3987, 0]
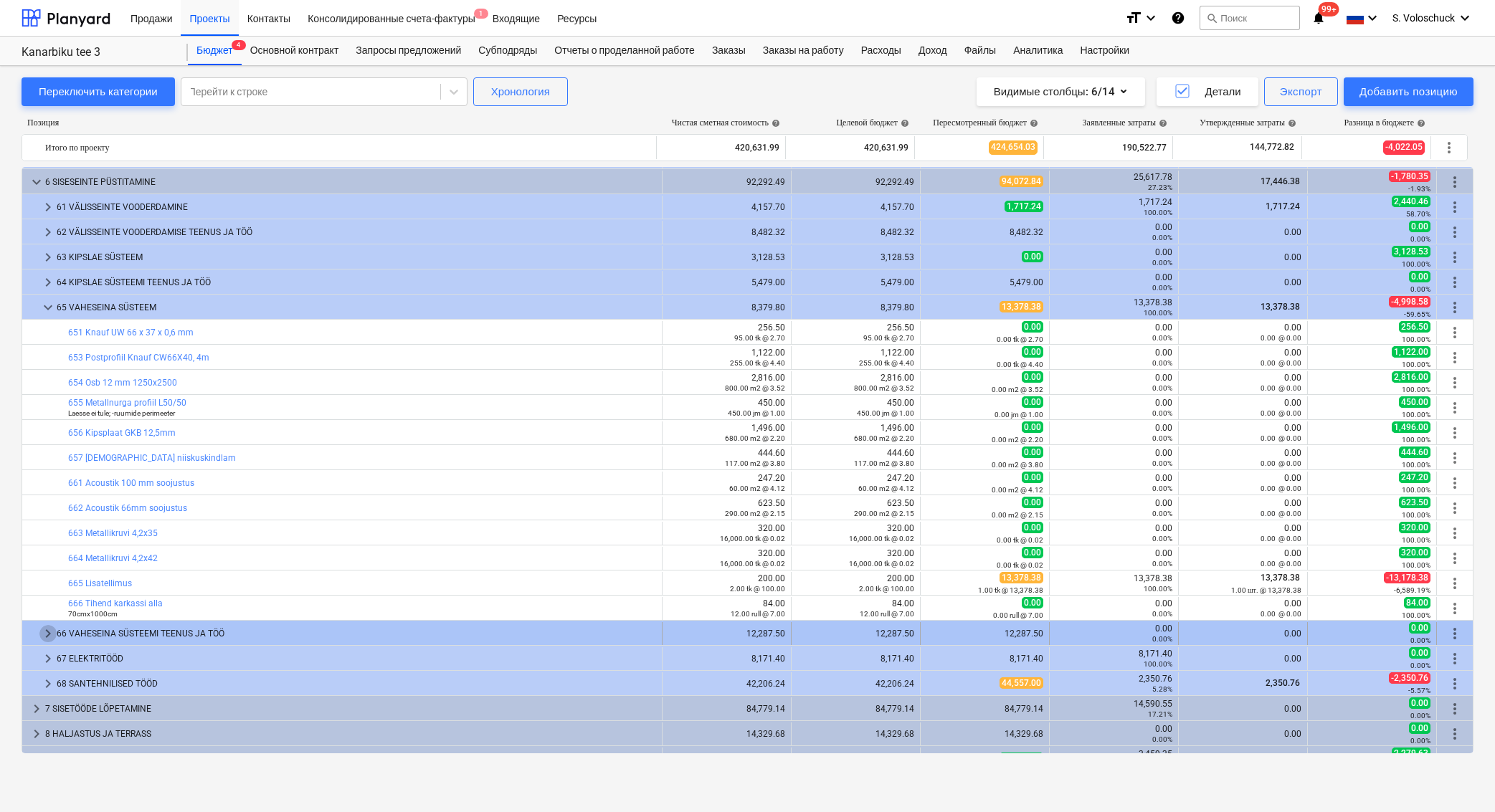
click at [53, 630] on span "keyboard_arrow_right" at bounding box center [48, 634] width 17 height 17
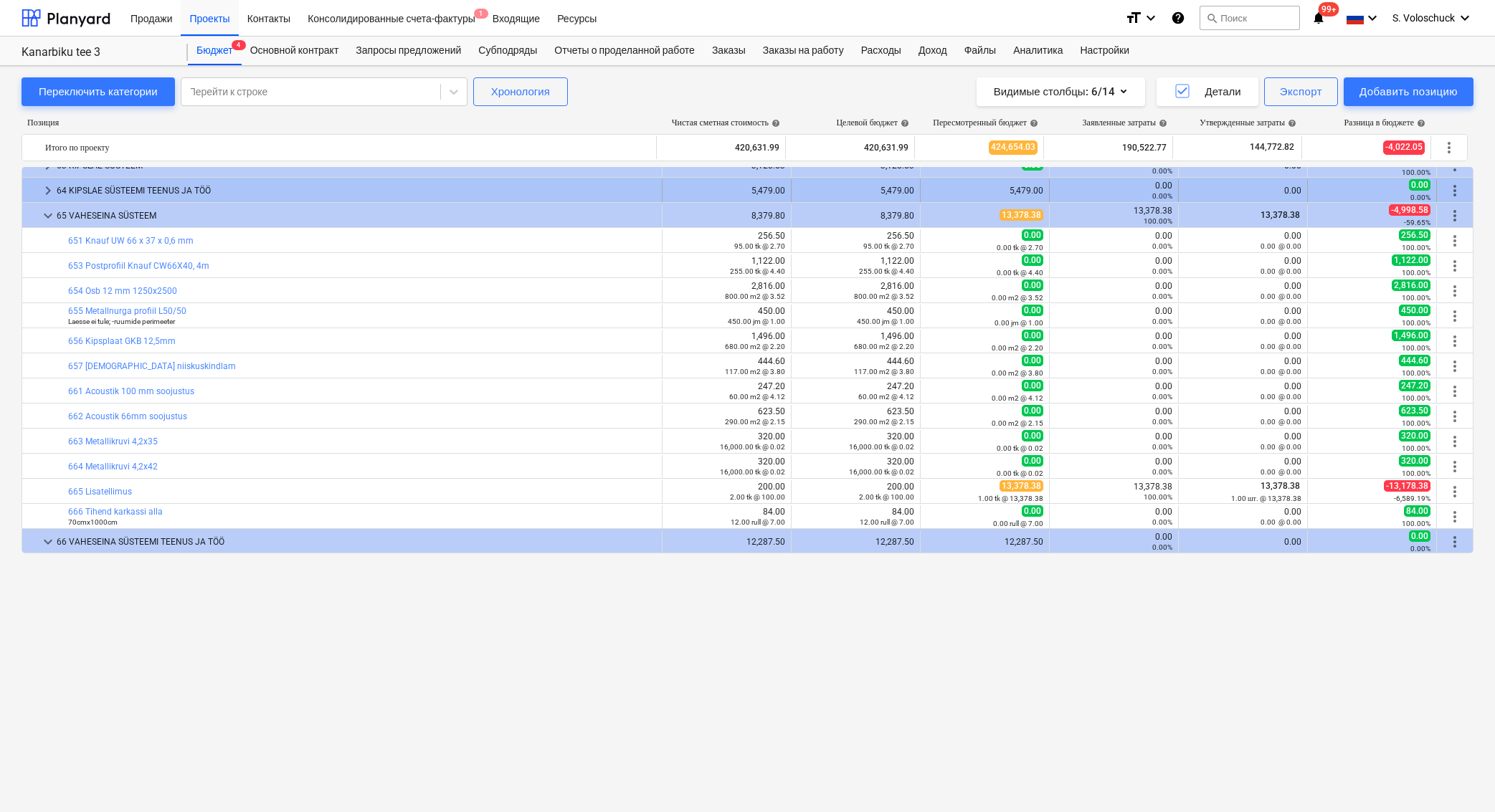
scroll to position [3842, 0]
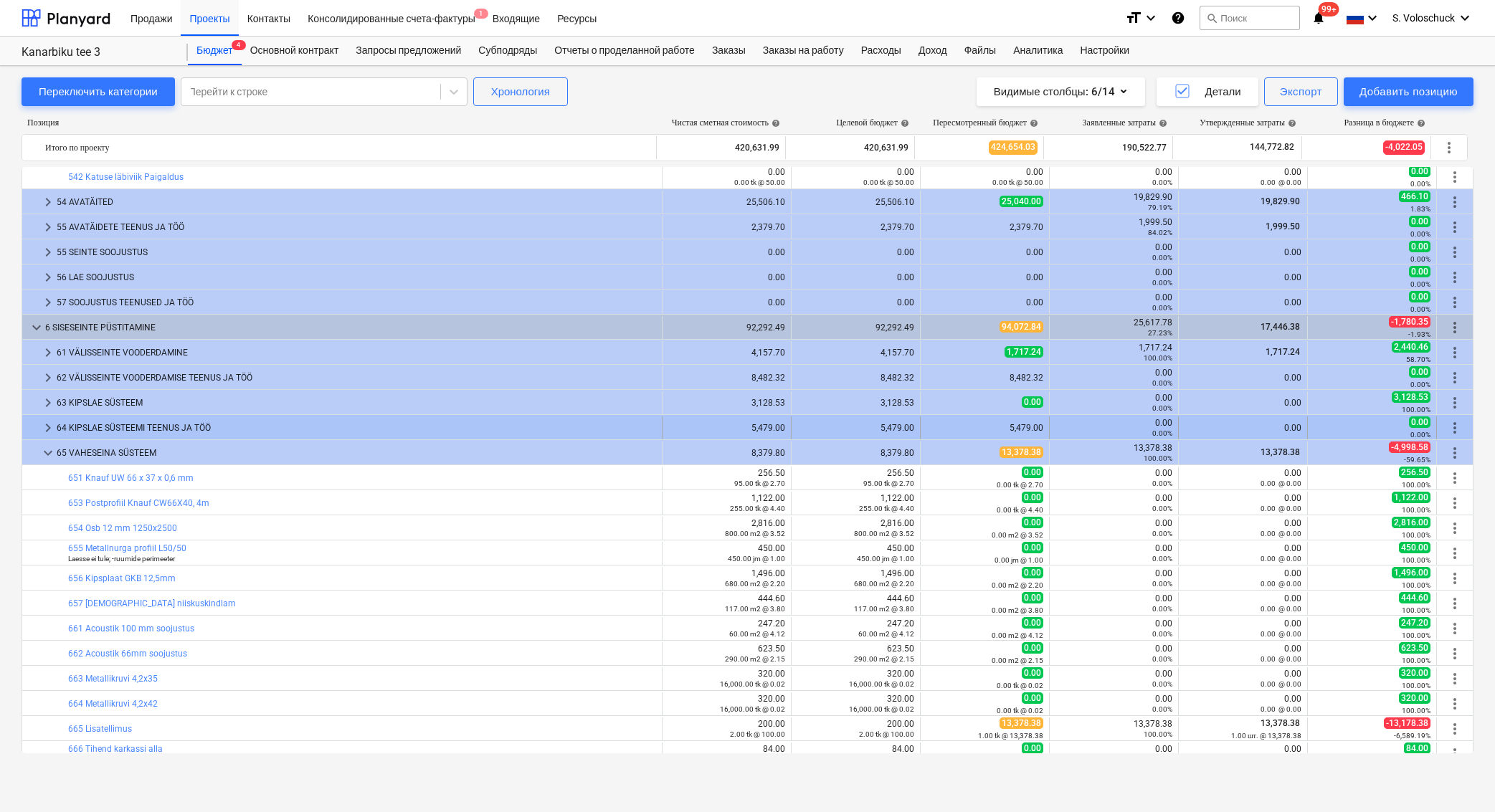
click at [53, 425] on span "keyboard_arrow_right" at bounding box center [48, 428] width 17 height 17
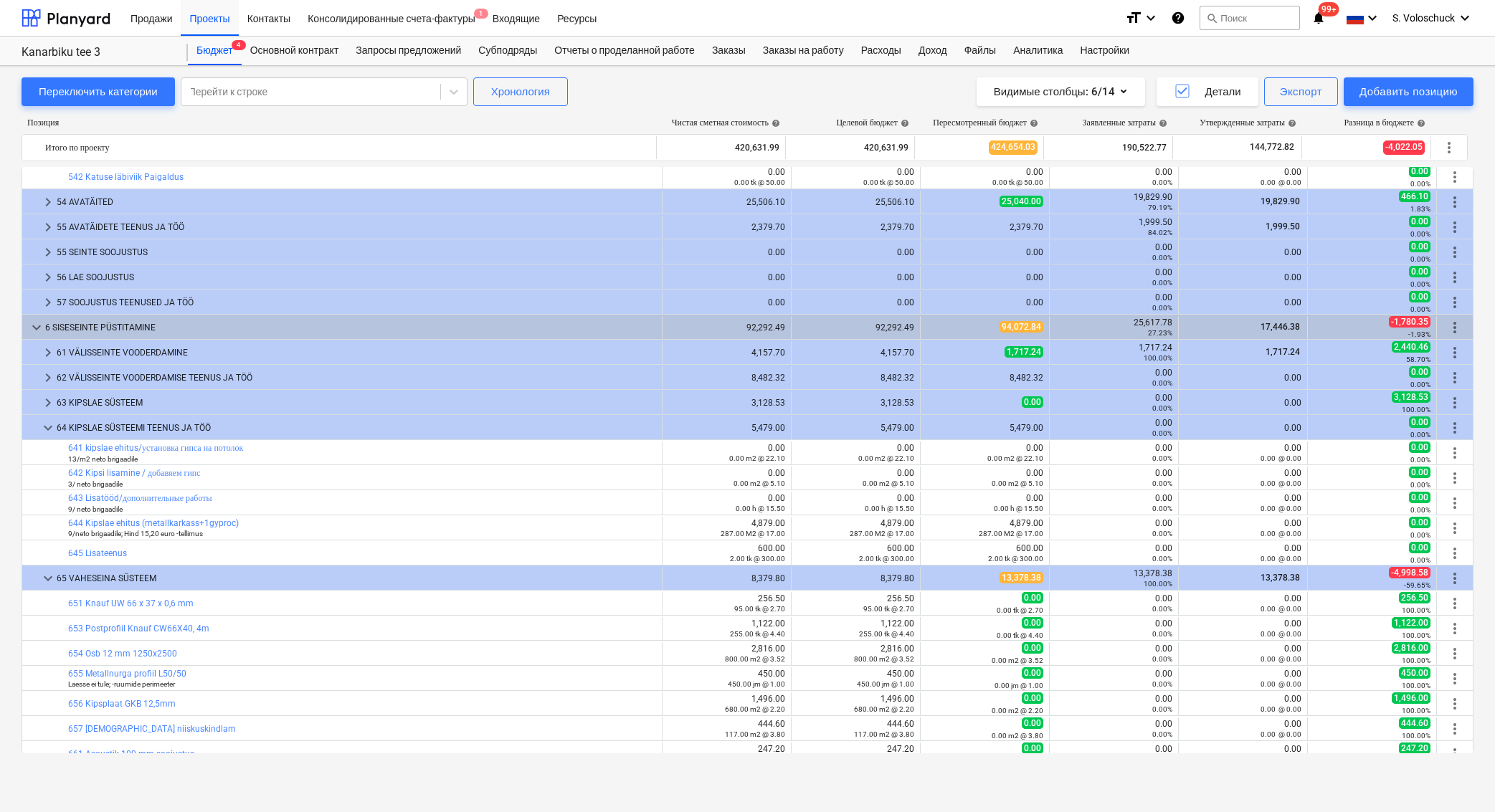
scroll to position [3819, 0]
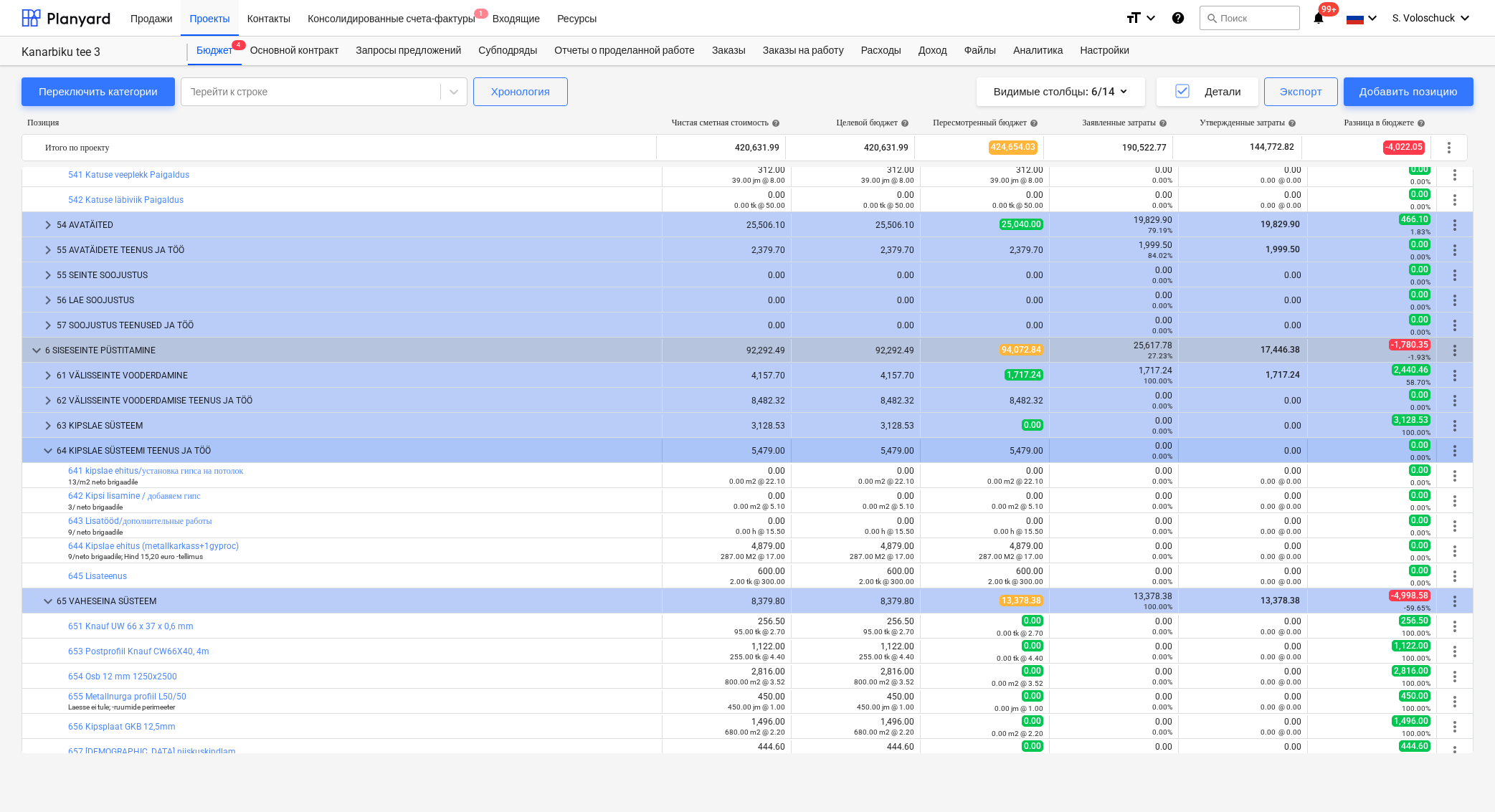
click at [43, 446] on span "keyboard_arrow_down" at bounding box center [48, 450] width 17 height 17
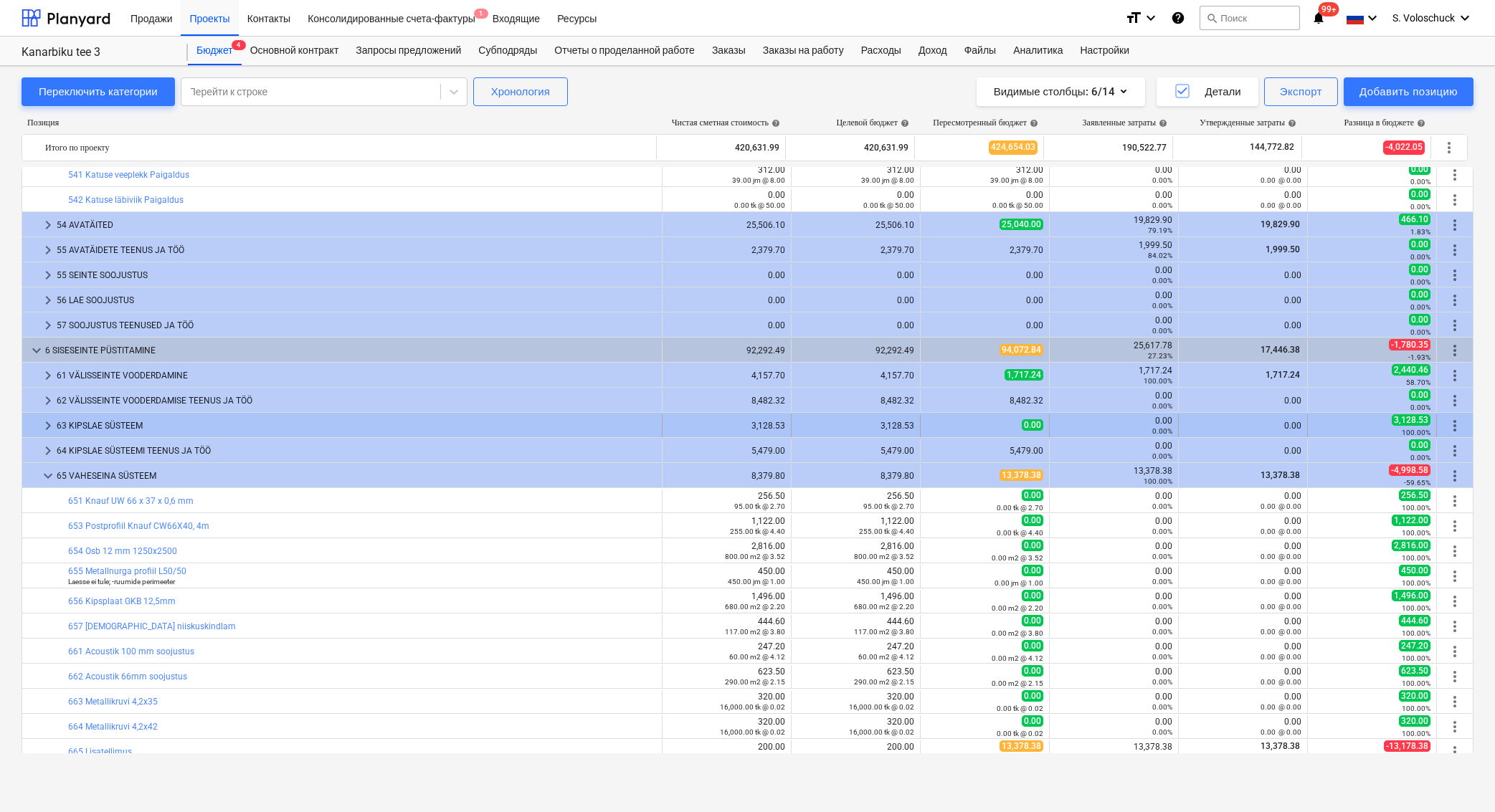
click at [42, 420] on span "keyboard_arrow_right" at bounding box center [48, 426] width 17 height 17
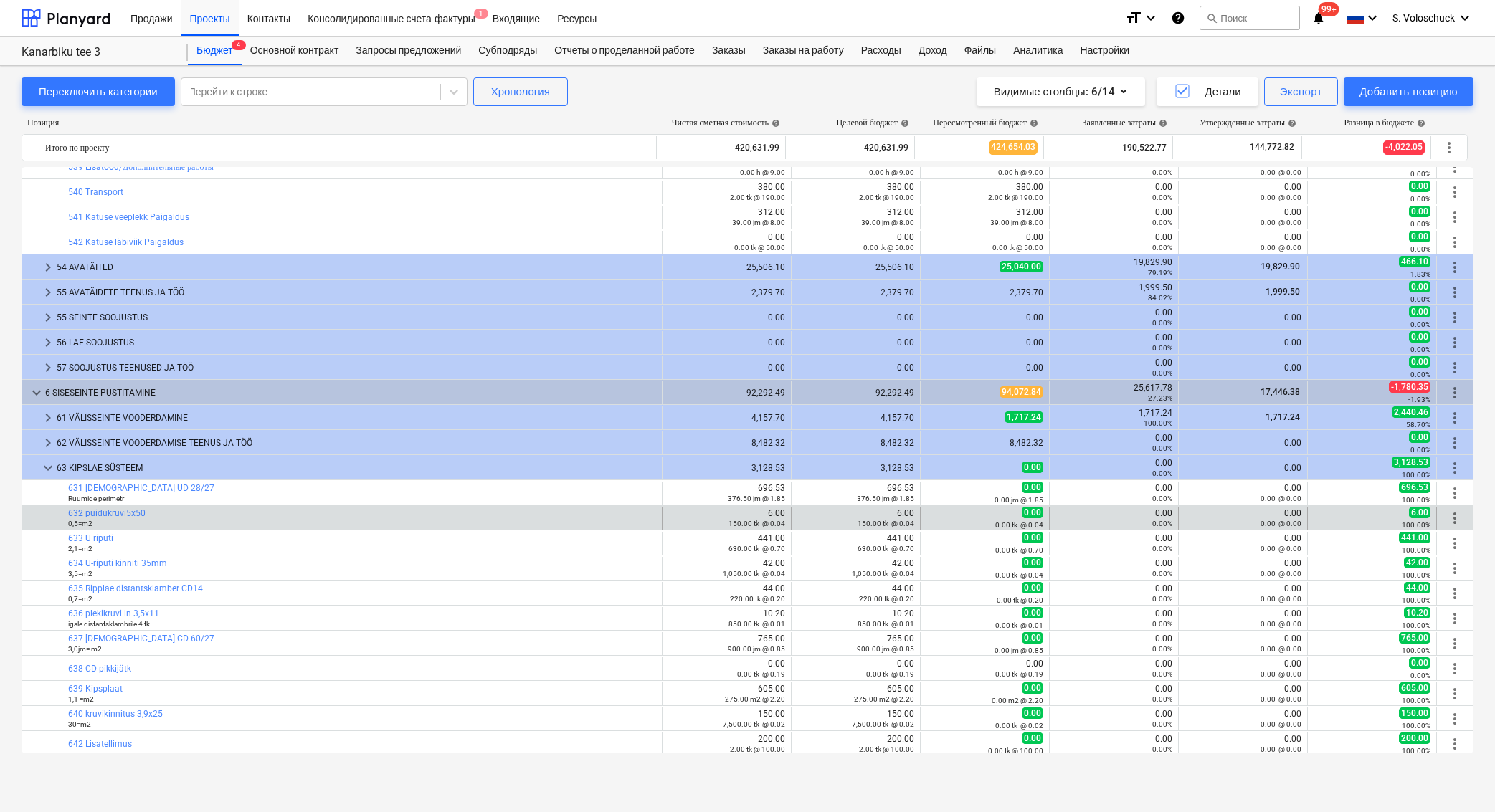
scroll to position [3774, 0]
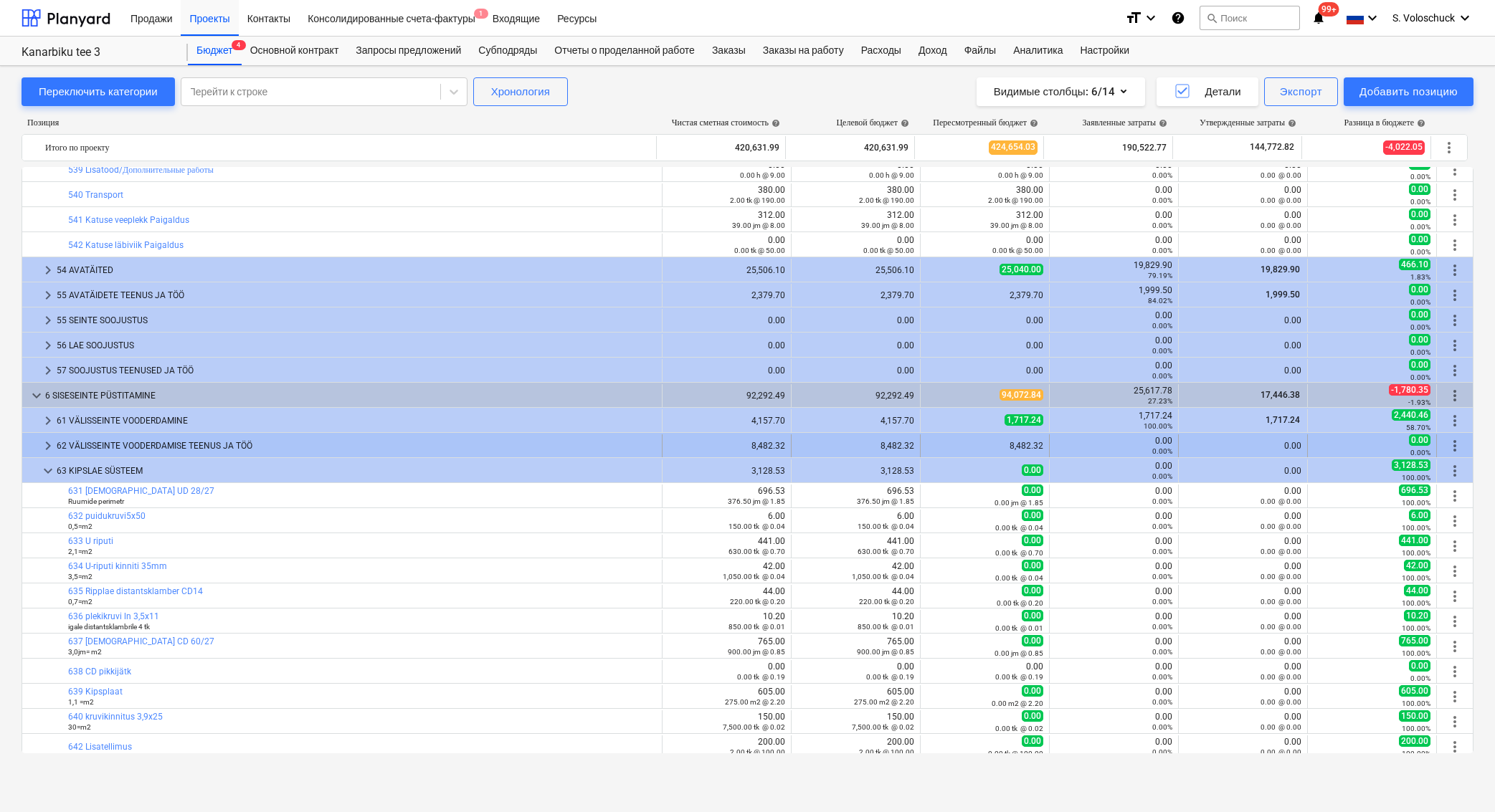
click at [42, 444] on span "keyboard_arrow_right" at bounding box center [48, 446] width 17 height 17
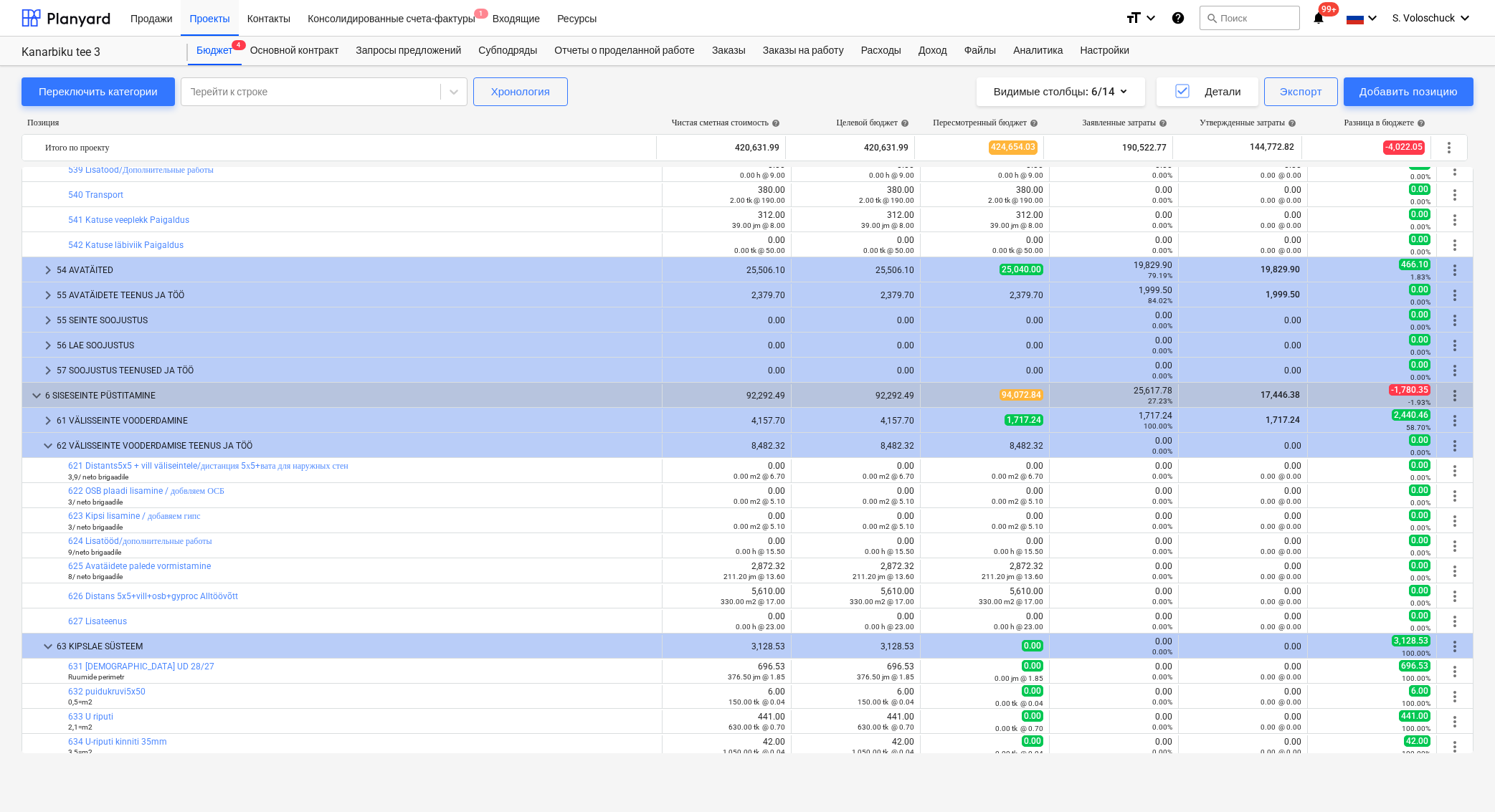
scroll to position [3747, 0]
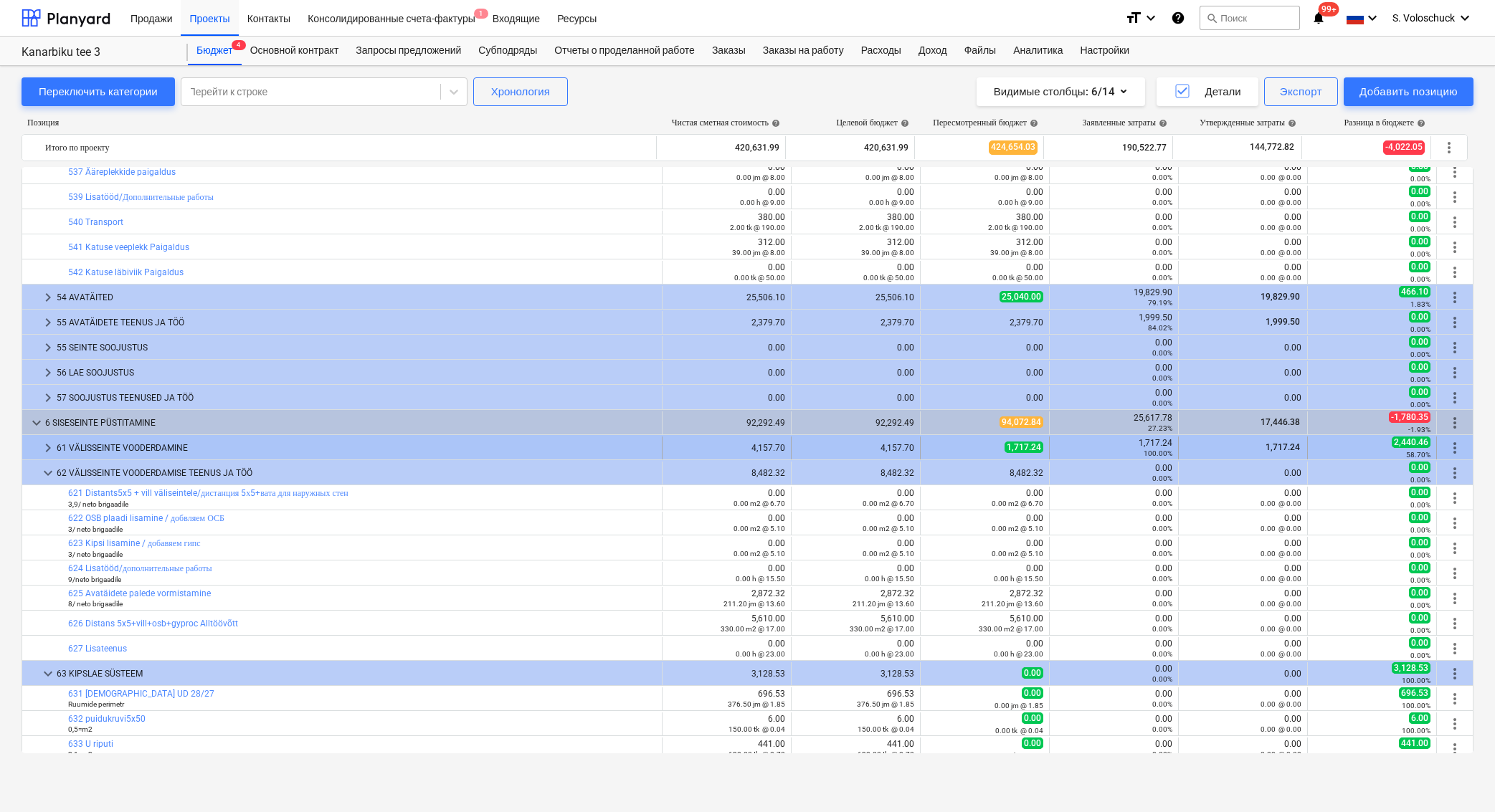
click at [49, 447] on span "keyboard_arrow_right" at bounding box center [48, 448] width 17 height 17
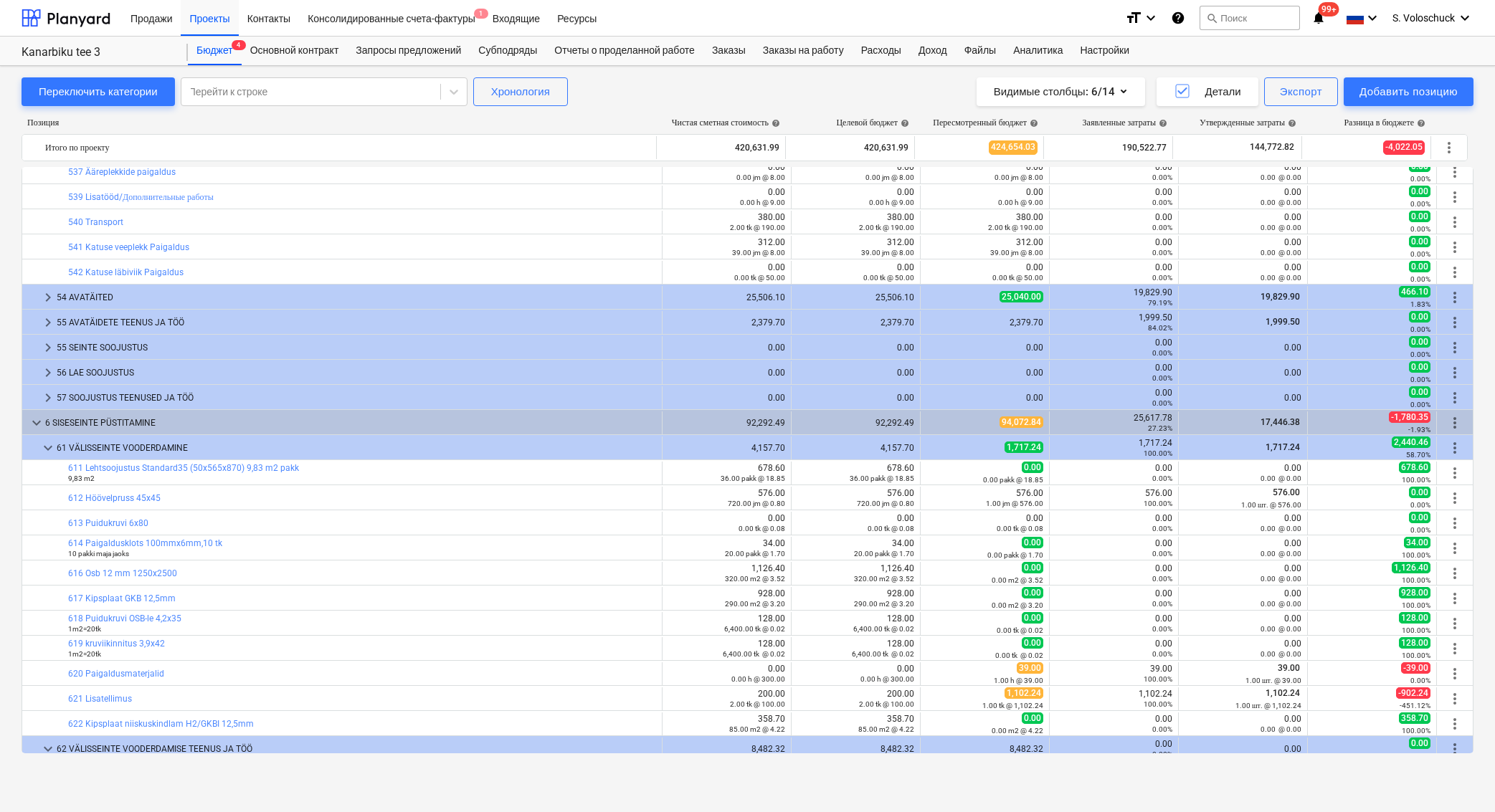
scroll to position [3710, 0]
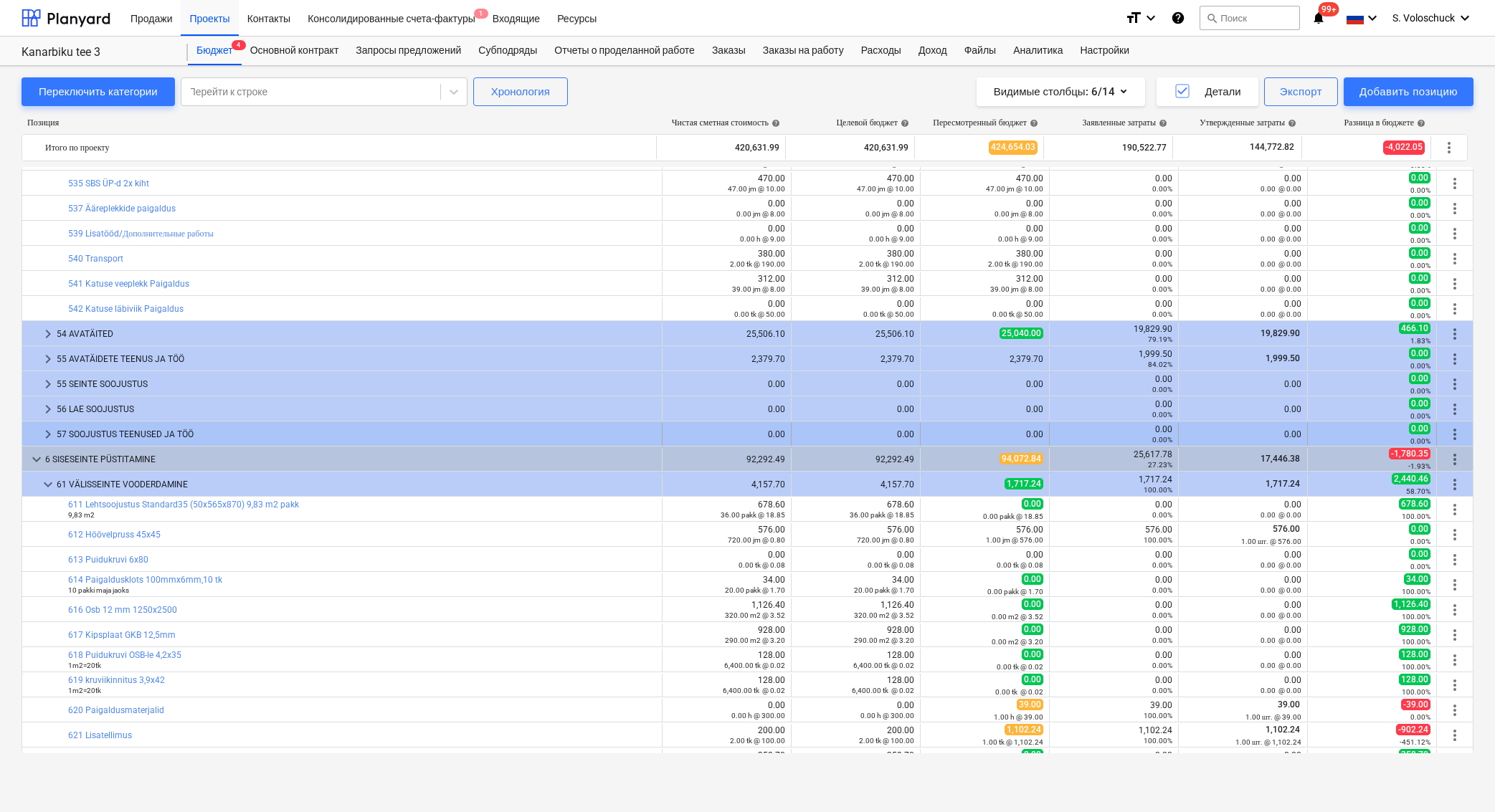
click at [44, 432] on span "keyboard_arrow_right" at bounding box center [48, 434] width 17 height 17
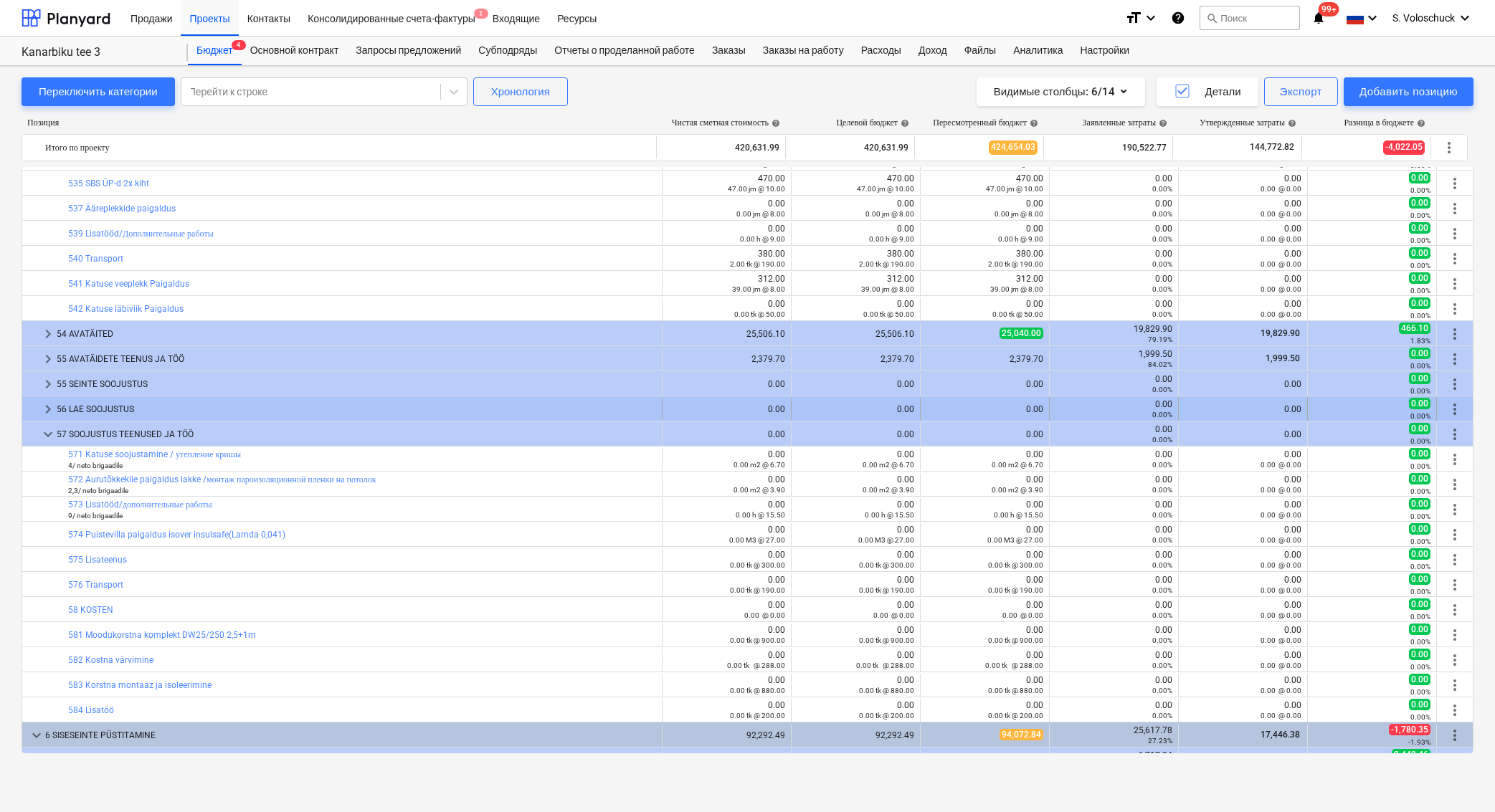
click at [49, 406] on span "keyboard_arrow_right" at bounding box center [48, 409] width 17 height 17
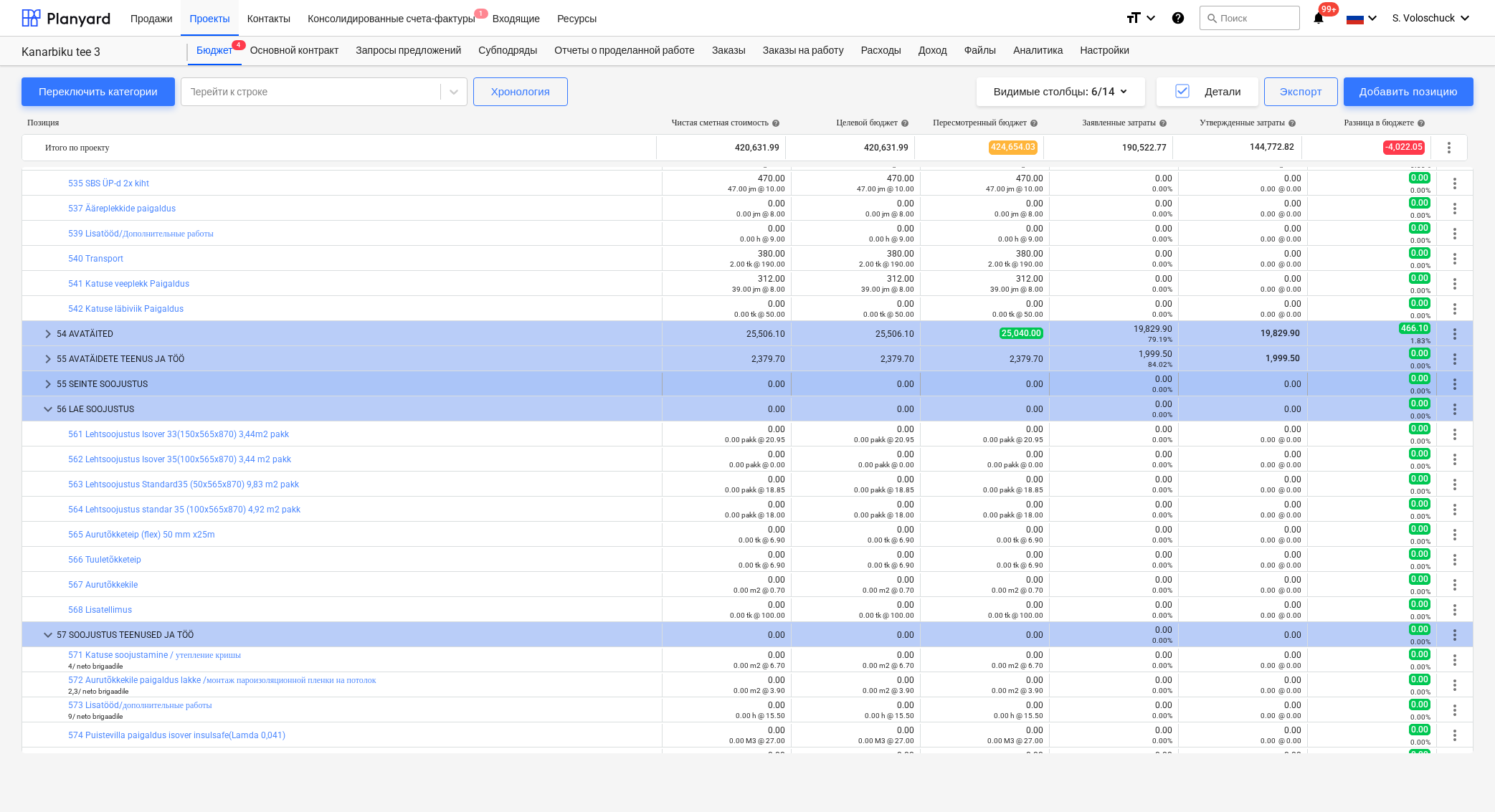
click at [46, 387] on span "keyboard_arrow_right" at bounding box center [48, 384] width 17 height 17
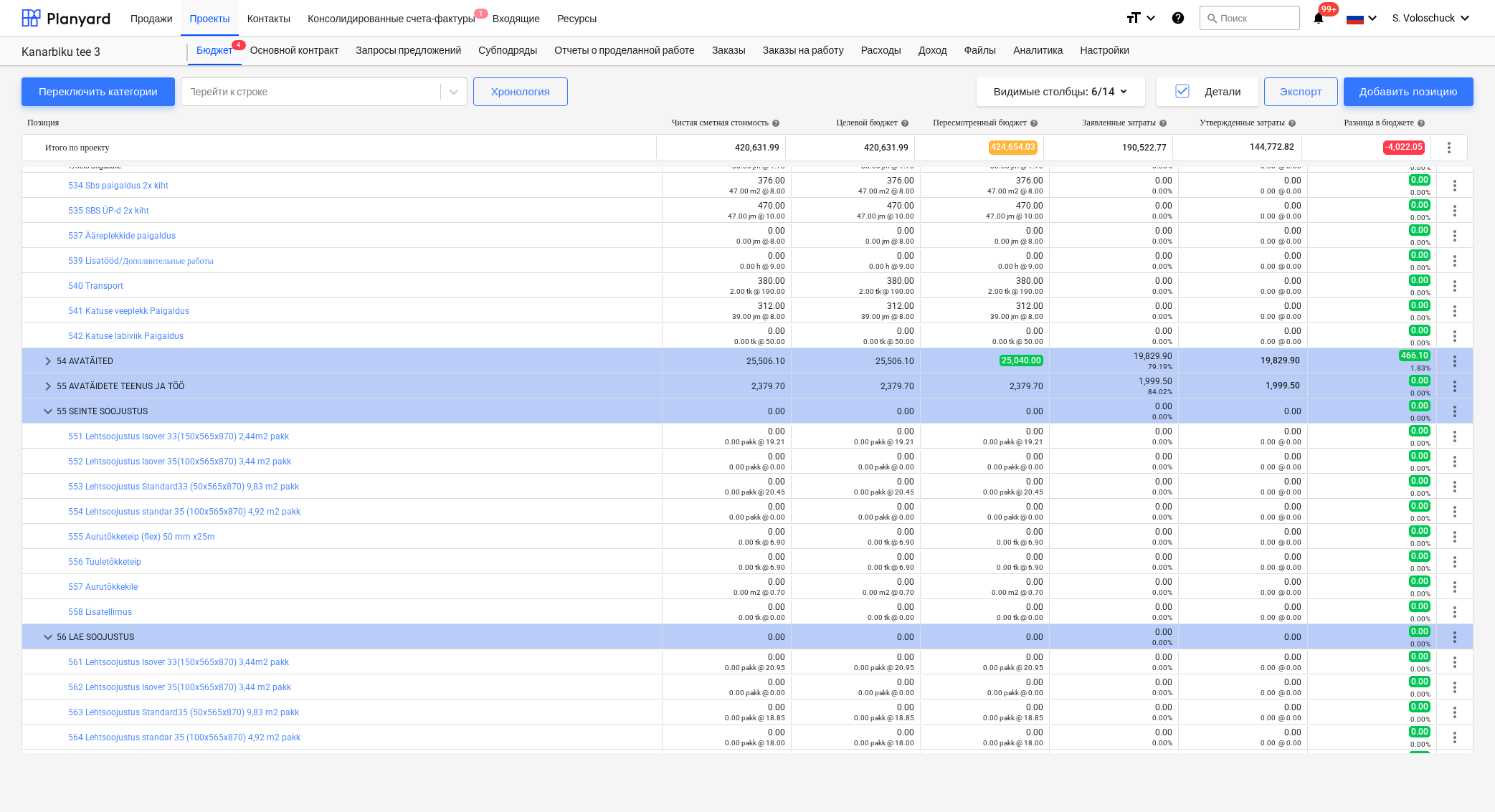
scroll to position [3670, 0]
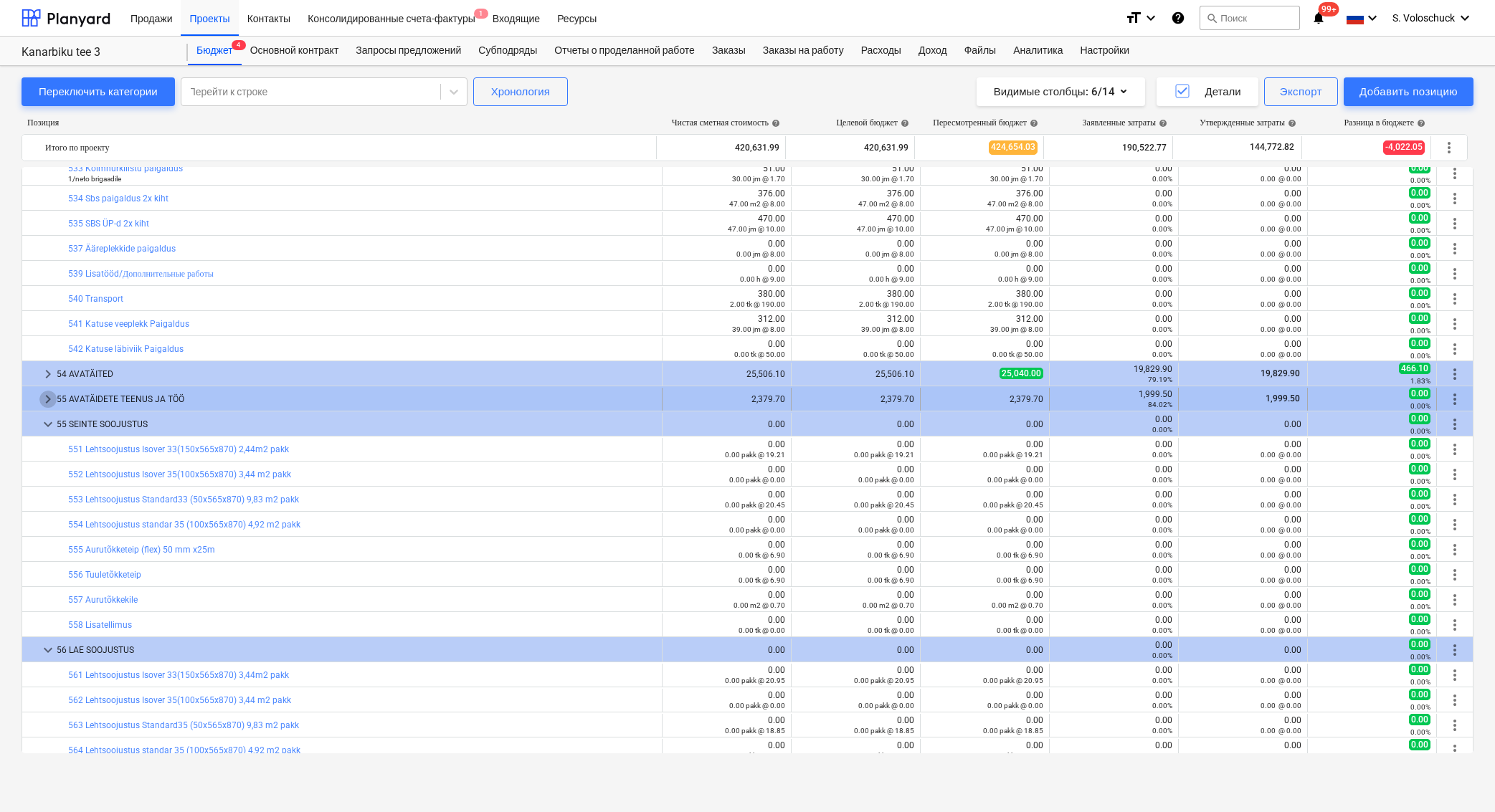
click at [45, 399] on span "keyboard_arrow_right" at bounding box center [48, 399] width 17 height 17
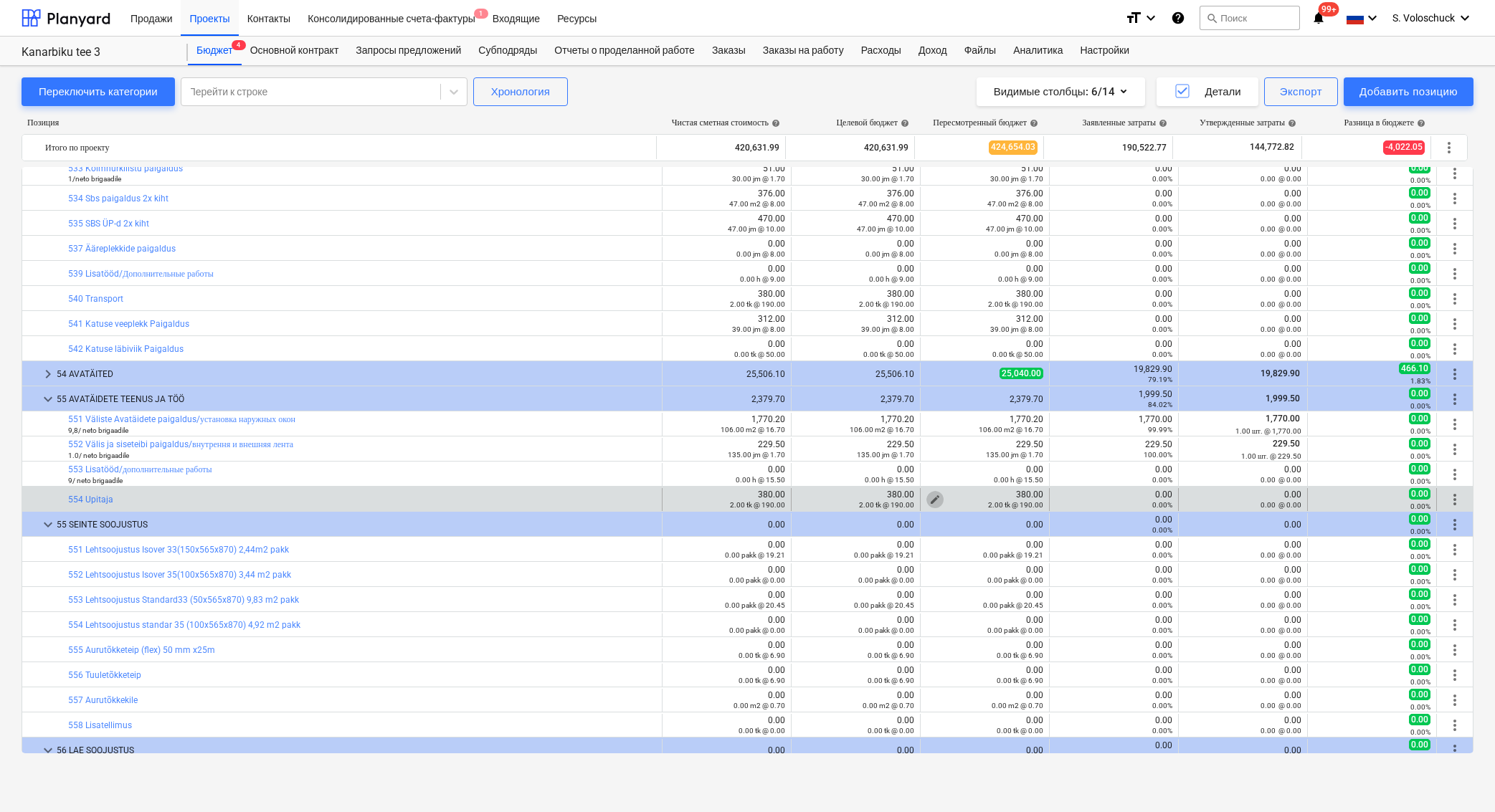
click at [926, 496] on button "edit" at bounding box center [935, 500] width 17 height 17
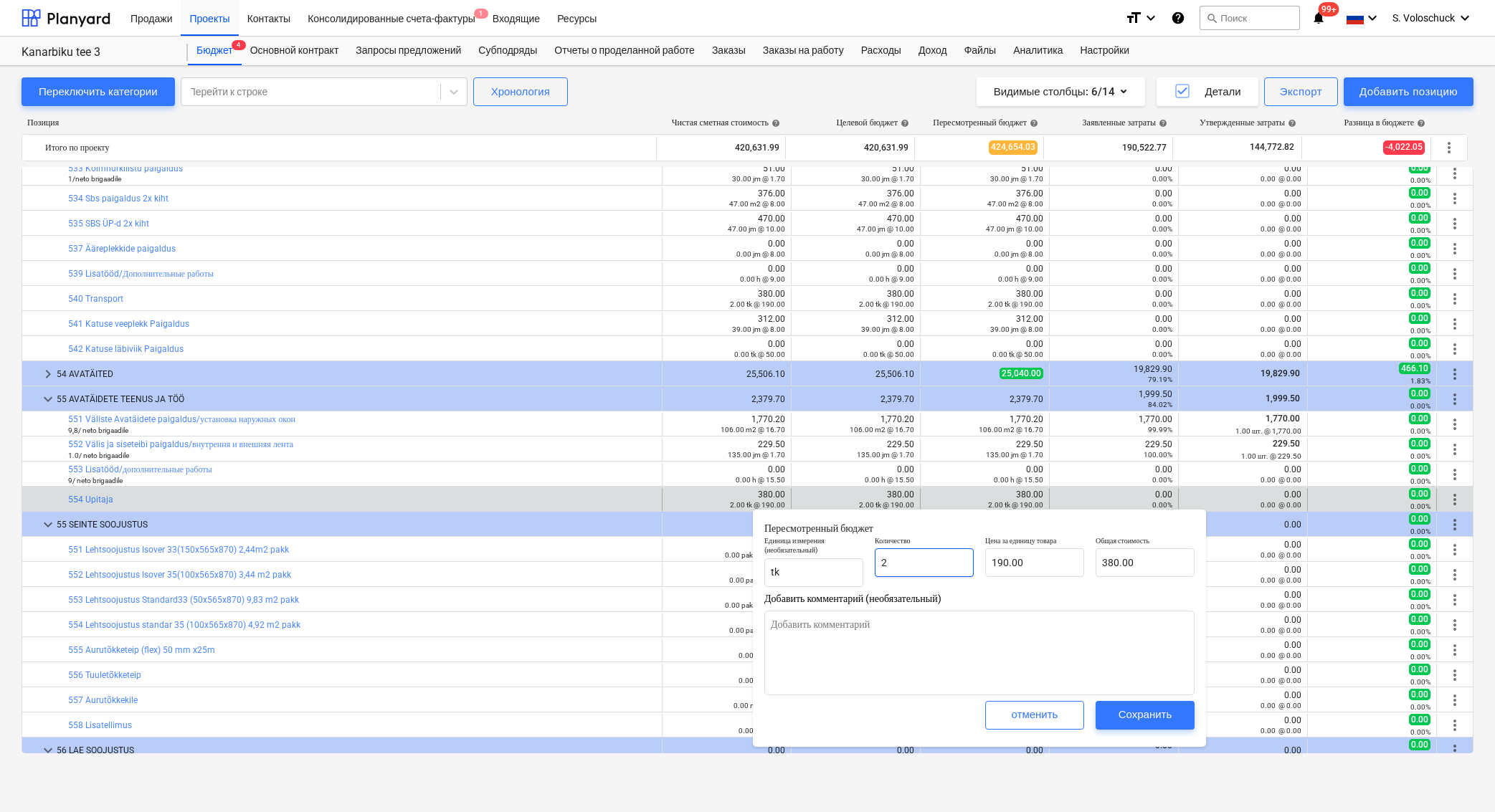
click at [939, 560] on input "2" at bounding box center [924, 562] width 99 height 29
click at [1130, 713] on div "Сохранить" at bounding box center [1145, 715] width 54 height 19
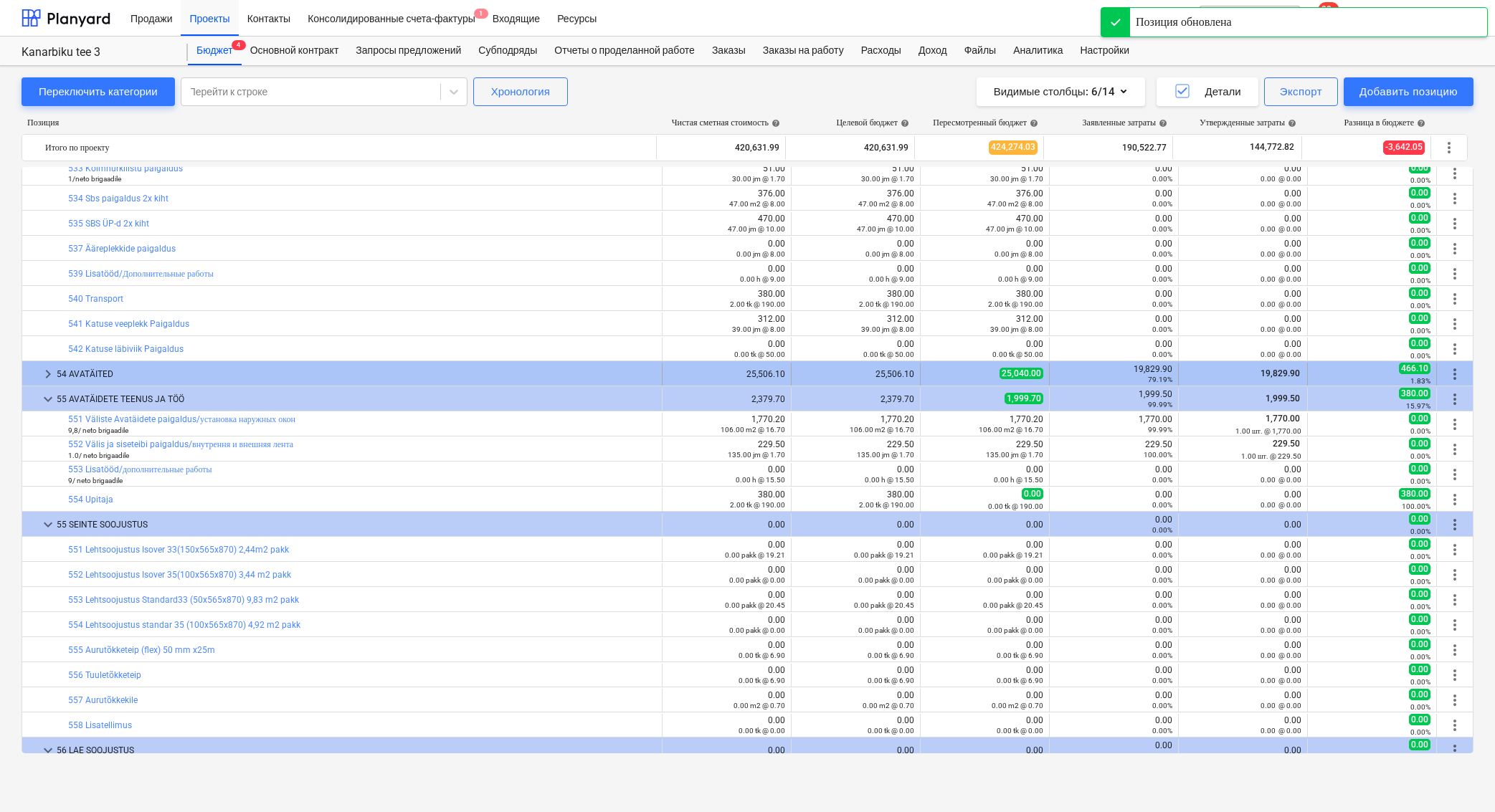
click at [49, 372] on span "keyboard_arrow_right" at bounding box center [48, 374] width 17 height 17
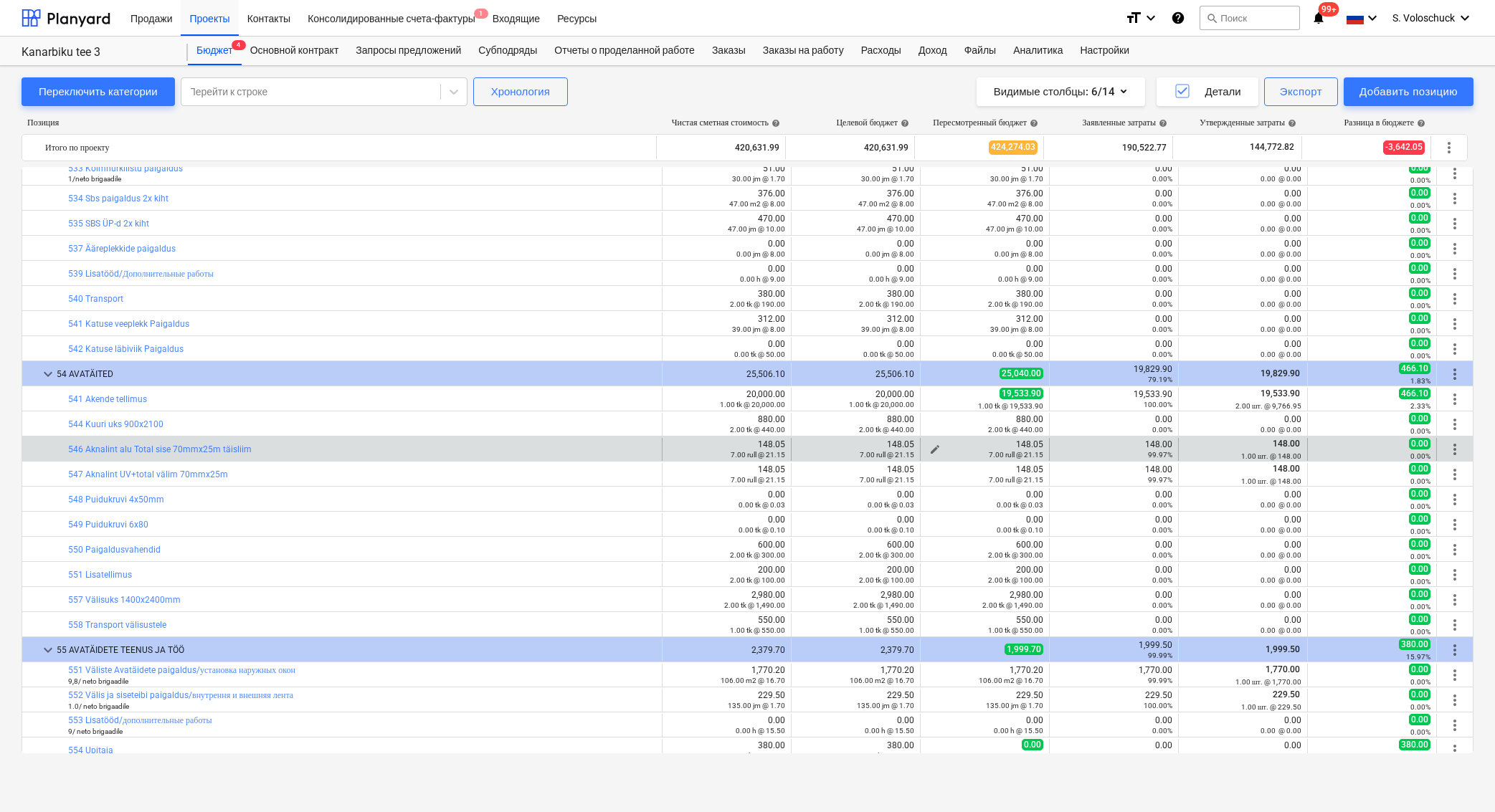
click at [932, 450] on div "7.00 rull @ 21.15" at bounding box center [984, 454] width 117 height 10
click at [929, 446] on span "edit" at bounding box center [934, 449] width 12 height 12
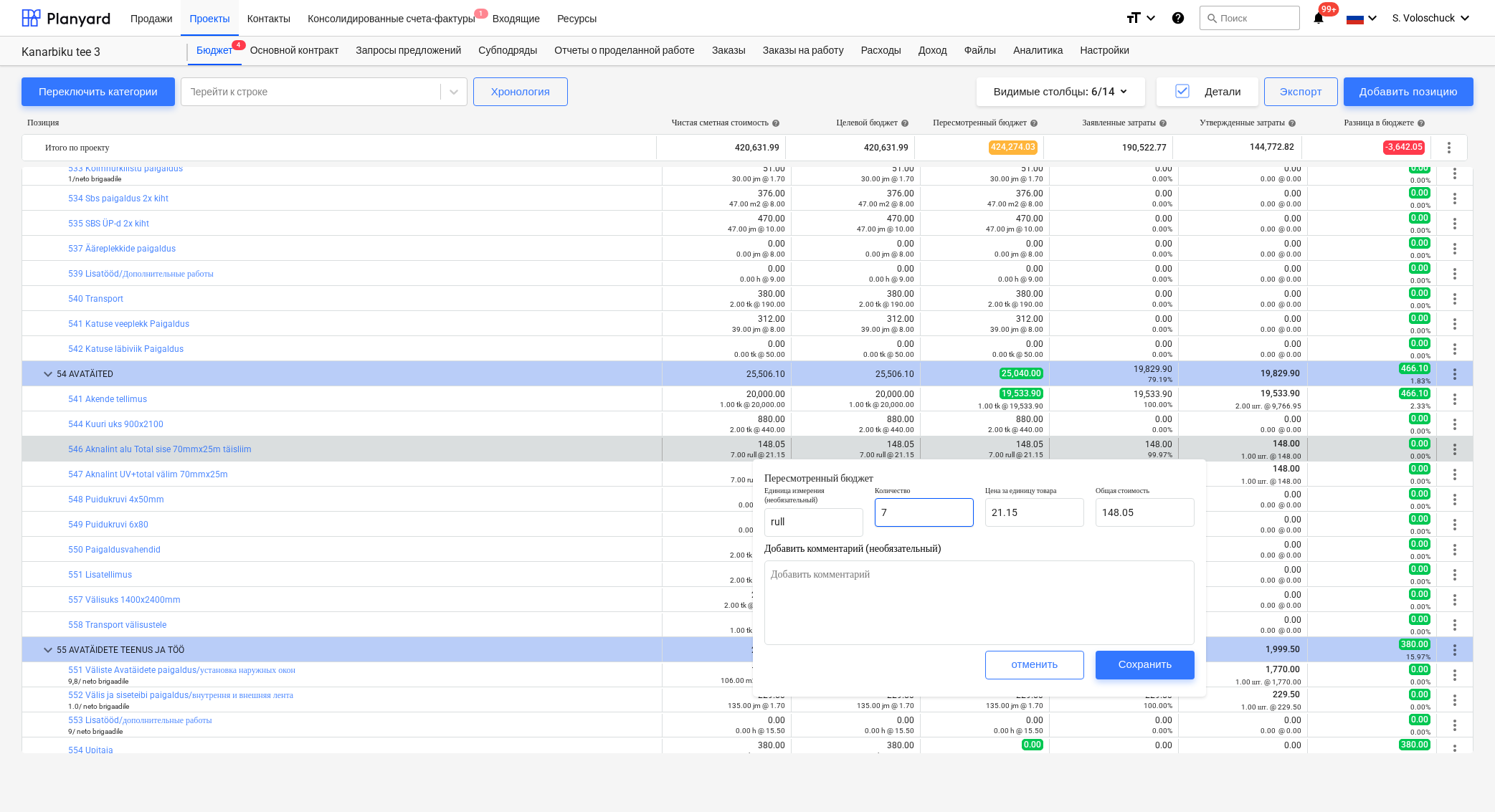
click at [923, 508] on input "7" at bounding box center [924, 512] width 99 height 29
click at [1133, 671] on div "Сохранить" at bounding box center [1145, 664] width 54 height 19
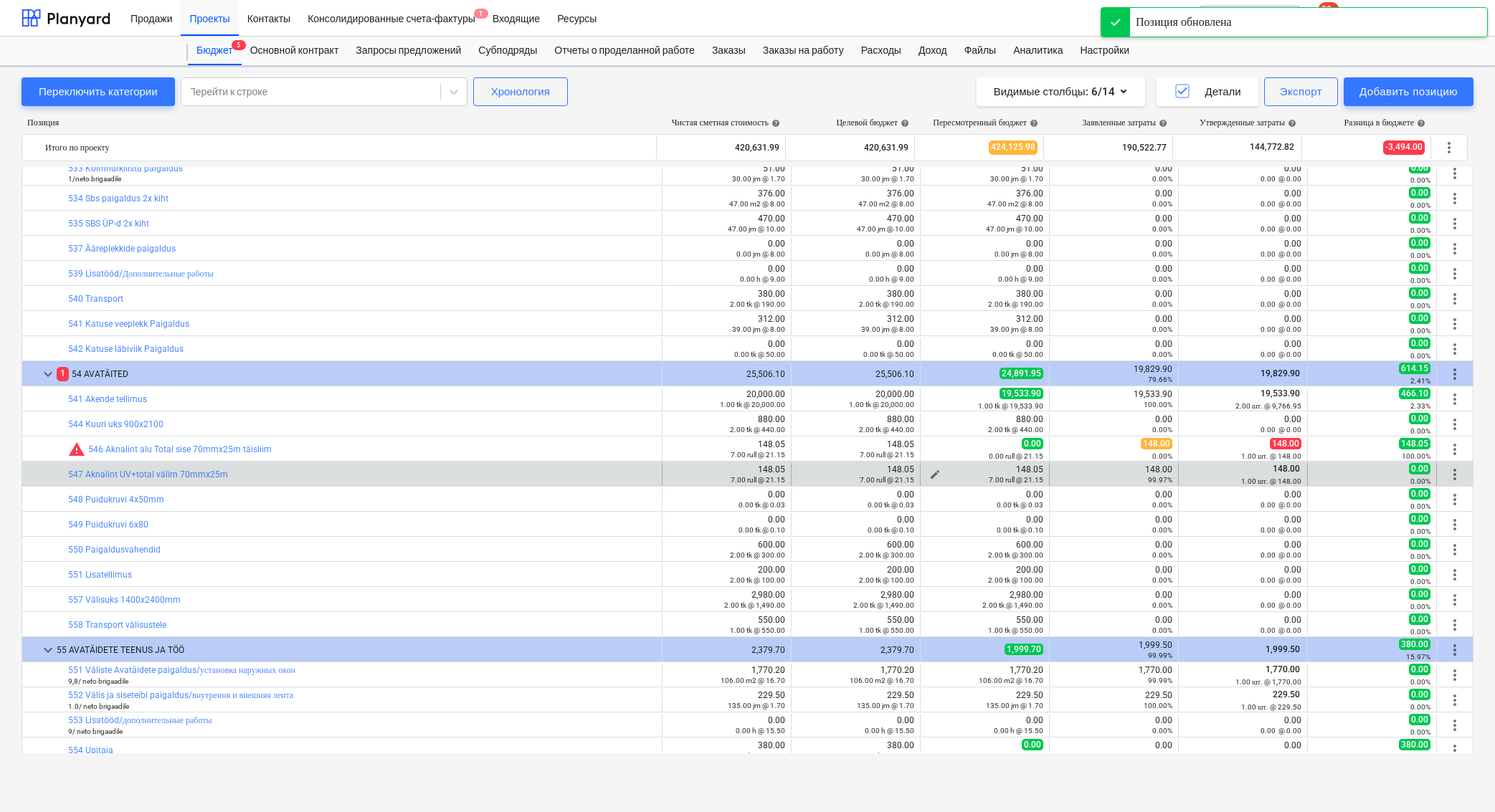
click at [926, 468] on div "edit" at bounding box center [935, 474] width 17 height 17
click at [929, 472] on span "edit" at bounding box center [934, 474] width 12 height 12
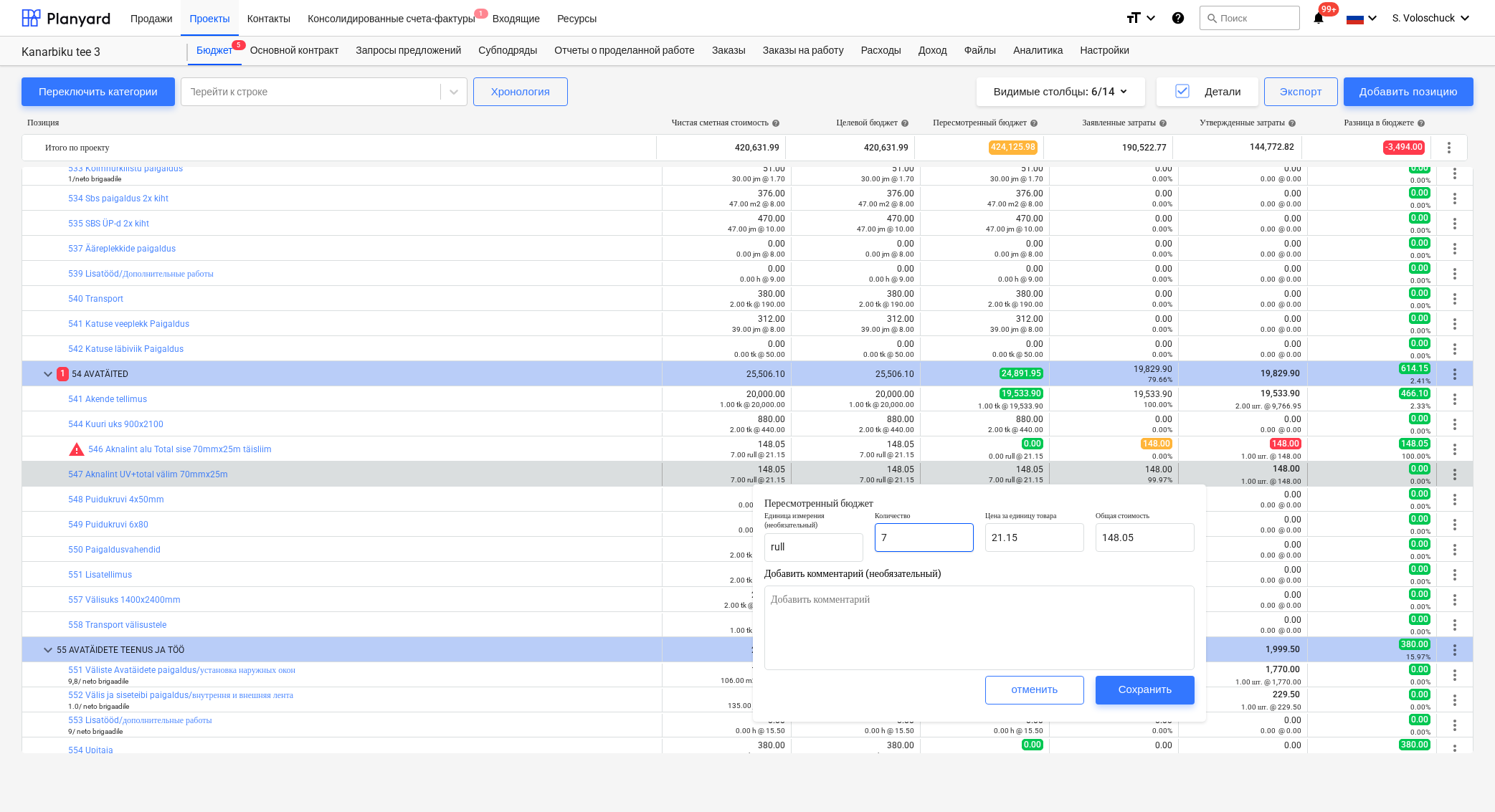
click at [922, 539] on input "7" at bounding box center [924, 537] width 99 height 29
click at [1150, 699] on button "Сохранить" at bounding box center [1145, 690] width 99 height 29
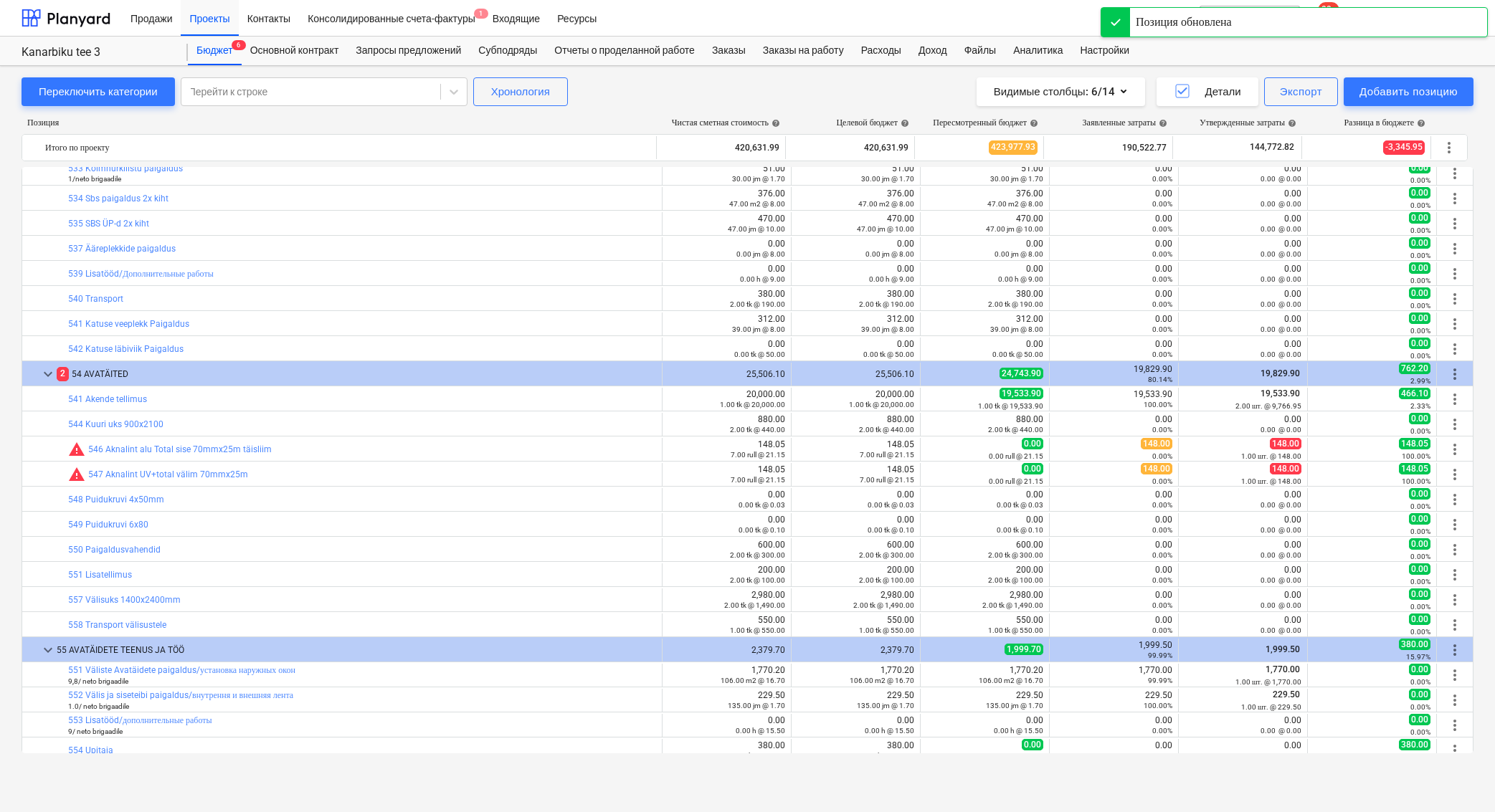
click at [929, 547] on span "edit" at bounding box center [934, 549] width 12 height 12
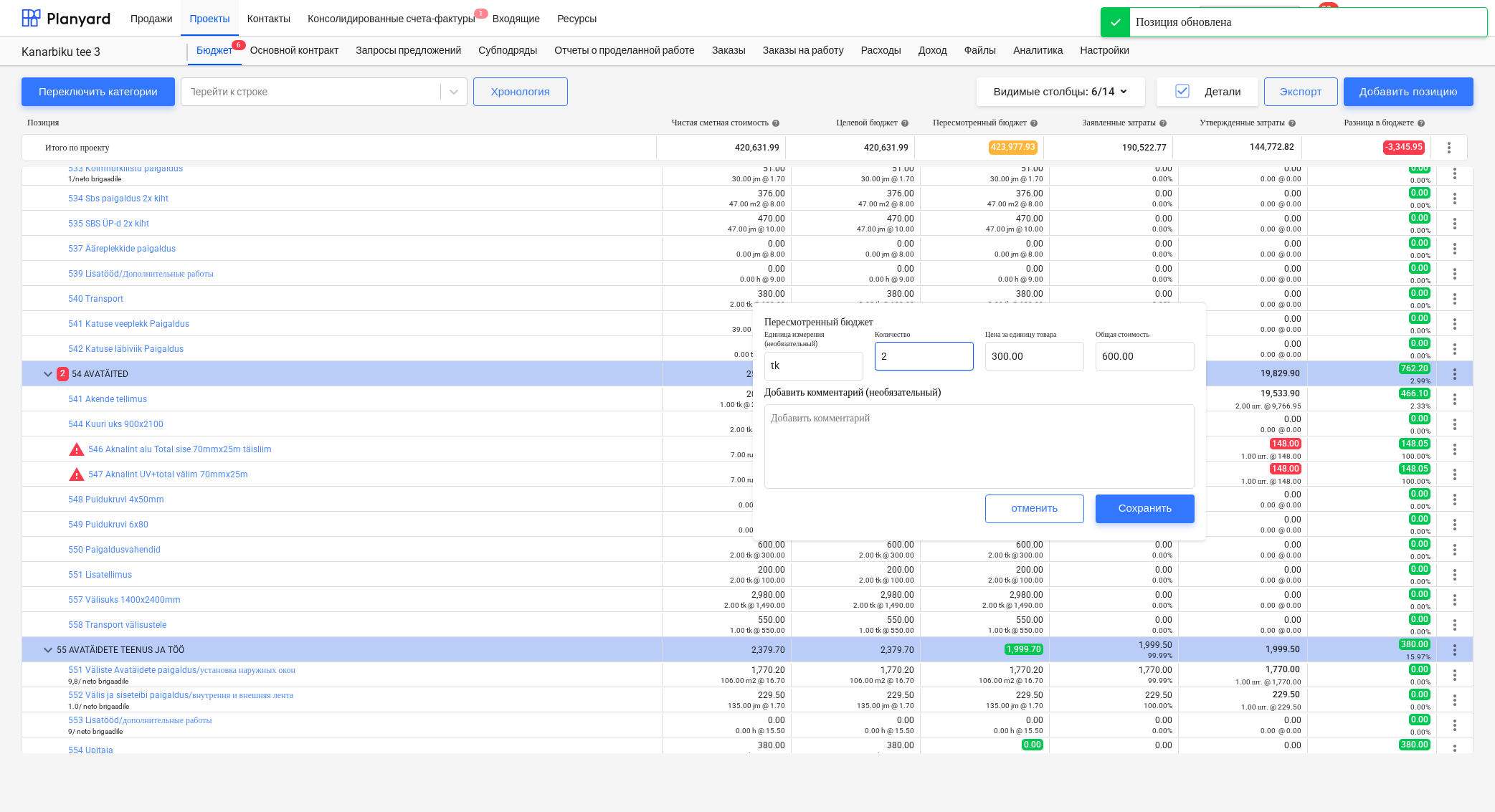
click at [933, 364] on input "2" at bounding box center [924, 356] width 99 height 29
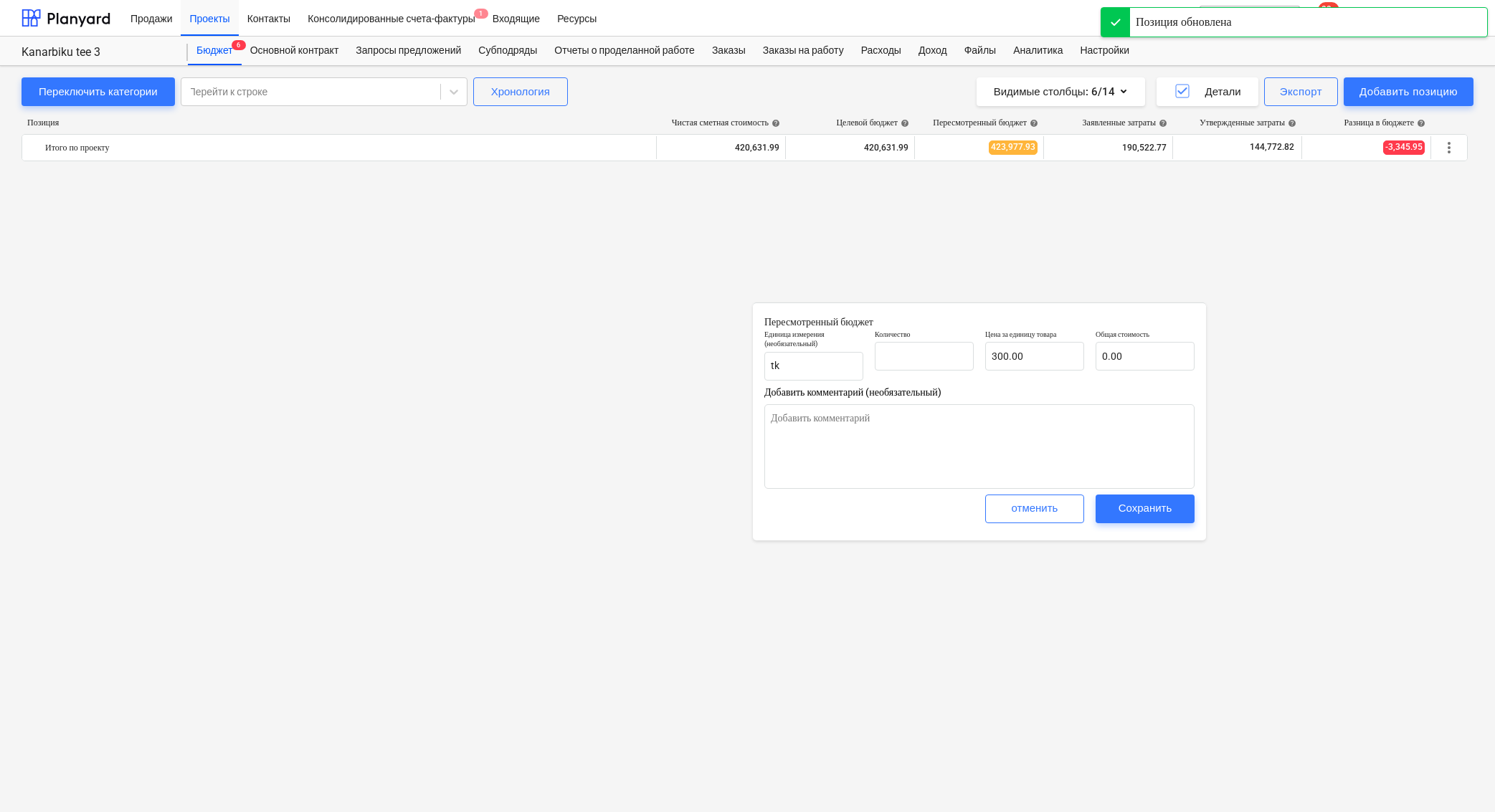
type textarea "x"
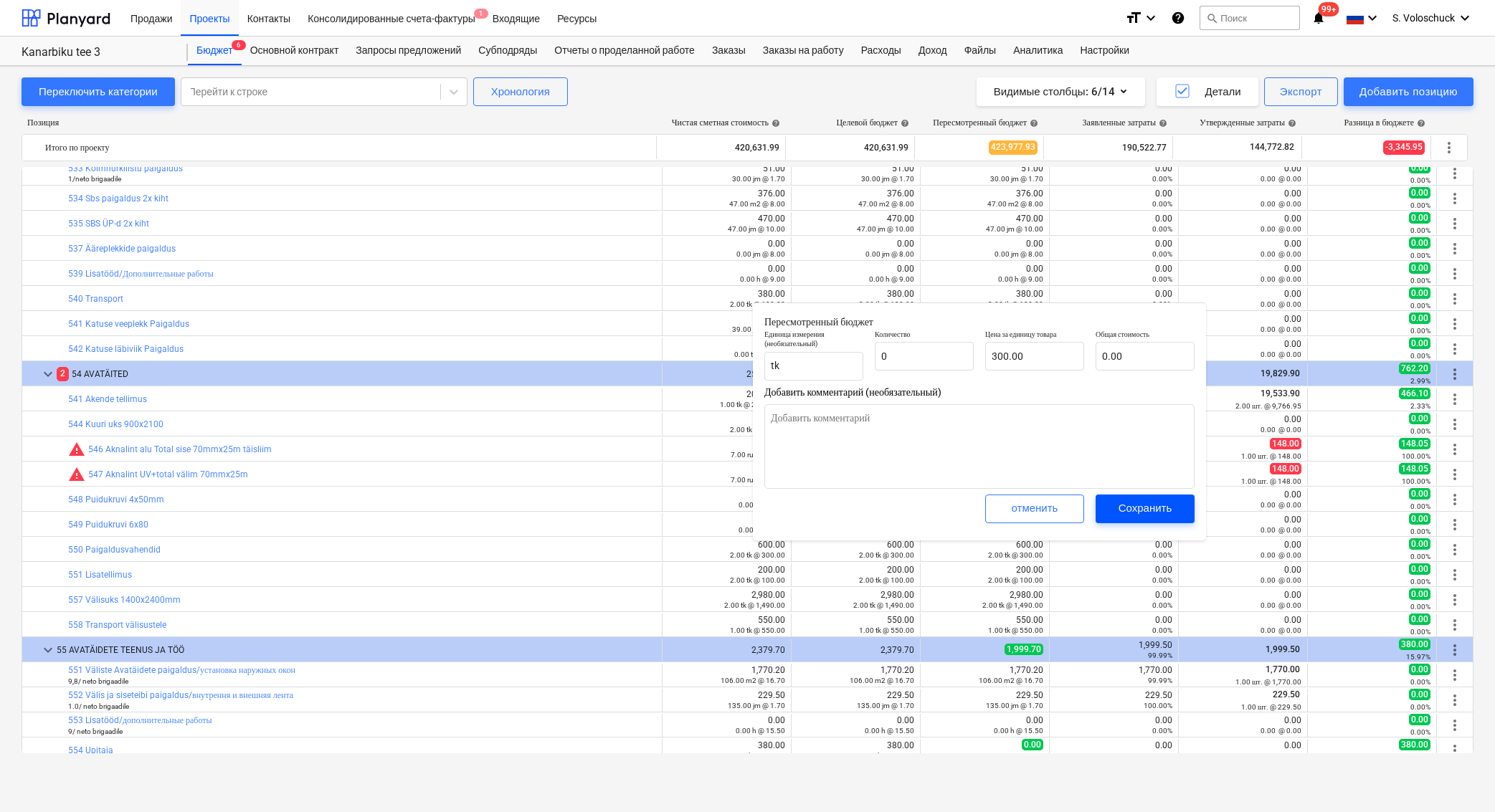
type input "0"
type textarea "x"
type input "0.00"
click at [1122, 507] on div "Сохранить" at bounding box center [1145, 508] width 54 height 19
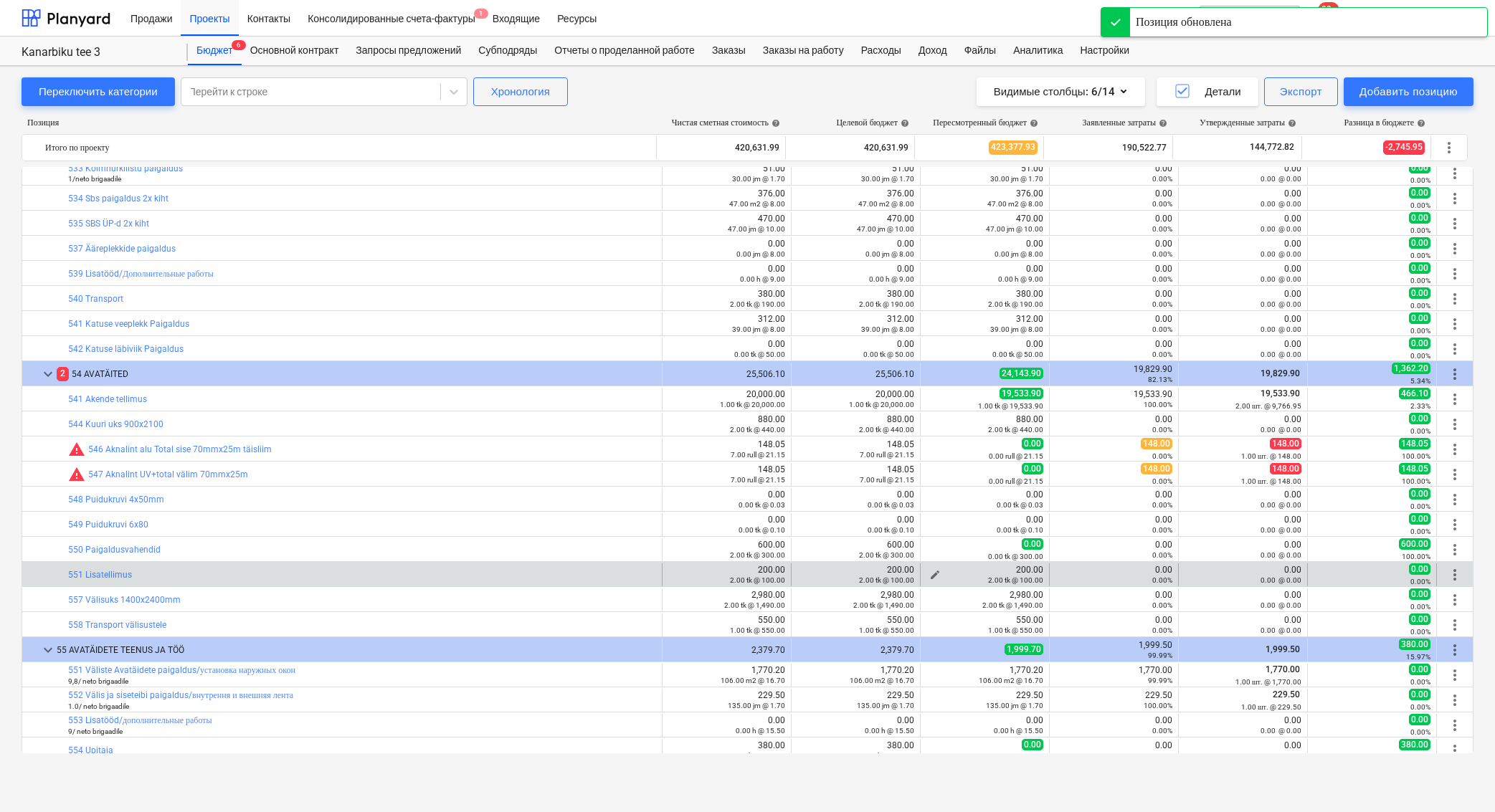
click at [932, 568] on button "edit" at bounding box center [935, 575] width 17 height 17
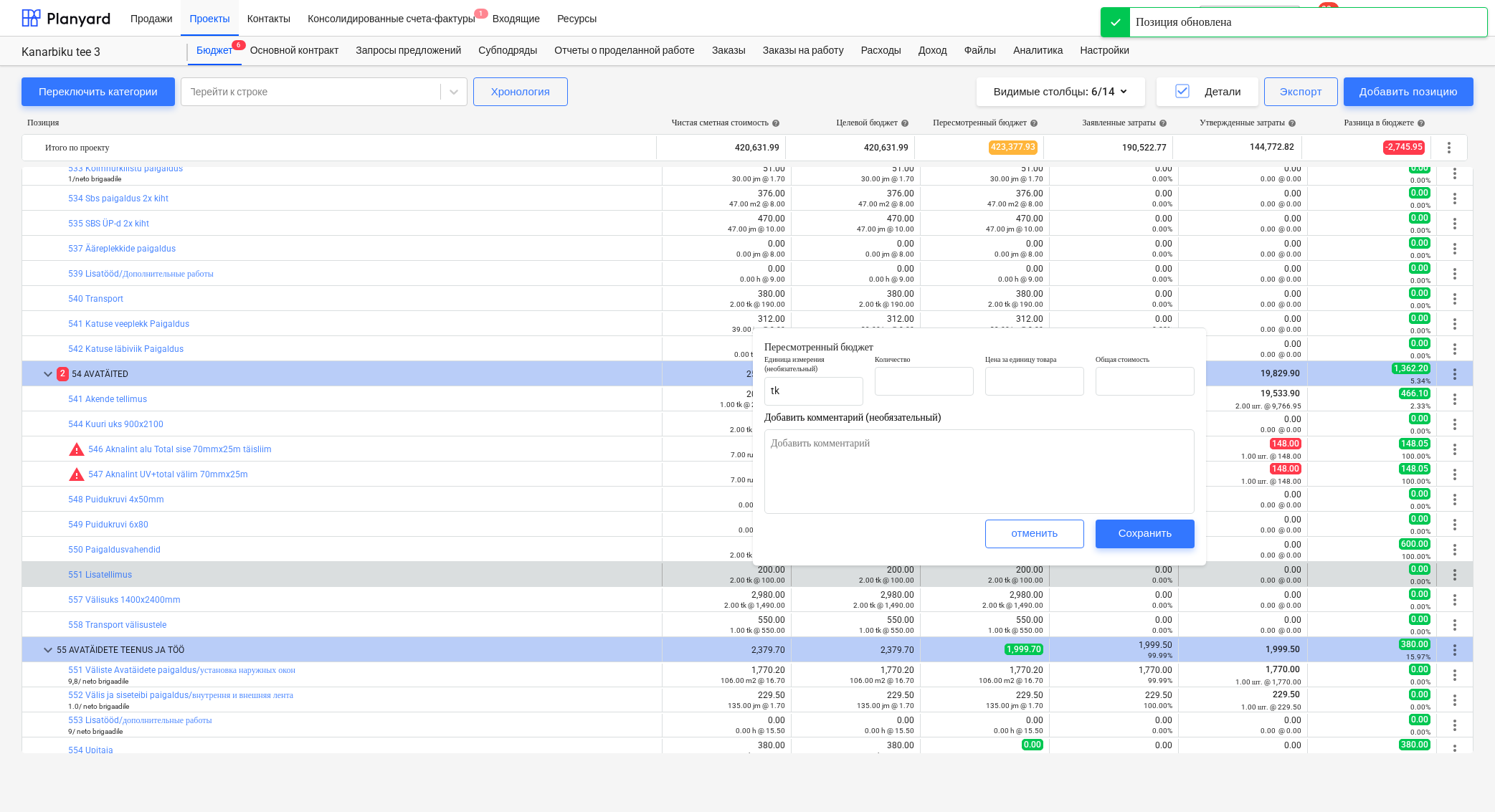
type textarea "x"
type input "2.00"
type input "100.00"
type input "200.00"
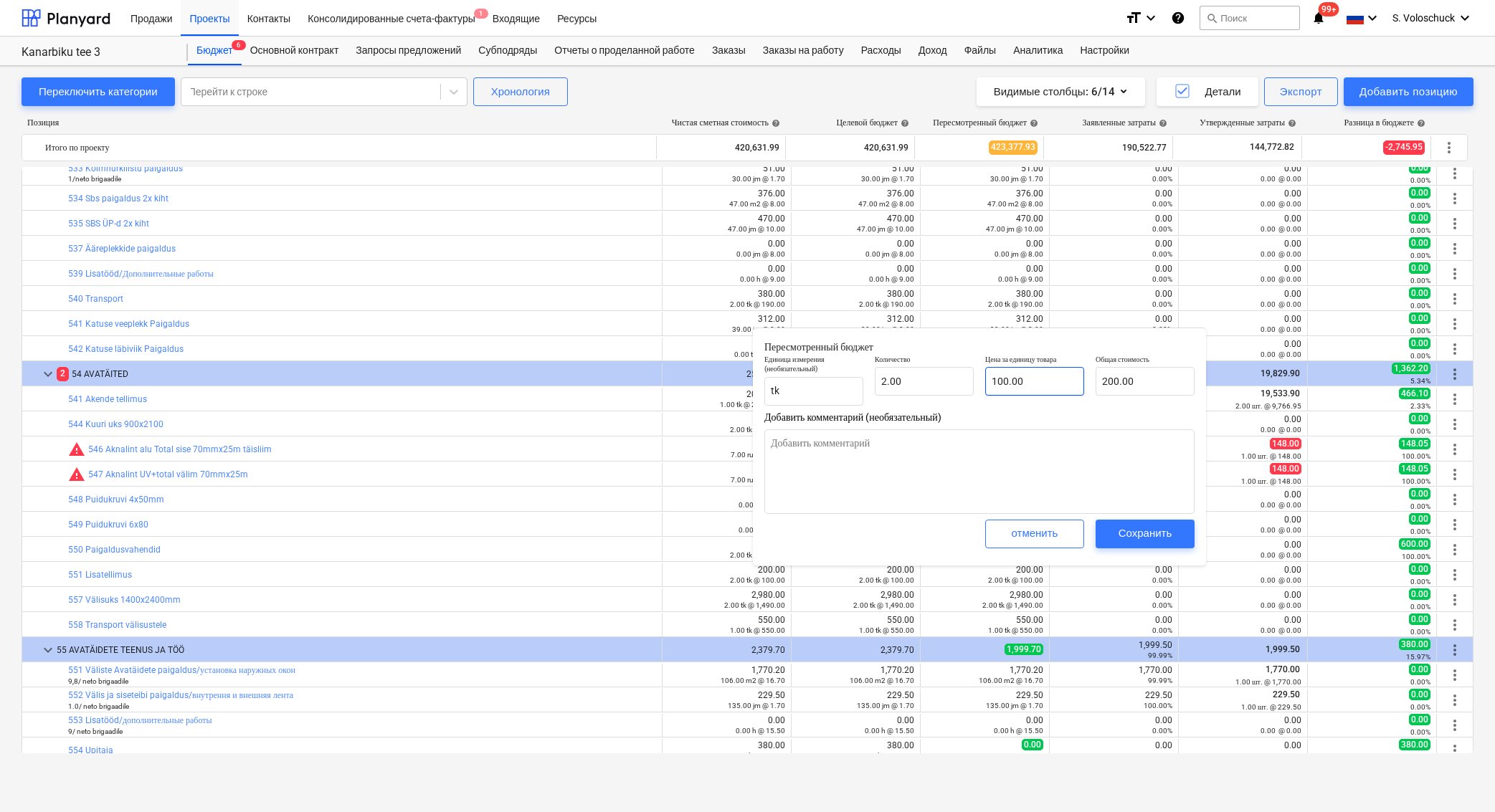
type input "100"
click at [1039, 387] on input "100" at bounding box center [1035, 381] width 99 height 29
type textarea "x"
type input "2"
type input "100.00"
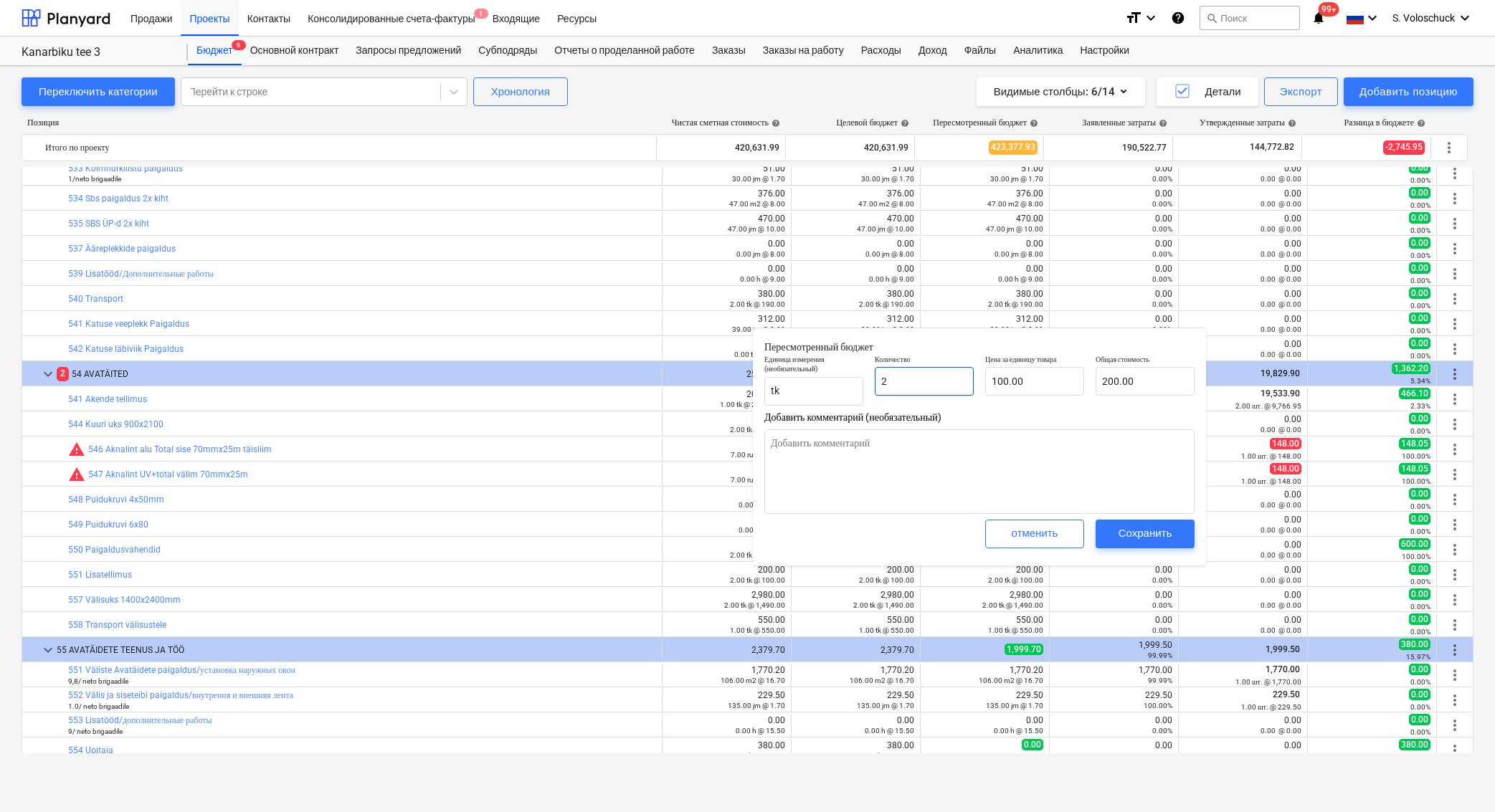
click at [926, 375] on input "2" at bounding box center [924, 381] width 99 height 29
type textarea "x"
type input "0.00"
type textarea "x"
type input "0"
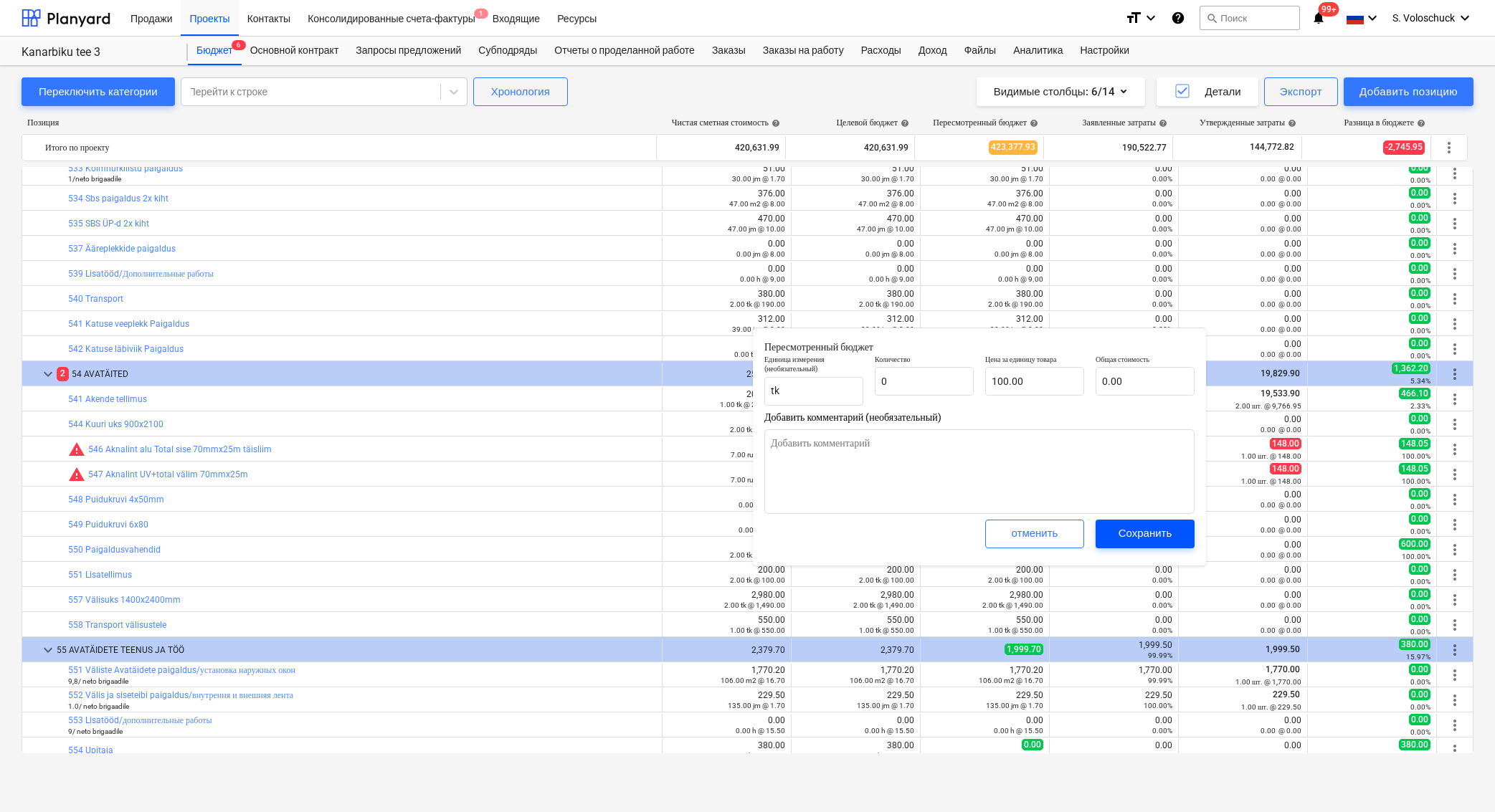
type textarea "x"
type input "0.00"
click at [1168, 532] on div "Сохранить" at bounding box center [1145, 533] width 54 height 19
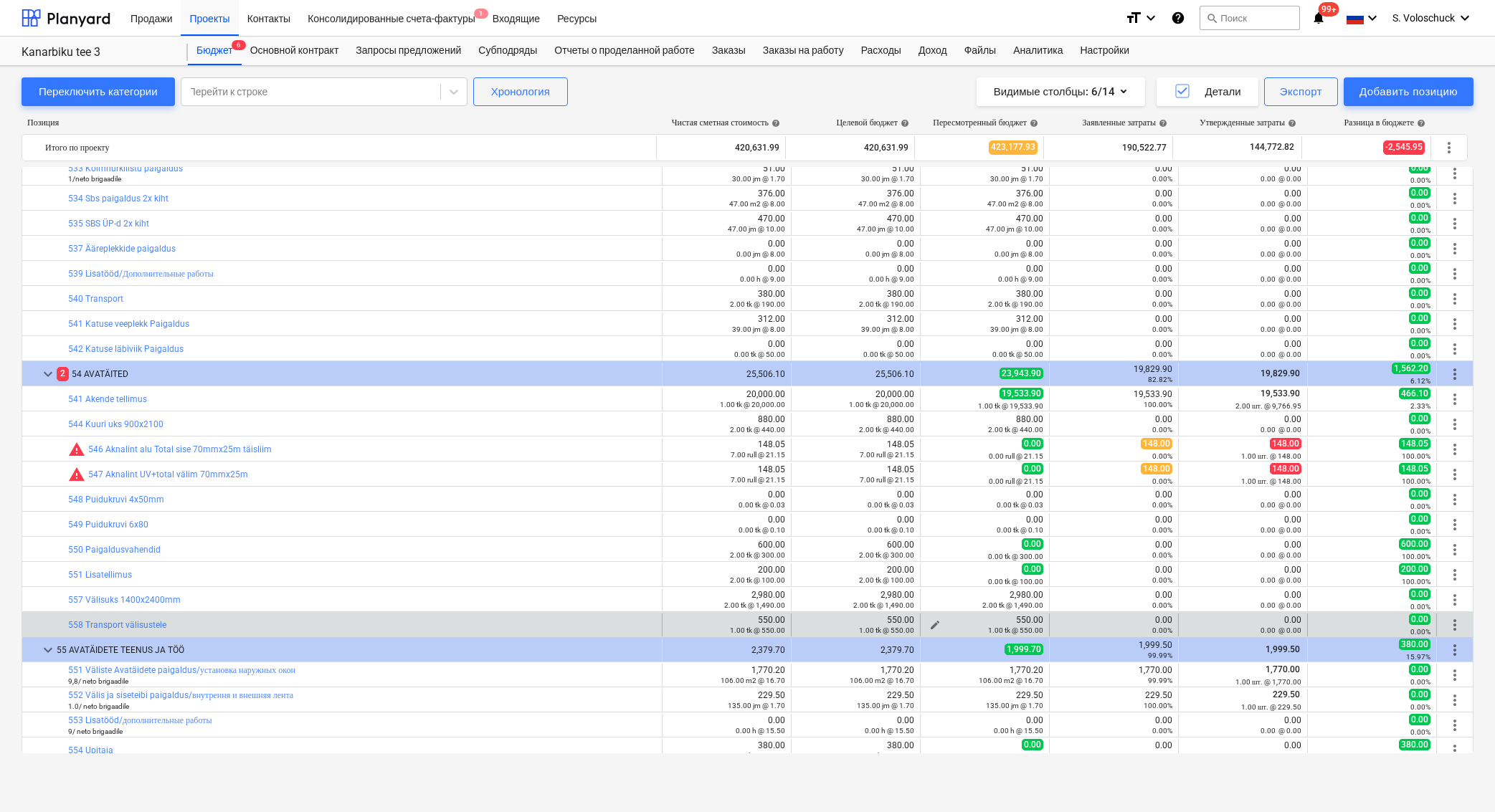
click at [929, 622] on span "edit" at bounding box center [934, 625] width 12 height 12
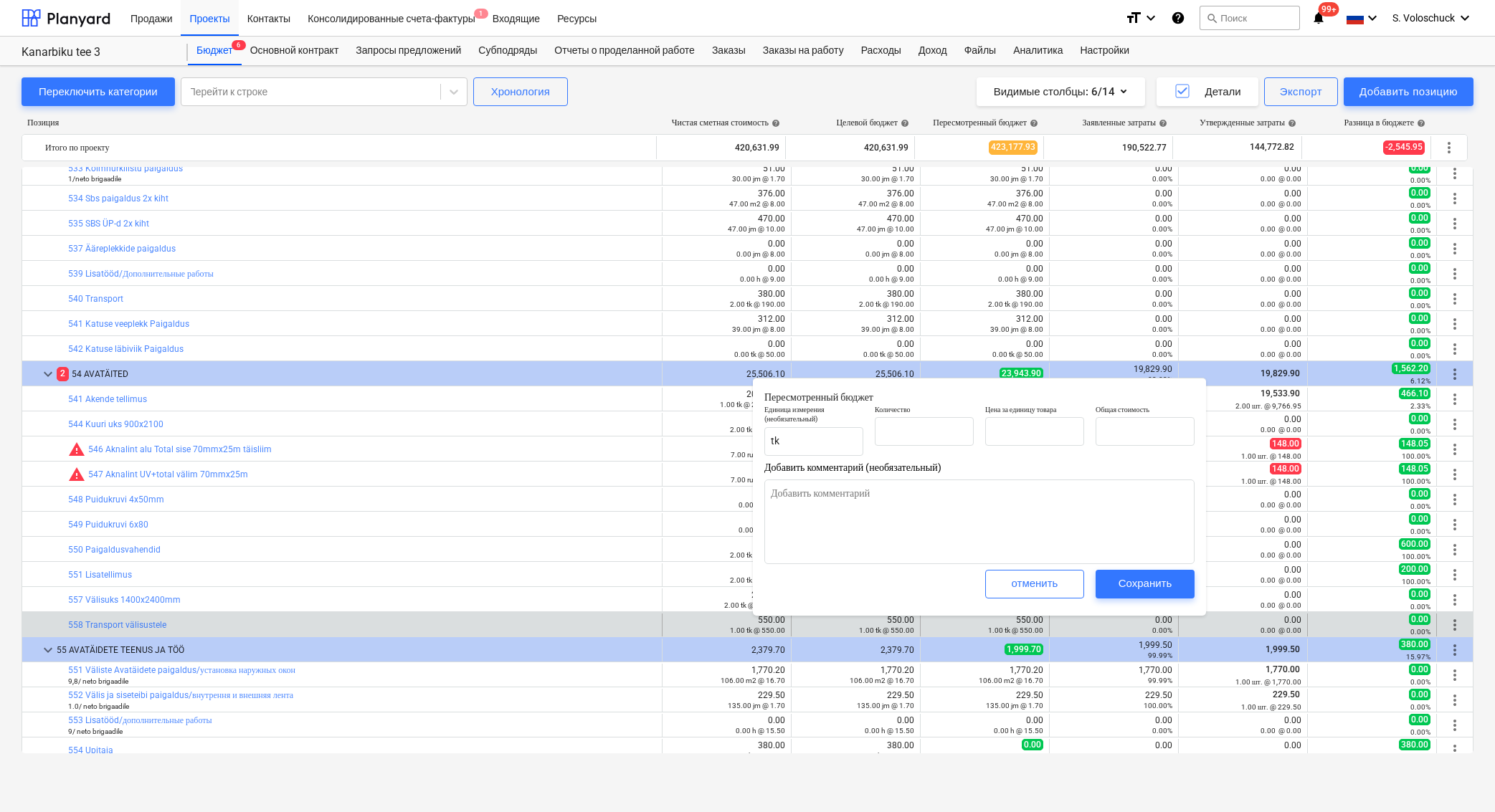
type textarea "x"
type input "1.00"
type input "550.00"
type input "1"
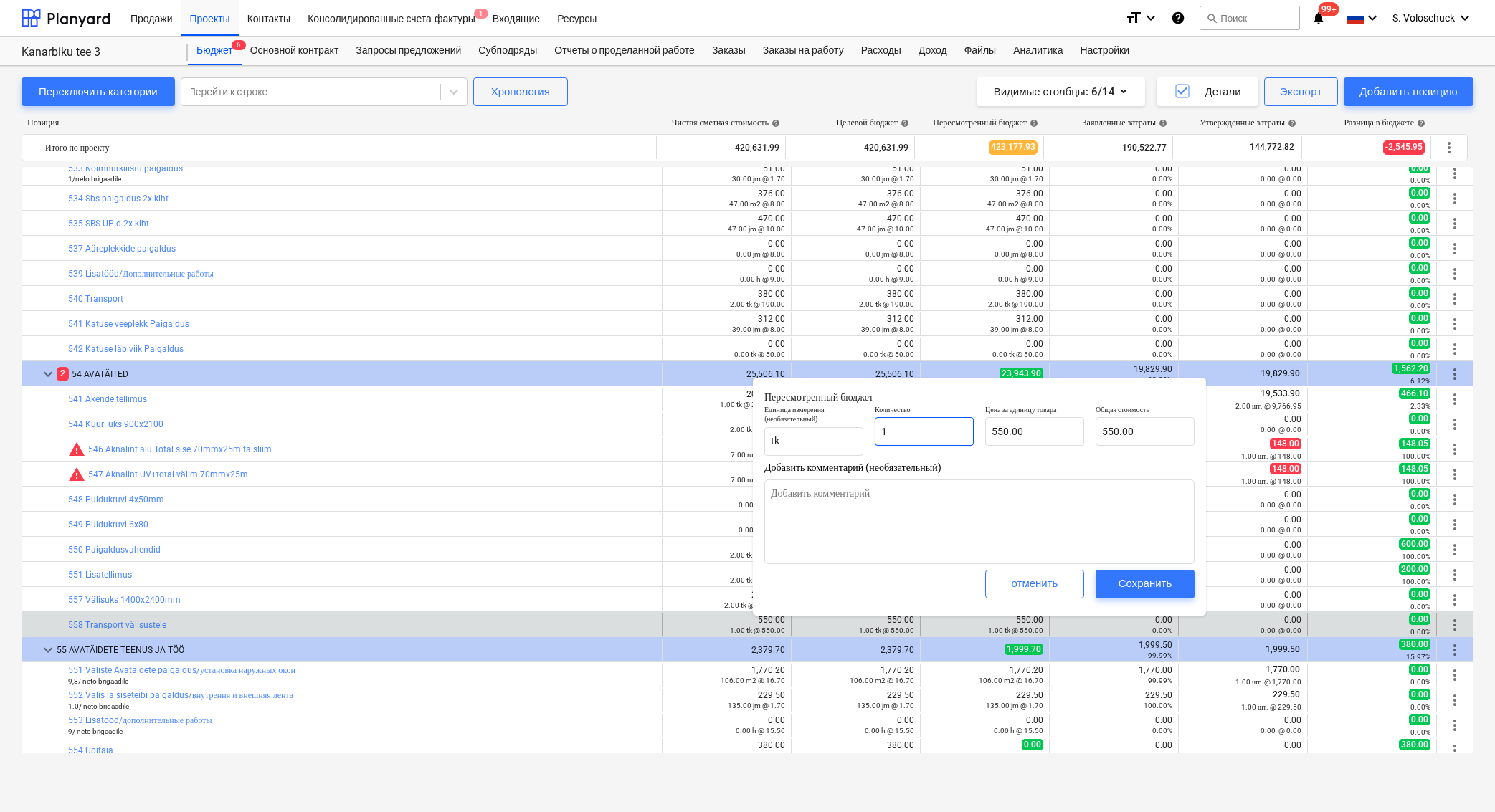
click at [940, 430] on input "1" at bounding box center [924, 431] width 99 height 29
type textarea "x"
type input "0.00"
type textarea "x"
type input "0"
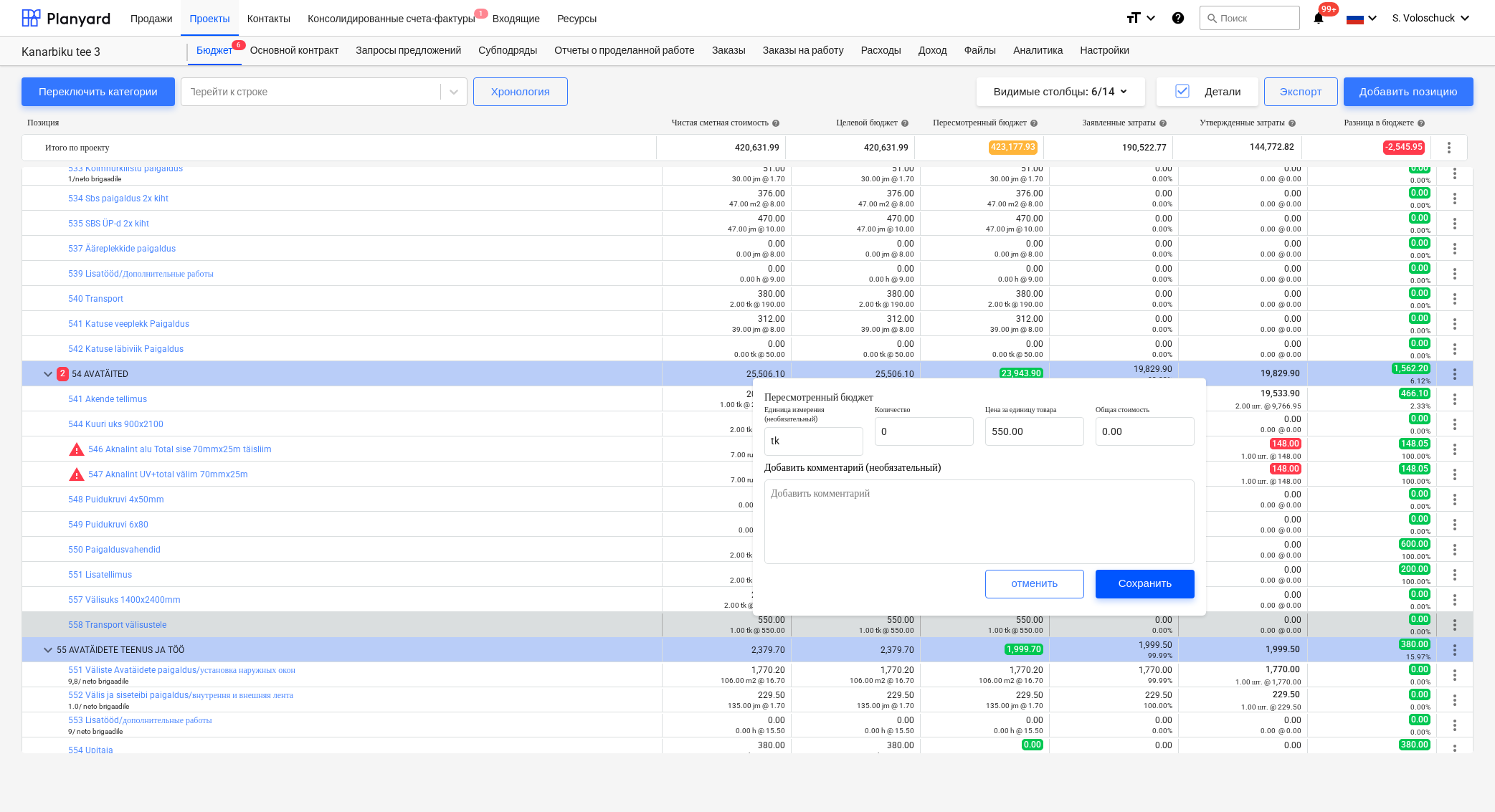
type textarea "x"
type input "0.00"
click at [1145, 574] on div "Сохранить" at bounding box center [1145, 583] width 54 height 19
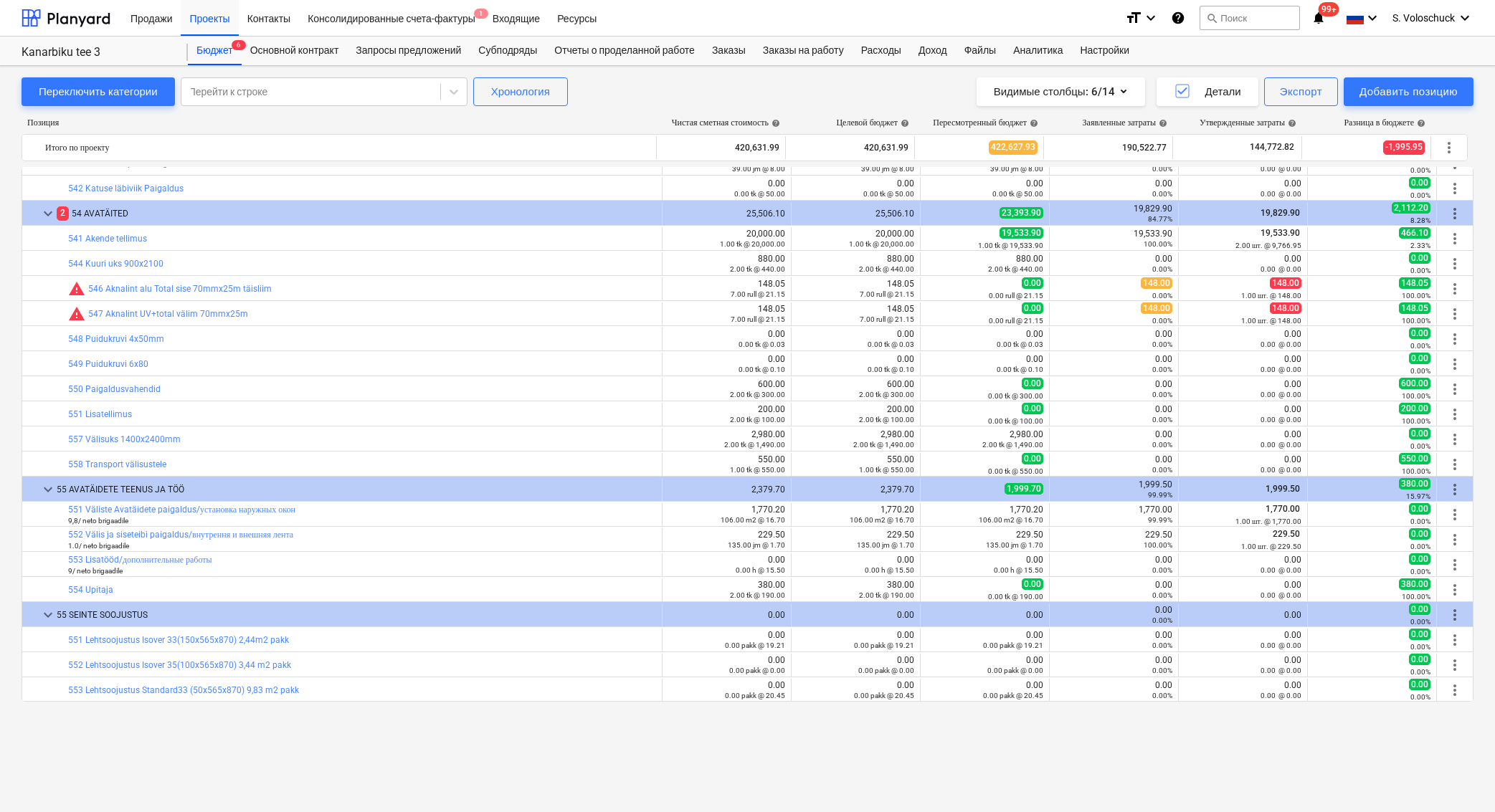
scroll to position [3749, 0]
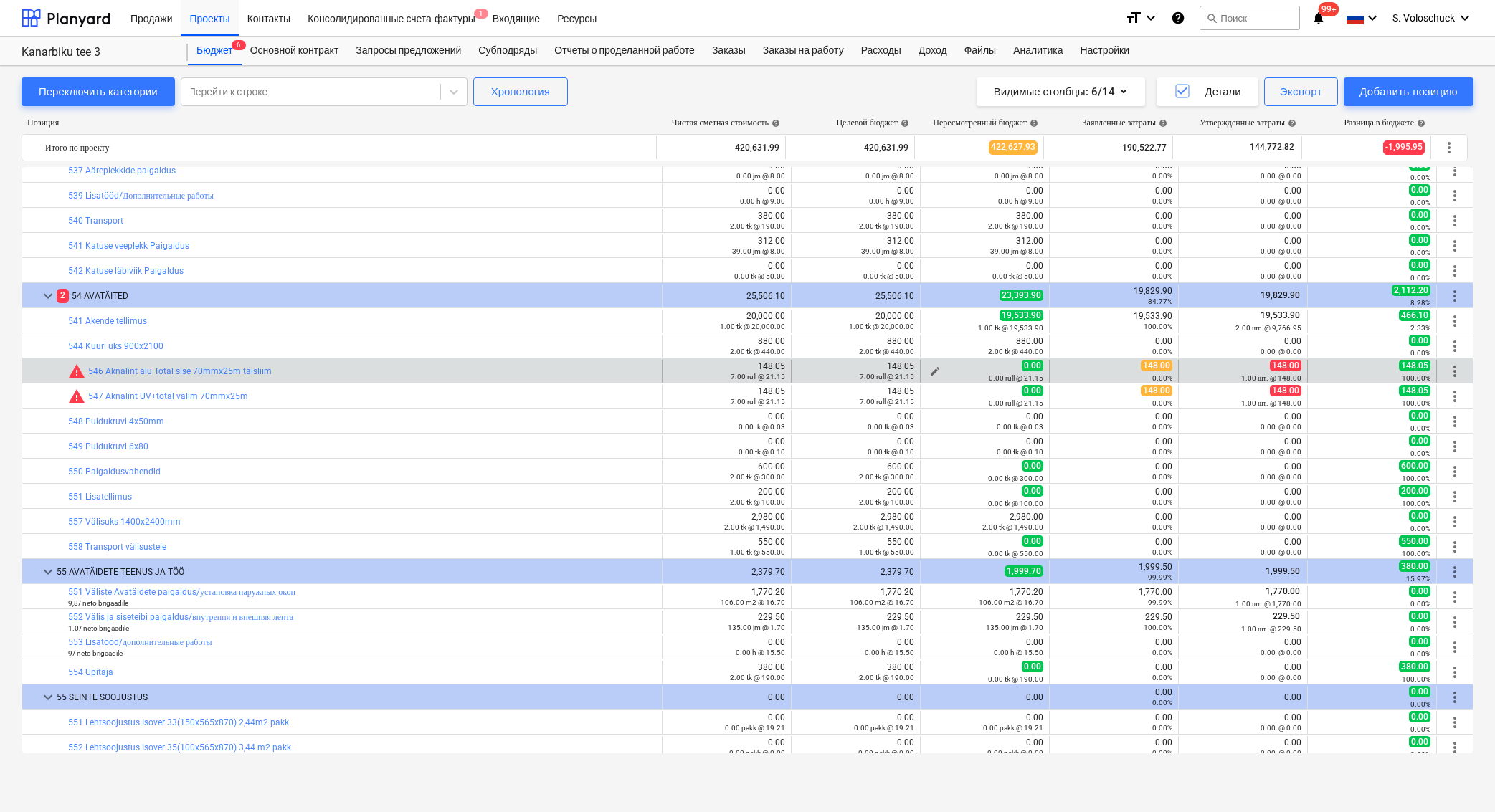
click at [929, 369] on span "edit" at bounding box center [934, 371] width 12 height 12
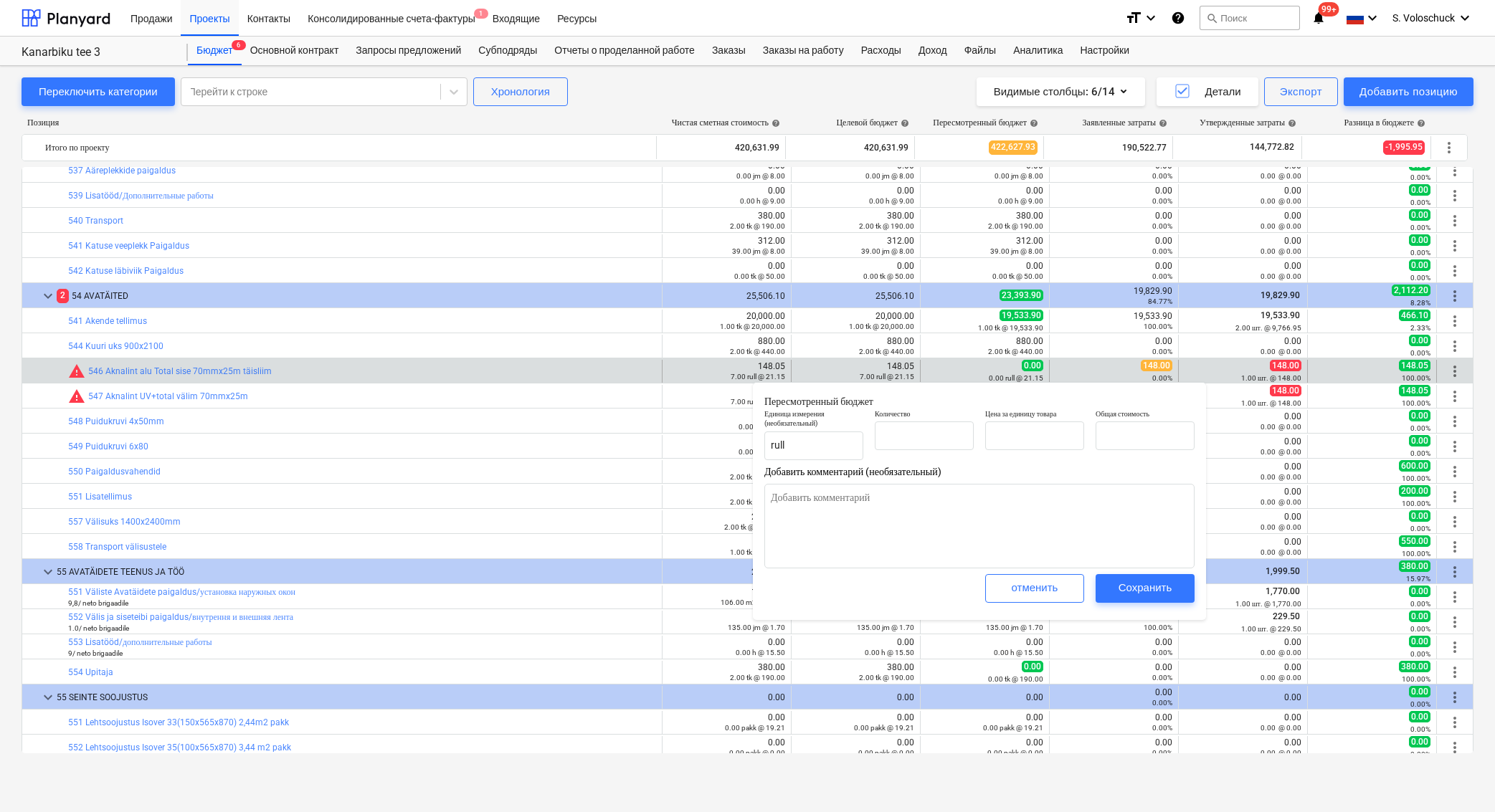
type textarea "x"
type input "0.00"
type input "21.15"
type input "0.00"
click at [937, 436] on input "text" at bounding box center [924, 436] width 99 height 29
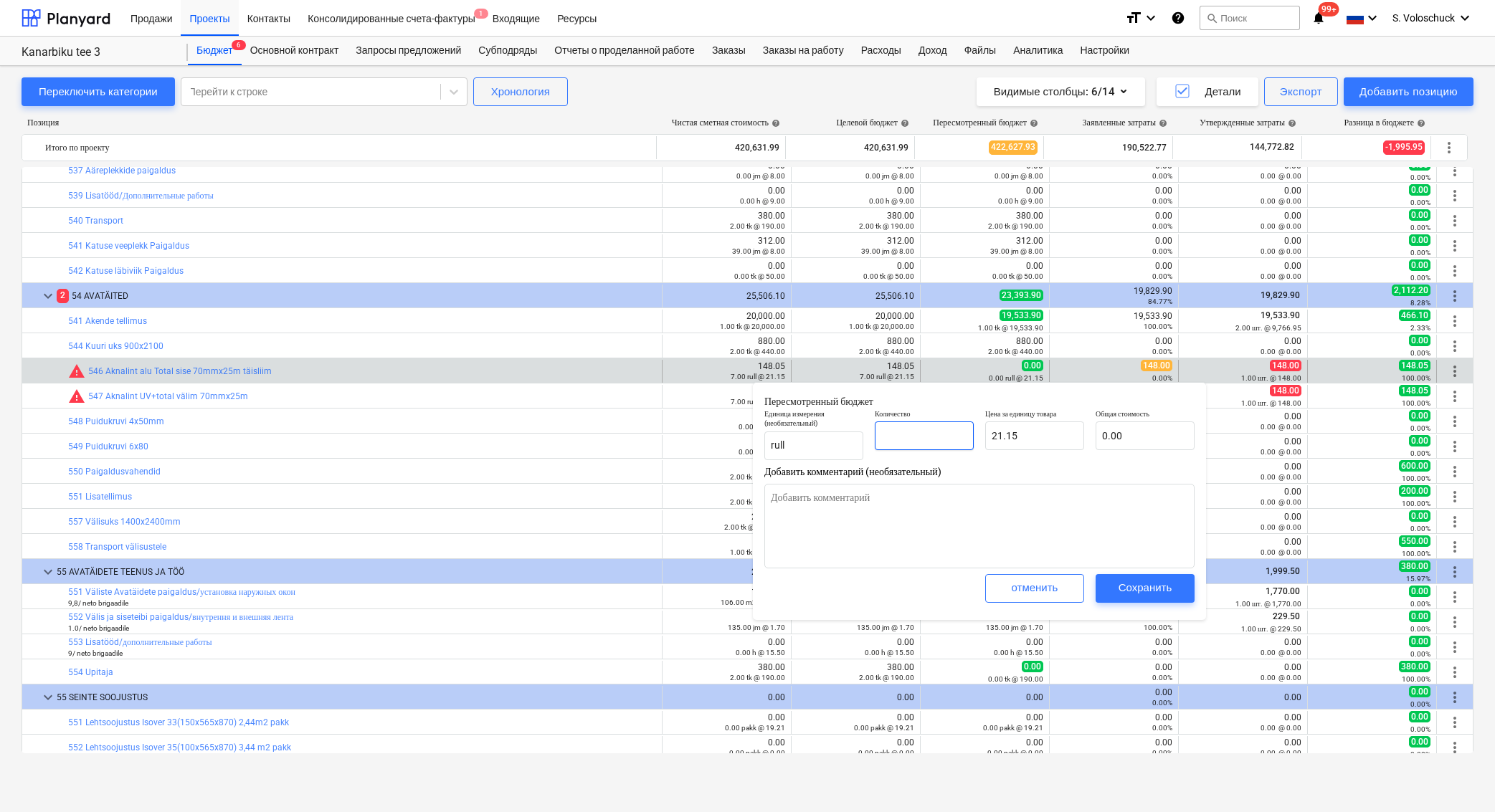
type textarea "x"
type input "1"
type input "21.15"
type input "1"
type textarea "x"
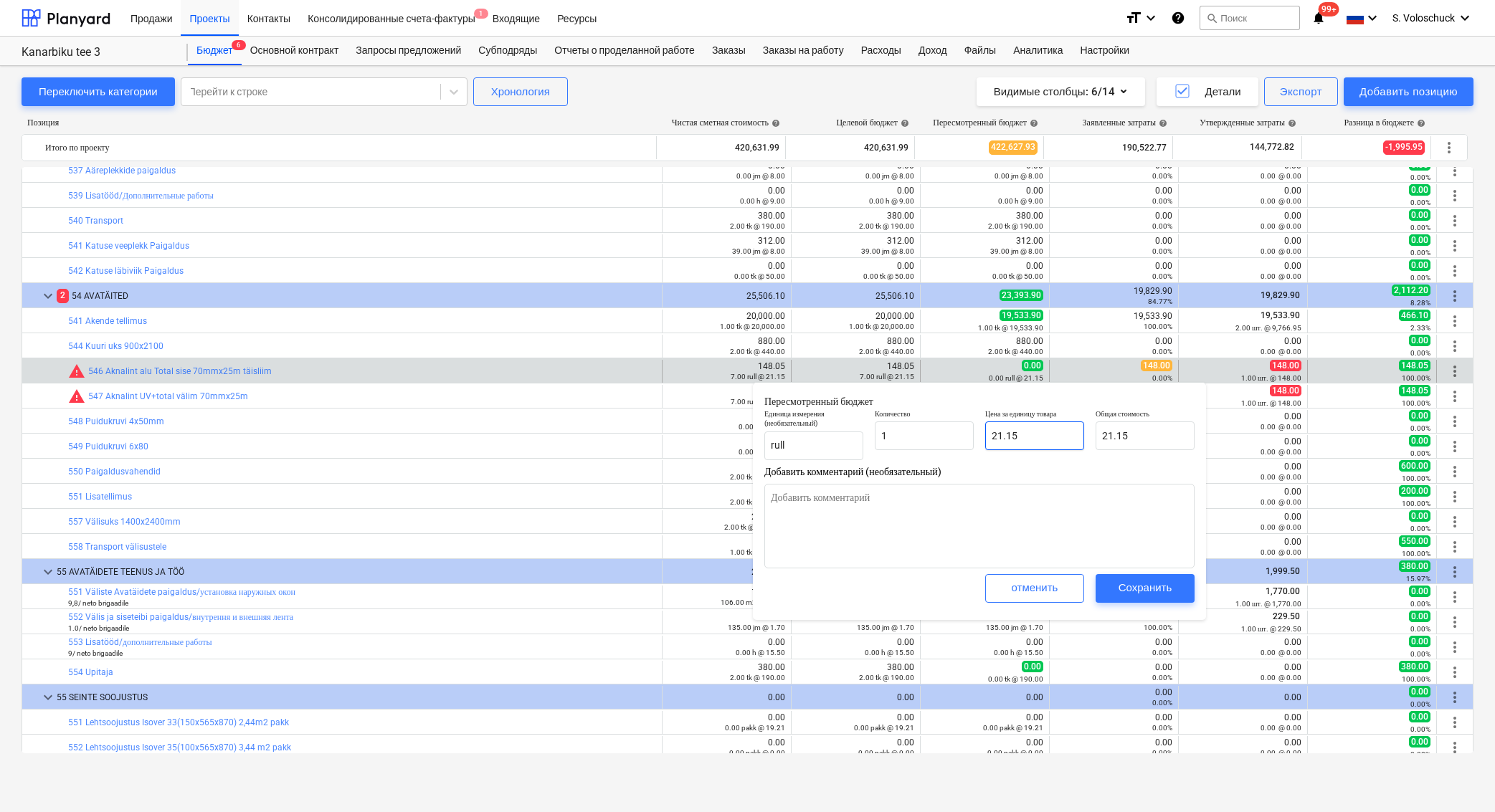
type input "1.00"
click at [1026, 433] on input "21.15" at bounding box center [1035, 436] width 99 height 29
type textarea "x"
type input "21.1"
type input "21.10"
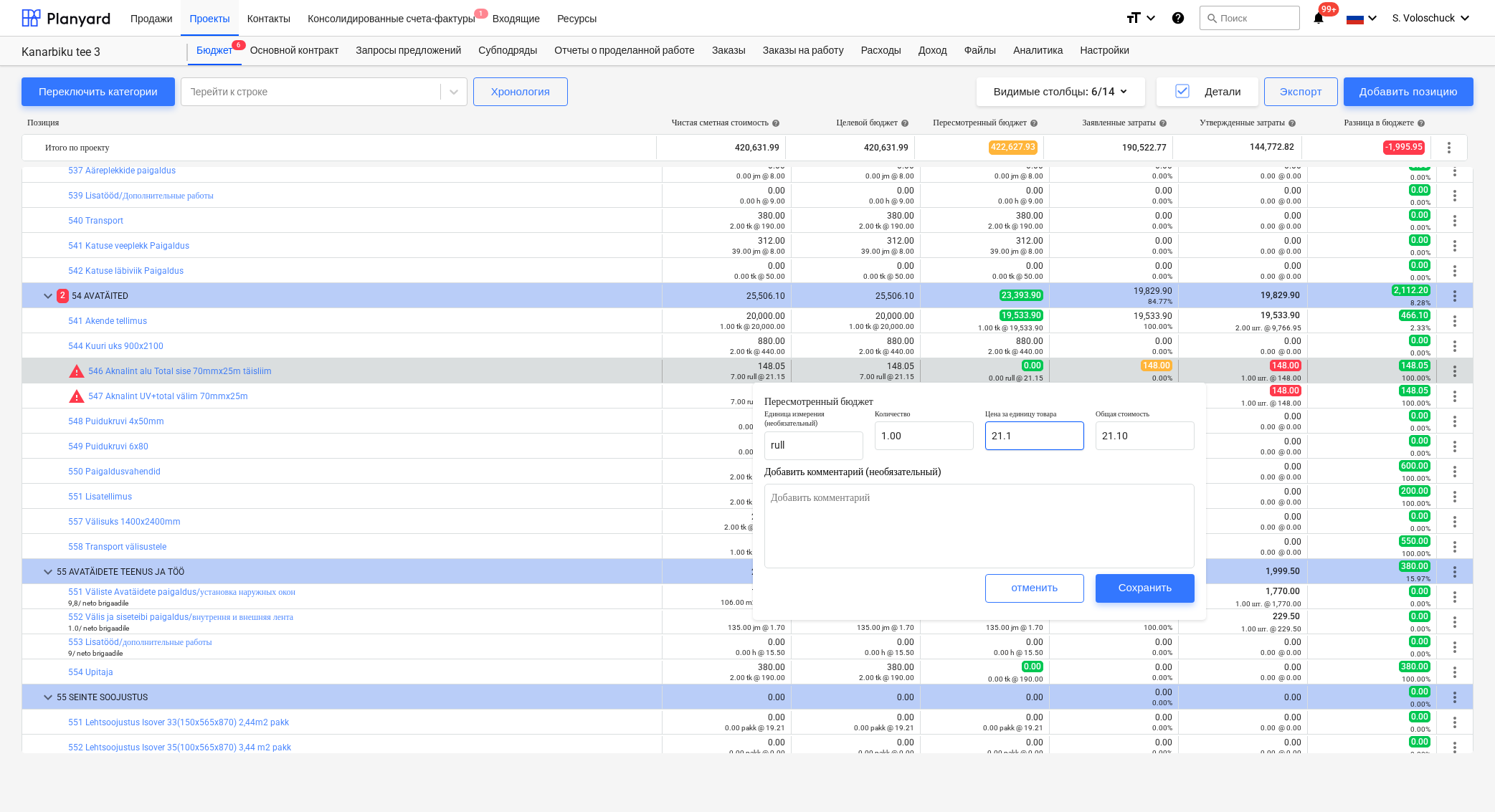
type textarea "x"
type input "21."
type input "21.00"
type textarea "x"
type input "21"
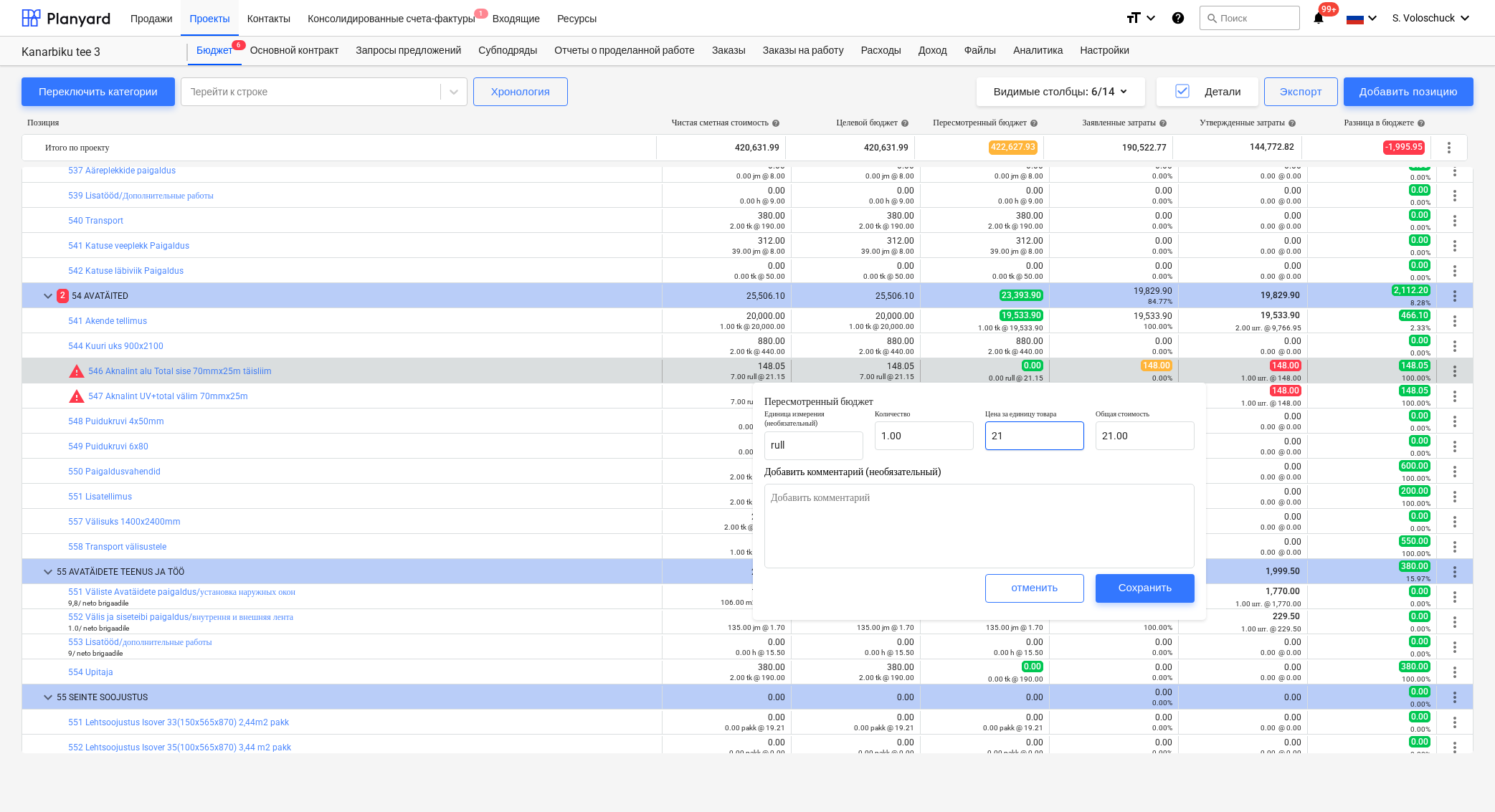
type textarea "x"
type input "2"
type input "2.00"
type textarea "x"
type input "0.00"
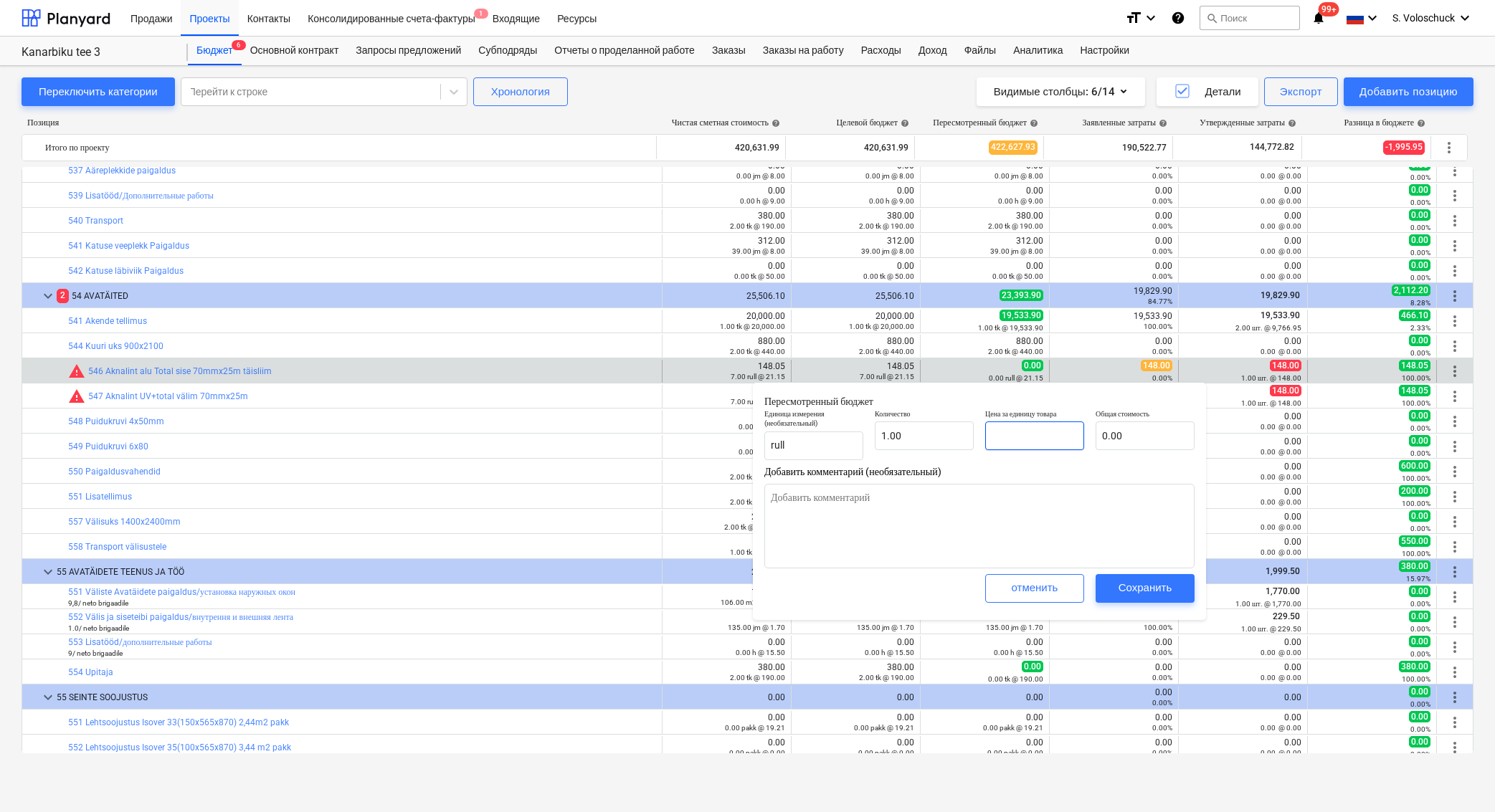
type textarea "x"
type input "1"
type input "1.00"
type textarea "x"
type input "14"
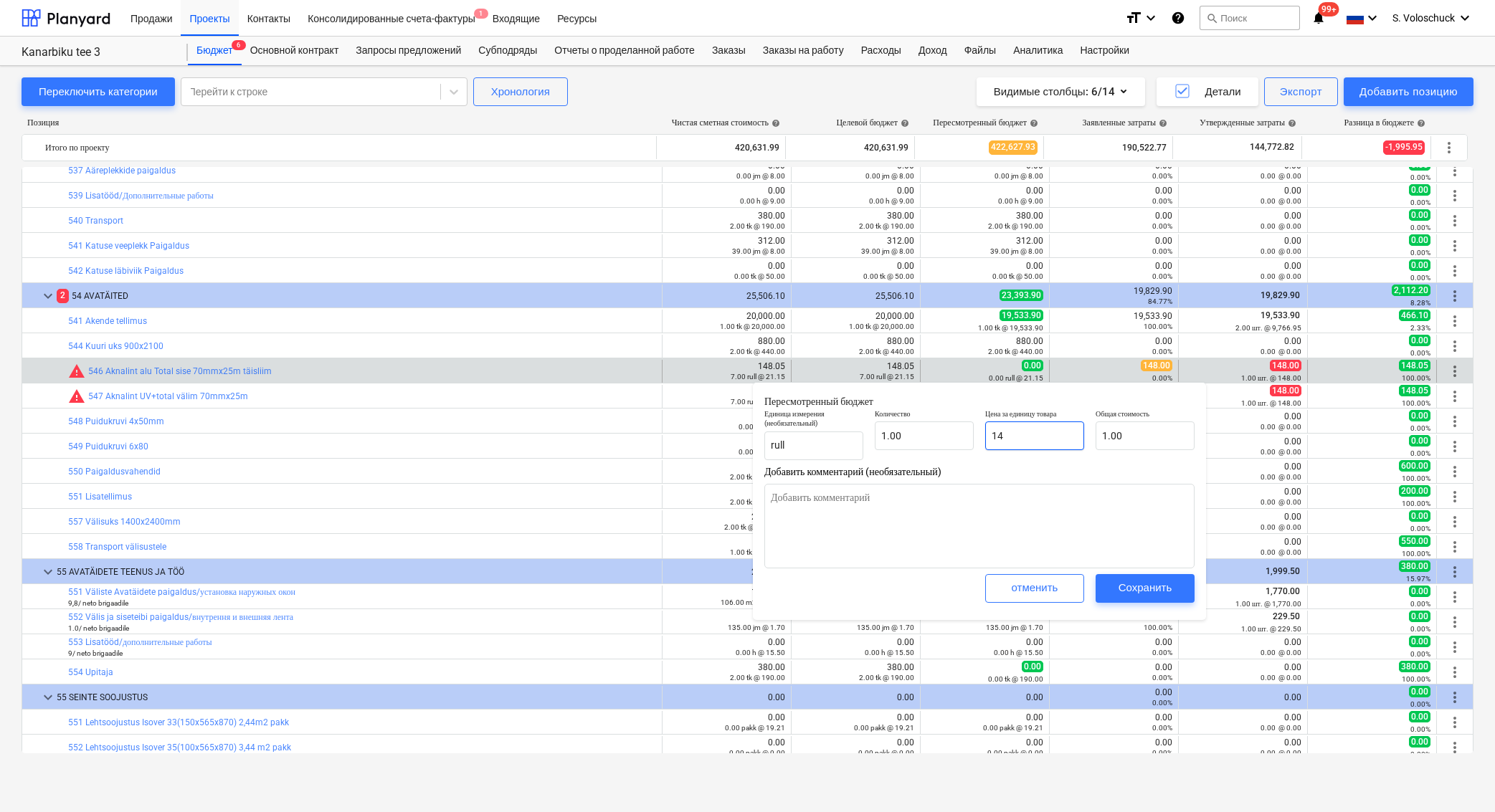
type input "14.00"
type textarea "x"
type input "148"
type input "148.00"
click at [1116, 593] on span "Сохранить" at bounding box center [1145, 588] width 65 height 19
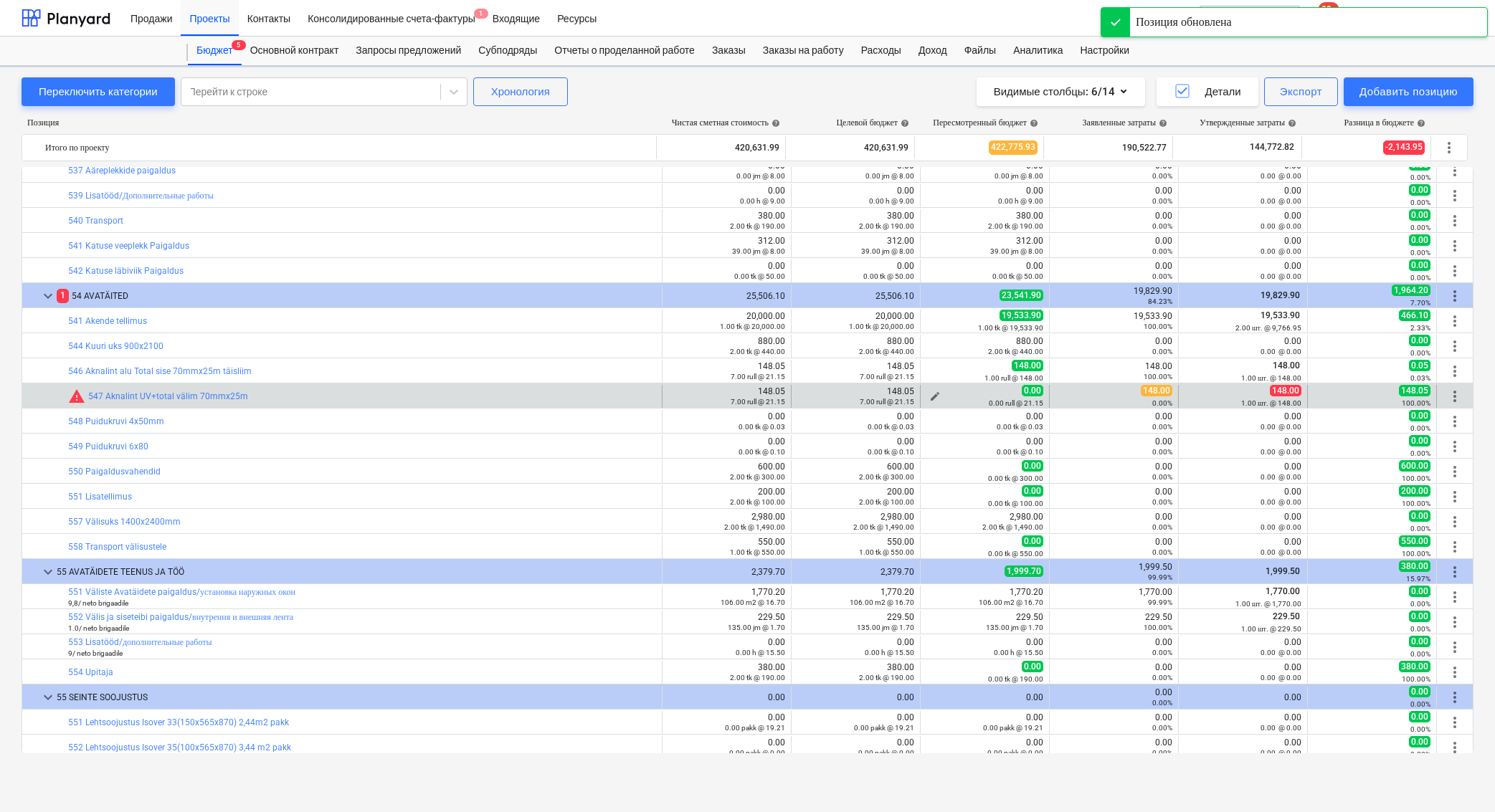
click at [942, 398] on div "0.00 rull @ 21.15" at bounding box center [984, 403] width 117 height 10
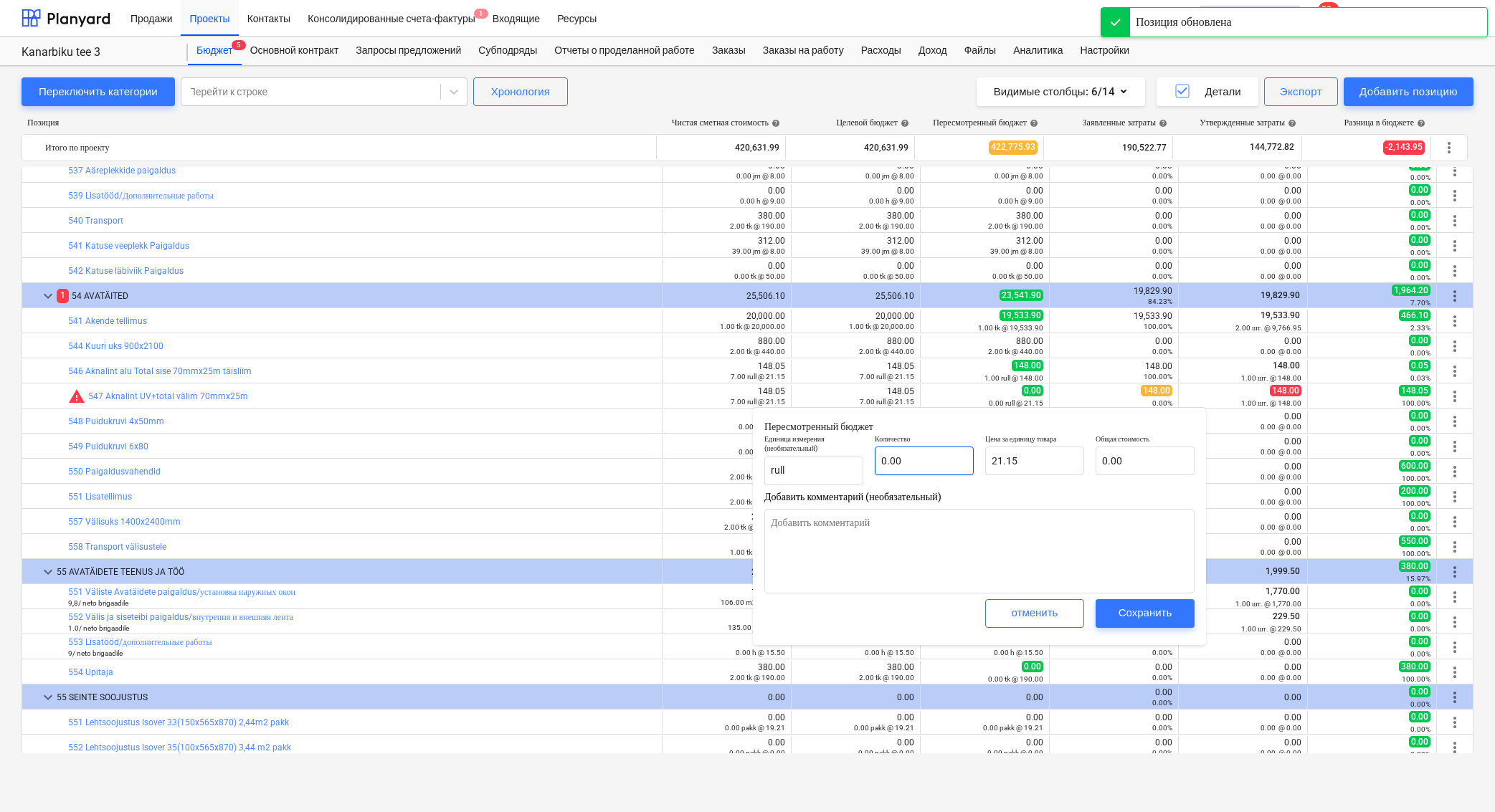
type textarea "x"
click at [904, 458] on input "text" at bounding box center [924, 460] width 99 height 29
type textarea "x"
type input "1"
type input "21.15"
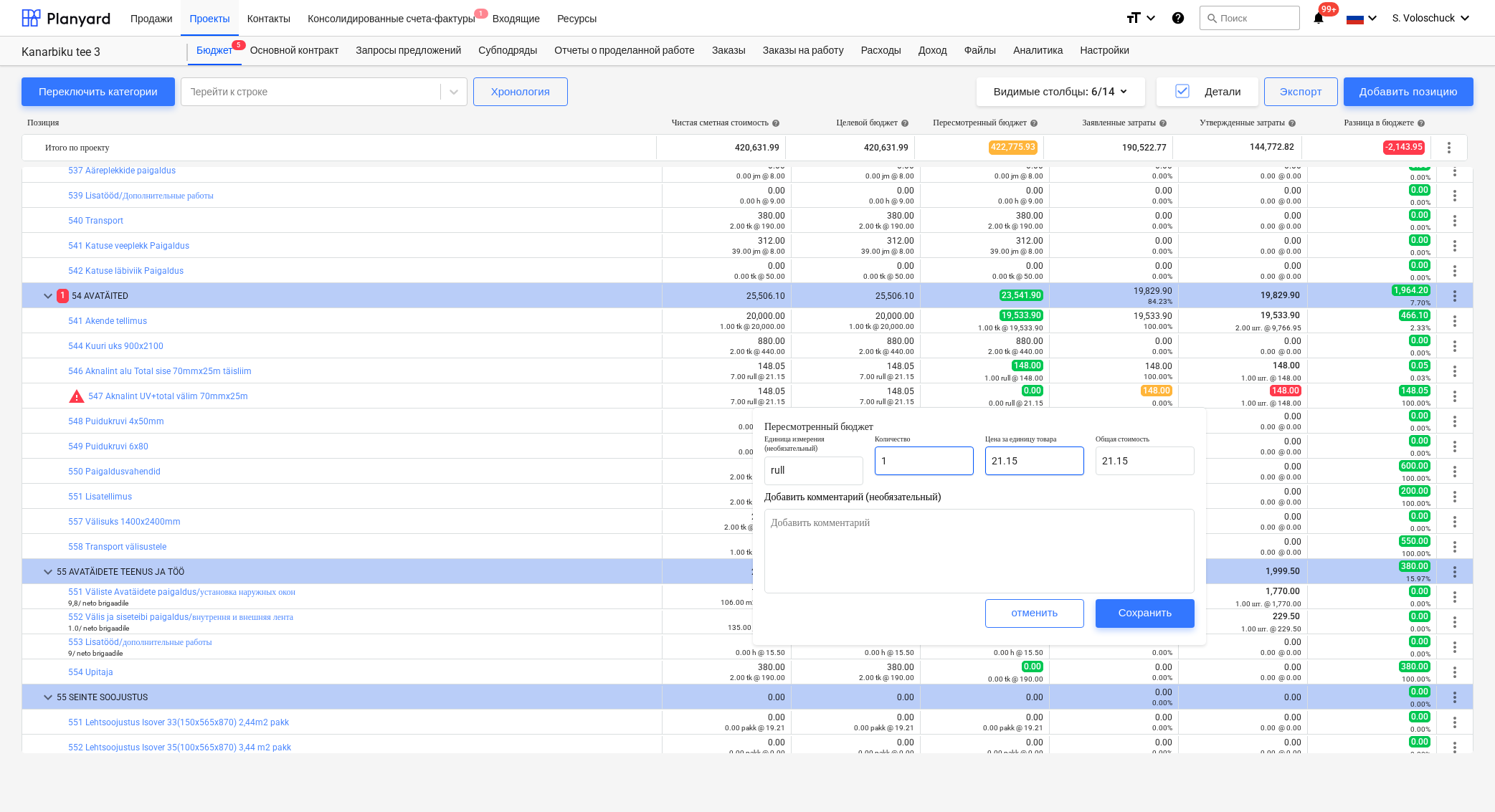
type input "1"
type textarea "x"
type input "1.00"
click at [1052, 467] on input "21.15" at bounding box center [1035, 460] width 99 height 29
type textarea "x"
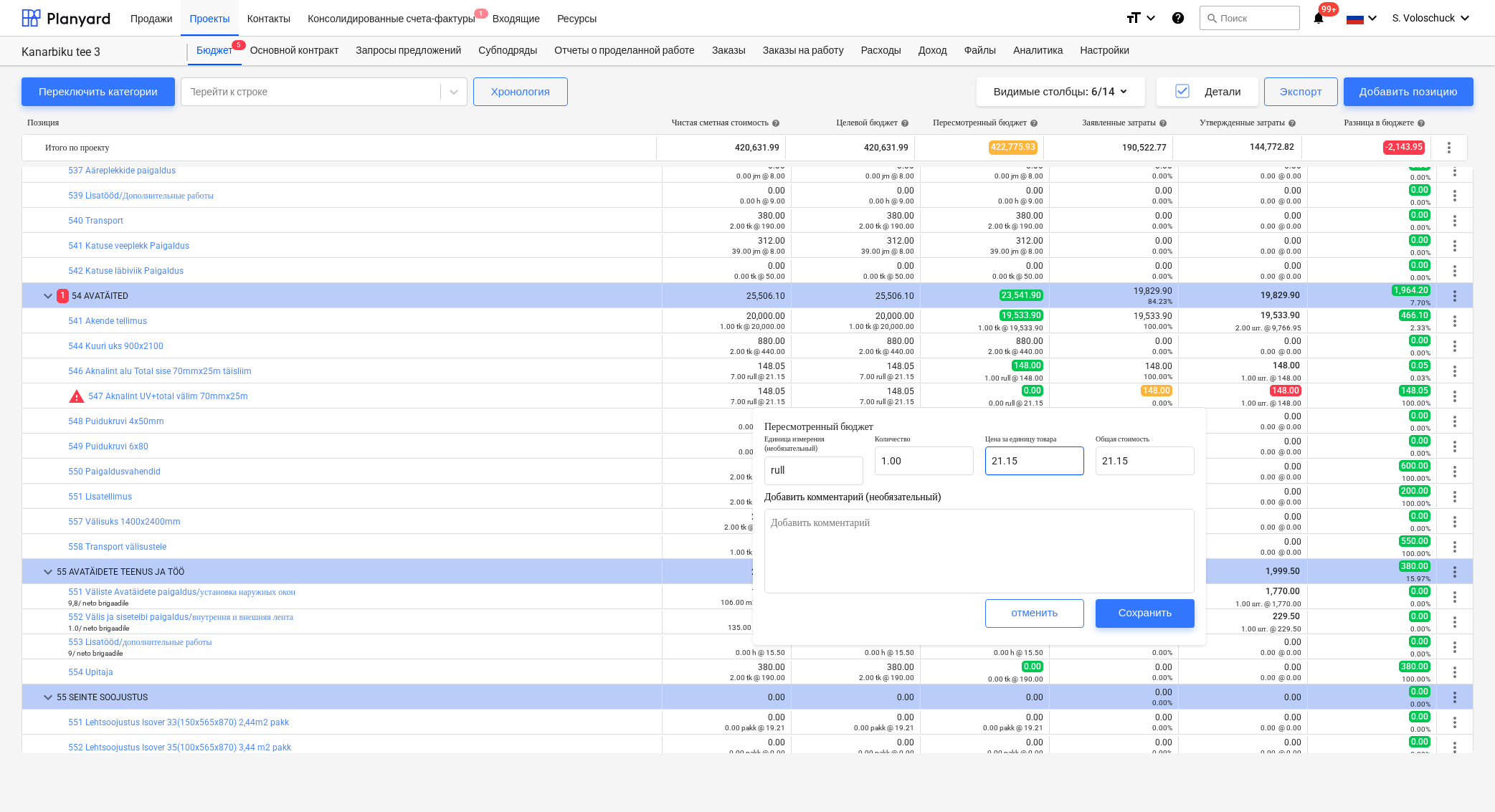
type input "21.1"
type input "21.10"
type textarea "x"
type input "21."
type input "21.00"
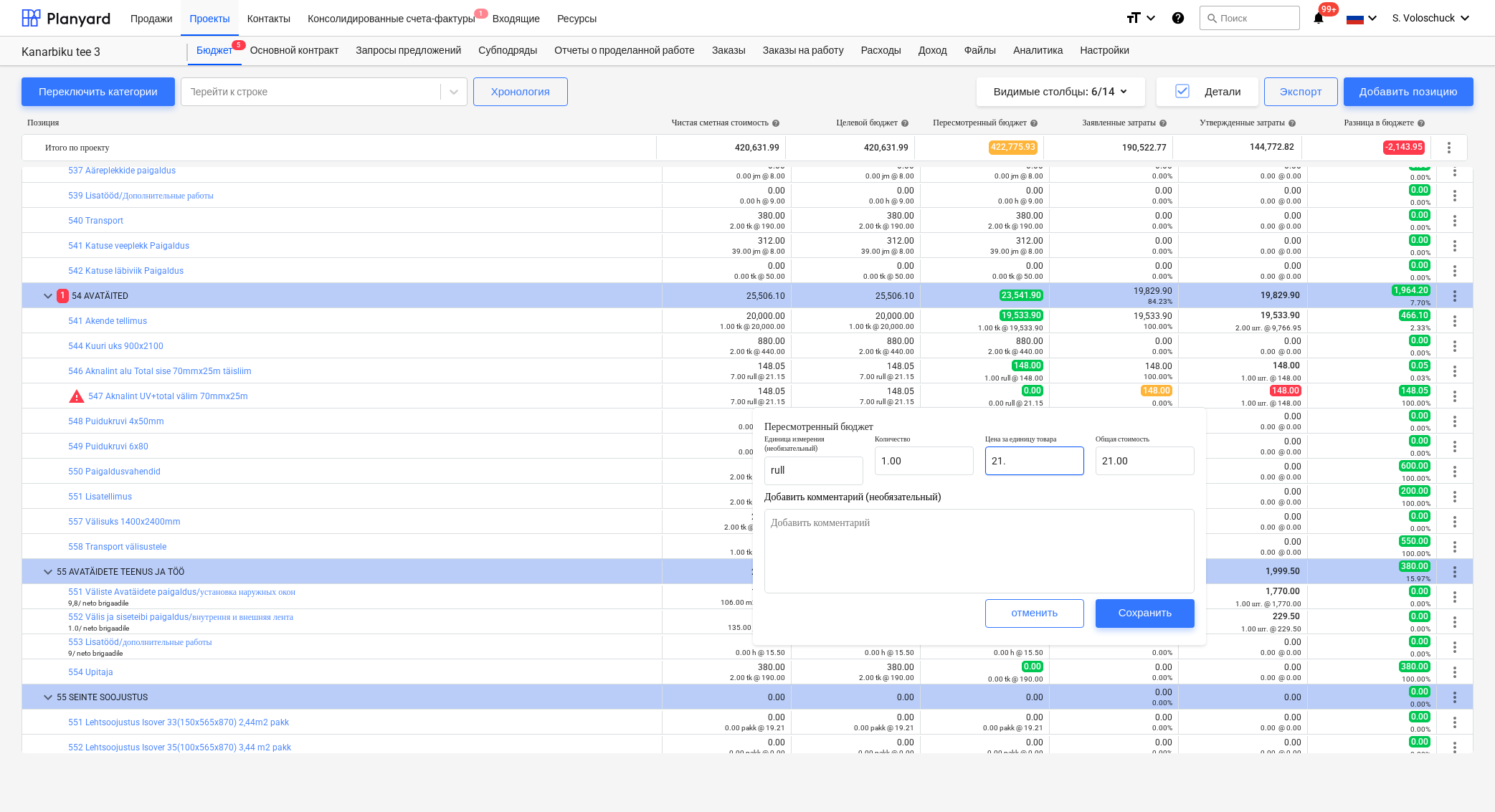
type textarea "x"
type input "21"
type textarea "x"
type input "2"
type input "2.00"
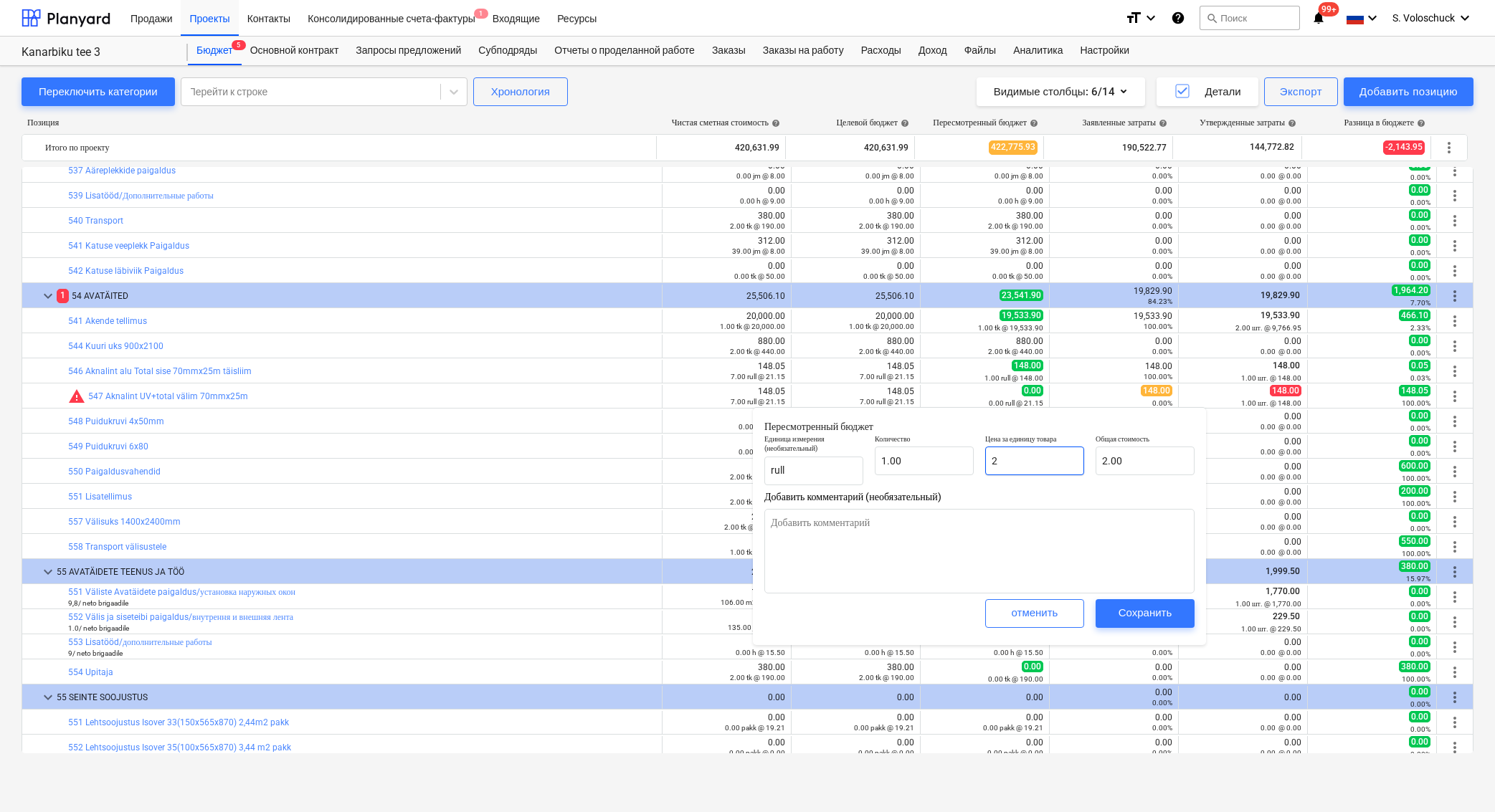
type textarea "x"
type input "0.00"
type textarea "x"
type input "1"
type input "1.00"
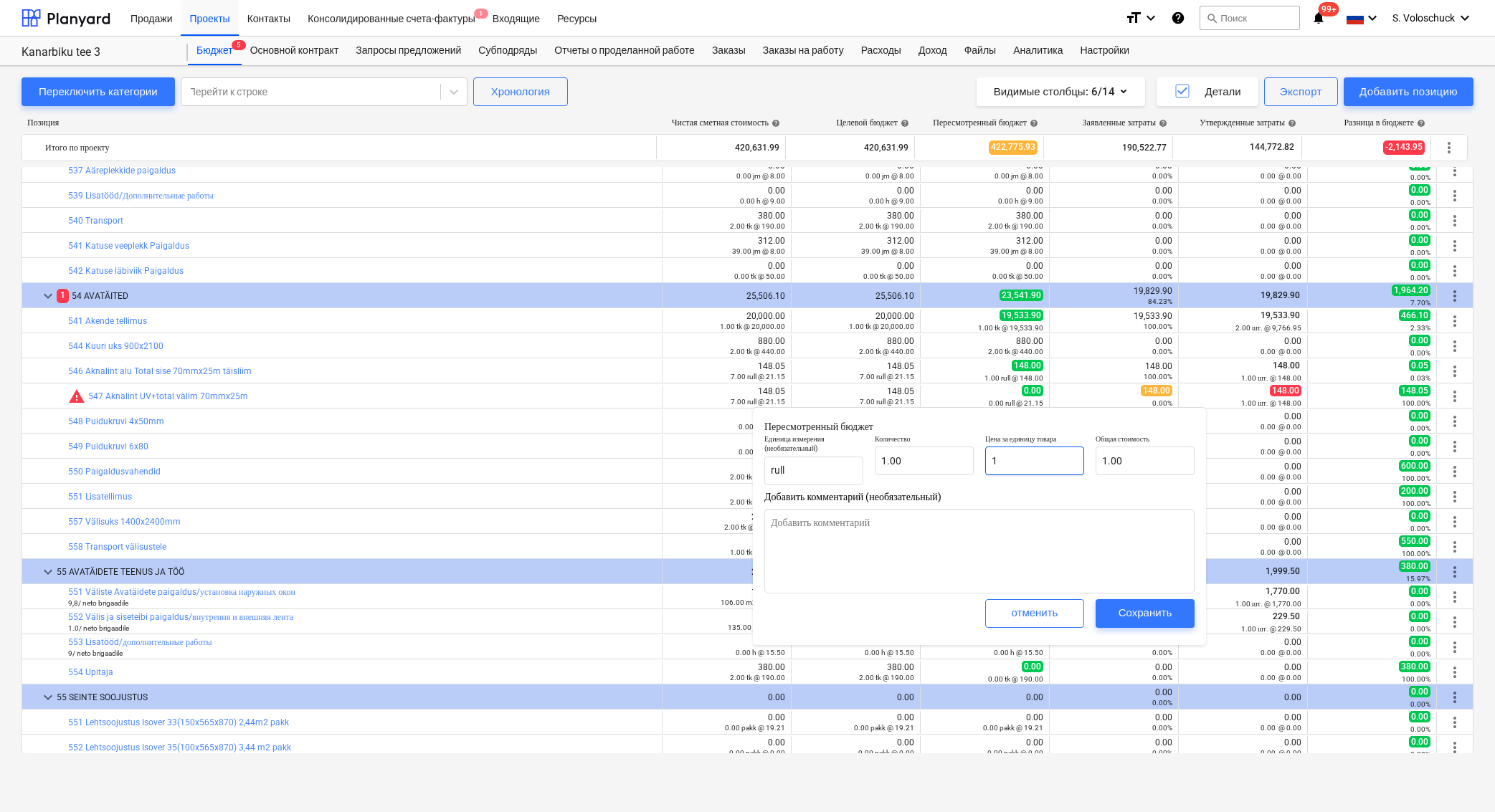
type textarea "x"
type input "14"
type input "14.00"
type textarea "x"
type input "148"
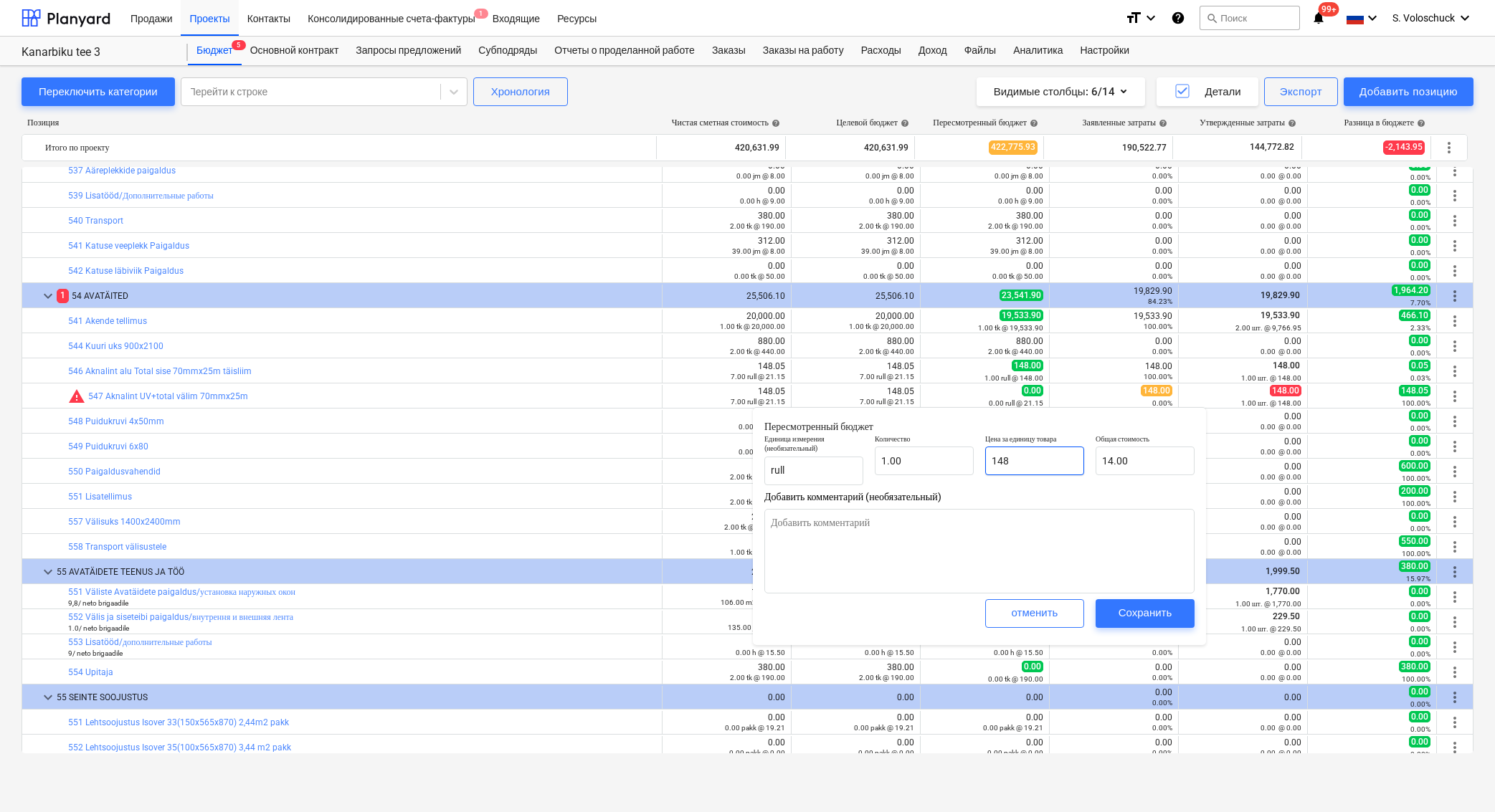
type input "148.00"
type input "148"
type textarea "x"
type input "148.00"
click at [1172, 615] on span "Сохранить" at bounding box center [1145, 613] width 65 height 19
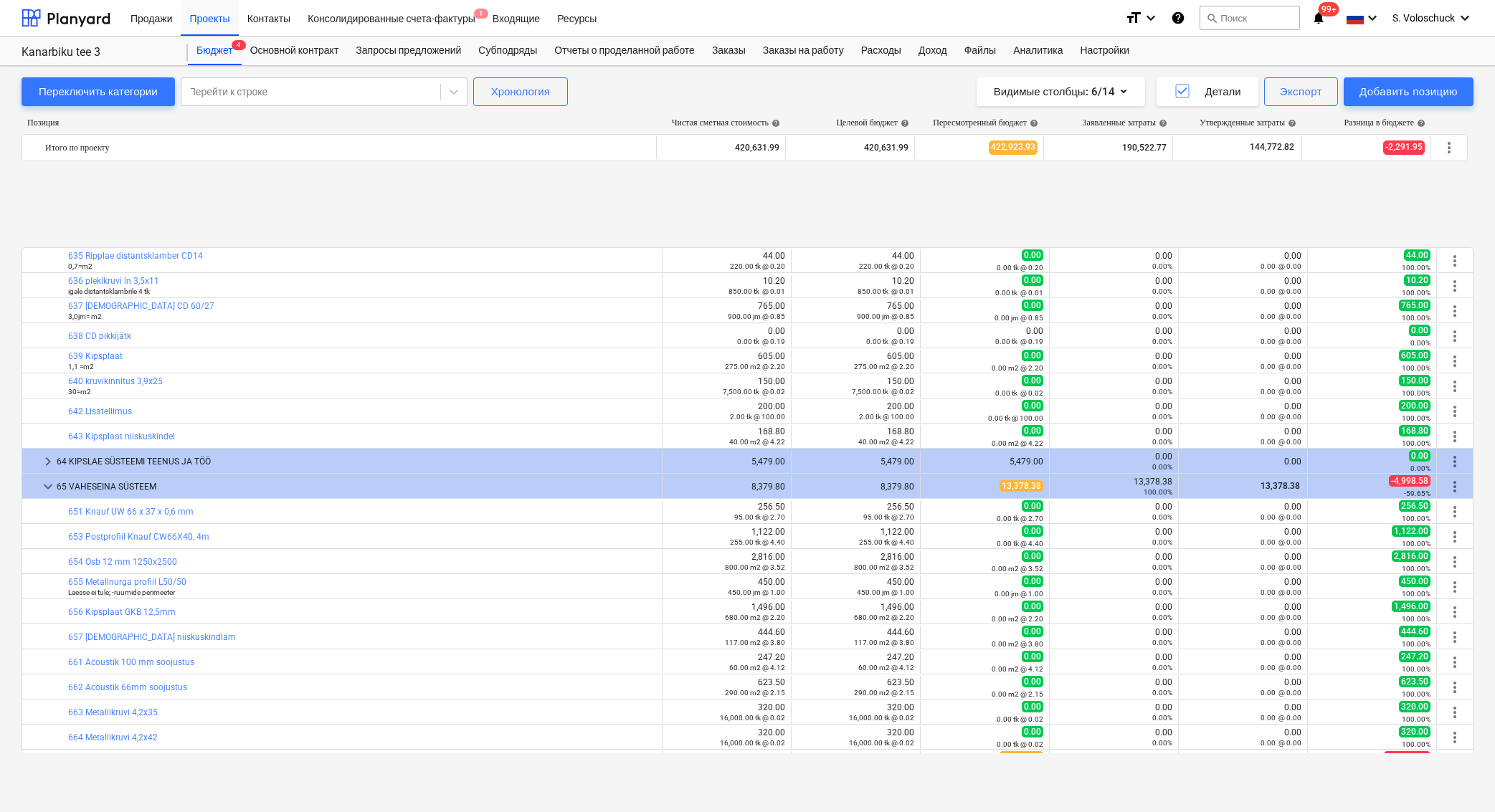
scroll to position [6179, 0]
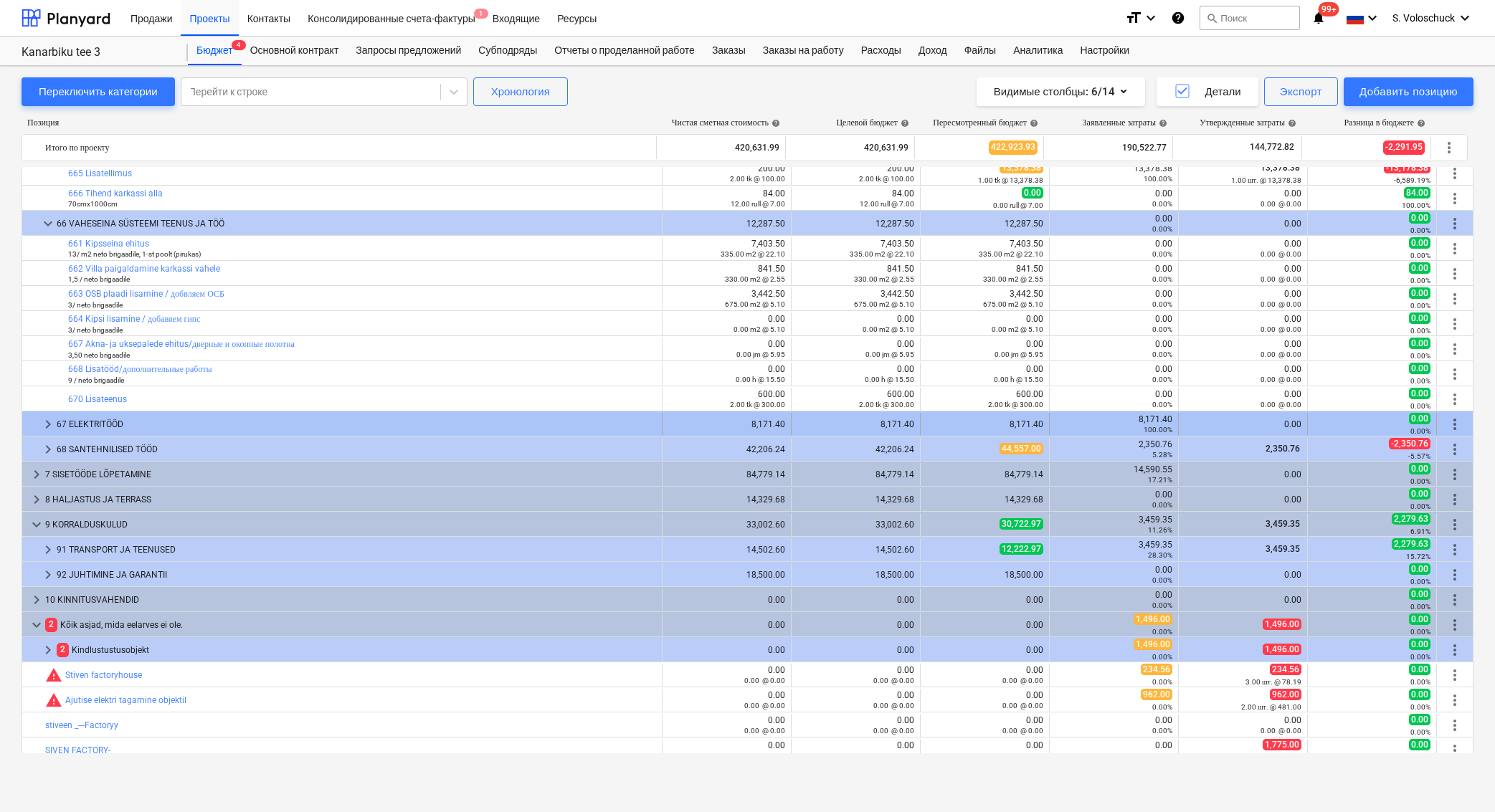
click at [46, 426] on span "keyboard_arrow_right" at bounding box center [48, 424] width 17 height 17
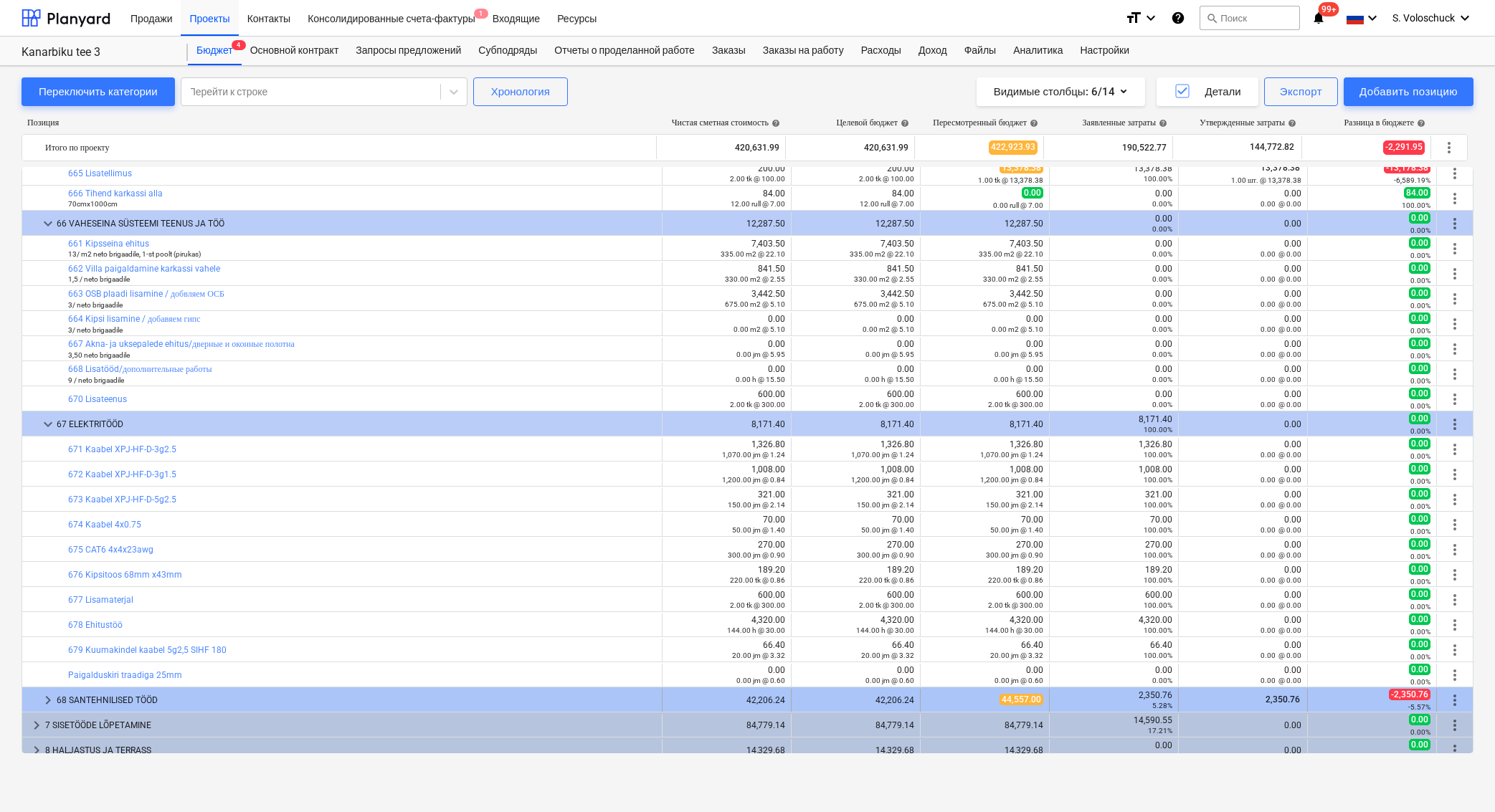
click at [36, 699] on div at bounding box center [33, 701] width 12 height 23
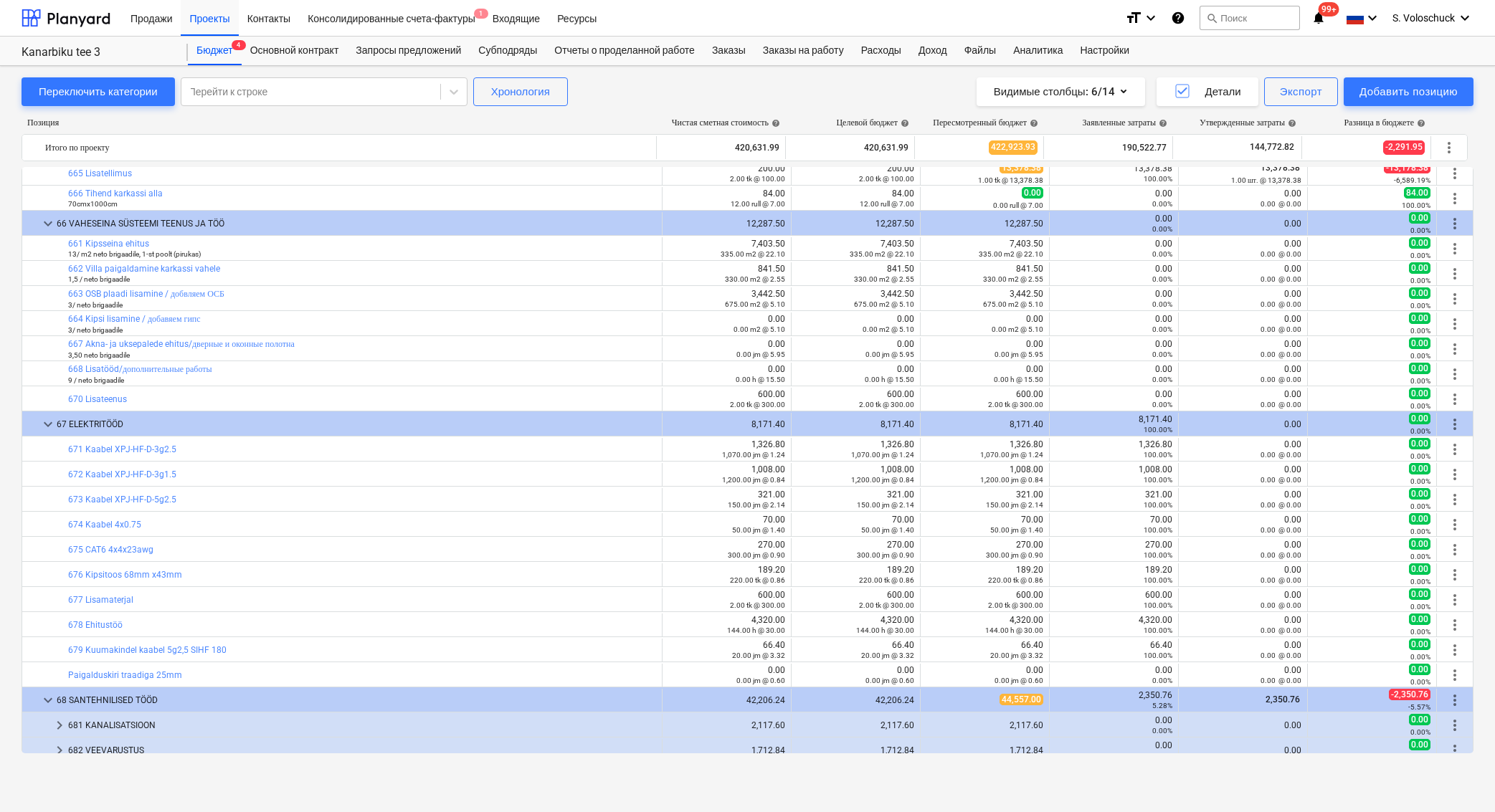
scroll to position [6281, 0]
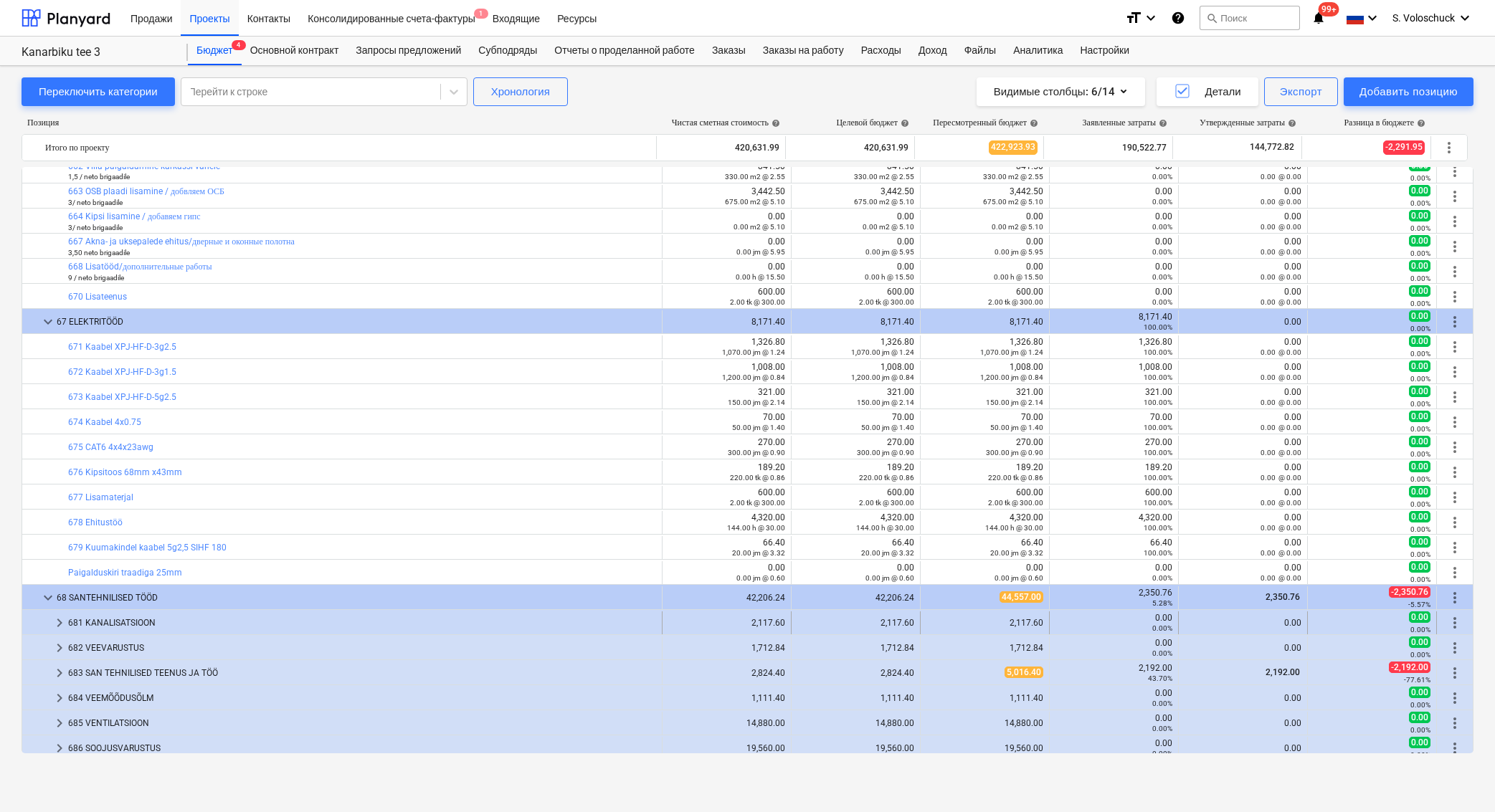
click at [63, 620] on span "keyboard_arrow_right" at bounding box center [59, 623] width 17 height 17
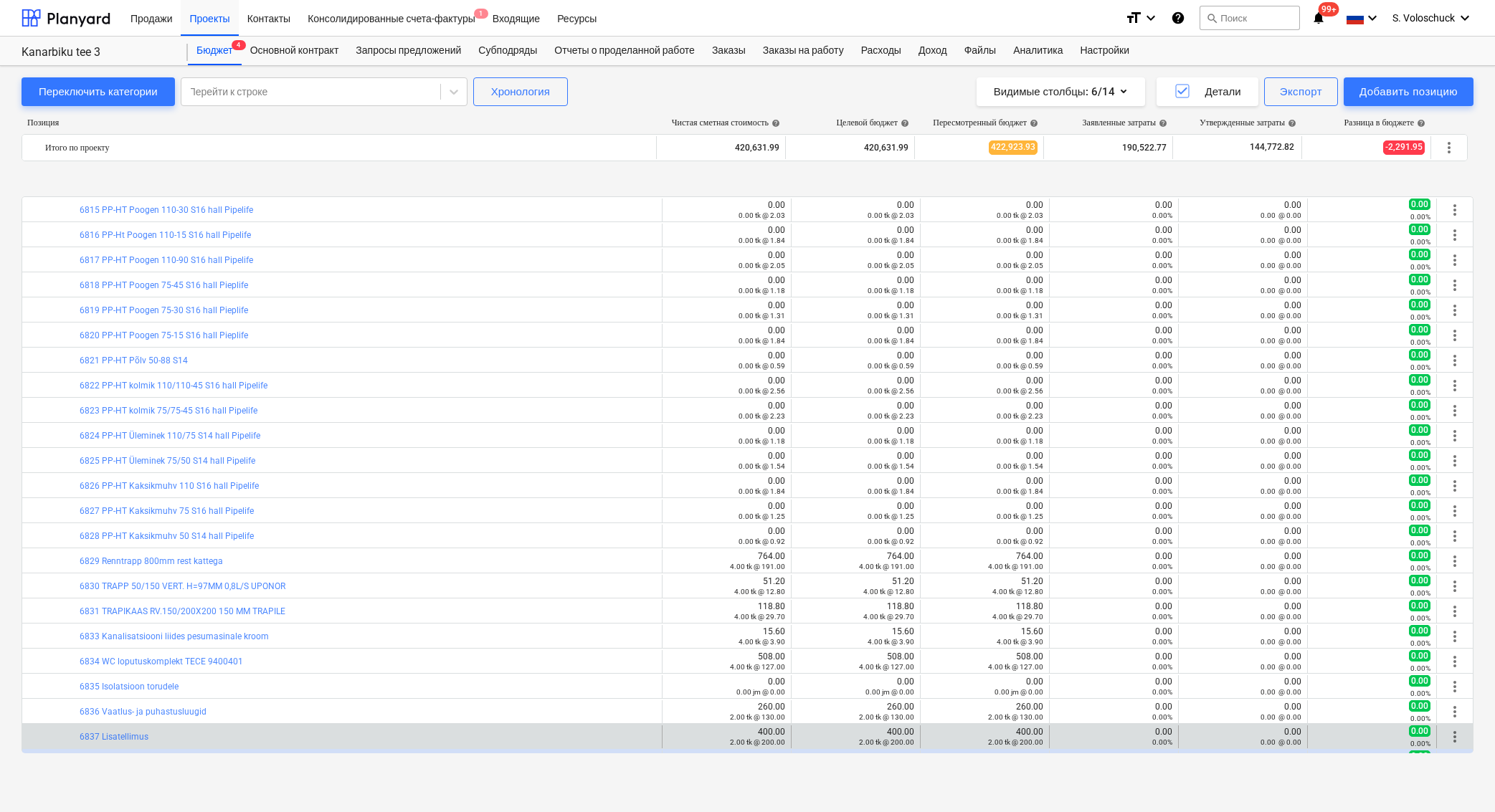
scroll to position [6887, 0]
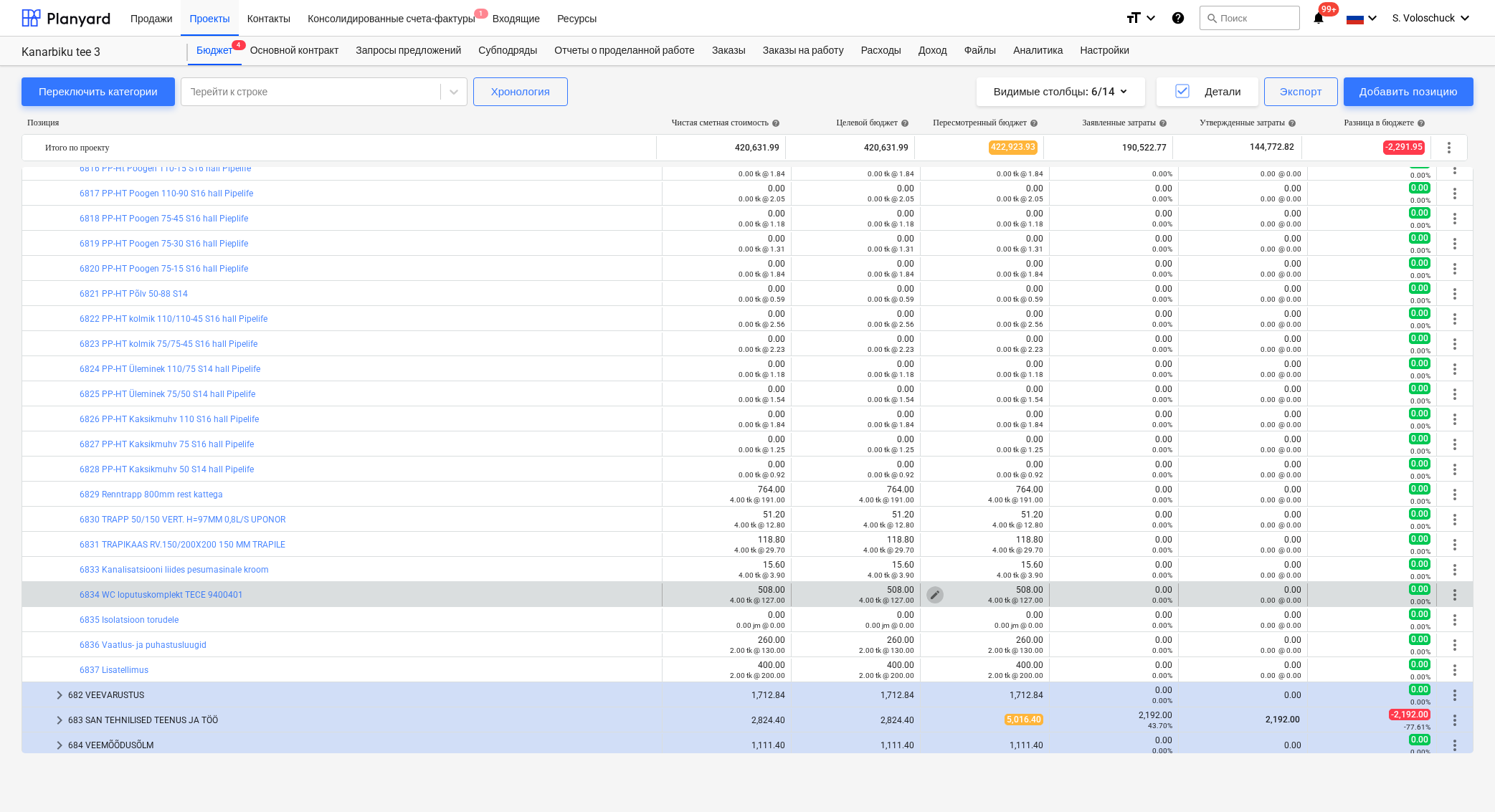
click at [929, 593] on span "edit" at bounding box center [934, 595] width 12 height 12
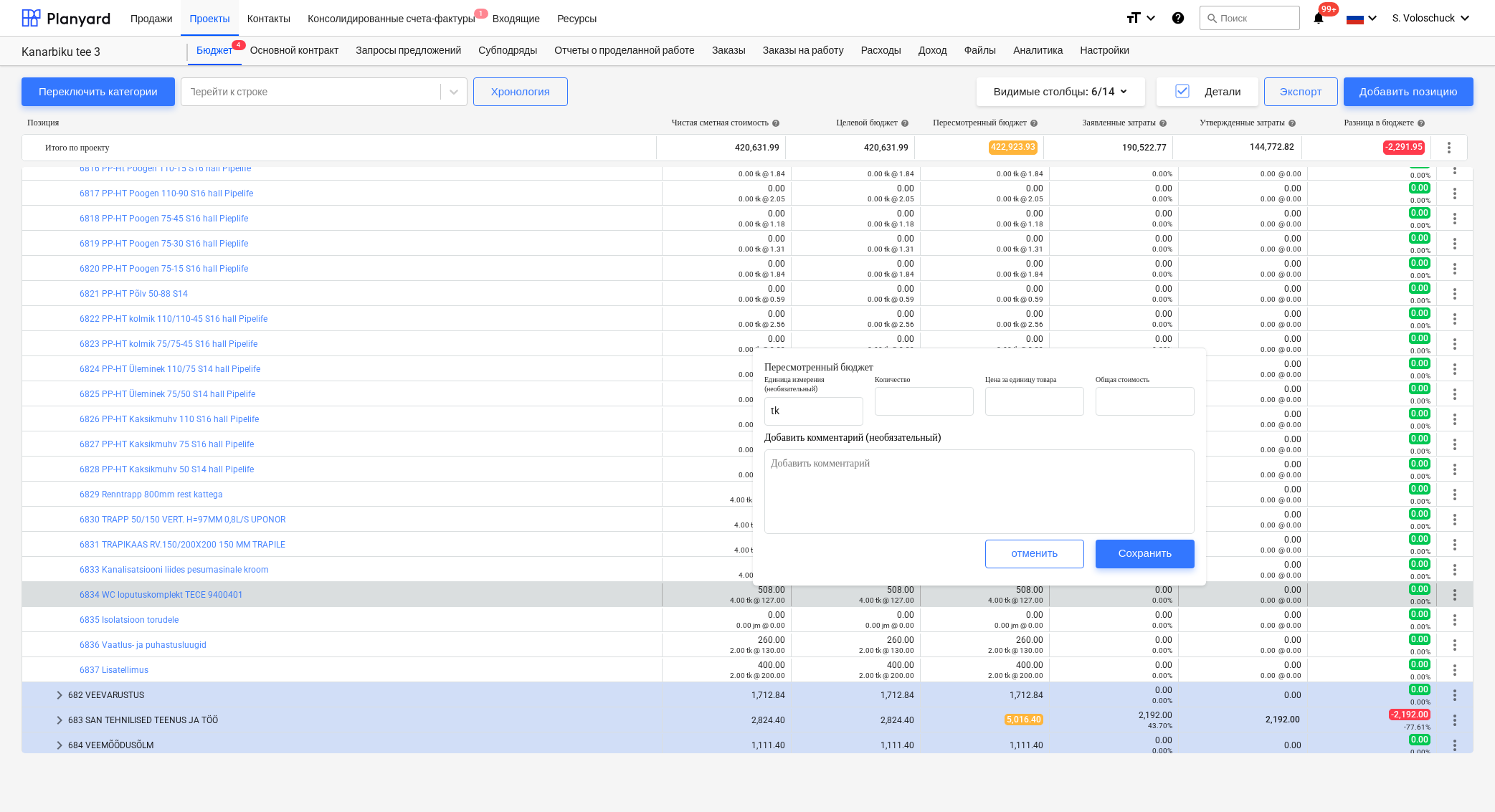
type textarea "x"
type input "4.00"
type input "127.00"
type input "508.00"
click at [908, 524] on textarea at bounding box center [979, 491] width 430 height 84
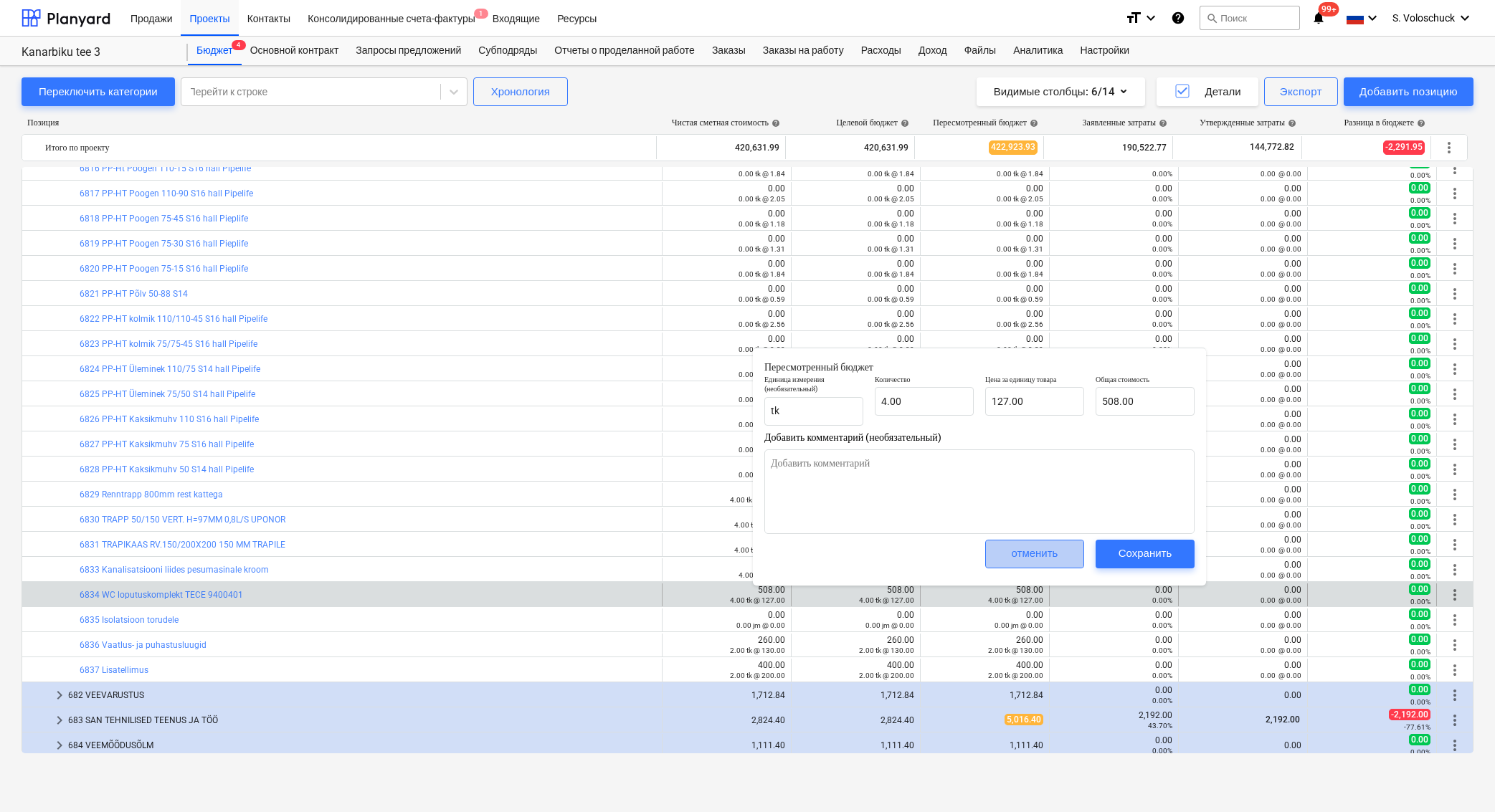
click at [1055, 558] on div "отменить" at bounding box center [1035, 553] width 46 height 19
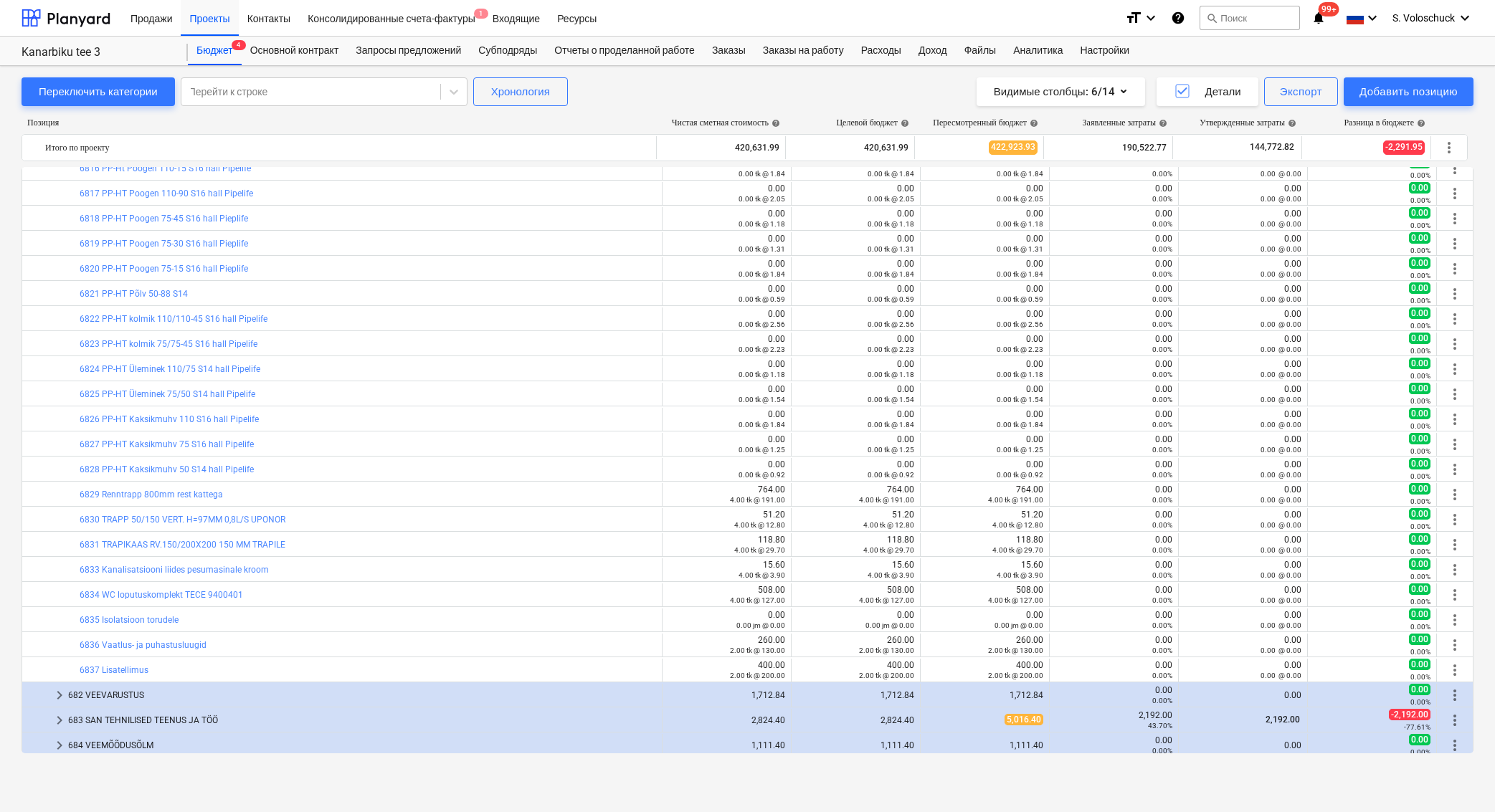
scroll to position [7134, 0]
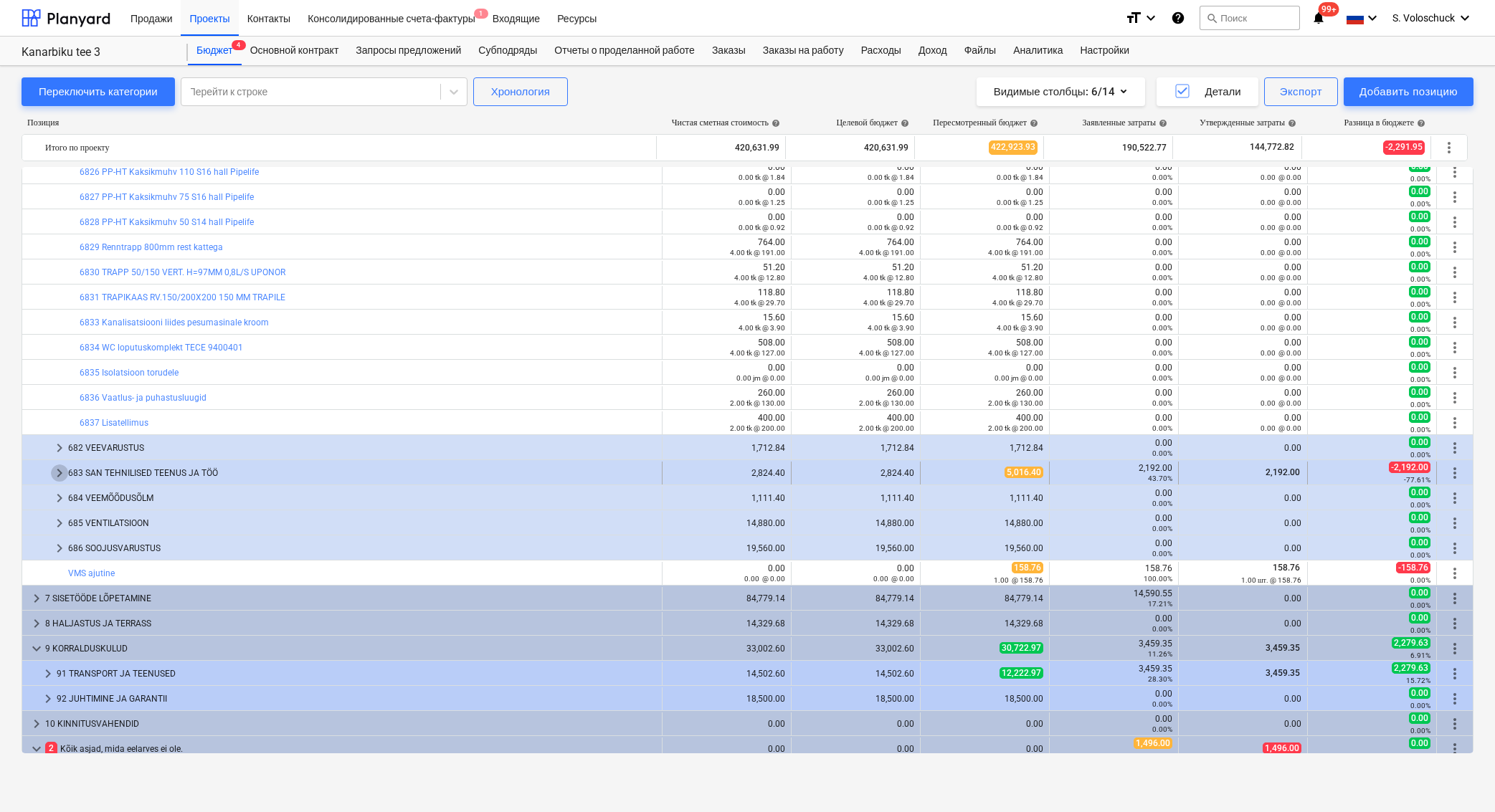
click at [65, 472] on span "keyboard_arrow_right" at bounding box center [59, 473] width 17 height 17
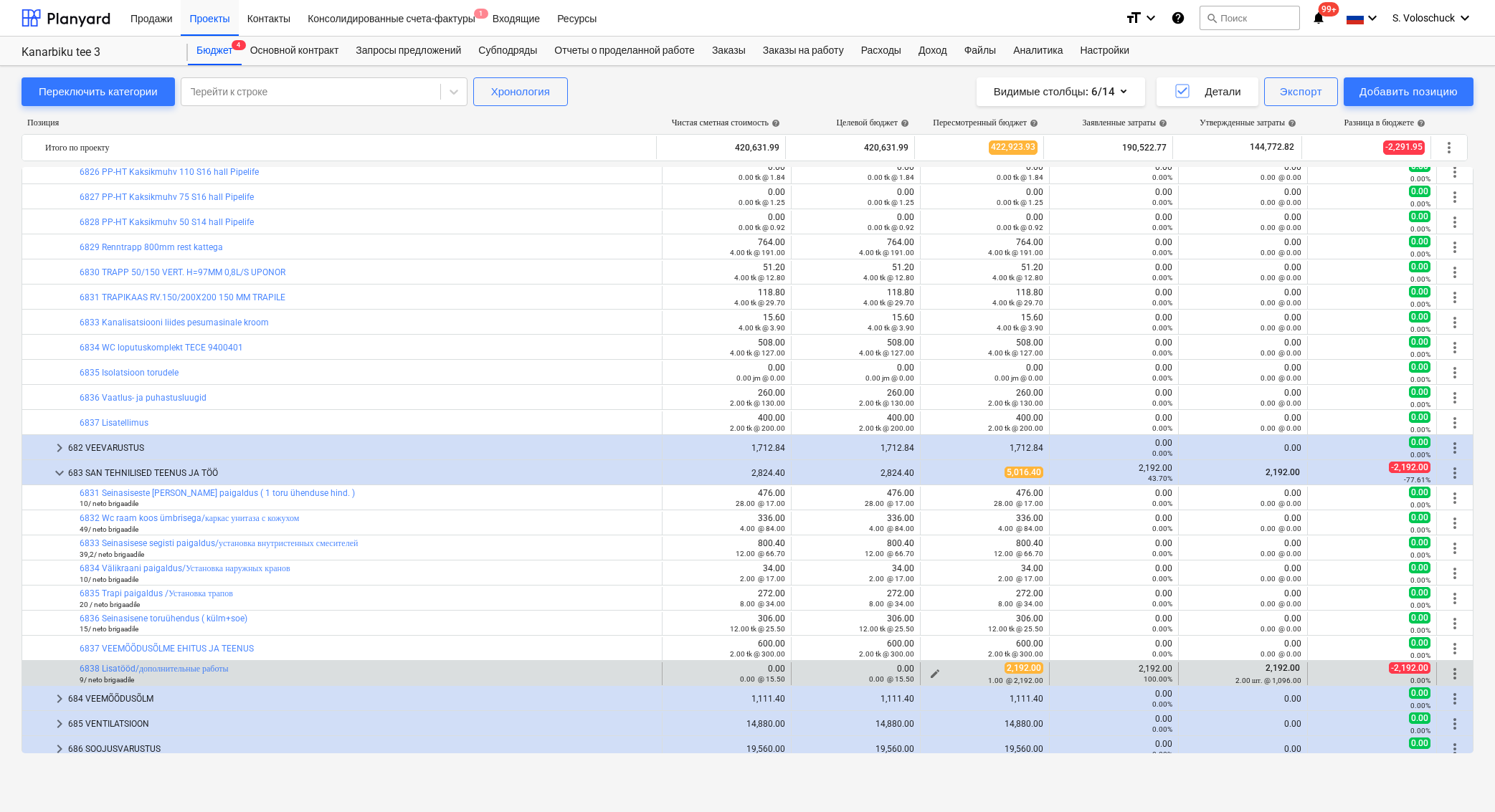
click at [932, 671] on span "edit" at bounding box center [934, 674] width 12 height 12
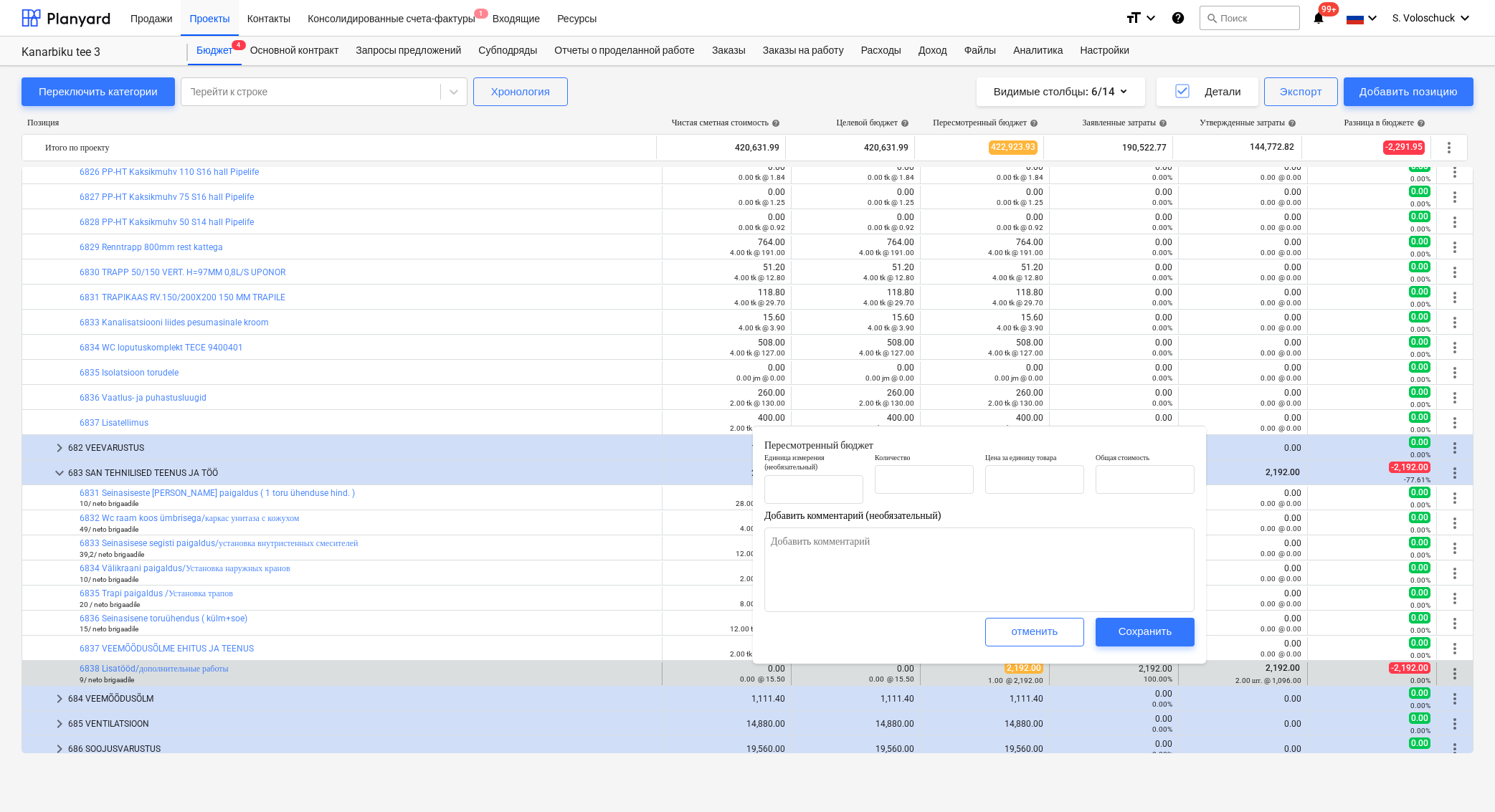
type textarea "x"
type input "1.00"
type input "2,192.00"
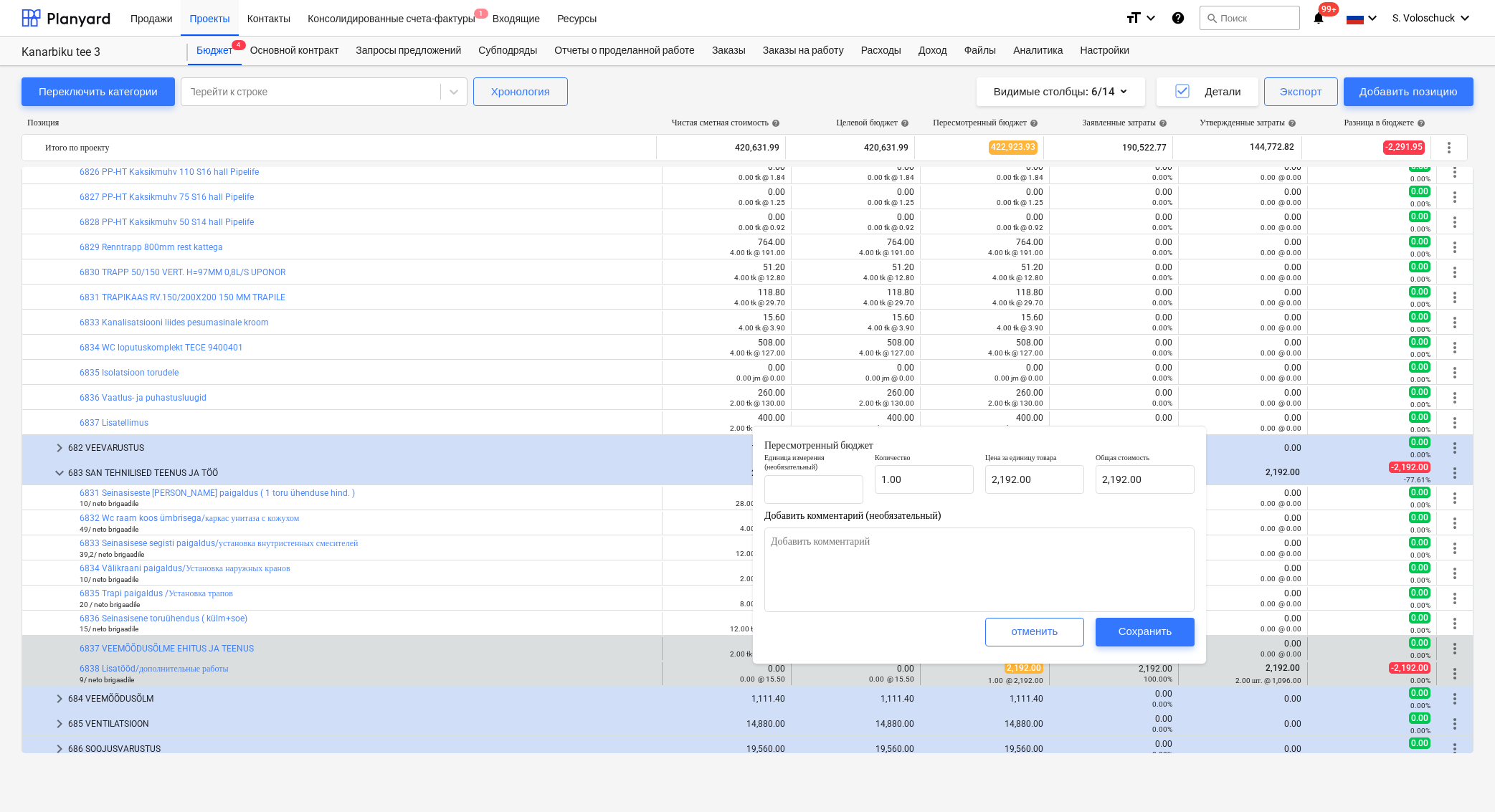
click at [398, 657] on div "bar_chart 6837 VEEMÕÕDUSÕLME EHITUS JA TEENUS" at bounding box center [368, 649] width 576 height 23
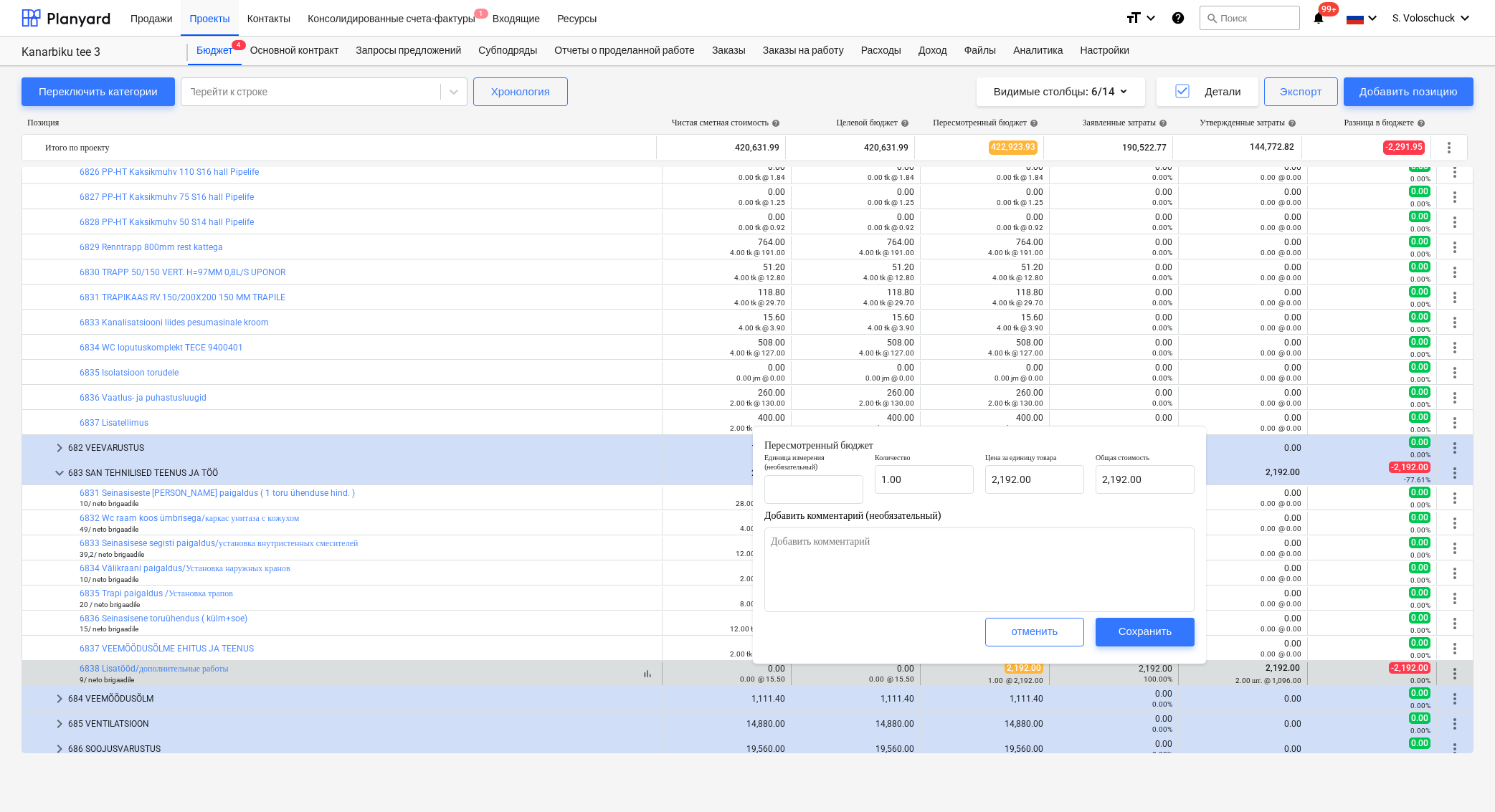
click at [402, 669] on div "bar_chart 6838 Lisatööd/дополнительные работы 9/ neto brigaadile" at bounding box center [368, 674] width 576 height 21
click at [641, 672] on span "bar_chart" at bounding box center [647, 674] width 12 height 12
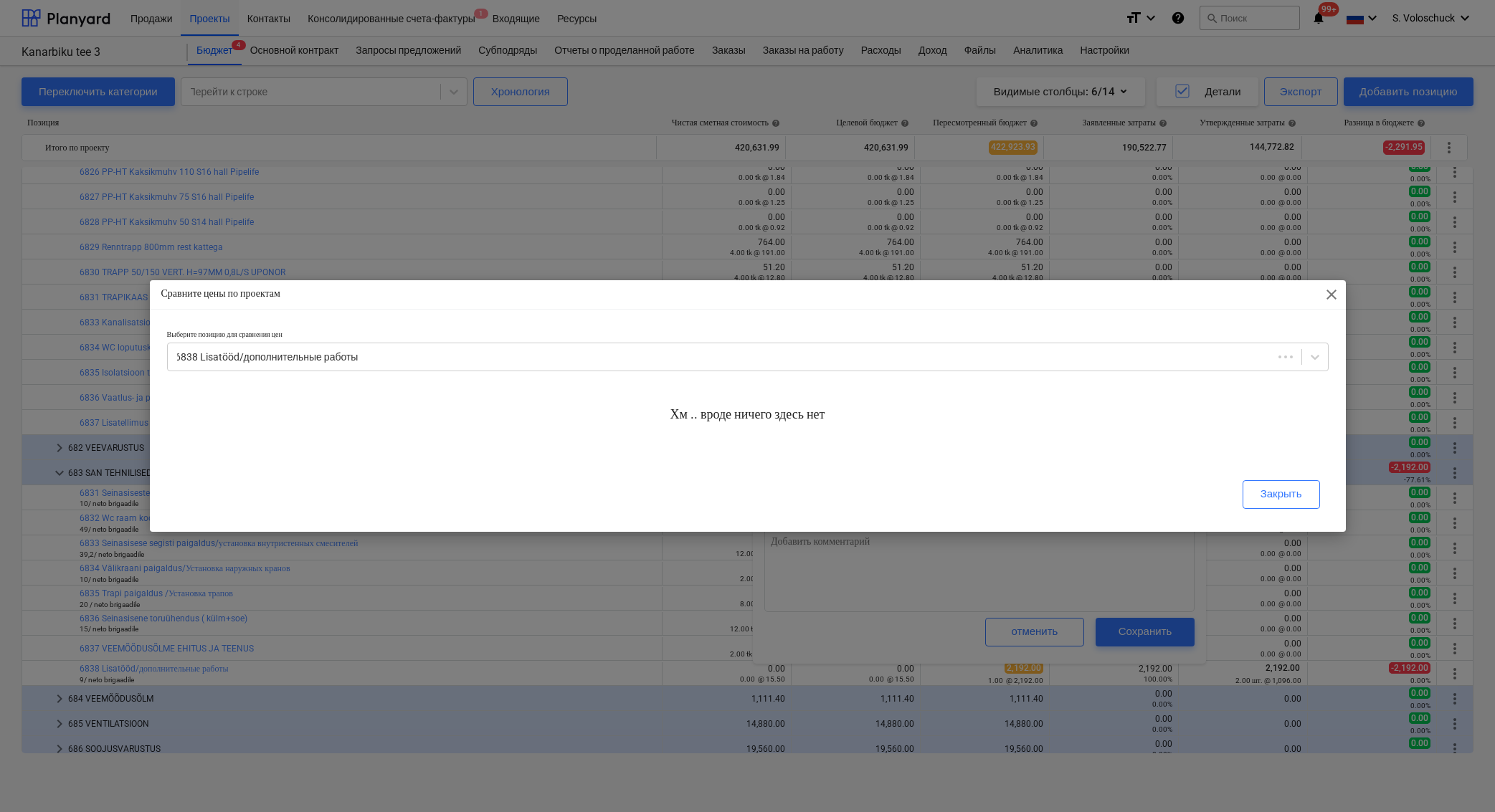
type textarea "x"
type input "1.00"
type input "2,192.00"
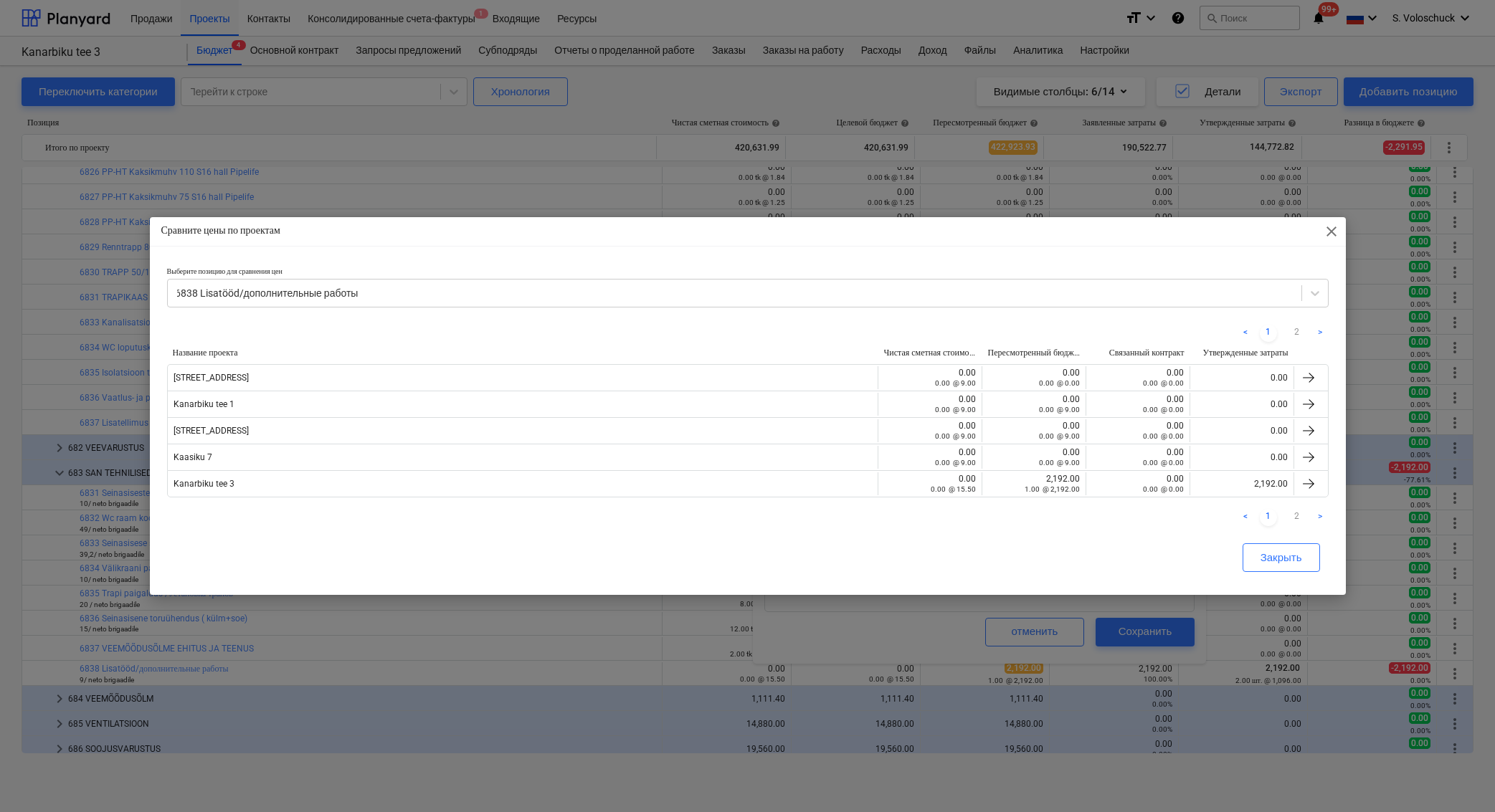
click at [1318, 231] on div "Сравните цены по проектам close" at bounding box center [748, 231] width 1196 height 29
click at [1333, 233] on span "close" at bounding box center [1331, 232] width 17 height 17
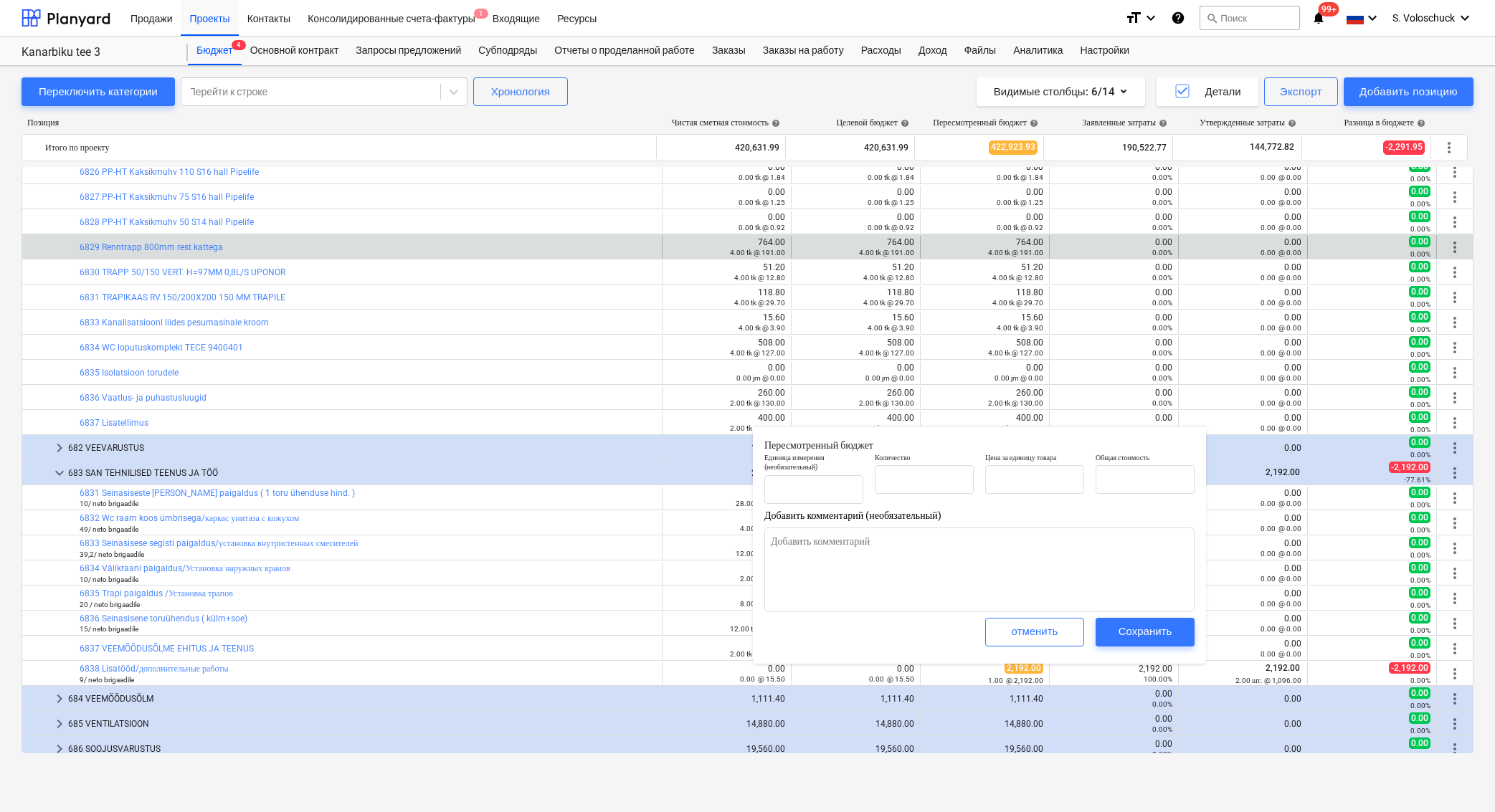
type textarea "x"
type input "1.00"
type input "2,192.00"
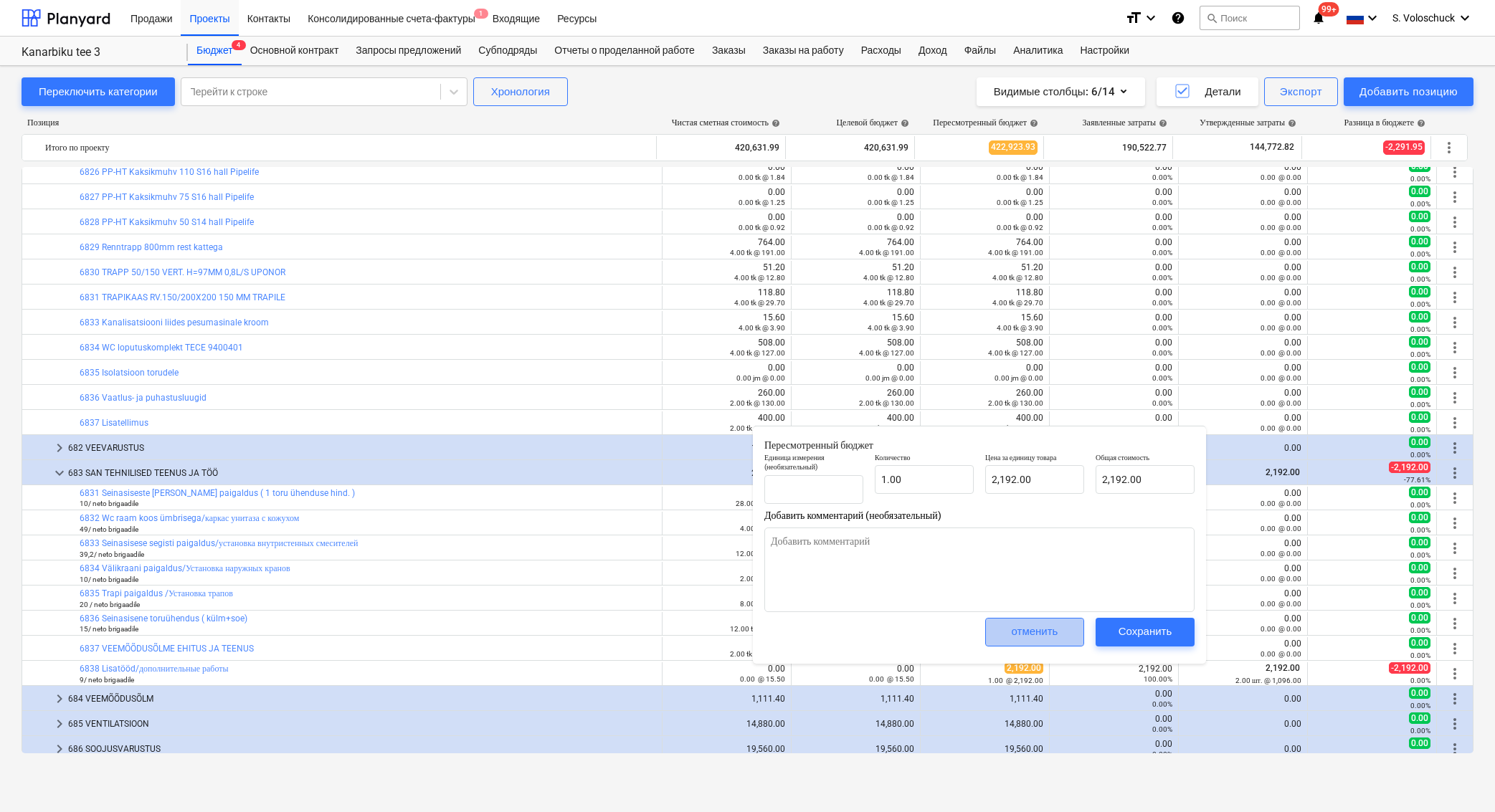
click at [1017, 630] on div "отменить" at bounding box center [1035, 631] width 46 height 19
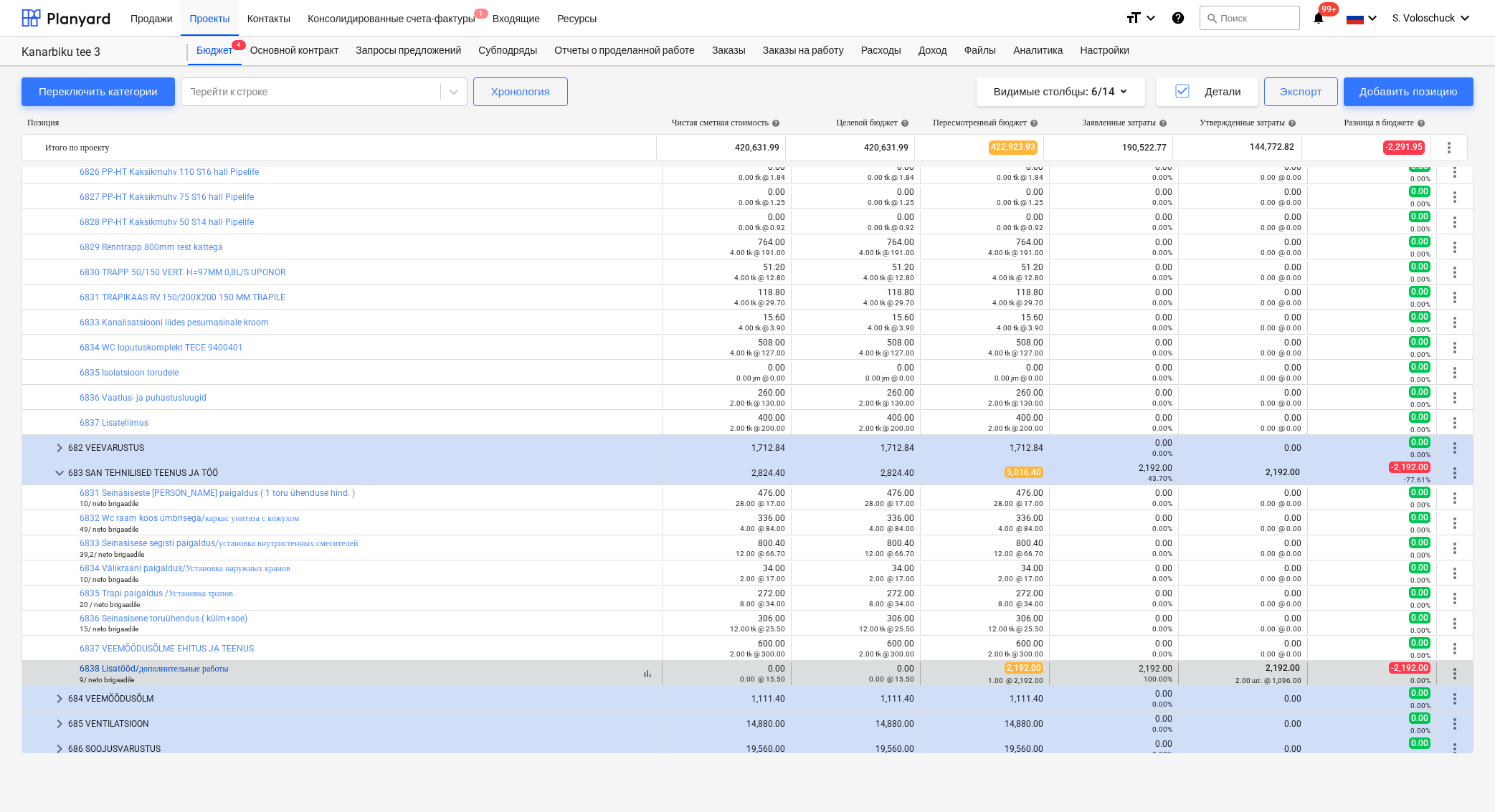
click at [186, 668] on link "6838 Lisatööd/дополнительные работы" at bounding box center [154, 668] width 149 height 10
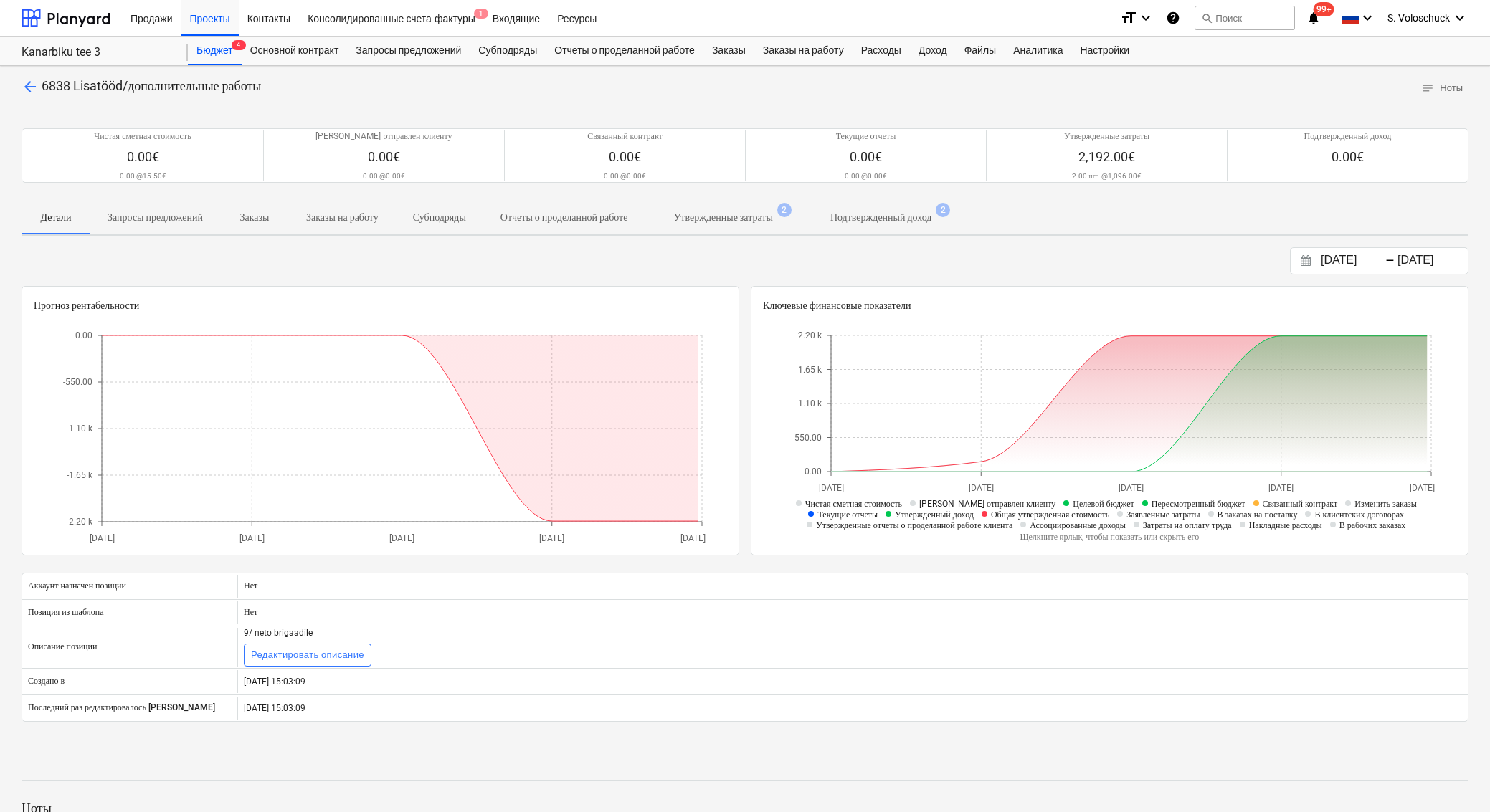
click at [767, 225] on p "Утвержденные затраты" at bounding box center [723, 217] width 99 height 15
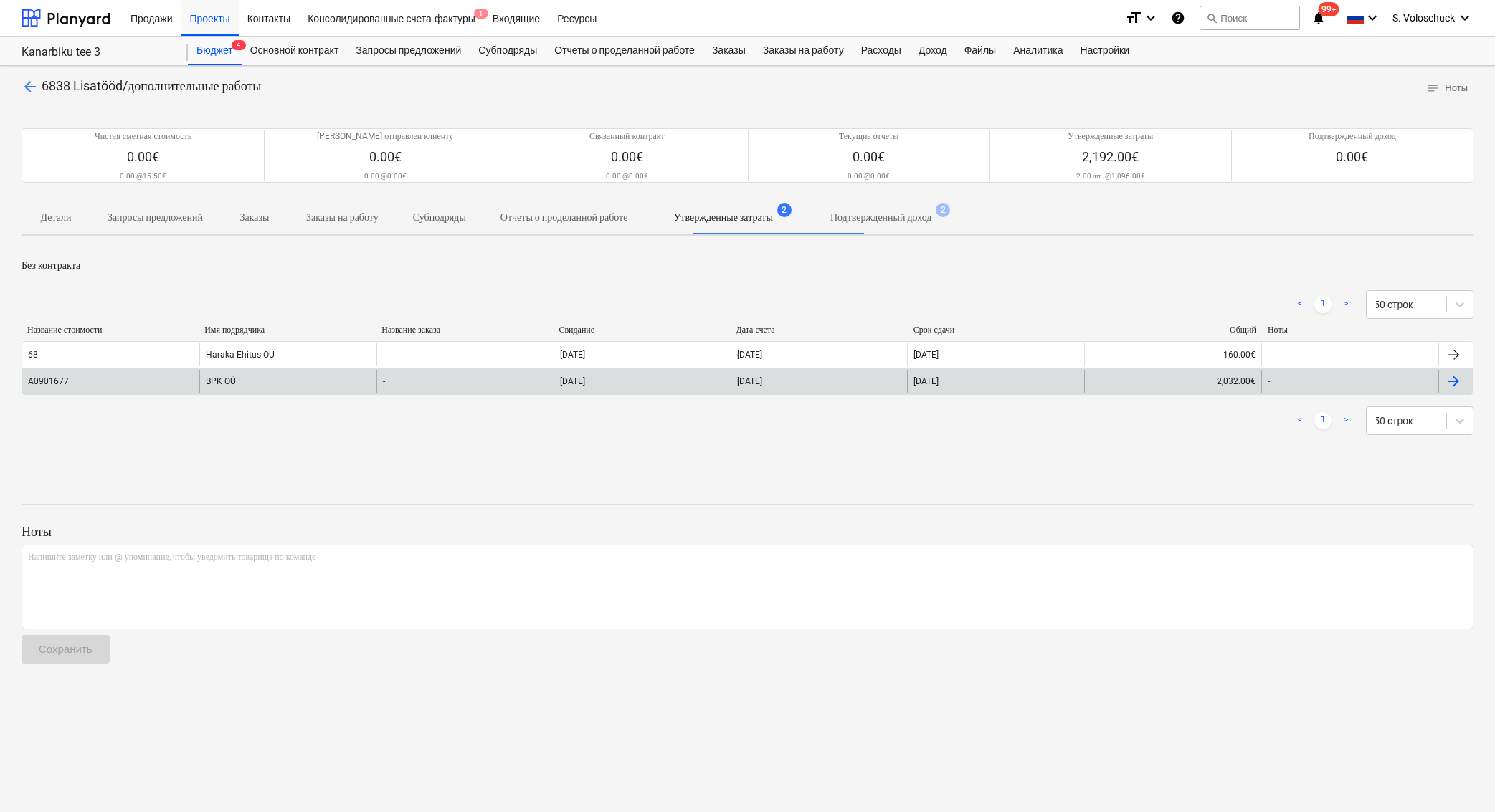
click at [699, 391] on div "[DATE]" at bounding box center [641, 382] width 177 height 23
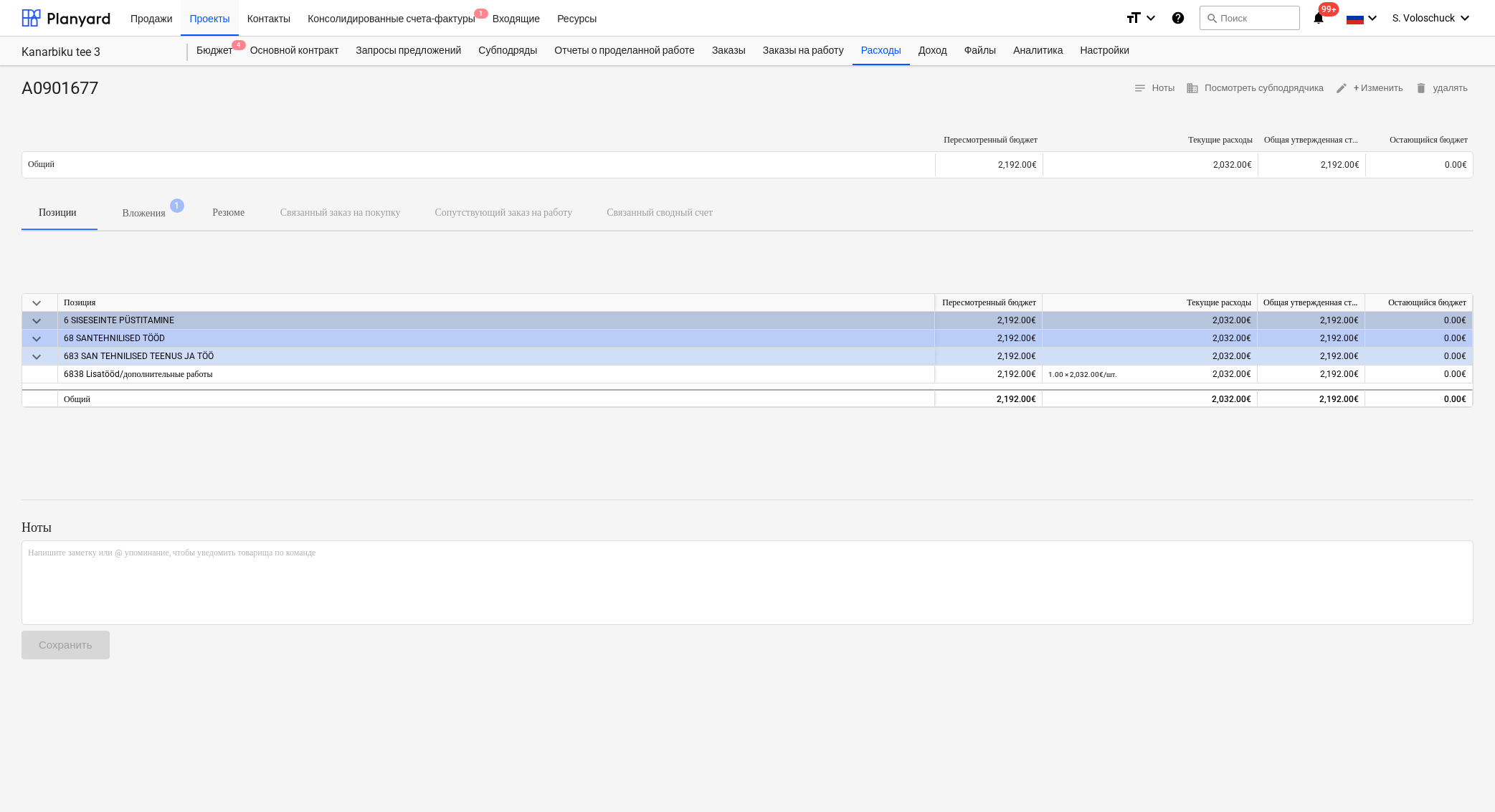
click at [165, 211] on p "Вложения" at bounding box center [144, 212] width 43 height 15
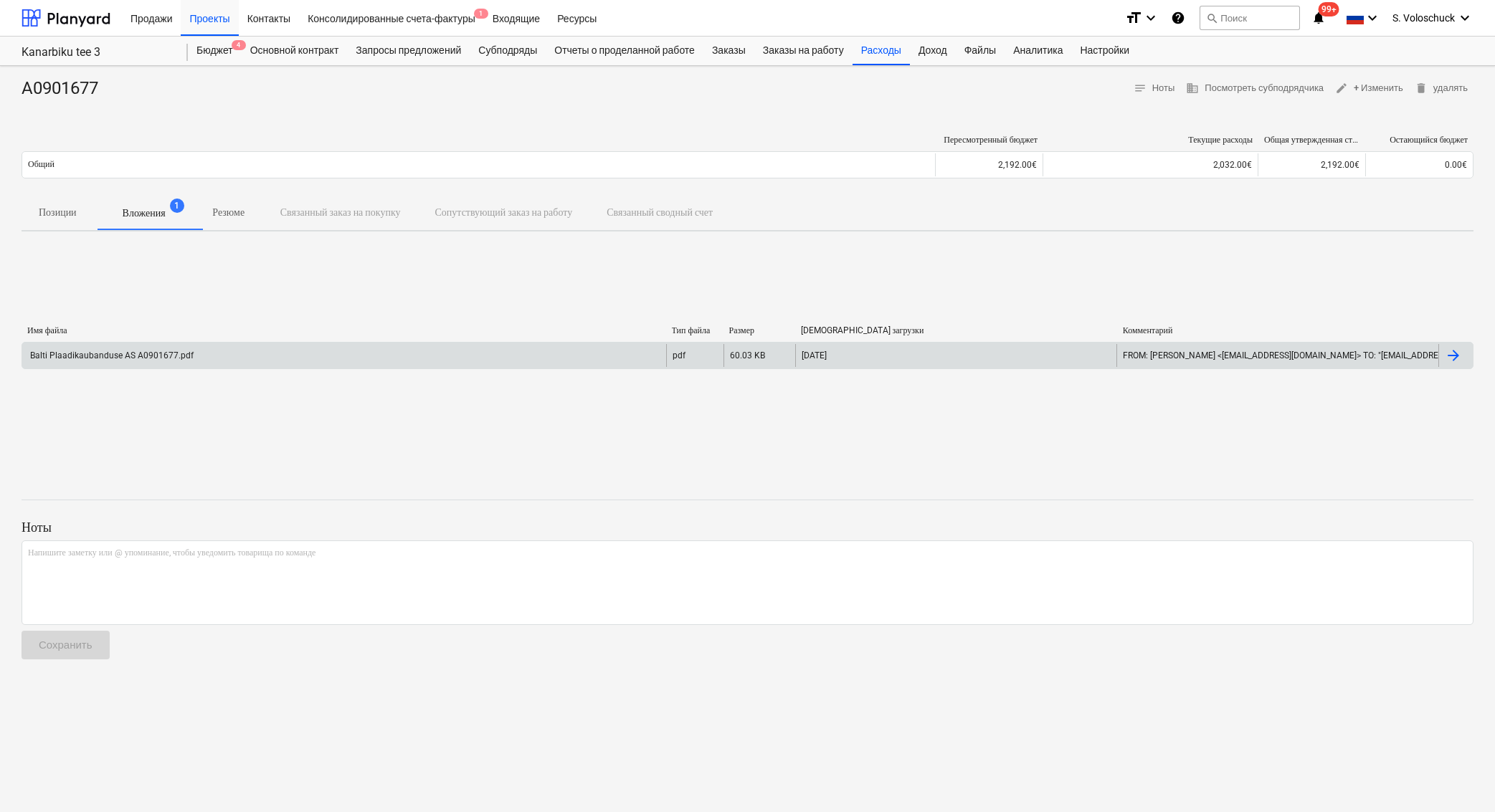
click at [341, 353] on div "Balti Plaadikaubanduse AS A0901677.pdf" at bounding box center [344, 355] width 644 height 23
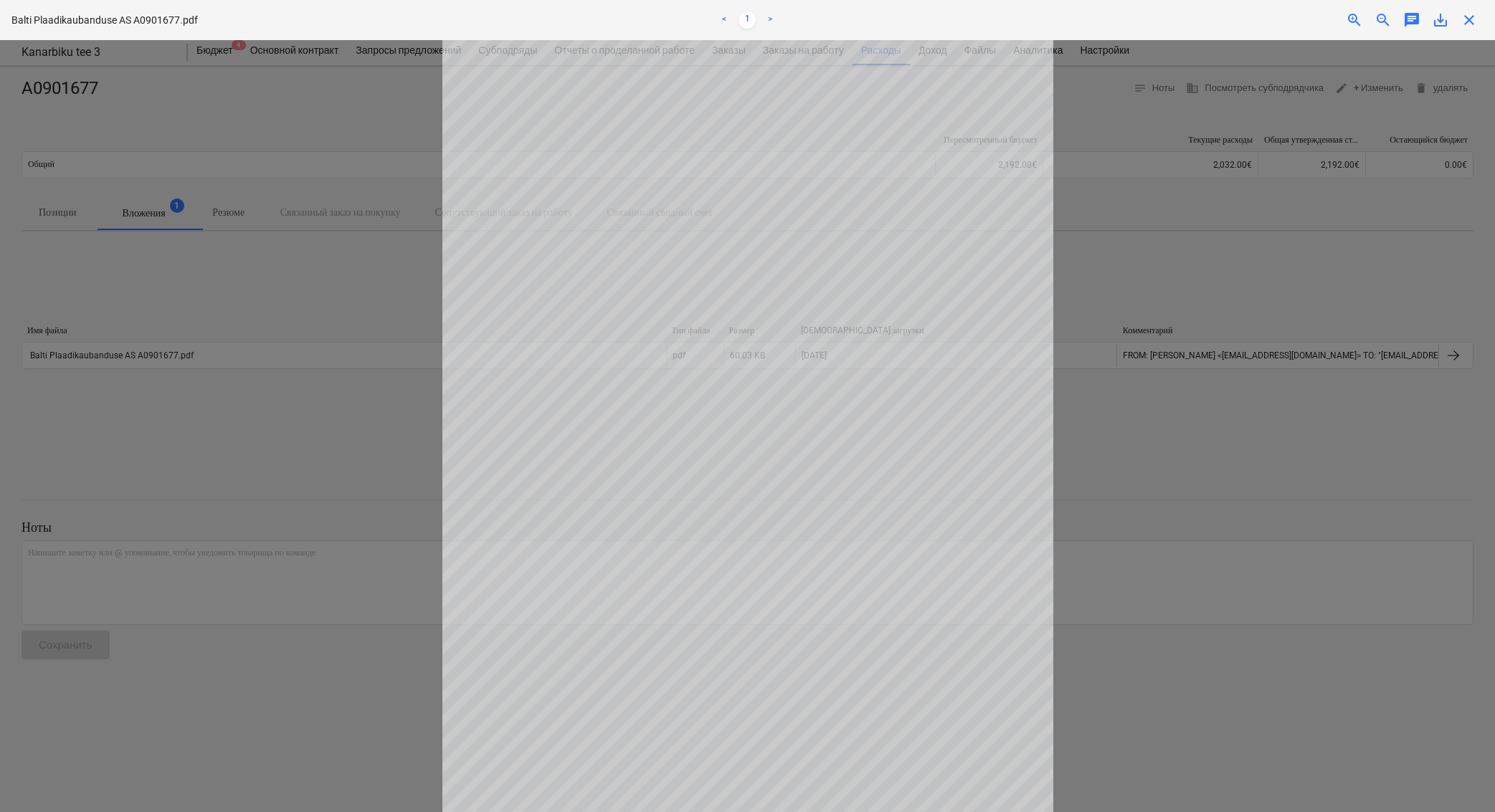
click at [1476, 21] on span "close" at bounding box center [1469, 20] width 17 height 17
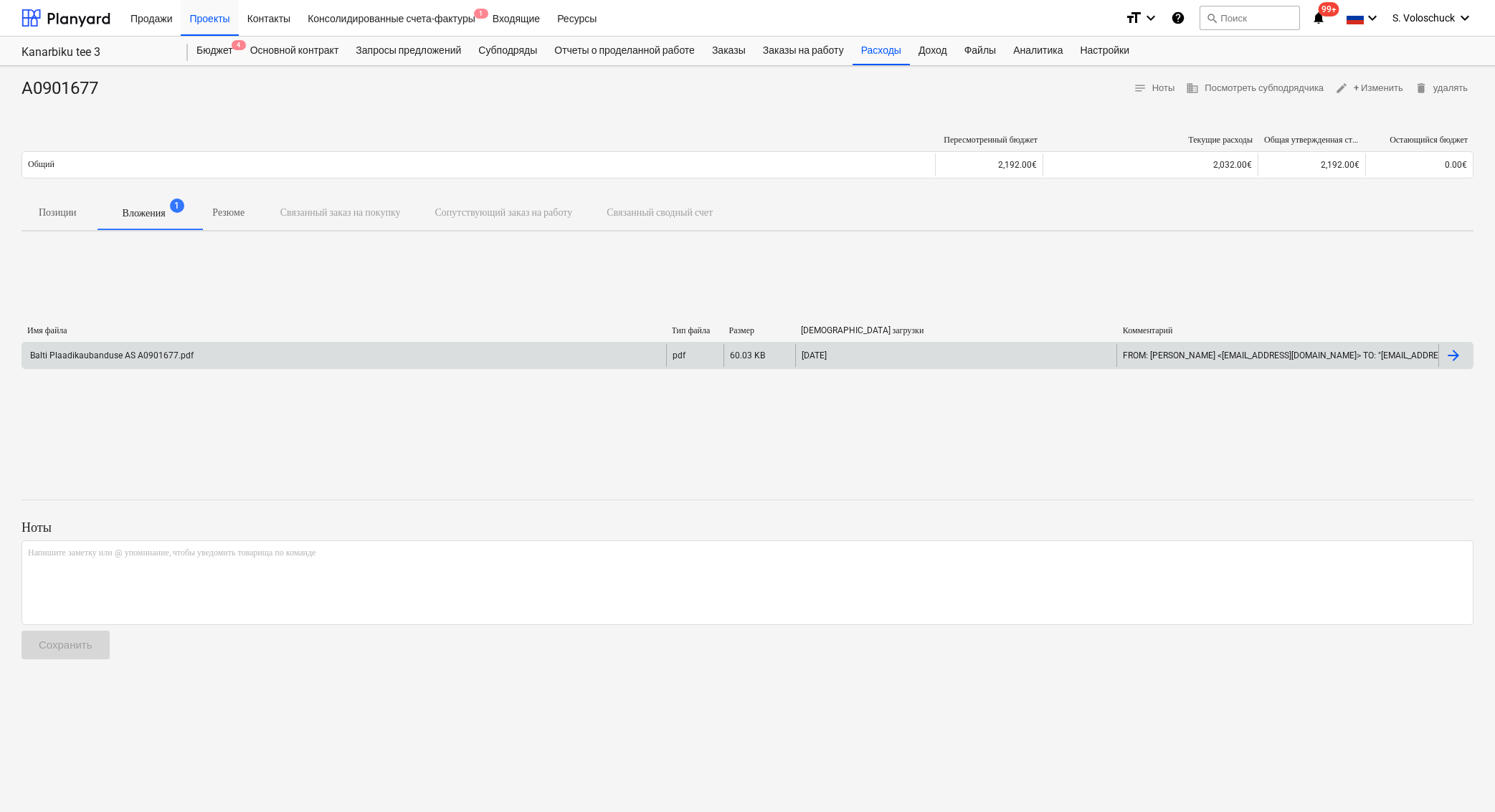
click at [1455, 352] on div at bounding box center [1453, 355] width 17 height 17
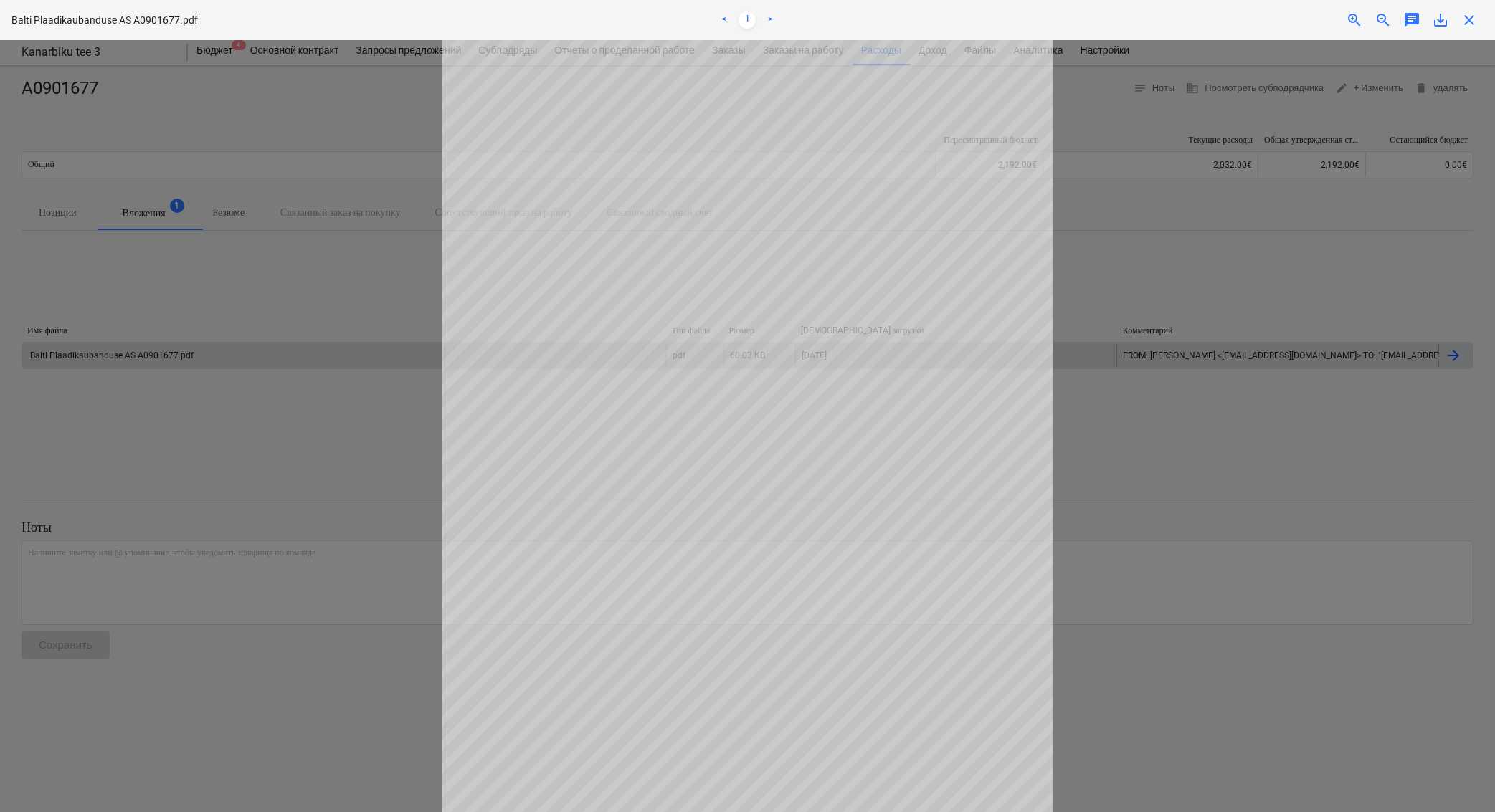
click at [1449, 286] on div at bounding box center [747, 426] width 1495 height 772
click at [1473, 22] on span "close" at bounding box center [1469, 20] width 17 height 17
click at [1465, 17] on icon "keyboard_arrow_down" at bounding box center [1464, 18] width 17 height 17
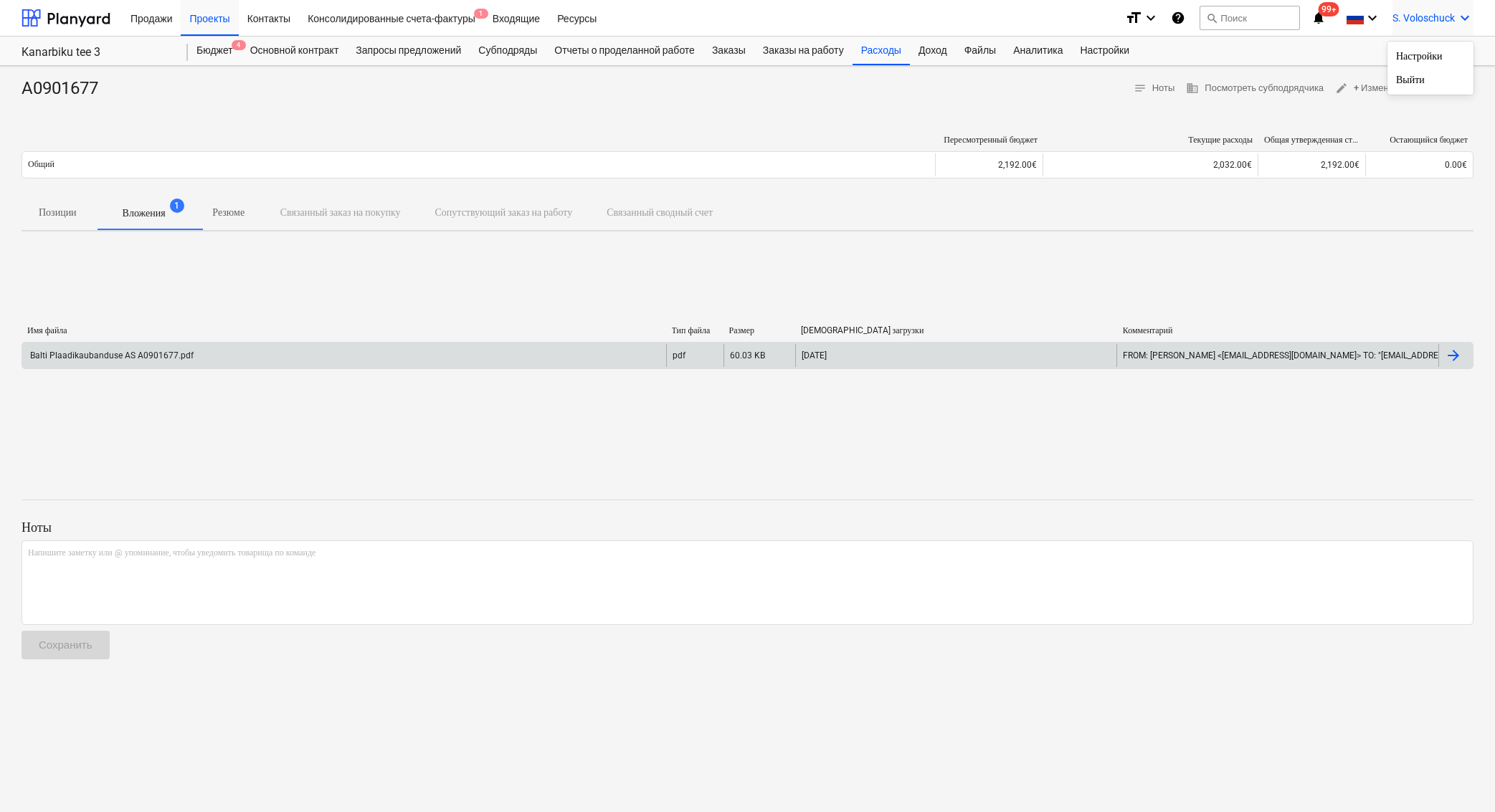
click at [1405, 110] on div at bounding box center [747, 406] width 1495 height 812
click at [1373, 87] on span "edit + Изменить" at bounding box center [1369, 88] width 68 height 16
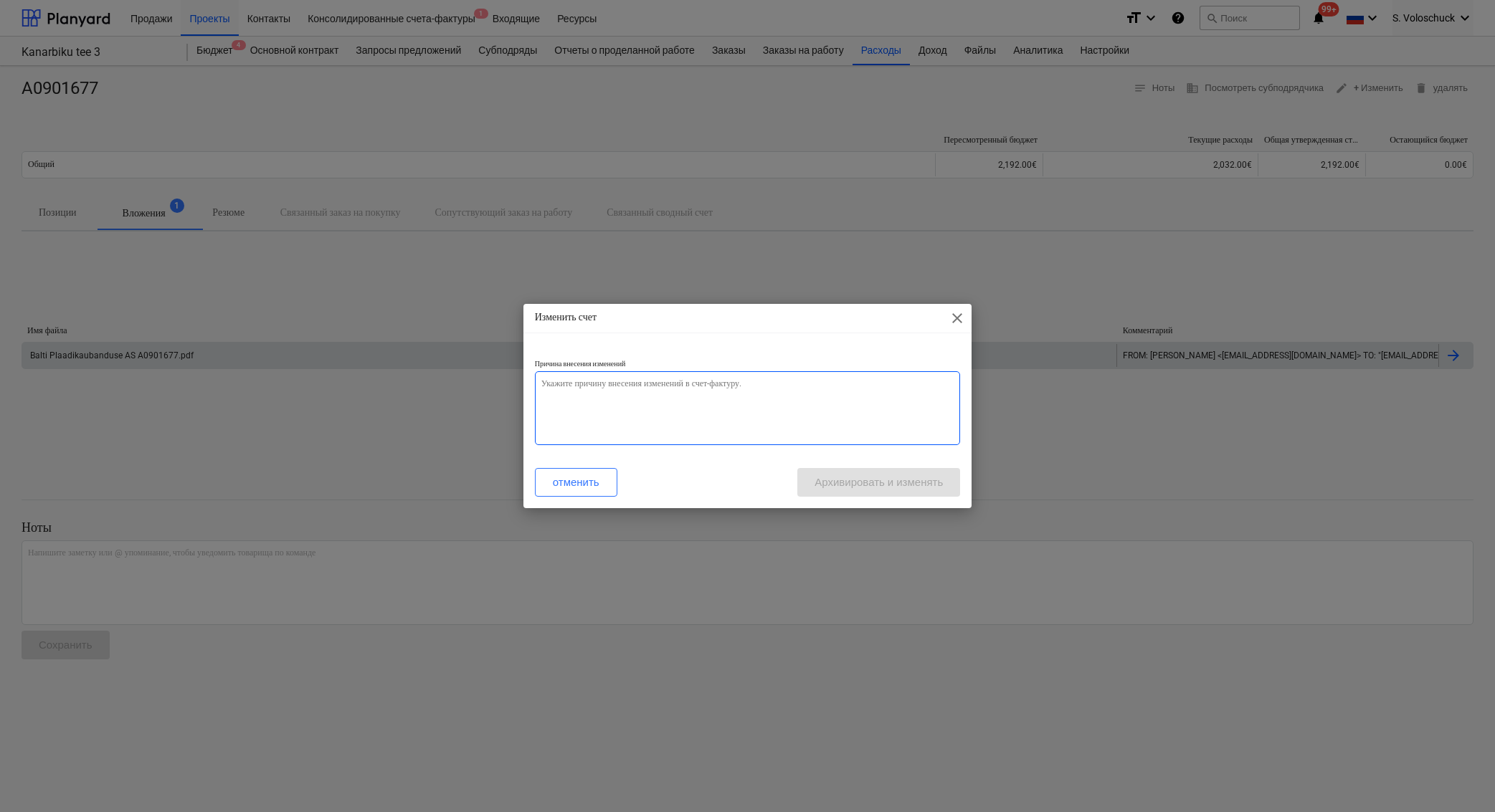
click at [844, 404] on textarea at bounding box center [747, 409] width 426 height 74
type textarea "x"
type textarea "v"
type textarea "x"
type textarea "va"
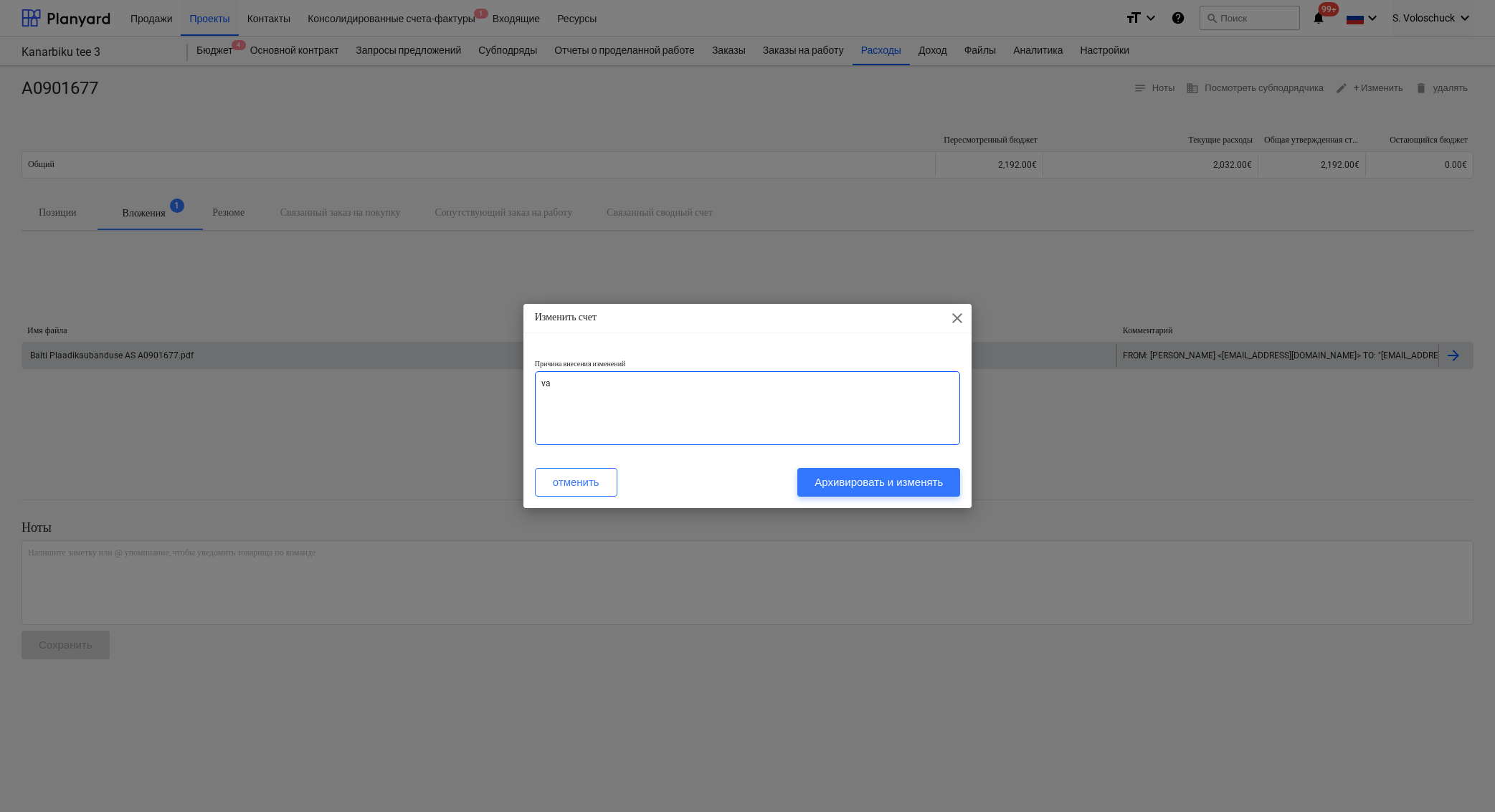
type textarea "x"
type textarea "val"
type textarea "x"
type textarea "vale"
click at [907, 486] on div "Архивировать и изменять" at bounding box center [878, 482] width 128 height 19
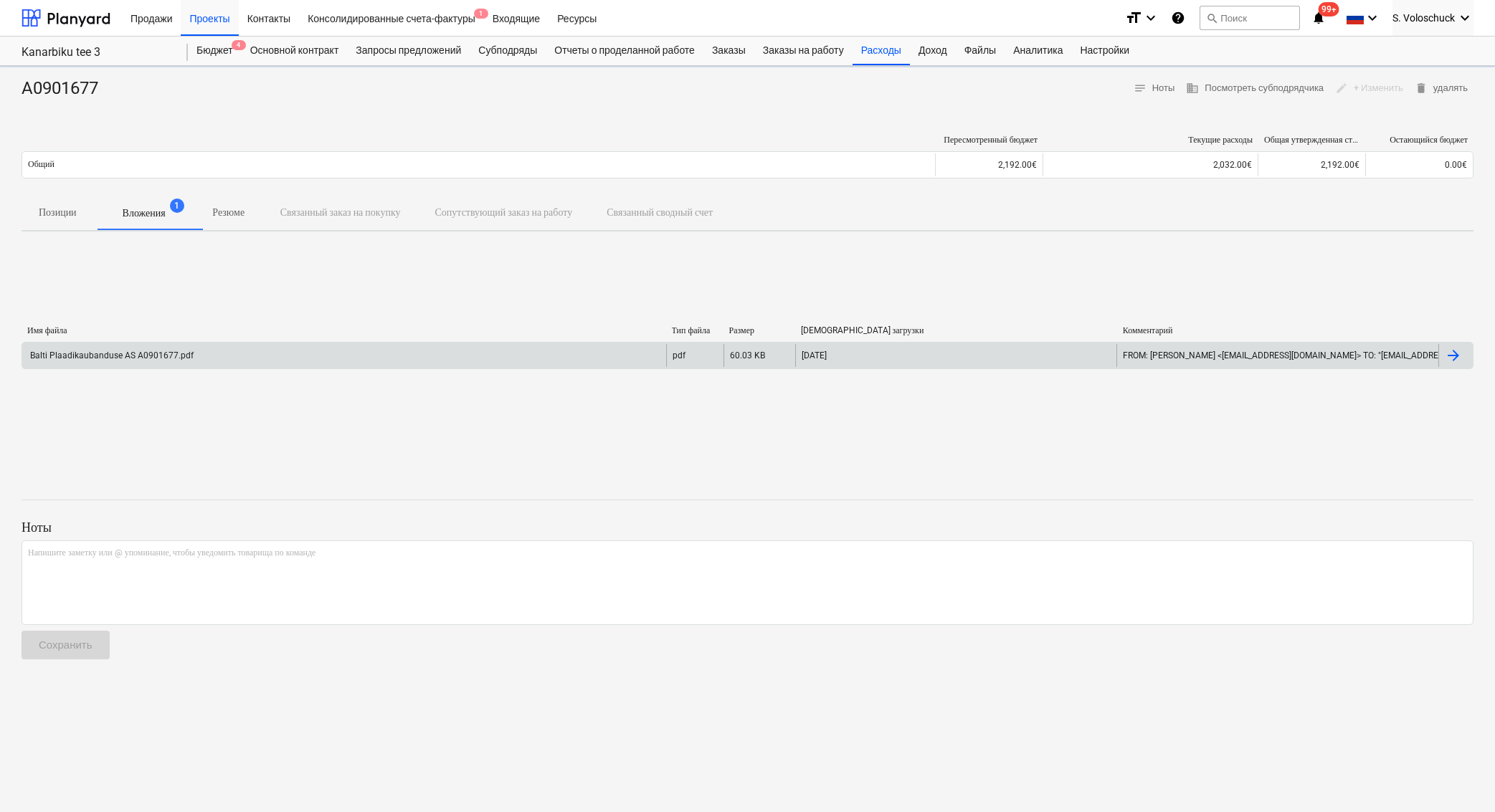
type textarea "x"
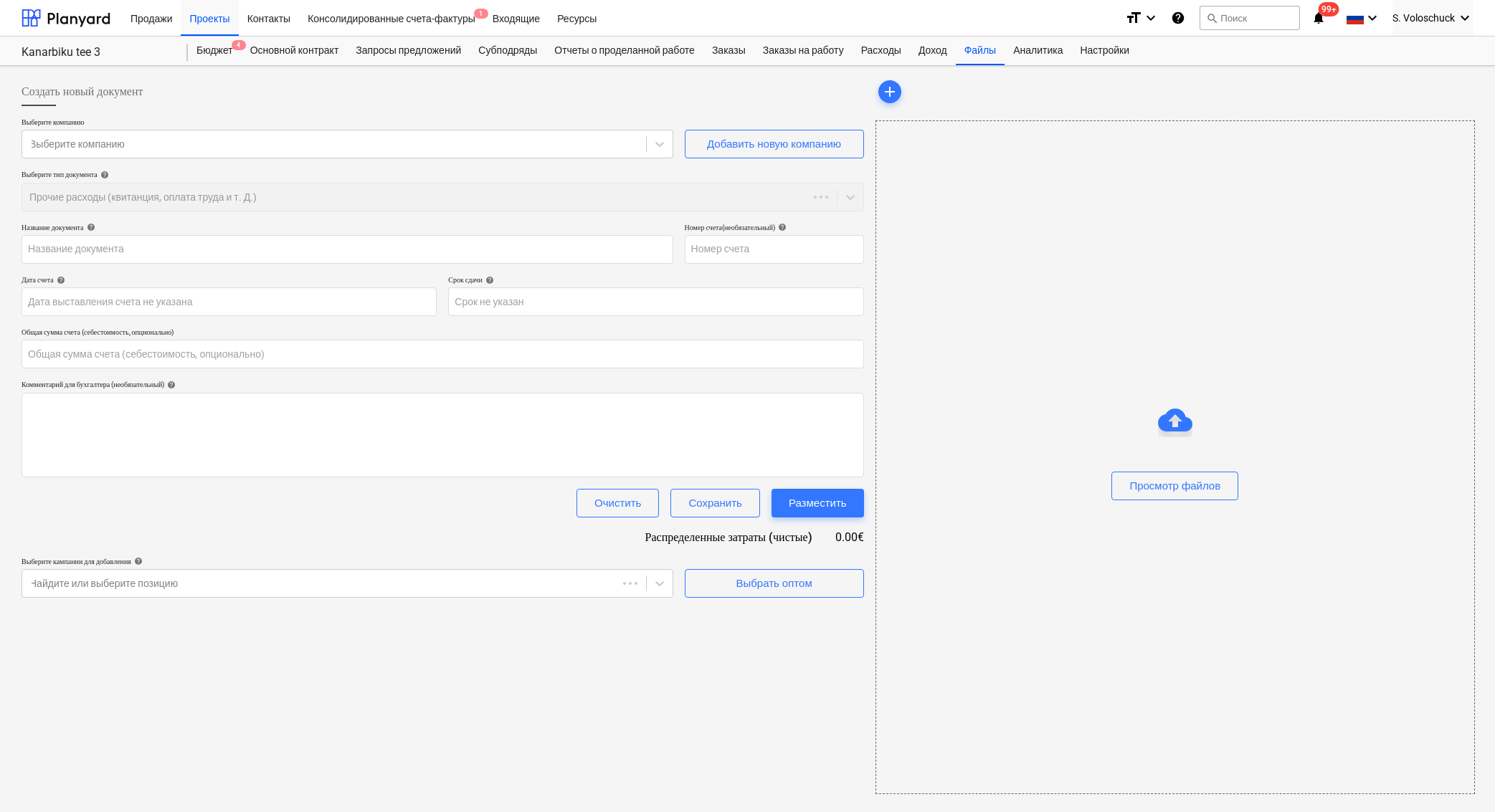
type input "0.00"
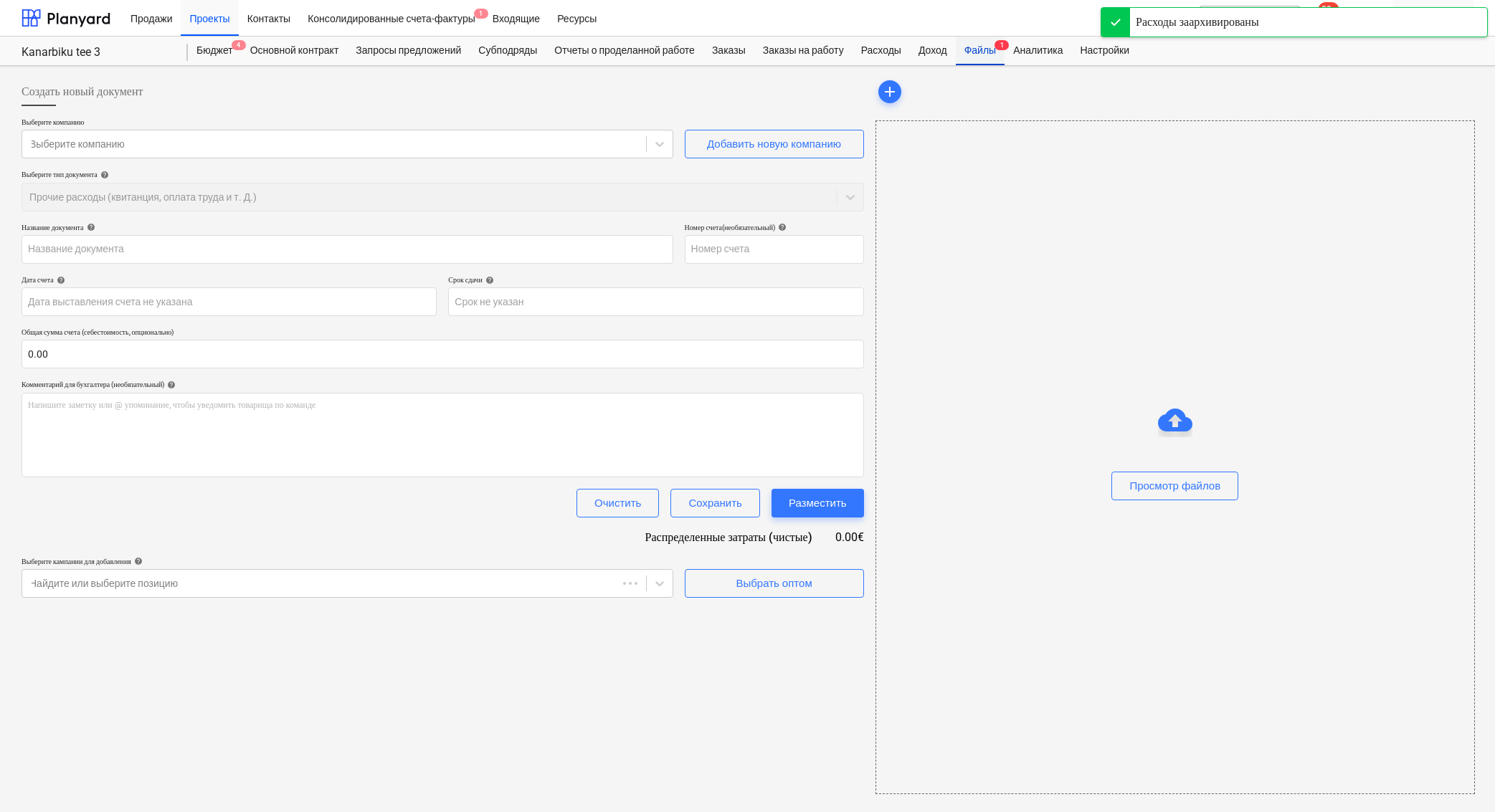
click at [999, 49] on div "Файлы 1" at bounding box center [980, 50] width 49 height 29
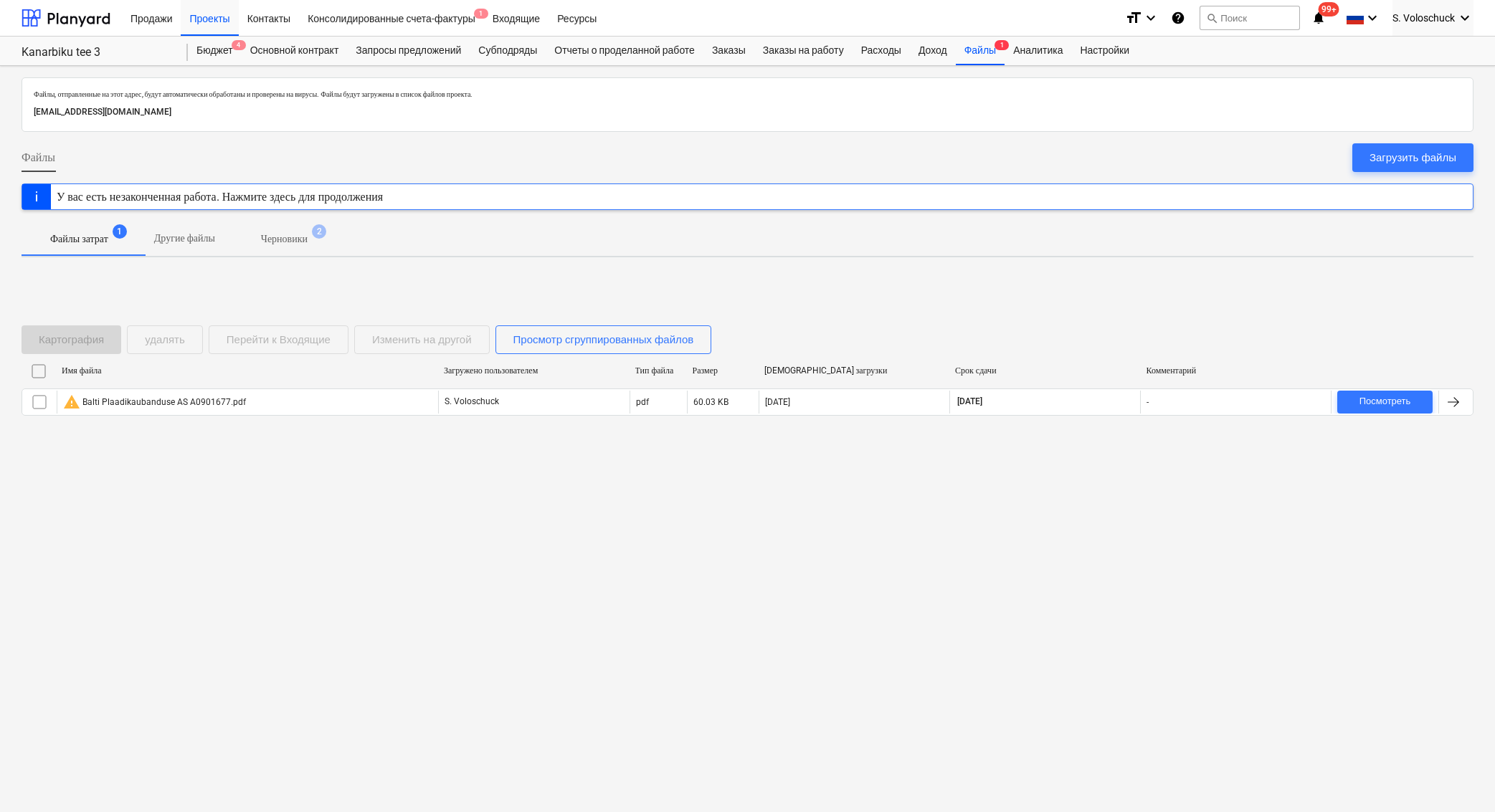
click at [395, 280] on div "Картография удалять Перейти к Входящие Изменить на другой Просмотр сгруппирован…" at bounding box center [747, 376] width 1452 height 215
click at [277, 339] on div "Картография удалять Перейти к Входящие Изменить на другой Просмотр сгруппирован…" at bounding box center [369, 339] width 695 height 29
click at [451, 267] on div "Файлы, отправленные на этот адрес, будут автоматически обработаны и проверены н…" at bounding box center [747, 439] width 1495 height 746
click at [715, 252] on div "Файлы затрат 1 Другие файлы Черновики 2" at bounding box center [747, 239] width 1452 height 35
click at [1343, 246] on div "Файлы затрат 1 Другие файлы Черновики 2" at bounding box center [747, 239] width 1452 height 35
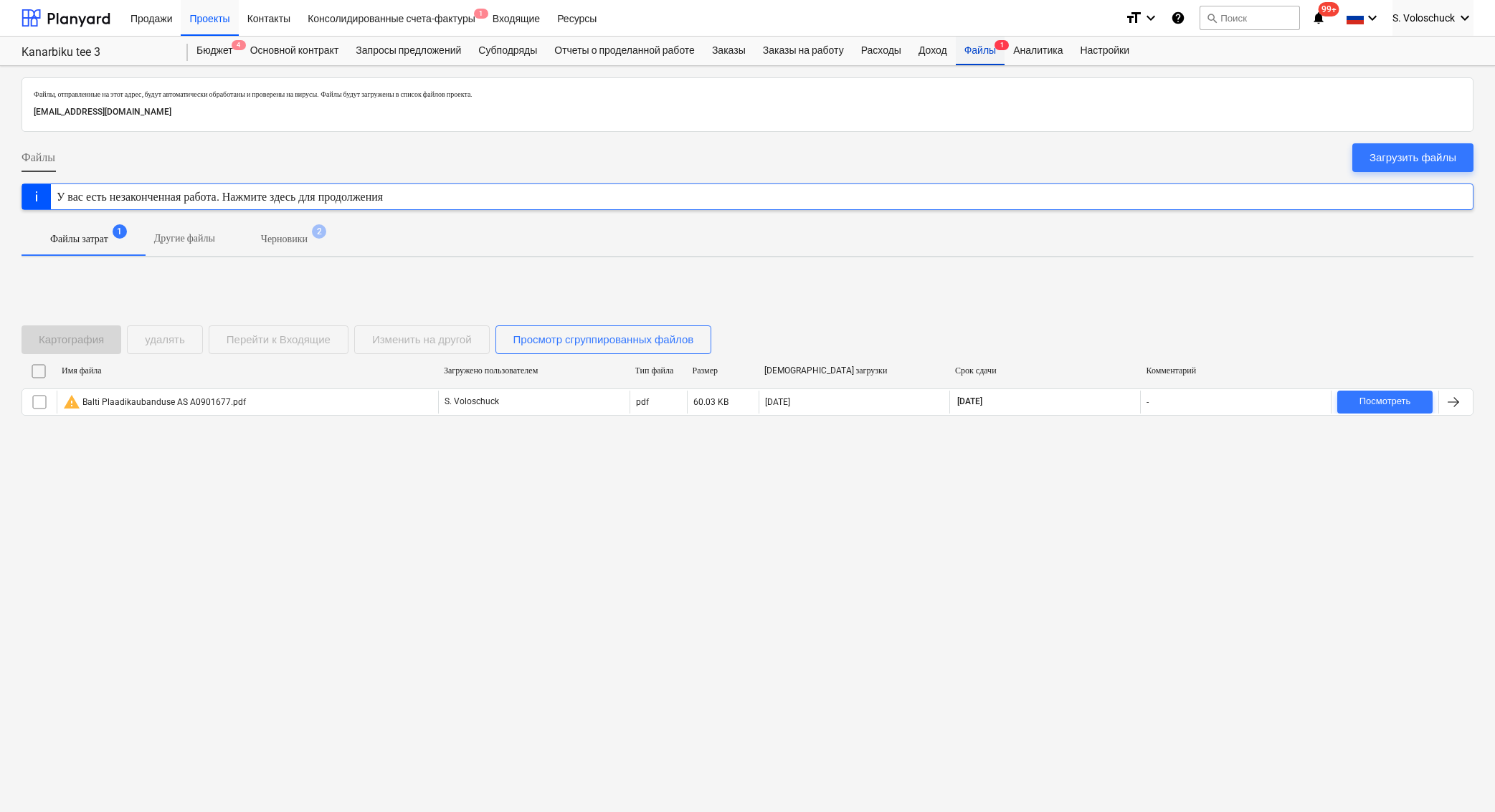
click at [1003, 49] on div "Файлы 1" at bounding box center [980, 50] width 49 height 29
click at [948, 53] on div "Доход" at bounding box center [932, 50] width 46 height 29
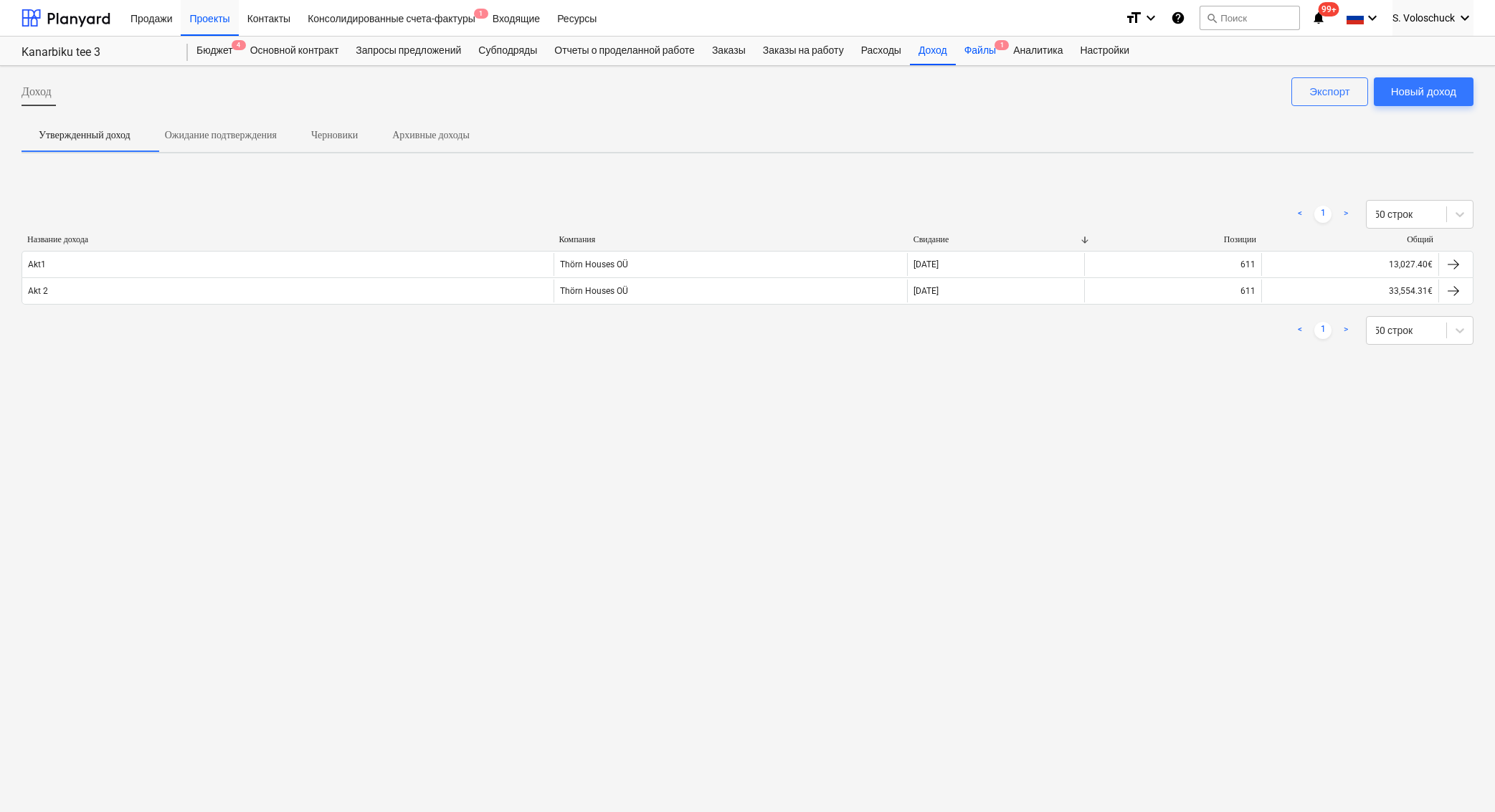
click at [988, 53] on div "Файлы 1" at bounding box center [980, 50] width 49 height 29
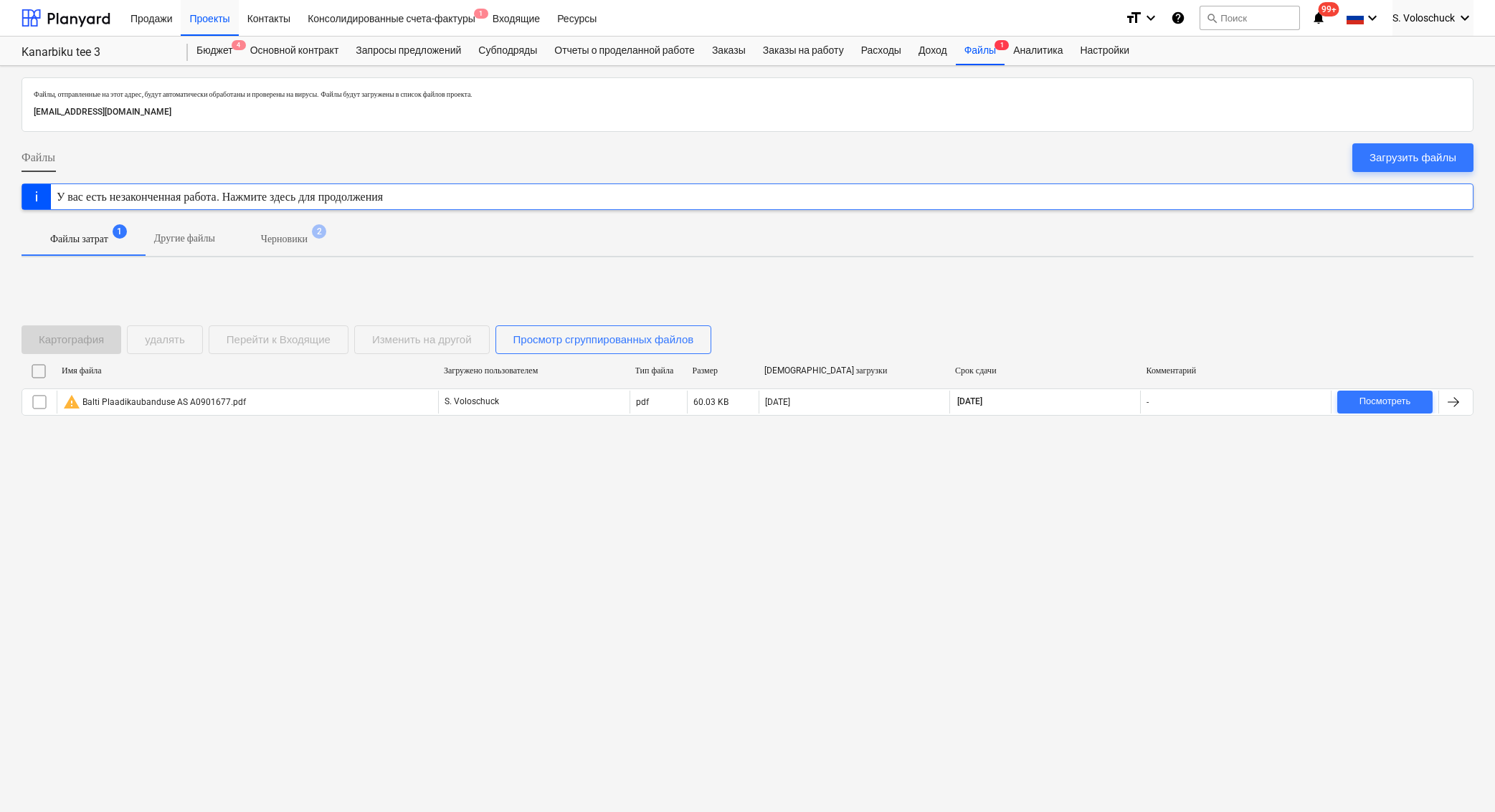
click at [76, 233] on p "Файлы затрат" at bounding box center [79, 239] width 58 height 15
click at [298, 239] on p "Черновики" at bounding box center [284, 239] width 46 height 15
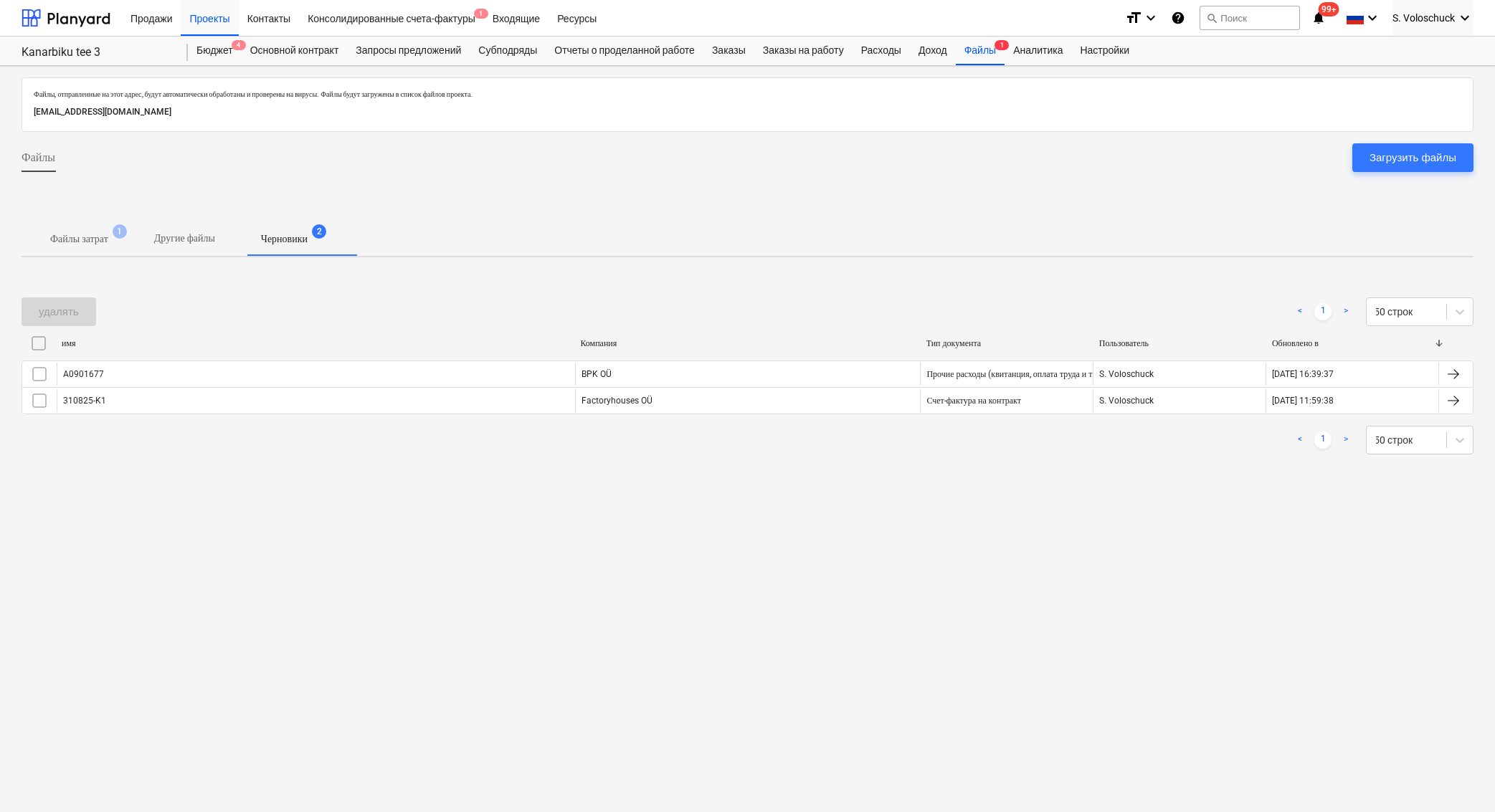
click at [107, 234] on p "Файлы затрат" at bounding box center [79, 239] width 58 height 15
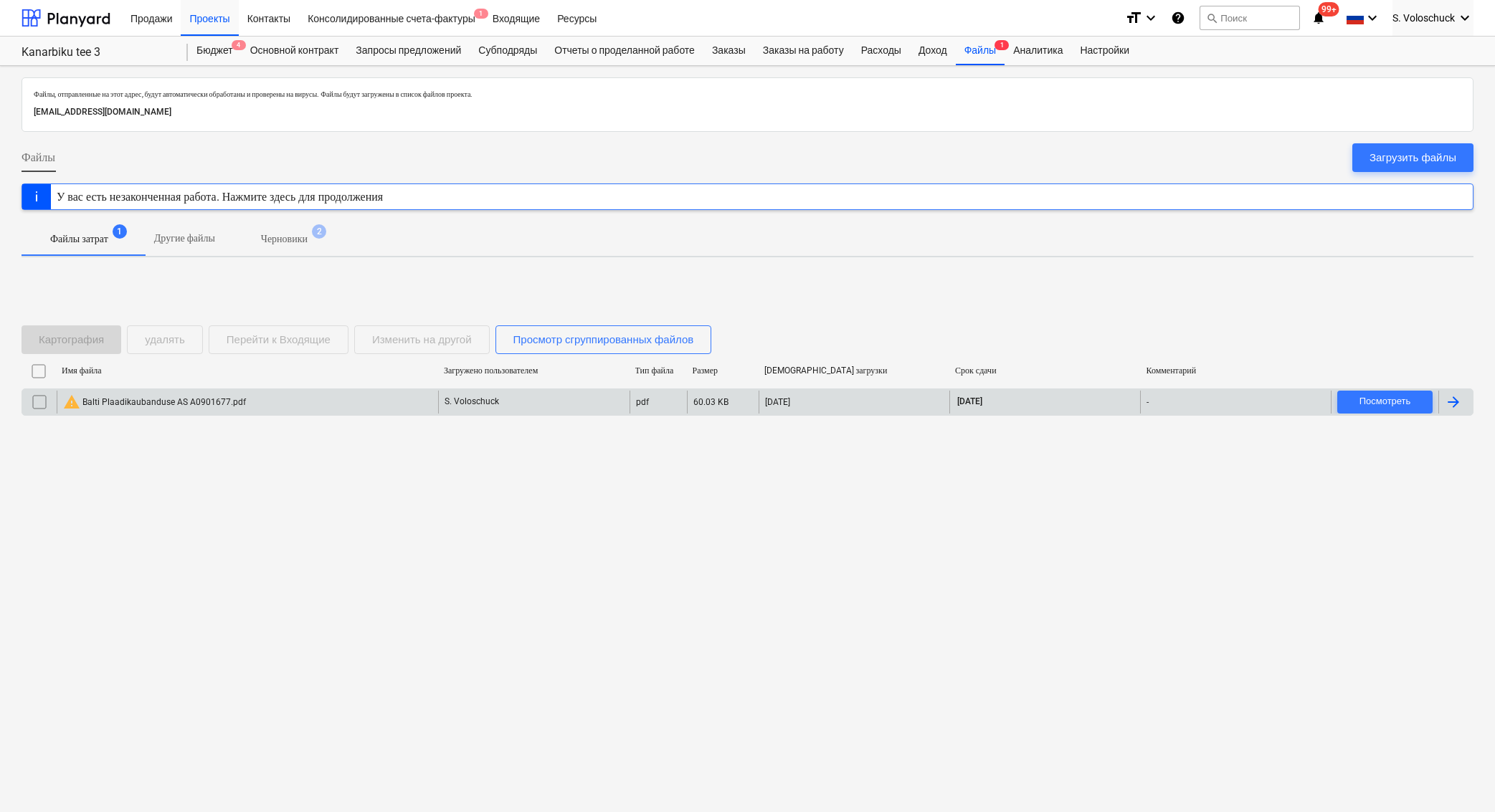
click at [33, 400] on input "checkbox" at bounding box center [39, 403] width 23 height 23
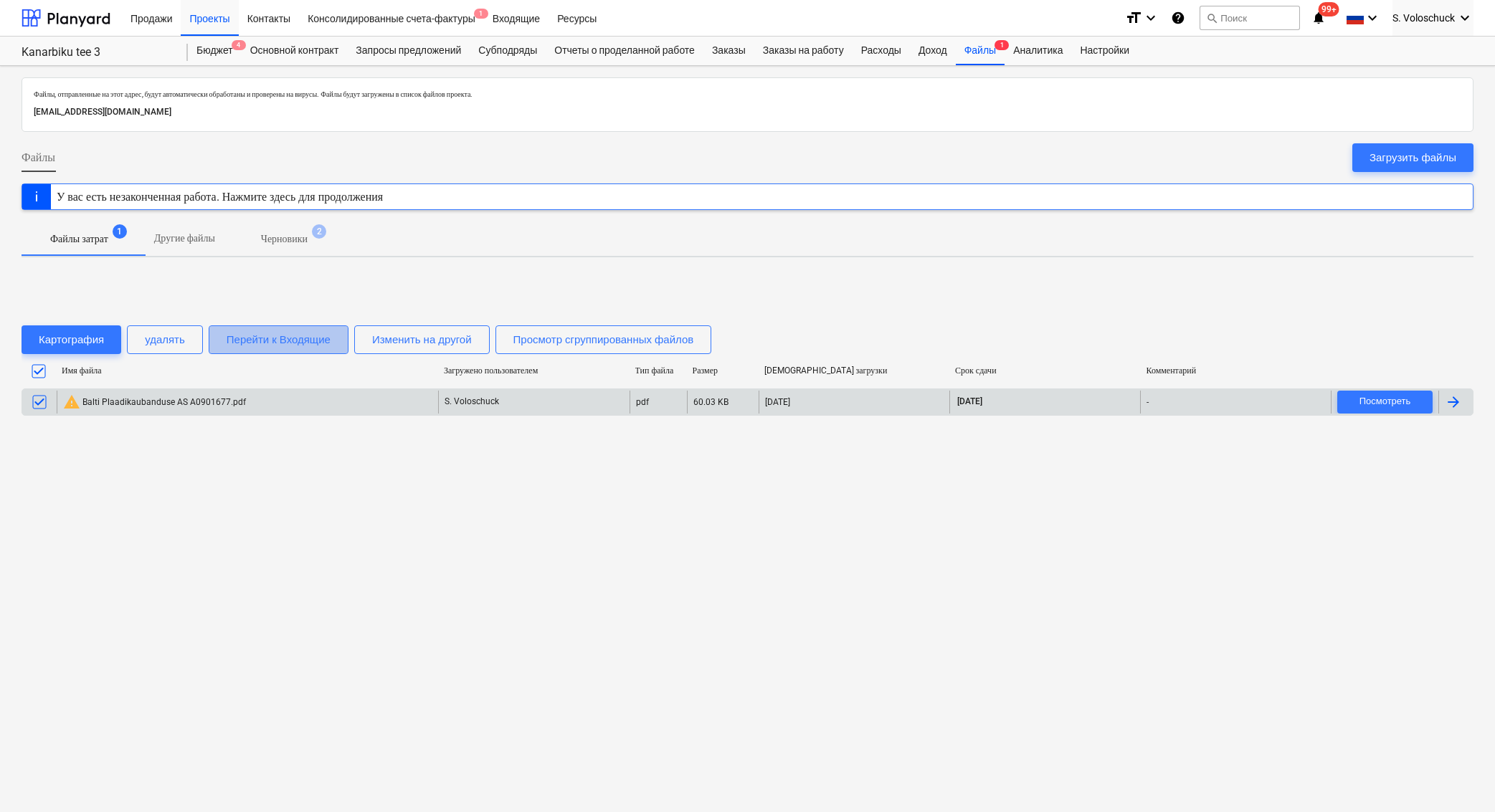
click at [307, 341] on div "Перейти к Входящие" at bounding box center [278, 340] width 104 height 19
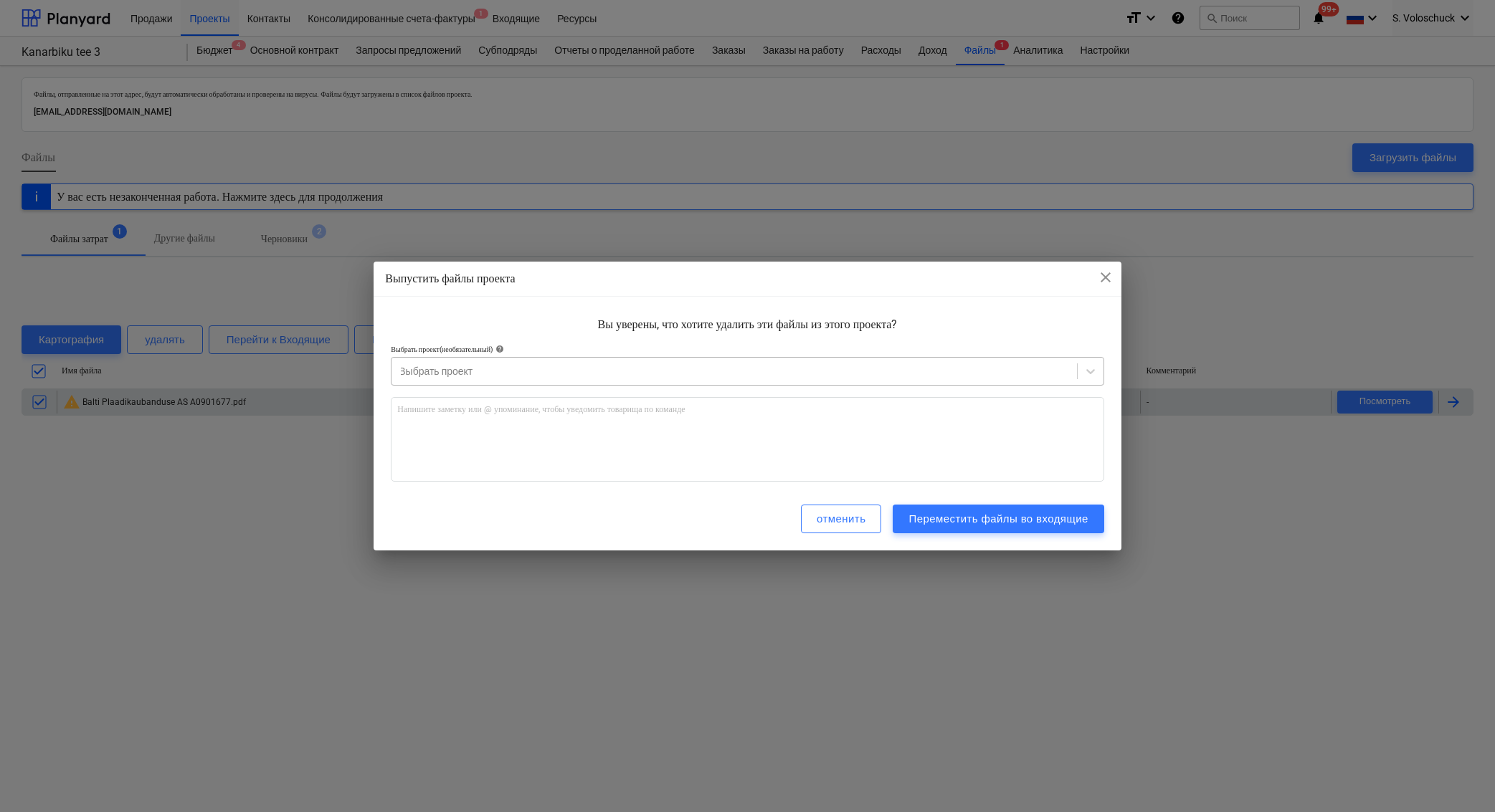
click at [523, 376] on div at bounding box center [734, 371] width 671 height 15
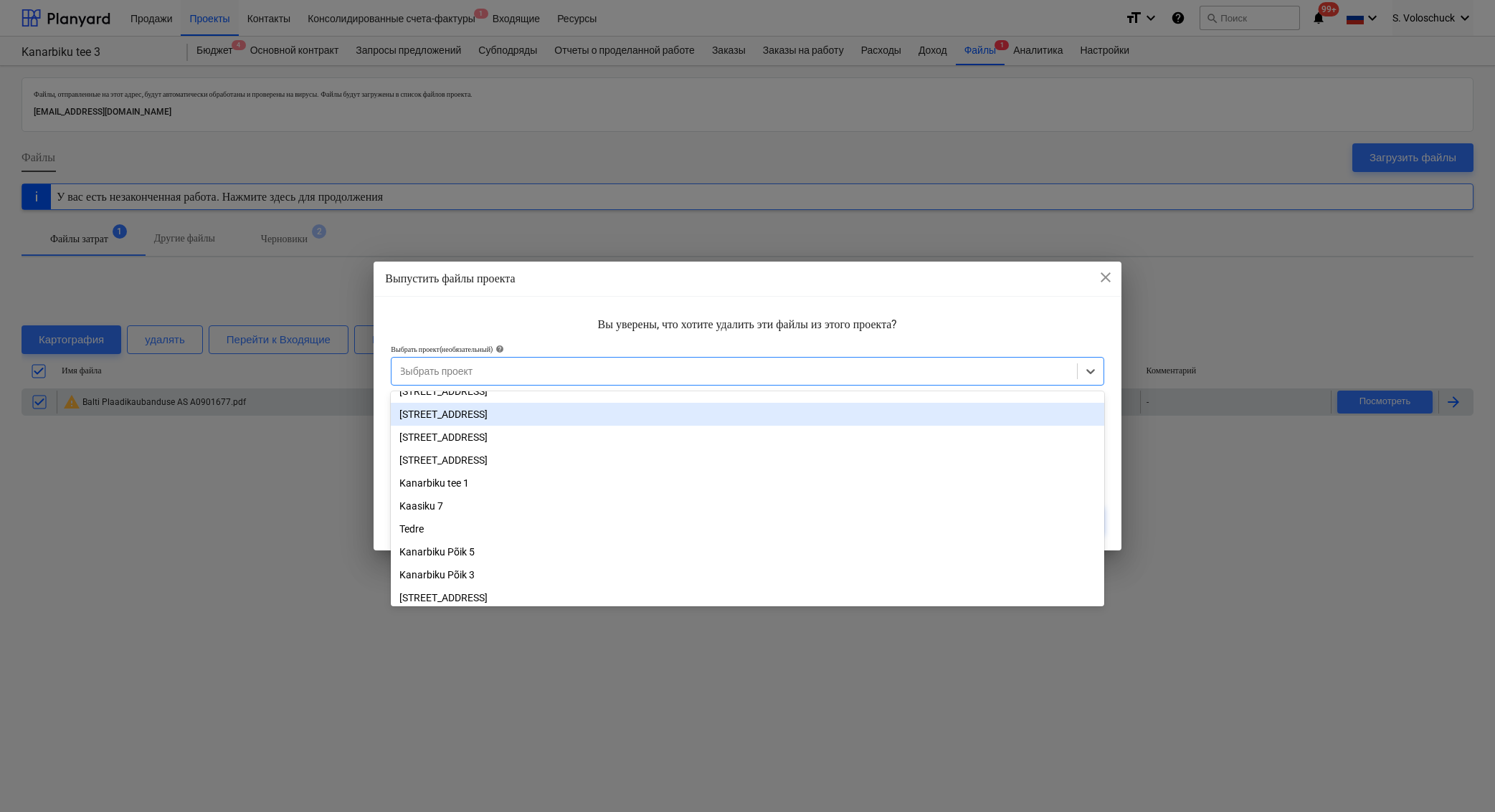
scroll to position [66, 0]
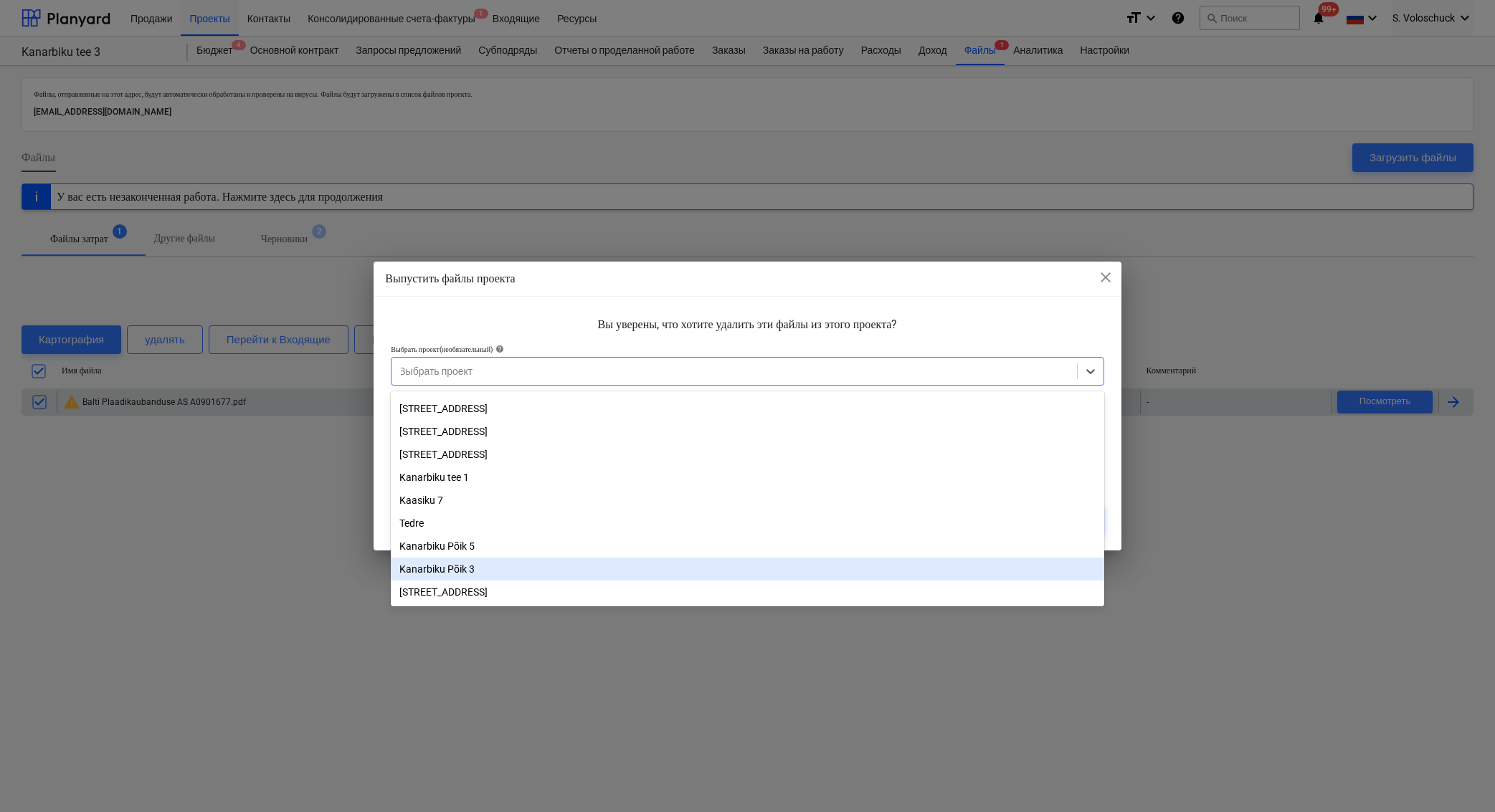
click at [471, 567] on div "Kanarbiku Põik 3" at bounding box center [747, 569] width 713 height 23
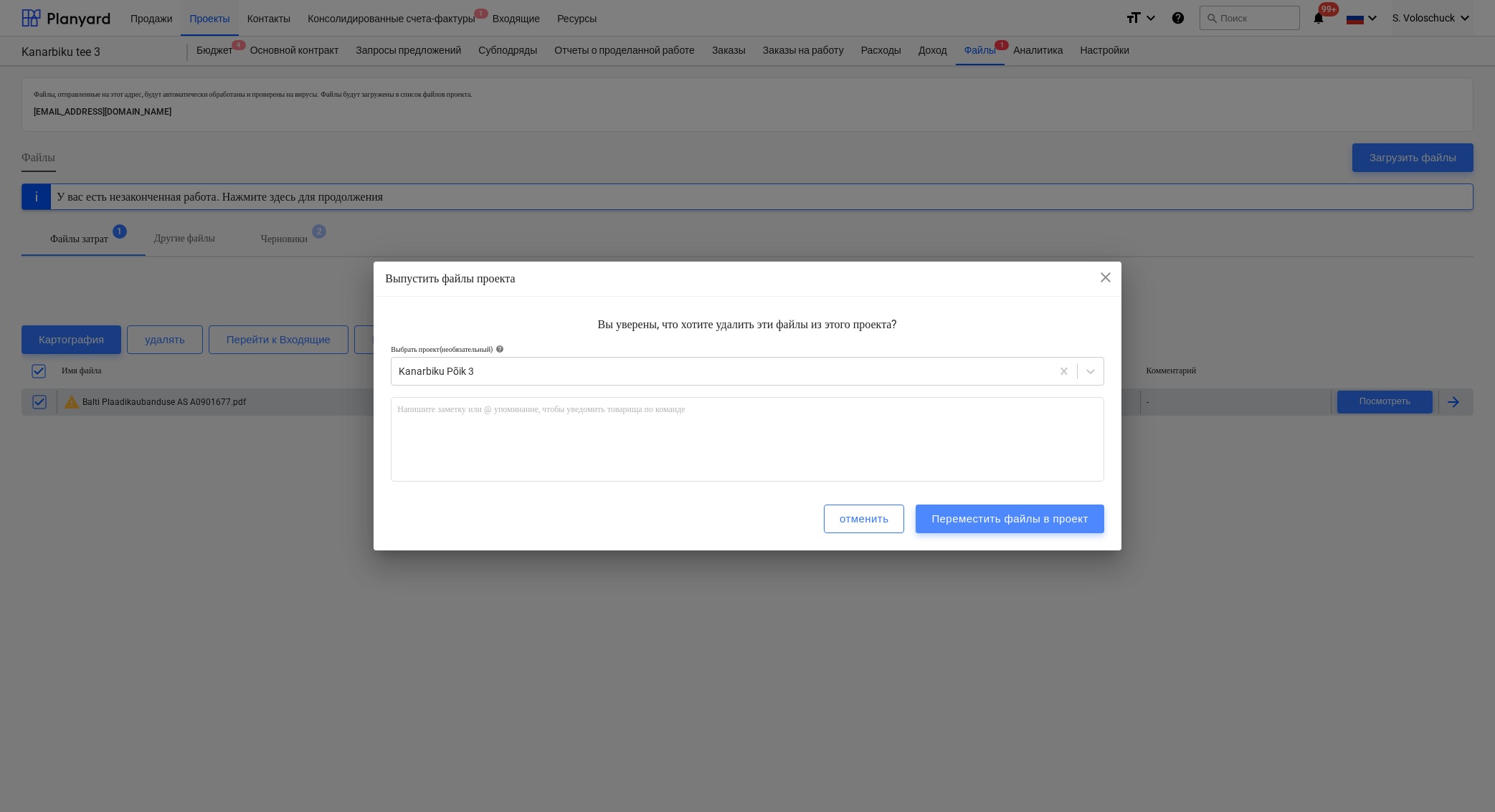
click at [998, 517] on div "Переместить файлы в проект" at bounding box center [1009, 519] width 156 height 19
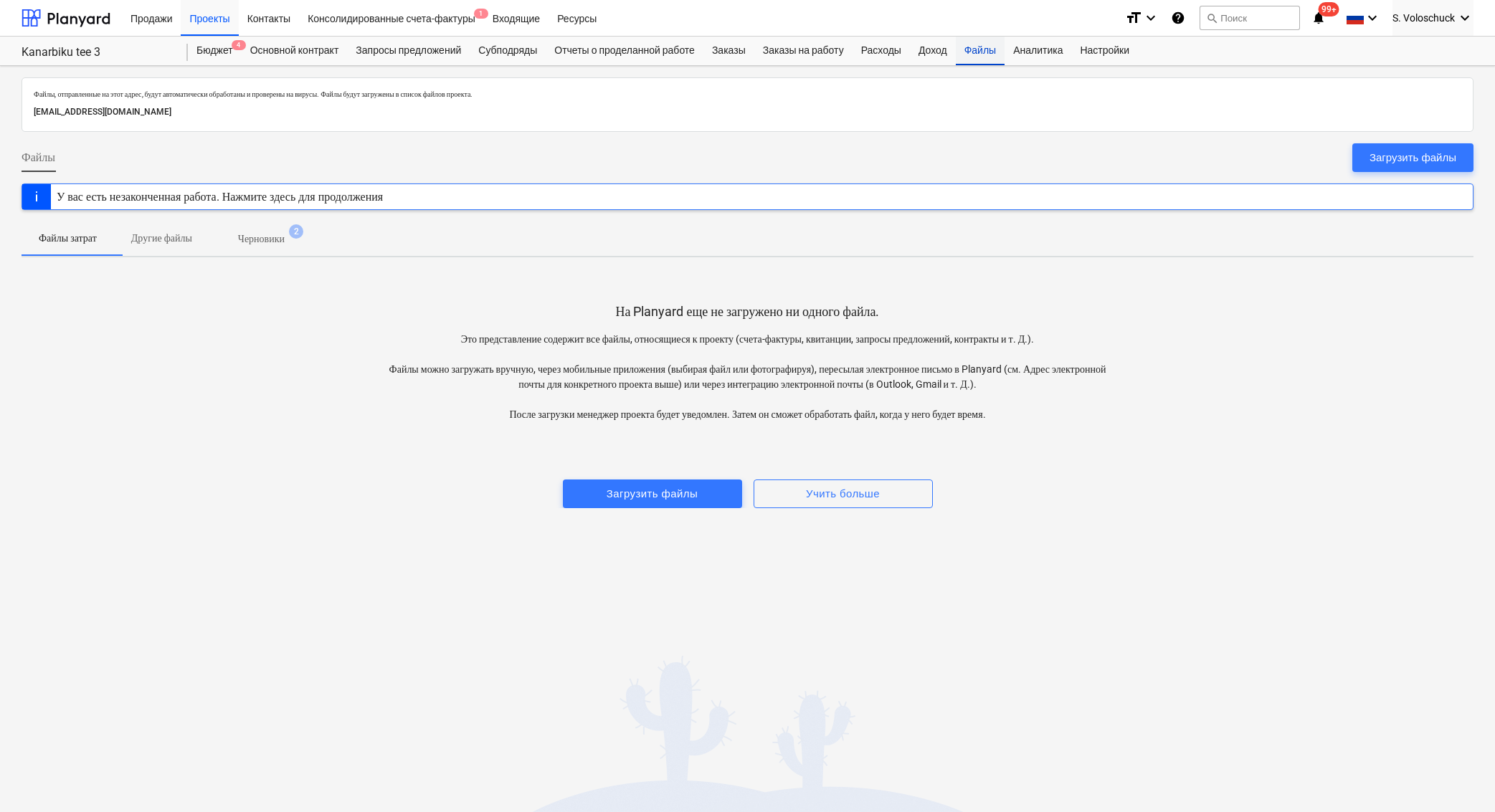
click at [1004, 52] on div "Файлы" at bounding box center [980, 50] width 49 height 29
click at [945, 53] on div "Доход" at bounding box center [932, 50] width 46 height 29
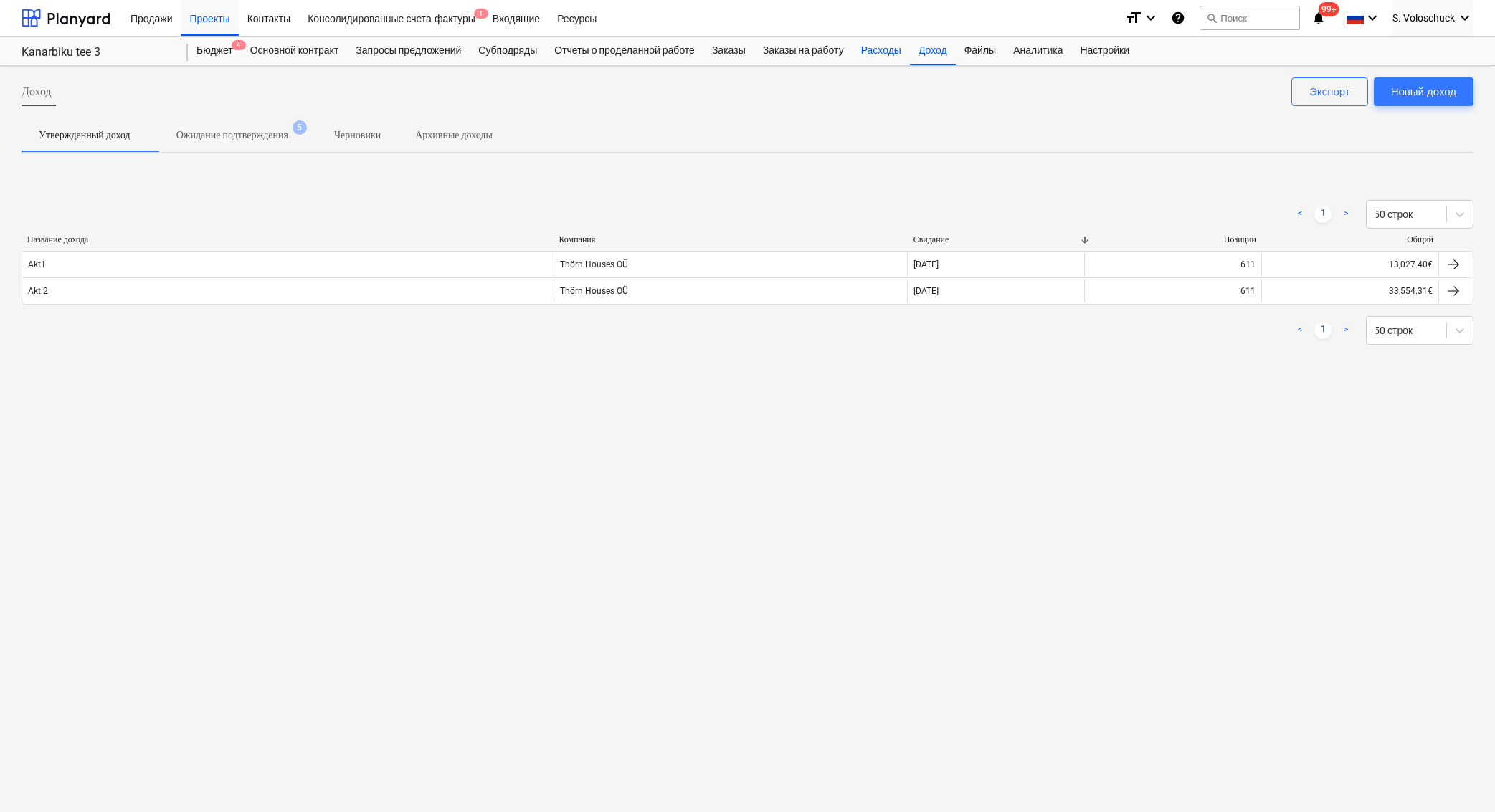
click at [905, 54] on div "Расходы" at bounding box center [881, 50] width 57 height 29
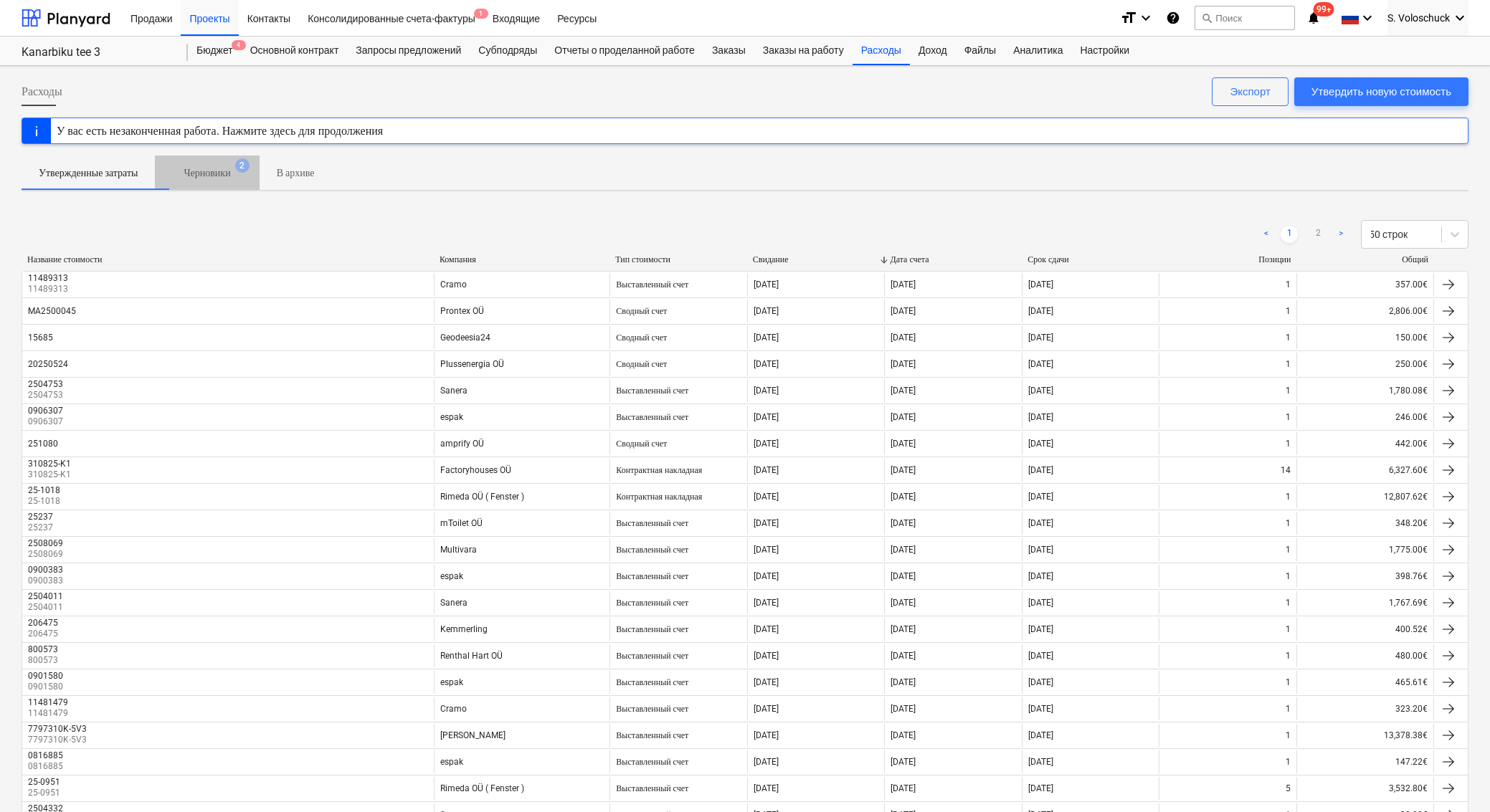
click at [230, 174] on p "Черновики" at bounding box center [207, 172] width 46 height 15
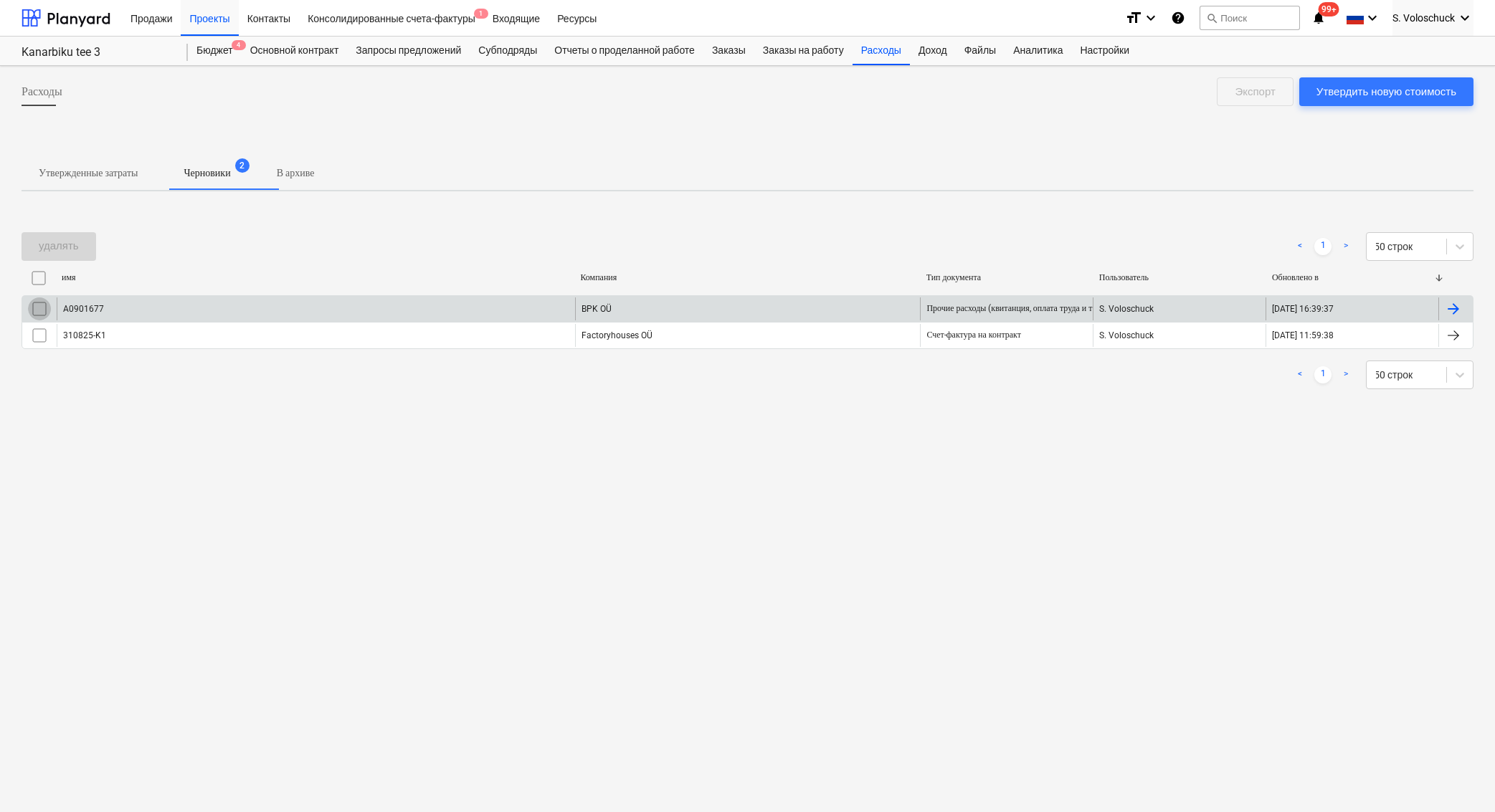
click at [41, 307] on input "checkbox" at bounding box center [39, 309] width 23 height 23
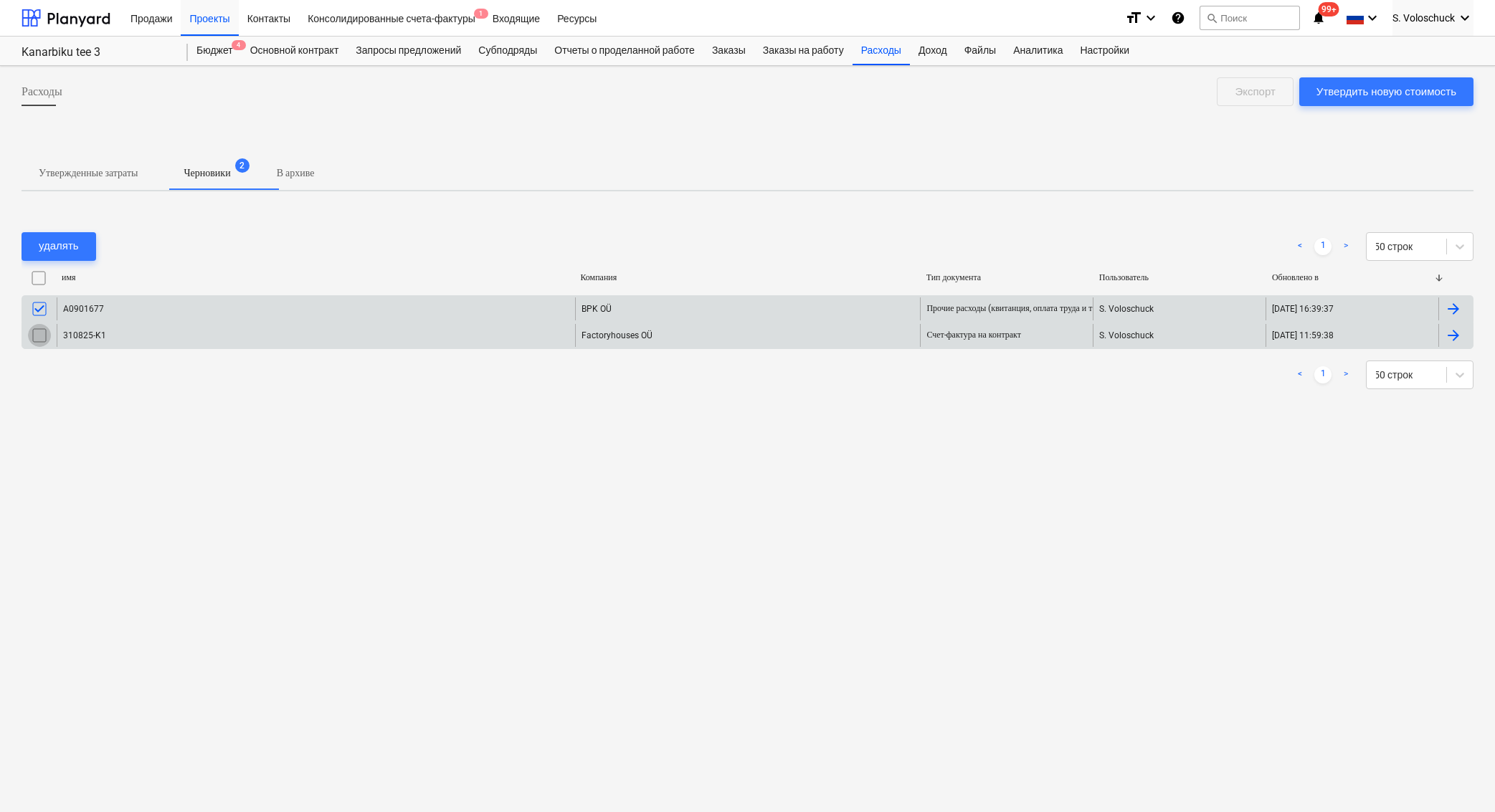
click at [37, 333] on input "checkbox" at bounding box center [39, 335] width 23 height 23
click at [56, 247] on div "удалять" at bounding box center [59, 246] width 40 height 19
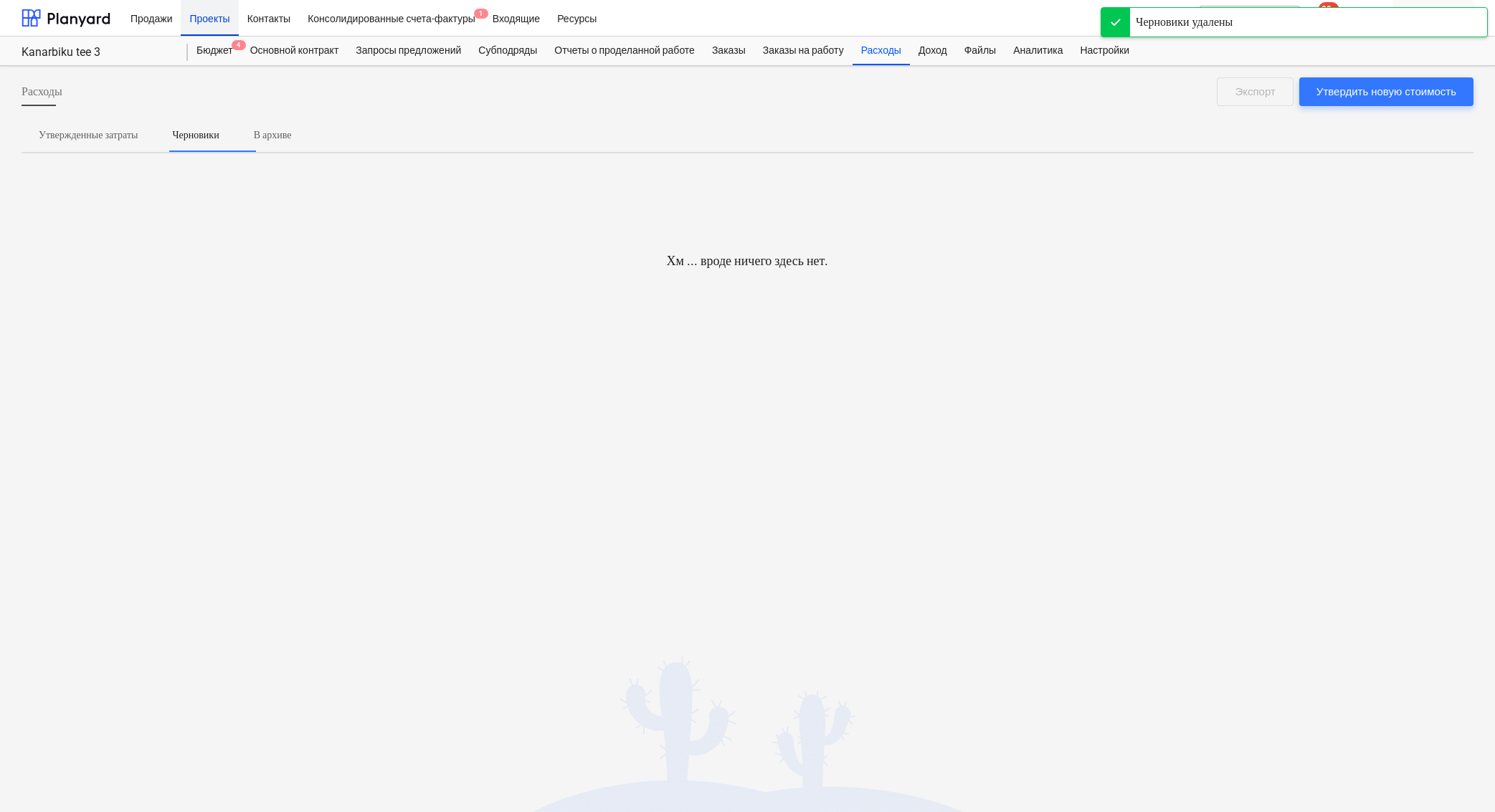
click at [219, 24] on div "Проекты" at bounding box center [209, 17] width 57 height 36
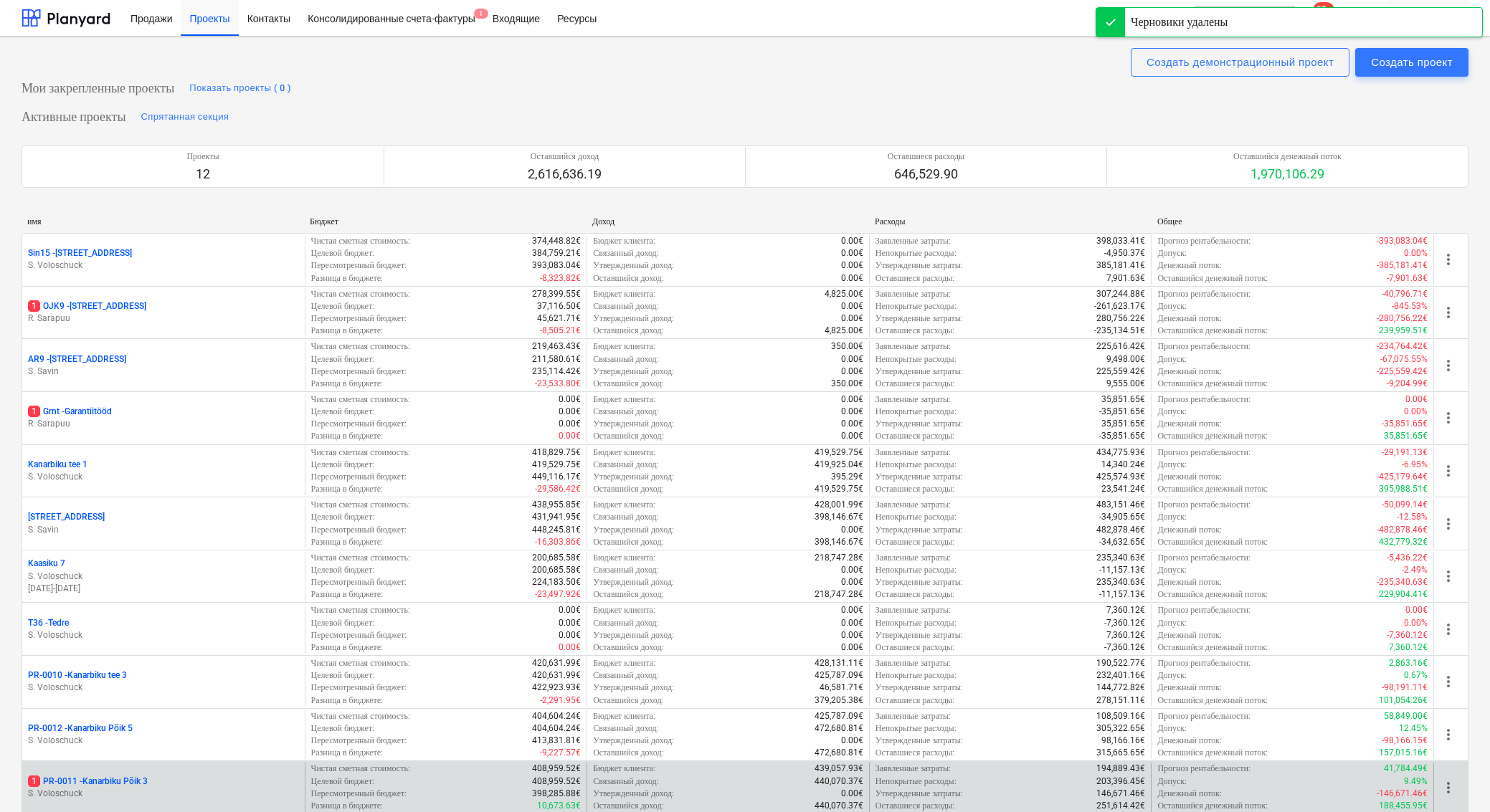
click at [191, 776] on div "1 PR-0011 - Kanarbiku Põik 3" at bounding box center [163, 782] width 271 height 12
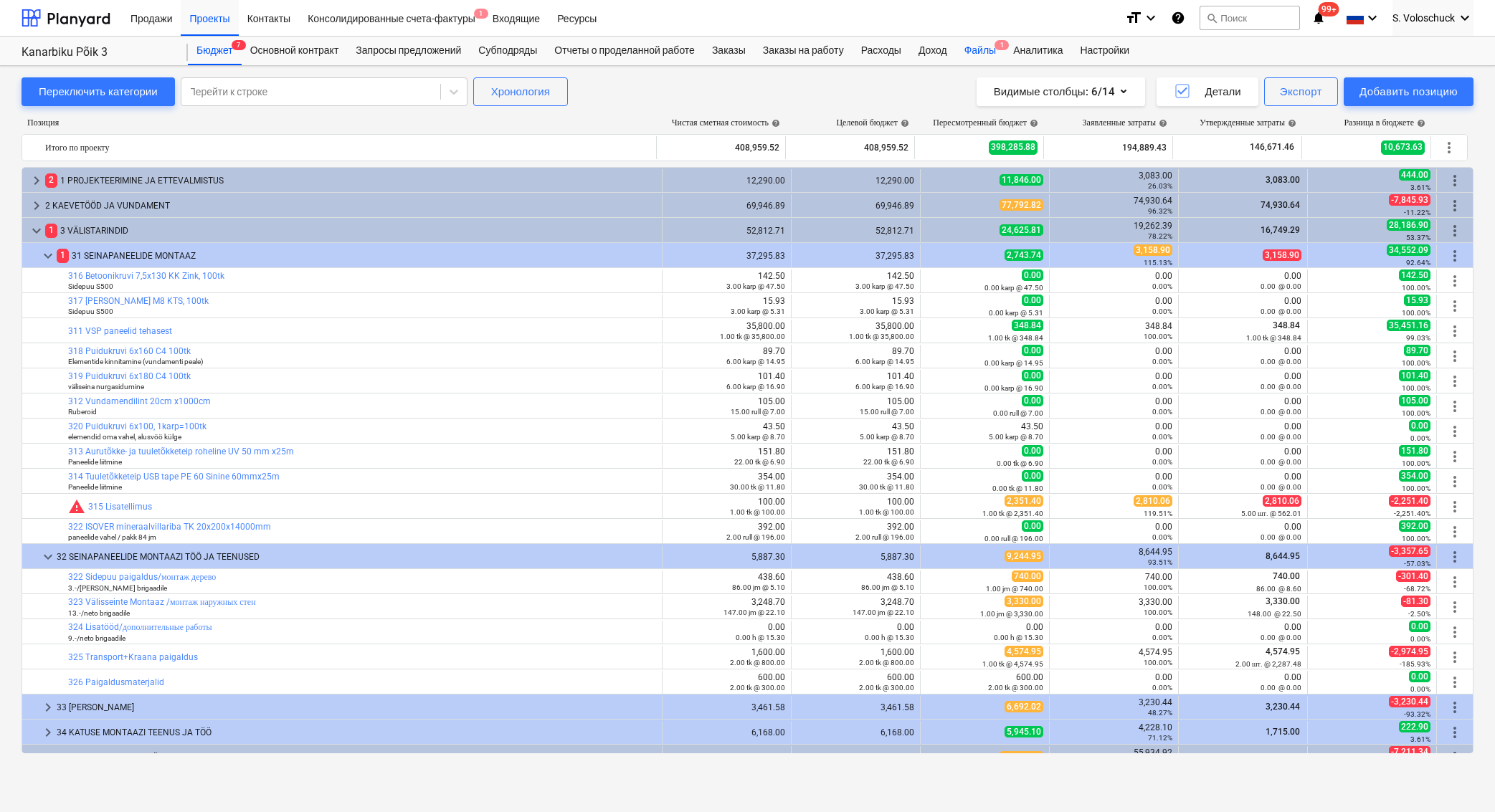
click at [1004, 45] on div "Файлы 1" at bounding box center [980, 50] width 49 height 29
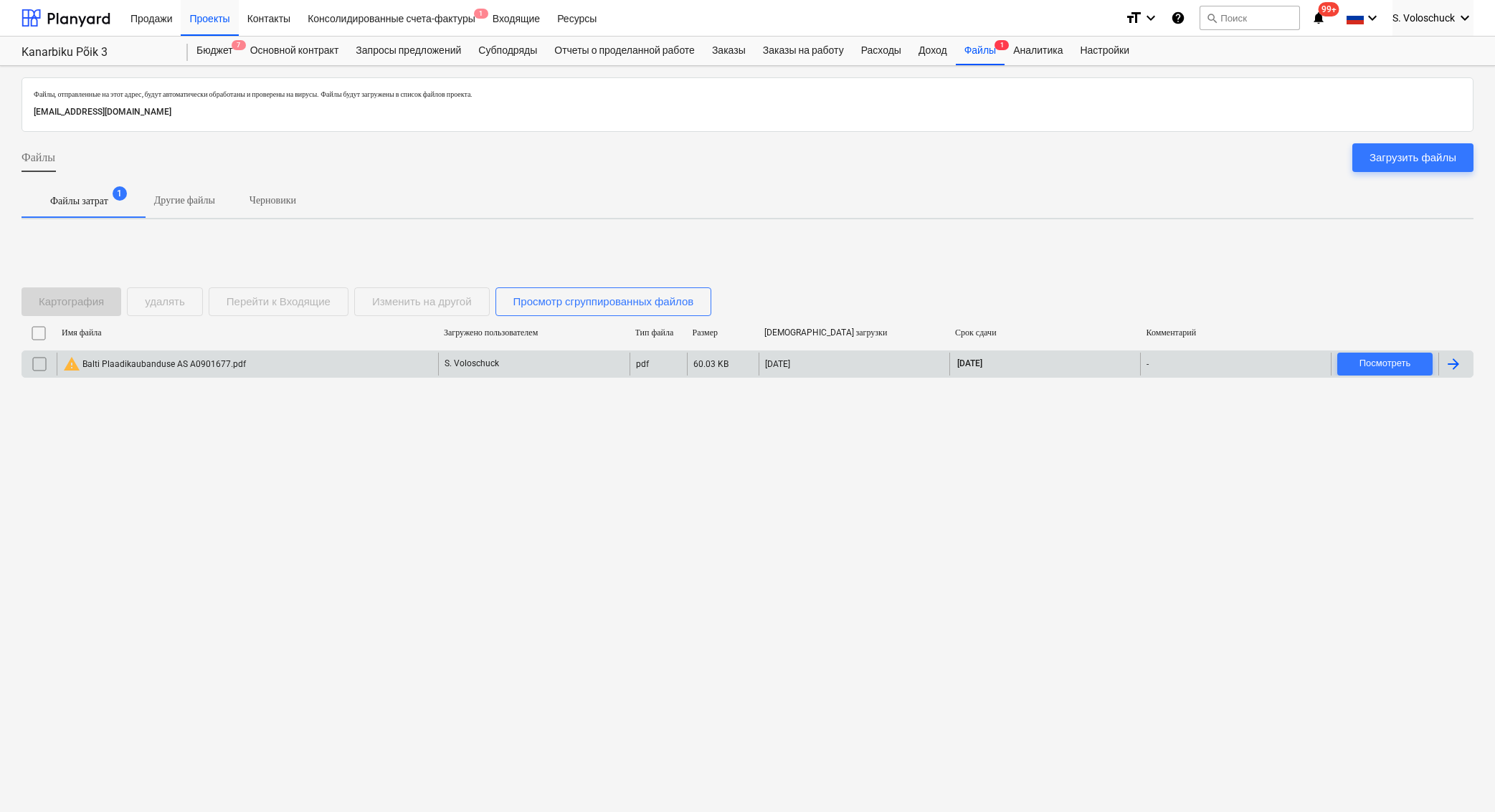
click at [257, 365] on div "warning Balti Plaadikaubanduse AS A0901677.pdf" at bounding box center [247, 364] width 382 height 23
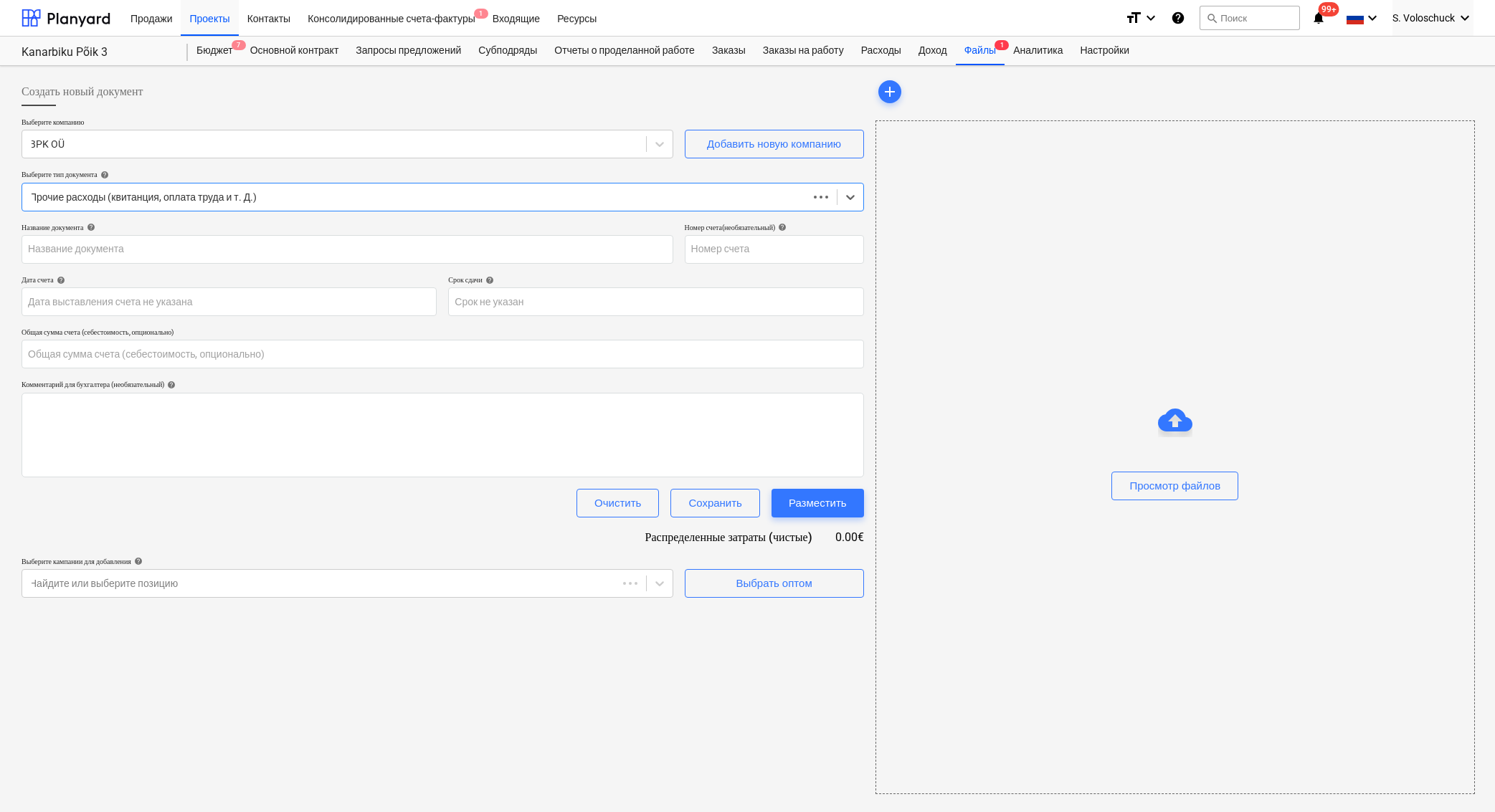
type input "0.00"
type input "A0901677"
type input "[DATE]"
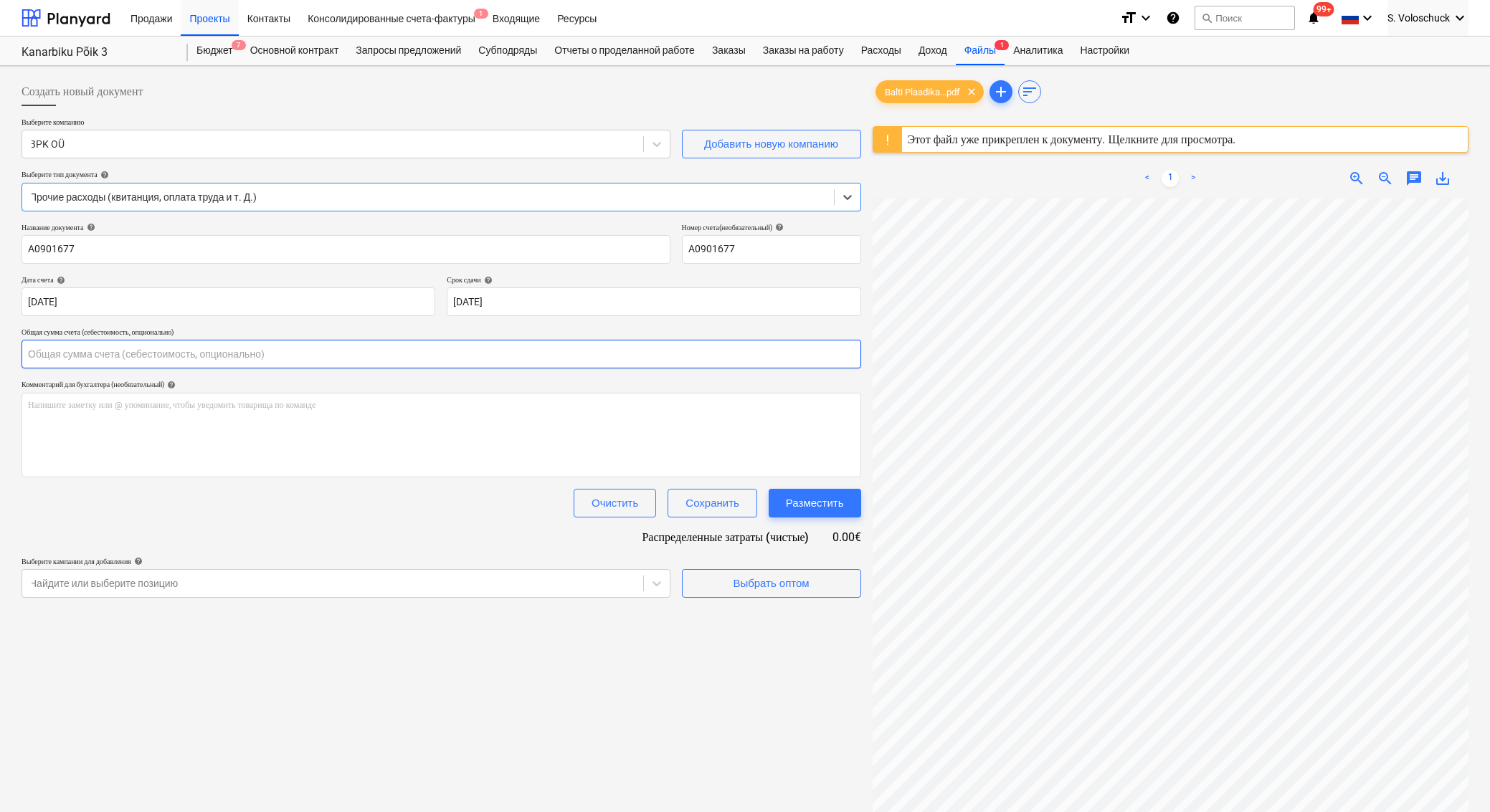
click at [132, 350] on input "text" at bounding box center [441, 354] width 839 height 29
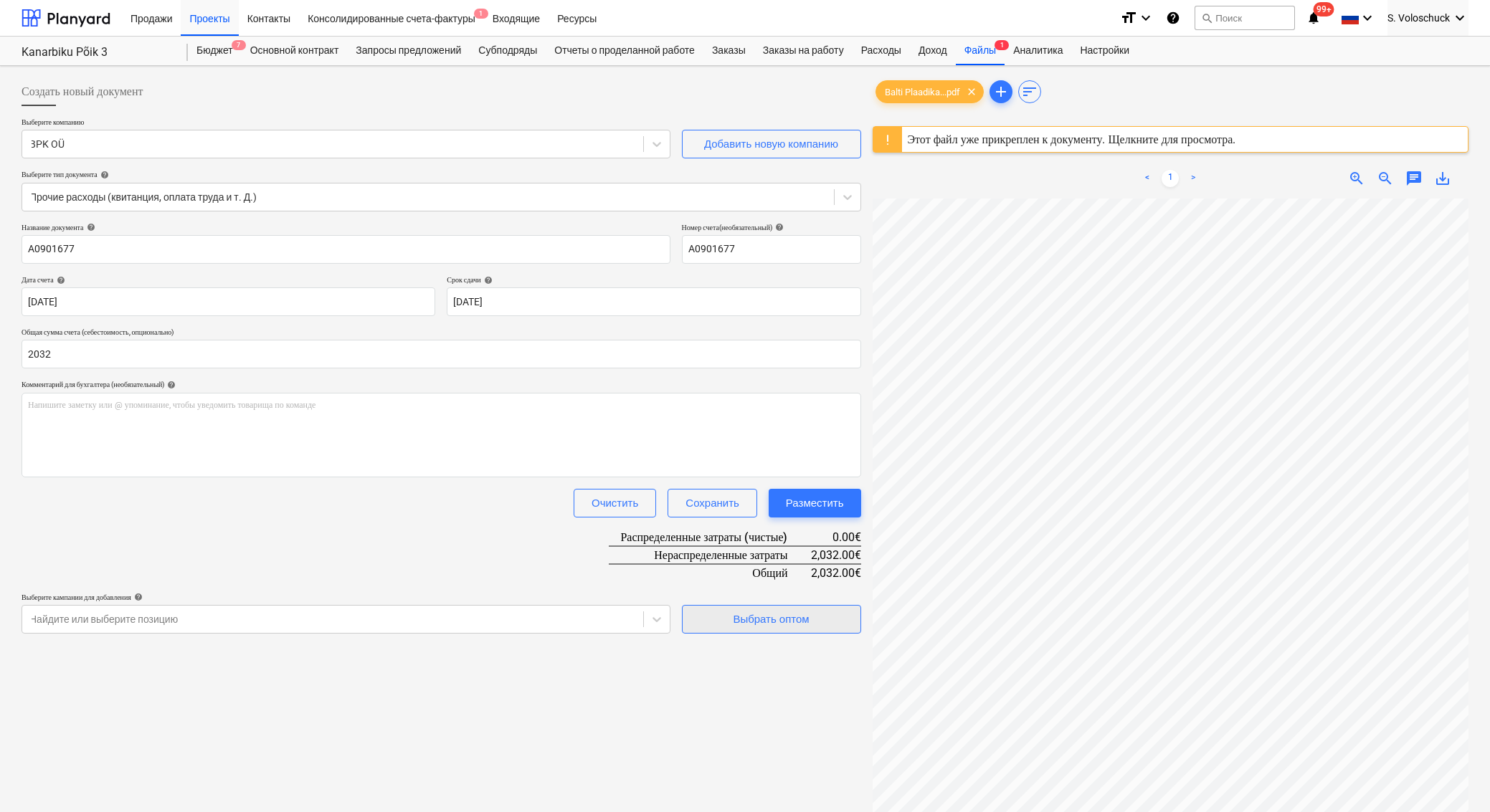
type input "2,032.00"
click at [776, 620] on div "Выбрать оптом" at bounding box center [771, 620] width 76 height 19
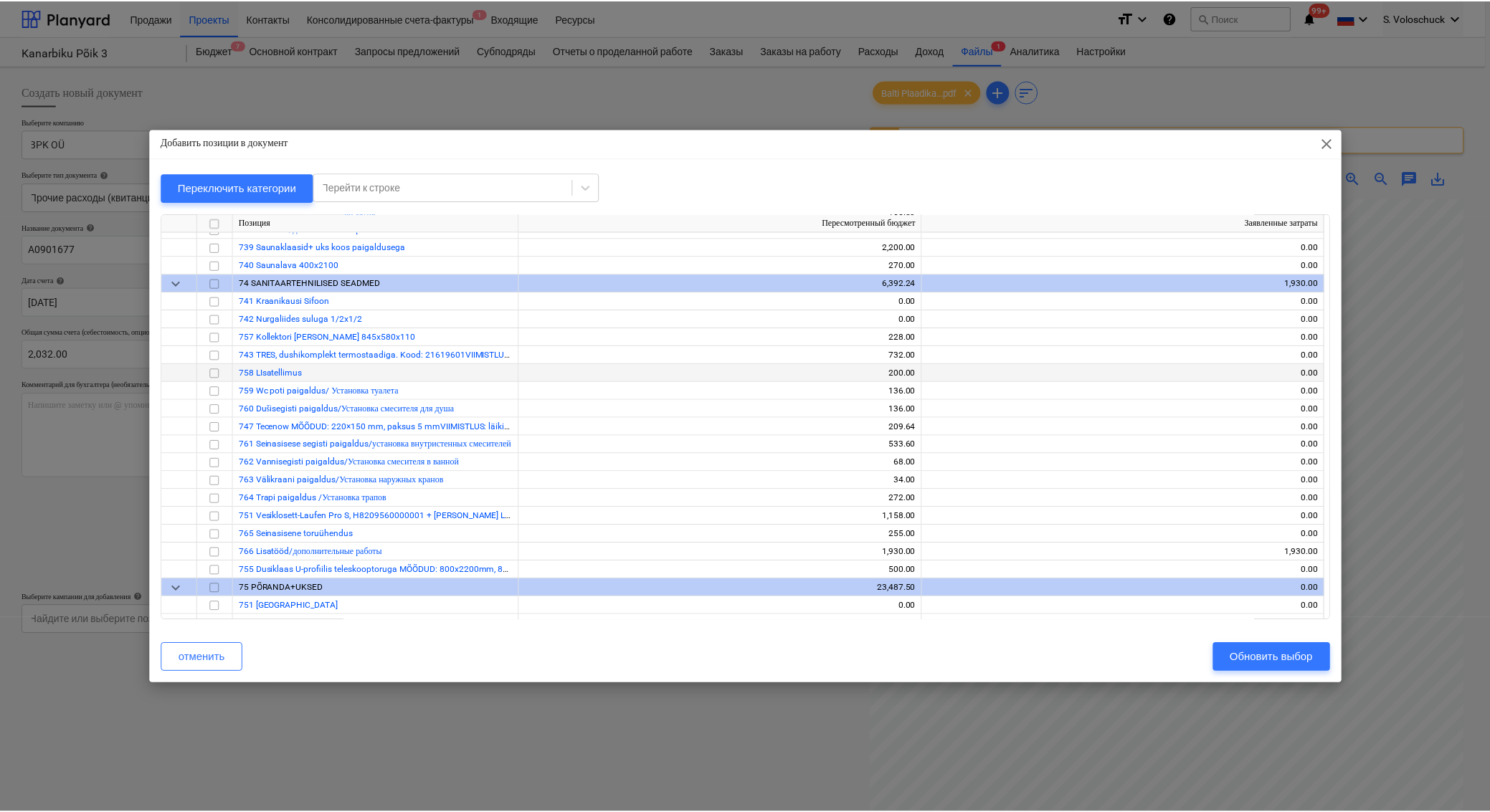
scroll to position [10134, 0]
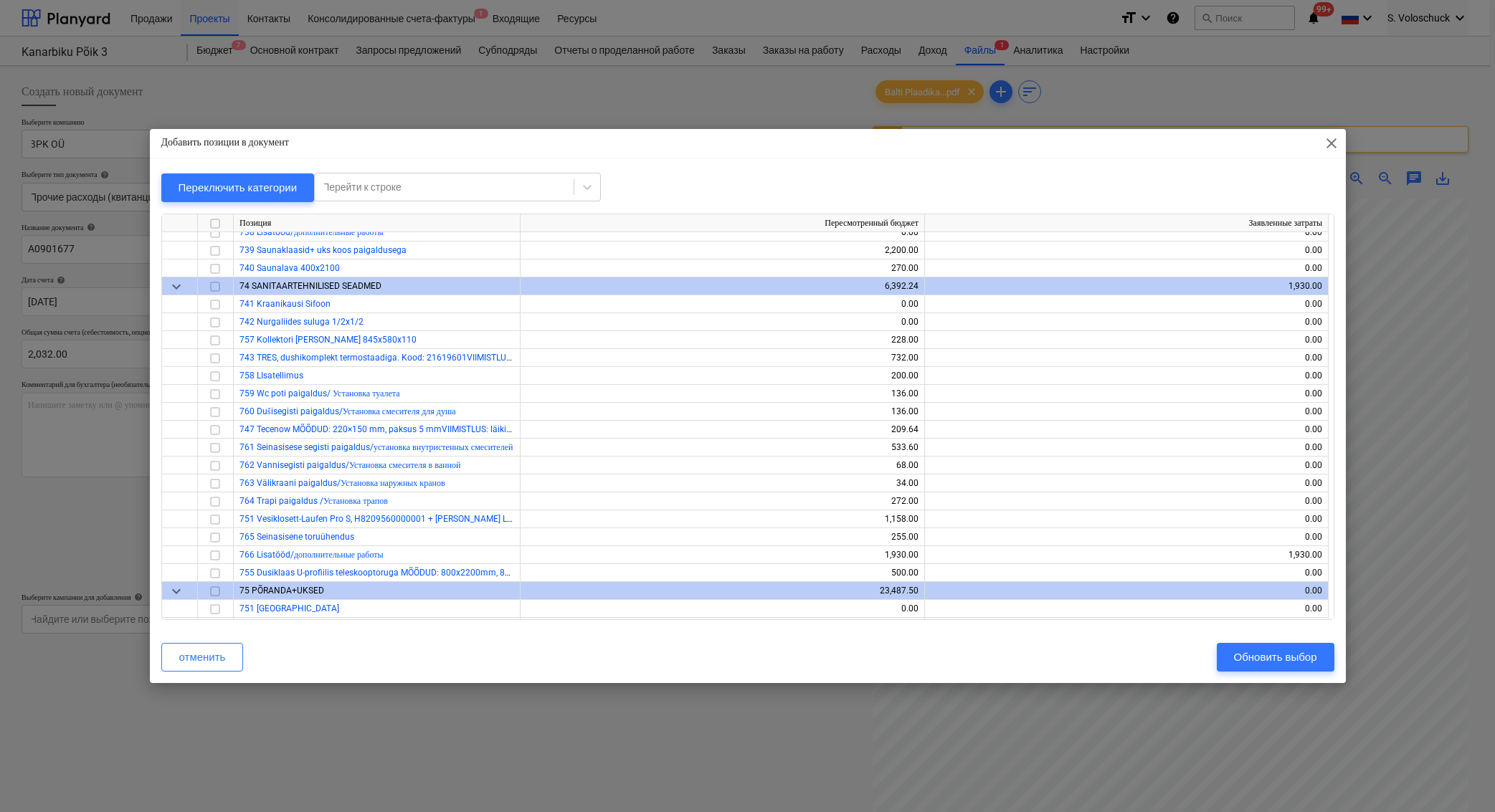
click at [1333, 141] on span "close" at bounding box center [1331, 143] width 17 height 17
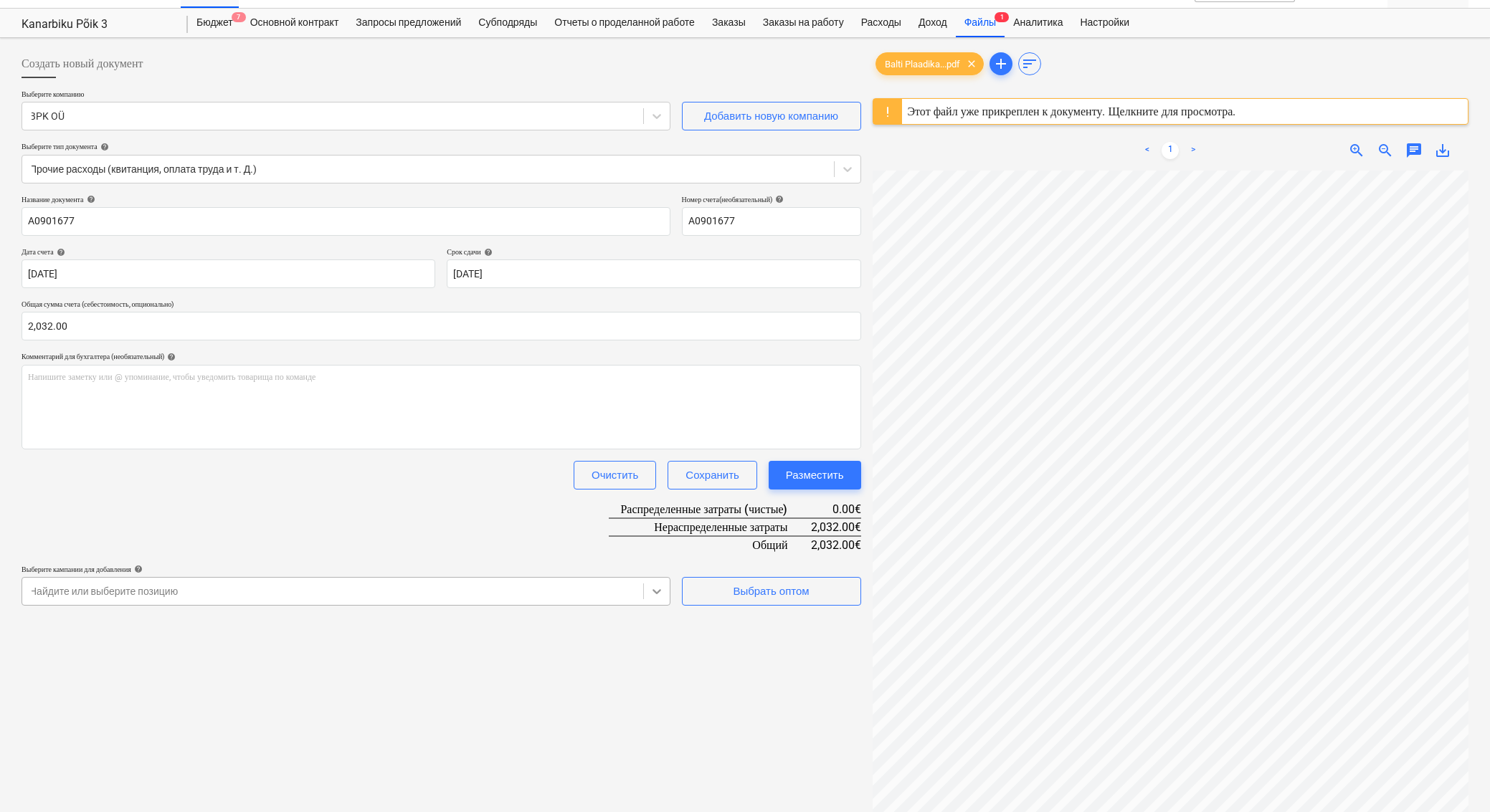
click at [654, 619] on body "Продажи Проекты Контакты Консолидированные счета-фактуры 1 Входящие Ресурсы for…" at bounding box center [745, 378] width 1490 height 812
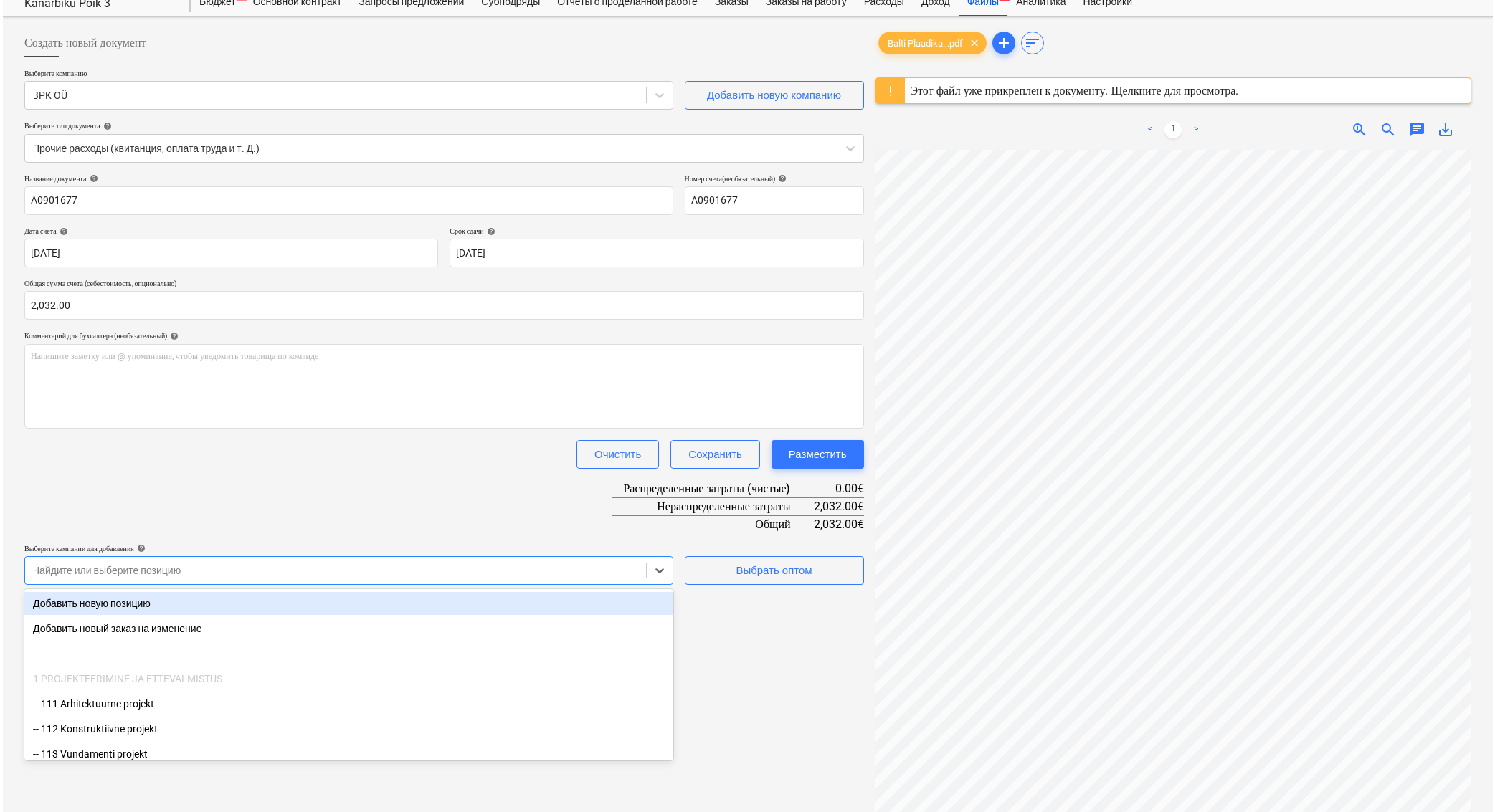
scroll to position [49, 0]
click at [403, 601] on div "Добавить новую позицию" at bounding box center [346, 603] width 649 height 23
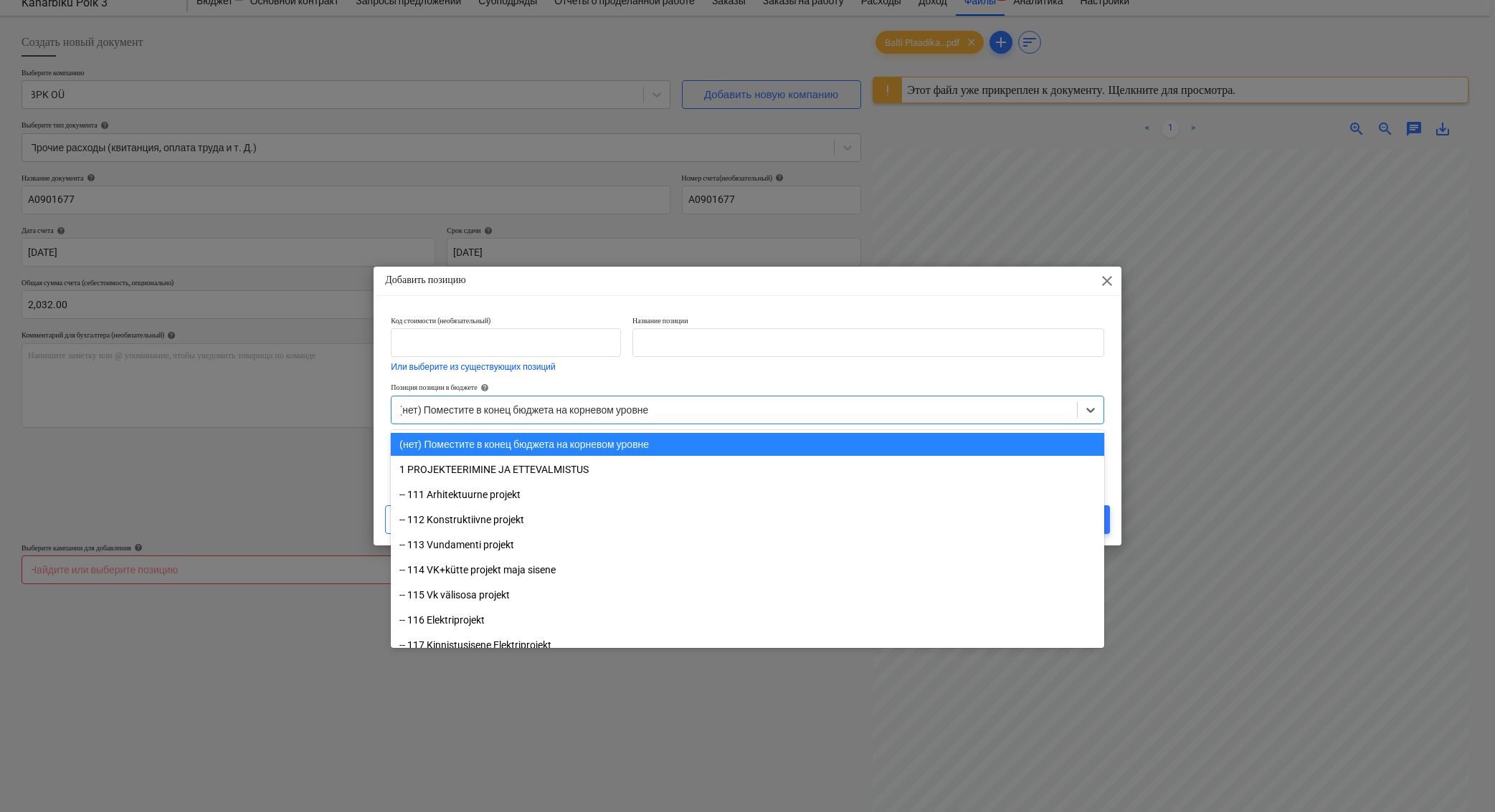
click at [620, 406] on div "(нет) Поместите в конец бюджета на корневом уровне" at bounding box center [734, 409] width 671 height 12
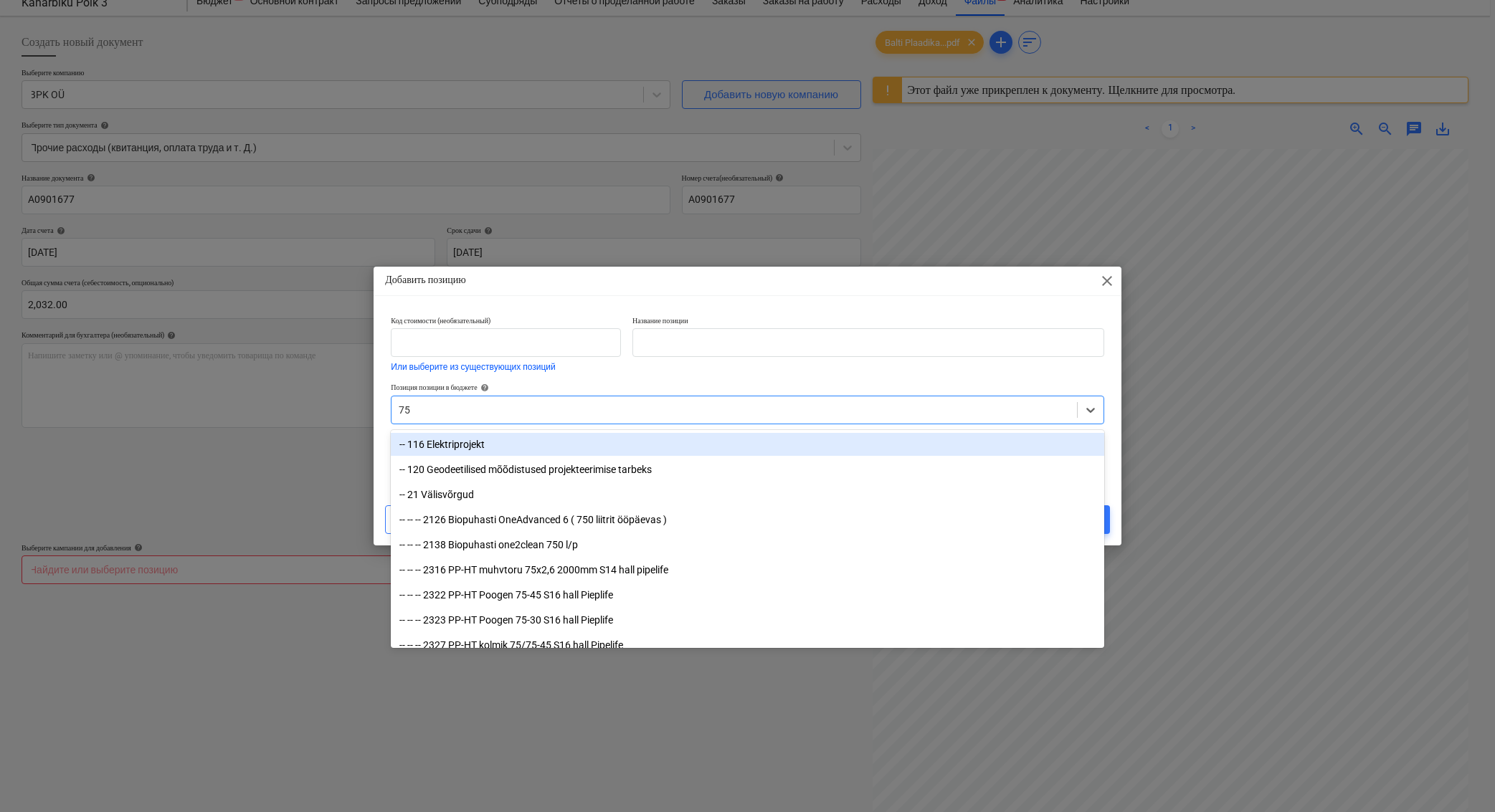
type input "755"
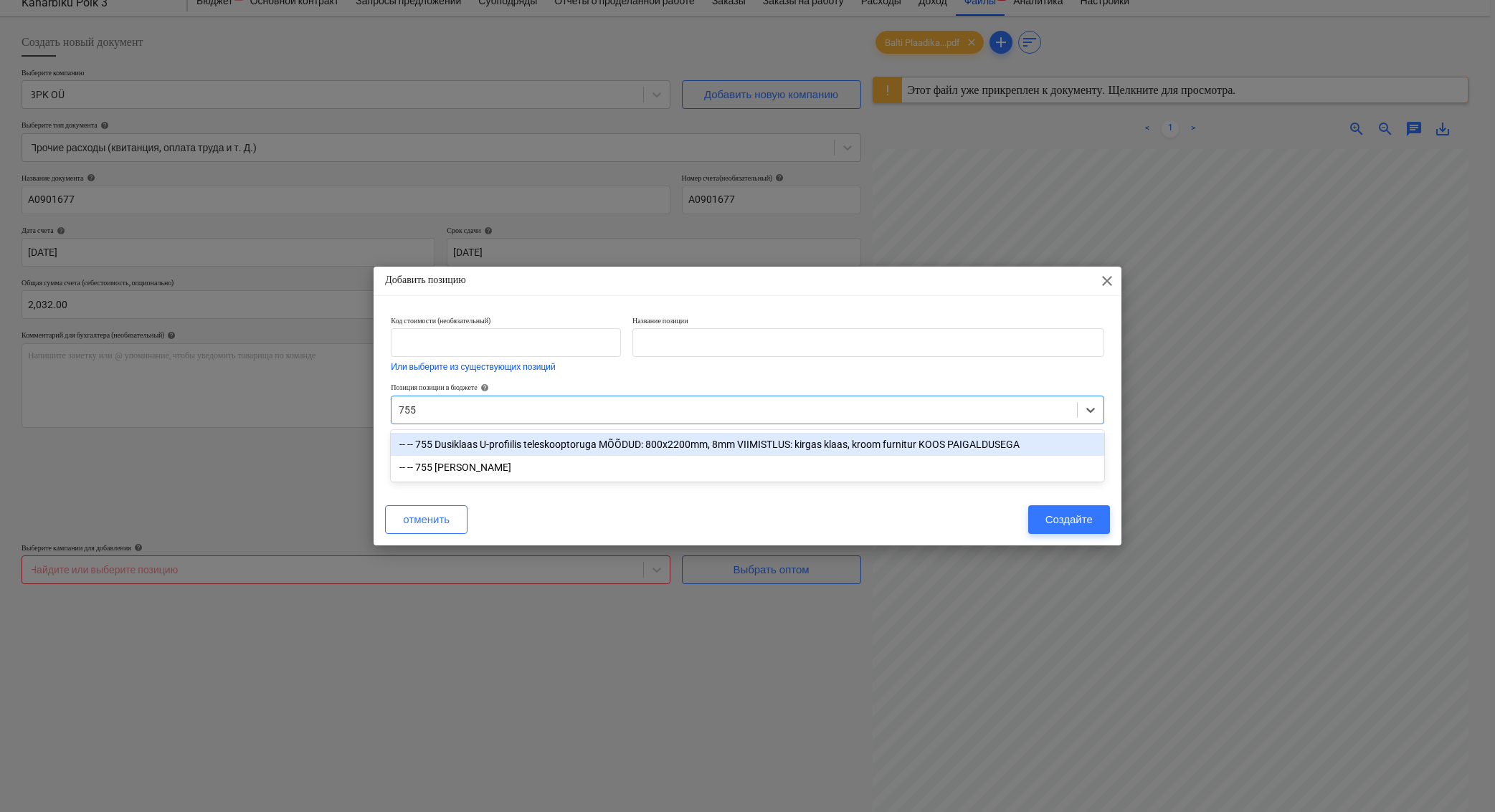
click at [548, 437] on div "-- -- 755 Dusiklaas U-profiilis teleskooptoruga MÕÕDUD: 800x2200mm, 8mm VIIMIST…" at bounding box center [747, 444] width 713 height 23
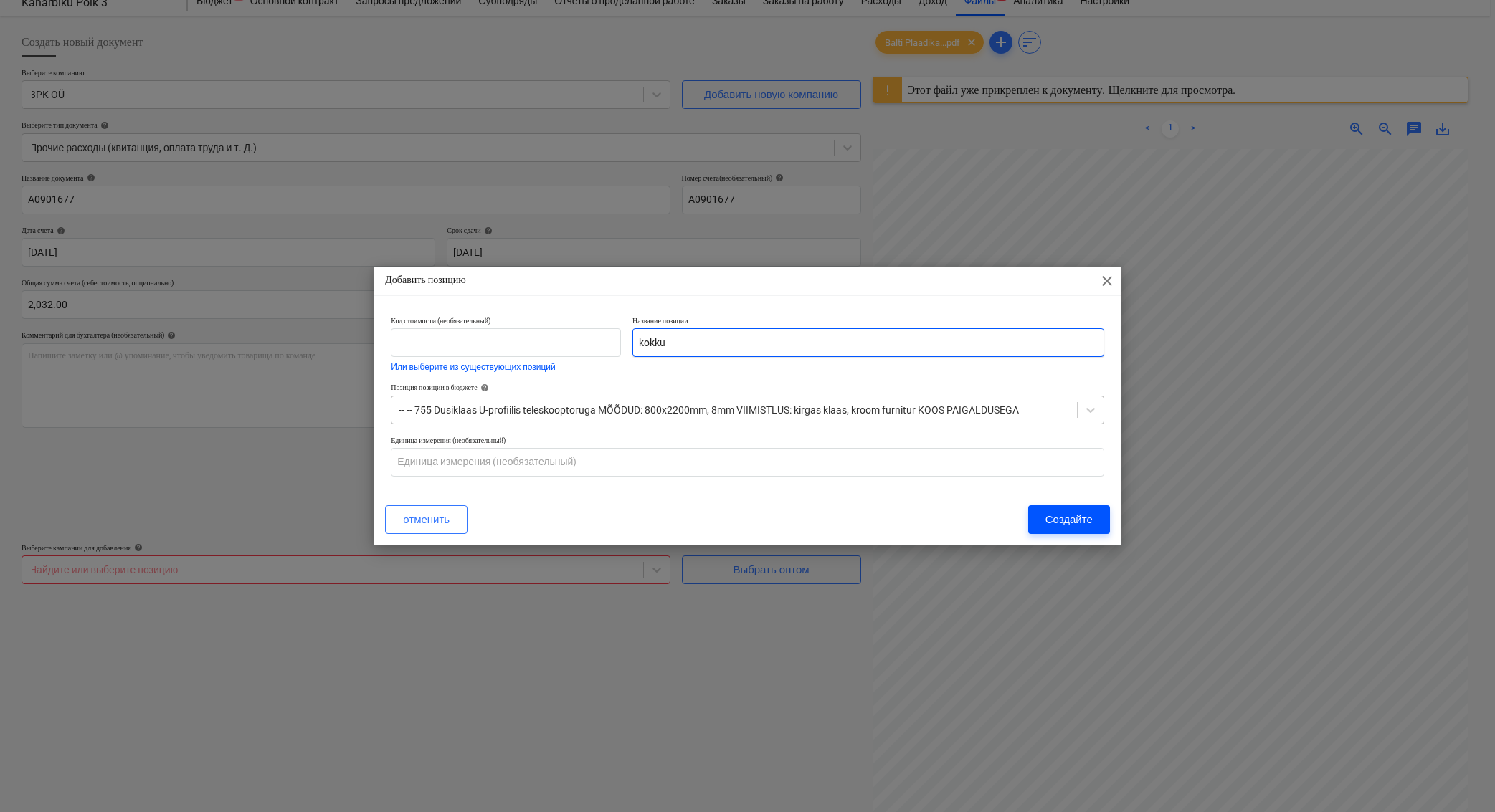
type input "kokku"
click at [1047, 511] on div "Создайте" at bounding box center [1069, 520] width 47 height 19
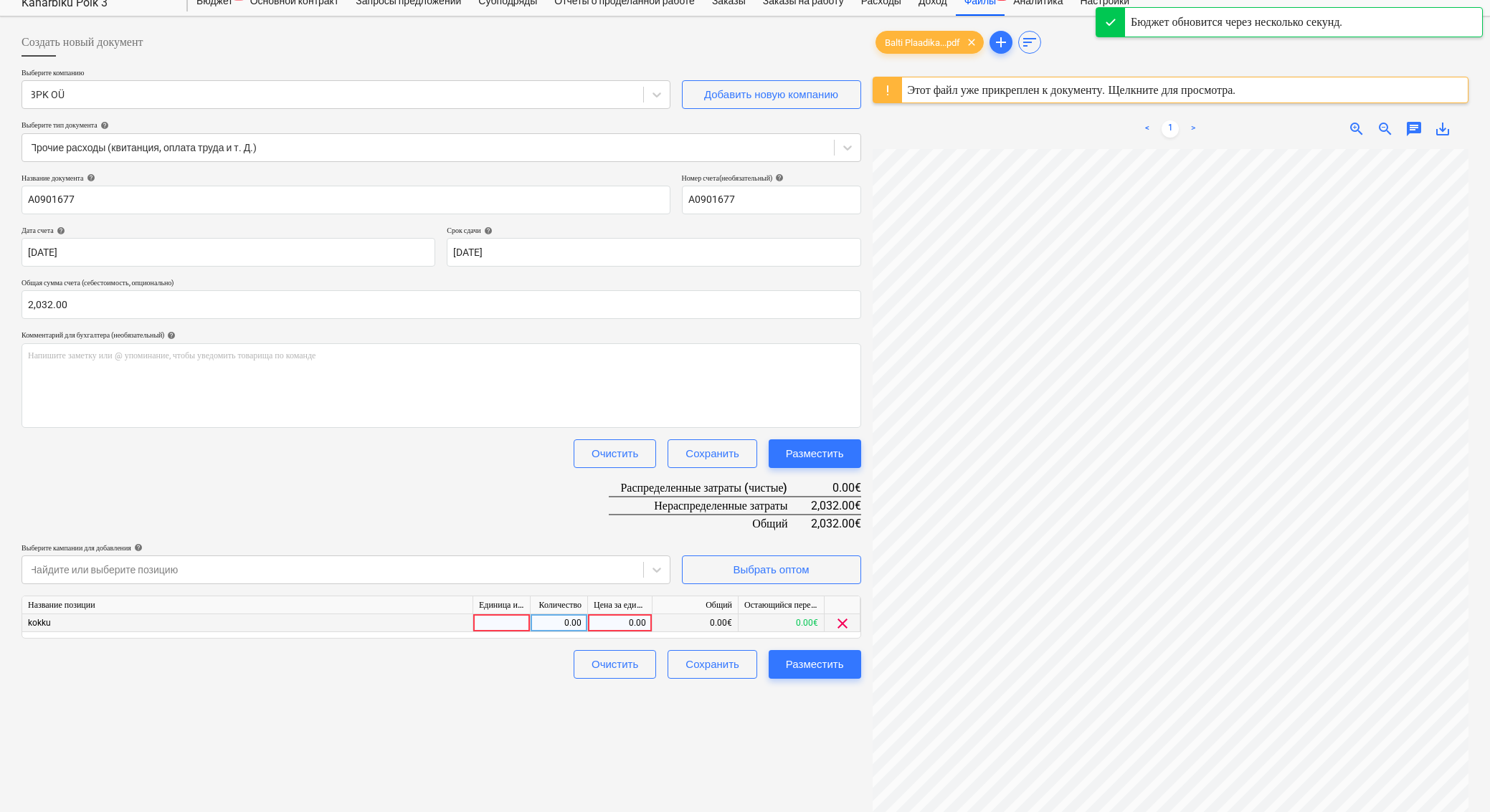
click at [597, 626] on div "0.00" at bounding box center [620, 623] width 53 height 18
type input "2032"
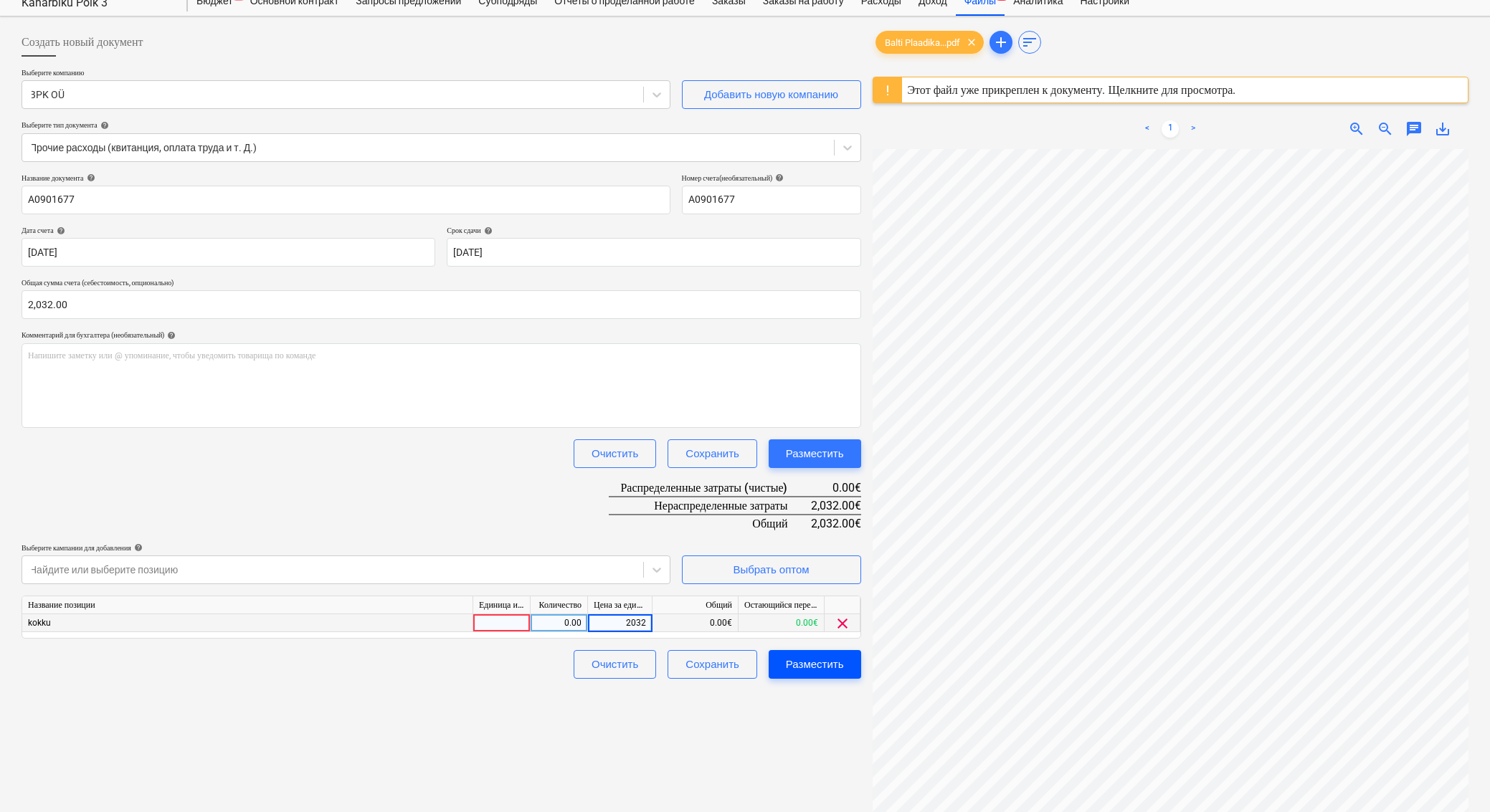
click at [819, 671] on div "Разместить" at bounding box center [815, 664] width 58 height 19
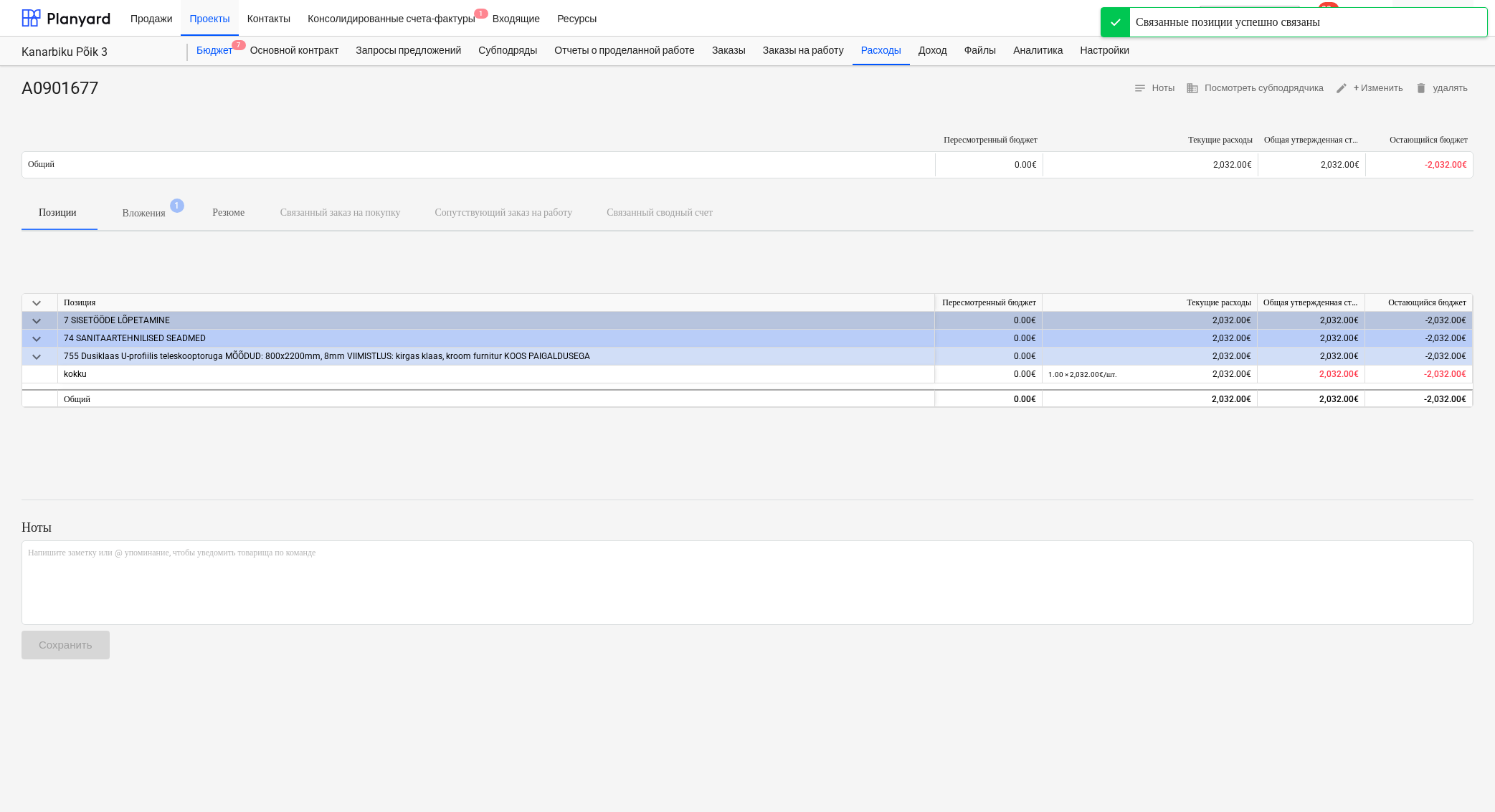
click at [226, 55] on div "Бюджет 7" at bounding box center [215, 50] width 54 height 29
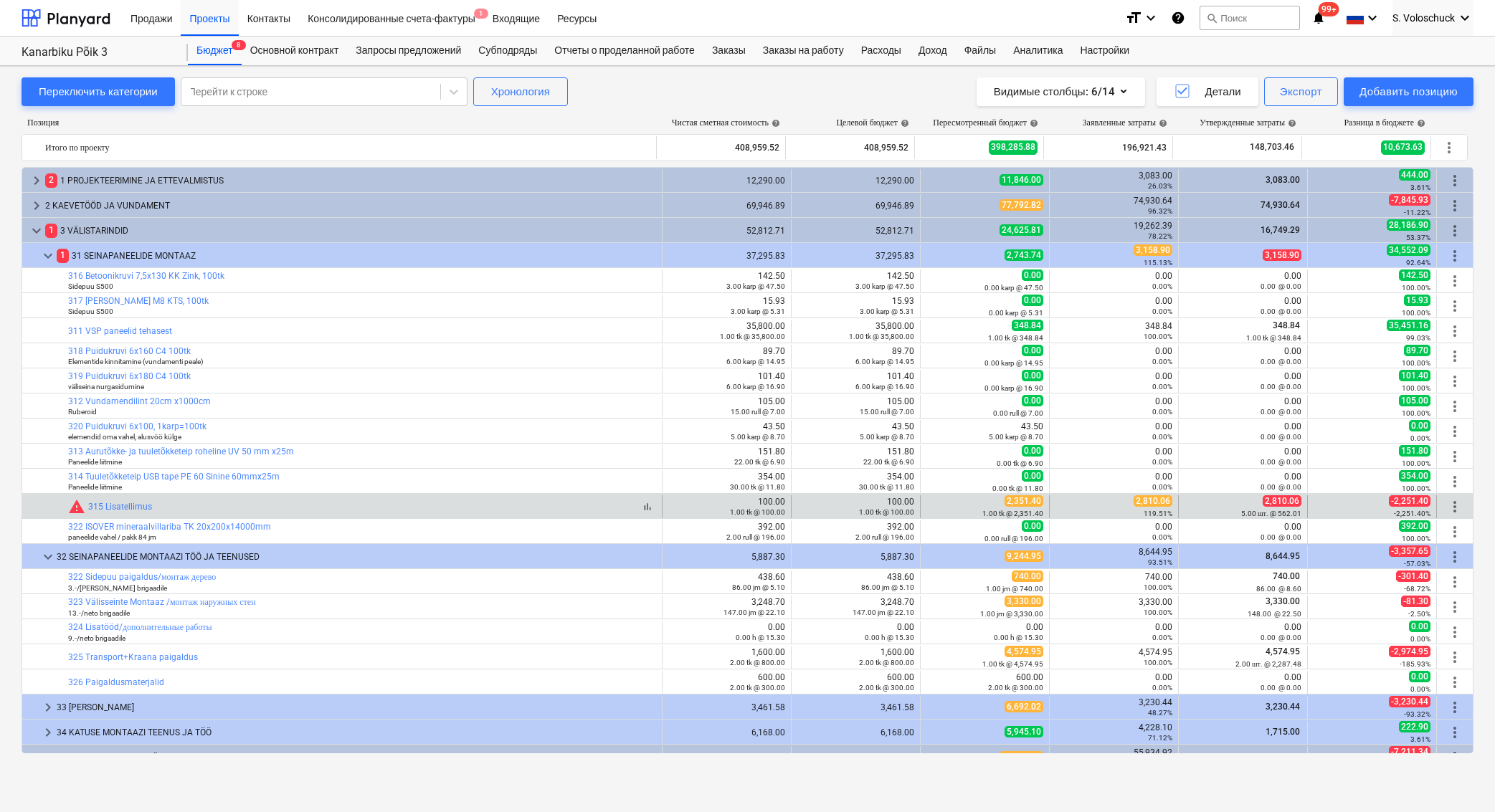
click at [262, 509] on div "bar_chart warning 315 Lisatellimus" at bounding box center [362, 507] width 588 height 17
click at [929, 505] on span "edit" at bounding box center [934, 507] width 12 height 12
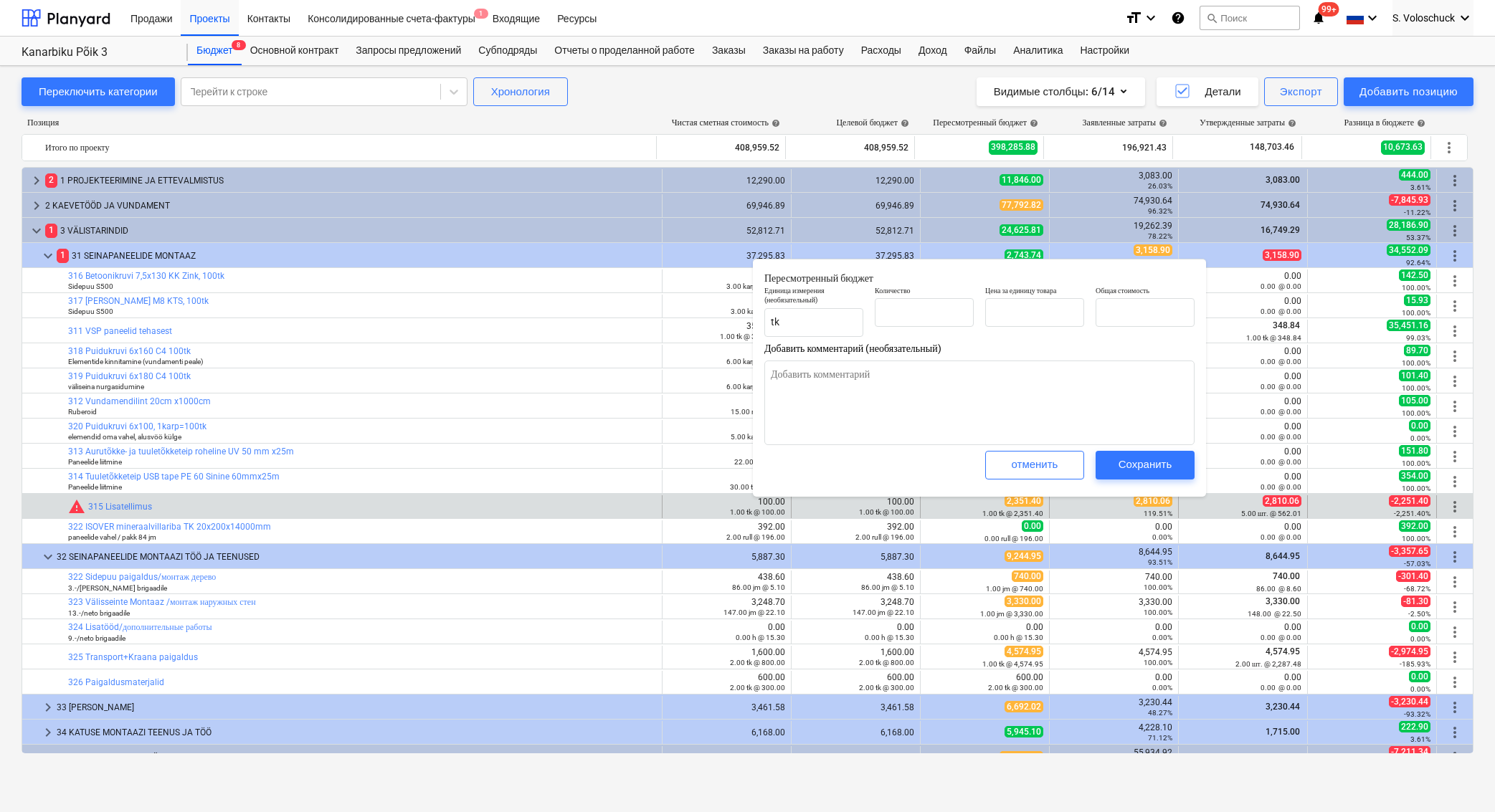
type textarea "x"
type input "1.00"
type input "2,351.40"
type input "2351.4"
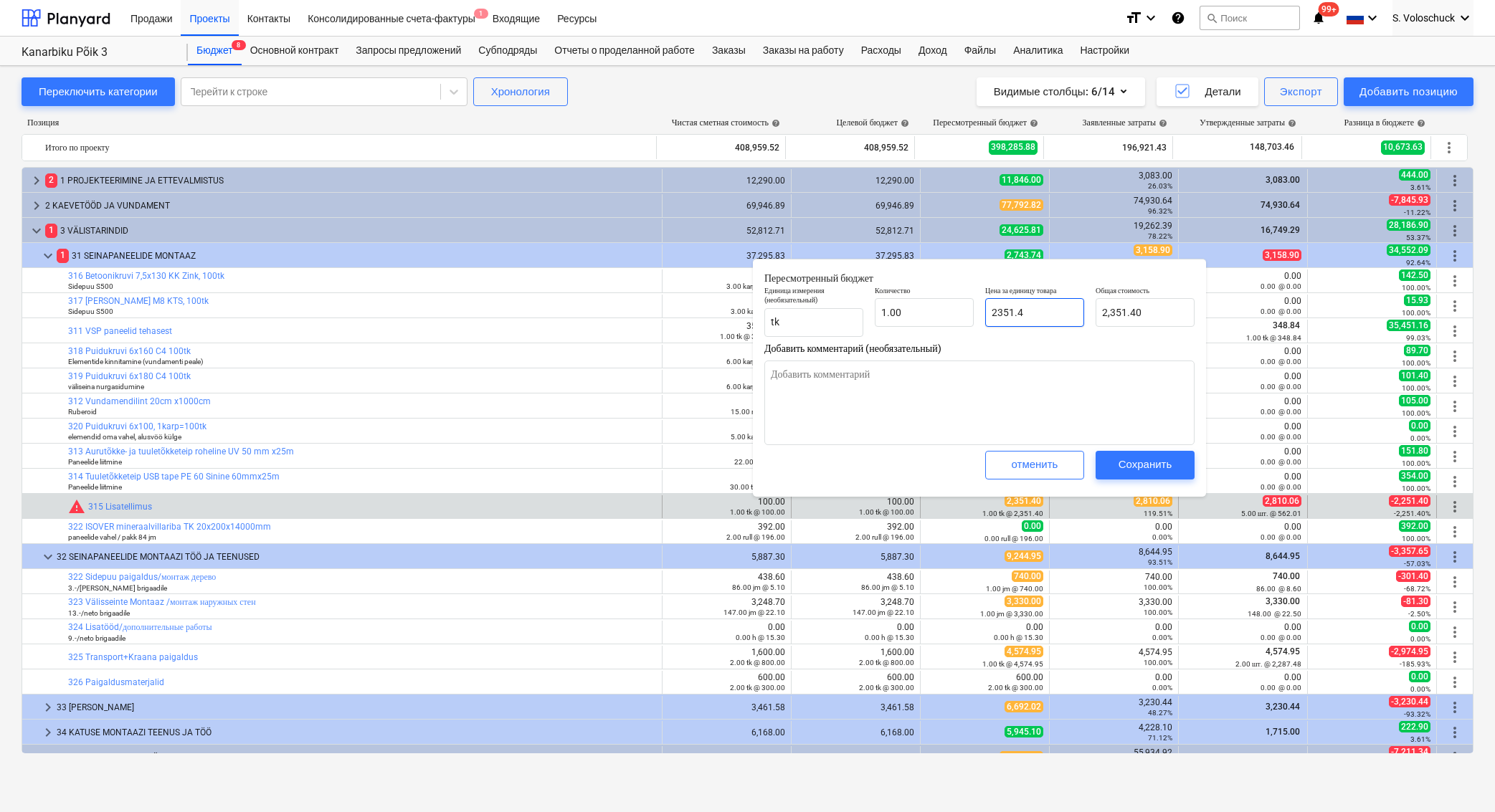
click at [1056, 315] on input "2351.4" at bounding box center [1035, 312] width 99 height 29
type textarea "x"
type input "2351."
type input "2,351.00"
type textarea "x"
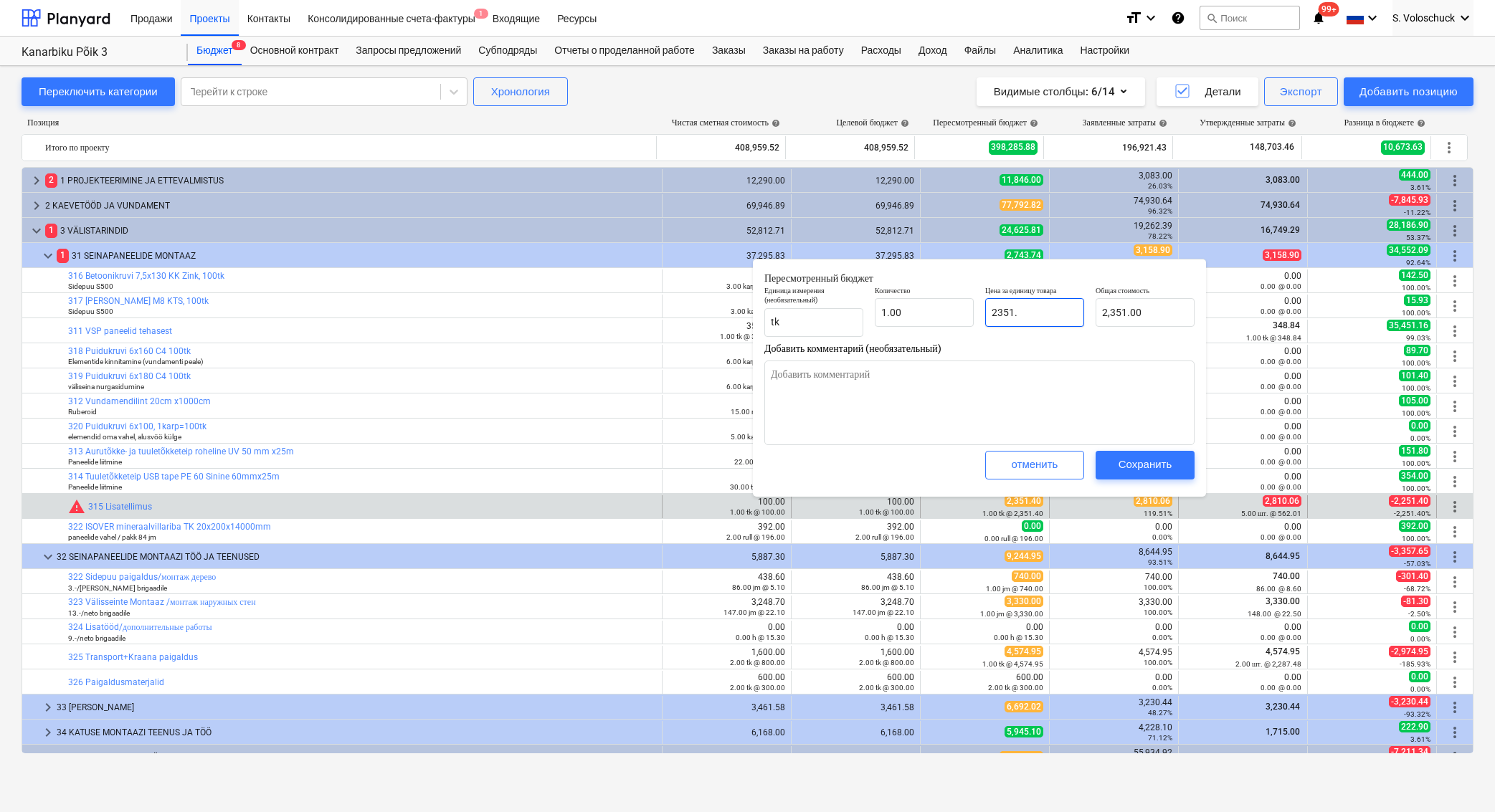
type input "2351"
type textarea "x"
type input "235"
type input "235.00"
type textarea "x"
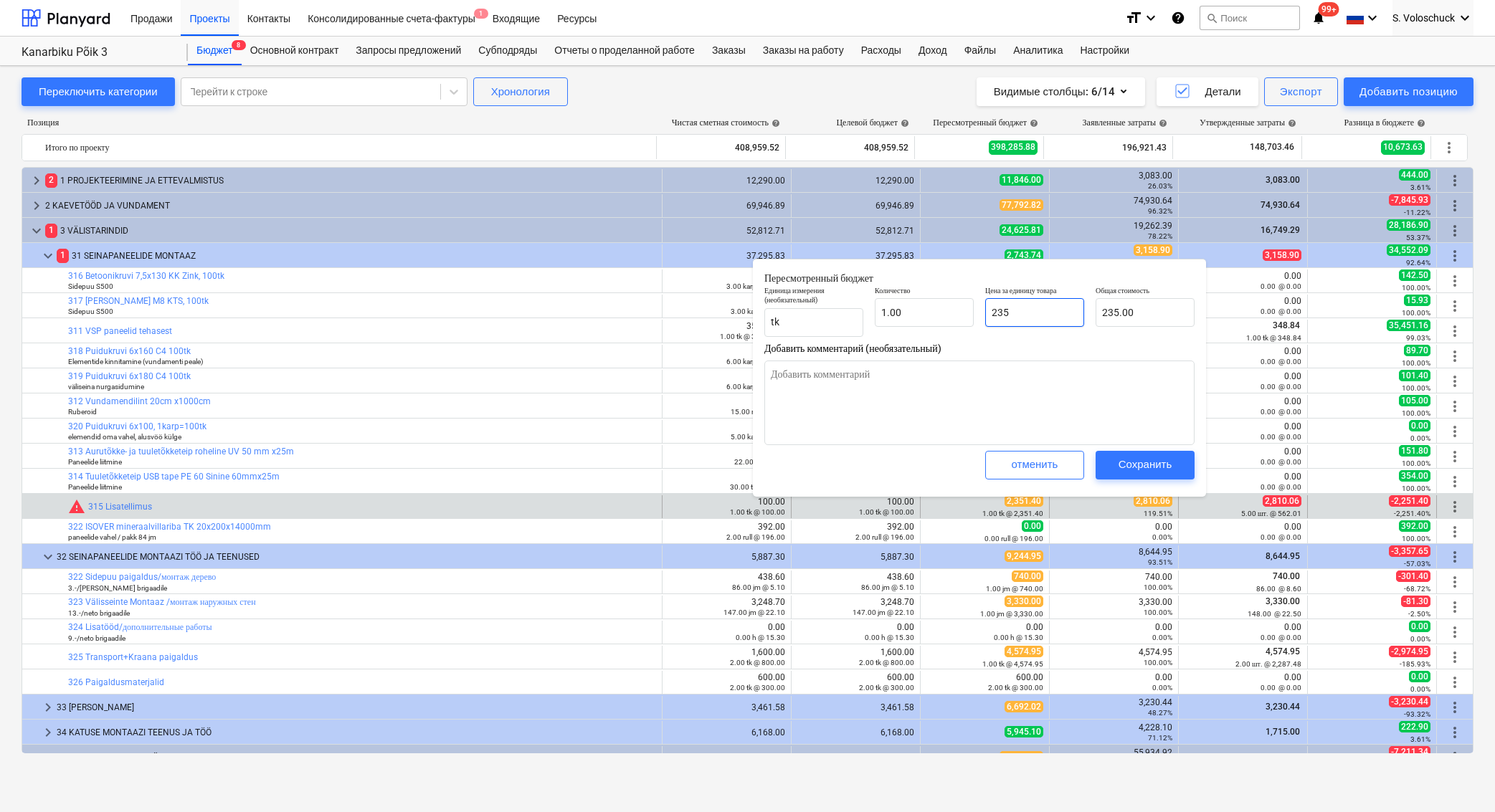
type input "23"
type input "23.00"
type textarea "x"
type input "2"
type input "2.00"
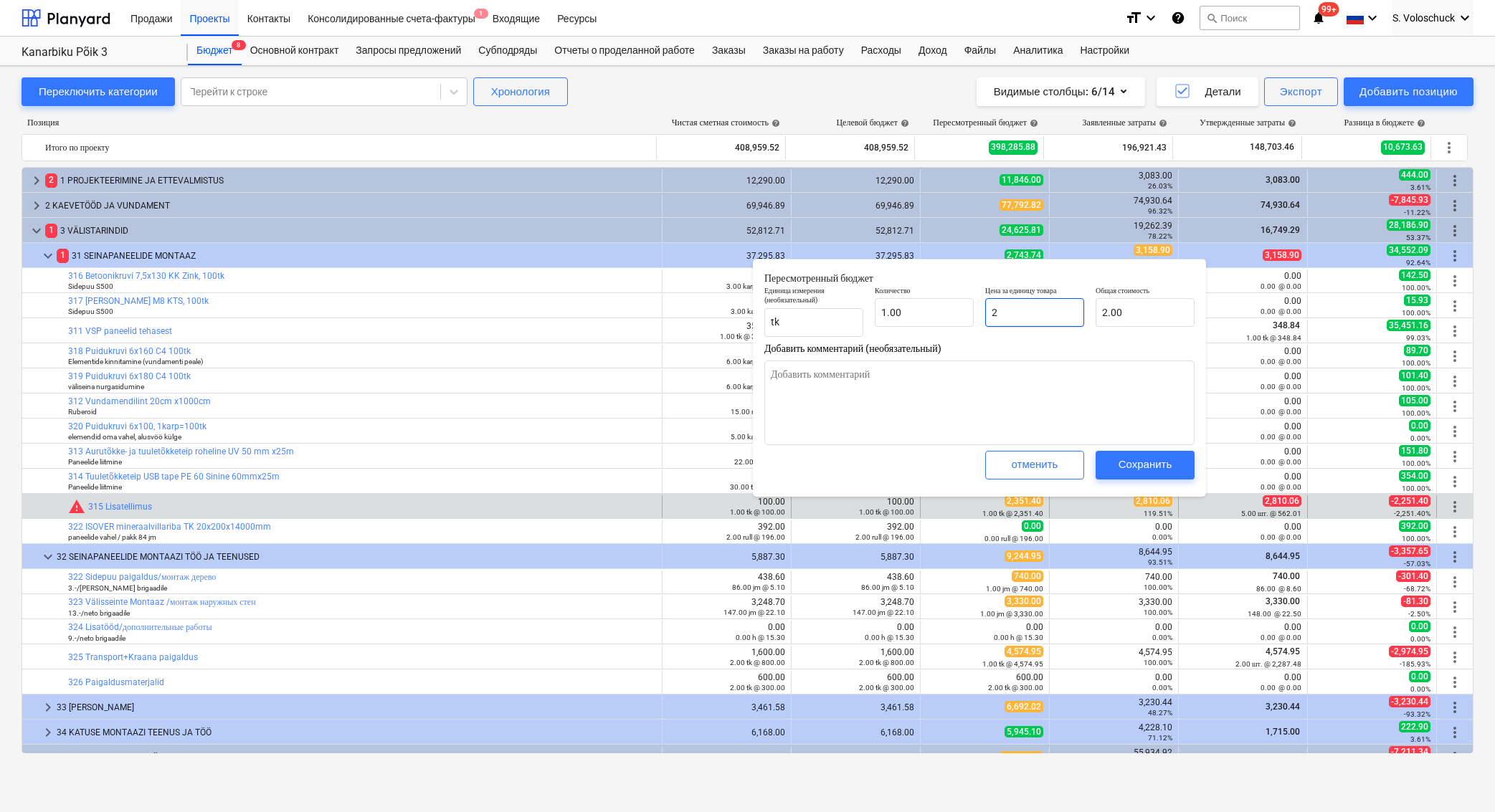
type textarea "x"
type input "28"
type input "28.00"
type textarea "x"
type input "281"
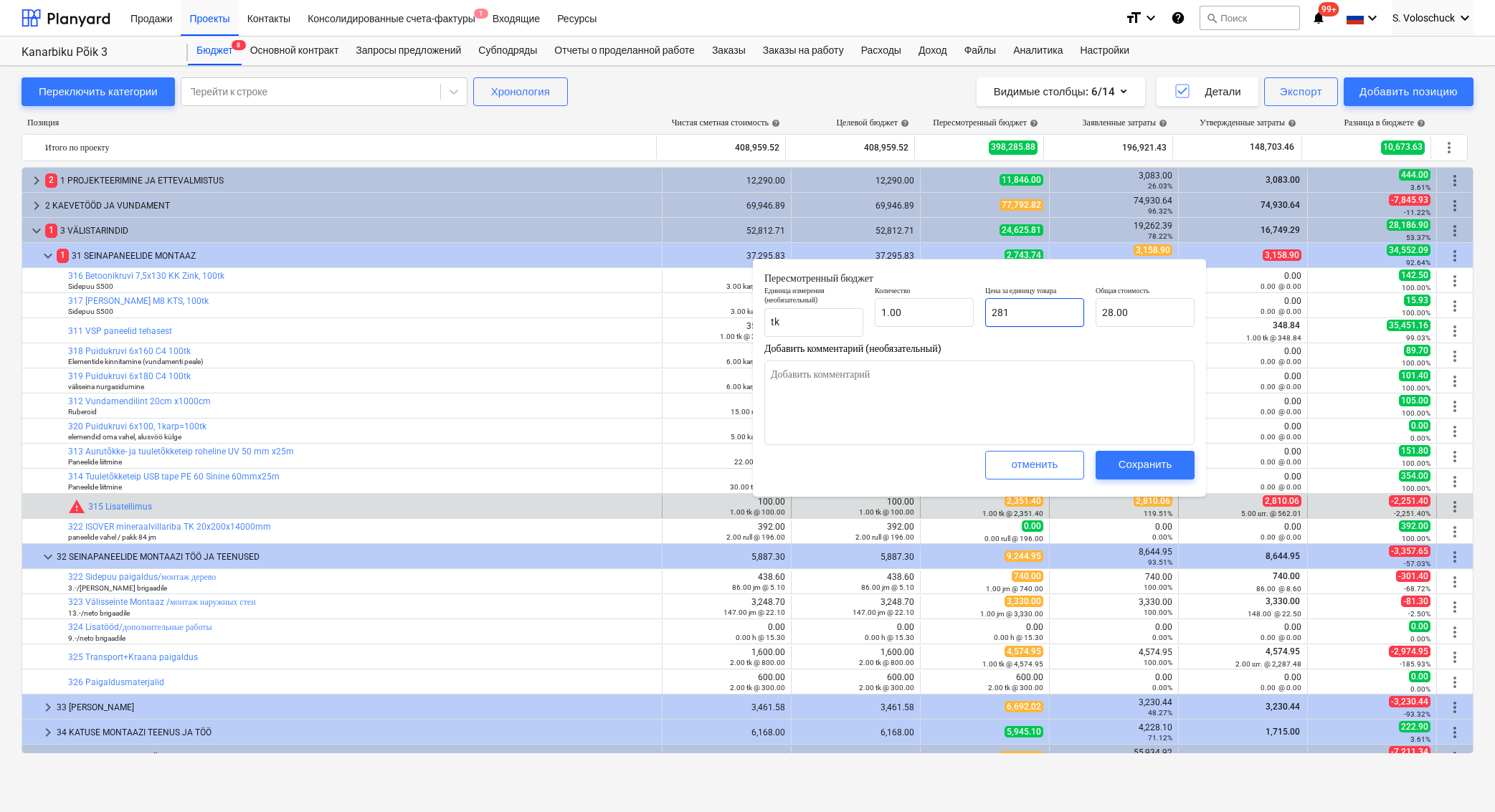
type input "281.00"
type textarea "x"
type input "2810"
type input "2,810.00"
type textarea "x"
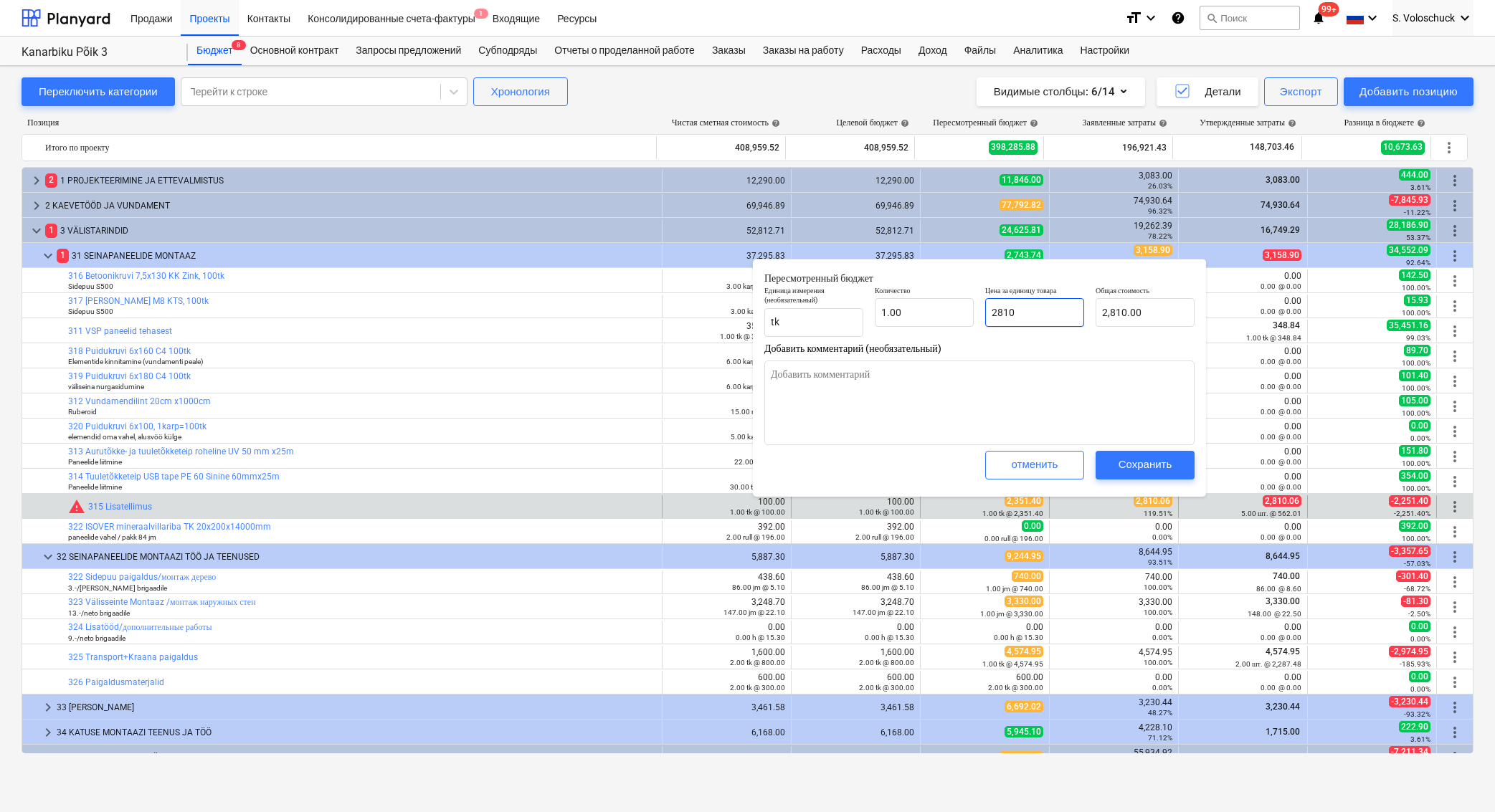
type input "2810."
type textarea "x"
type input "2810.0"
type textarea "x"
type input "2810.06"
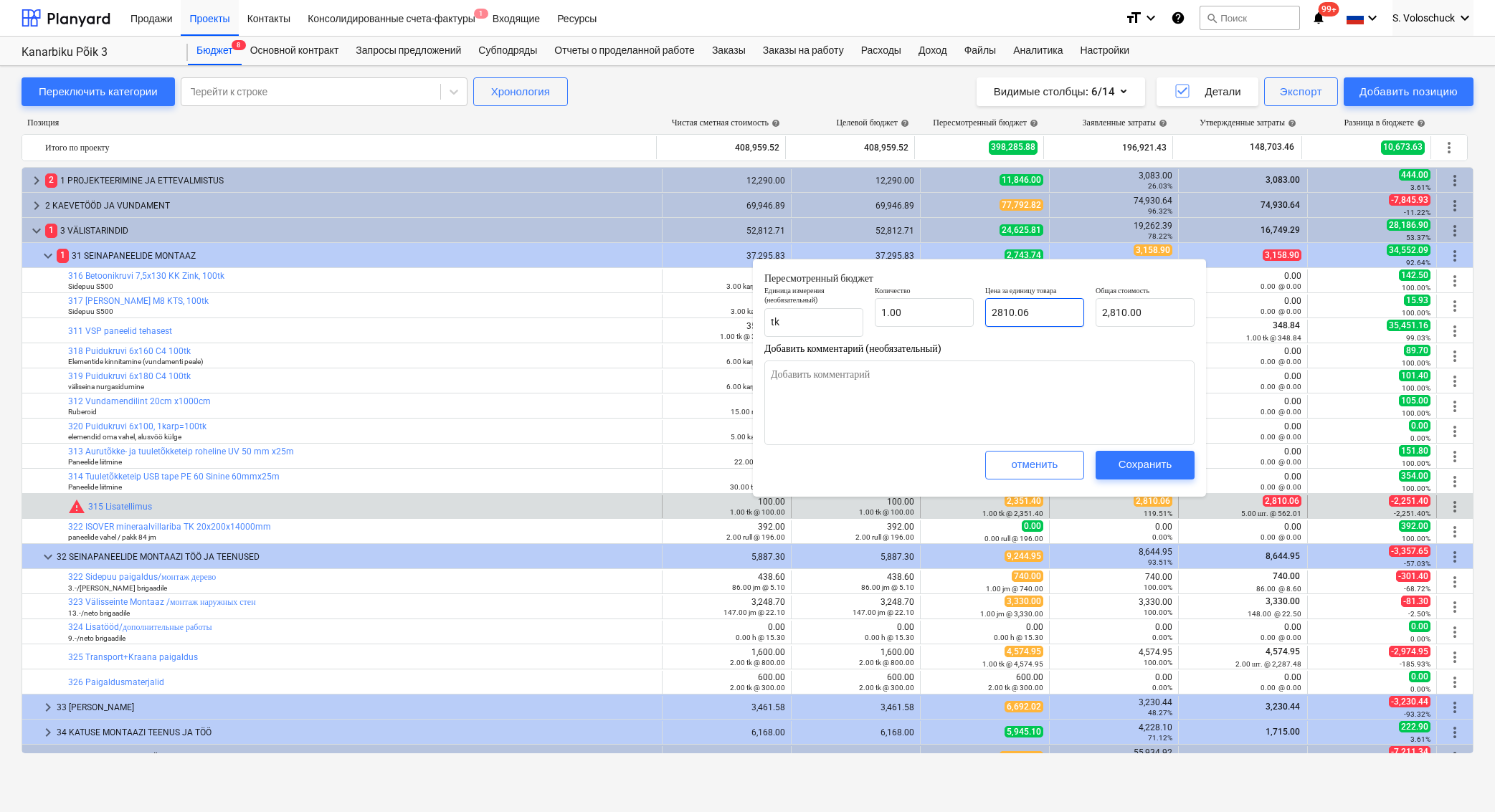
type input "2,810.06"
click at [1157, 454] on button "Сохранить" at bounding box center [1145, 465] width 99 height 29
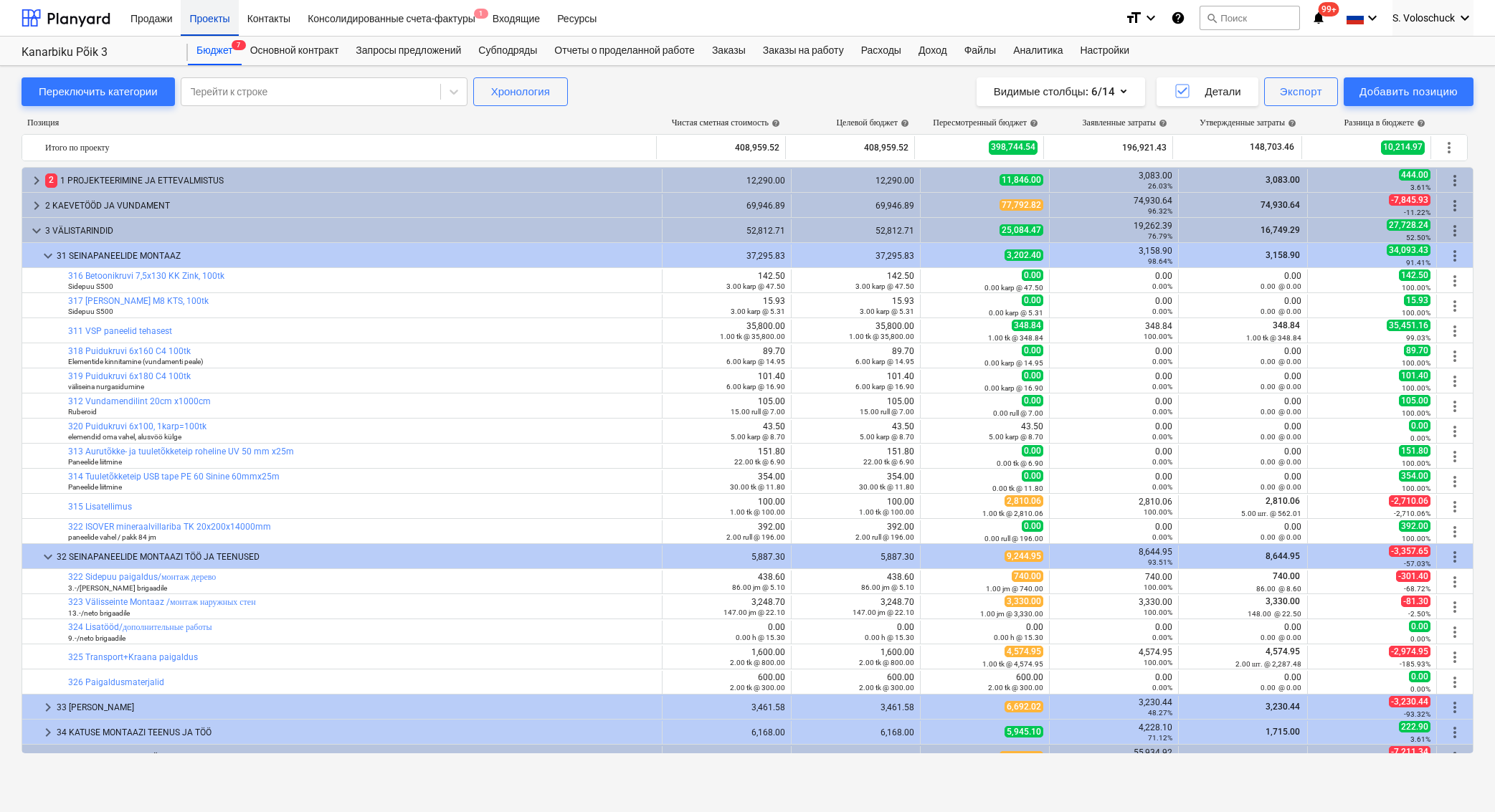
click at [227, 19] on div "Проекты" at bounding box center [209, 17] width 57 height 36
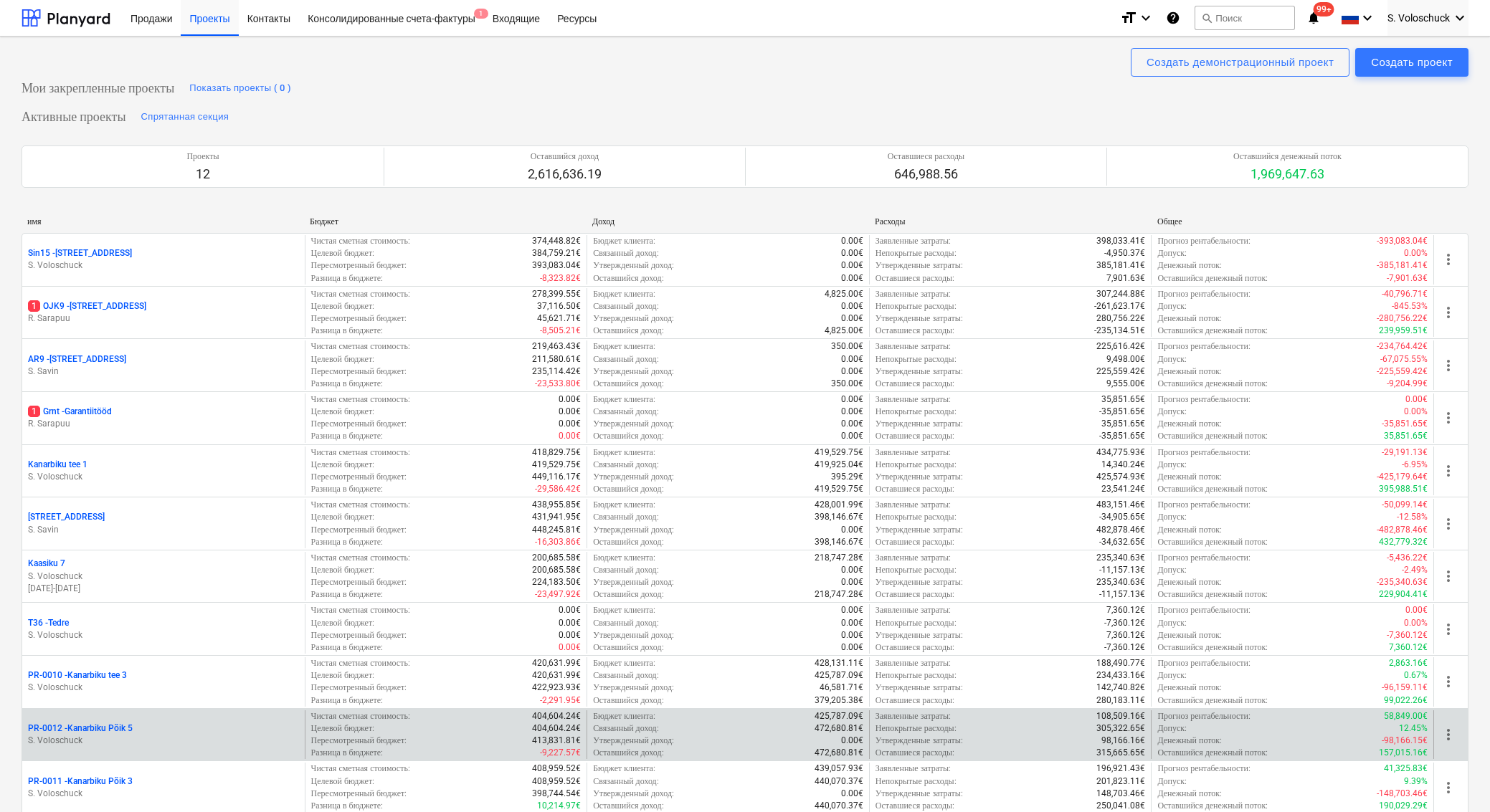
scroll to position [3, 0]
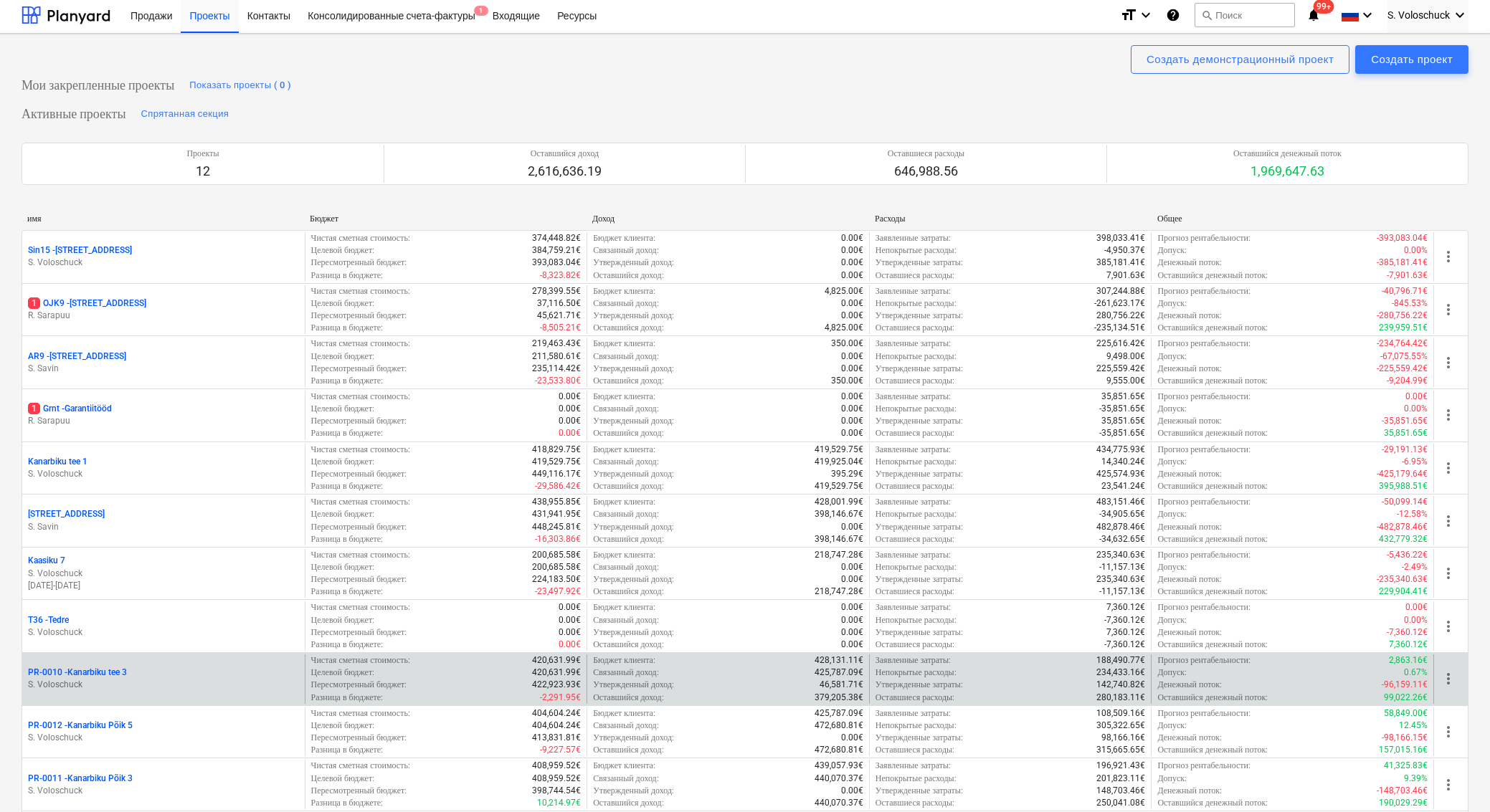
click at [182, 679] on div "PR-0010 - [GEOGRAPHIC_DATA] tee 3" at bounding box center [163, 673] width 271 height 12
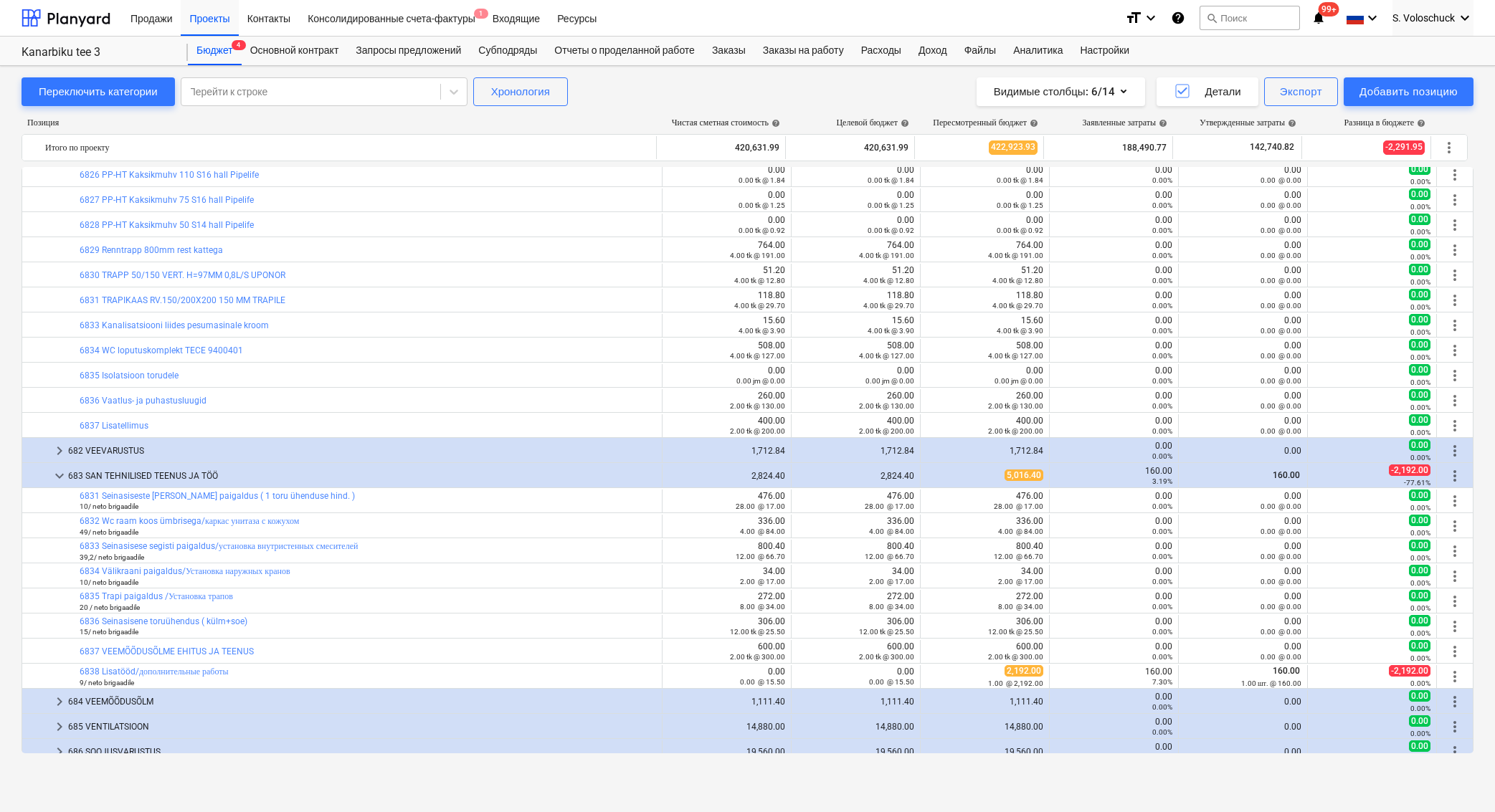
scroll to position [7128, 0]
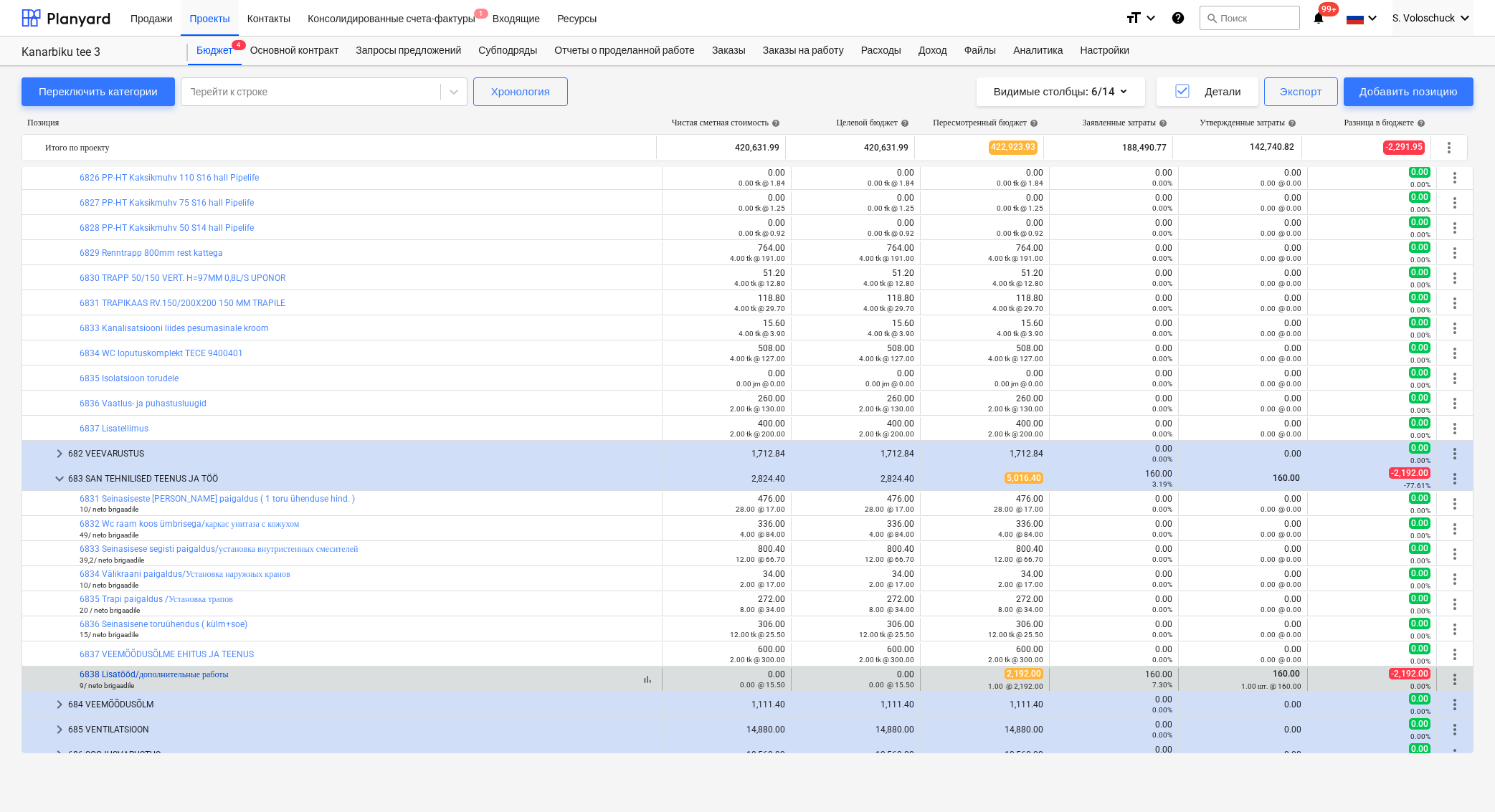
click at [217, 674] on link "6838 Lisatööd/дополнительные работы" at bounding box center [154, 674] width 149 height 10
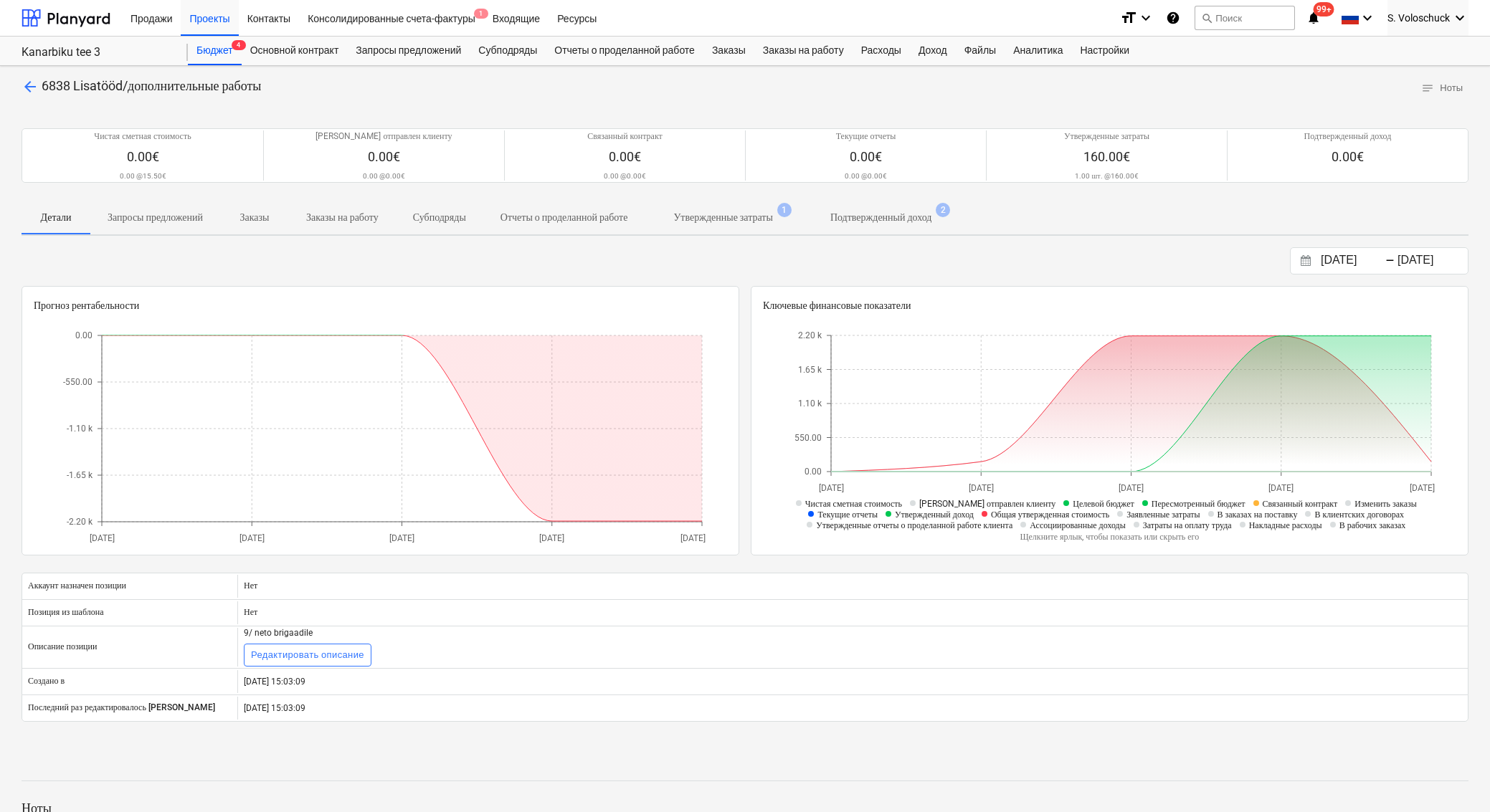
click at [772, 225] on p "Утвержденные затраты" at bounding box center [723, 217] width 99 height 15
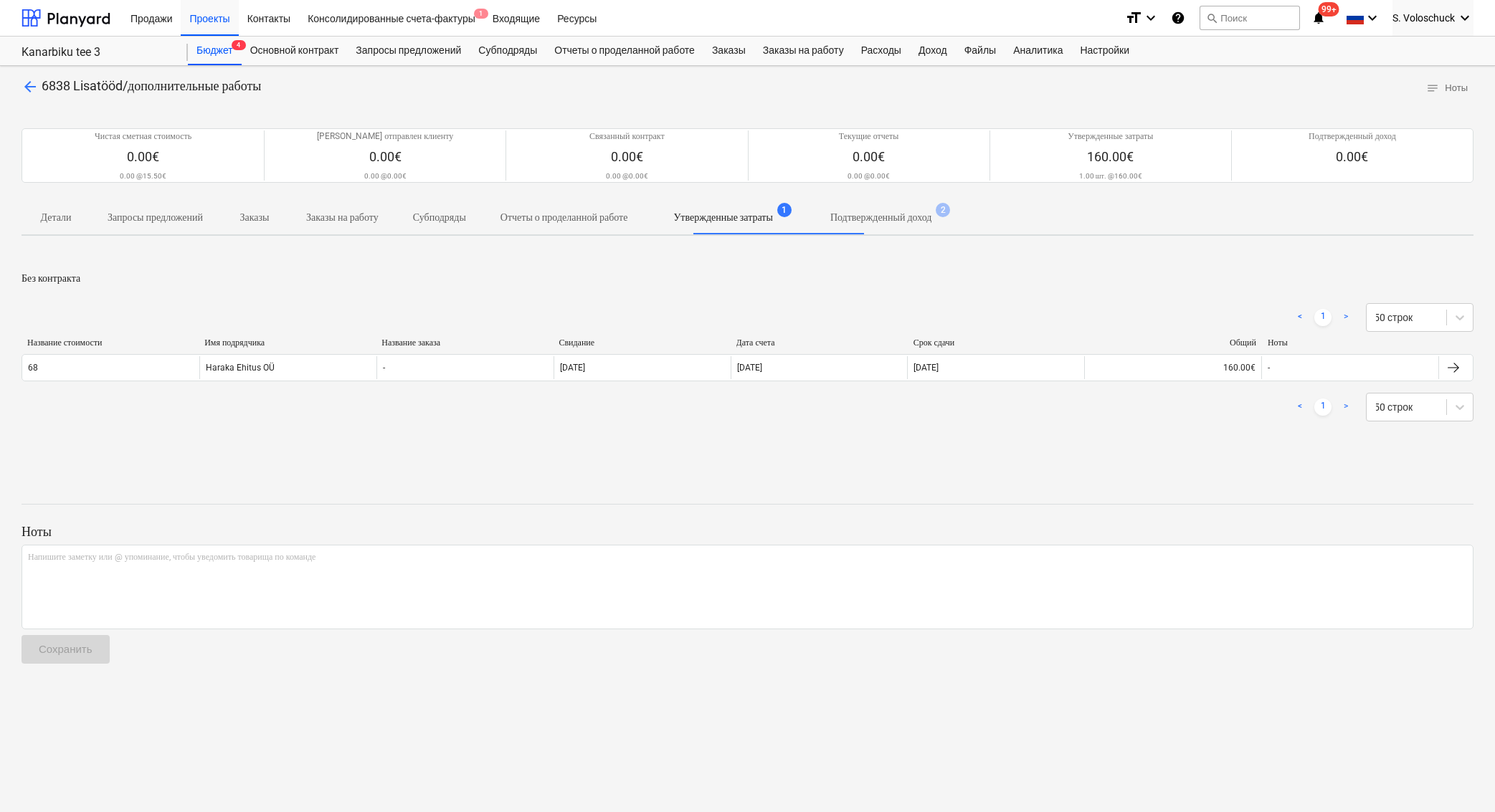
click at [932, 225] on p "Подтвержденный доход" at bounding box center [881, 217] width 102 height 15
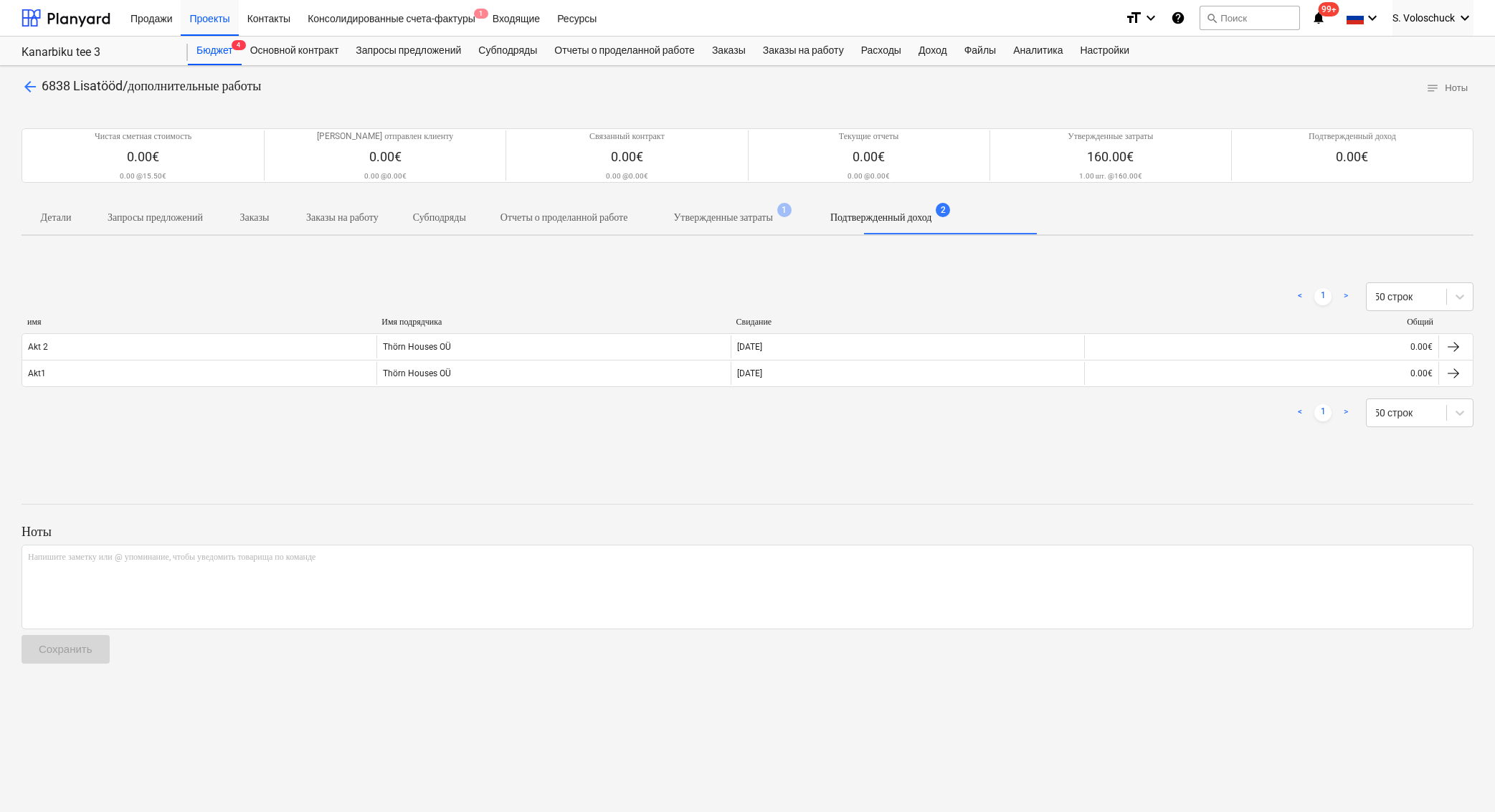
click at [932, 225] on p "Подтвержденный доход" at bounding box center [881, 217] width 102 height 15
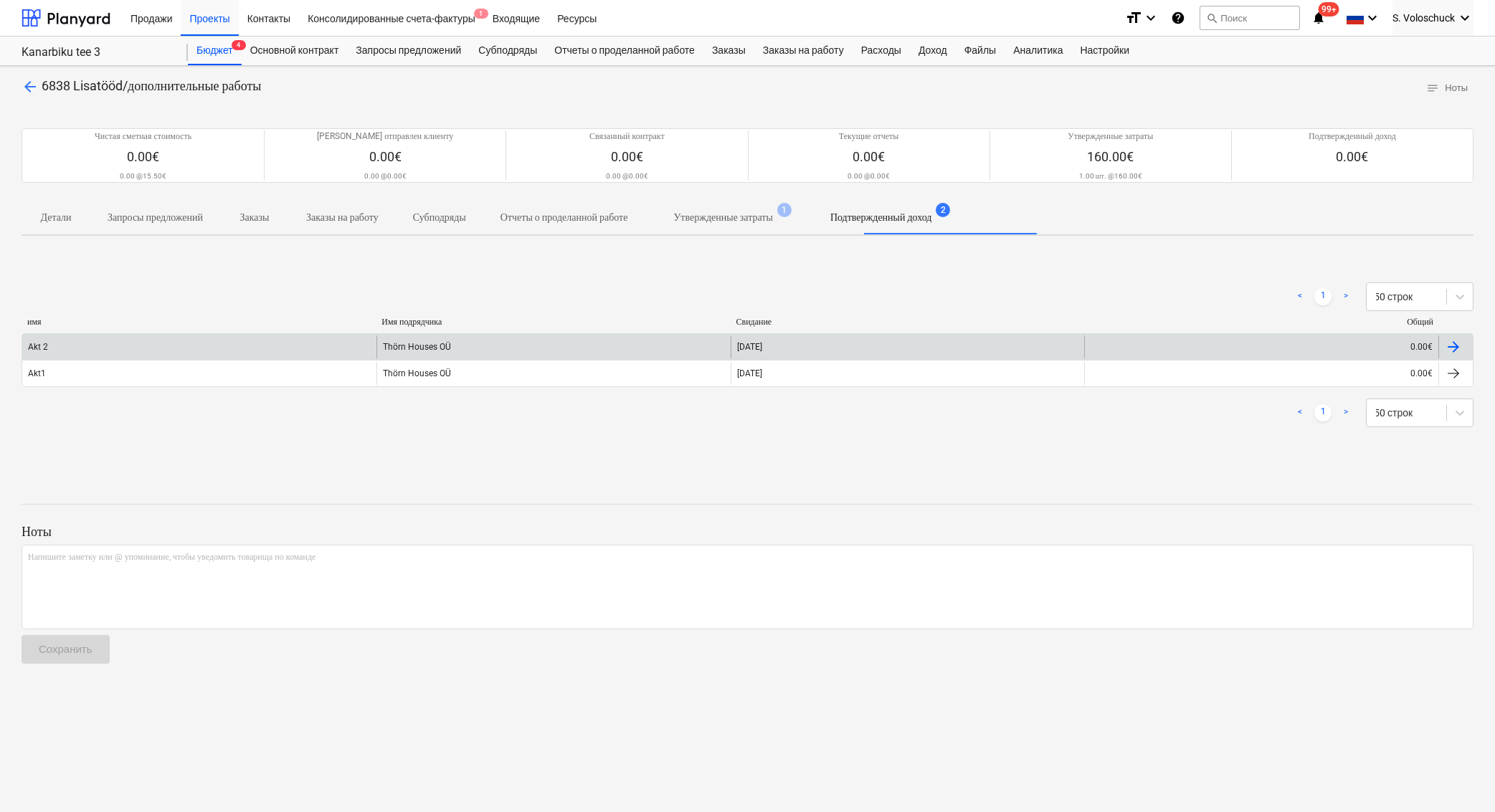
click at [1450, 355] on div at bounding box center [1453, 347] width 17 height 17
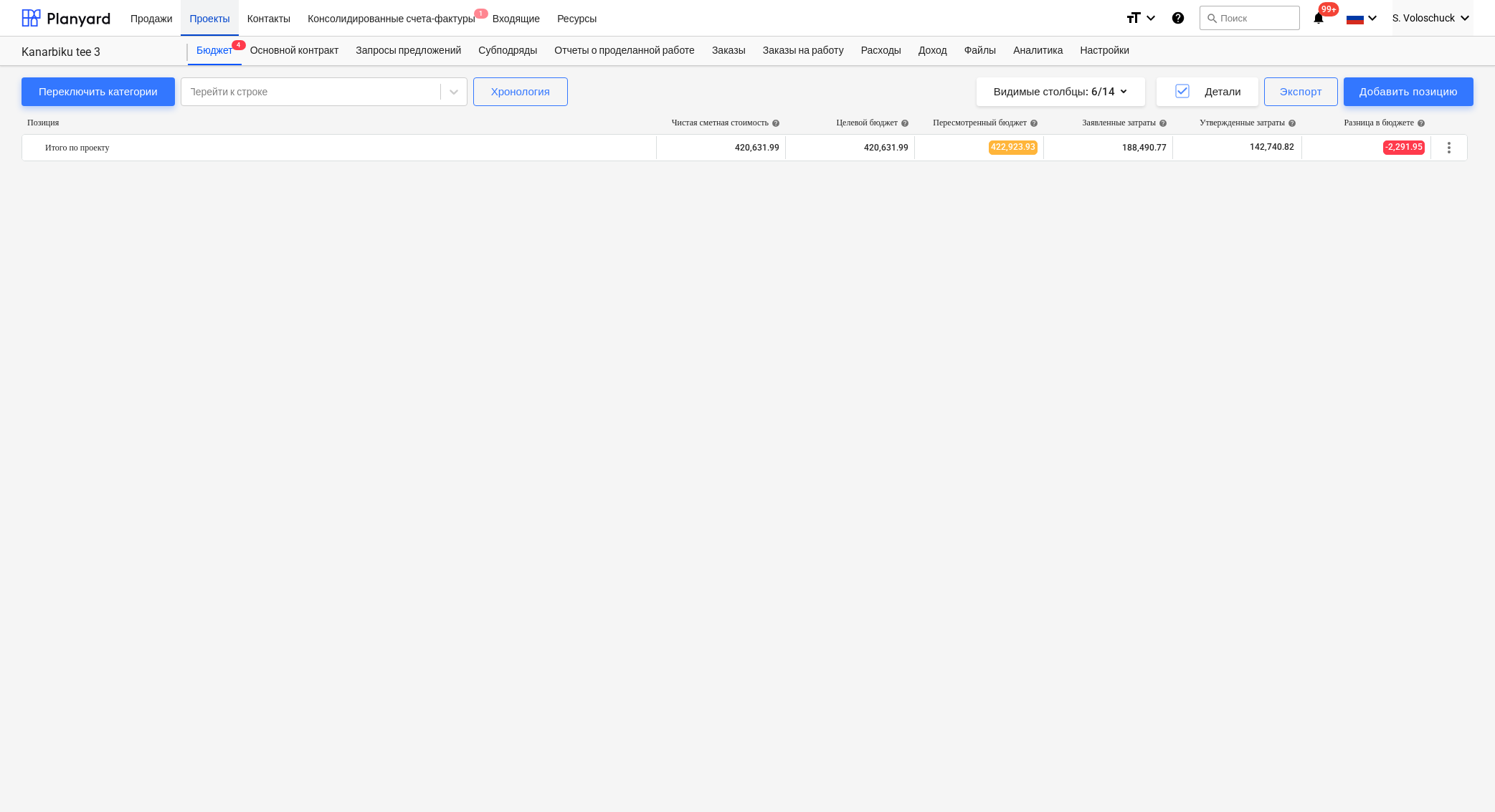
scroll to position [7128, 0]
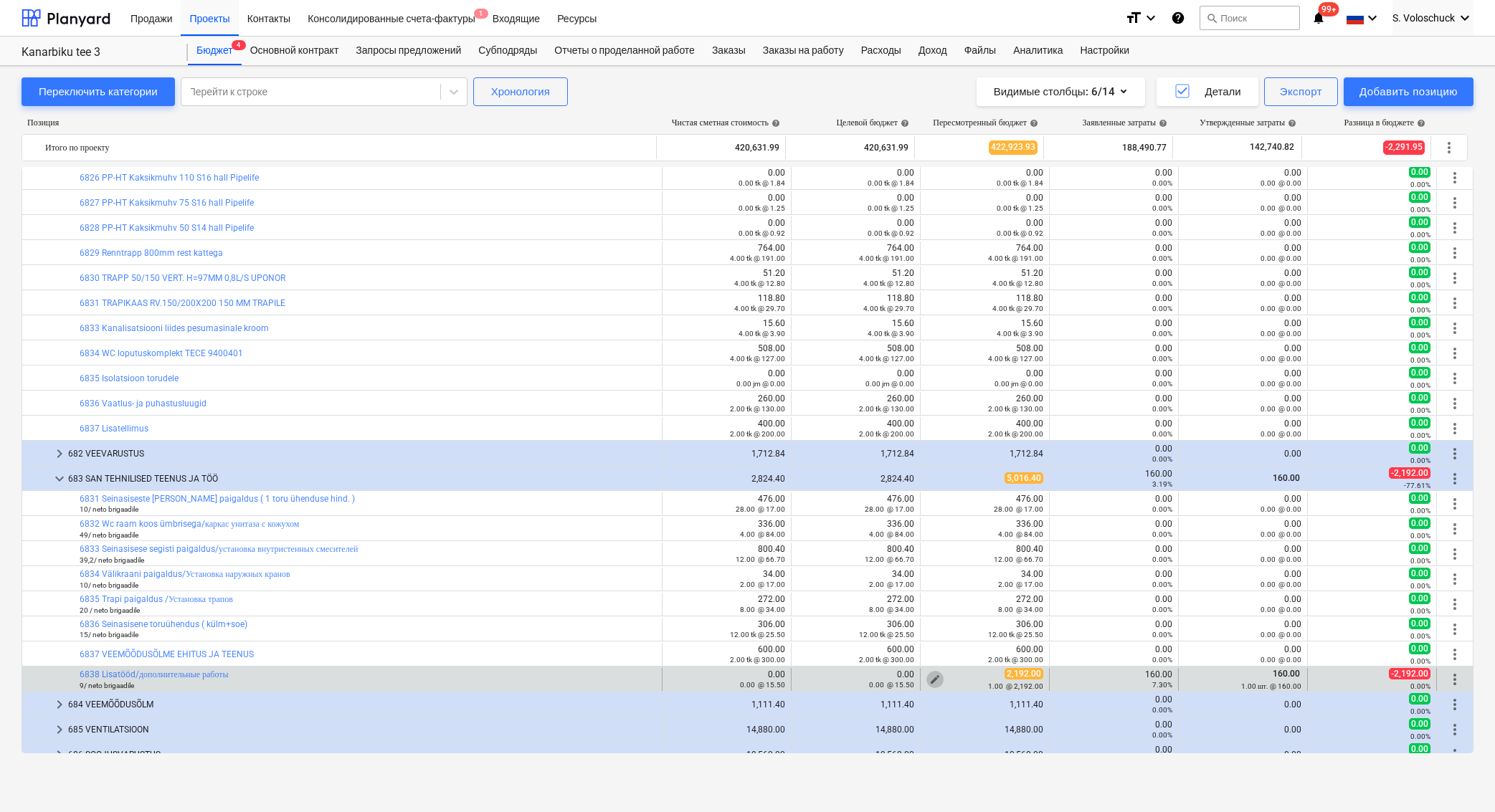
click at [932, 678] on span "edit" at bounding box center [934, 679] width 12 height 12
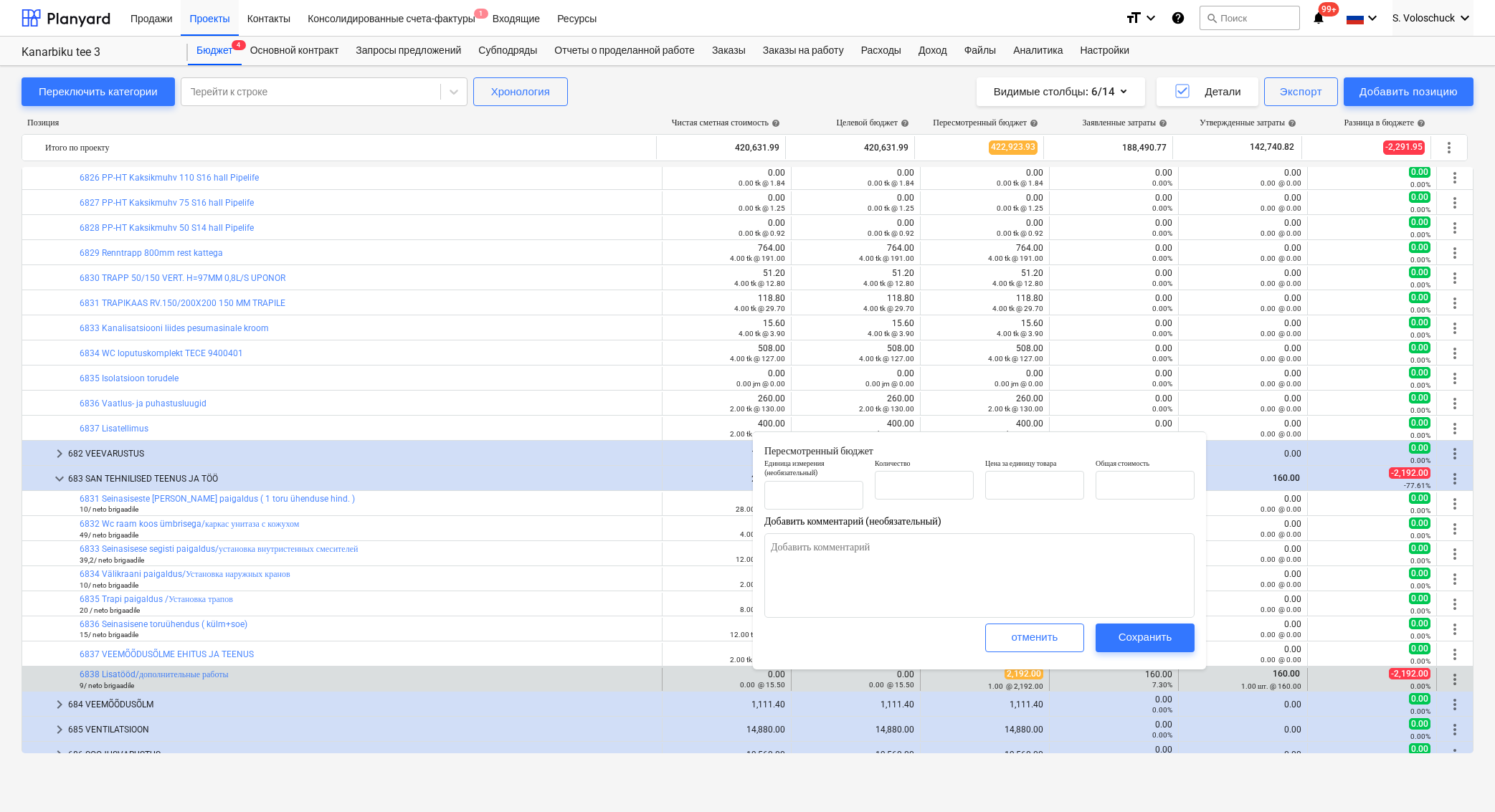
type textarea "x"
type input "1.00"
type input "2,192.00"
type input "2192"
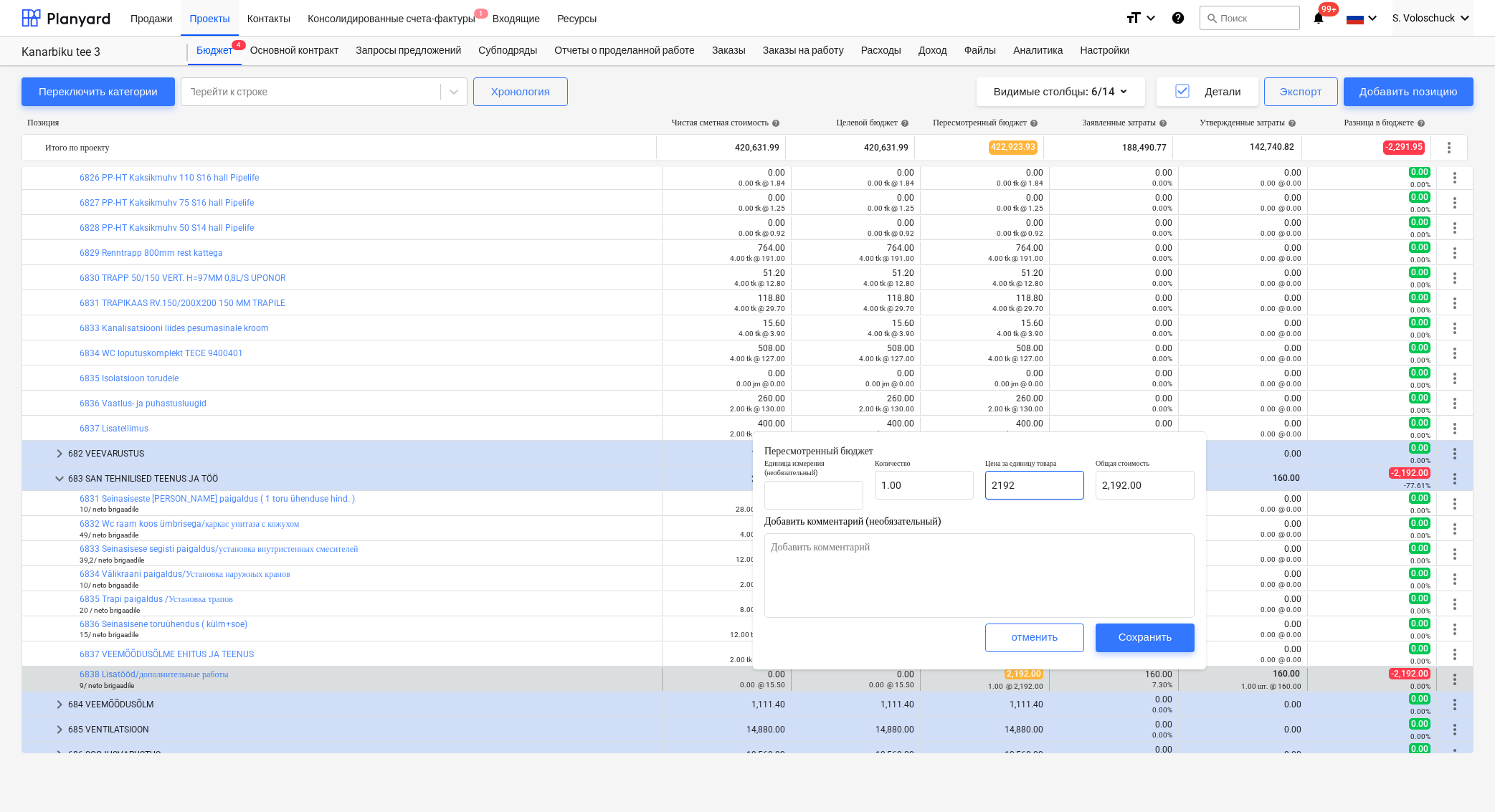
click at [1037, 488] on input "2192" at bounding box center [1035, 485] width 99 height 29
type textarea "x"
type input "219"
type input "219.00"
type textarea "x"
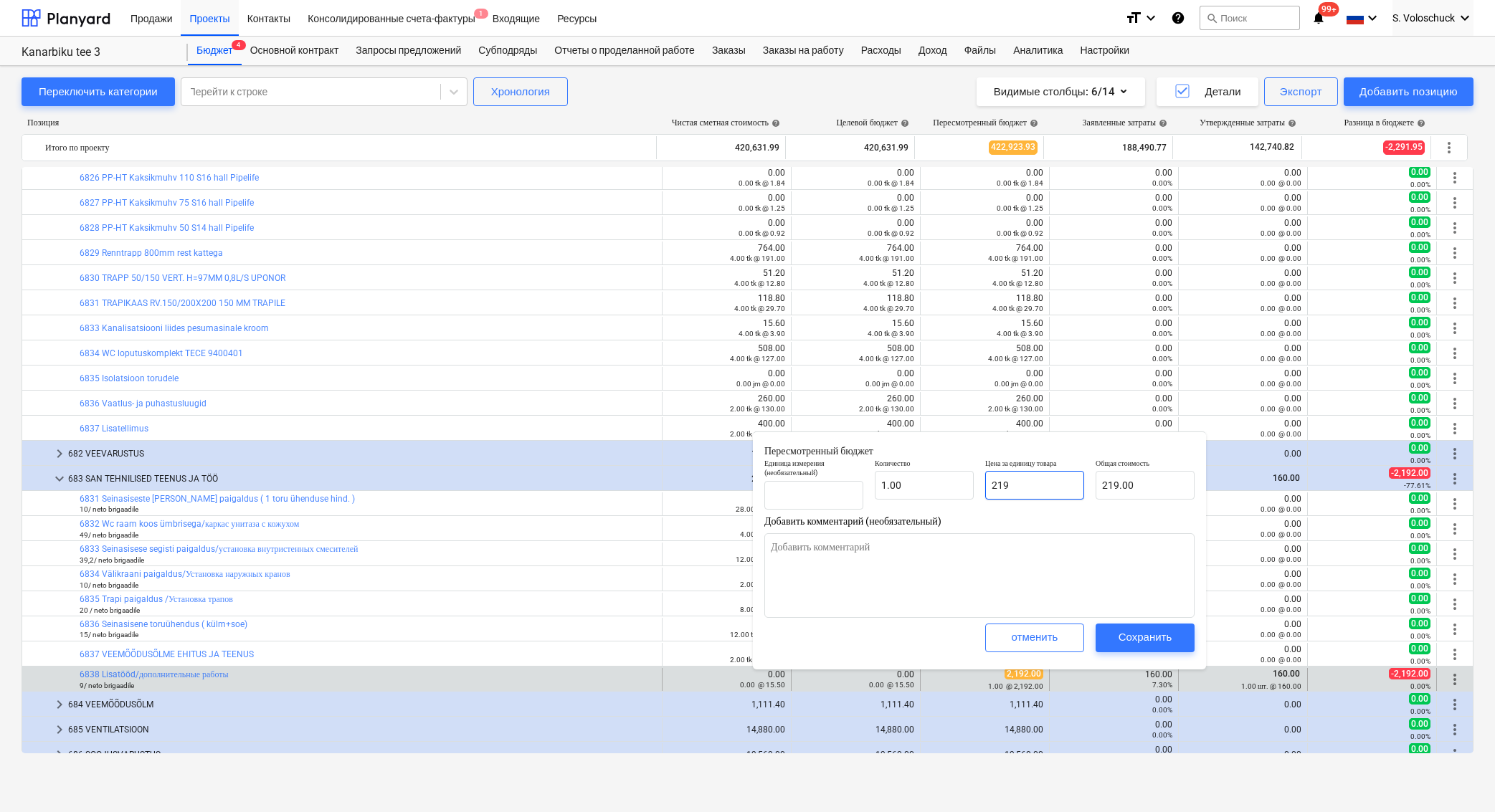
type input "21"
type input "21.00"
type textarea "x"
type input "2"
type input "2.00"
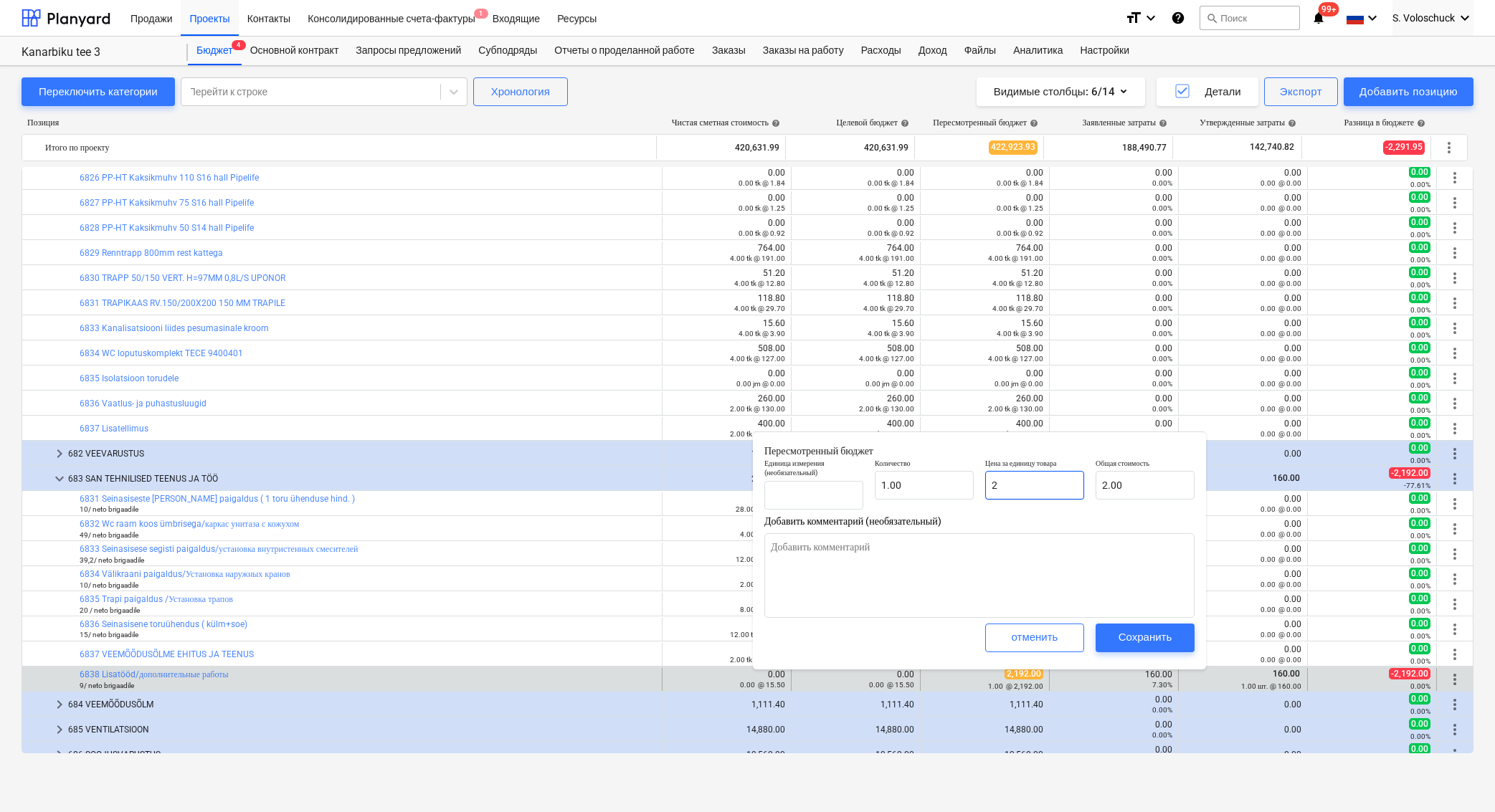
type textarea "x"
type input "0.00"
type textarea "x"
type input "1"
type input "1.00"
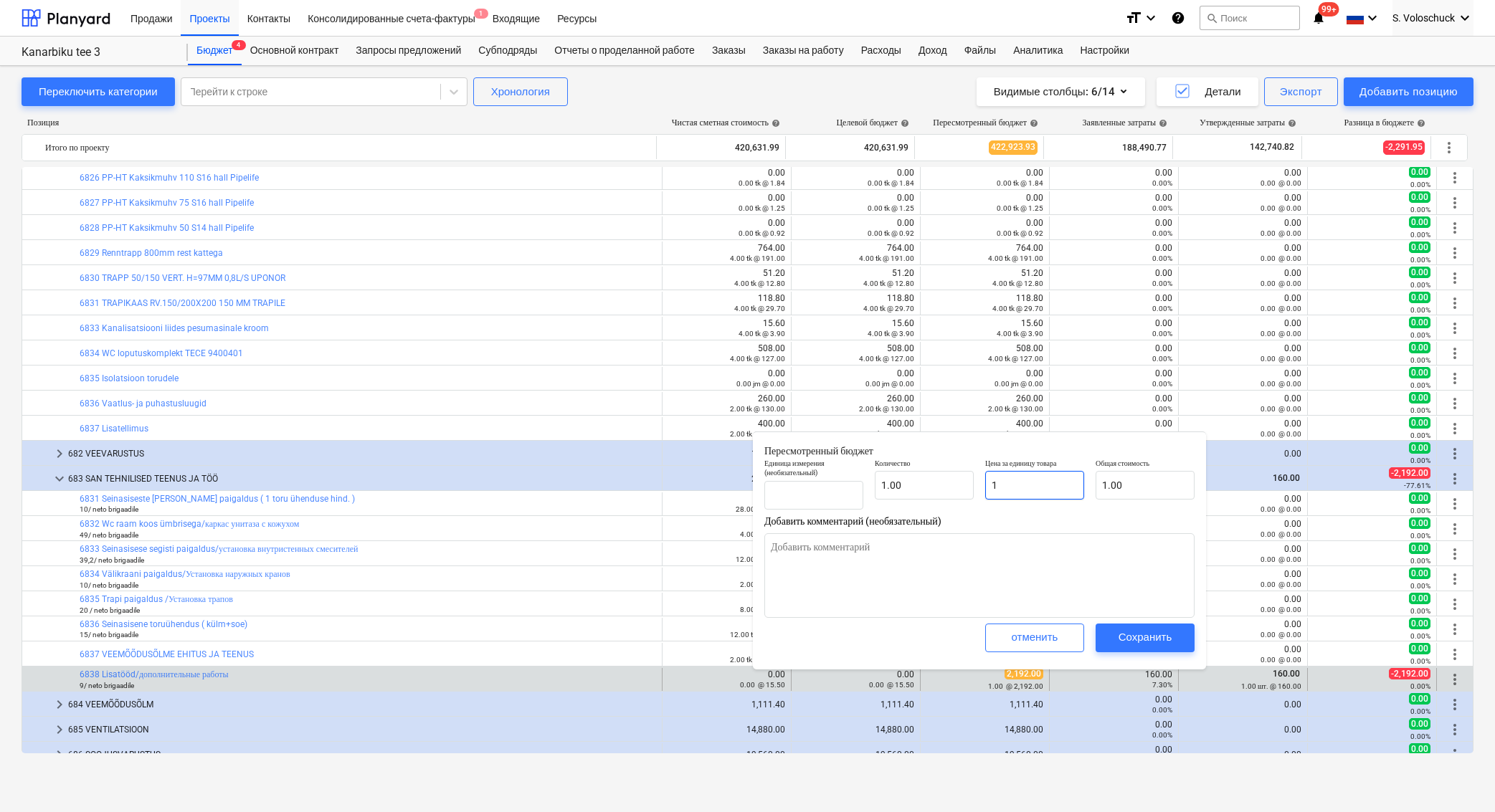
type textarea "x"
type input "16"
type input "16.00"
type textarea "x"
type input "160"
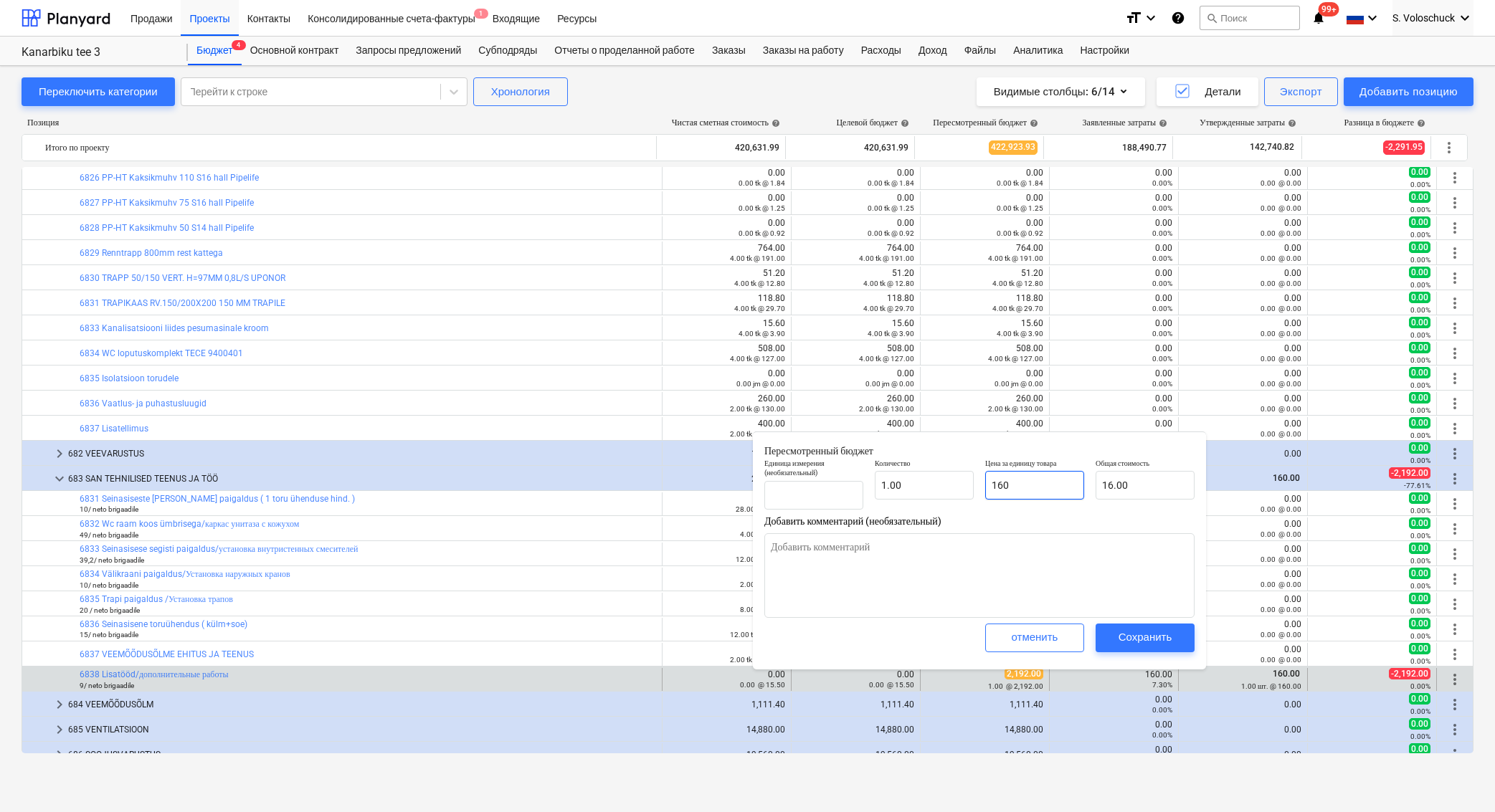
type input "160.00"
type input "160"
type textarea "x"
type input "160.00"
click at [1126, 634] on div "Сохранить" at bounding box center [1145, 637] width 54 height 19
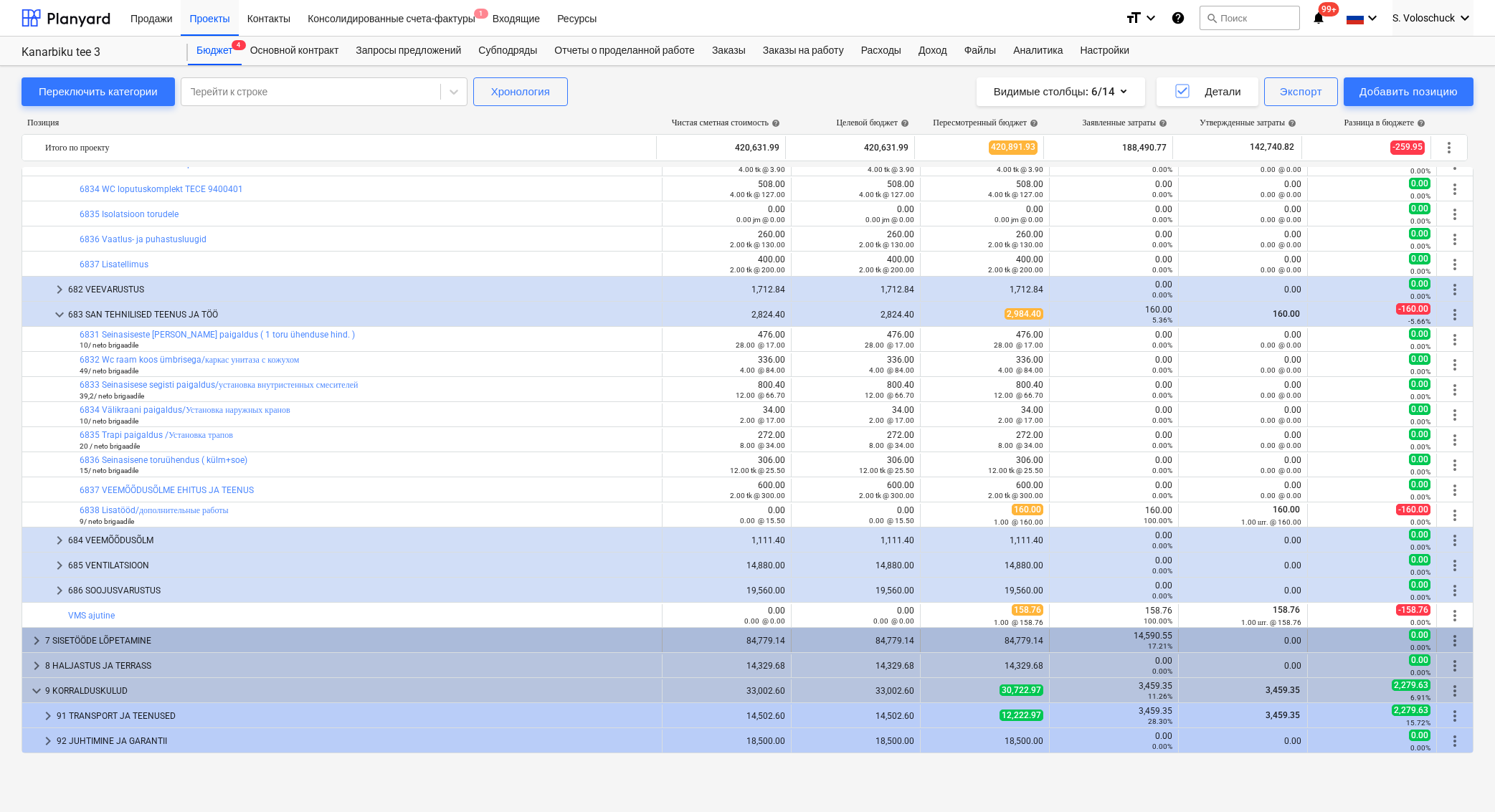
scroll to position [7358, 0]
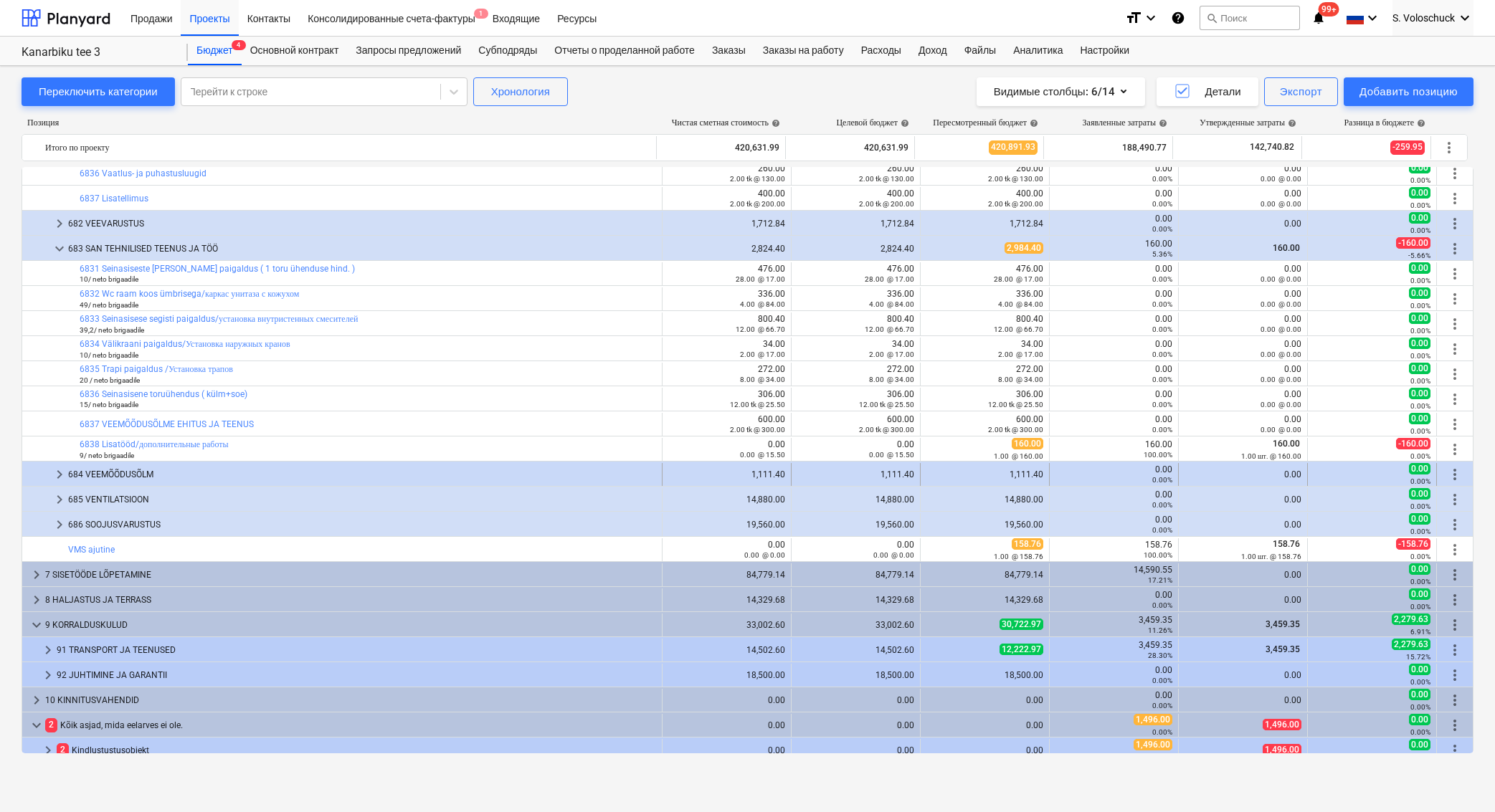
click at [63, 474] on span "keyboard_arrow_right" at bounding box center [59, 474] width 17 height 17
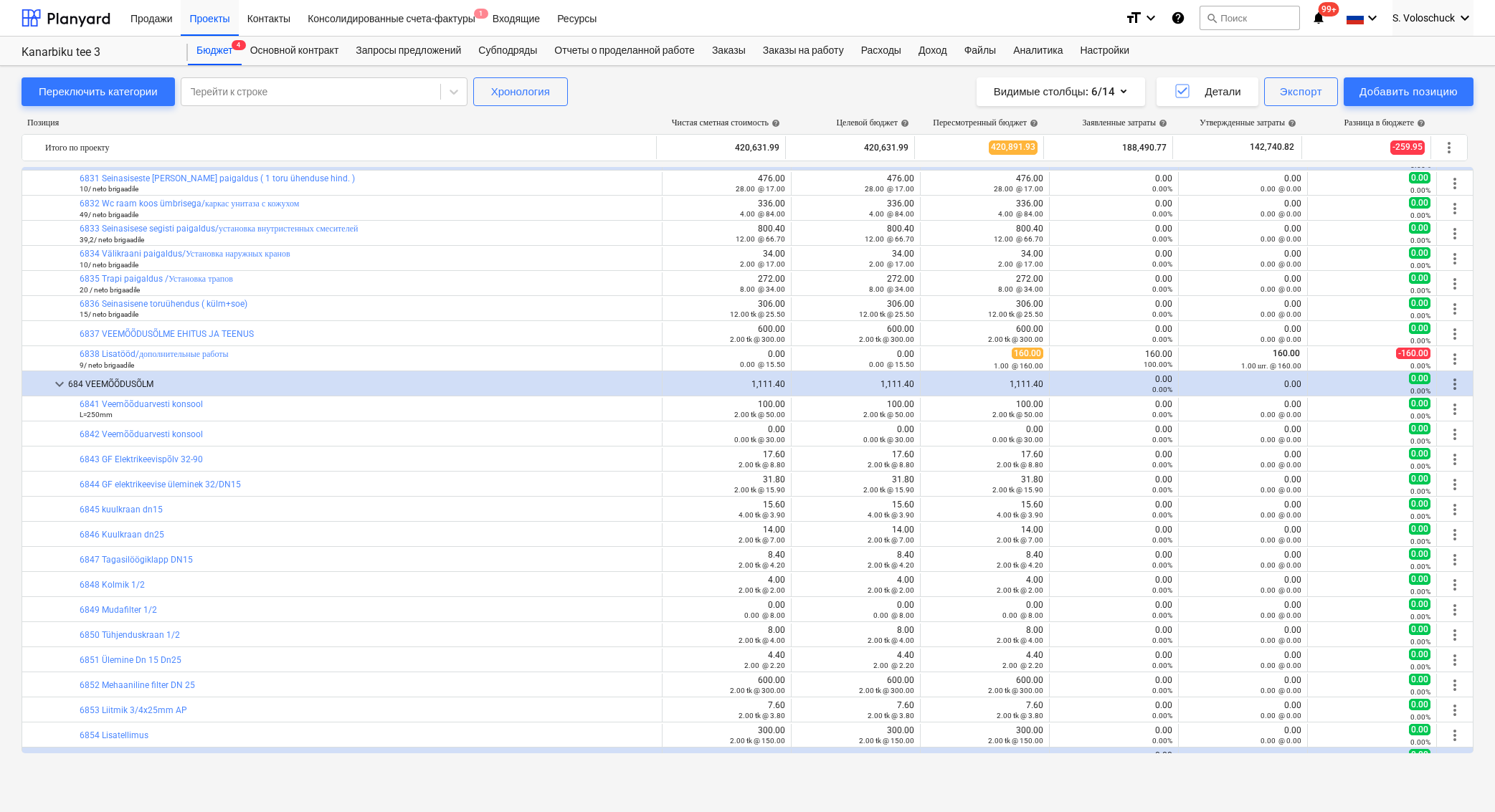
scroll to position [7452, 0]
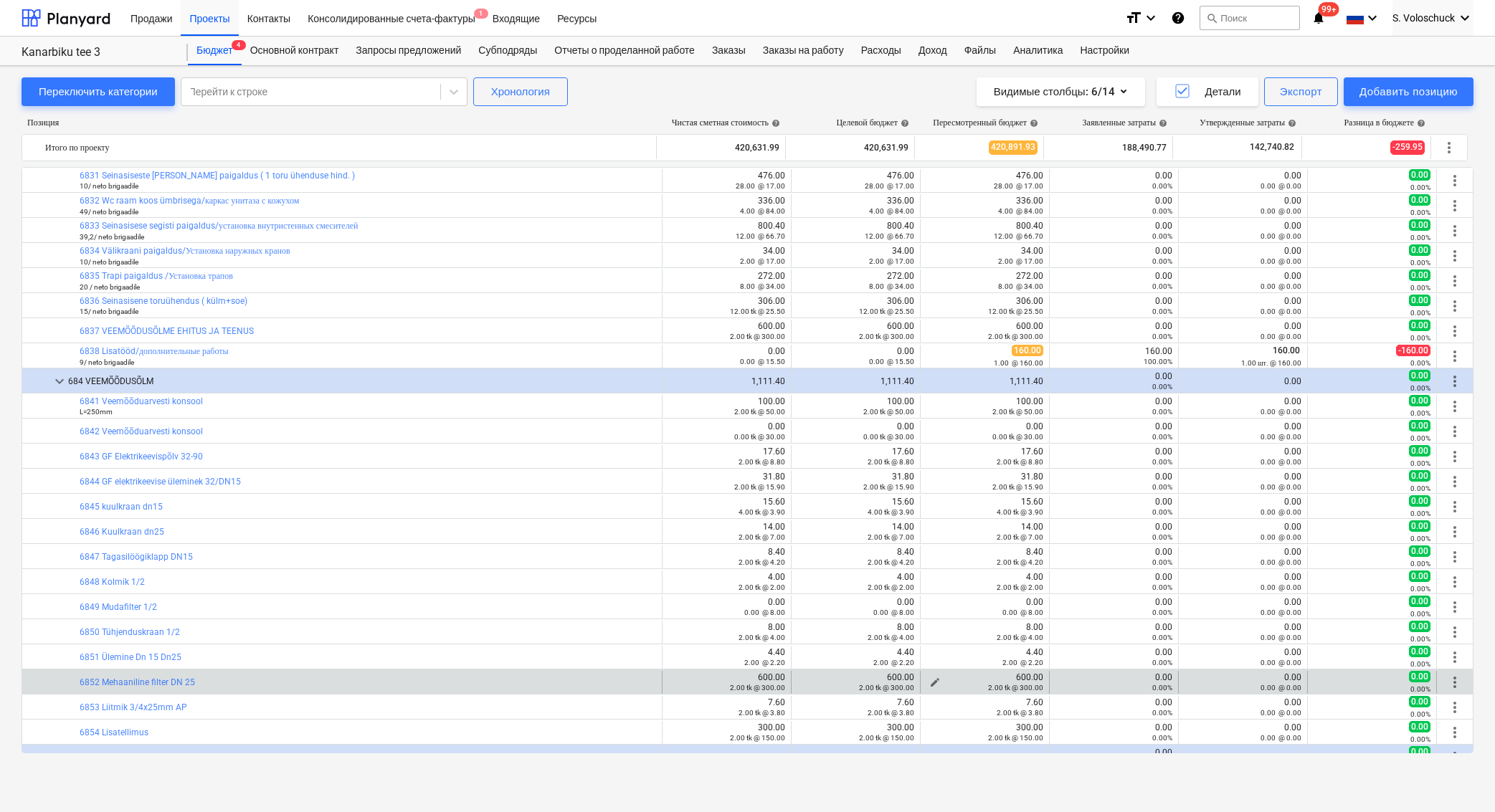
click at [929, 677] on span "edit" at bounding box center [934, 682] width 12 height 12
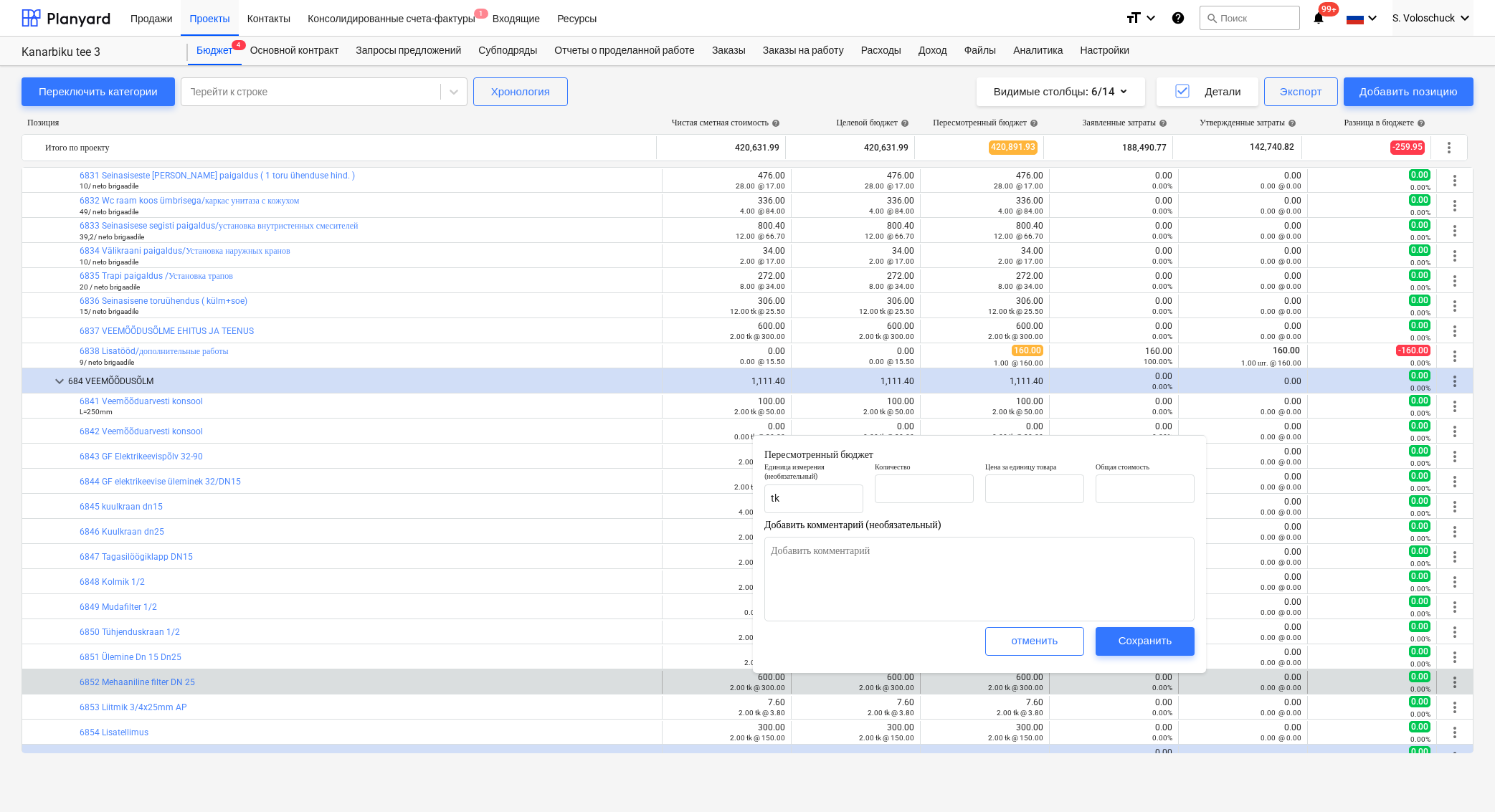
type textarea "x"
click at [914, 487] on input "2" at bounding box center [924, 488] width 99 height 29
click at [1154, 634] on div "Сохранить" at bounding box center [1145, 640] width 54 height 19
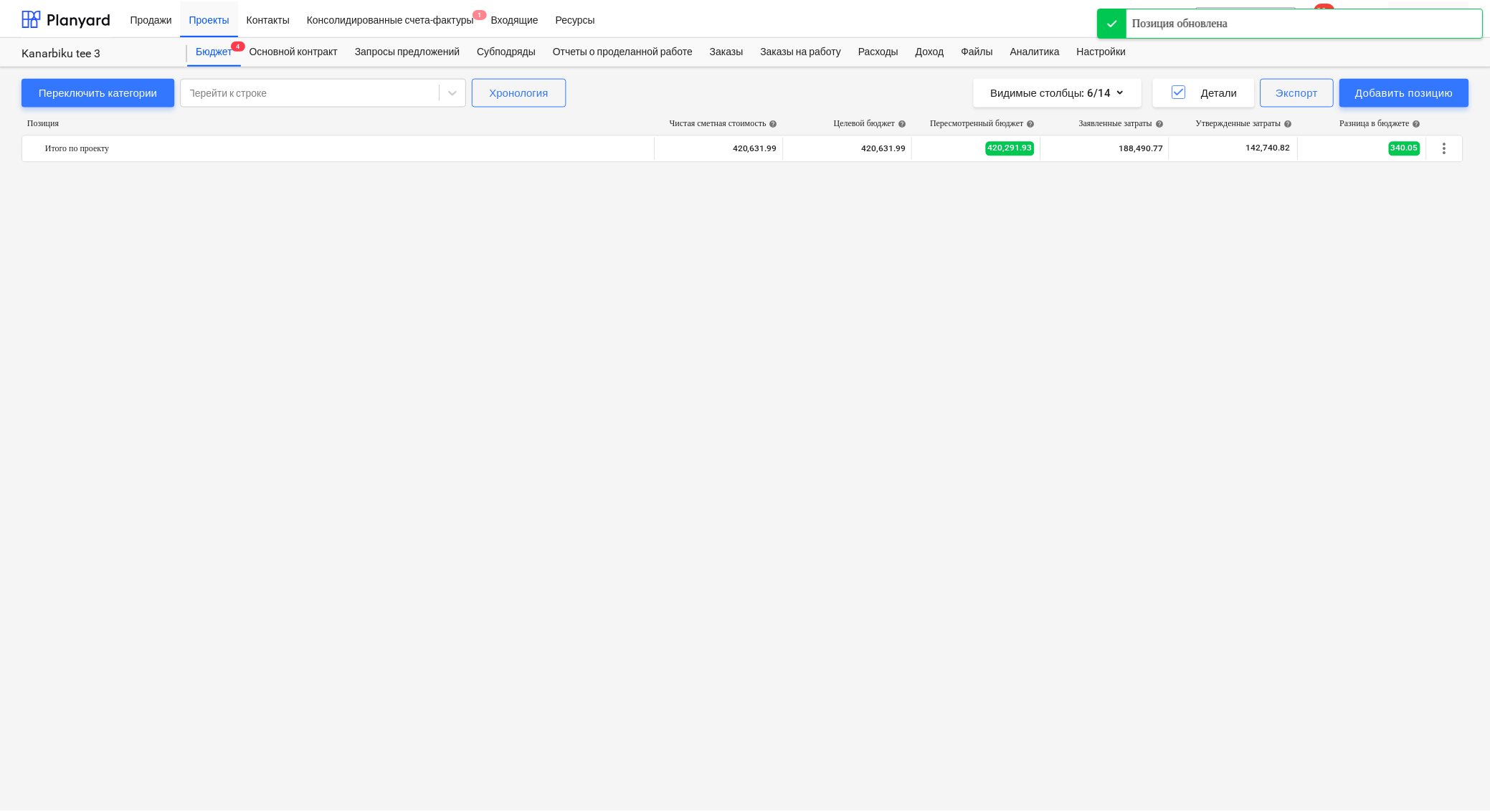
scroll to position [7819, 0]
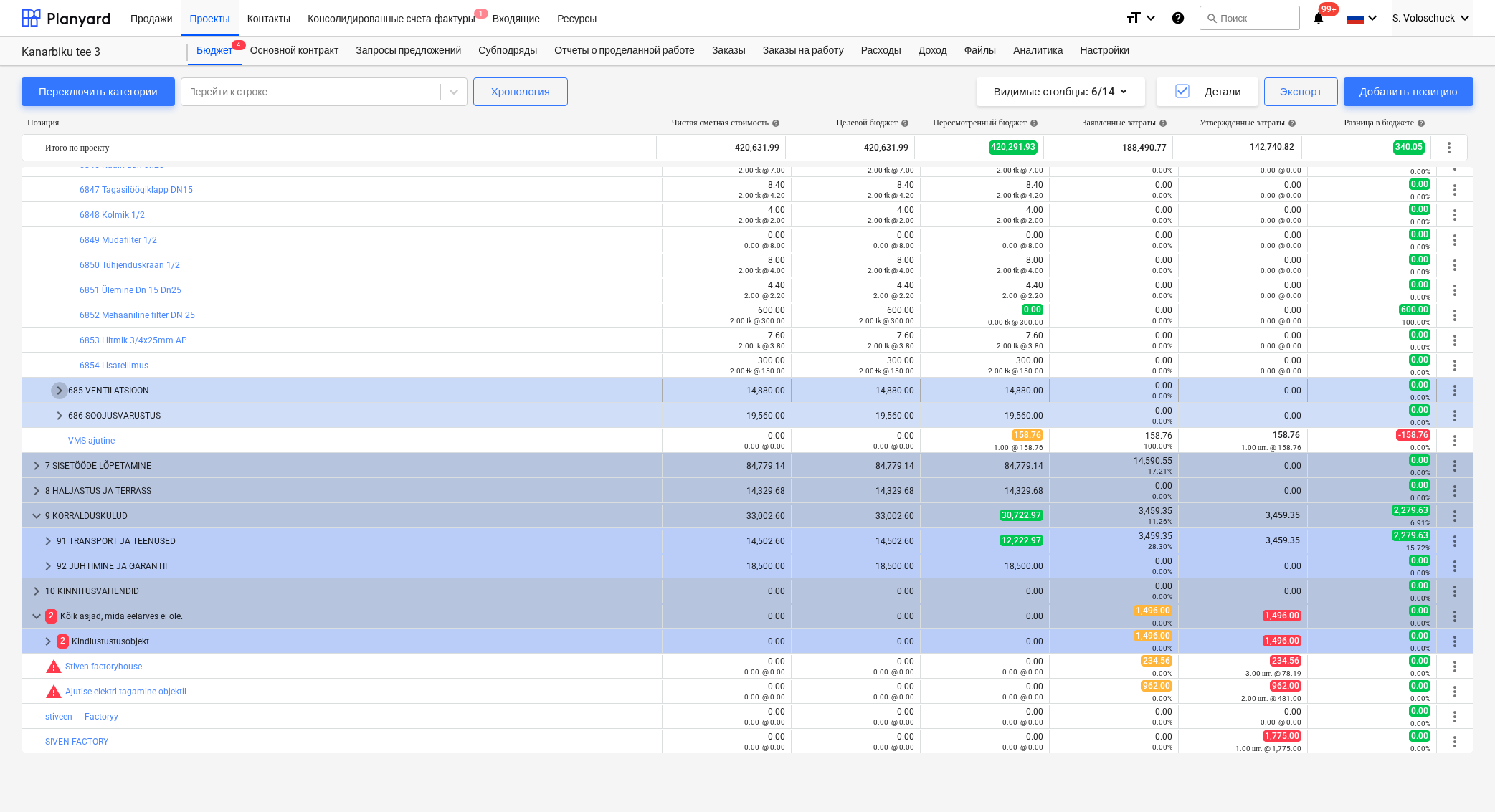
click at [55, 392] on span "keyboard_arrow_right" at bounding box center [59, 391] width 17 height 17
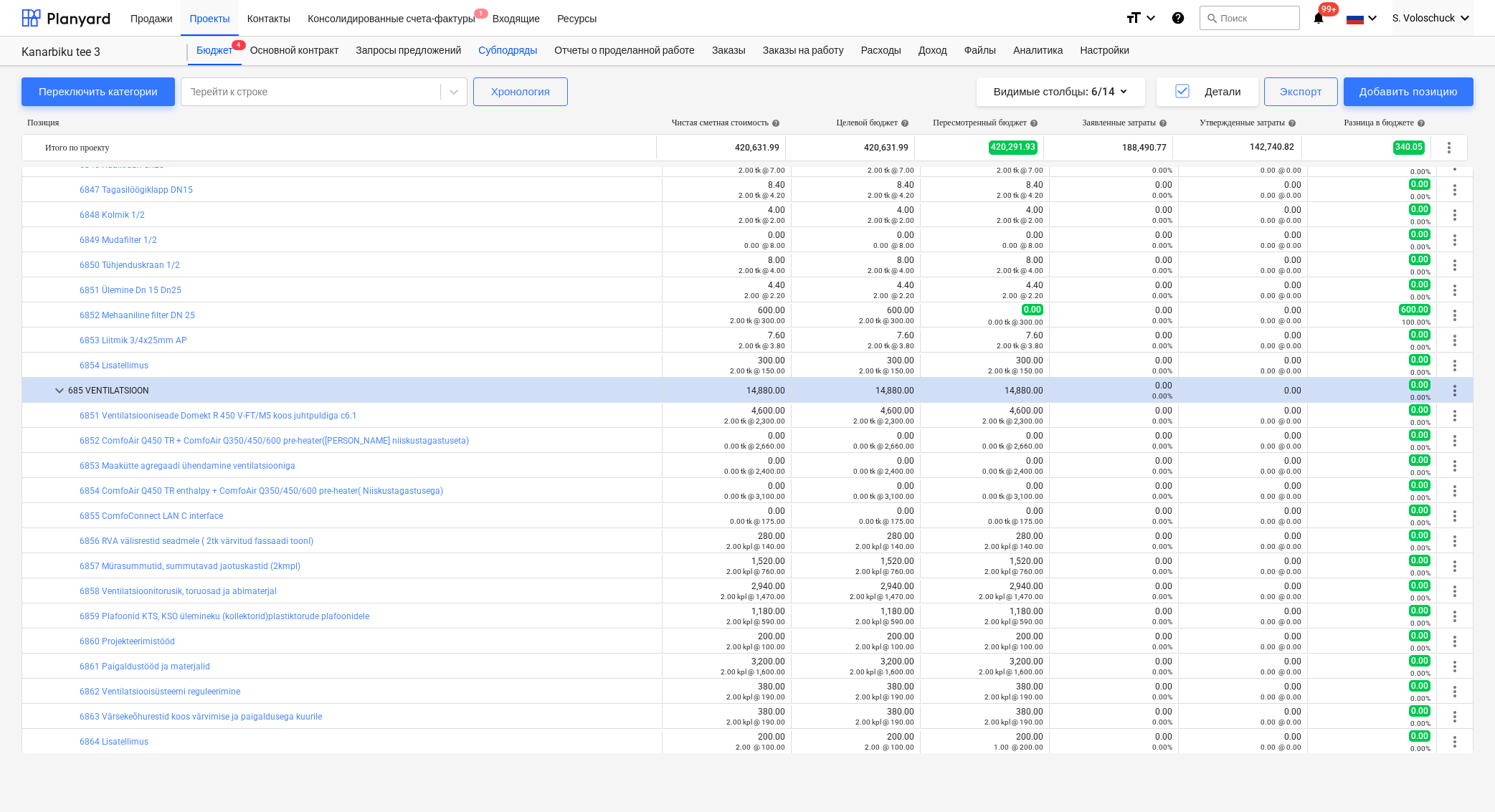
click at [521, 50] on div "Субподряды" at bounding box center [508, 50] width 76 height 29
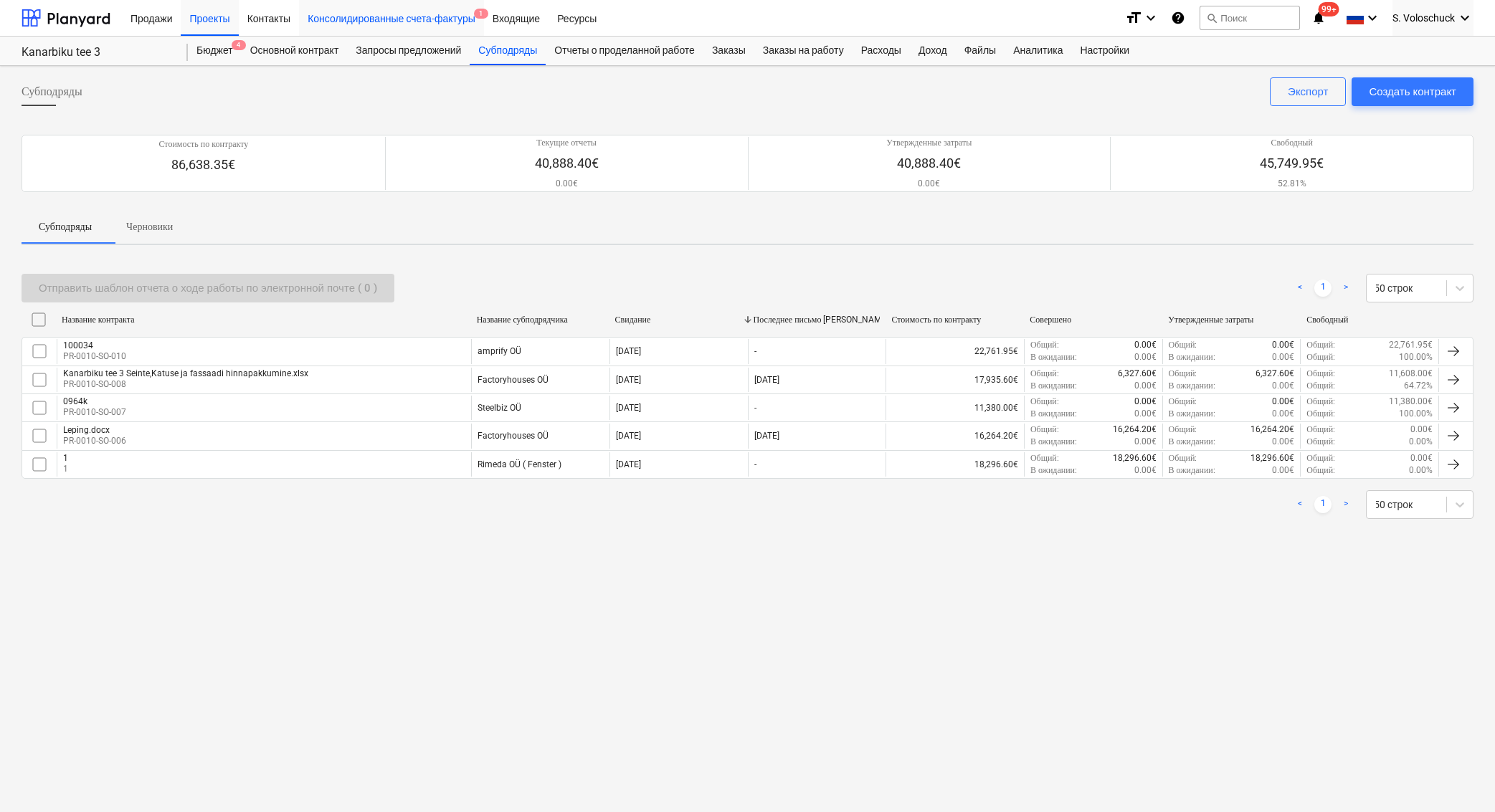
click at [459, 15] on div "Консолидированные счета-фактуры 1" at bounding box center [391, 17] width 185 height 36
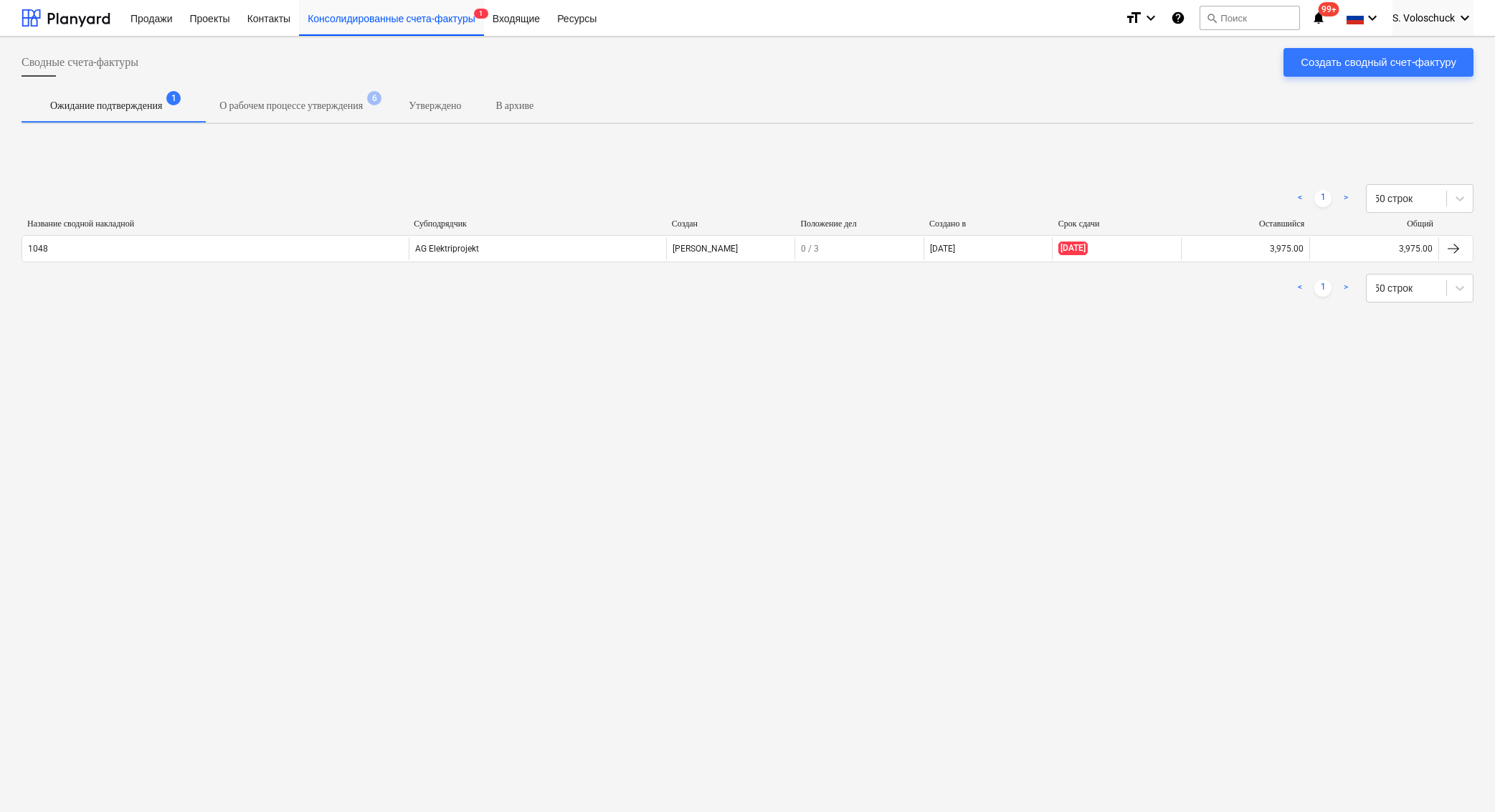
click at [356, 107] on p "О рабочем процессе утверждения" at bounding box center [291, 105] width 144 height 15
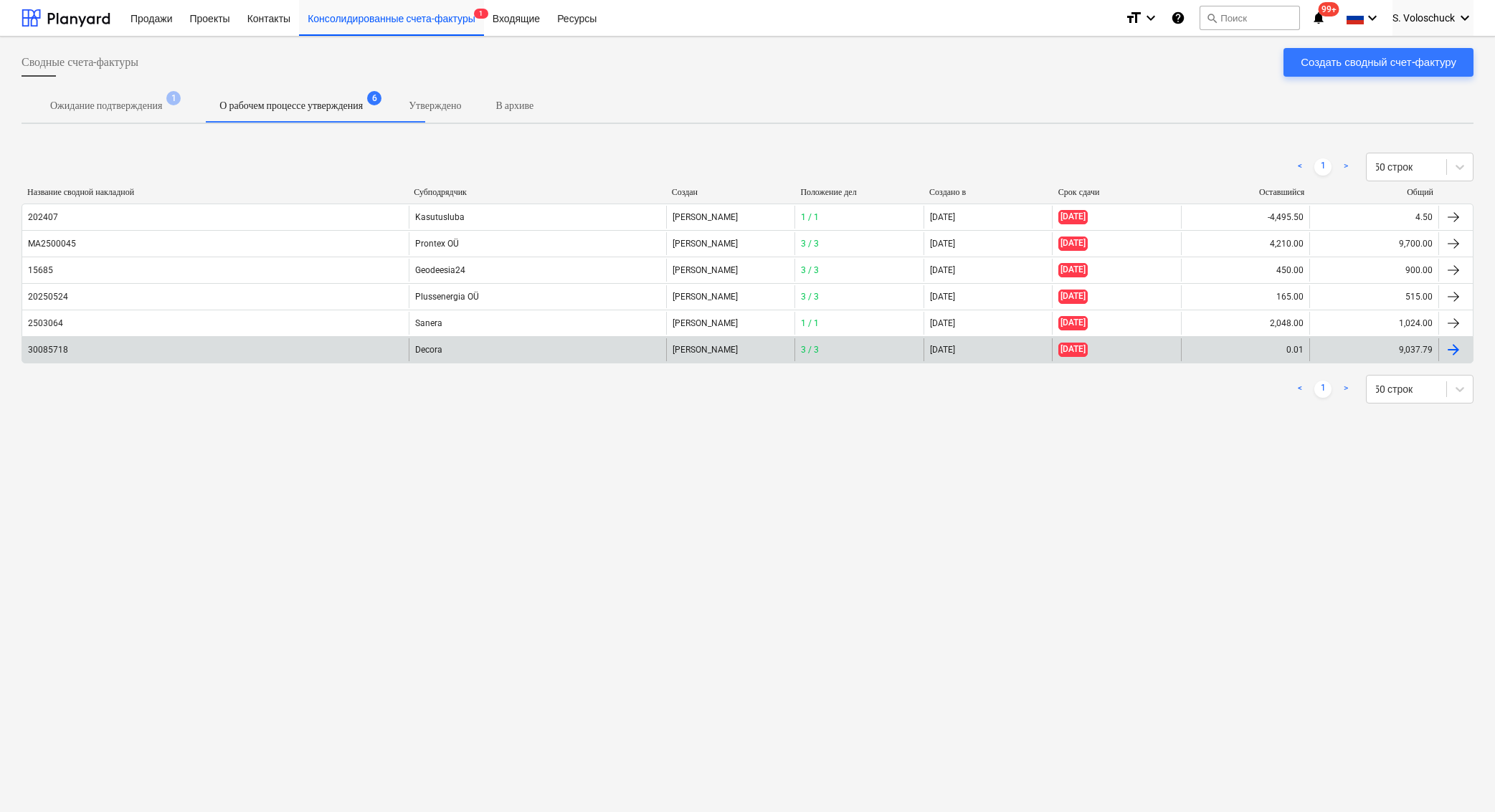
click at [450, 350] on div "Decora" at bounding box center [537, 350] width 257 height 23
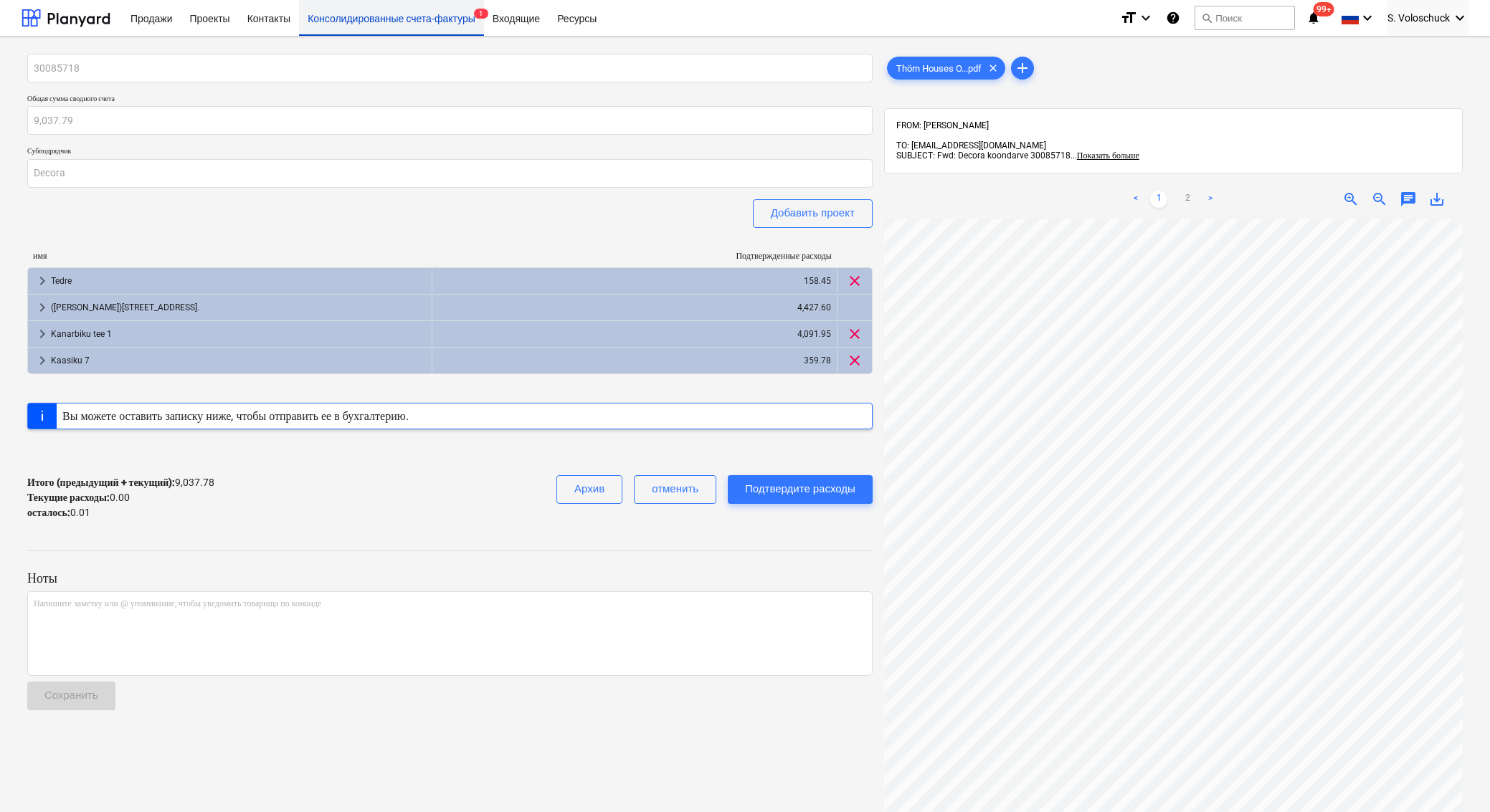
click at [392, 22] on div "Консолидированные счета-фактуры 1" at bounding box center [391, 17] width 185 height 36
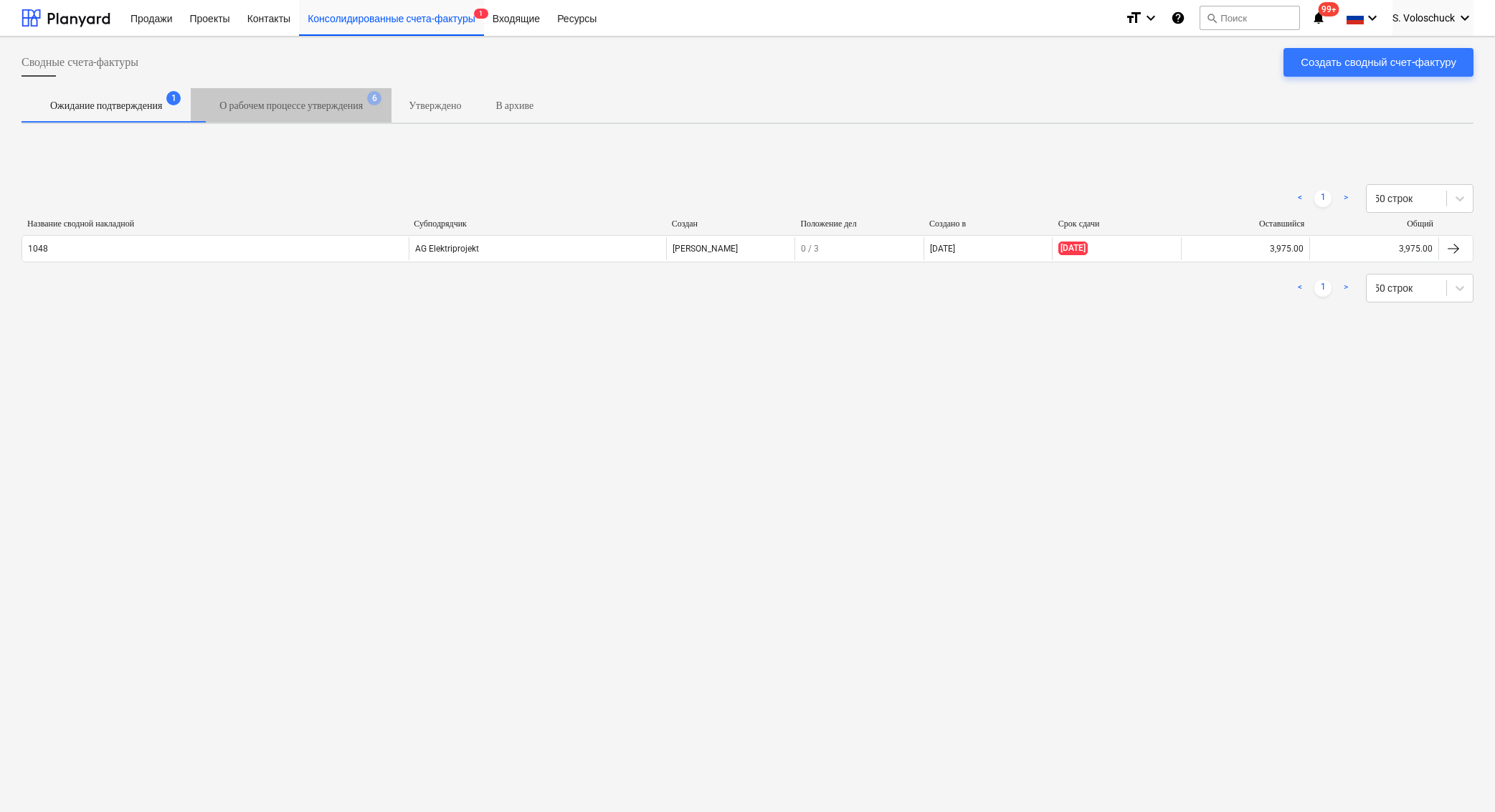
click at [325, 104] on p "О рабочем процессе утверждения" at bounding box center [291, 105] width 144 height 15
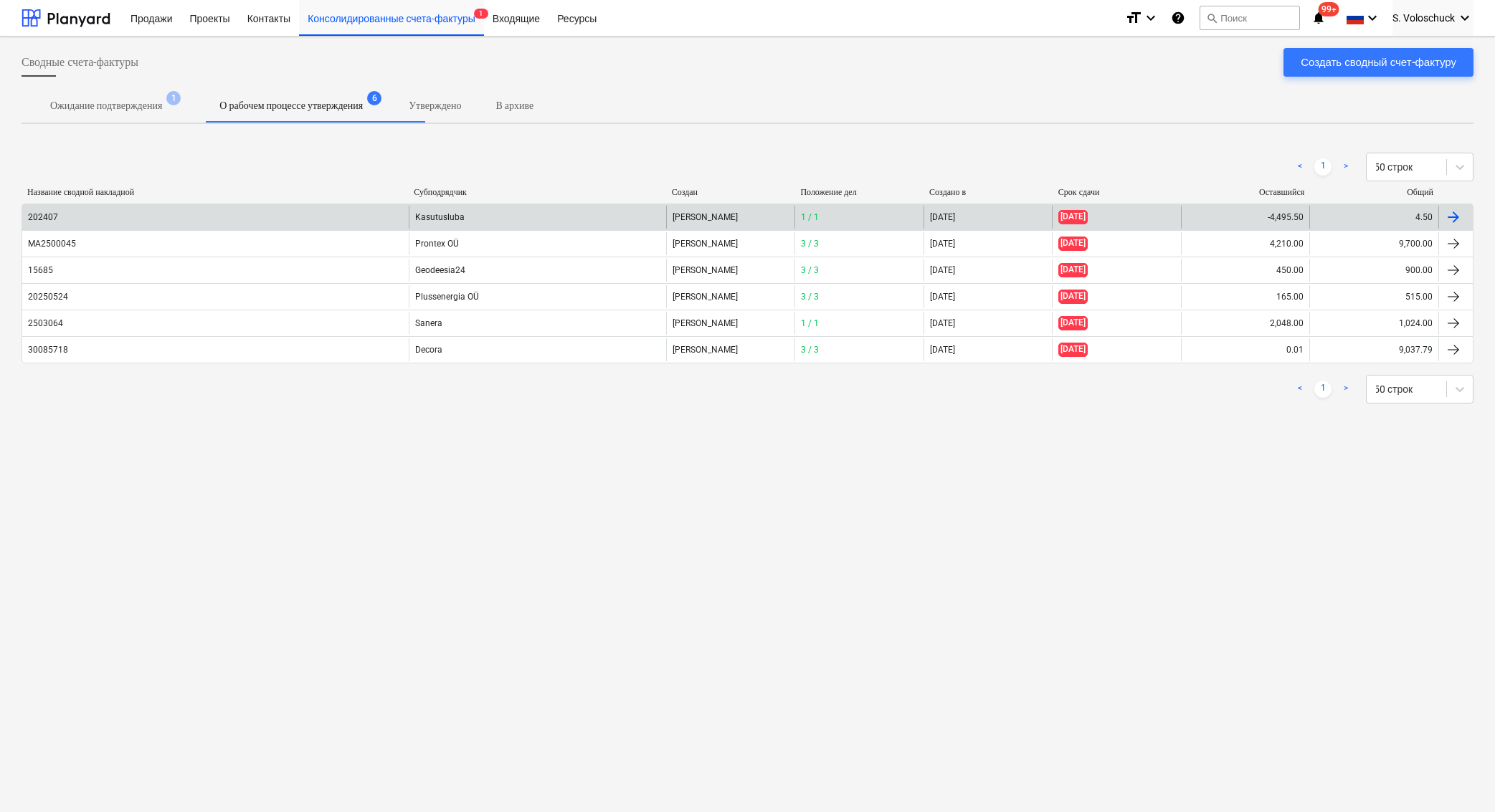
click at [602, 219] on div "Kasutusluba" at bounding box center [537, 217] width 257 height 23
